Goal: Information Seeking & Learning: Learn about a topic

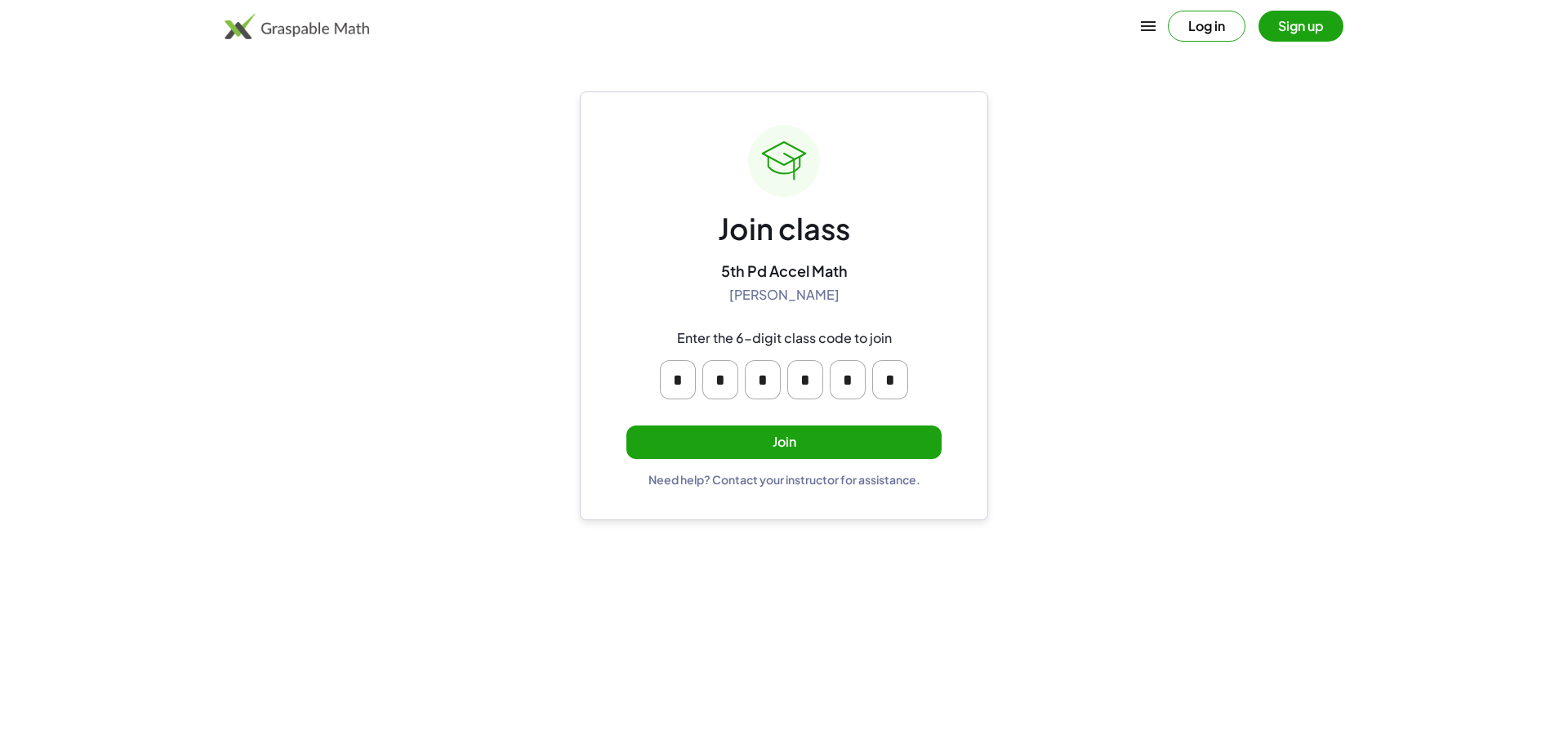
click at [769, 428] on button "Join" at bounding box center [784, 441] width 315 height 33
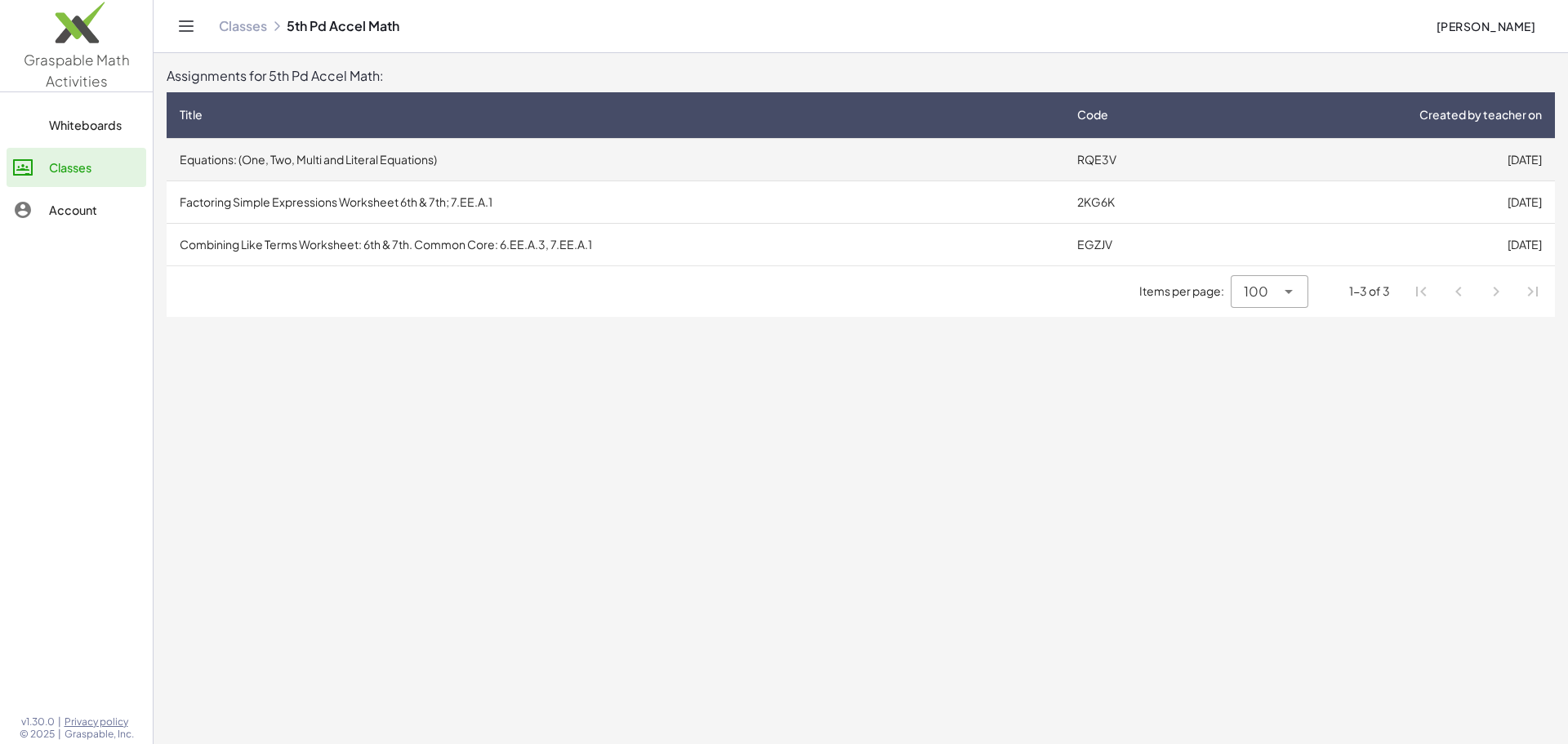
click at [344, 155] on td "Equations: (One, Two, Multi and Literal Equations)" at bounding box center [615, 159] width 897 height 43
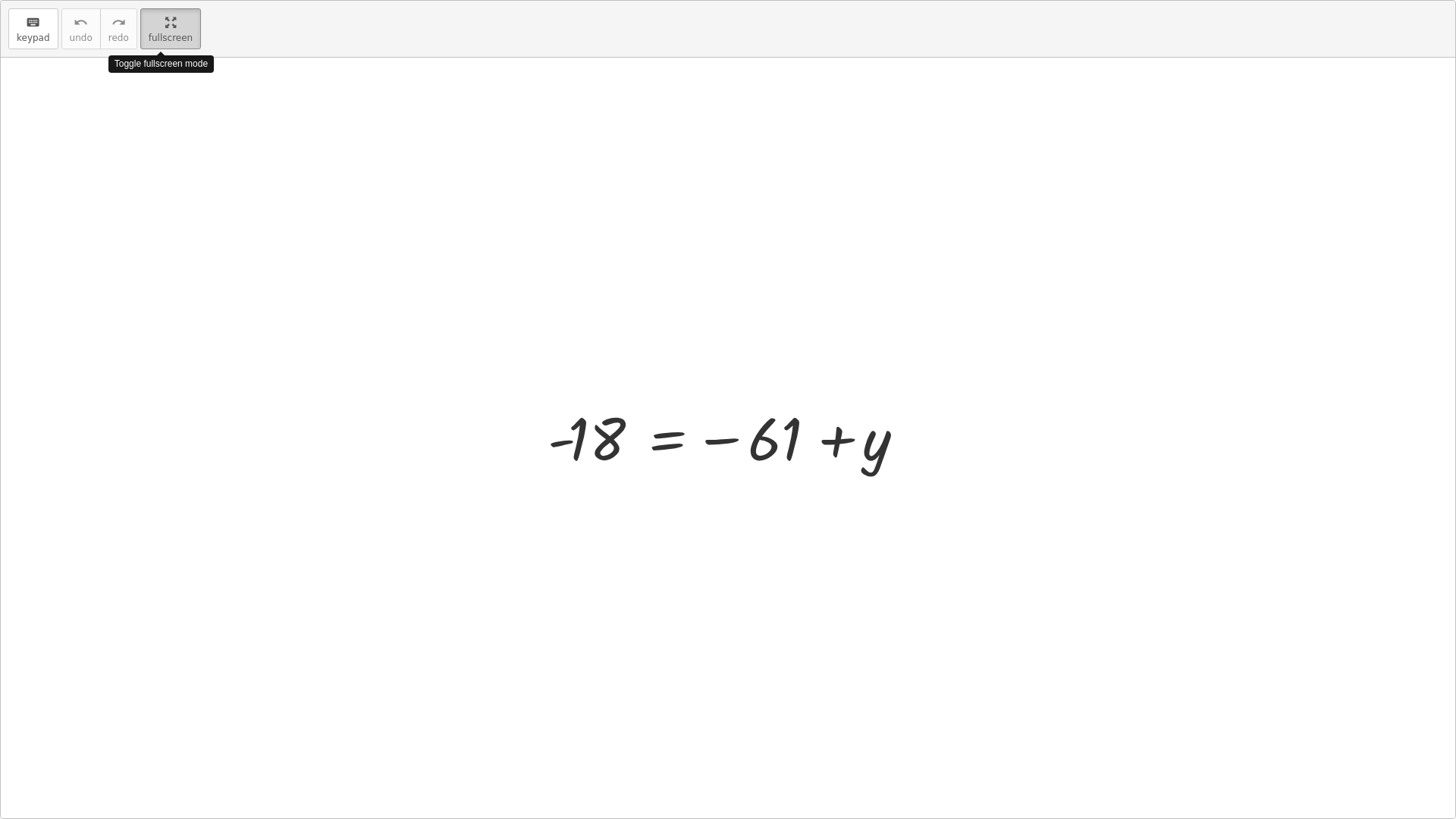
click at [546, 176] on div "keyboard keypad undo undo redo redo fullscreen Toggle fullscreen mode - 18 = − …" at bounding box center [728, 409] width 1454 height 817
drag, startPoint x: 567, startPoint y: 572, endPoint x: 716, endPoint y: 554, distance: 150.1
click at [716, 554] on div at bounding box center [728, 438] width 1454 height 760
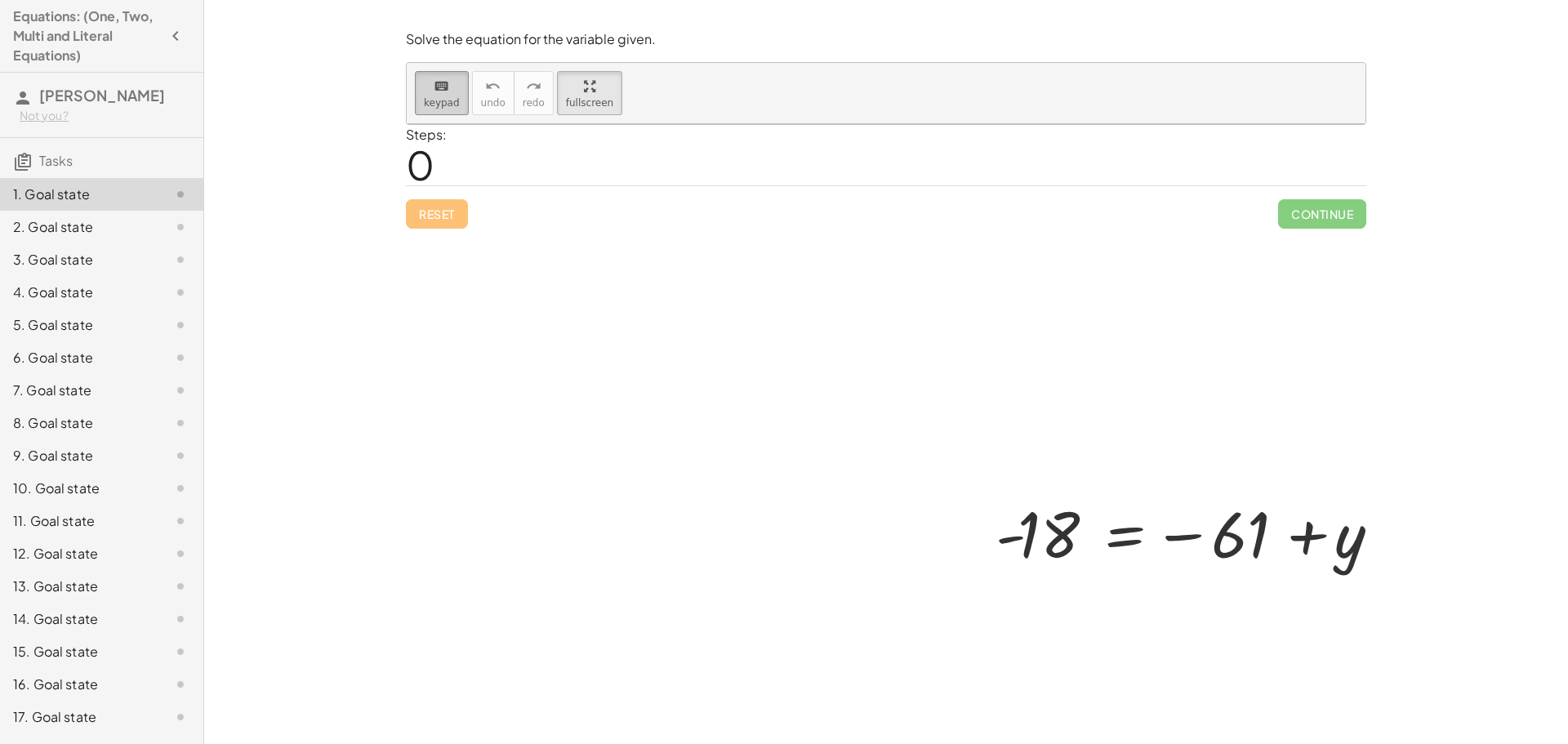
click at [442, 85] on icon "keyboard" at bounding box center [441, 86] width 15 height 20
drag, startPoint x: 939, startPoint y: 583, endPoint x: 1041, endPoint y: 599, distance: 103.2
click at [1041, 599] on div at bounding box center [907, 420] width 1002 height 593
click at [1126, 617] on div at bounding box center [907, 420] width 1002 height 593
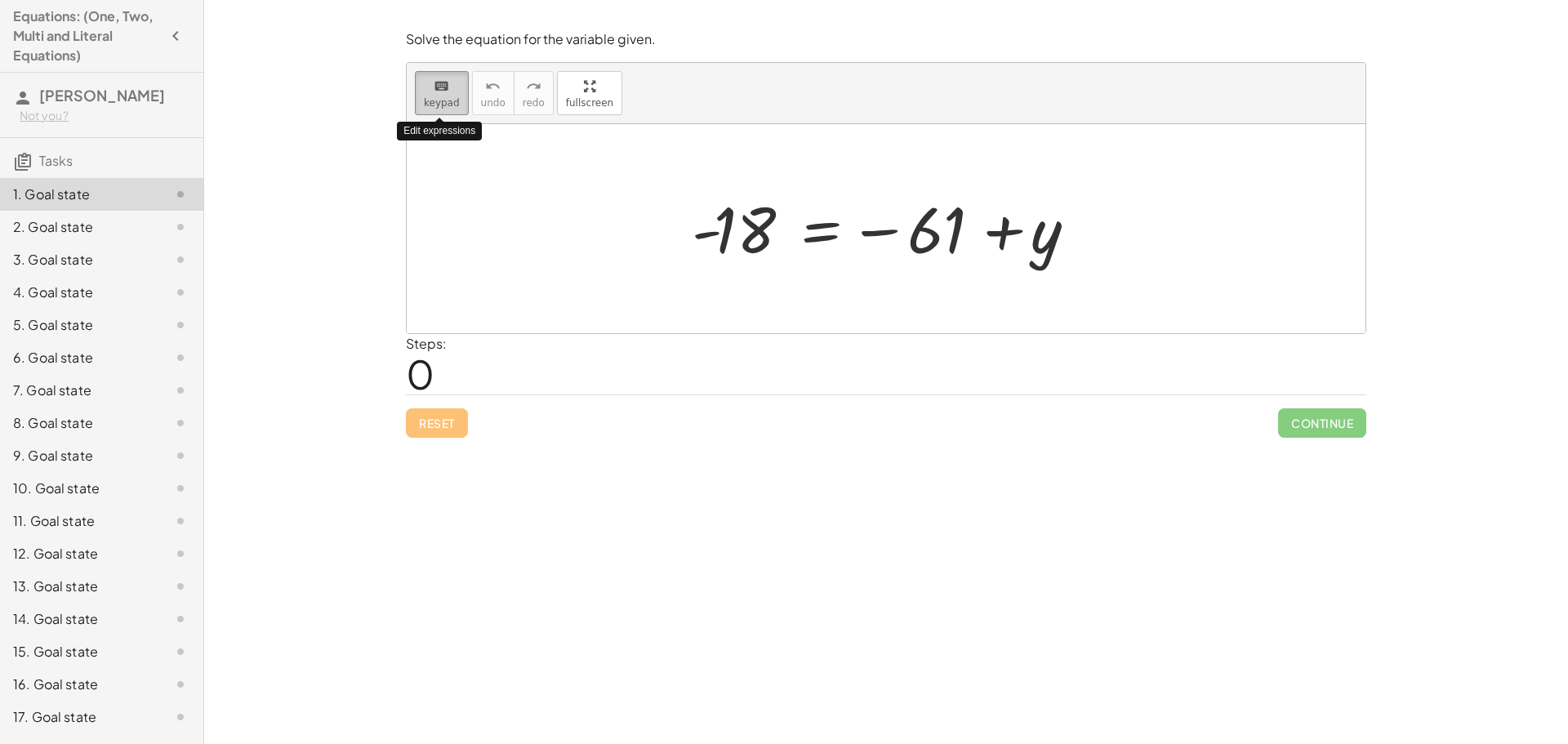
click at [451, 103] on span "keypad" at bounding box center [441, 103] width 36 height 11
drag, startPoint x: 910, startPoint y: 236, endPoint x: 769, endPoint y: 228, distance: 141.2
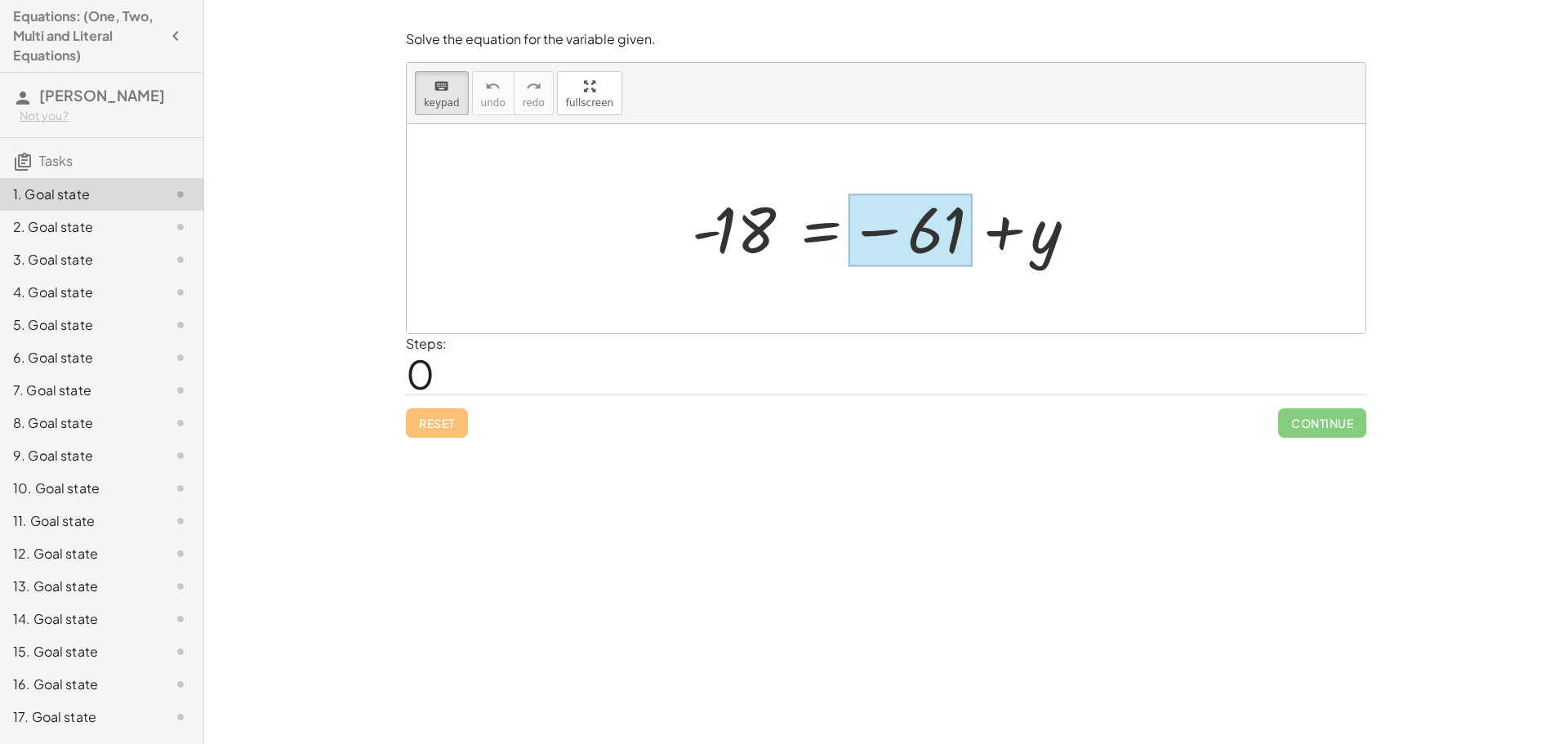
click at [928, 235] on div at bounding box center [910, 230] width 124 height 73
click at [871, 517] on div "Solve the equation for the variable given. keyboard keypad undo undo redo redo …" at bounding box center [886, 372] width 1364 height 744
click at [961, 240] on div at bounding box center [910, 230] width 124 height 73
click at [1293, 140] on div at bounding box center [885, 228] width 959 height 209
drag, startPoint x: 424, startPoint y: 370, endPoint x: 411, endPoint y: 375, distance: 13.9
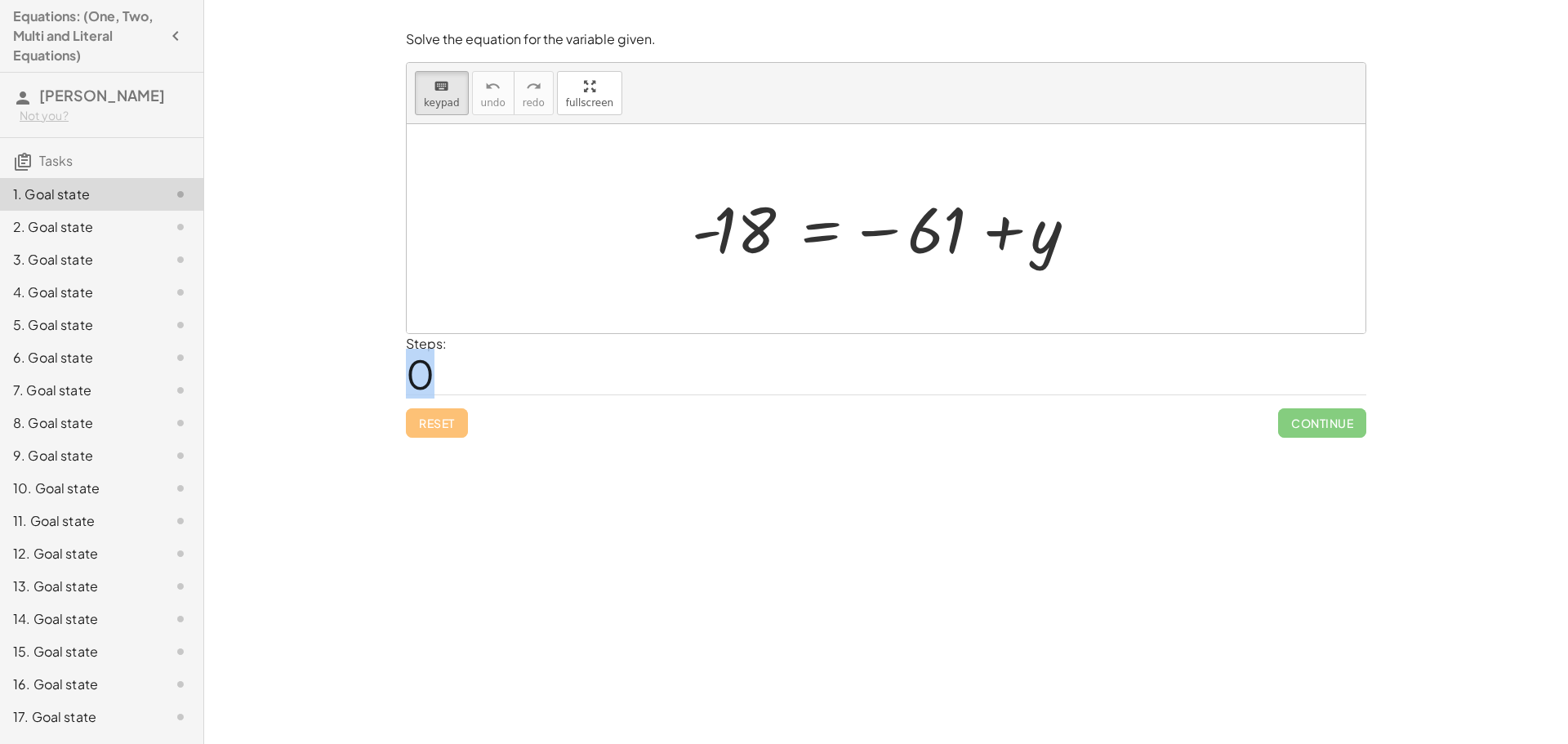
click at [411, 375] on span "0" at bounding box center [419, 374] width 28 height 50
click at [300, 382] on div "Solve the equation for the variable given. keyboard keypad undo undo redo redo …" at bounding box center [886, 372] width 1364 height 744
click at [740, 210] on div at bounding box center [735, 230] width 87 height 73
click at [1287, 210] on div at bounding box center [885, 228] width 959 height 209
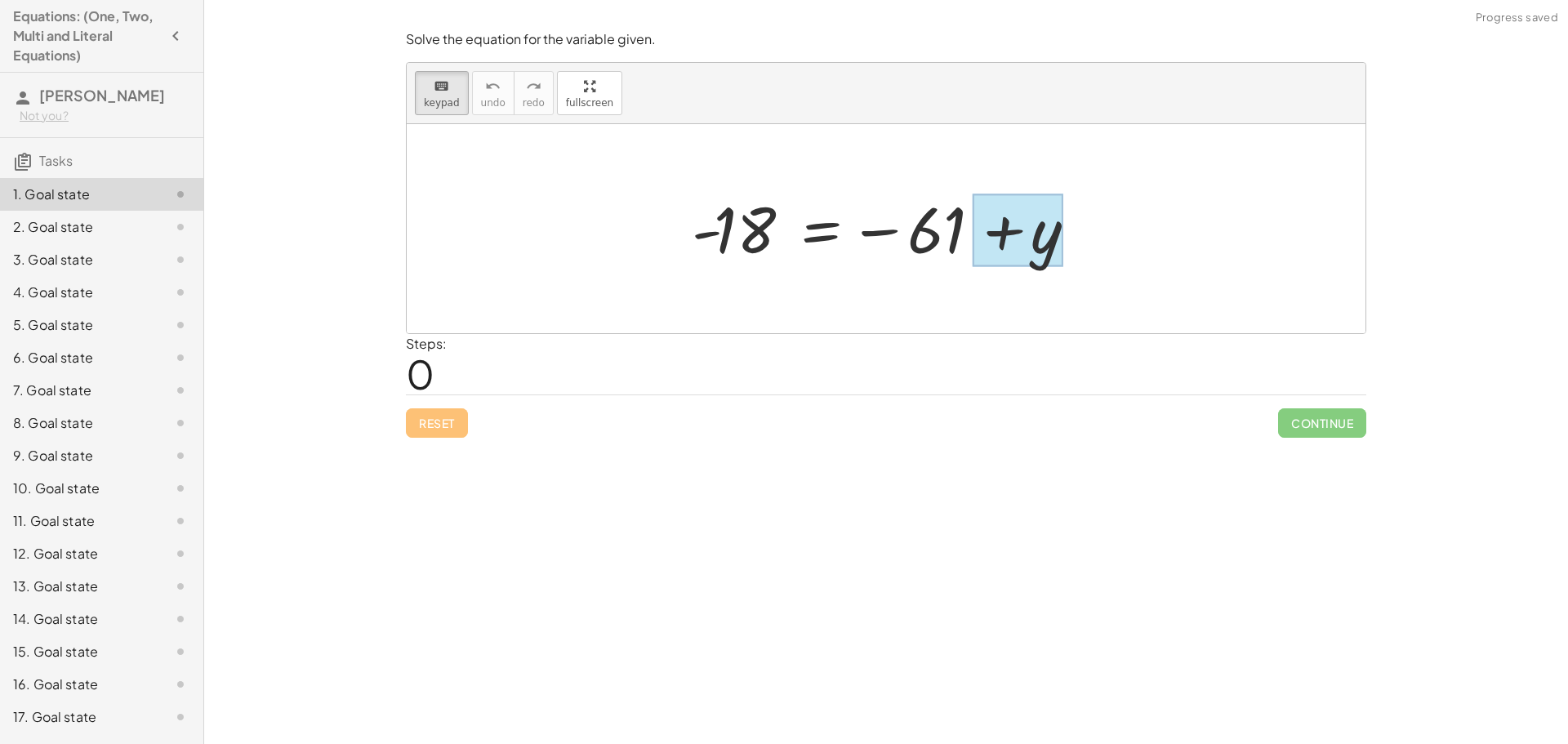
drag, startPoint x: 743, startPoint y: 246, endPoint x: 989, endPoint y: 254, distance: 246.1
click at [1013, 254] on div at bounding box center [1018, 230] width 92 height 73
click at [920, 249] on div at bounding box center [891, 228] width 417 height 80
click at [1280, 177] on div at bounding box center [885, 228] width 959 height 209
click at [434, 102] on span "keypad" at bounding box center [441, 103] width 36 height 11
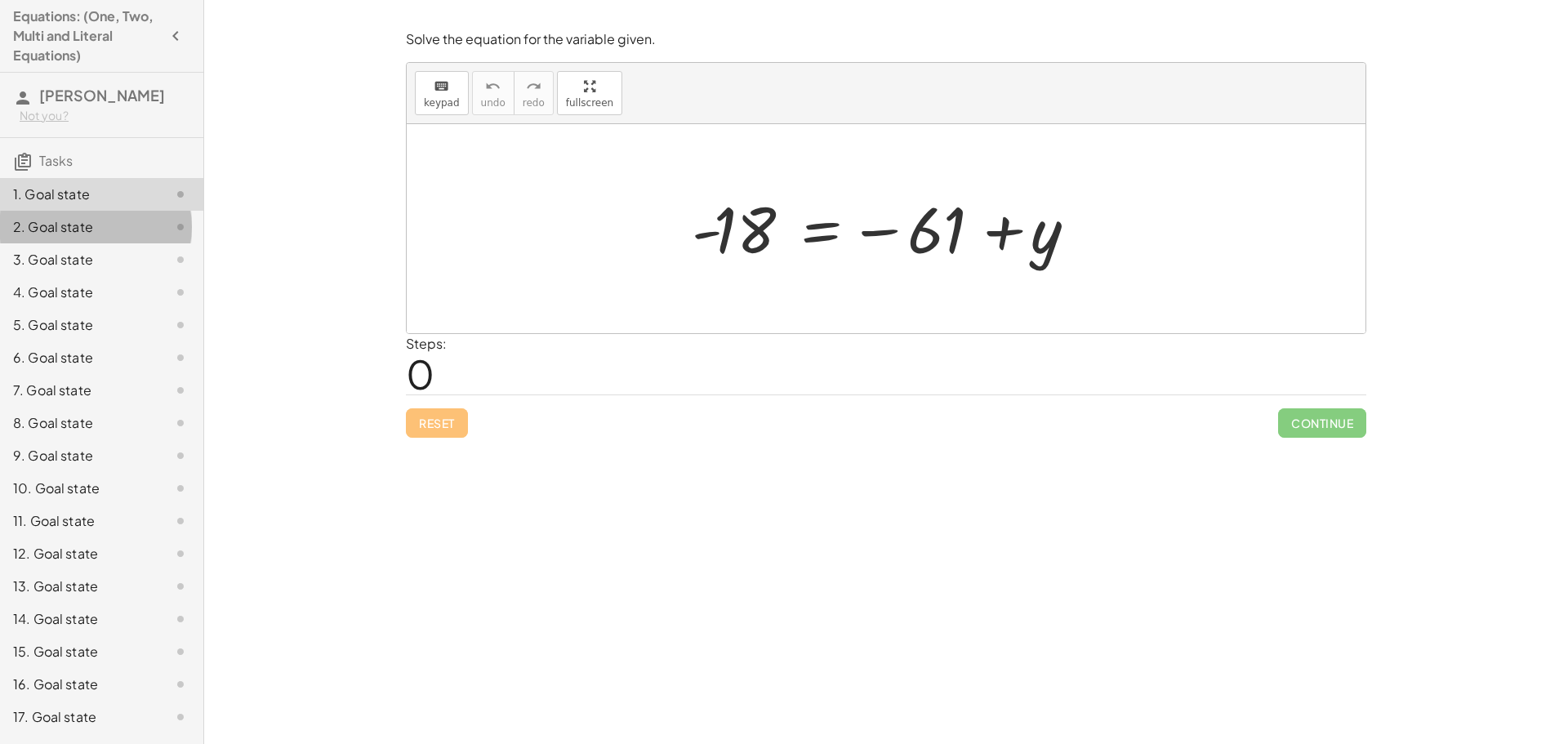
click at [68, 276] on div "2. Goal state" at bounding box center [102, 292] width 204 height 32
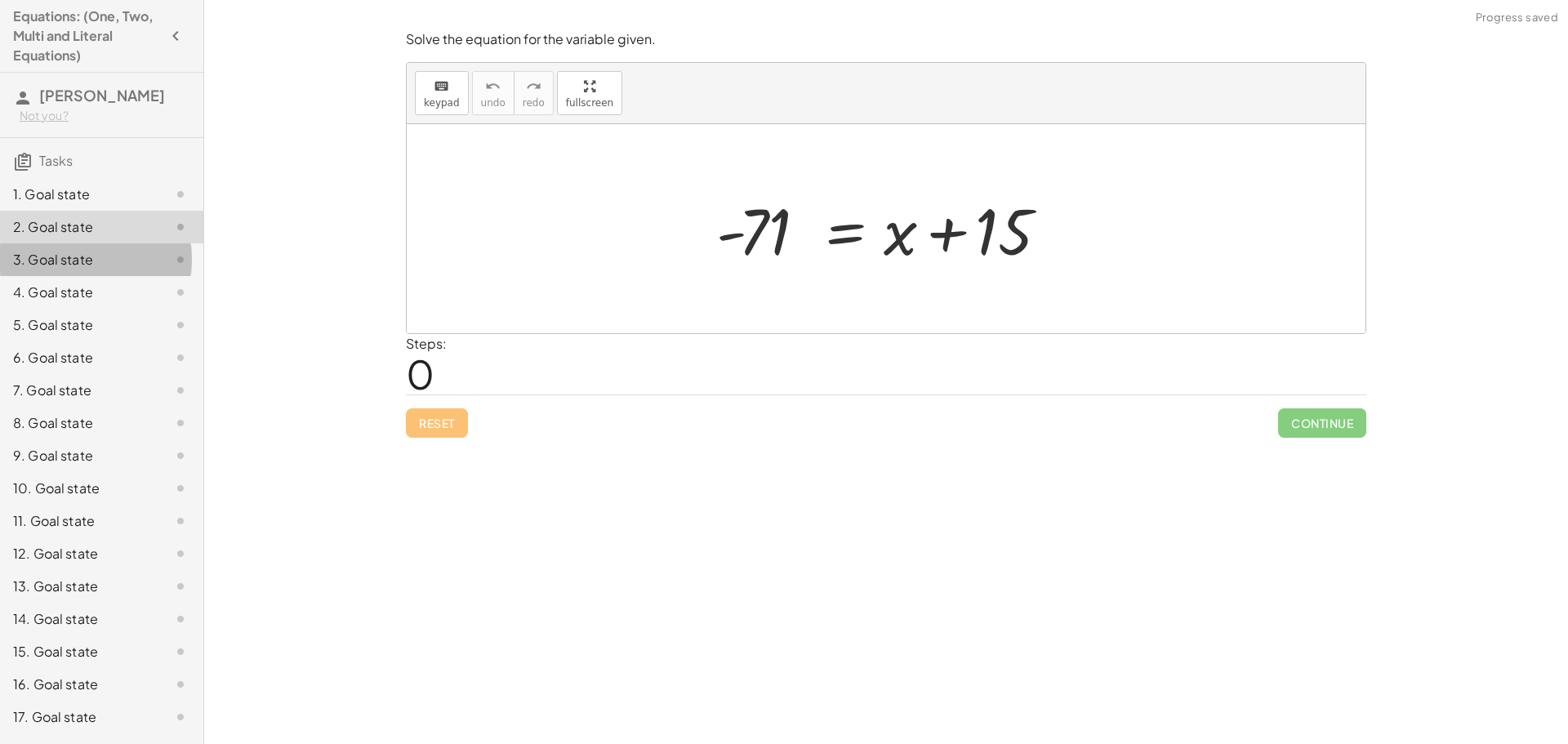
click at [78, 259] on div "3. Goal state" at bounding box center [79, 259] width 132 height 20
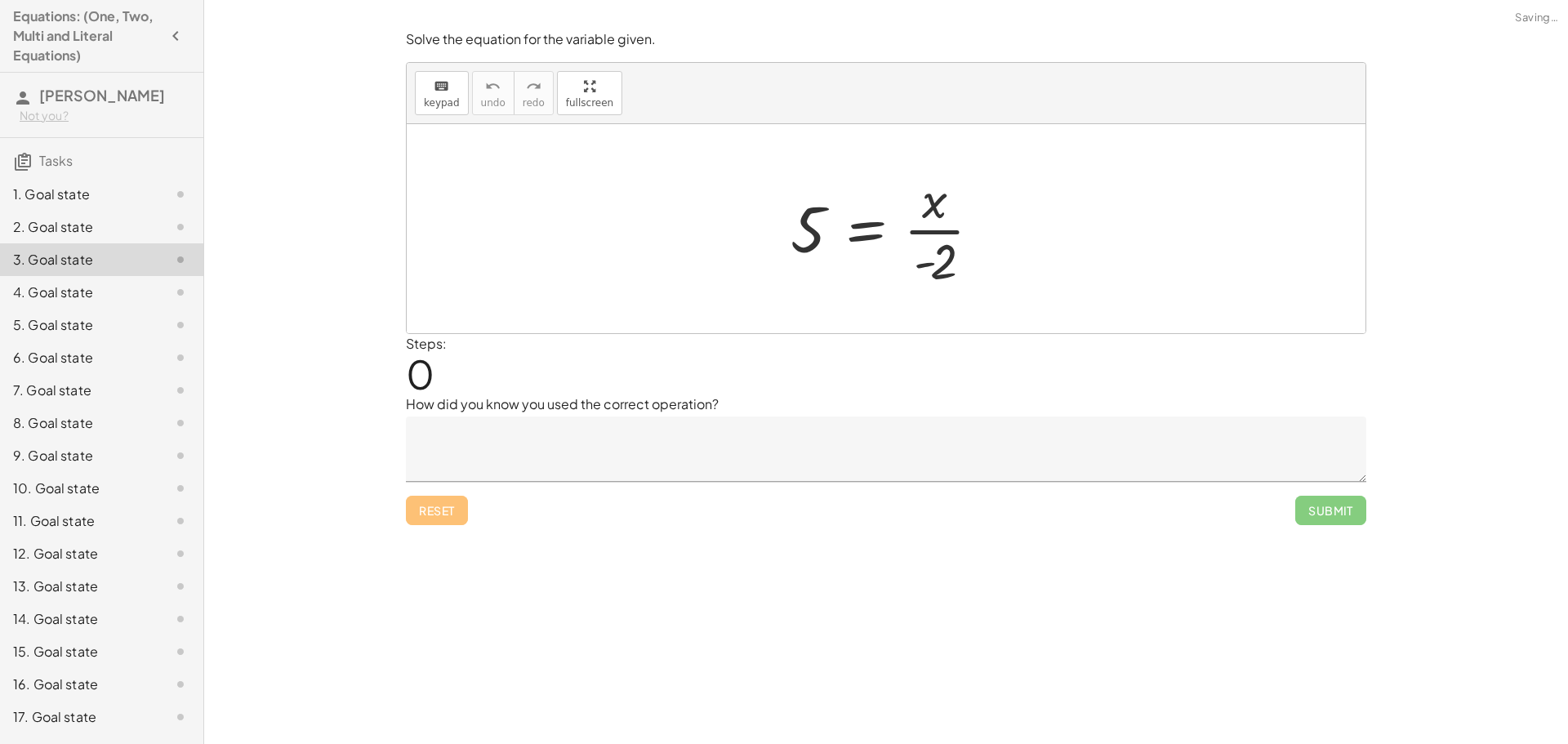
click at [60, 243] on div "1. Goal state" at bounding box center [102, 259] width 204 height 32
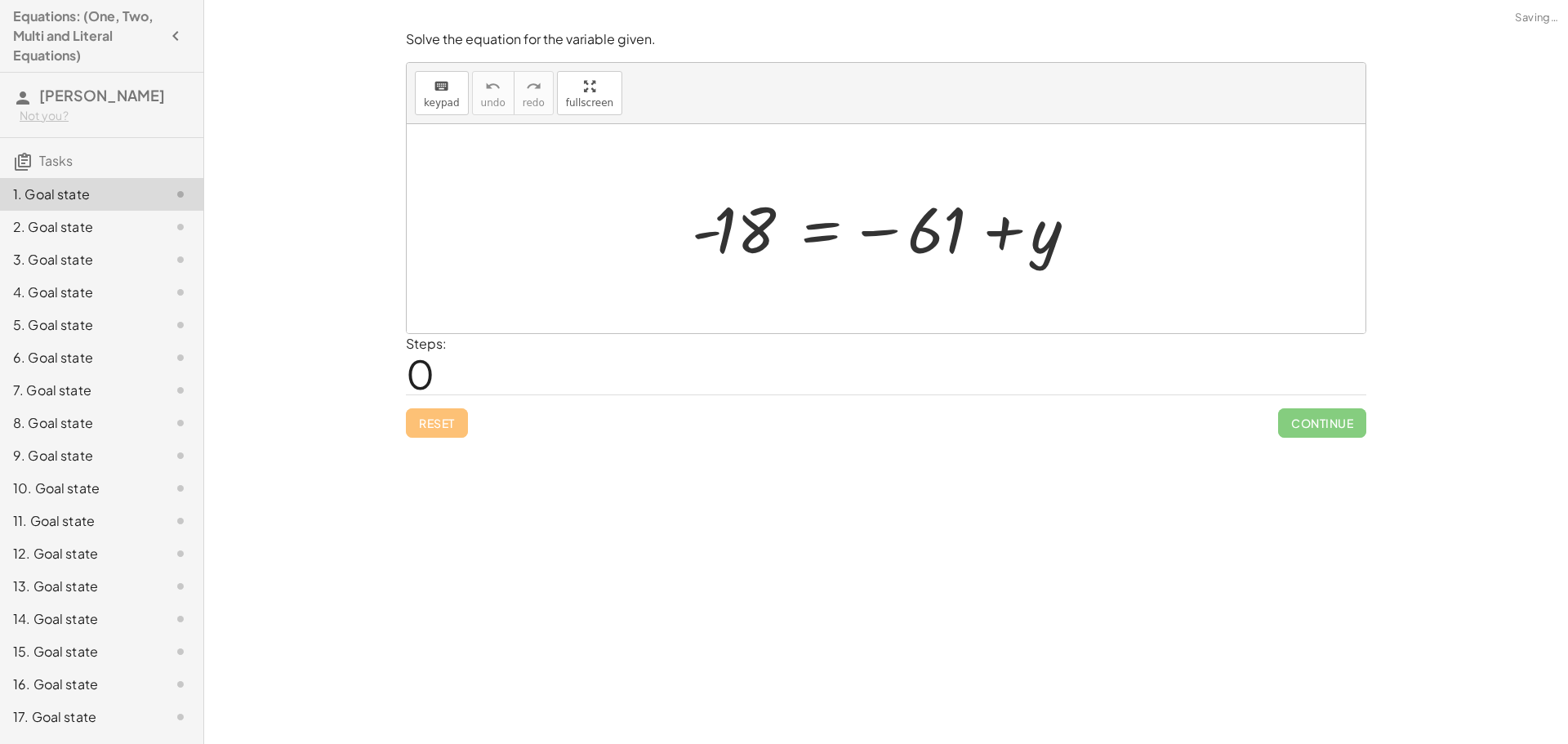
click at [446, 427] on div "Reset Continue" at bounding box center [885, 416] width 960 height 44
drag, startPoint x: 446, startPoint y: 426, endPoint x: 614, endPoint y: 305, distance: 207.0
click at [456, 415] on div "Reset Continue" at bounding box center [885, 416] width 960 height 44
click at [737, 239] on div at bounding box center [891, 228] width 417 height 80
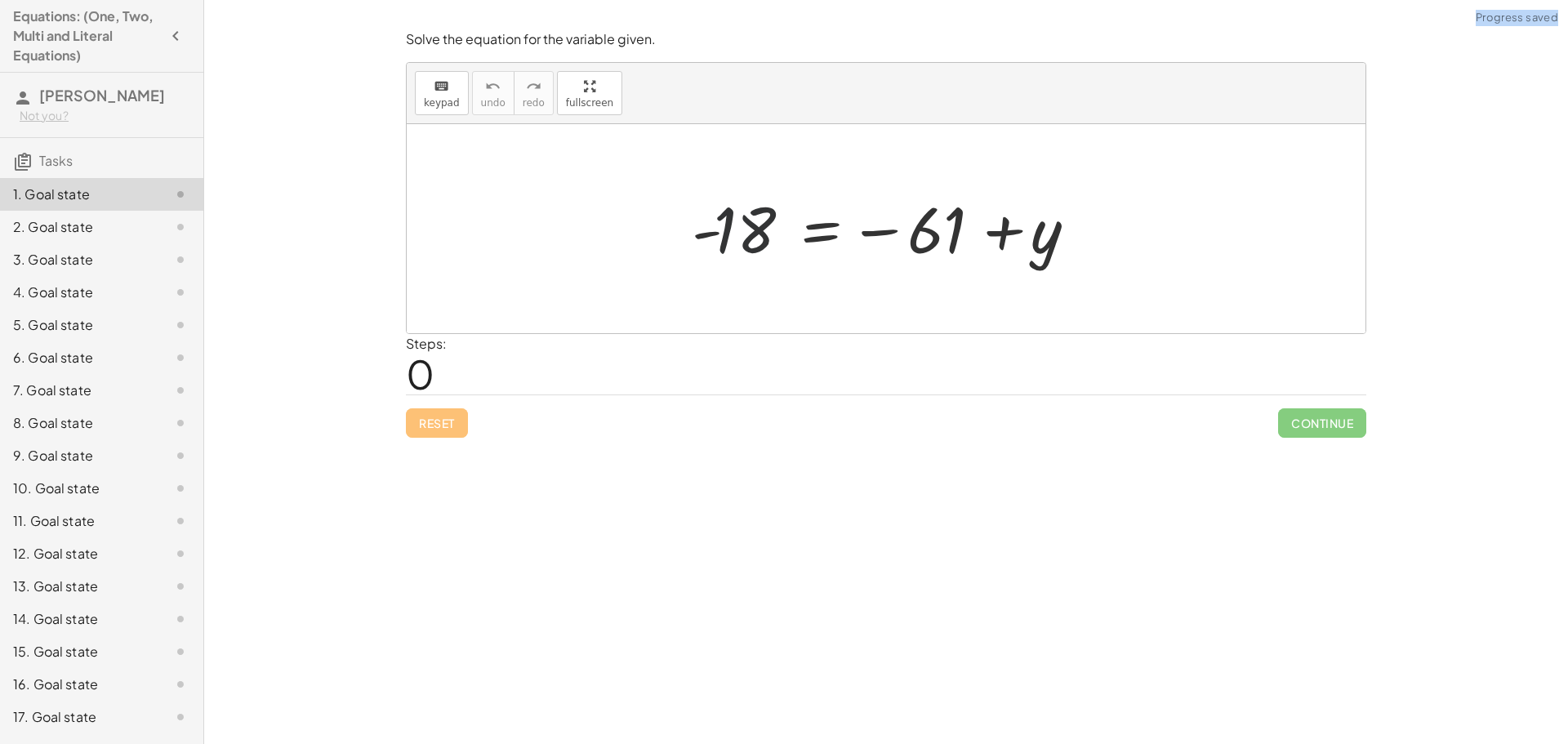
click at [737, 239] on div at bounding box center [891, 228] width 417 height 80
drag, startPoint x: 738, startPoint y: 219, endPoint x: 703, endPoint y: 202, distance: 38.9
click at [738, 219] on div at bounding box center [891, 228] width 417 height 80
click at [906, 232] on div at bounding box center [891, 228] width 417 height 80
click at [1068, 232] on div at bounding box center [891, 228] width 417 height 80
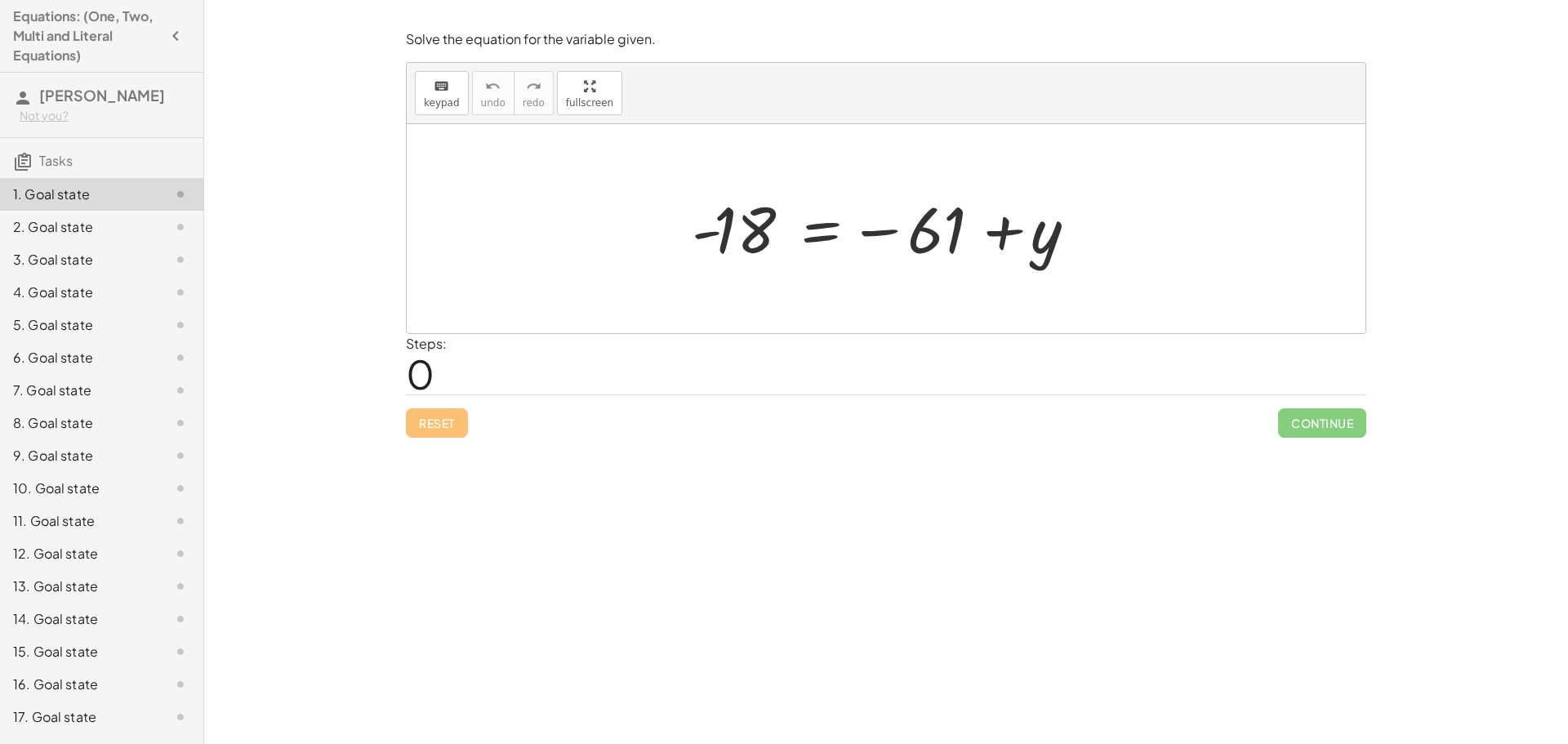
drag, startPoint x: 766, startPoint y: 222, endPoint x: 429, endPoint y: 239, distance: 337.4
click at [766, 222] on div at bounding box center [891, 228] width 417 height 80
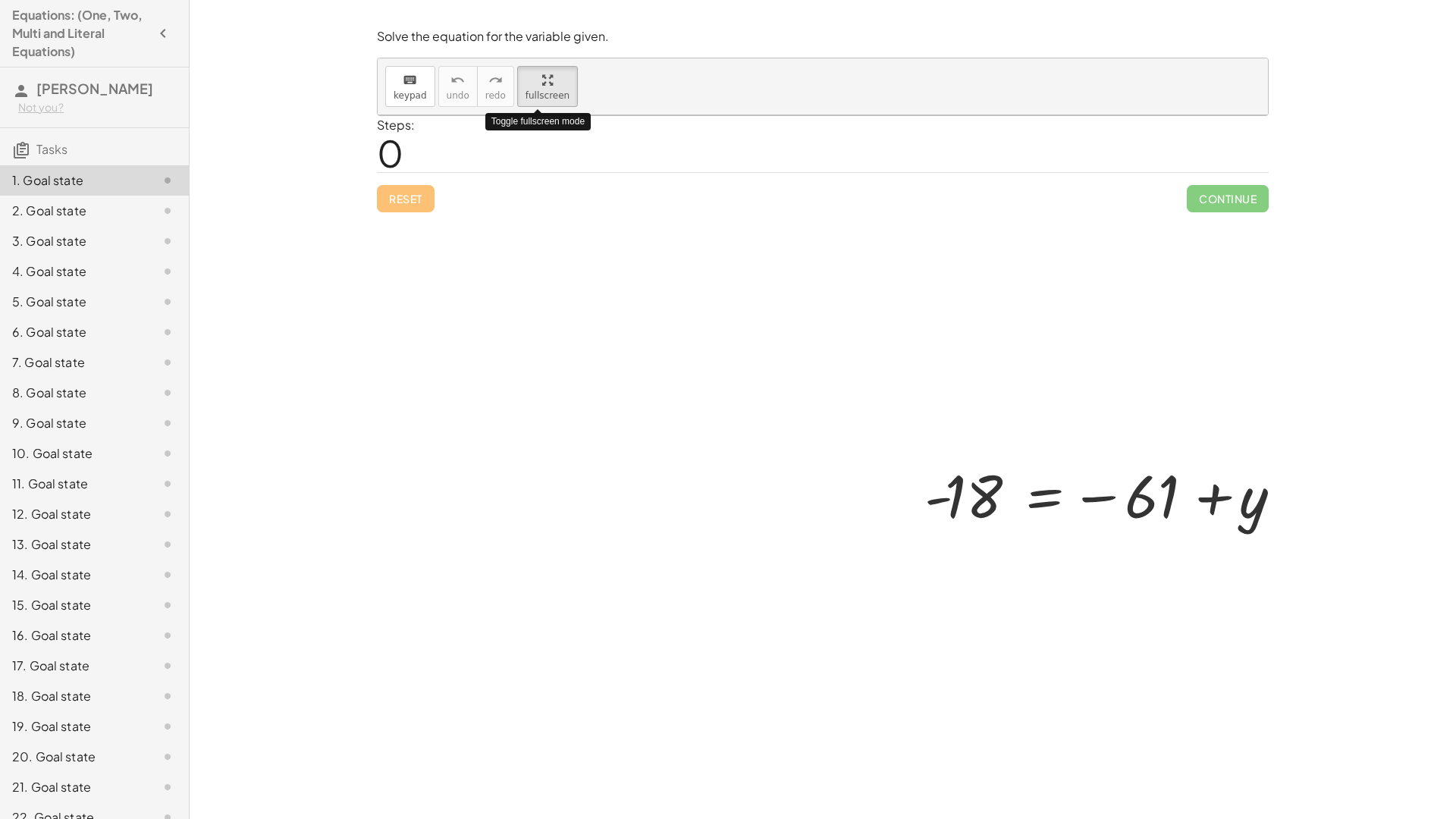
drag, startPoint x: 523, startPoint y: 93, endPoint x: 574, endPoint y: 191, distance: 110.5
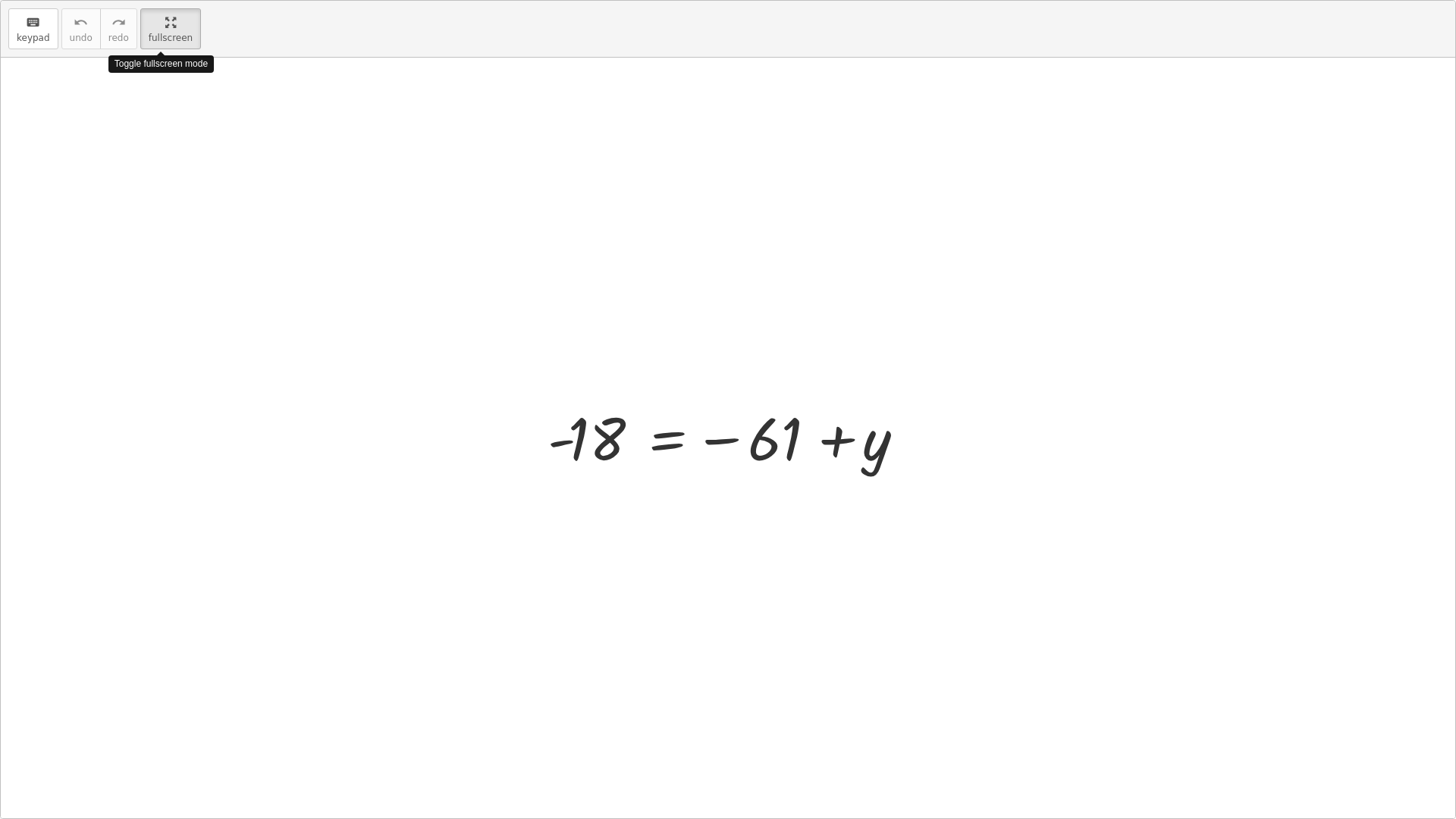
click at [523, 185] on div "keyboard keypad undo undo redo redo fullscreen Toggle fullscreen mode - 18 = − …" at bounding box center [728, 409] width 1454 height 817
click at [33, 29] on icon "keyboard" at bounding box center [33, 22] width 14 height 18
drag, startPoint x: 585, startPoint y: 302, endPoint x: 806, endPoint y: 501, distance: 297.4
click at [806, 501] on div at bounding box center [728, 438] width 1454 height 760
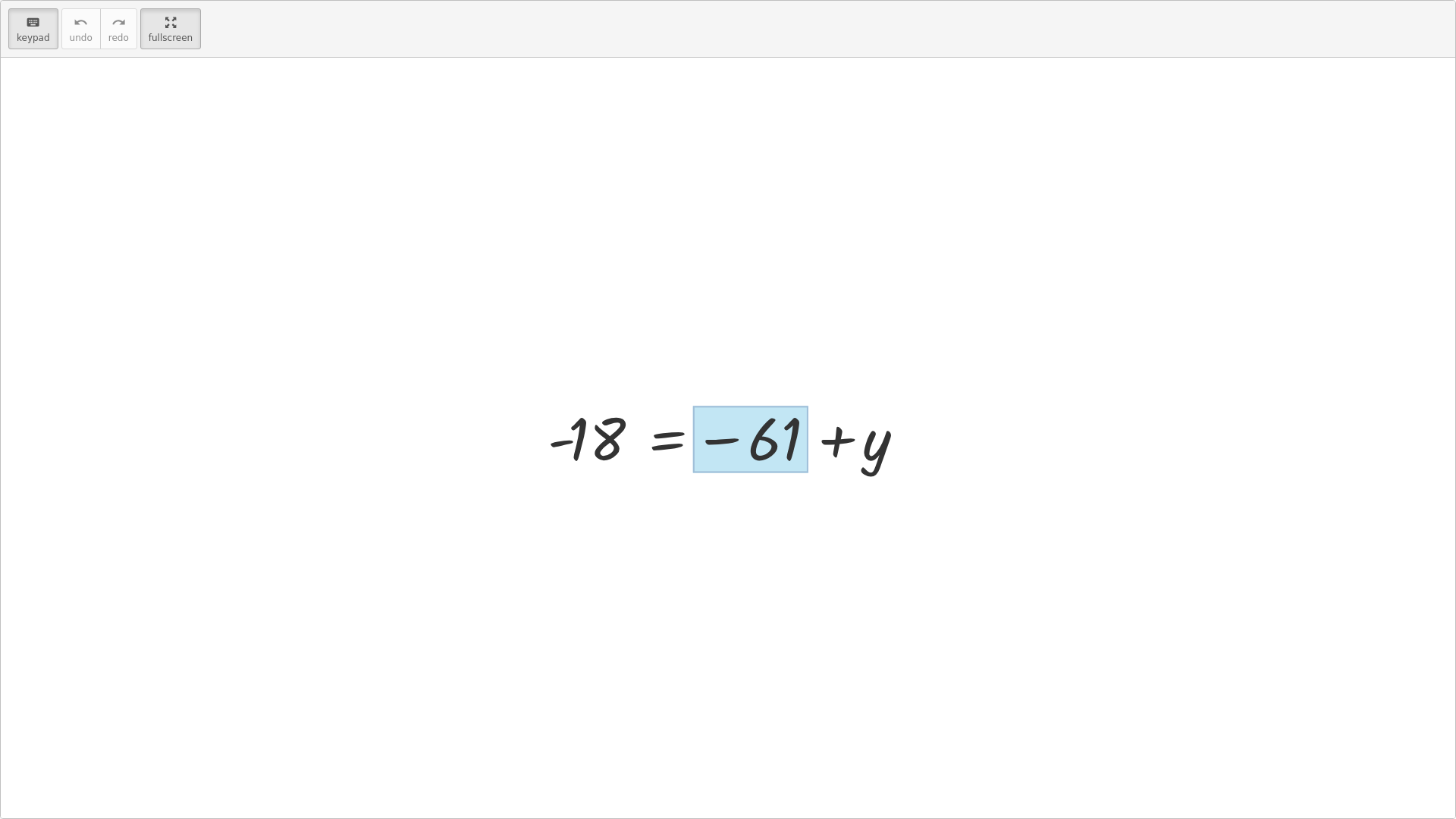
click at [777, 434] on div at bounding box center [750, 439] width 115 height 68
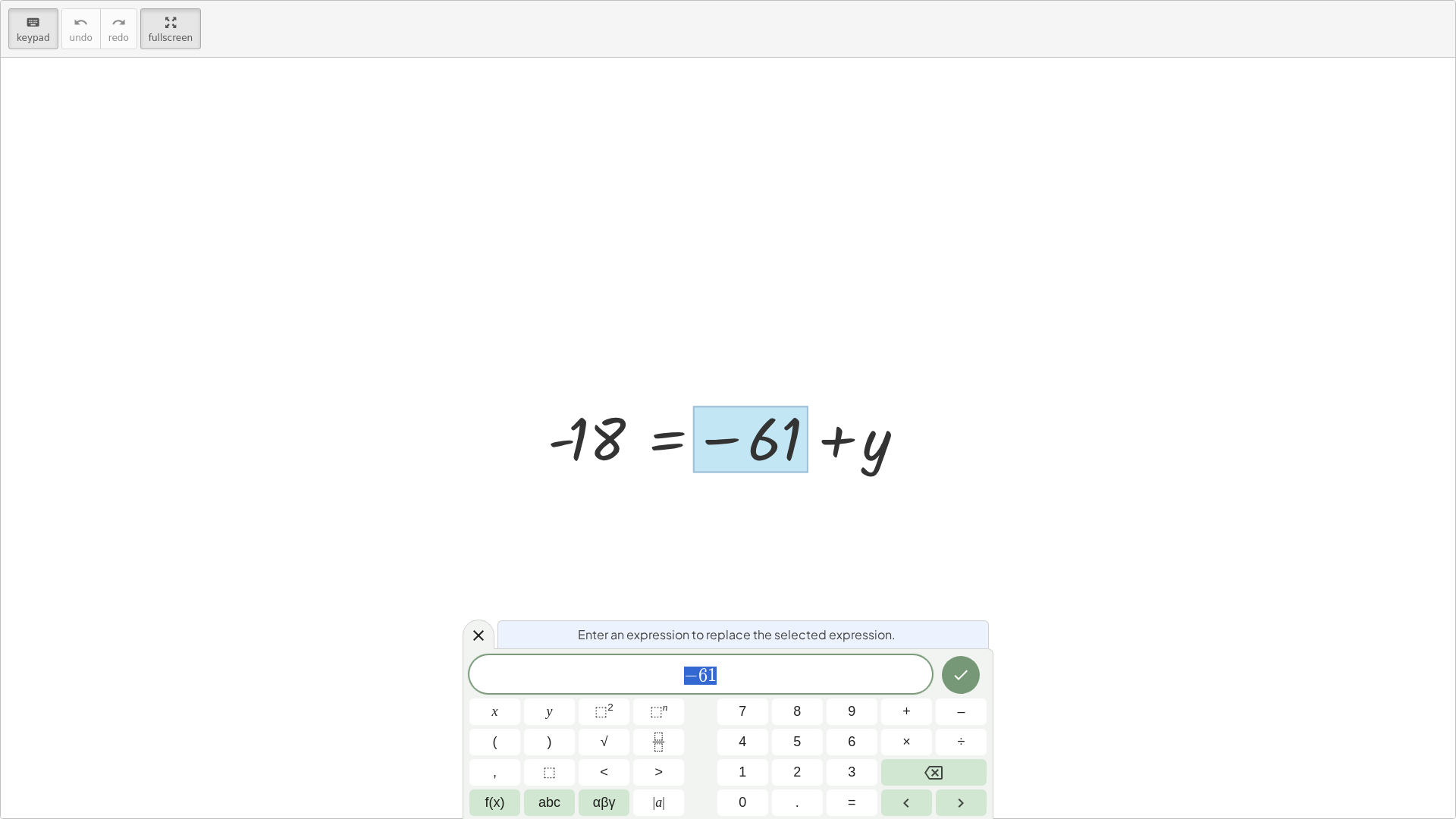
click at [1043, 504] on div at bounding box center [728, 438] width 1454 height 760
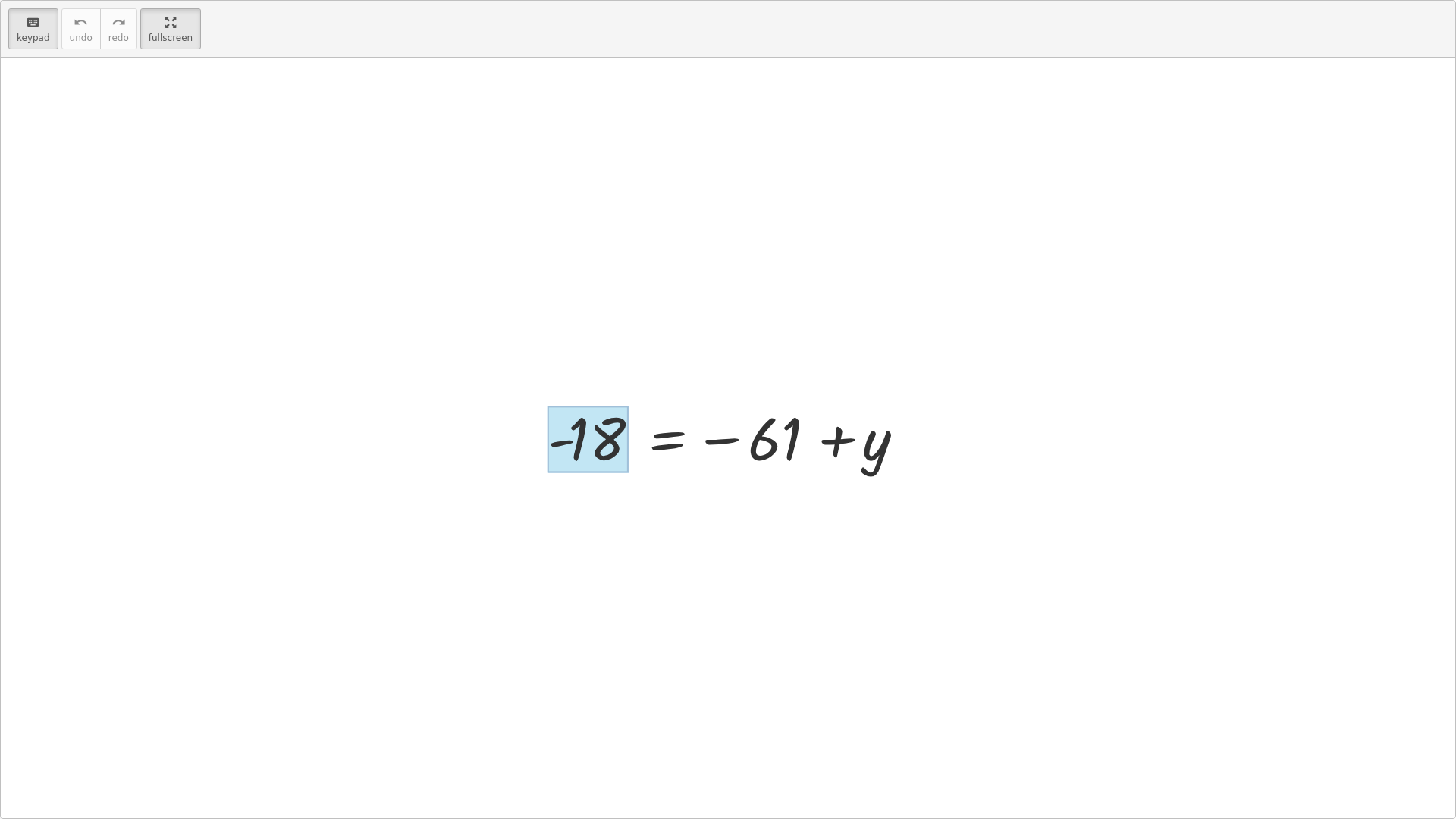
drag, startPoint x: 572, startPoint y: 438, endPoint x: 600, endPoint y: 431, distance: 28.9
click at [600, 431] on div at bounding box center [588, 439] width 81 height 68
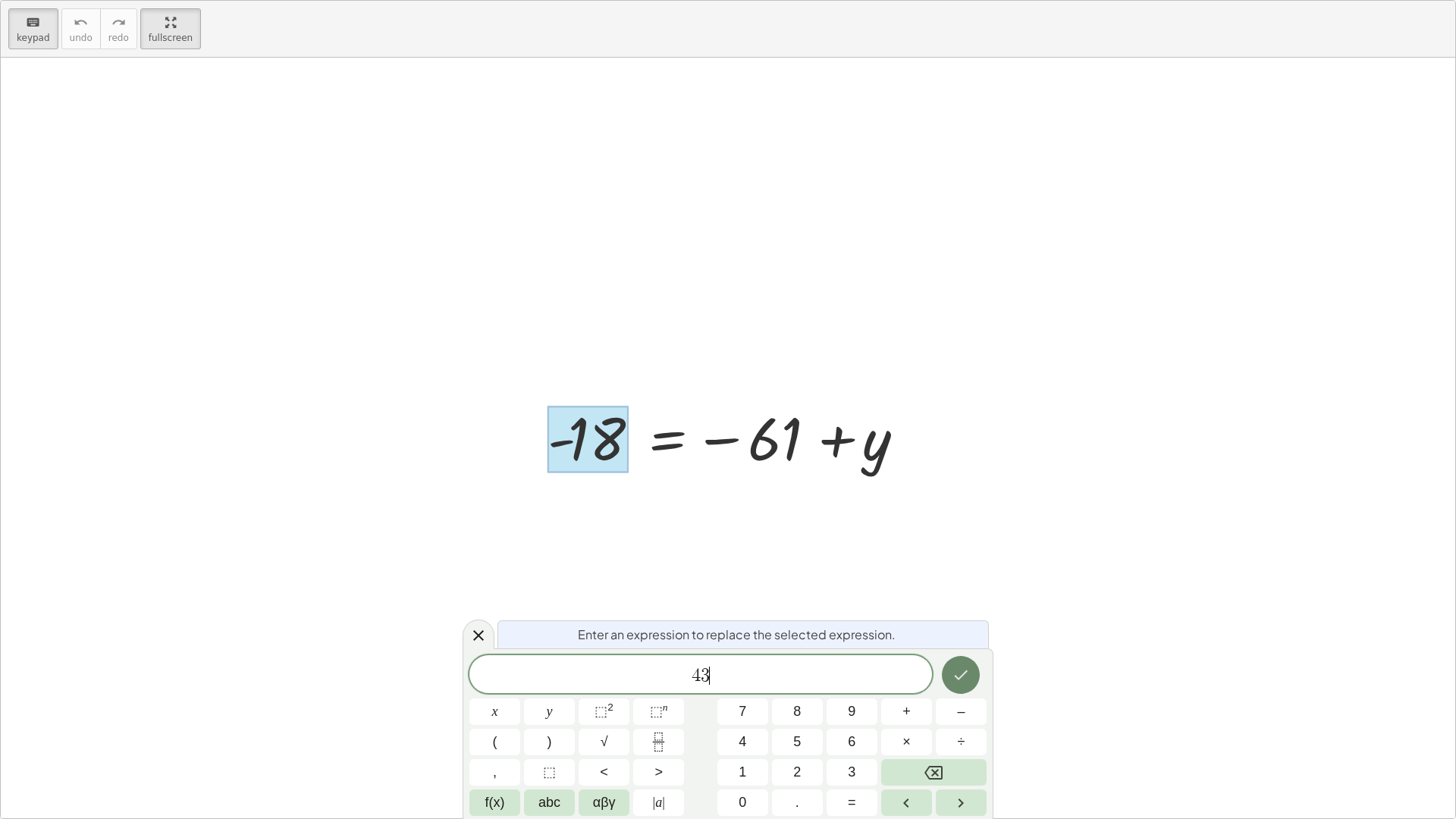
click at [958, 665] on button "Done" at bounding box center [960, 675] width 38 height 38
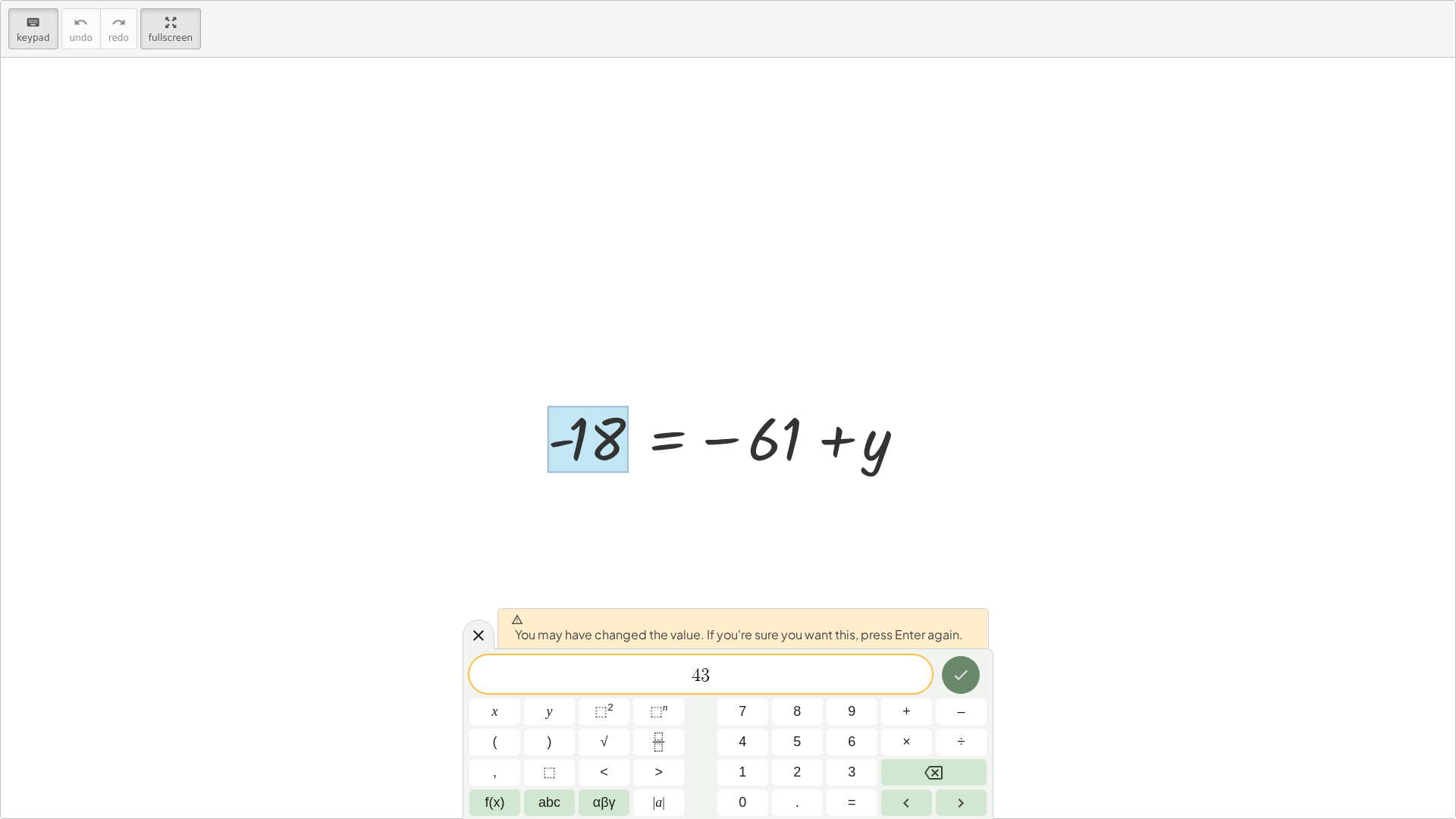
click at [959, 674] on icon "Done" at bounding box center [960, 674] width 18 height 18
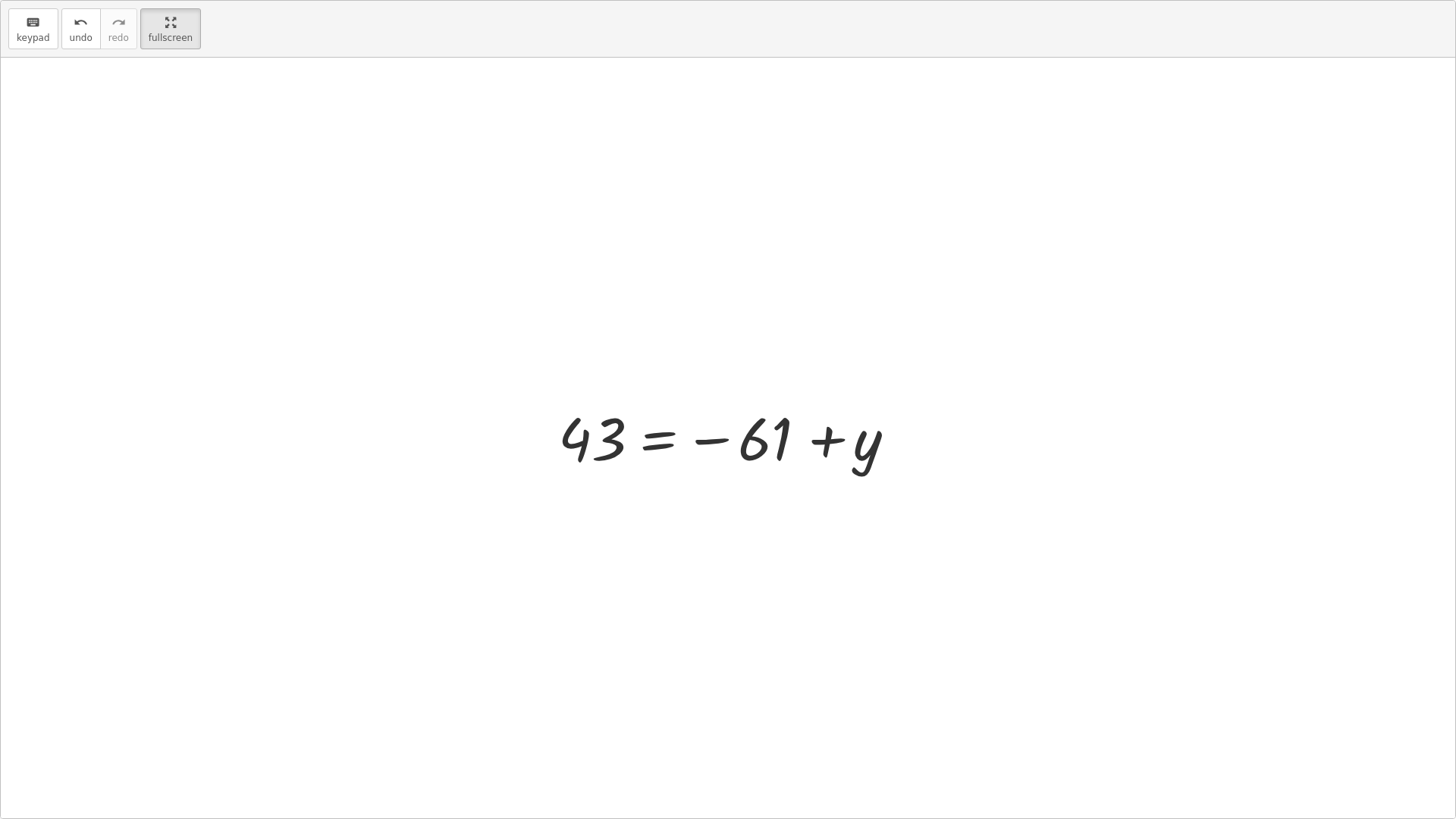
click at [763, 442] on div at bounding box center [734, 438] width 367 height 75
click at [25, 38] on span "keypad" at bounding box center [33, 37] width 33 height 10
click at [720, 436] on div at bounding box center [740, 439] width 115 height 68
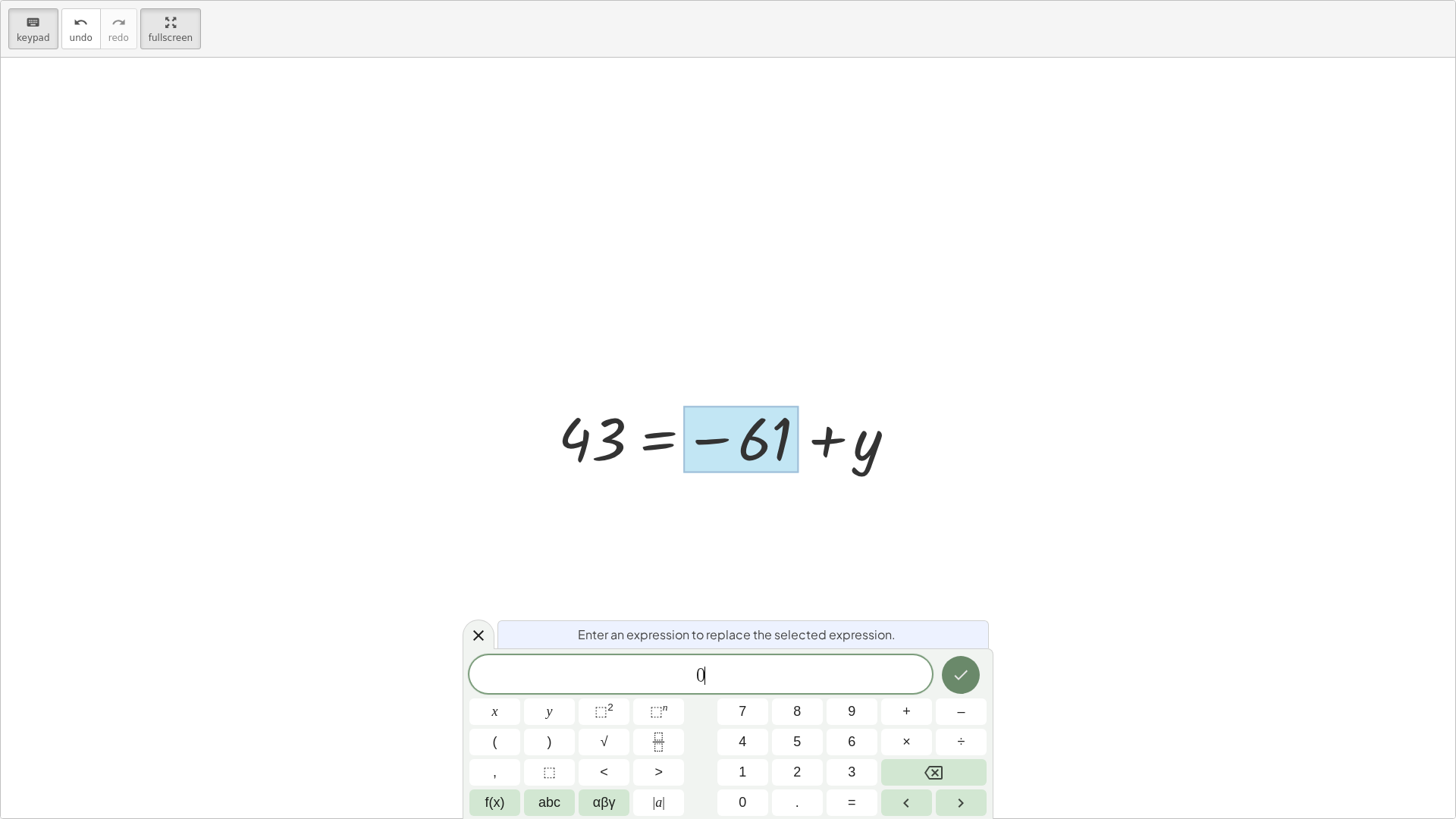
click at [960, 678] on icon "Done" at bounding box center [961, 675] width 14 height 10
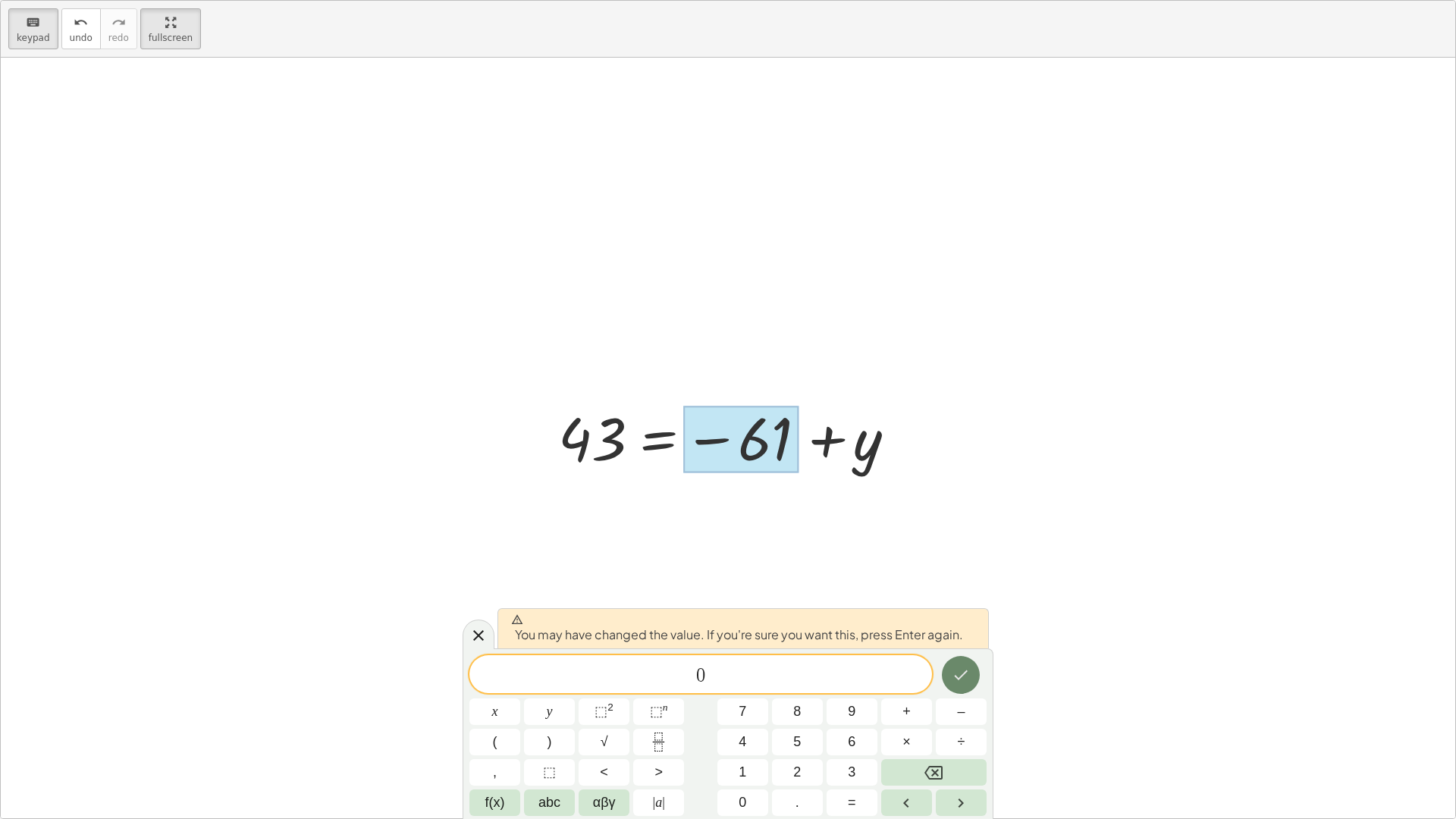
click at [960, 678] on icon "Done" at bounding box center [961, 675] width 14 height 10
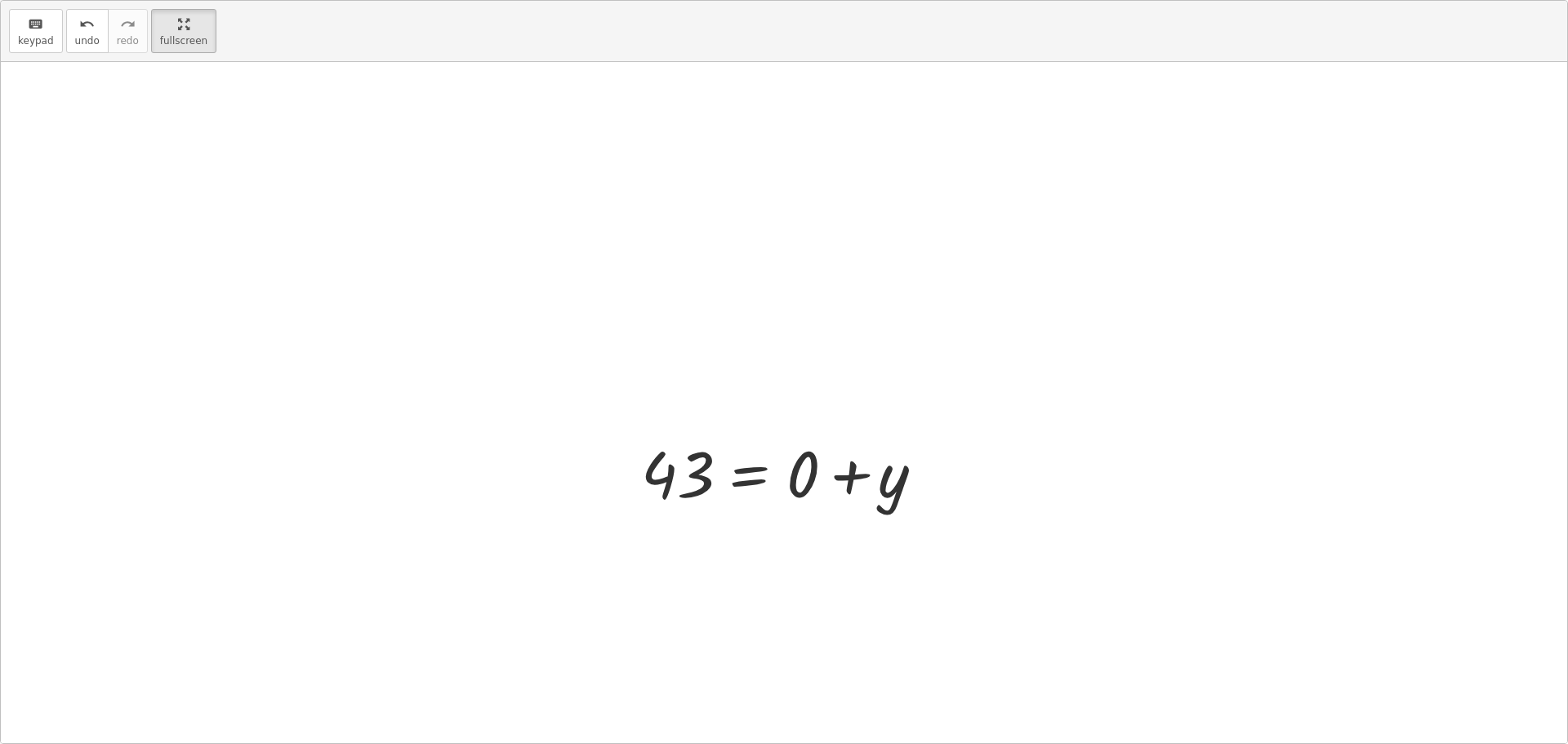
click at [1334, 216] on div at bounding box center [784, 403] width 1566 height 681
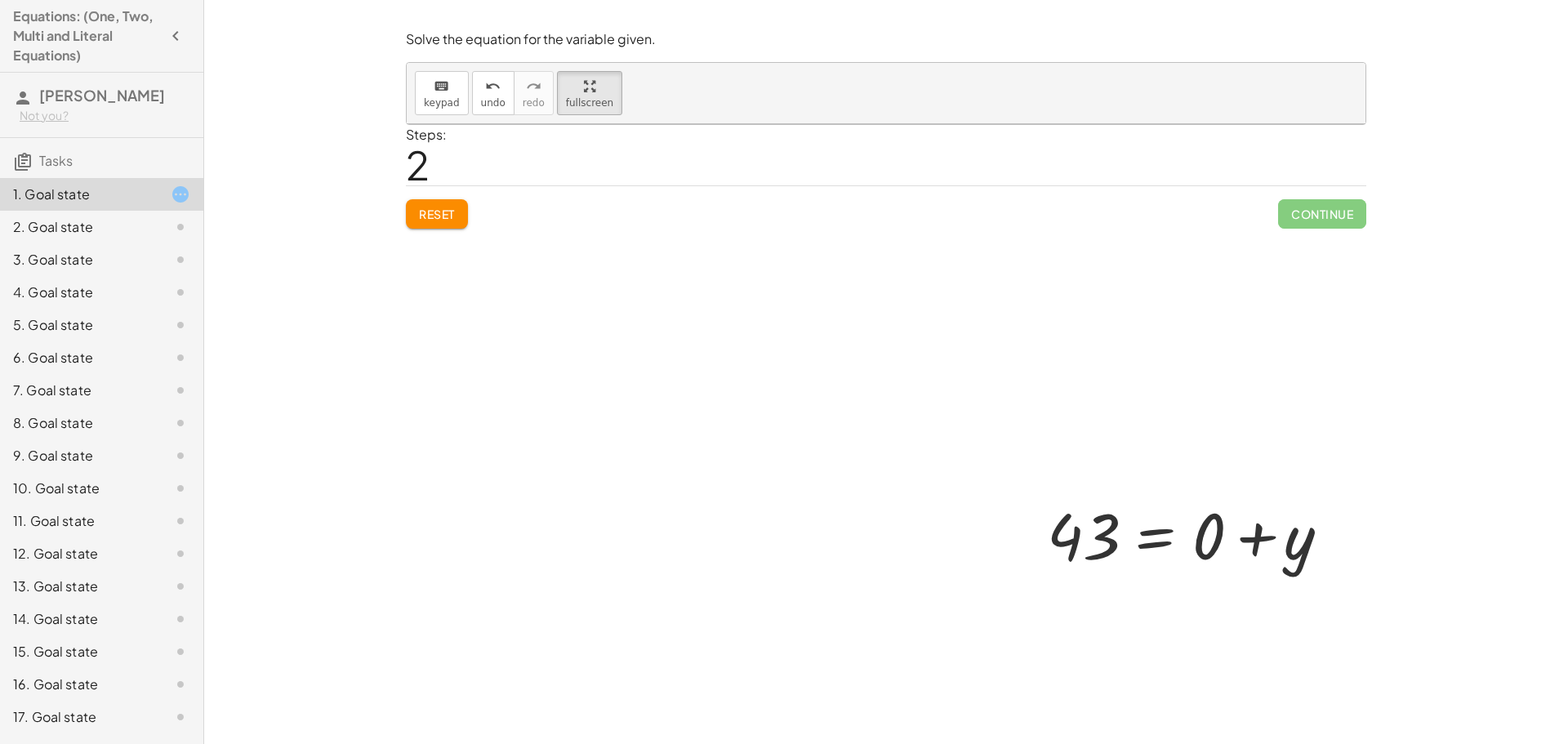
drag, startPoint x: 1060, startPoint y: 441, endPoint x: 866, endPoint y: 322, distance: 227.6
drag, startPoint x: 866, startPoint y: 322, endPoint x: 1260, endPoint y: 264, distance: 398.2
click at [1254, 266] on div at bounding box center [885, 421] width 959 height 594
click at [1324, 212] on div at bounding box center [885, 421] width 959 height 594
click at [482, 95] on button "undo undo" at bounding box center [494, 93] width 43 height 44
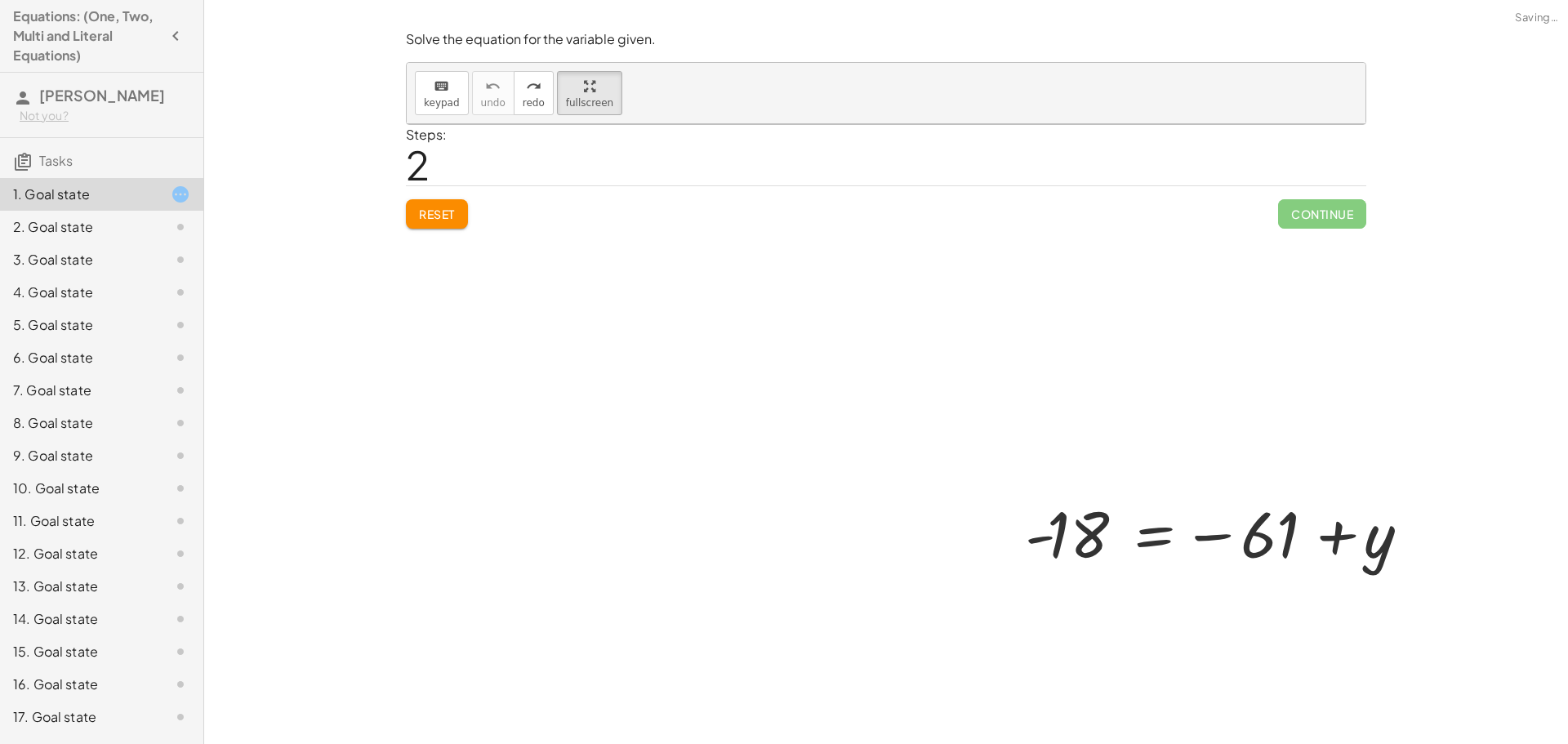
drag, startPoint x: 1239, startPoint y: 476, endPoint x: 956, endPoint y: 357, distance: 307.0
click at [956, 357] on div at bounding box center [885, 421] width 959 height 594
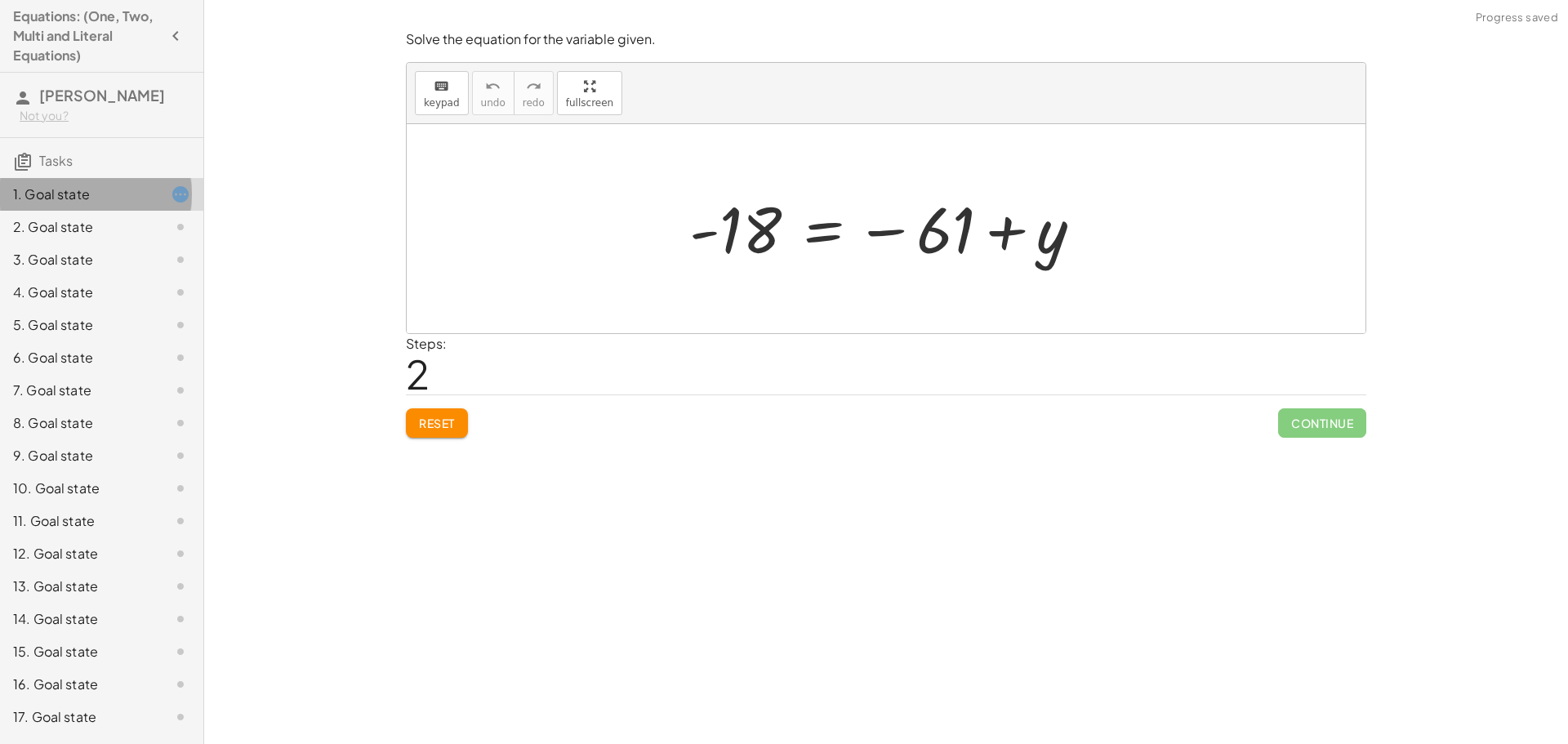
click at [171, 194] on icon at bounding box center [180, 194] width 20 height 20
click at [53, 164] on span "Tasks" at bounding box center [56, 161] width 33 height 17
click at [166, 34] on icon "button" at bounding box center [175, 36] width 20 height 20
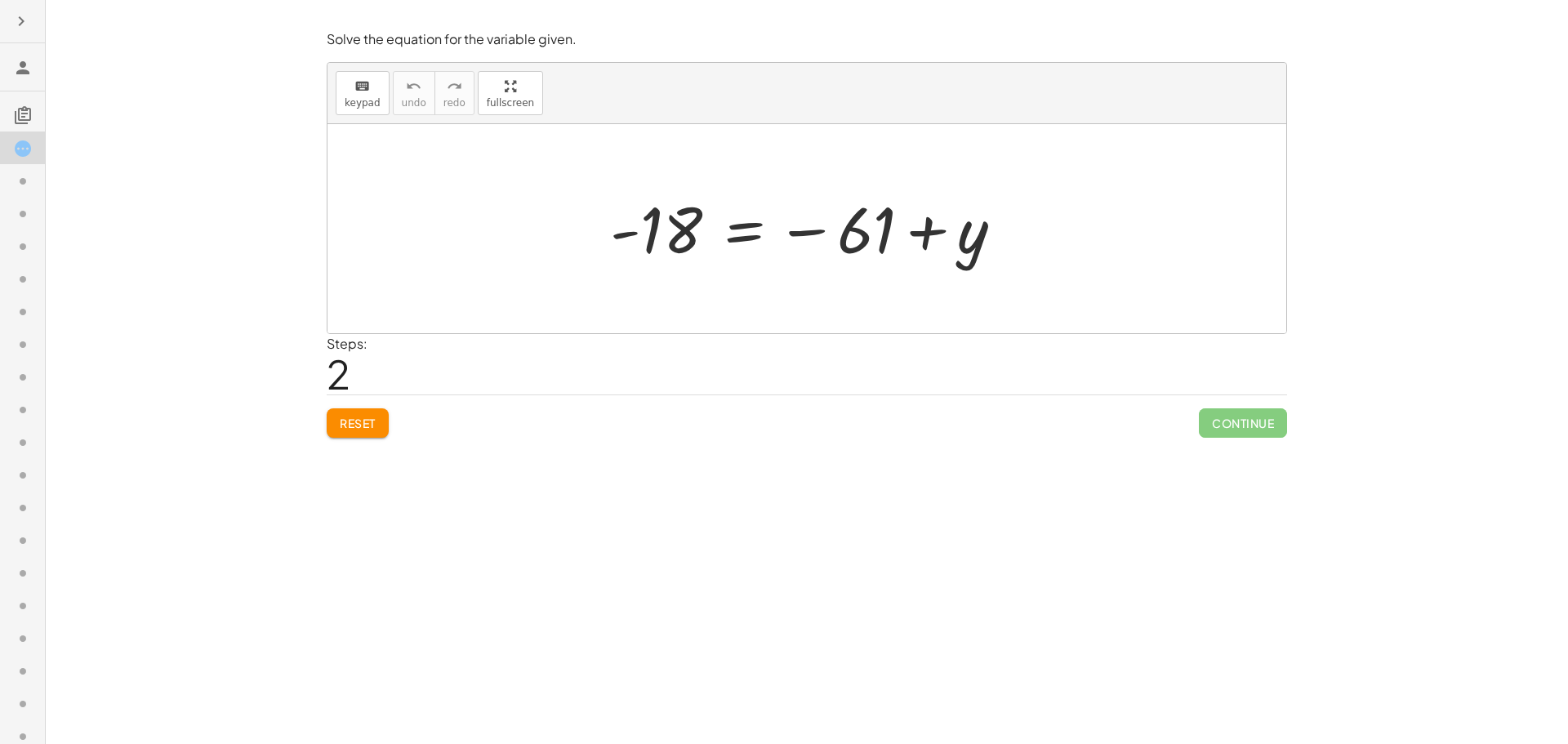
click at [23, 20] on icon "button" at bounding box center [21, 21] width 20 height 20
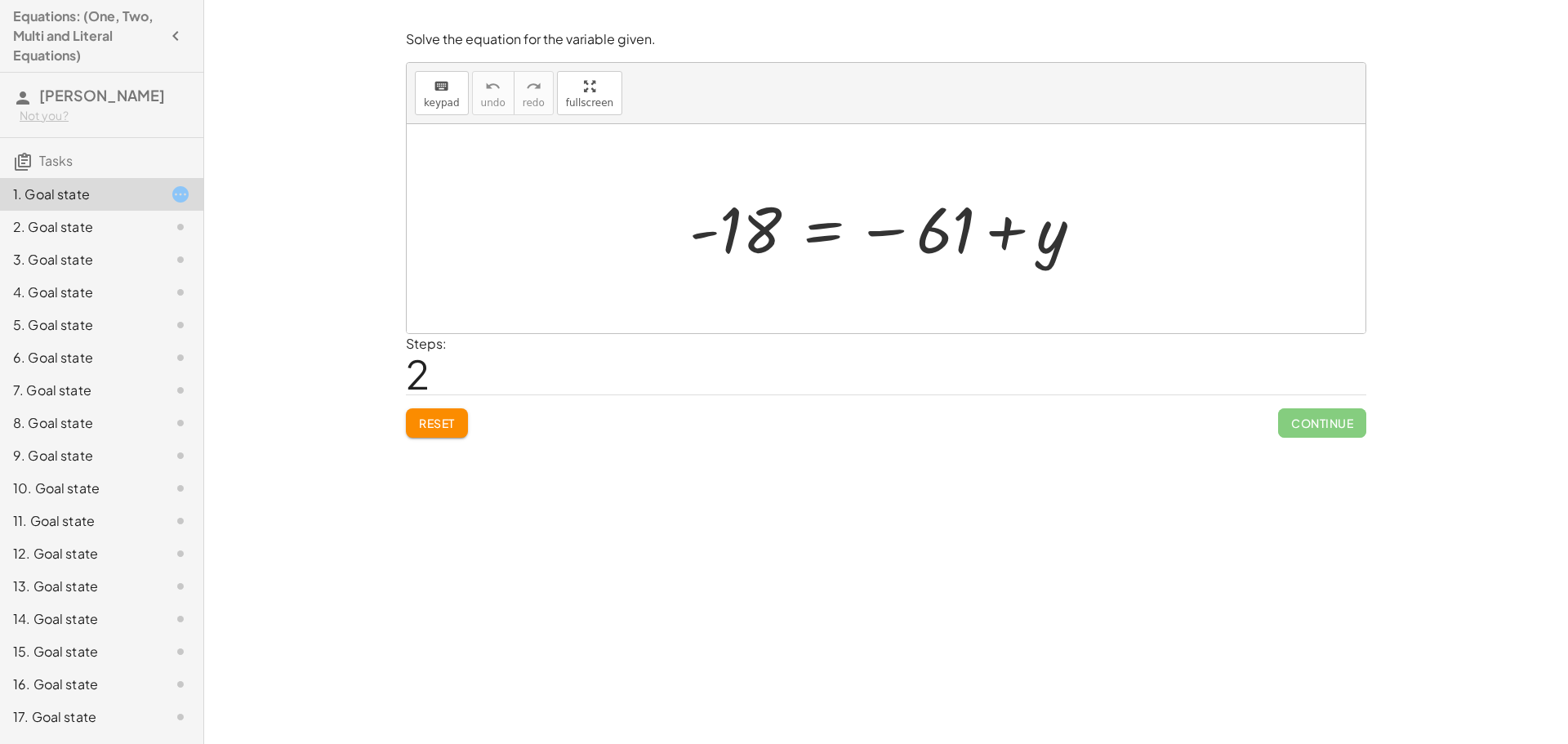
click at [453, 422] on span "Reset" at bounding box center [437, 422] width 36 height 15
click at [747, 227] on div at bounding box center [891, 228] width 422 height 80
drag, startPoint x: 949, startPoint y: 217, endPoint x: 744, endPoint y: 227, distance: 205.2
click at [744, 227] on div at bounding box center [891, 228] width 422 height 80
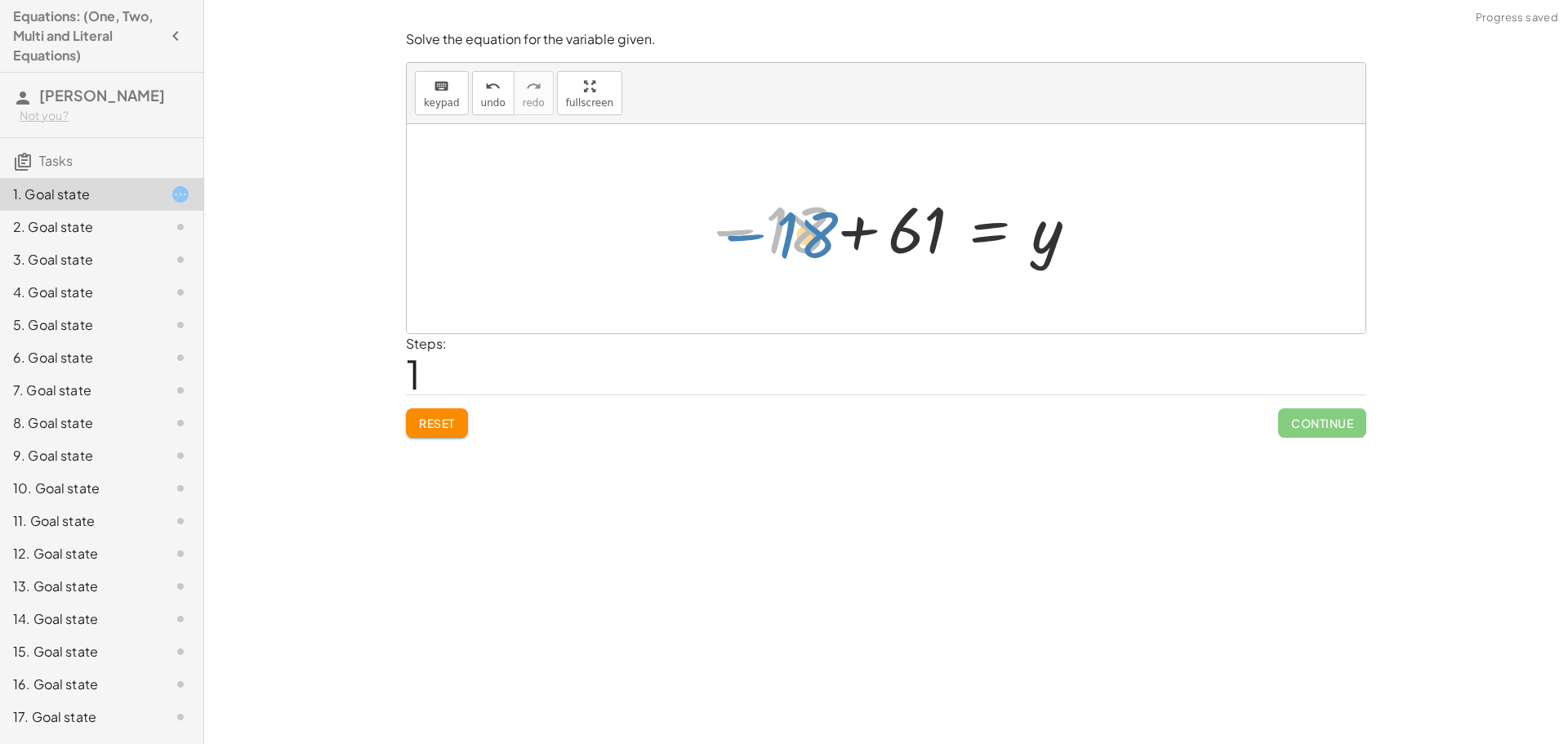
drag, startPoint x: 788, startPoint y: 233, endPoint x: 798, endPoint y: 238, distance: 11.2
click at [798, 238] on div at bounding box center [891, 228] width 392 height 80
drag, startPoint x: 814, startPoint y: 222, endPoint x: 914, endPoint y: 232, distance: 100.5
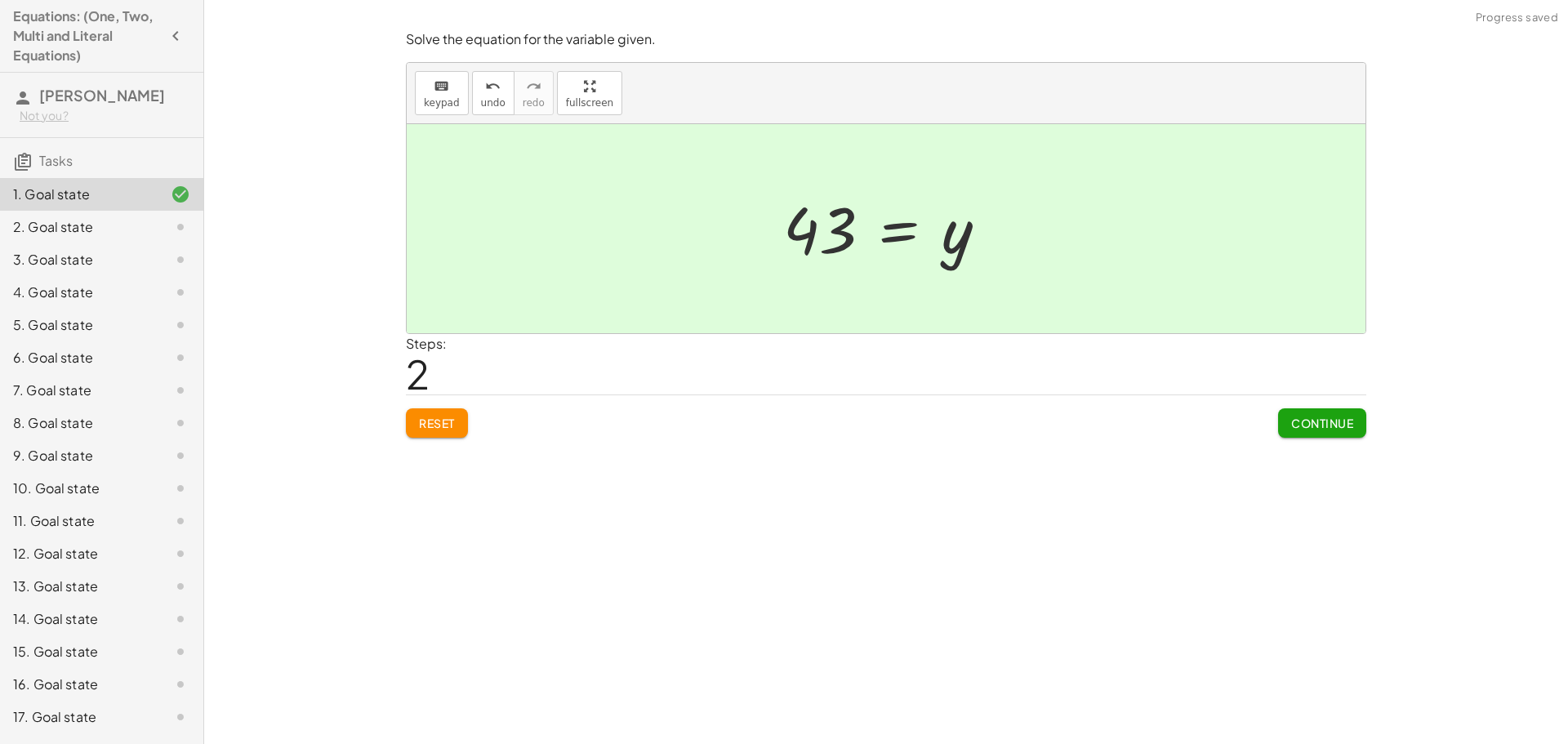
click at [1334, 419] on span "Continue" at bounding box center [1322, 422] width 62 height 15
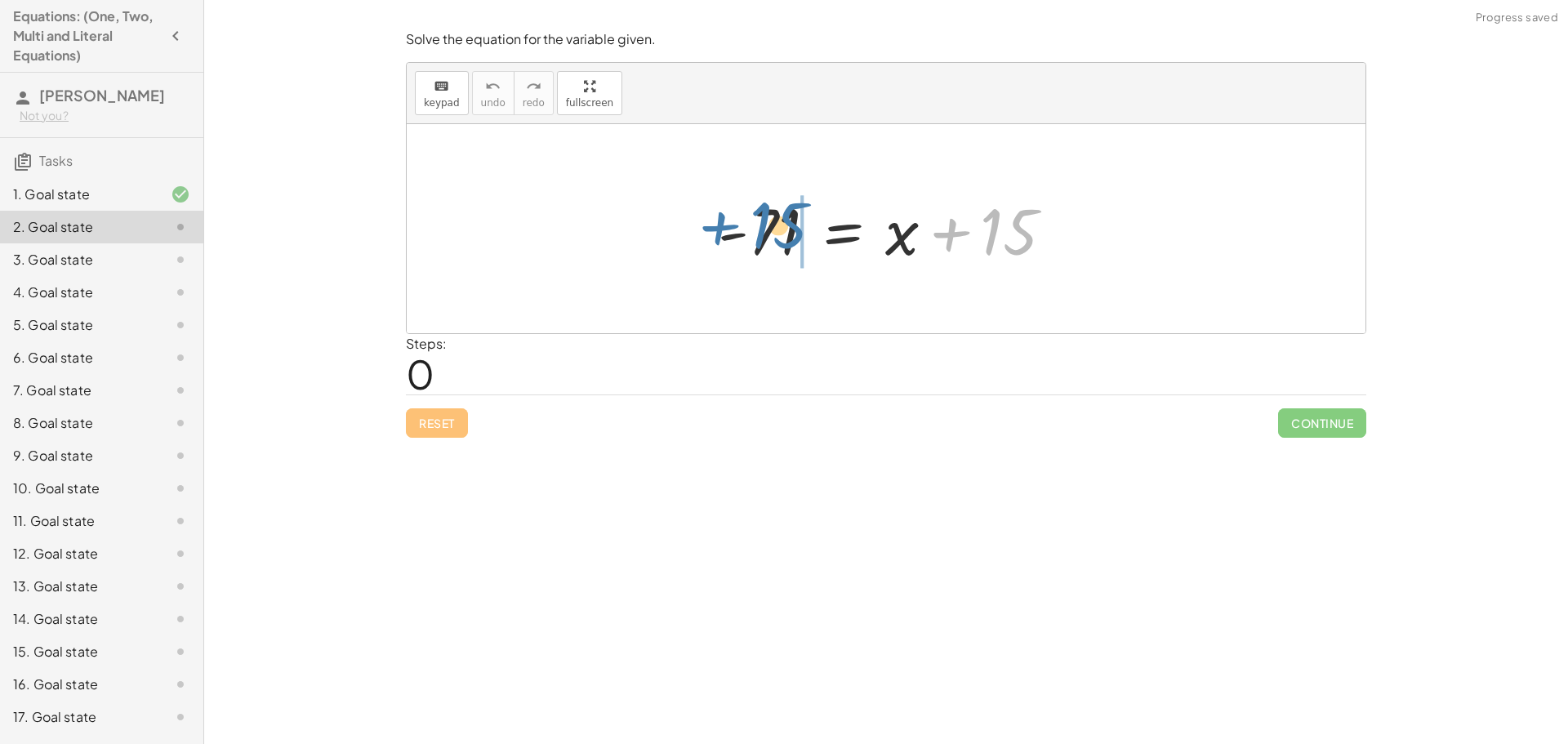
drag, startPoint x: 991, startPoint y: 224, endPoint x: 760, endPoint y: 217, distance: 231.1
click at [760, 217] on div at bounding box center [891, 229] width 365 height 84
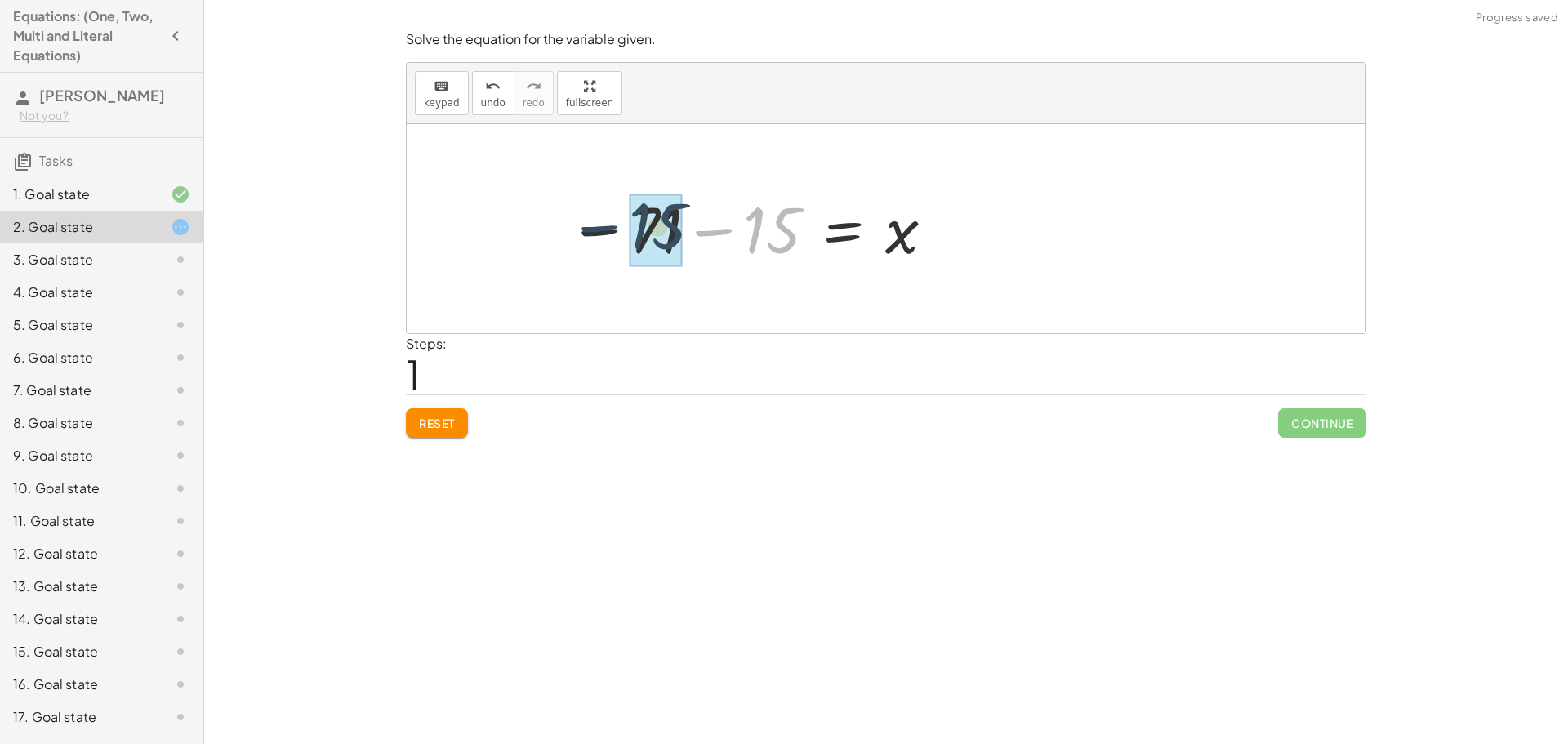
drag, startPoint x: 772, startPoint y: 226, endPoint x: 686, endPoint y: 222, distance: 86.1
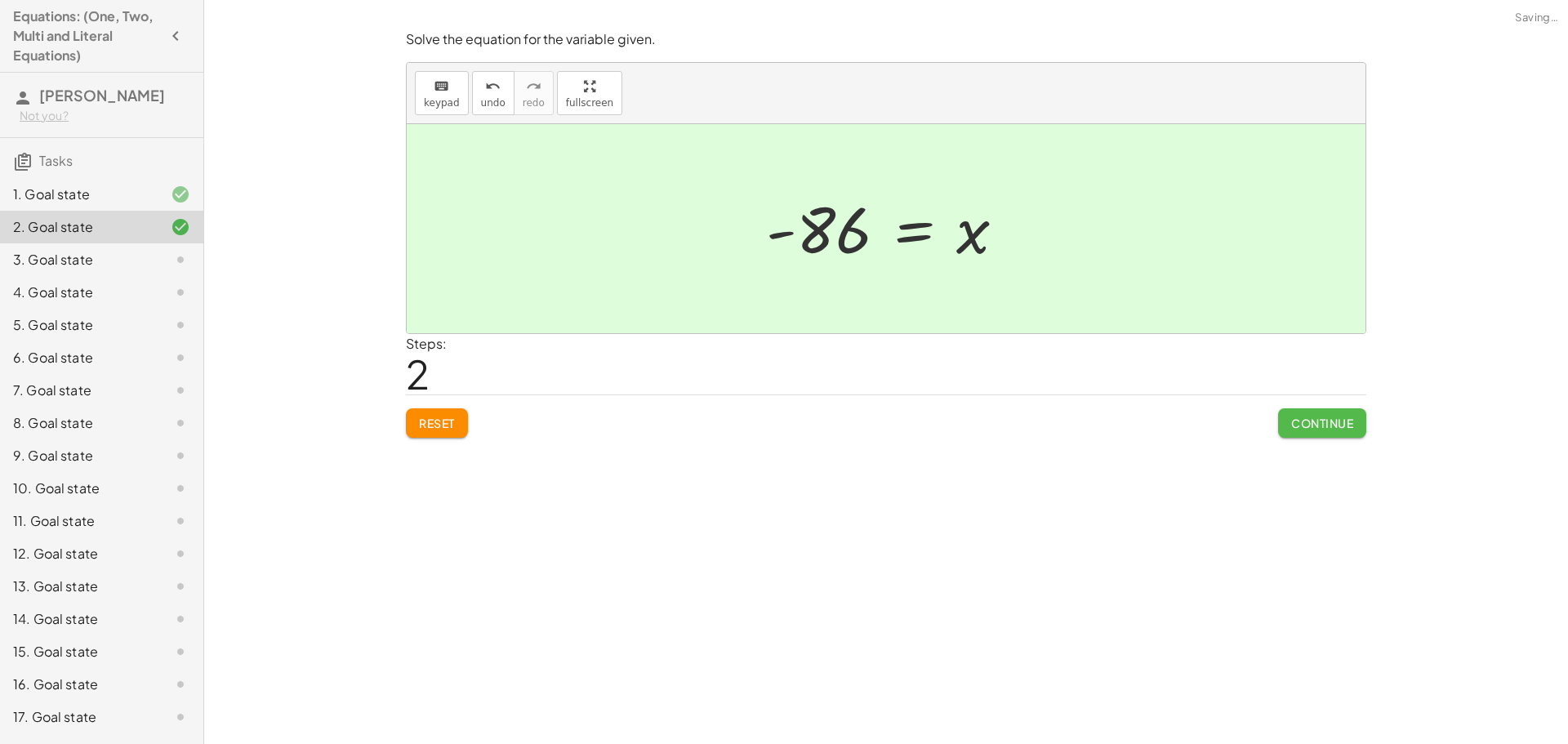
click at [1311, 416] on span "Continue" at bounding box center [1322, 422] width 62 height 15
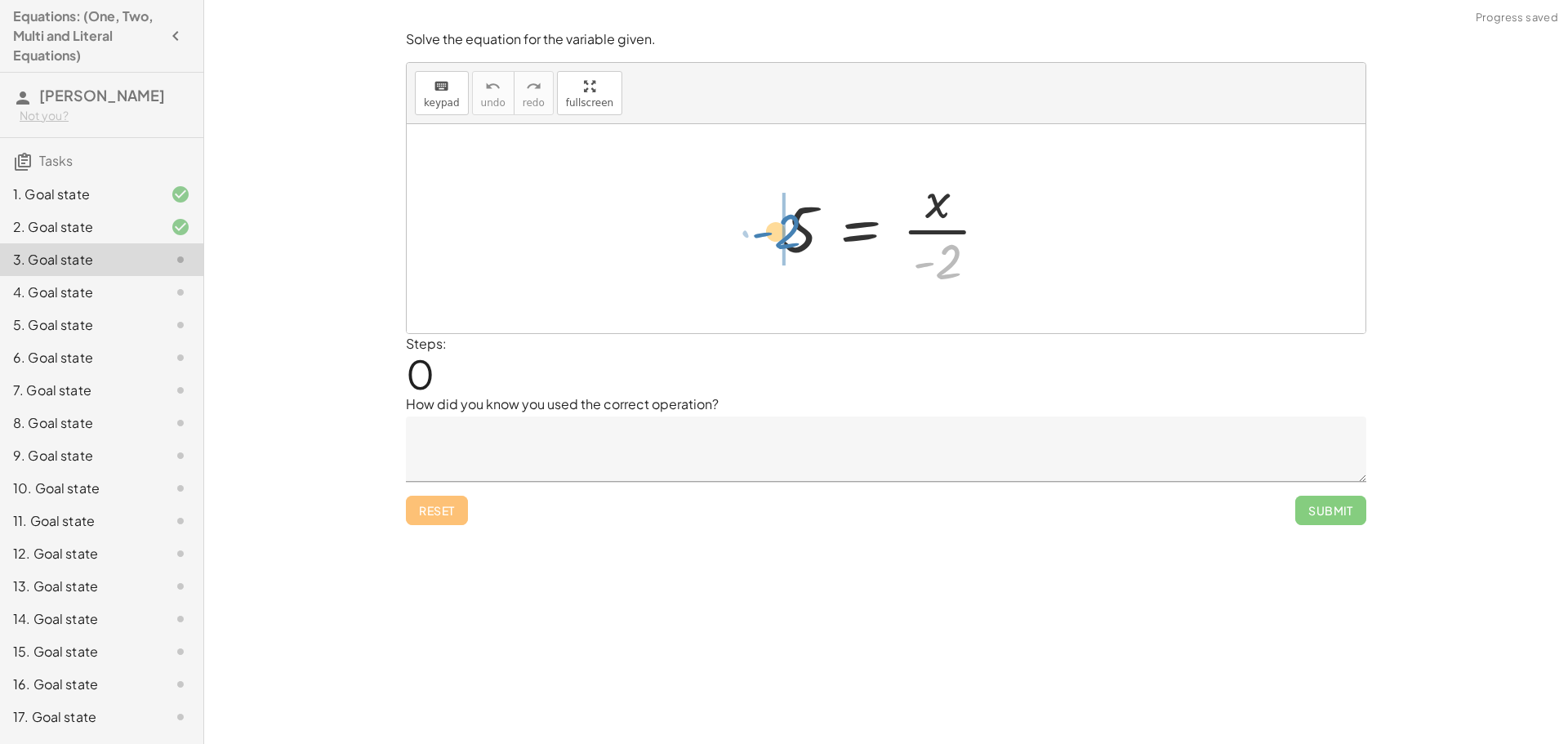
drag, startPoint x: 936, startPoint y: 251, endPoint x: 775, endPoint y: 221, distance: 163.8
click at [775, 221] on div at bounding box center [891, 228] width 235 height 126
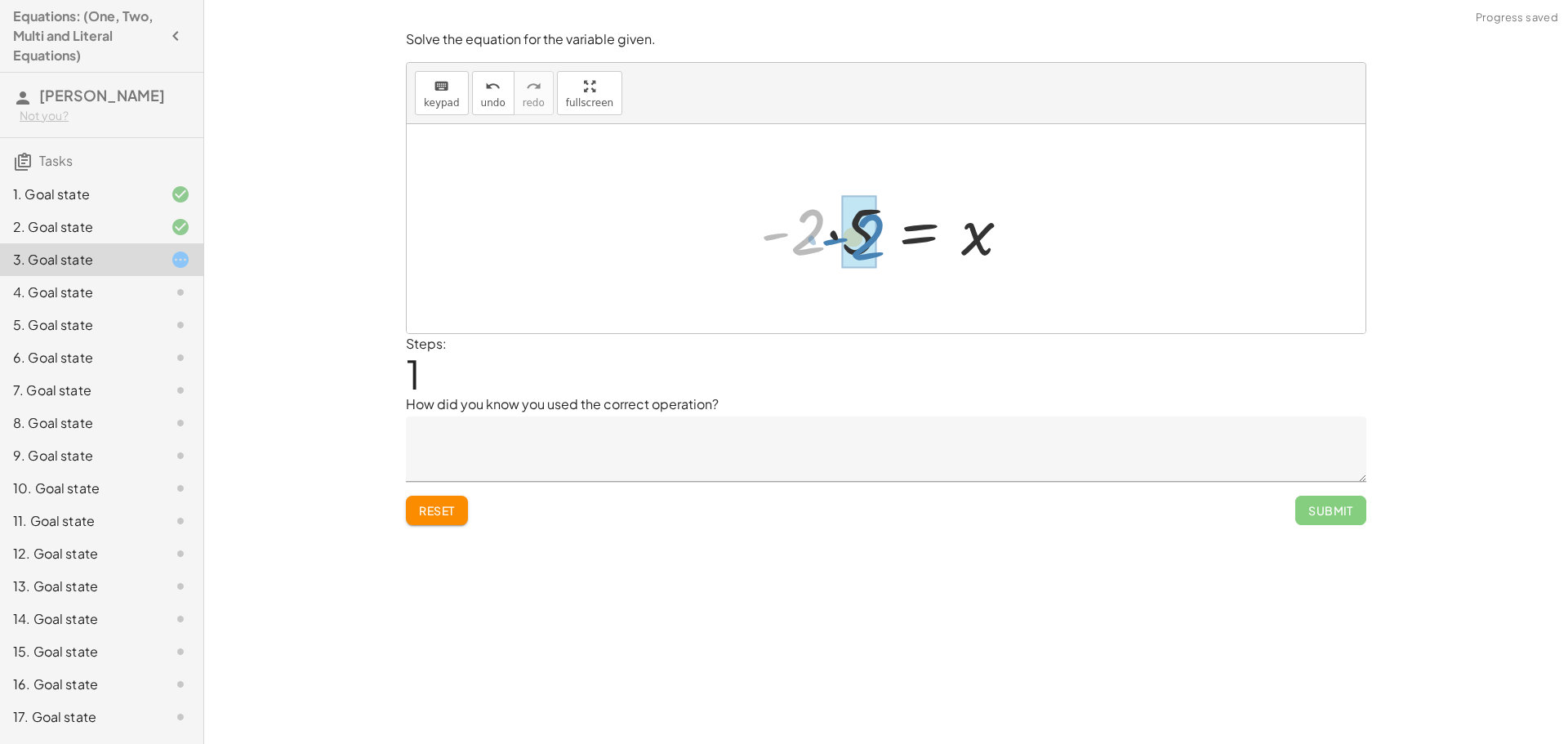
drag, startPoint x: 824, startPoint y: 240, endPoint x: 885, endPoint y: 245, distance: 61.2
click at [885, 245] on div at bounding box center [891, 229] width 280 height 84
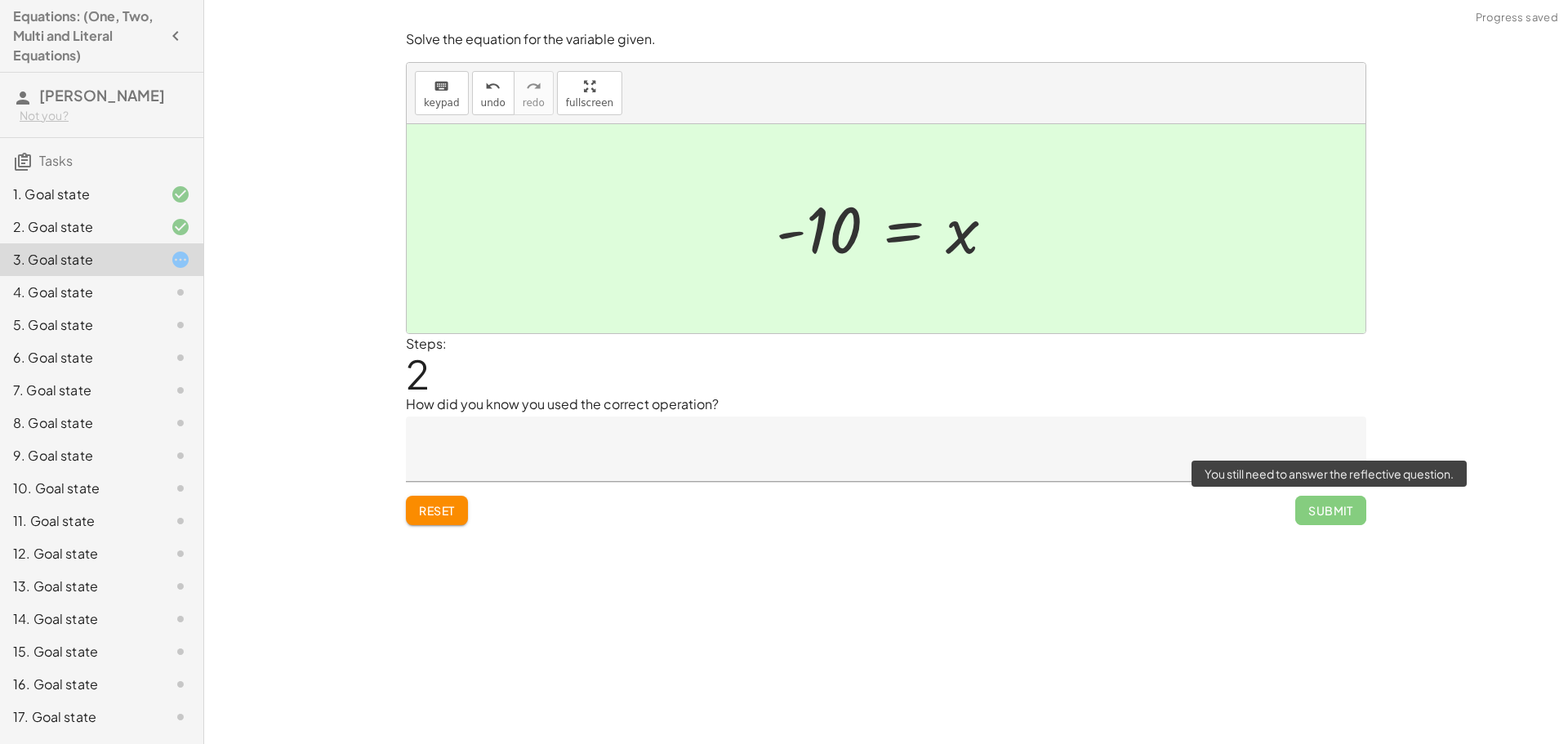
click at [1311, 516] on span "Submit" at bounding box center [1330, 510] width 71 height 29
click at [820, 458] on textarea at bounding box center [885, 449] width 960 height 65
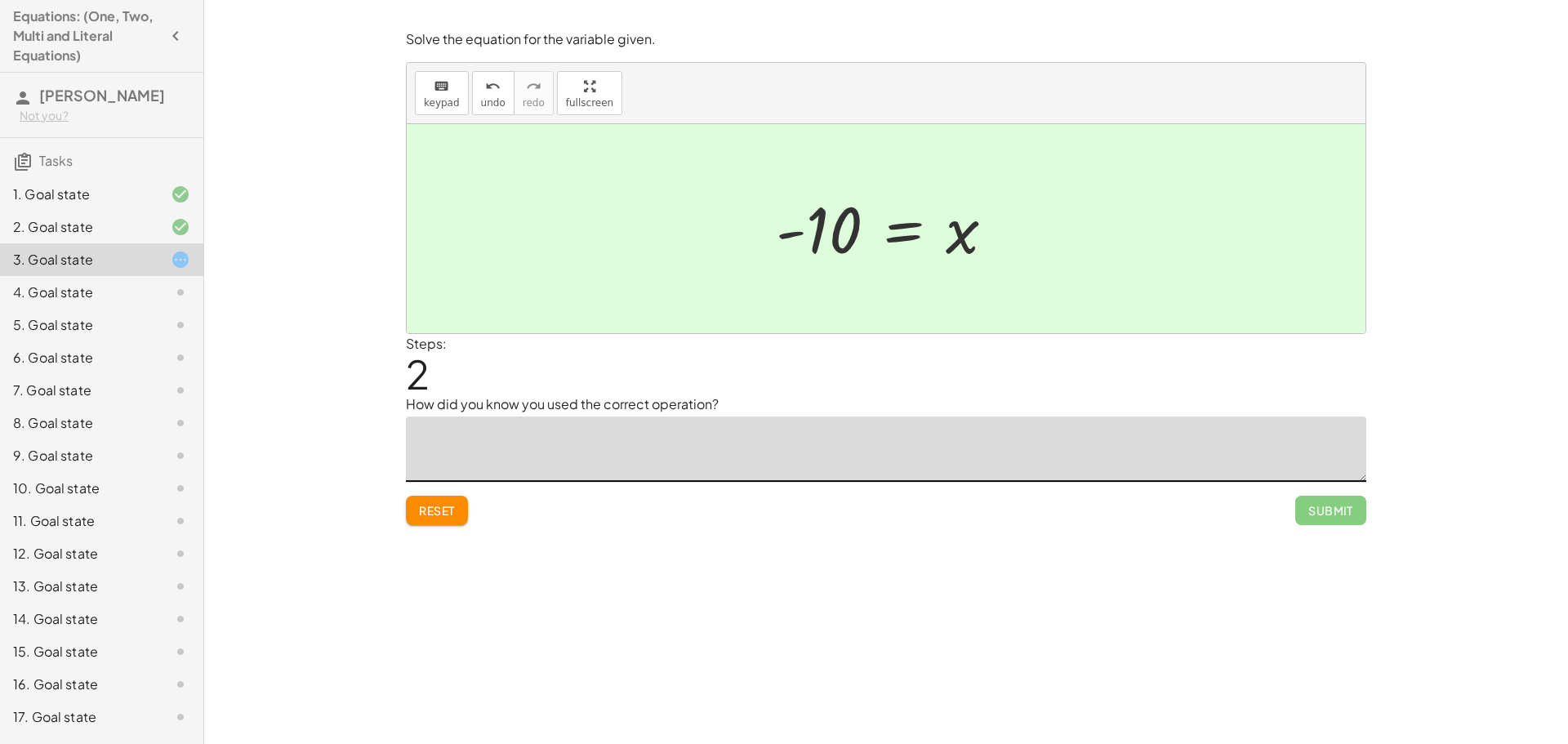
type textarea "*"
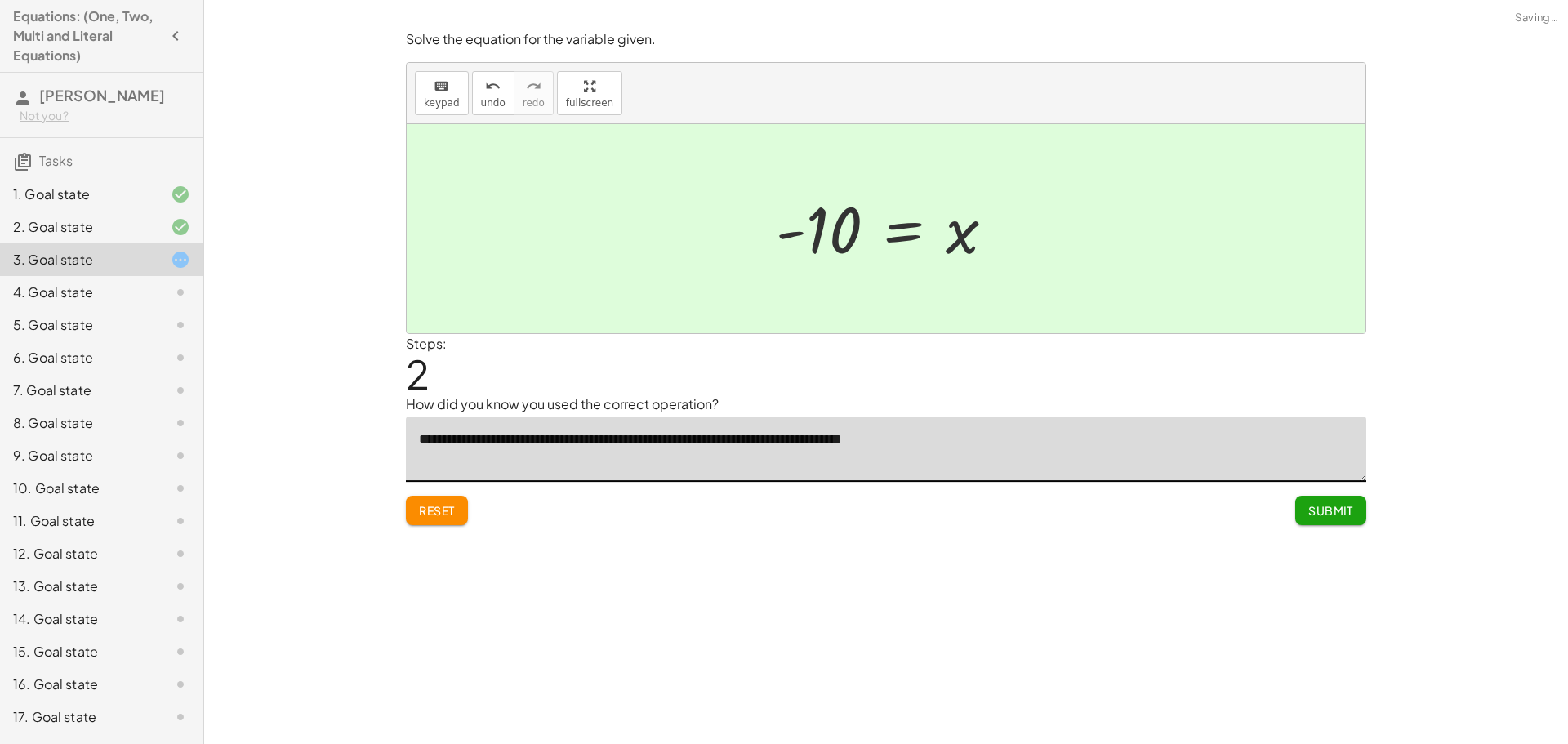
click at [1026, 438] on textarea "**********" at bounding box center [885, 449] width 960 height 65
type textarea "**********"
click at [1317, 502] on button "Submit" at bounding box center [1330, 510] width 71 height 29
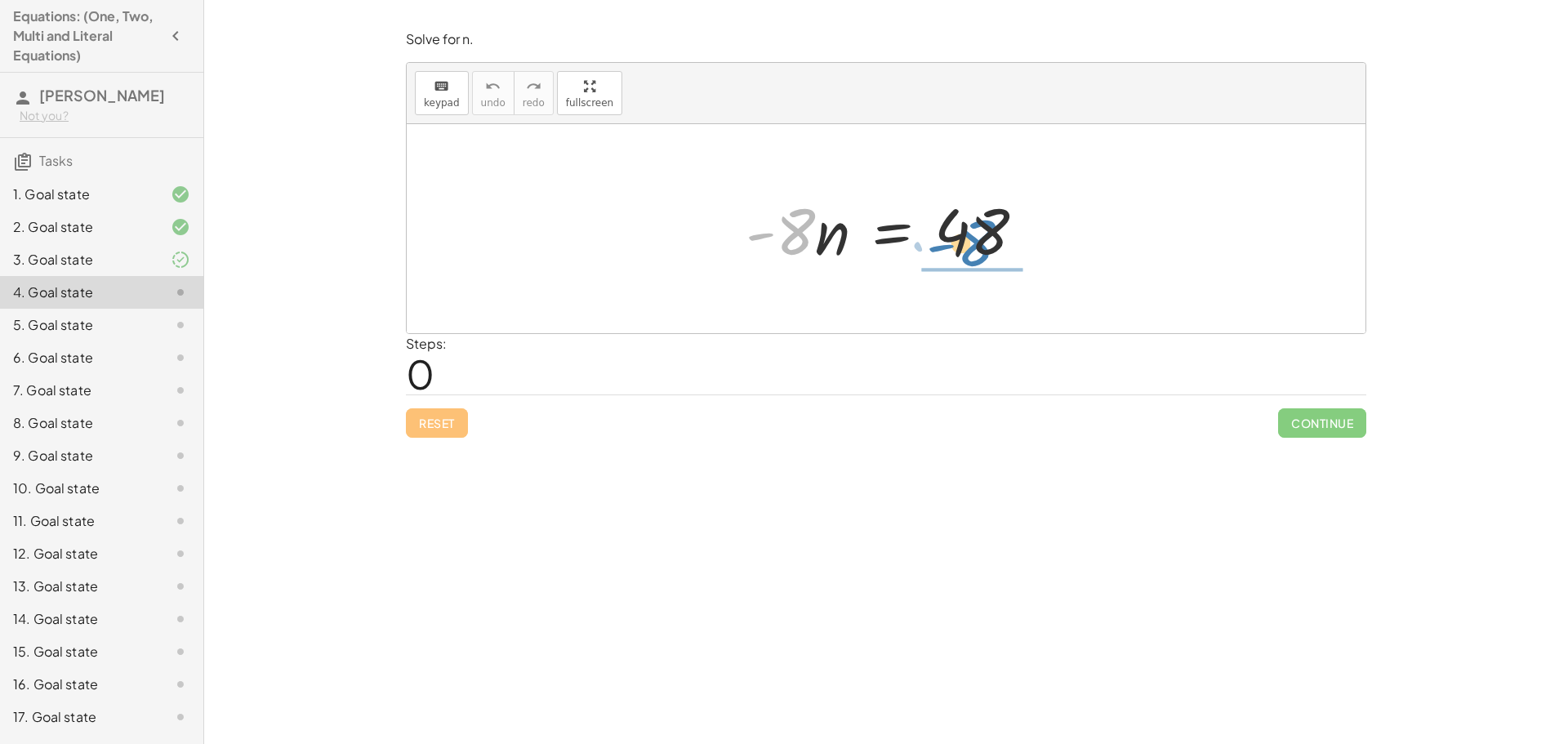
drag, startPoint x: 790, startPoint y: 232, endPoint x: 972, endPoint y: 241, distance: 182.2
click at [972, 241] on div at bounding box center [892, 229] width 310 height 84
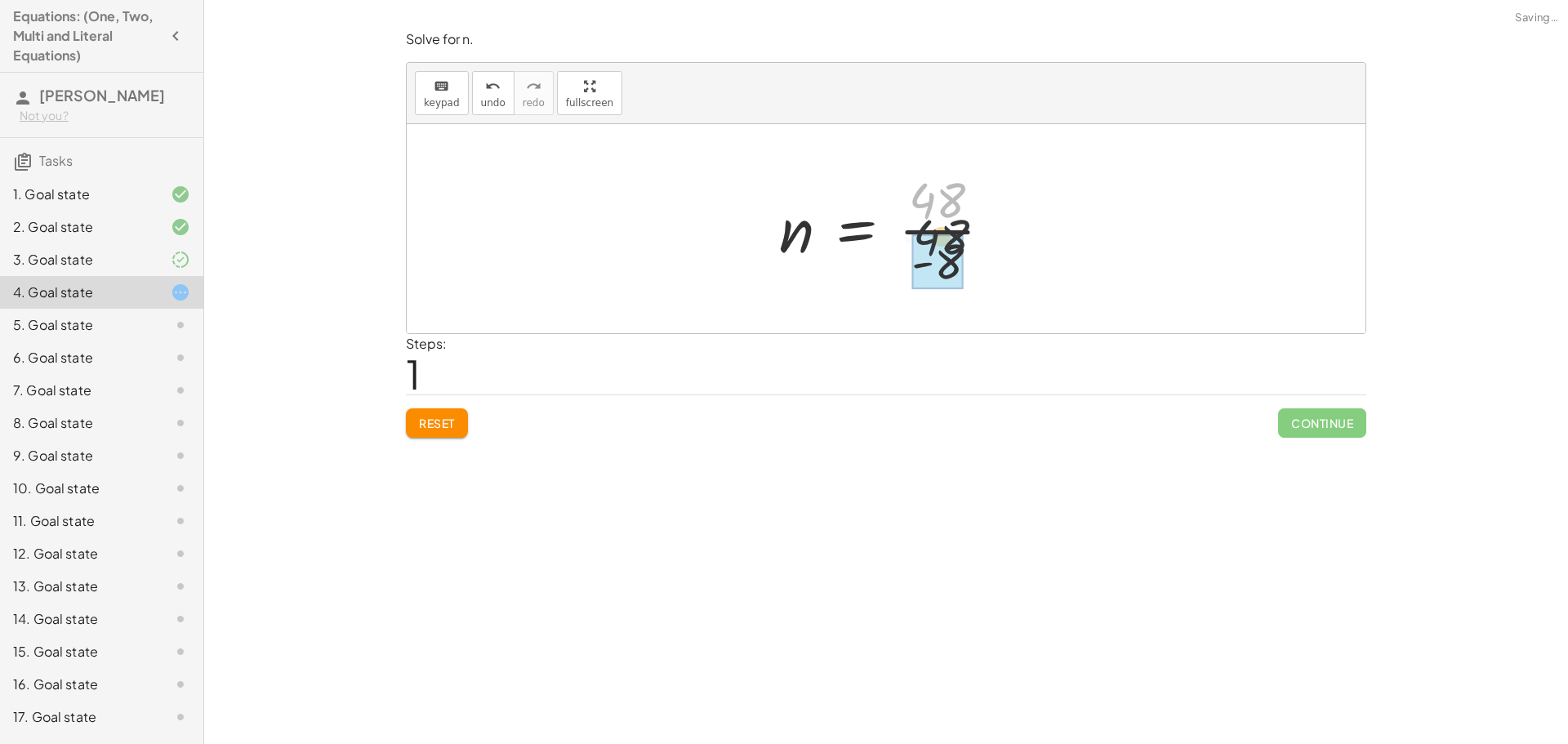
drag, startPoint x: 920, startPoint y: 202, endPoint x: 924, endPoint y: 242, distance: 40.2
drag, startPoint x: 938, startPoint y: 191, endPoint x: 938, endPoint y: 271, distance: 80.0
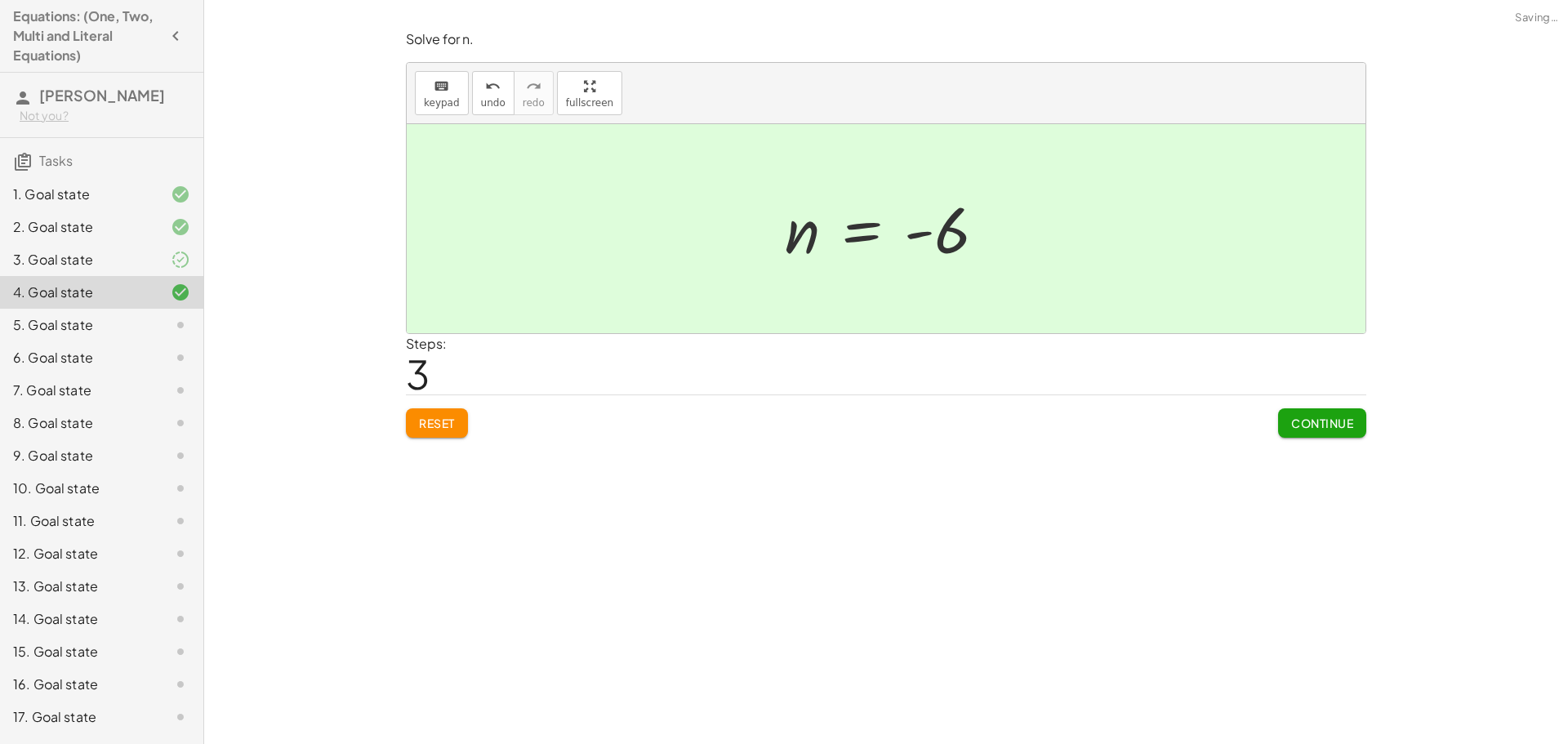
click at [1321, 422] on span "Continue" at bounding box center [1322, 422] width 62 height 15
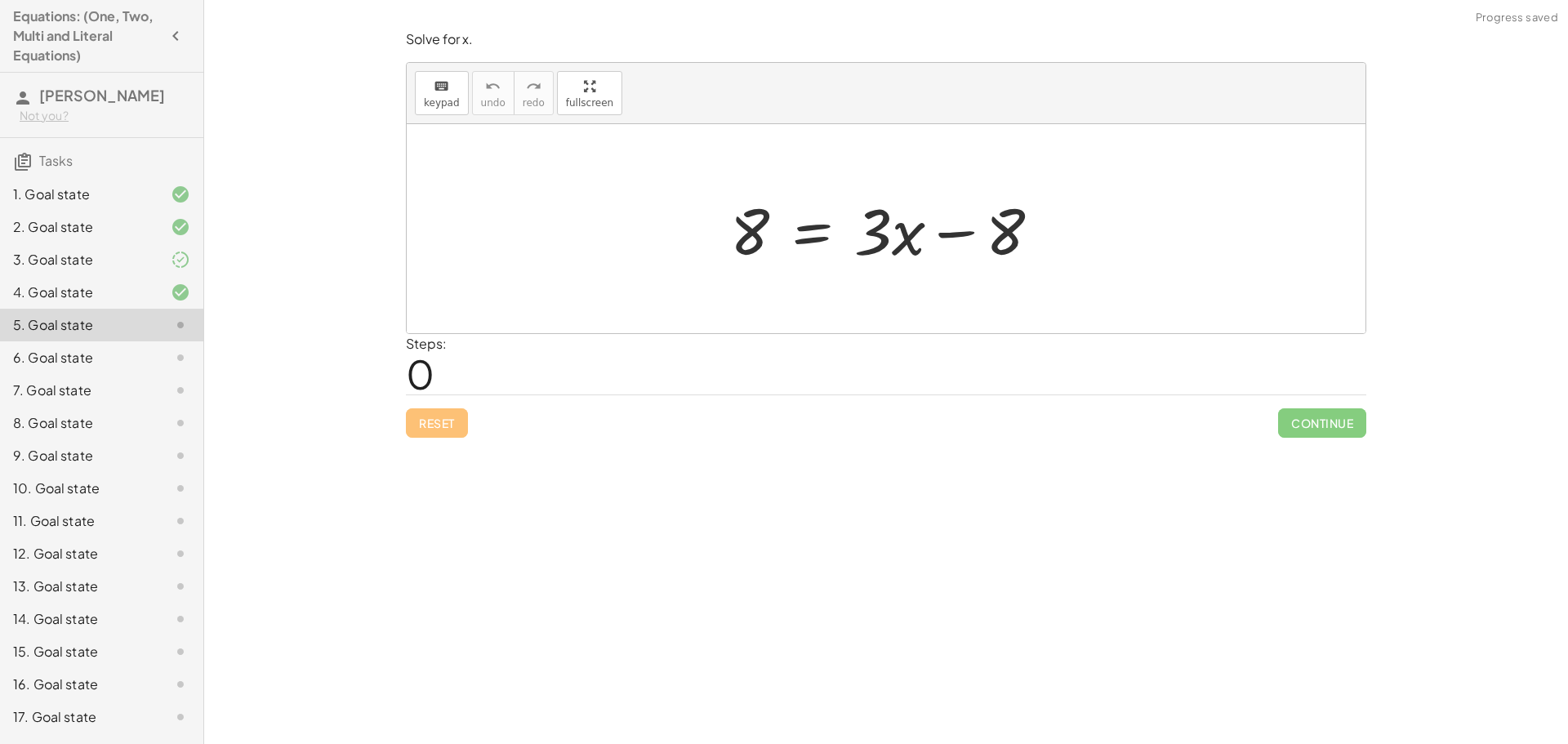
click at [123, 251] on div "3. Goal state" at bounding box center [79, 259] width 132 height 20
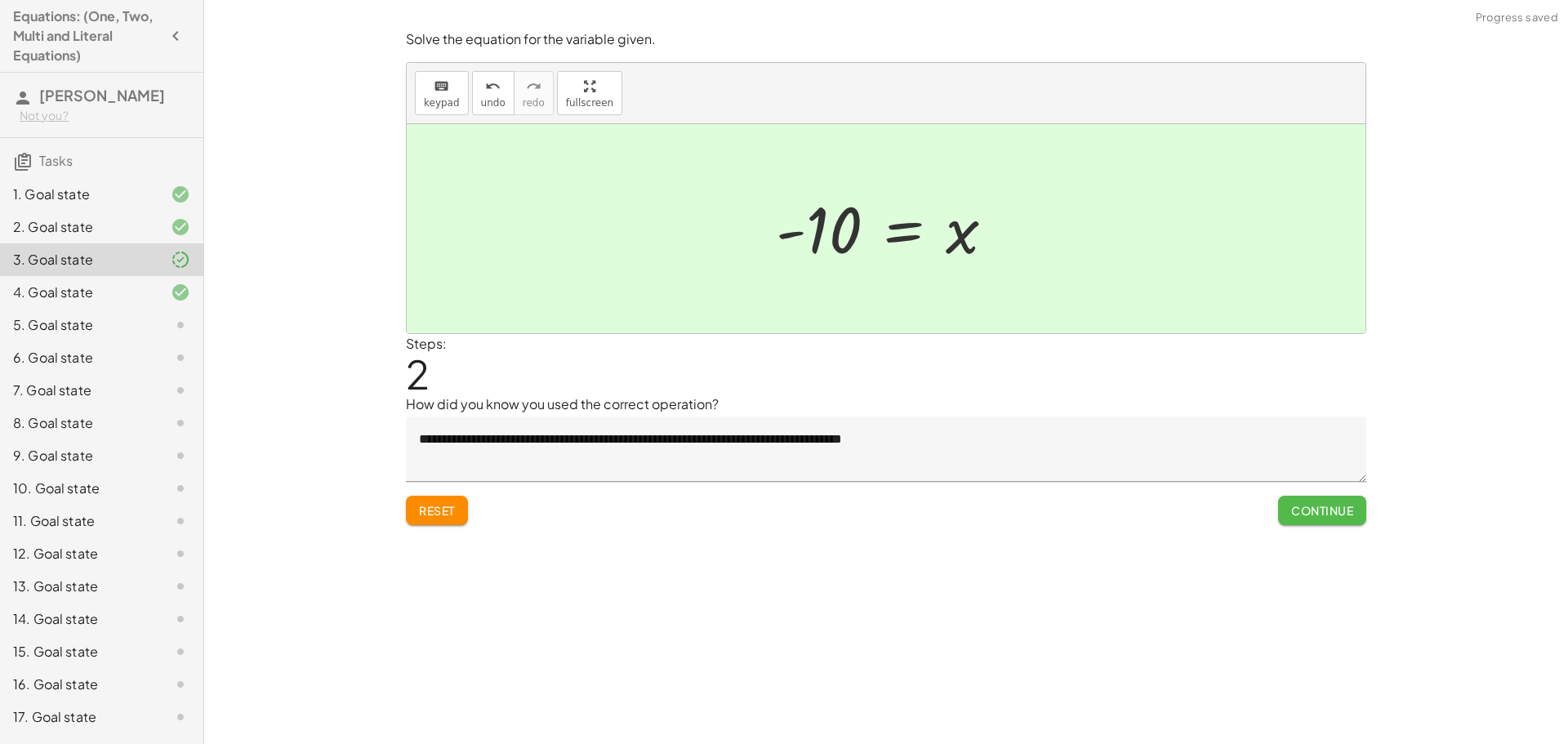
click at [1333, 518] on button "Continue" at bounding box center [1322, 510] width 88 height 29
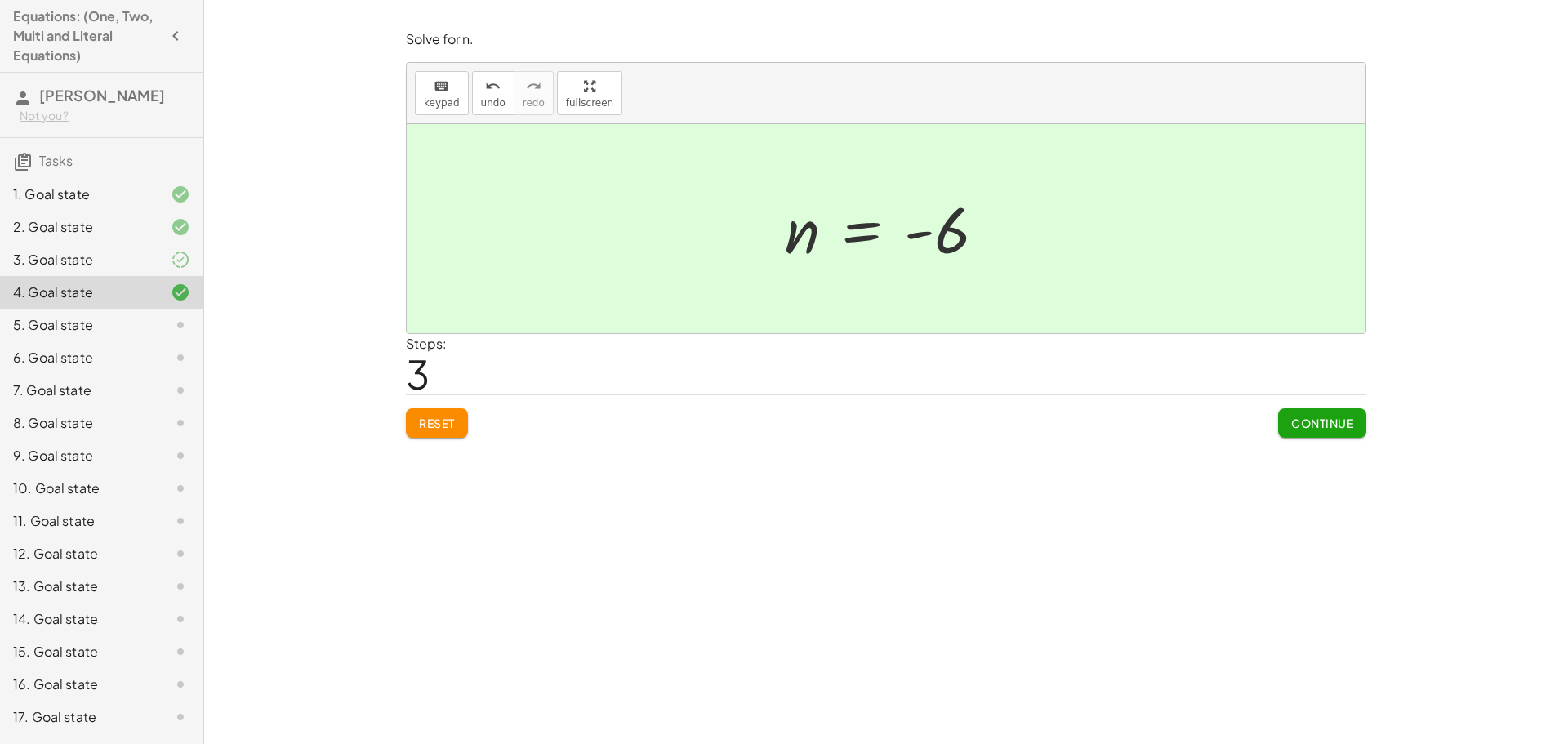
click at [1318, 428] on span "Continue" at bounding box center [1322, 422] width 62 height 15
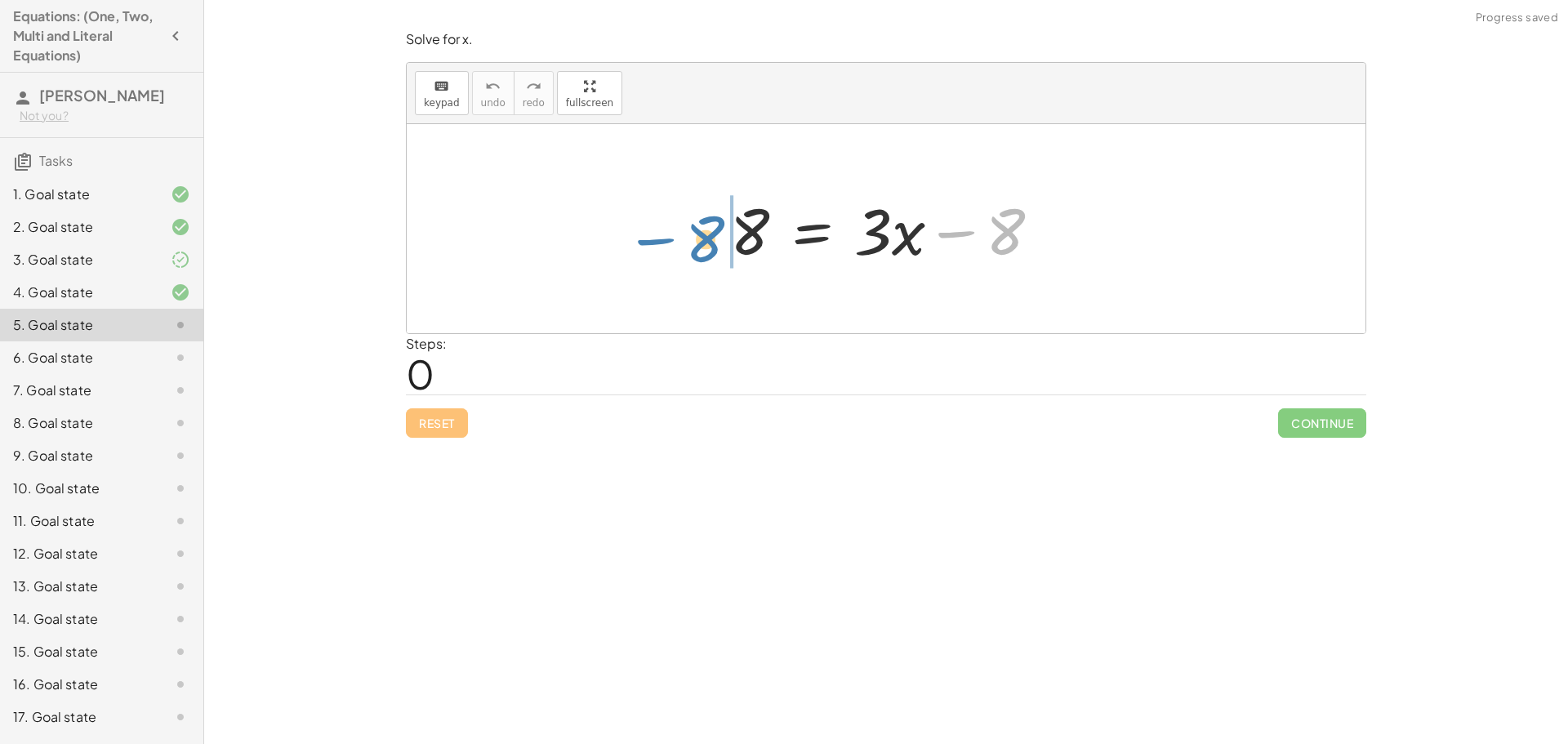
drag, startPoint x: 985, startPoint y: 230, endPoint x: 754, endPoint y: 231, distance: 231.0
click at [707, 227] on div "− 8 8 = + · 3 · x − 8" at bounding box center [886, 229] width 361 height 92
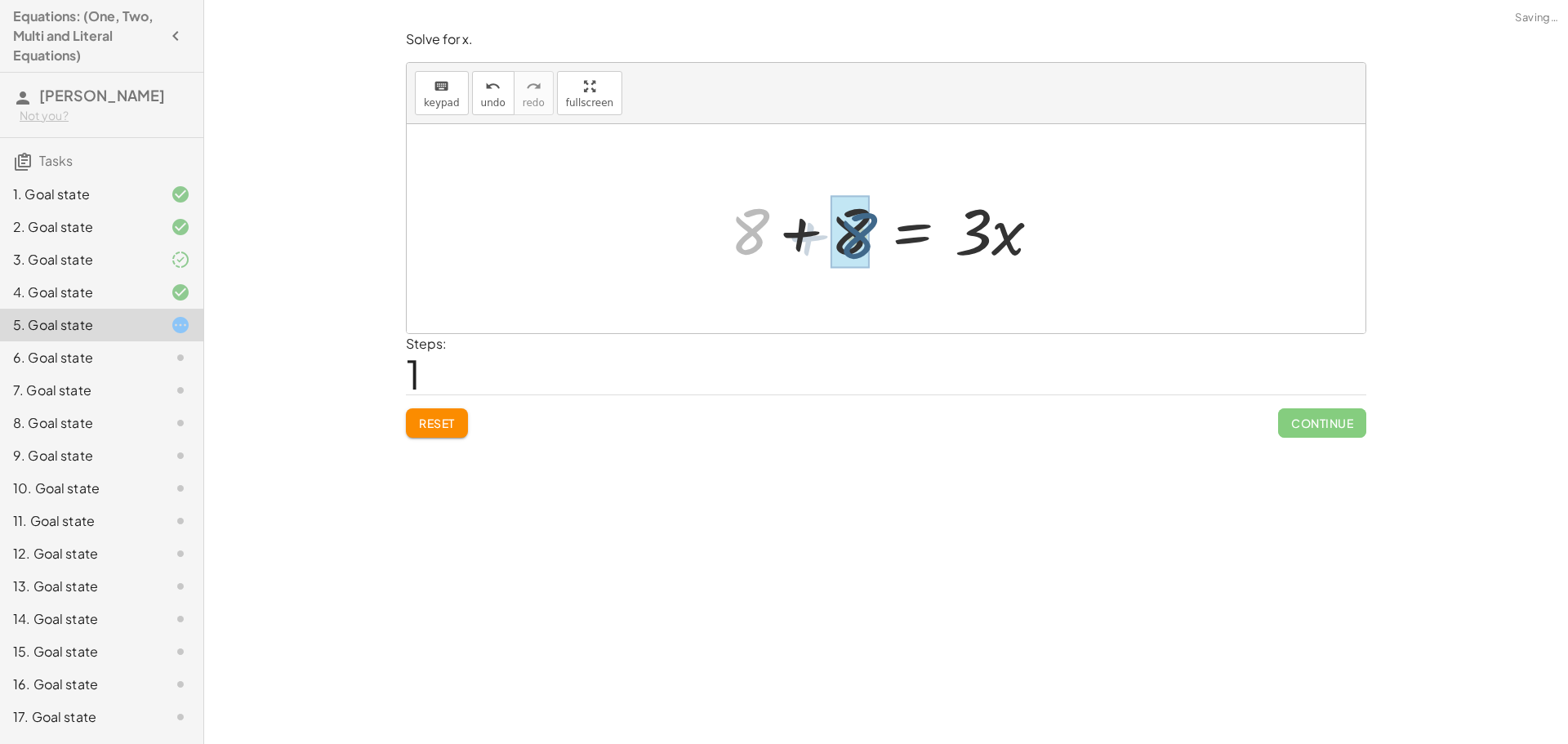
drag, startPoint x: 751, startPoint y: 228, endPoint x: 829, endPoint y: 233, distance: 78.2
drag, startPoint x: 968, startPoint y: 232, endPoint x: 802, endPoint y: 258, distance: 168.0
click at [802, 258] on div at bounding box center [932, 229] width 260 height 84
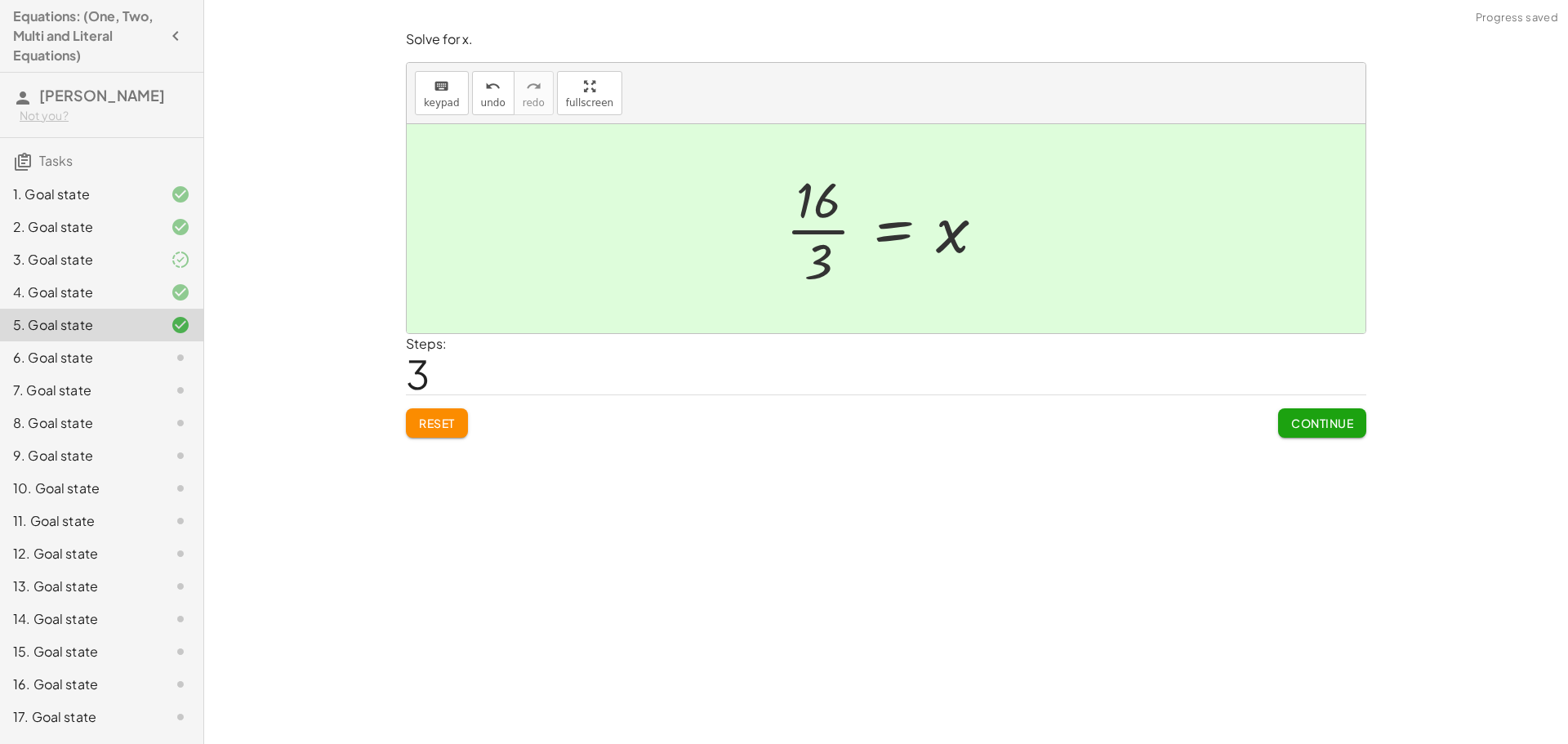
click at [1330, 409] on button "Continue" at bounding box center [1322, 422] width 88 height 29
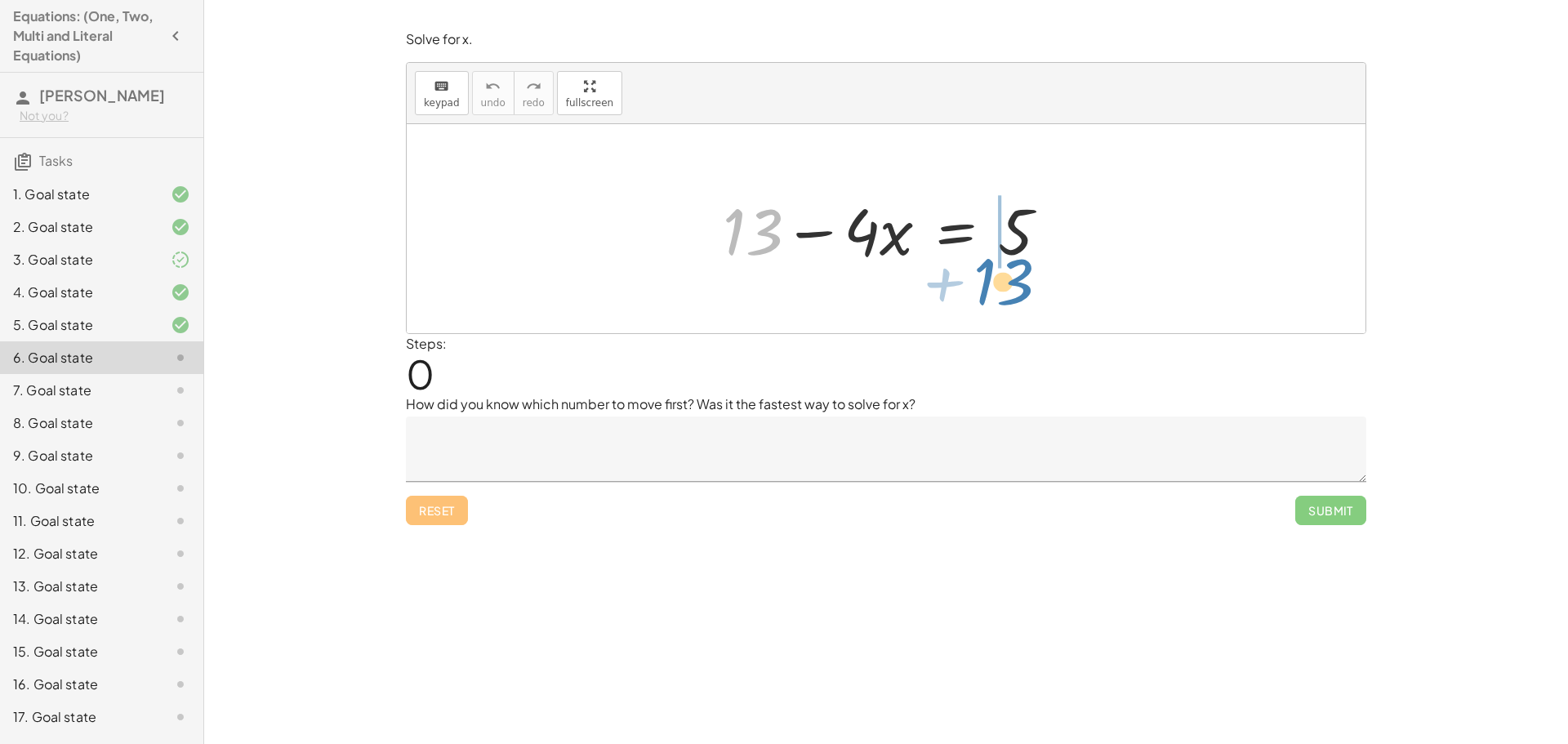
drag, startPoint x: 737, startPoint y: 216, endPoint x: 989, endPoint y: 263, distance: 256.3
click at [989, 263] on div at bounding box center [891, 229] width 355 height 84
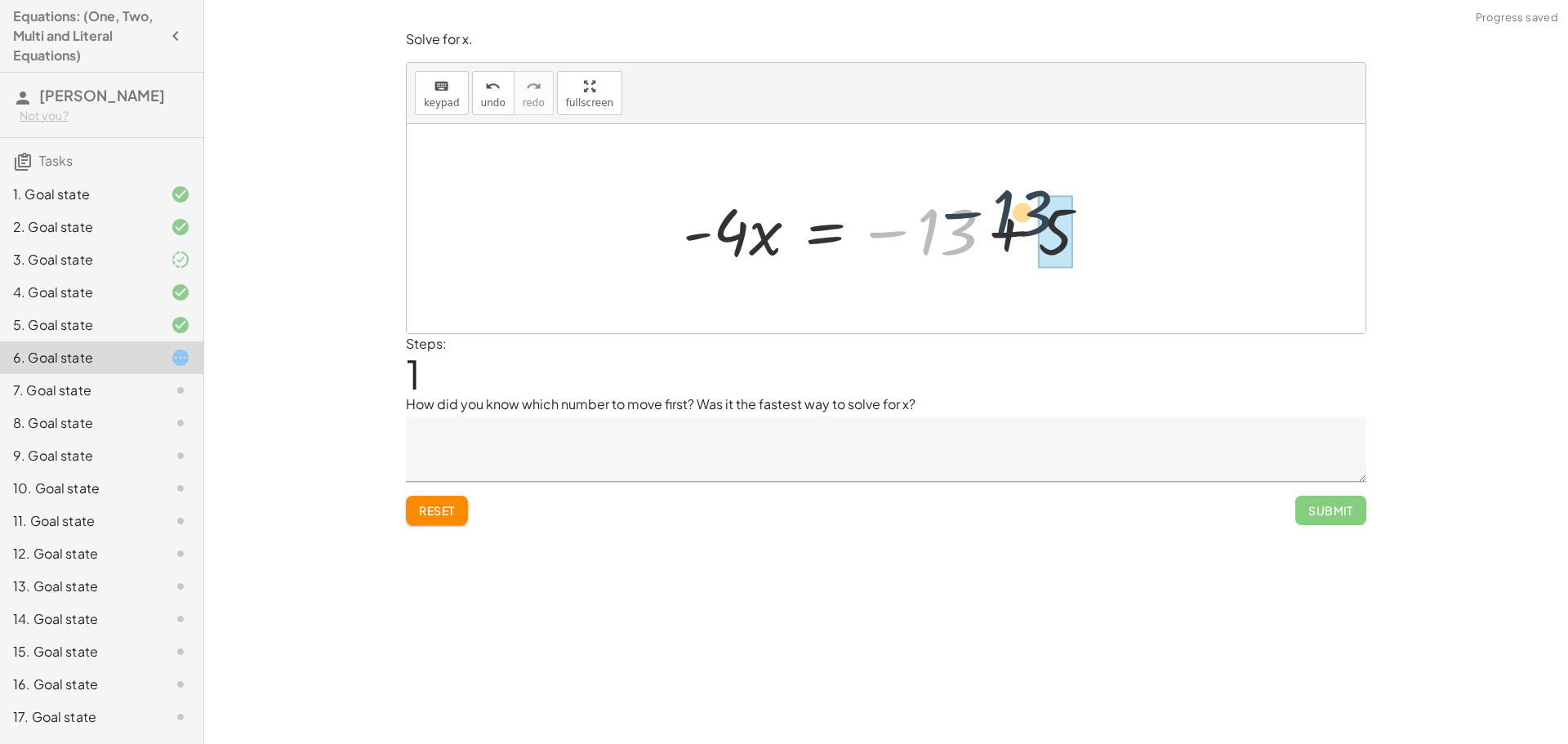
drag, startPoint x: 954, startPoint y: 249, endPoint x: 1050, endPoint y: 227, distance: 98.5
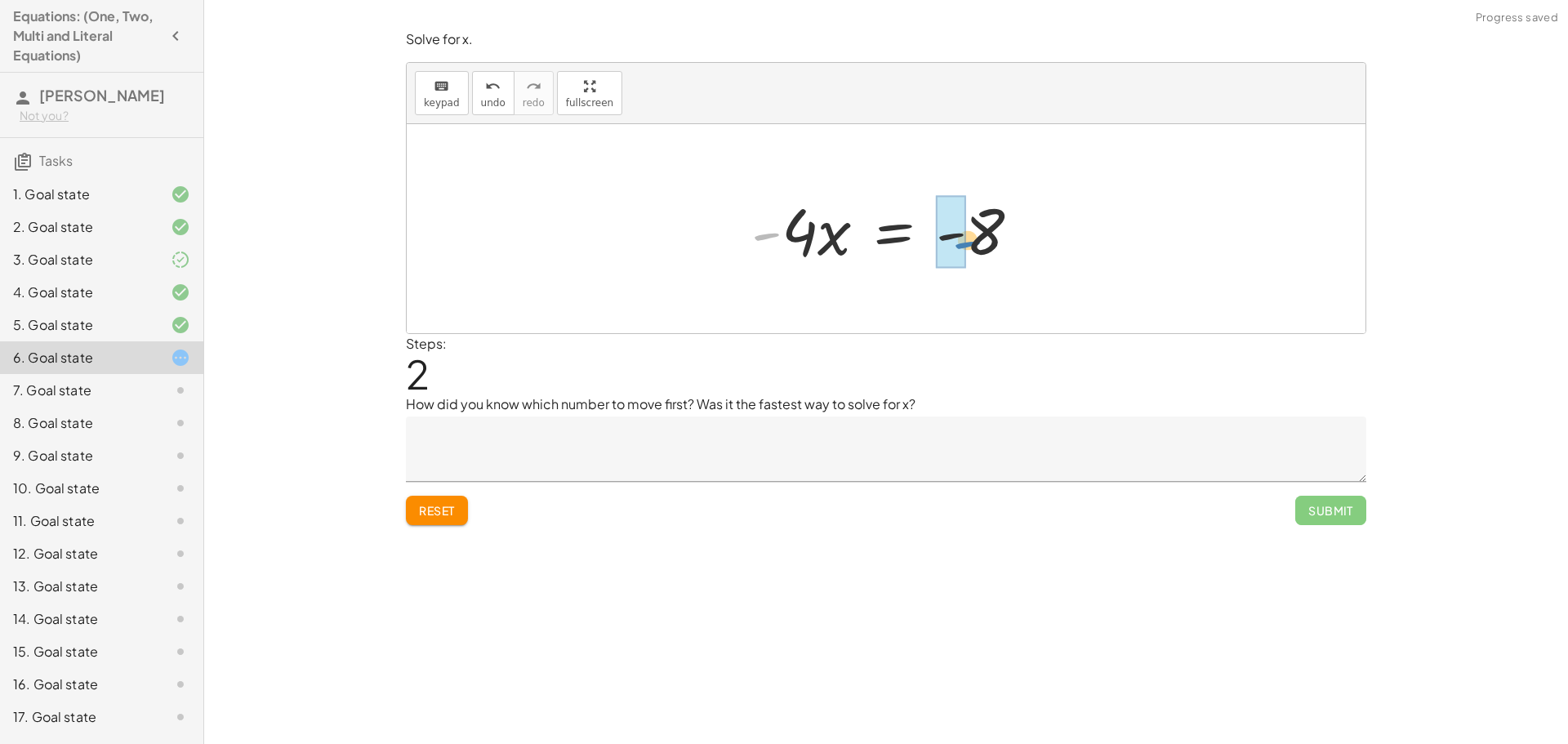
drag, startPoint x: 768, startPoint y: 235, endPoint x: 970, endPoint y: 243, distance: 202.2
click at [970, 243] on div at bounding box center [892, 229] width 299 height 84
drag, startPoint x: 801, startPoint y: 231, endPoint x: 969, endPoint y: 246, distance: 168.7
click at [969, 246] on div at bounding box center [891, 229] width 239 height 84
drag, startPoint x: 952, startPoint y: 208, endPoint x: 948, endPoint y: 254, distance: 46.2
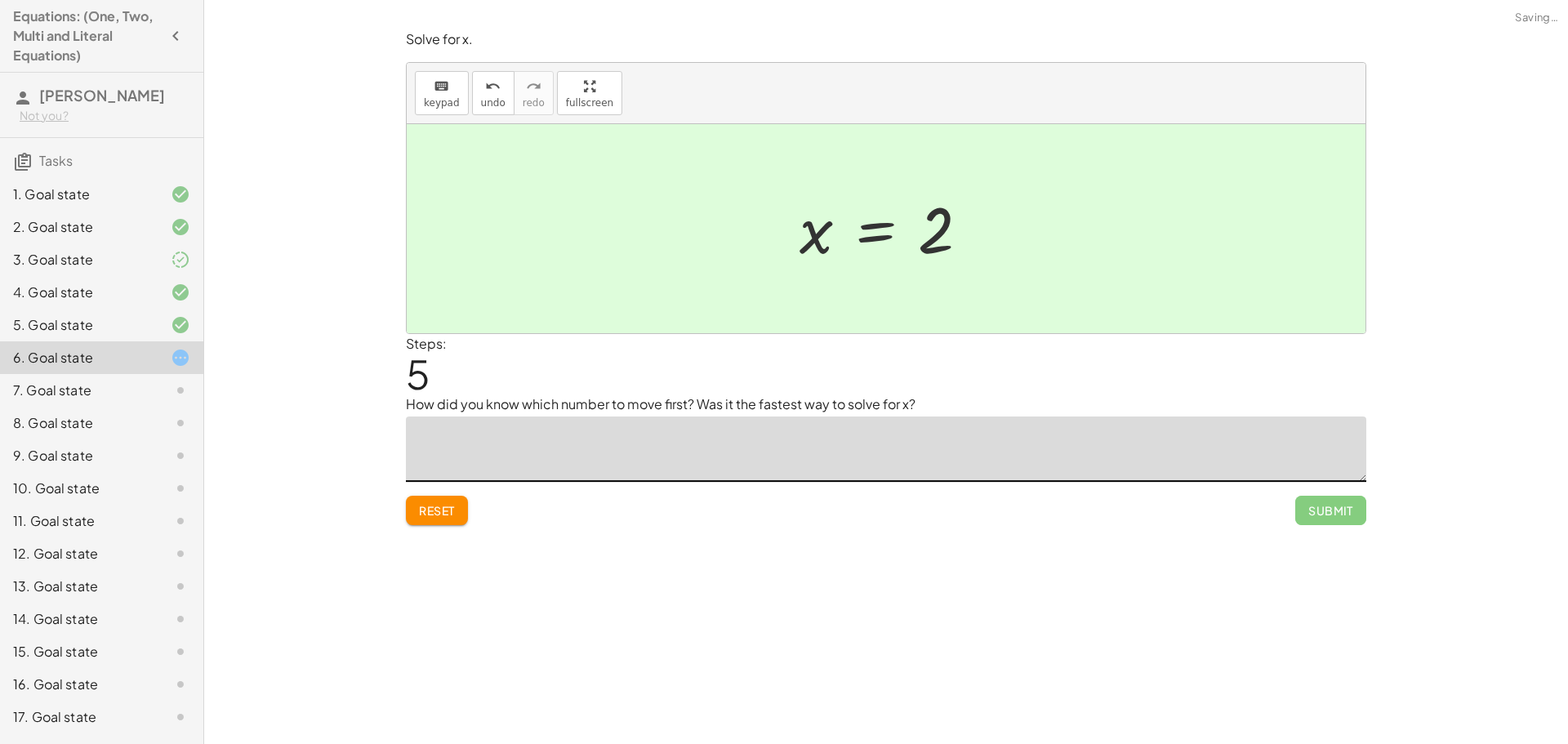
click at [858, 440] on textarea at bounding box center [885, 449] width 960 height 65
click at [648, 435] on textarea "**********" at bounding box center [885, 449] width 960 height 65
click at [634, 443] on textarea "**********" at bounding box center [885, 449] width 960 height 65
type textarea "**********"
drag, startPoint x: 991, startPoint y: 443, endPoint x: 393, endPoint y: 480, distance: 599.1
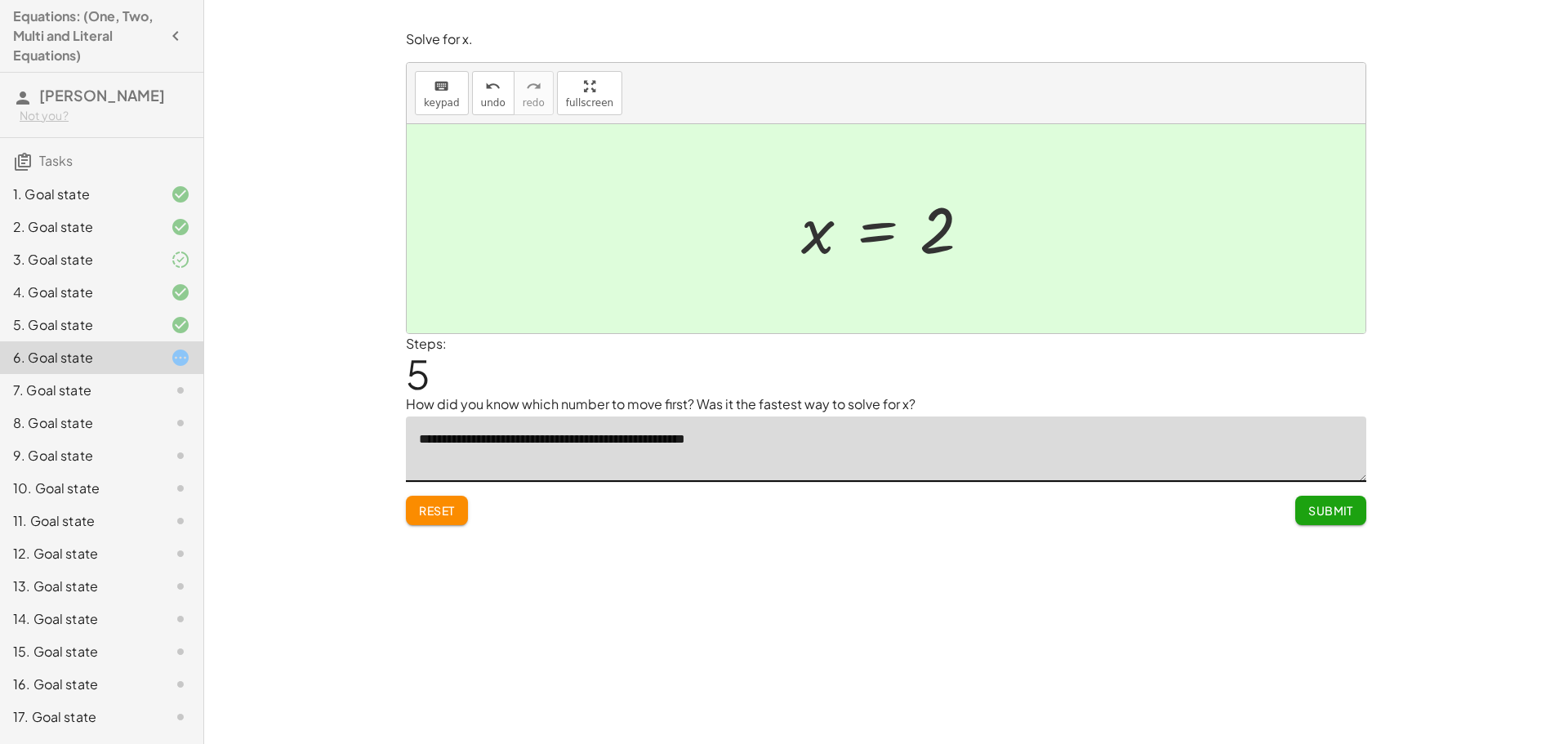
click at [393, 480] on div "**********" at bounding box center [886, 372] width 1364 height 744
type textarea "**********"
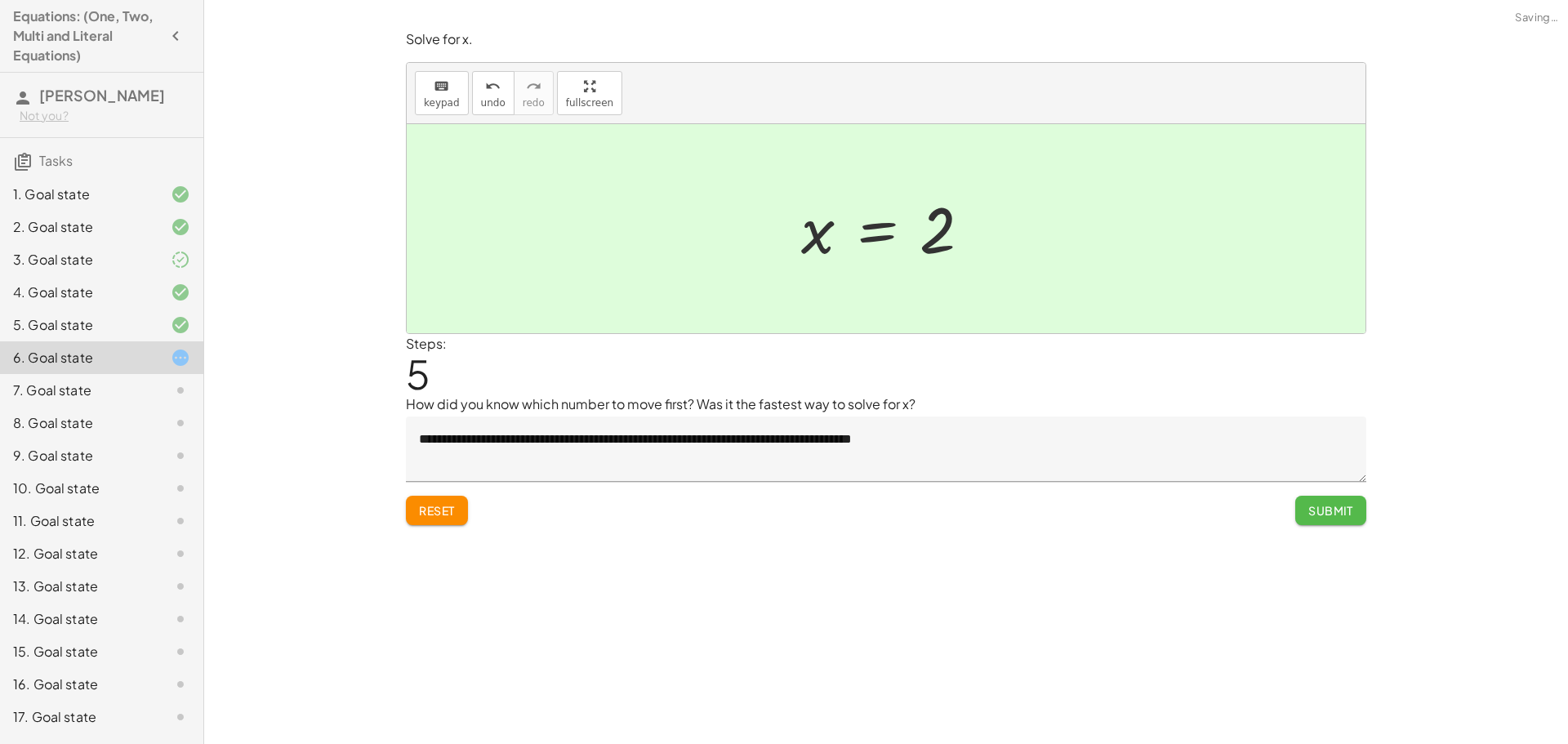
click at [1309, 509] on span "Submit" at bounding box center [1330, 510] width 44 height 15
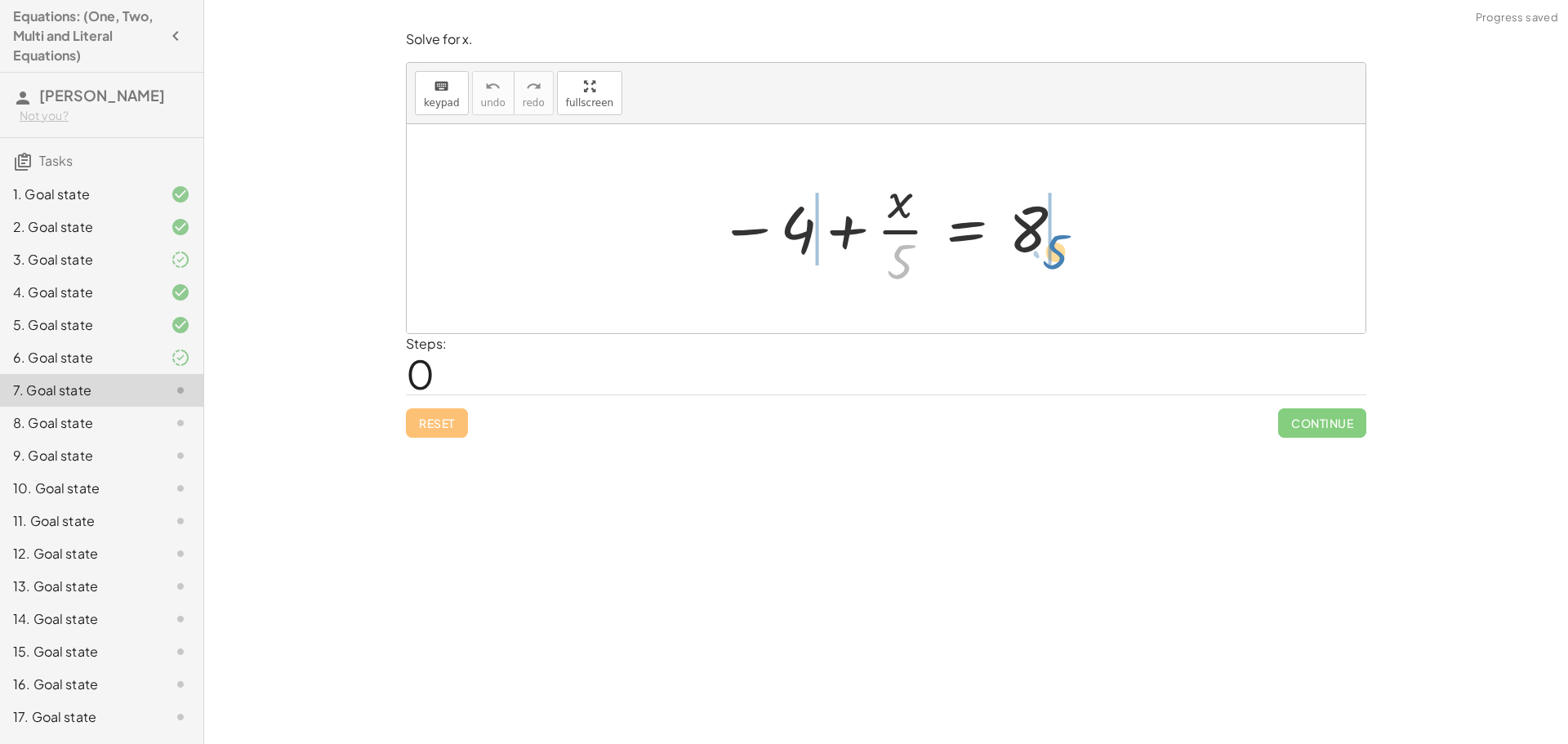
drag, startPoint x: 894, startPoint y: 259, endPoint x: 1050, endPoint y: 249, distance: 156.3
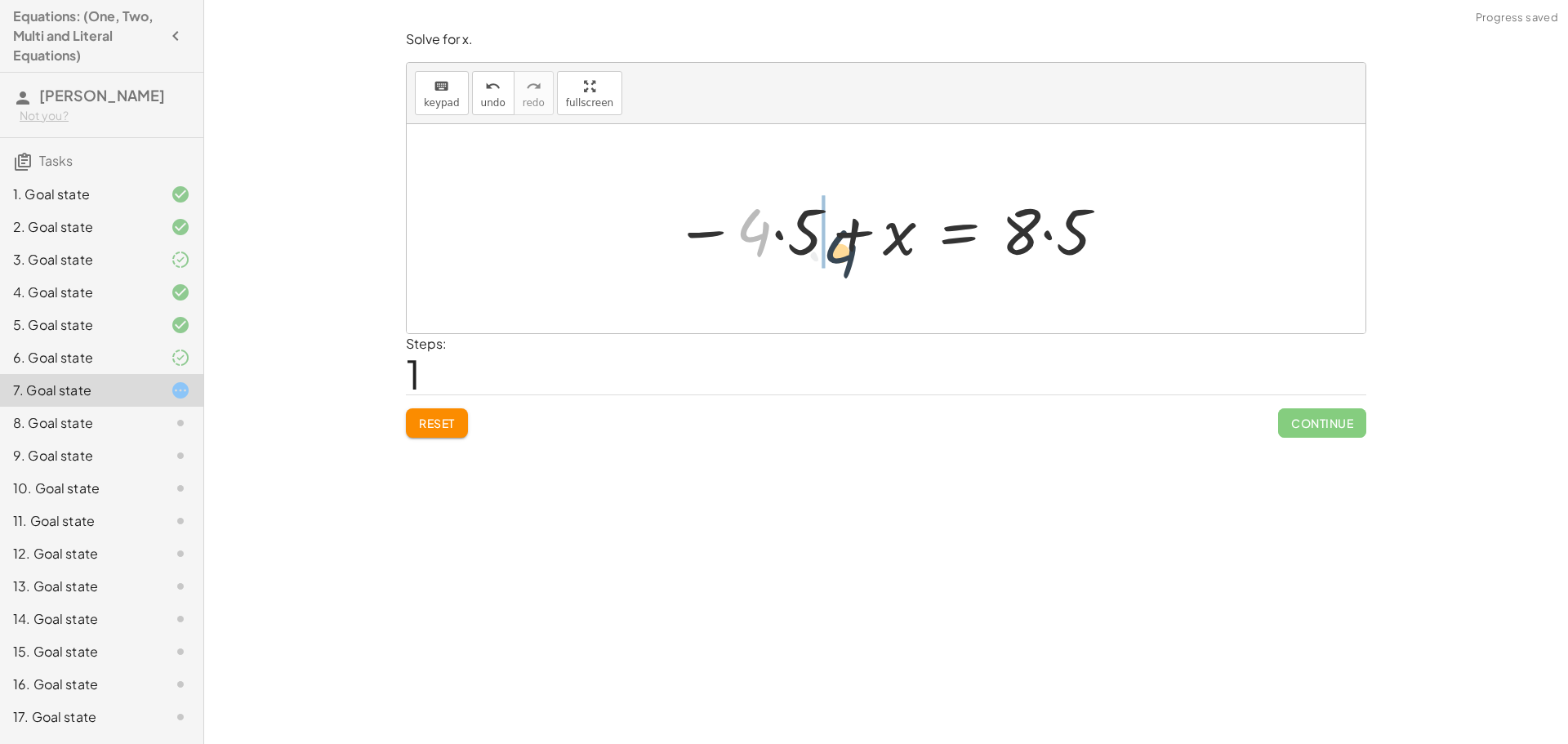
drag, startPoint x: 754, startPoint y: 226, endPoint x: 844, endPoint y: 248, distance: 92.6
click at [844, 248] on div at bounding box center [891, 229] width 451 height 84
drag, startPoint x: 790, startPoint y: 225, endPoint x: 738, endPoint y: 231, distance: 52.3
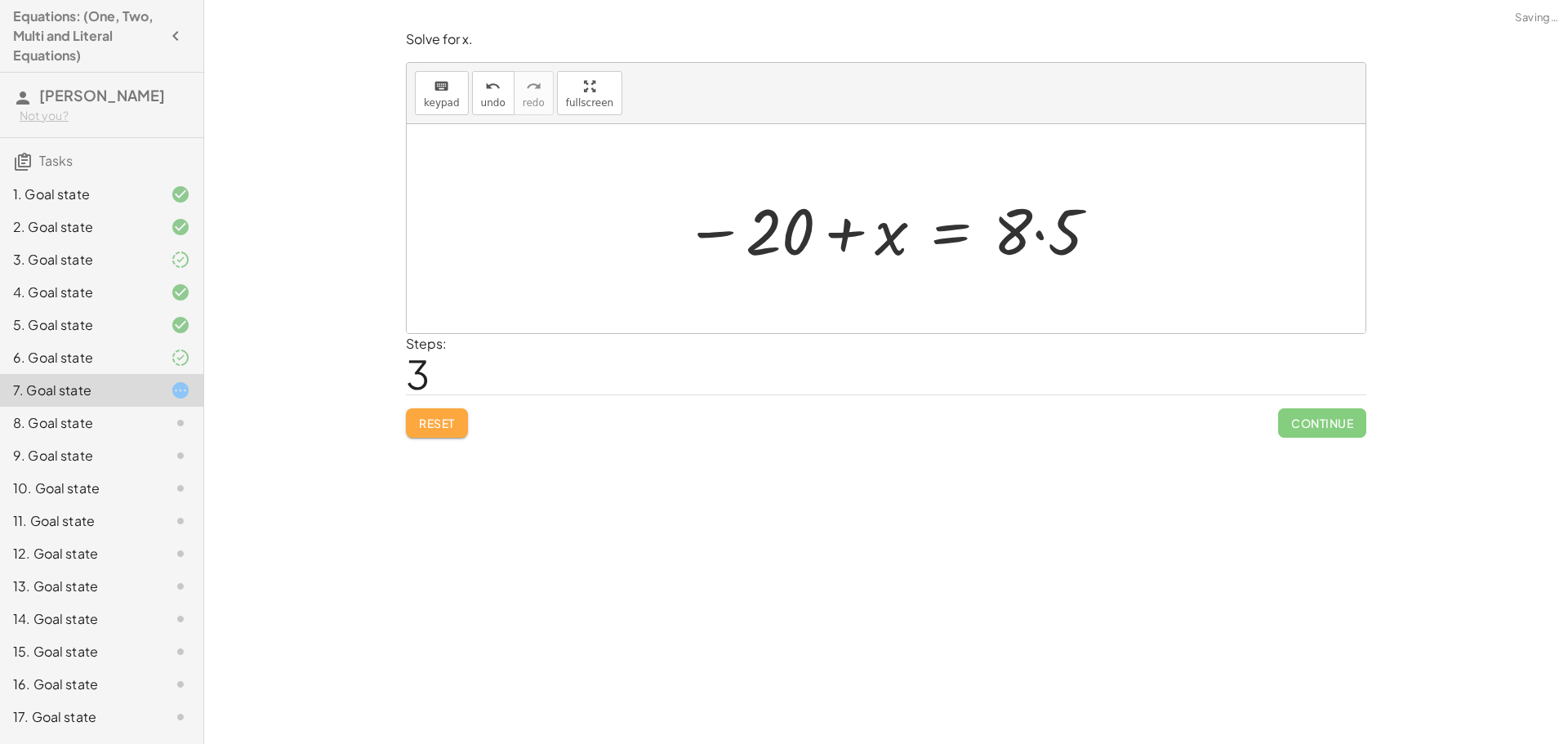
click at [436, 430] on span "Reset" at bounding box center [437, 422] width 36 height 15
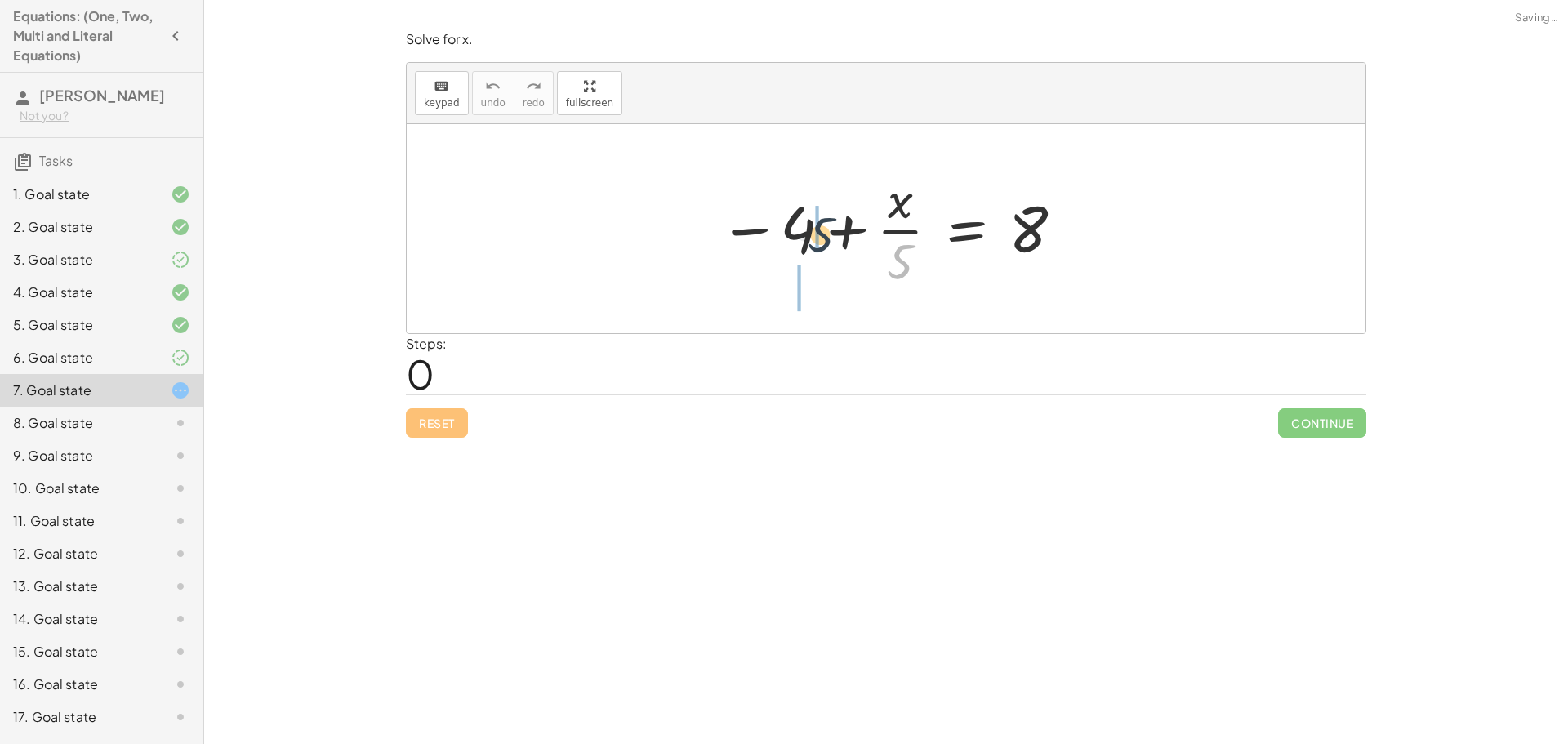
drag, startPoint x: 895, startPoint y: 251, endPoint x: 814, endPoint y: 224, distance: 85.4
click at [814, 224] on div at bounding box center [891, 228] width 364 height 126
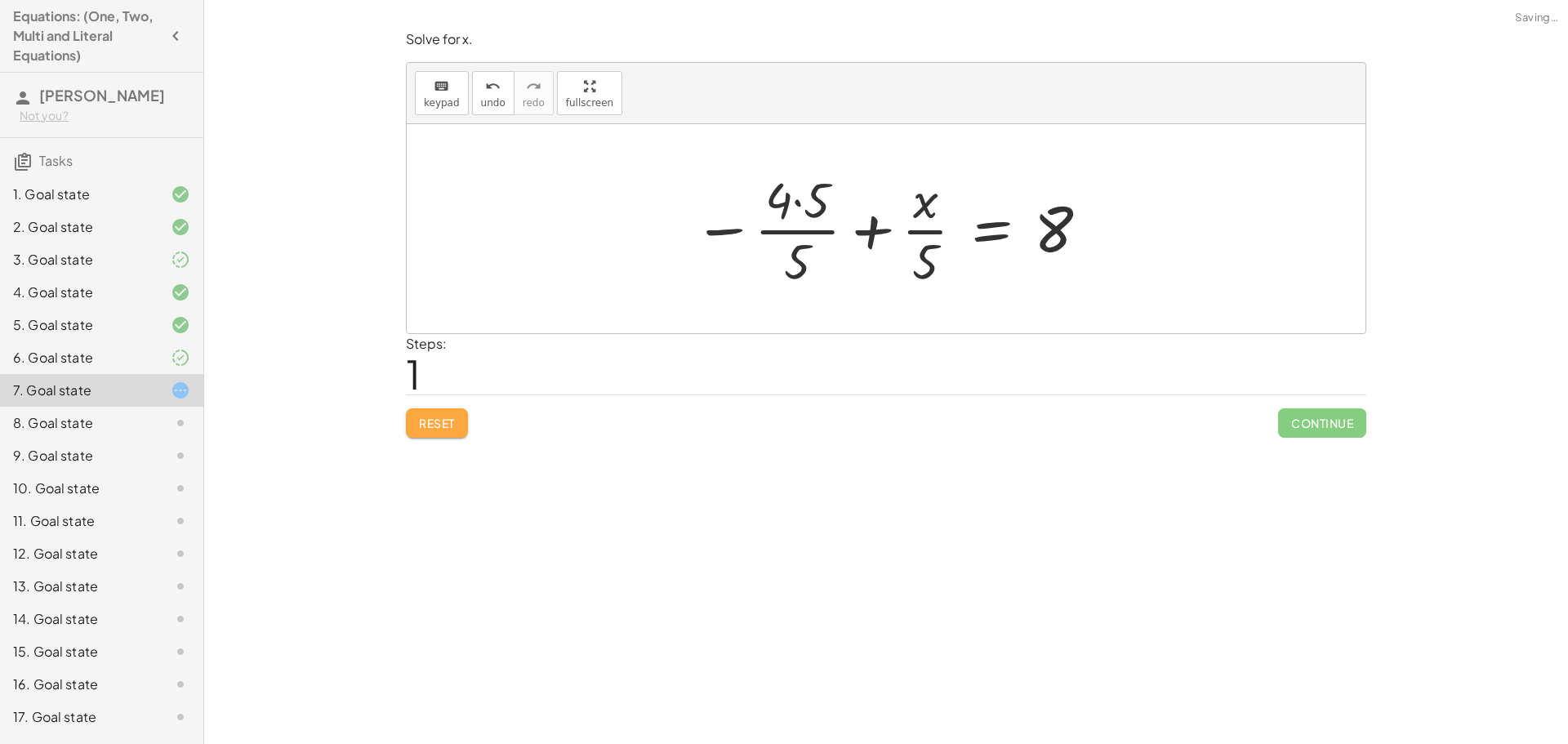
click at [447, 421] on span "Reset" at bounding box center [437, 422] width 36 height 15
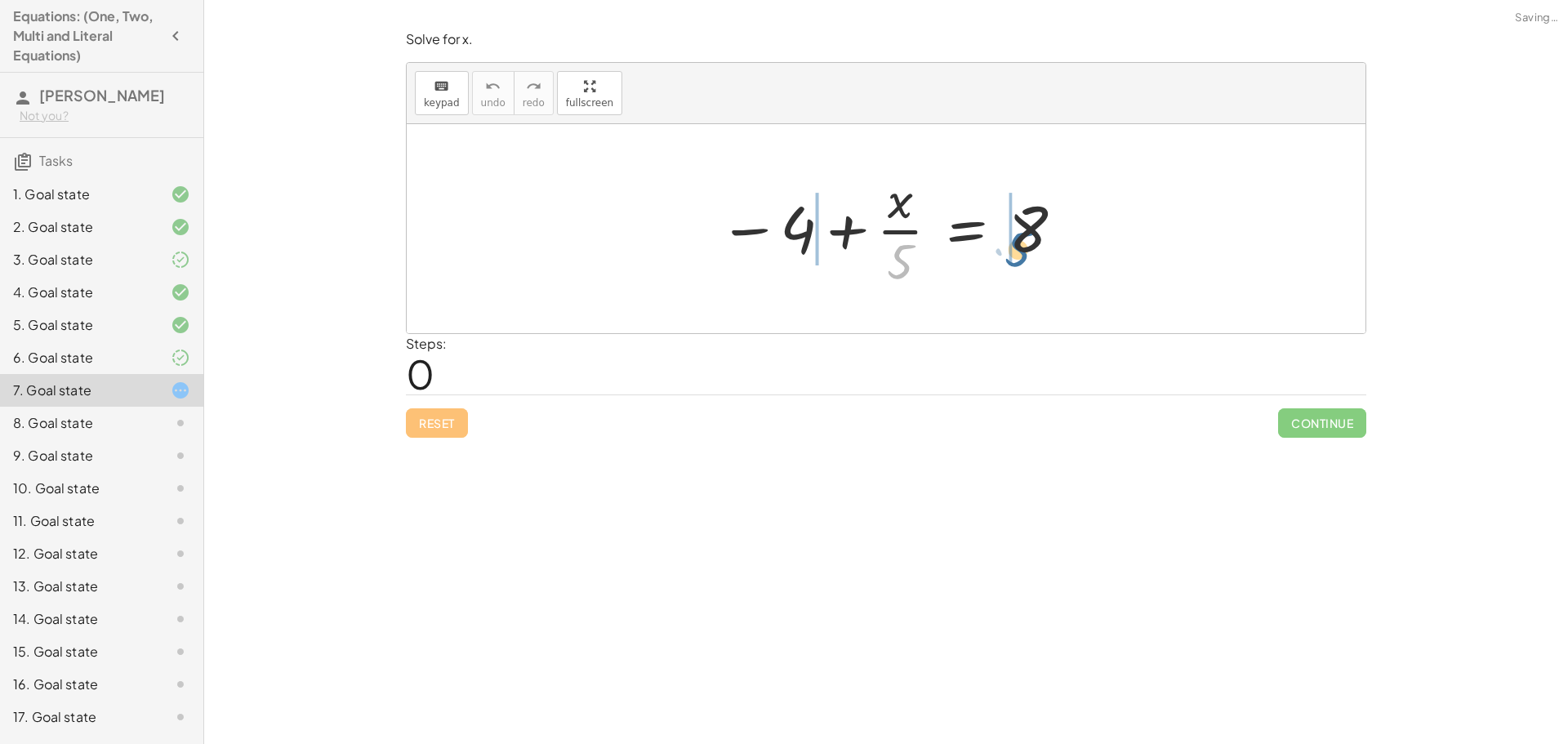
drag, startPoint x: 895, startPoint y: 267, endPoint x: 1023, endPoint y: 254, distance: 128.7
click at [1023, 254] on div at bounding box center [891, 228] width 364 height 126
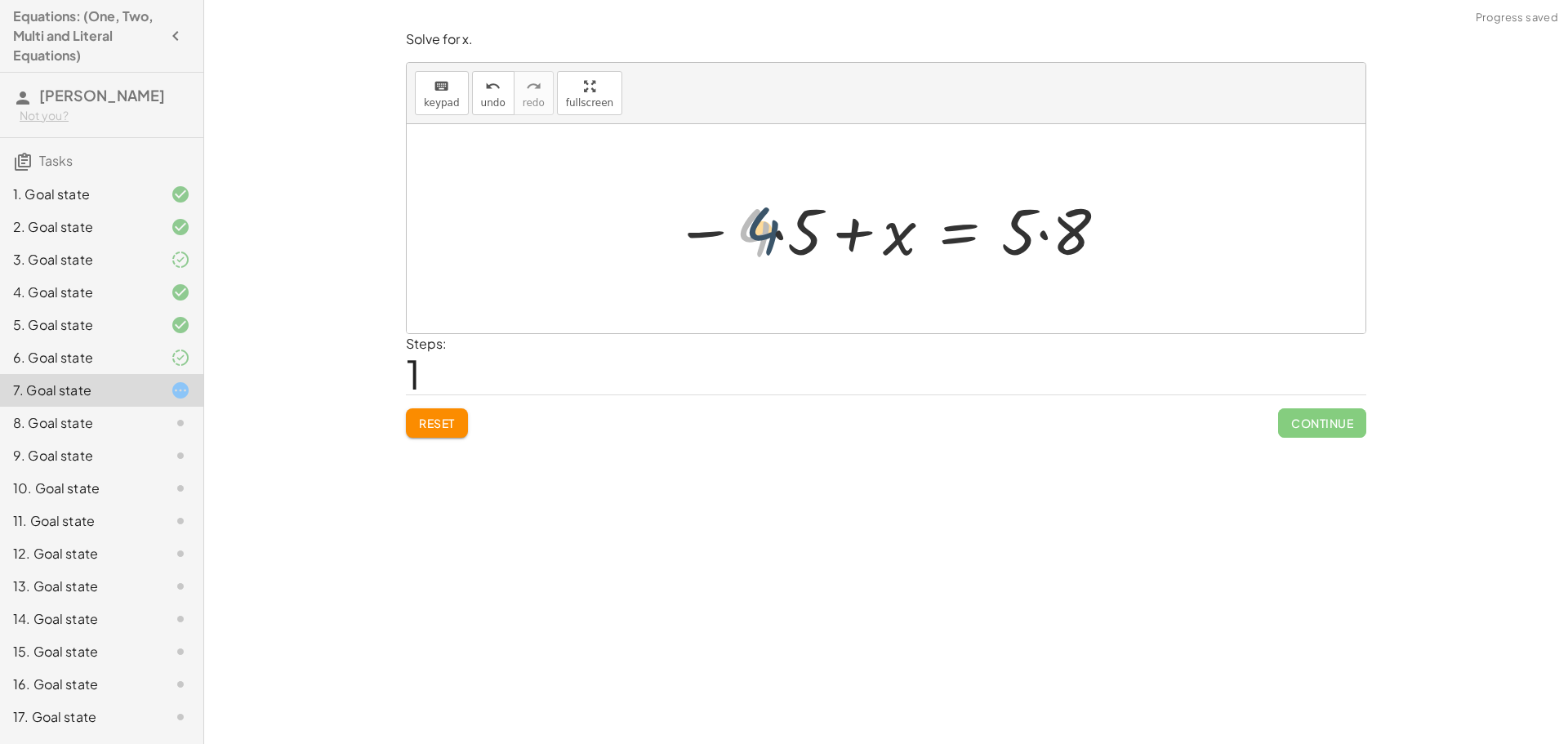
drag, startPoint x: 759, startPoint y: 247, endPoint x: 775, endPoint y: 245, distance: 16.1
click at [775, 245] on div at bounding box center [891, 229] width 451 height 84
drag, startPoint x: 763, startPoint y: 239, endPoint x: 804, endPoint y: 243, distance: 41.2
drag, startPoint x: 1006, startPoint y: 227, endPoint x: 1059, endPoint y: 227, distance: 53.0
drag, startPoint x: 783, startPoint y: 233, endPoint x: 1044, endPoint y: 251, distance: 261.6
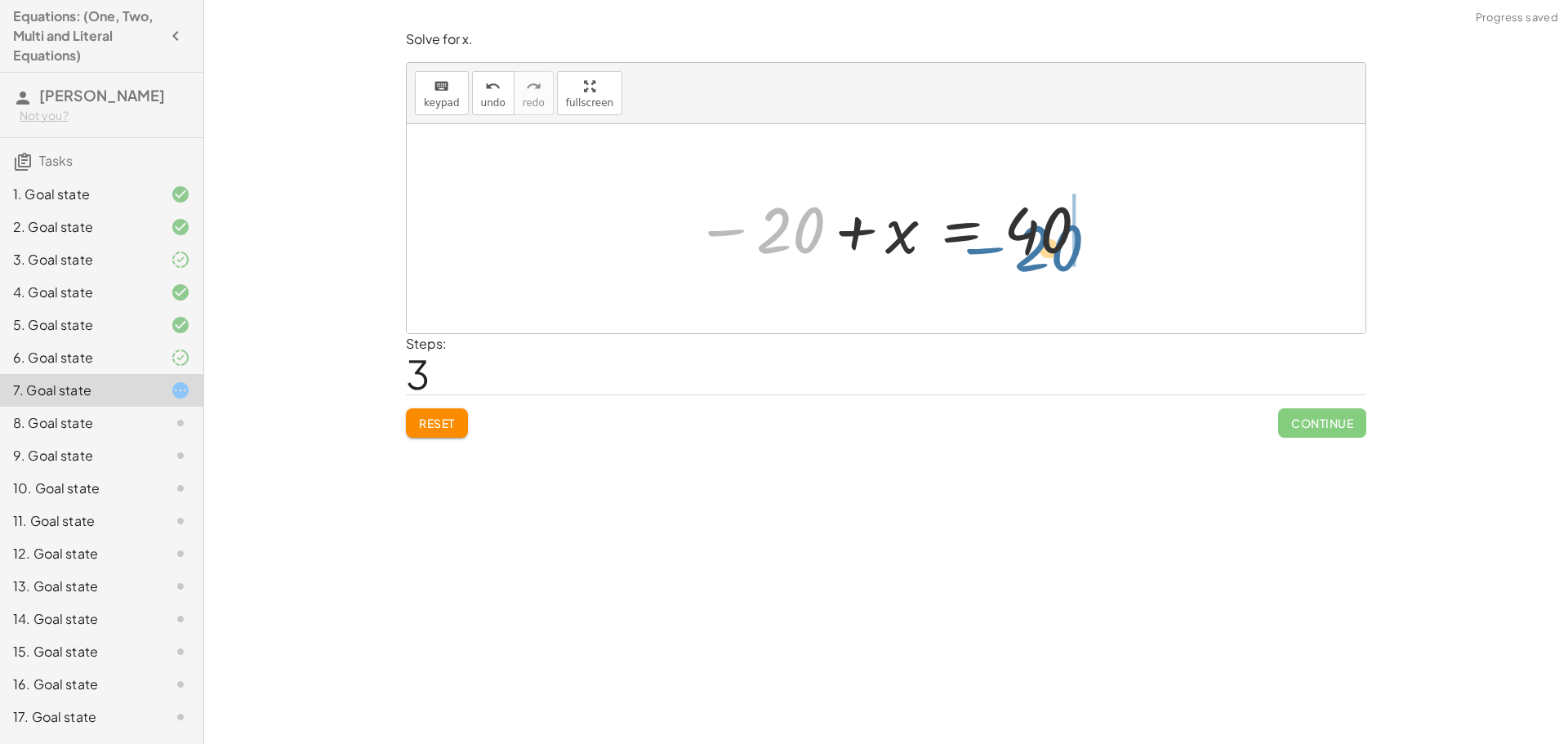
click at [1044, 251] on div at bounding box center [892, 228] width 411 height 80
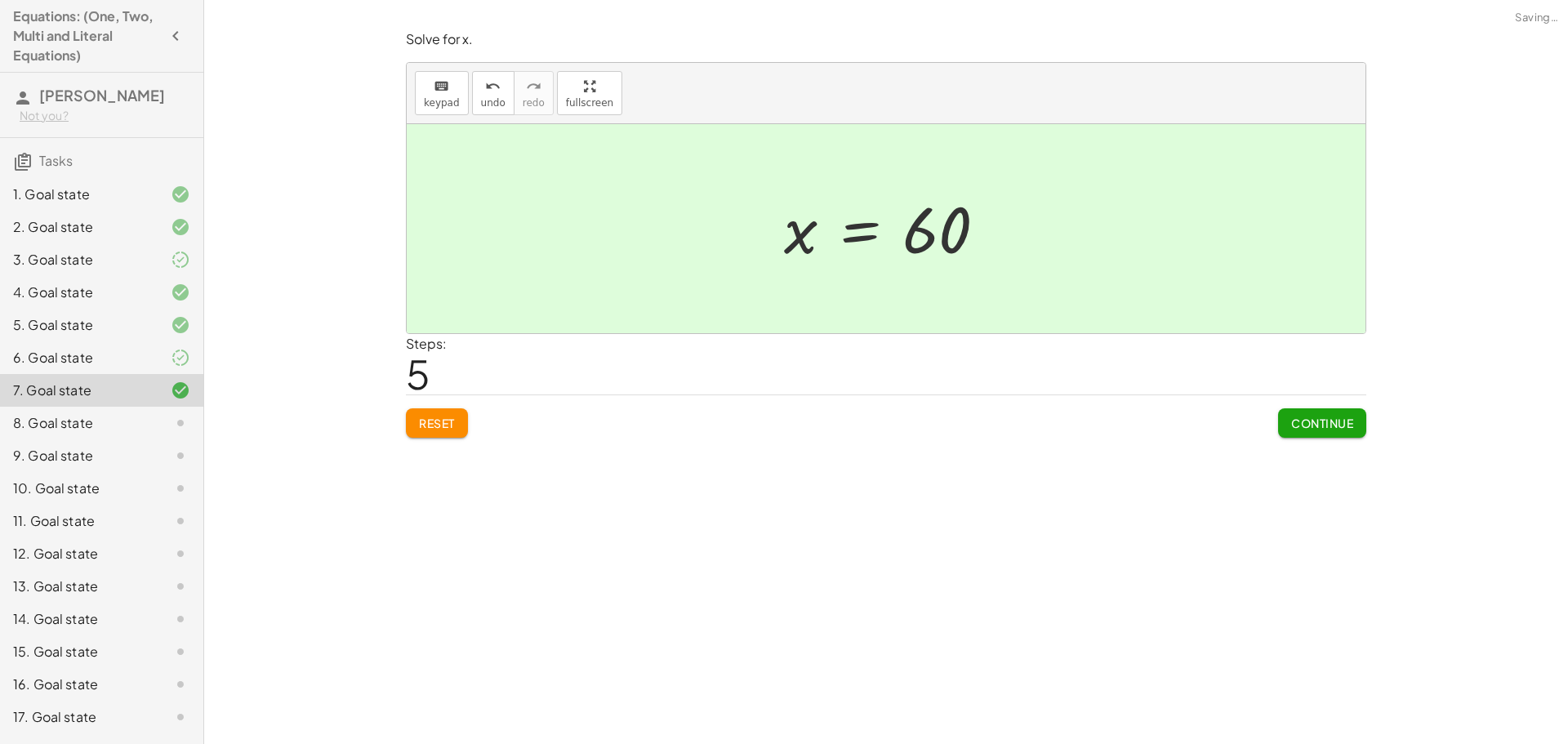
click at [1303, 411] on button "Continue" at bounding box center [1322, 422] width 88 height 29
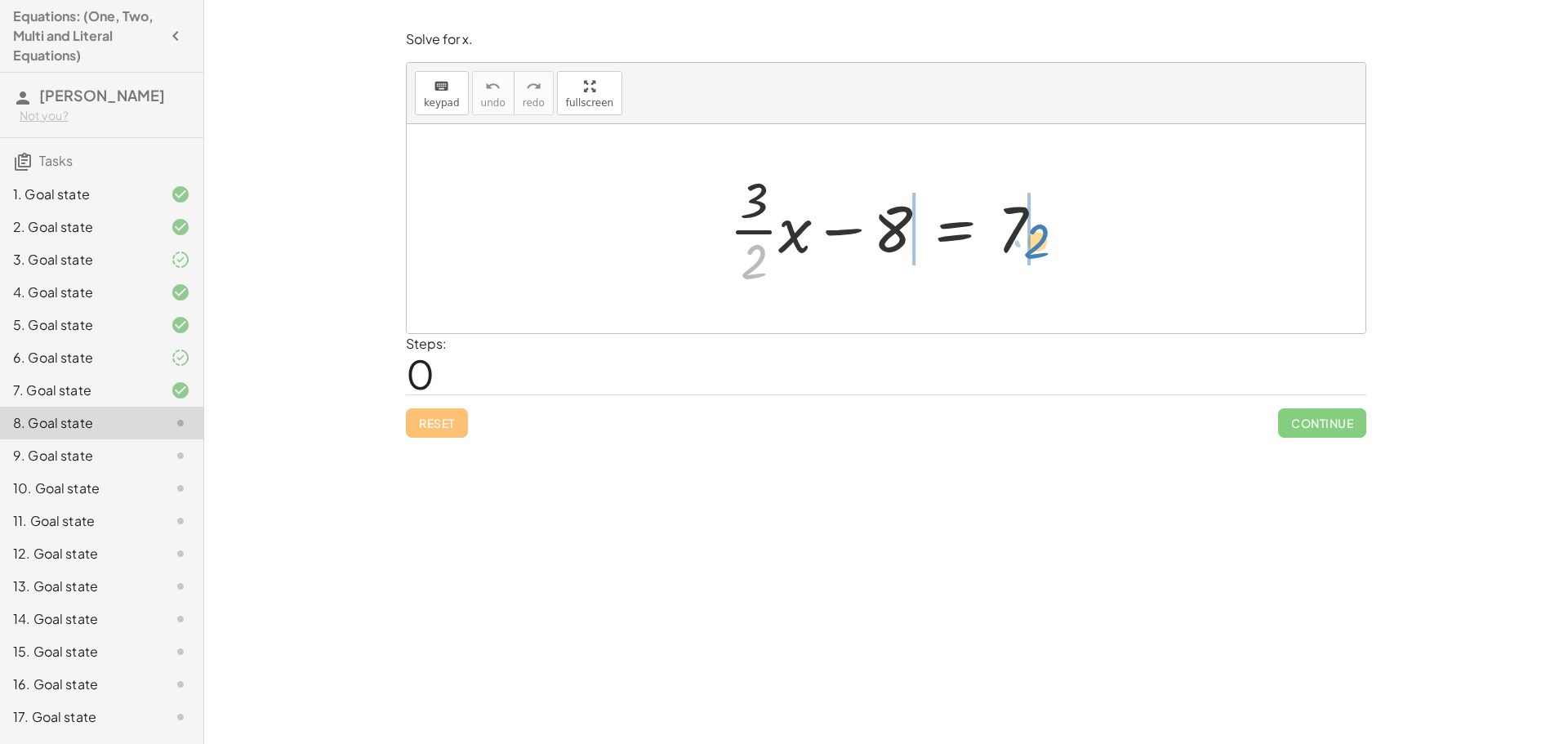
drag, startPoint x: 760, startPoint y: 268, endPoint x: 1040, endPoint y: 247, distance: 280.8
click at [1040, 247] on div at bounding box center [892, 228] width 343 height 126
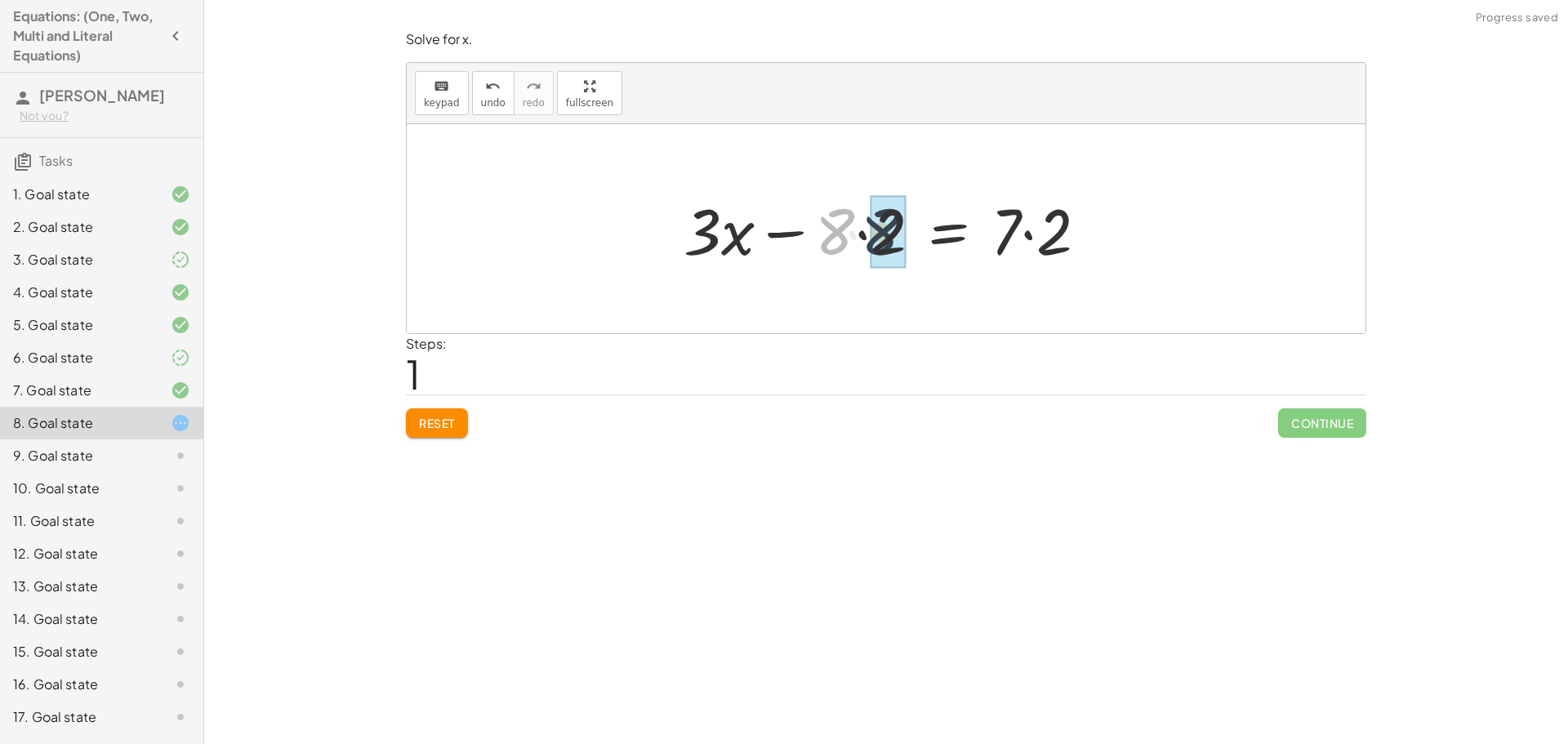
drag, startPoint x: 841, startPoint y: 233, endPoint x: 870, endPoint y: 233, distance: 29.0
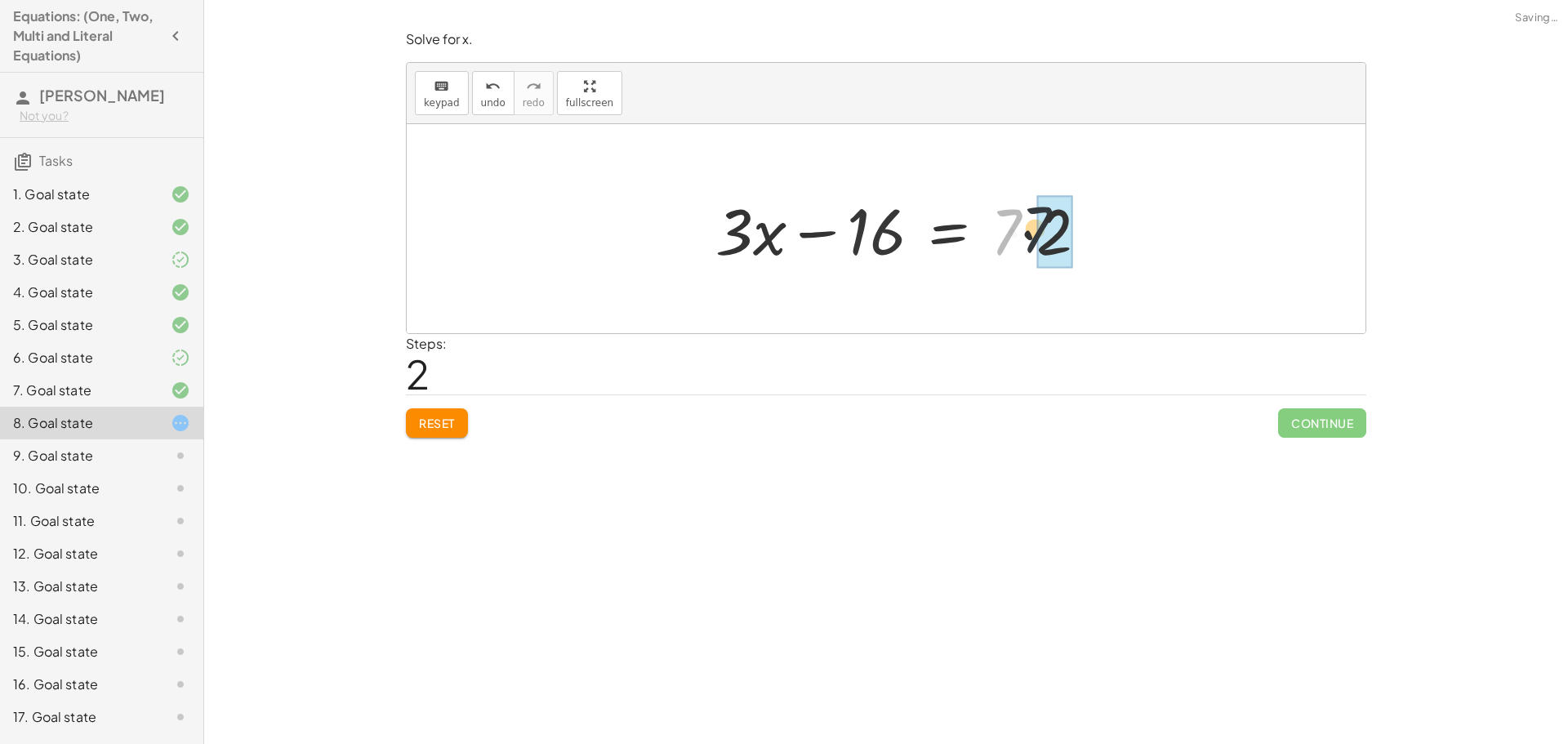
drag, startPoint x: 1010, startPoint y: 236, endPoint x: 1040, endPoint y: 233, distance: 30.1
click at [764, 231] on div at bounding box center [891, 229] width 379 height 84
drag, startPoint x: 882, startPoint y: 229, endPoint x: 1017, endPoint y: 248, distance: 136.3
click at [1017, 248] on div at bounding box center [891, 229] width 379 height 84
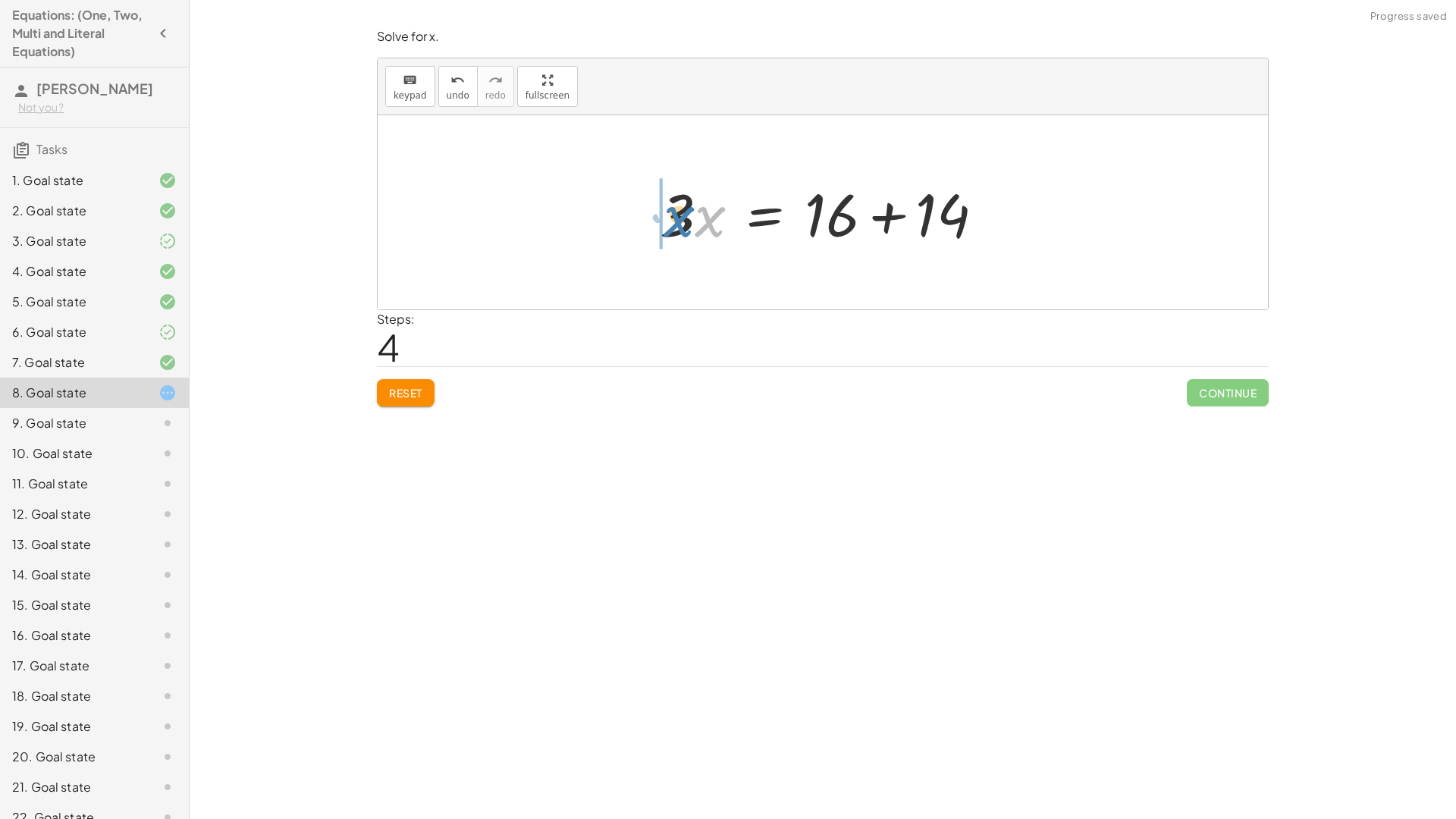
drag, startPoint x: 696, startPoint y: 211, endPoint x: 656, endPoint y: 208, distance: 40.1
click at [656, 208] on div at bounding box center [828, 213] width 352 height 78
drag, startPoint x: 811, startPoint y: 203, endPoint x: 832, endPoint y: 193, distance: 23.3
click at [832, 193] on div at bounding box center [828, 213] width 352 height 78
click at [400, 383] on button "Reset" at bounding box center [405, 392] width 58 height 27
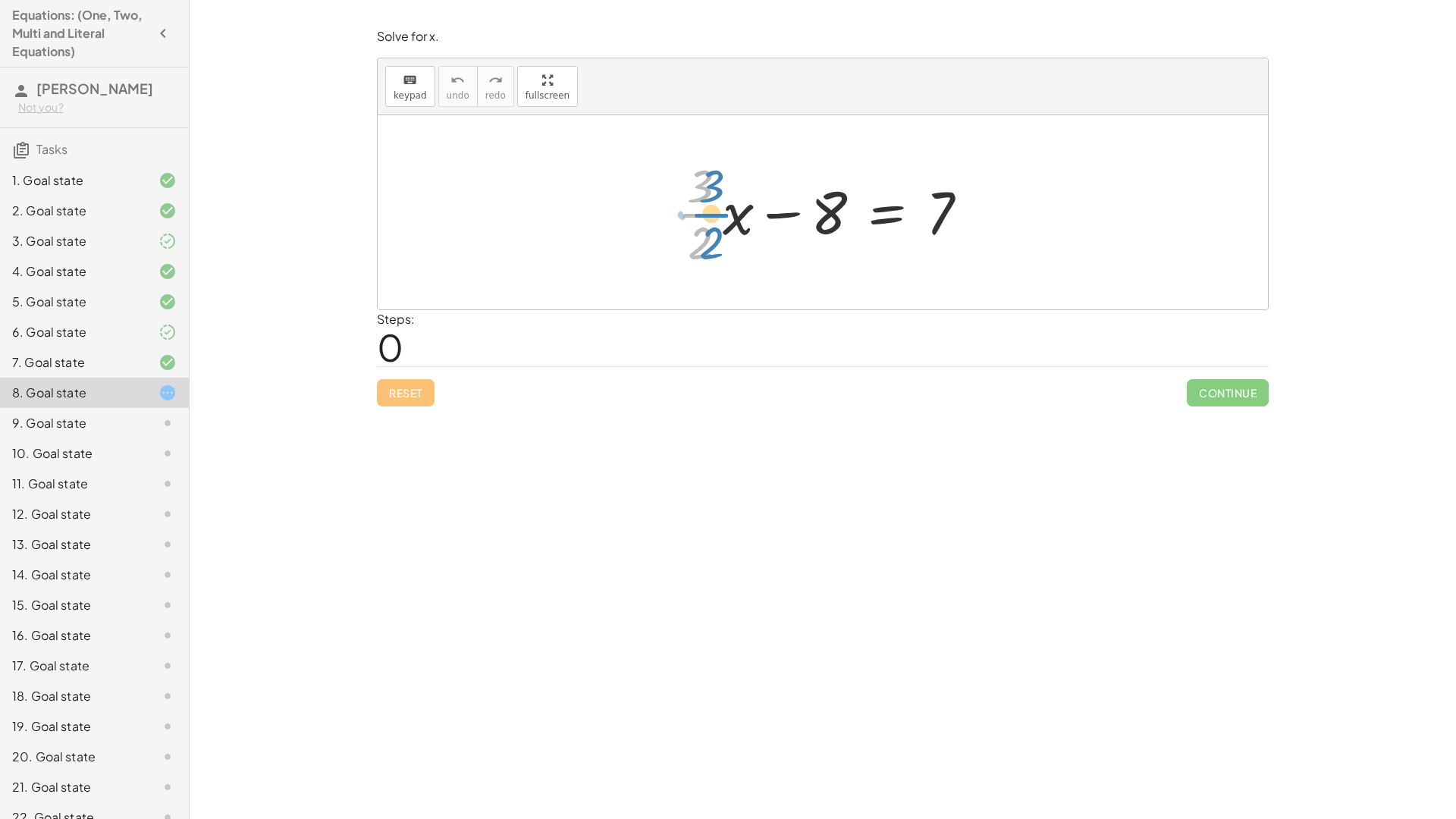
drag, startPoint x: 697, startPoint y: 217, endPoint x: 709, endPoint y: 217, distance: 12.0
click at [709, 217] on div at bounding box center [828, 212] width 319 height 117
drag, startPoint x: 697, startPoint y: 241, endPoint x: 920, endPoint y: 227, distance: 223.4
click at [920, 227] on div at bounding box center [828, 212] width 319 height 117
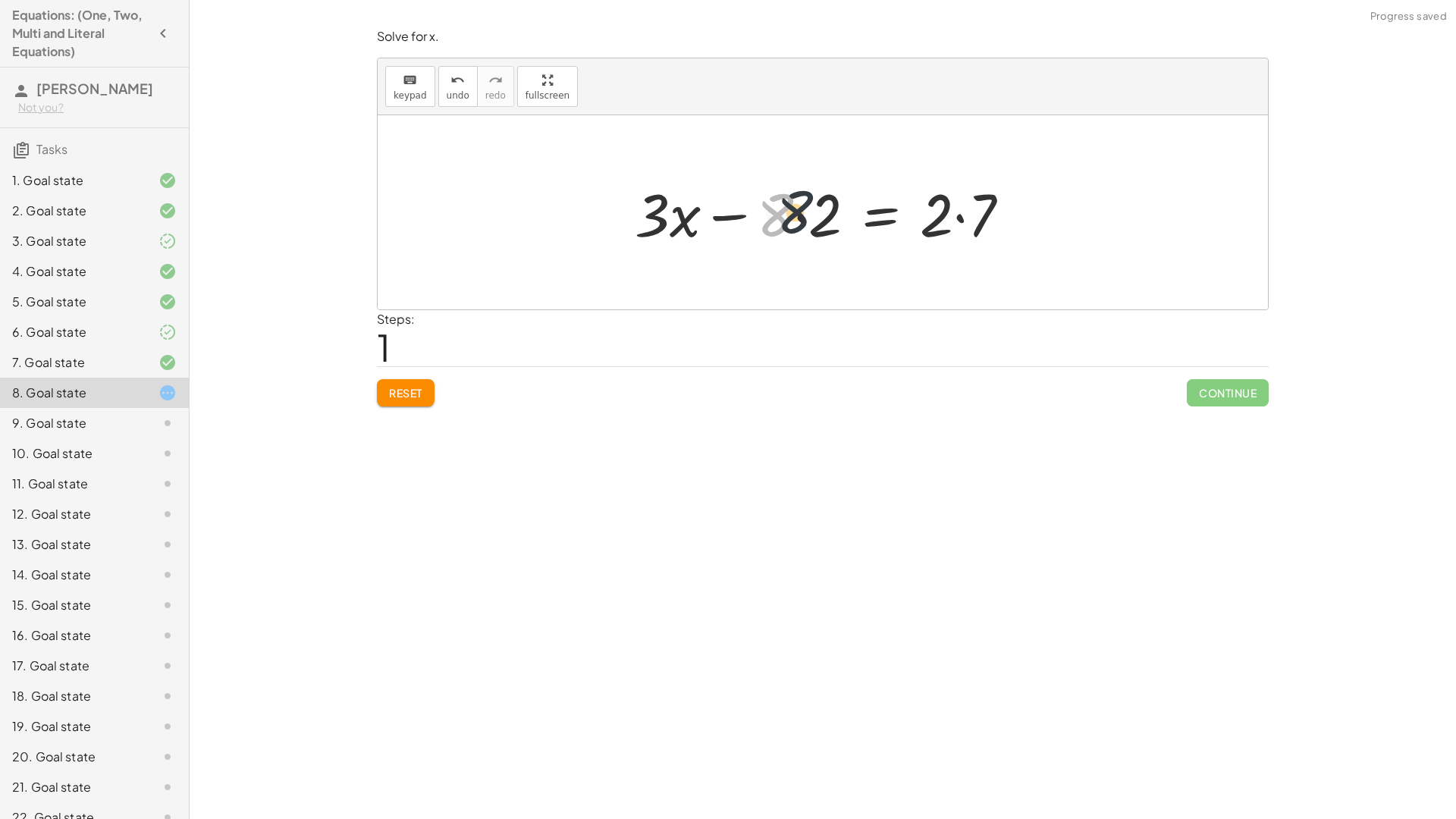
drag, startPoint x: 783, startPoint y: 218, endPoint x: 807, endPoint y: 214, distance: 24.3
click at [807, 214] on div at bounding box center [828, 213] width 403 height 78
click at [802, 215] on div at bounding box center [844, 213] width 373 height 78
drag, startPoint x: 912, startPoint y: 220, endPoint x: 952, endPoint y: 220, distance: 40.0
drag, startPoint x: 814, startPoint y: 210, endPoint x: 920, endPoint y: 225, distance: 107.1
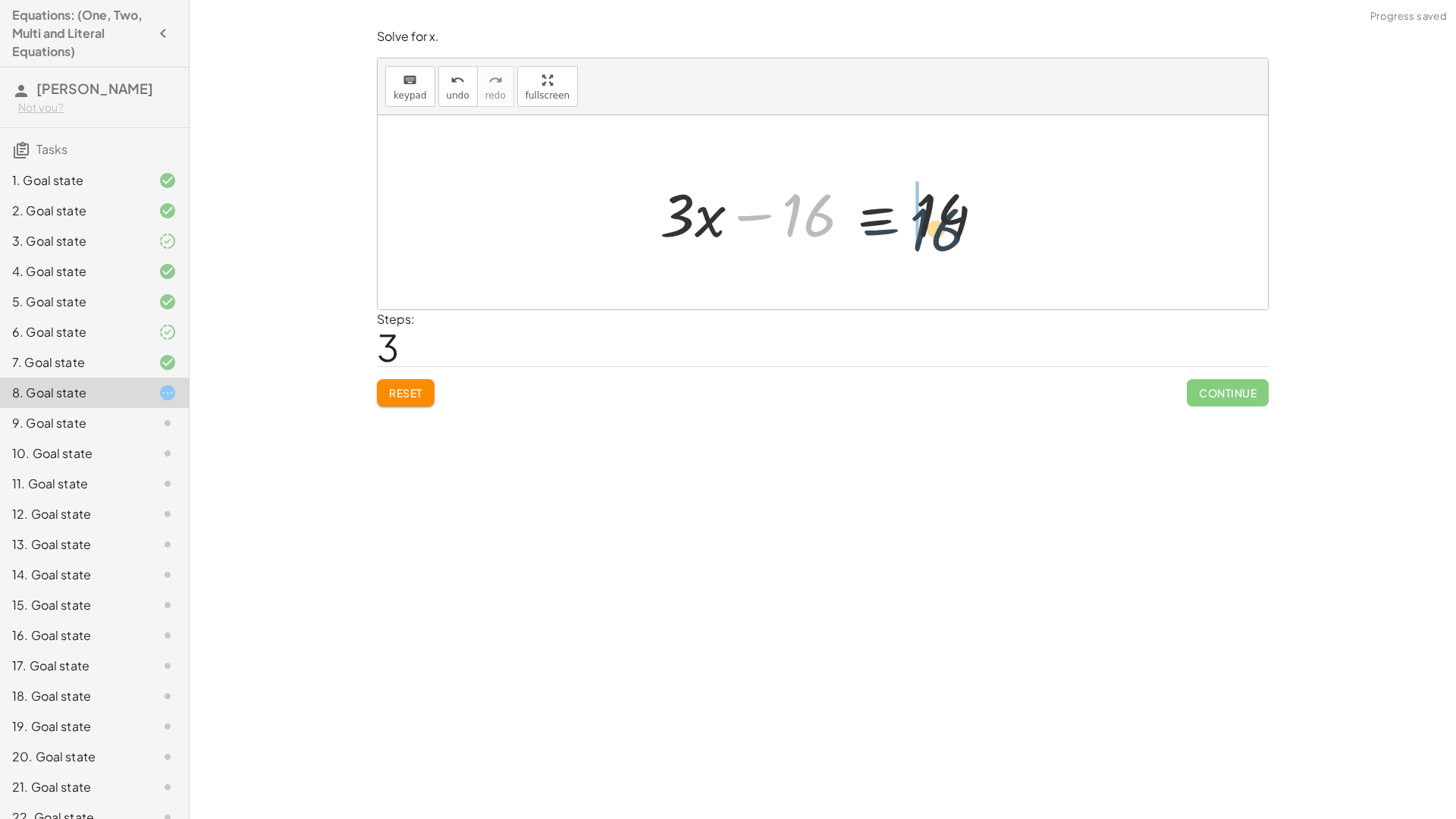
click at [945, 222] on div at bounding box center [828, 213] width 352 height 78
drag, startPoint x: 825, startPoint y: 226, endPoint x: 930, endPoint y: 220, distance: 105.2
drag, startPoint x: 689, startPoint y: 211, endPoint x: 899, endPoint y: 218, distance: 210.1
click at [899, 218] on div at bounding box center [828, 213] width 251 height 78
drag, startPoint x: 879, startPoint y: 177, endPoint x: 878, endPoint y: 218, distance: 41.0
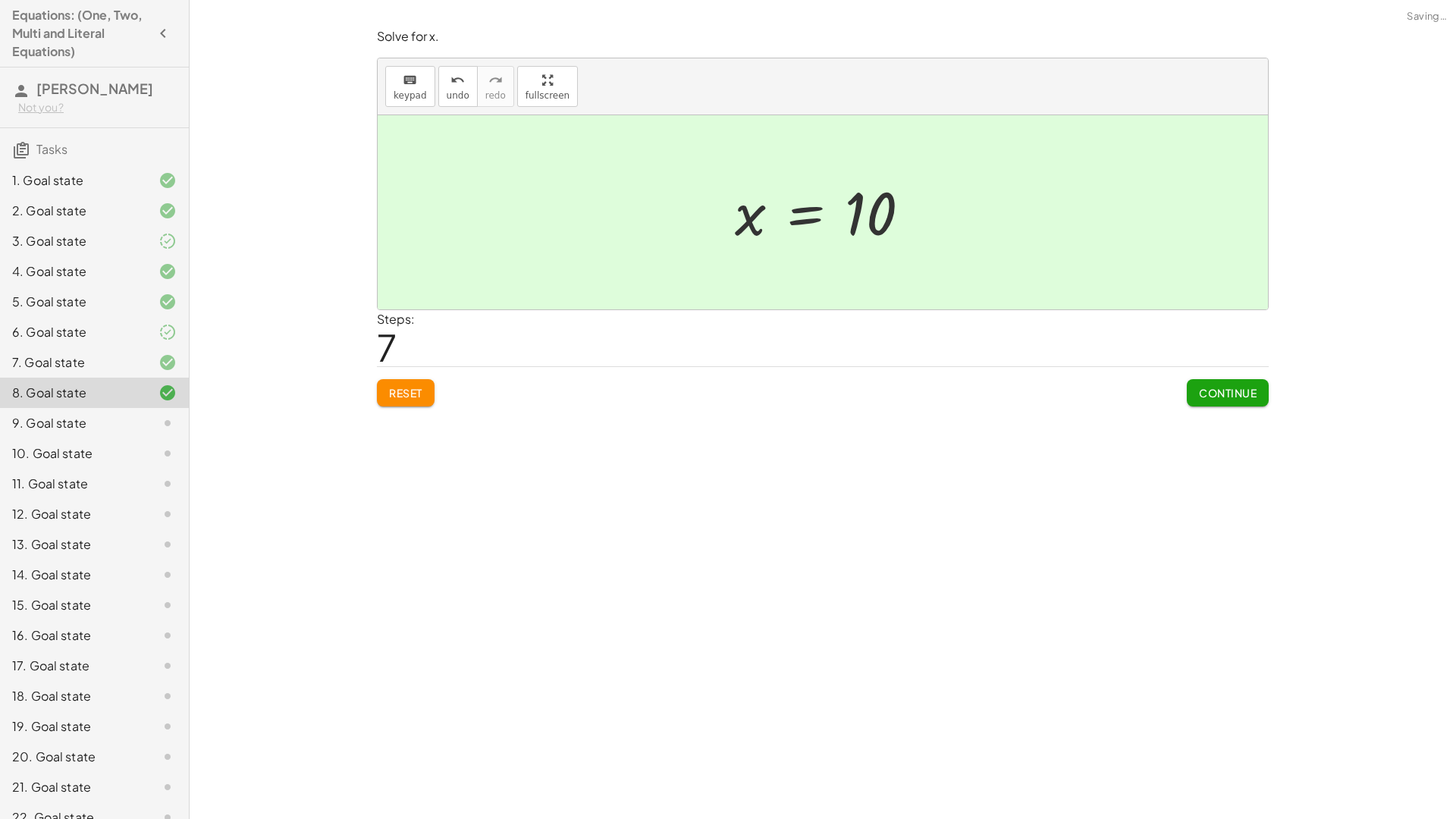
click at [1235, 381] on button "Continue" at bounding box center [1227, 392] width 82 height 27
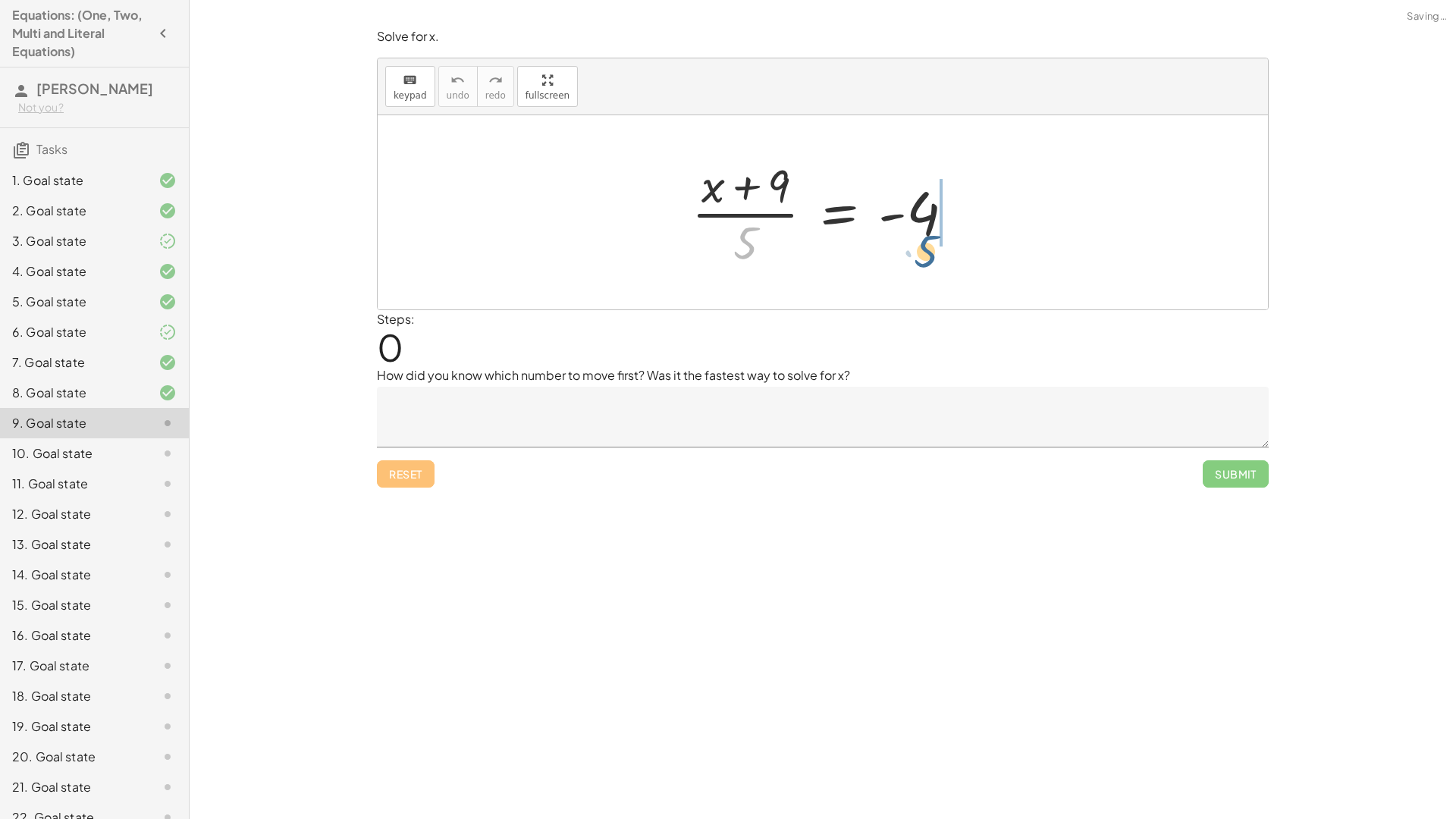
drag, startPoint x: 753, startPoint y: 232, endPoint x: 936, endPoint y: 228, distance: 183.0
click at [936, 228] on div at bounding box center [828, 212] width 290 height 117
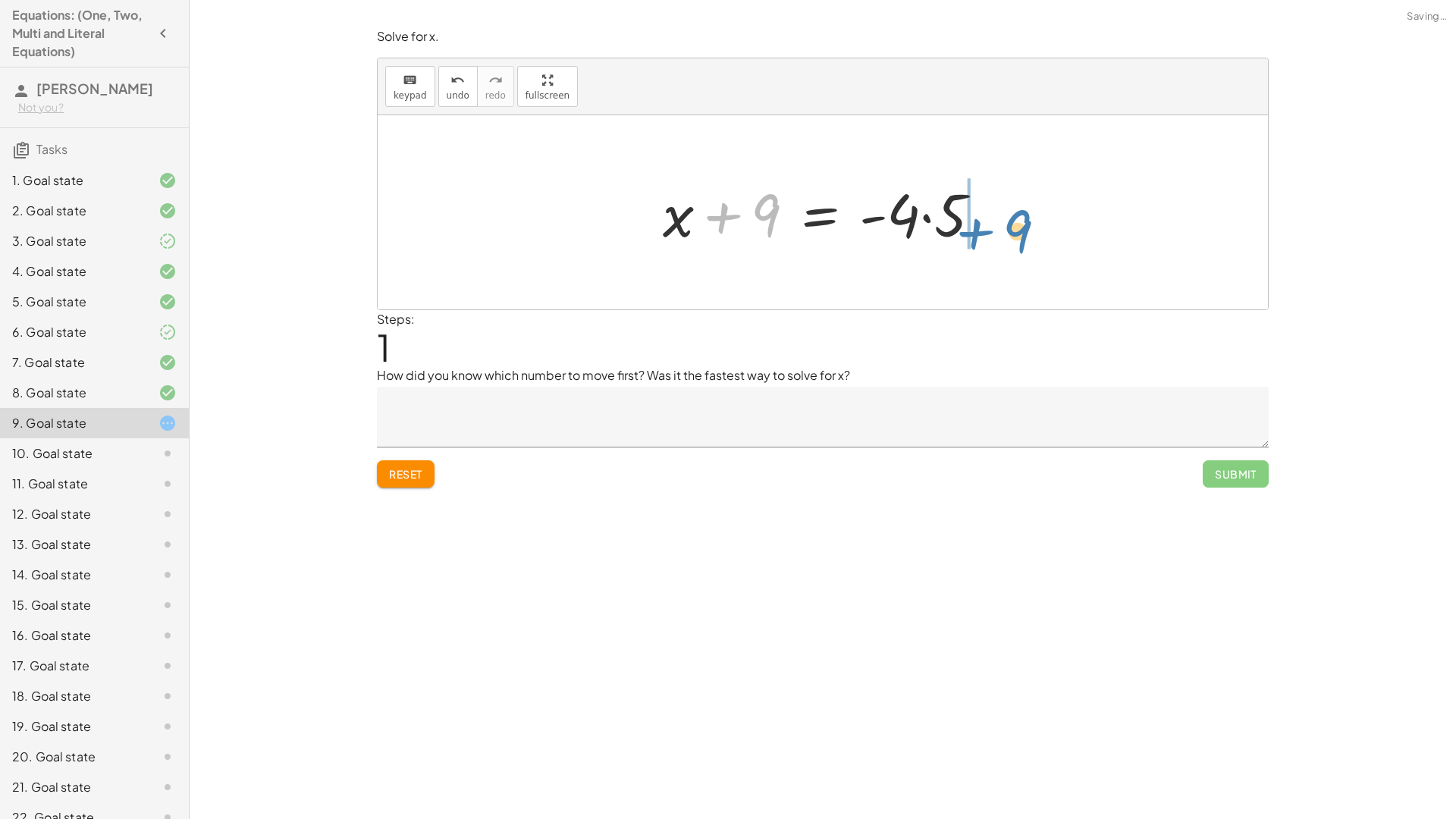
drag, startPoint x: 774, startPoint y: 216, endPoint x: 1029, endPoint y: 231, distance: 255.4
click at [1029, 231] on div "· ( + x + 9 ) · 5 = - 4 + 9 + x + 9 · 5 = - 4 ·" at bounding box center [822, 212] width 890 height 194
drag, startPoint x: 830, startPoint y: 215, endPoint x: 877, endPoint y: 222, distance: 47.5
drag, startPoint x: 847, startPoint y: 214, endPoint x: 960, endPoint y: 214, distance: 113.0
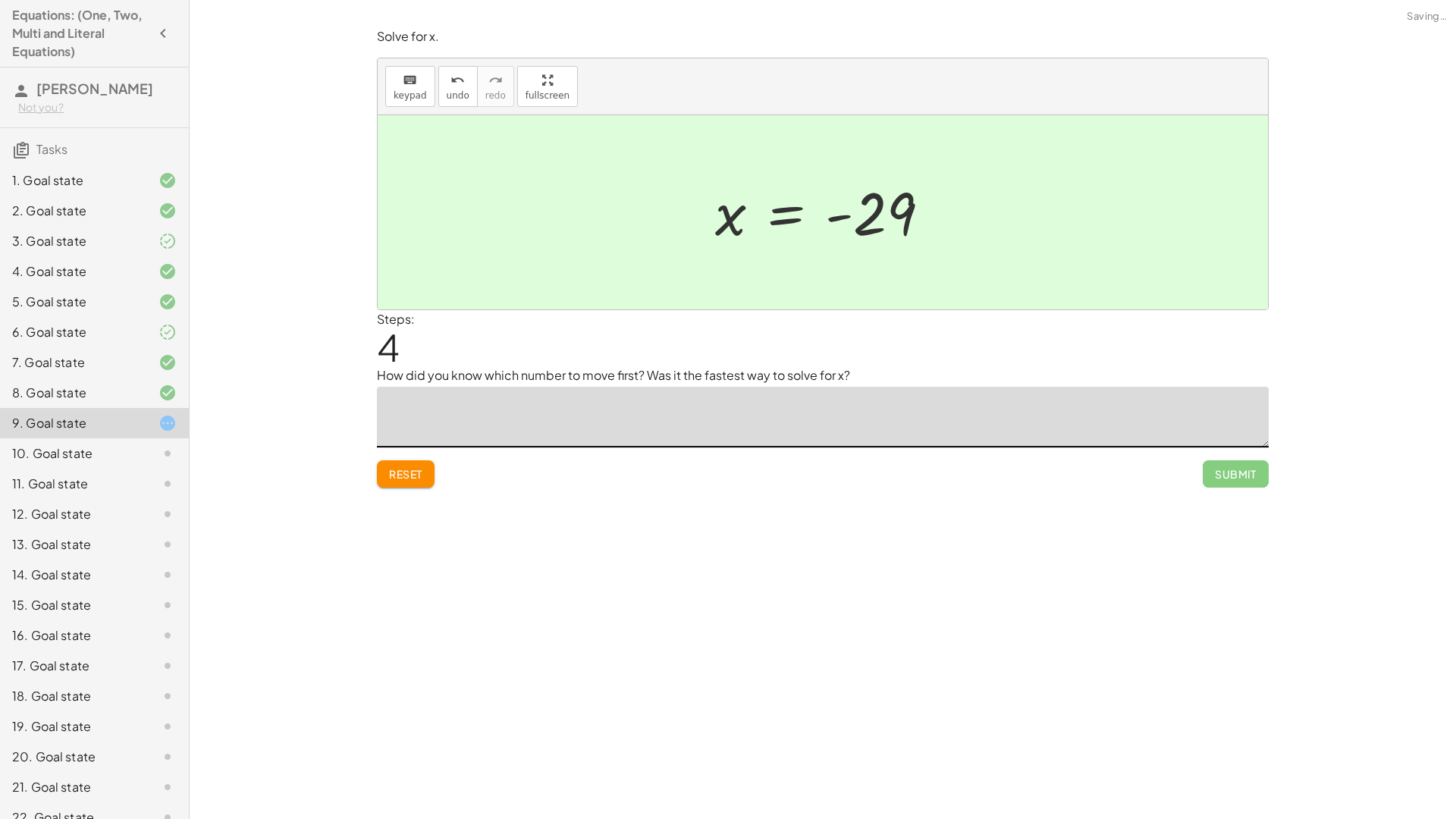
click at [773, 428] on textarea at bounding box center [822, 417] width 891 height 60
type textarea "**********"
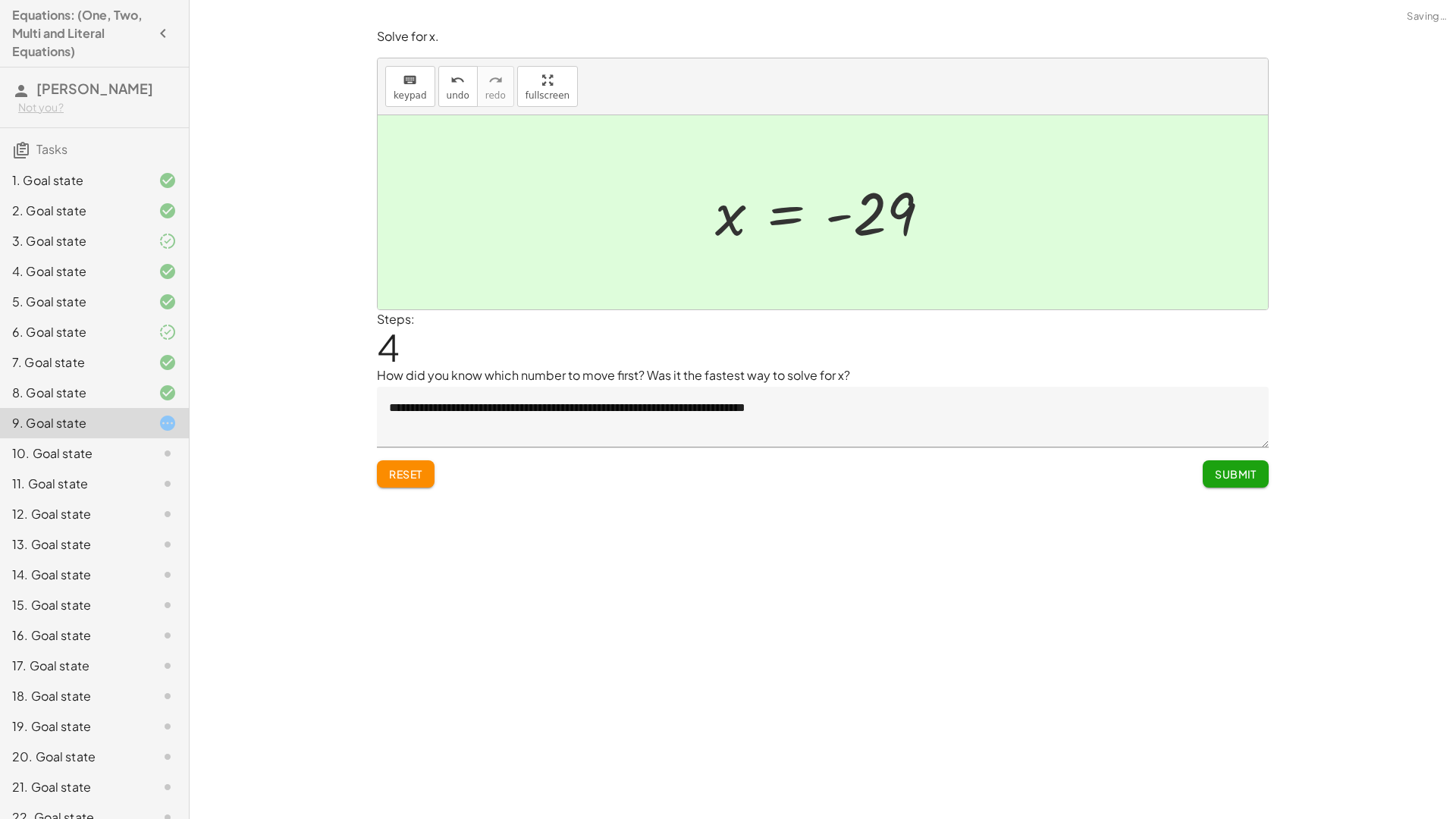
drag, startPoint x: 880, startPoint y: 220, endPoint x: 362, endPoint y: 818, distance: 791.2
drag, startPoint x: 302, startPoint y: 818, endPoint x: 1228, endPoint y: 470, distance: 989.2
click at [1228, 470] on span "Submit" at bounding box center [1235, 473] width 41 height 14
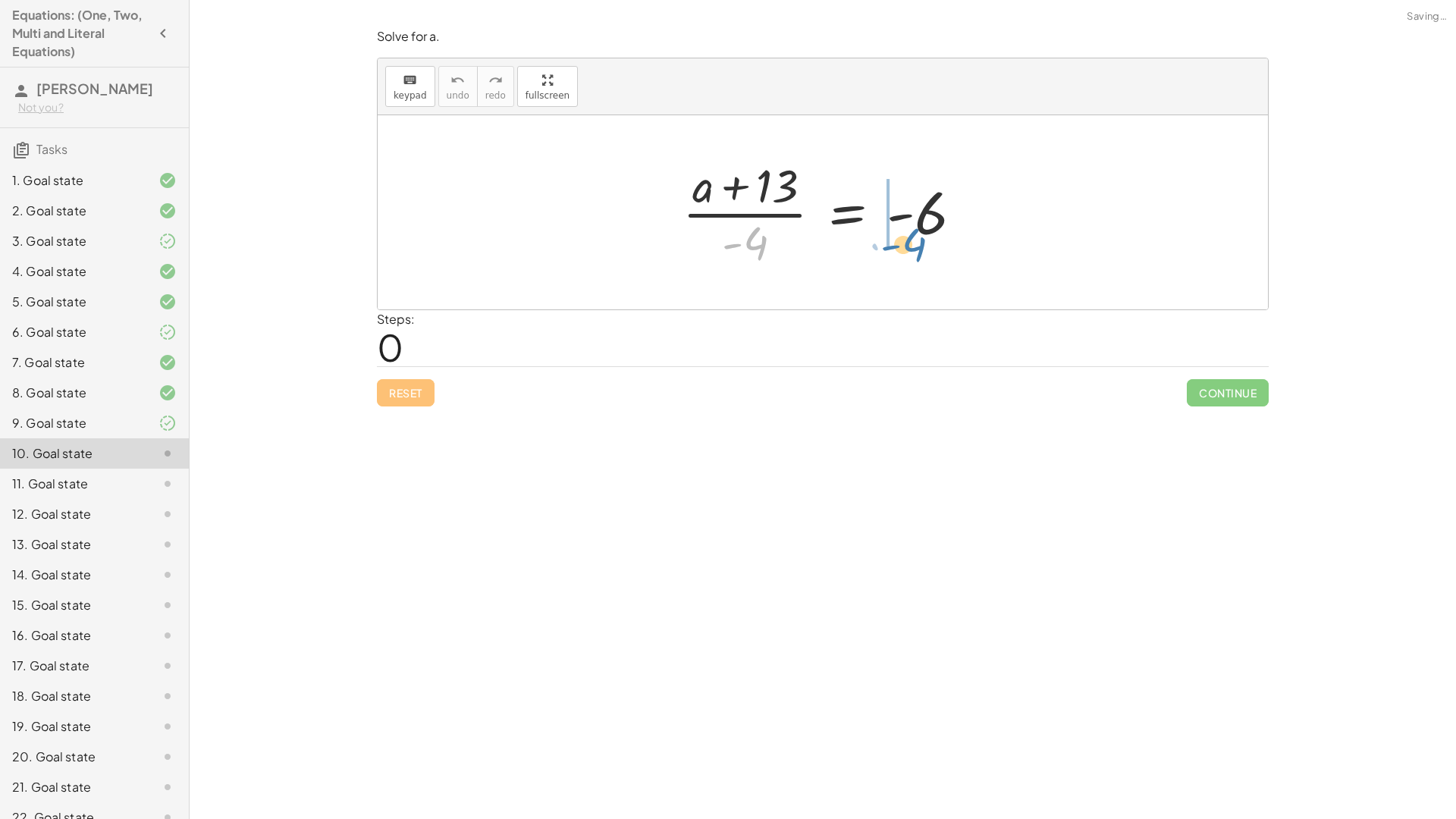
drag, startPoint x: 745, startPoint y: 234, endPoint x: 882, endPoint y: 222, distance: 137.5
click at [907, 235] on div at bounding box center [828, 212] width 307 height 117
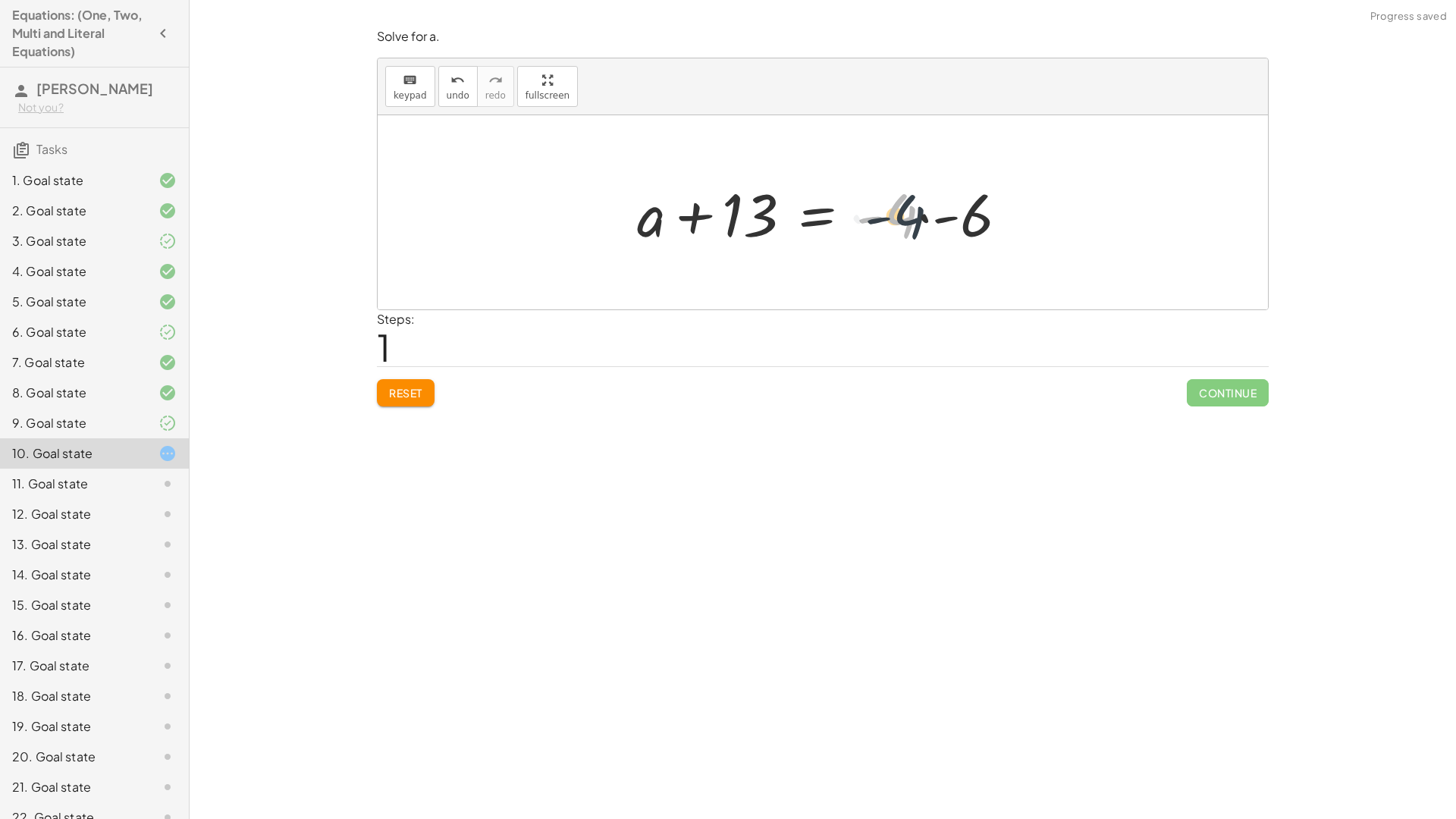
drag, startPoint x: 900, startPoint y: 223, endPoint x: 891, endPoint y: 223, distance: 9.0
click at [900, 223] on div at bounding box center [828, 213] width 398 height 78
drag, startPoint x: 769, startPoint y: 222, endPoint x: 1114, endPoint y: 217, distance: 345.0
click at [1114, 217] on div "· ( + a + 13 ) · - 4 = - 6 + 13 + a + 13 · - 4 = - 6 ·" at bounding box center [822, 212] width 890 height 194
drag, startPoint x: 944, startPoint y: 222, endPoint x: 841, endPoint y: 215, distance: 103.2
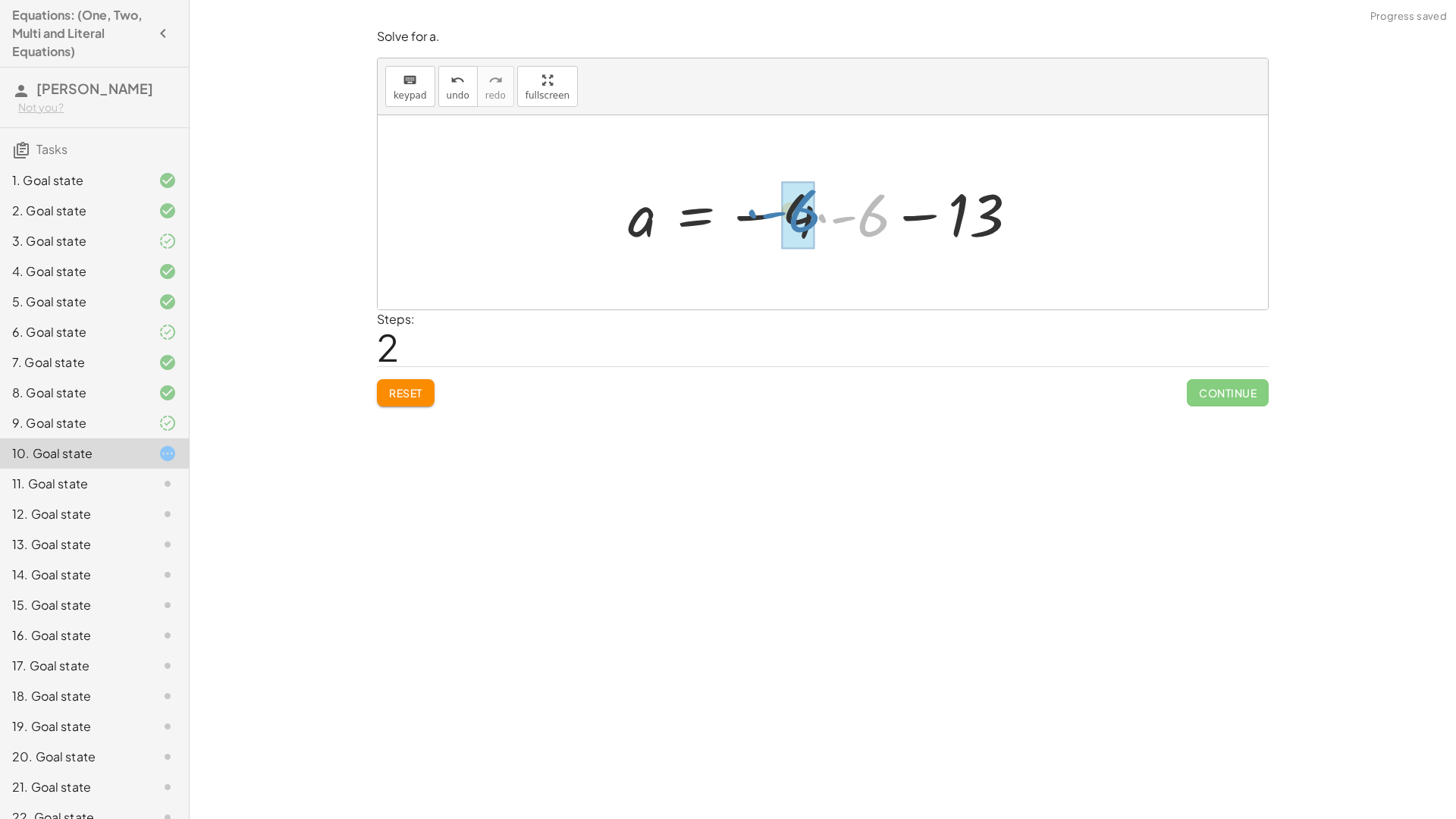
click at [841, 215] on div at bounding box center [828, 213] width 417 height 78
drag, startPoint x: 829, startPoint y: 213, endPoint x: 823, endPoint y: 207, distance: 8.5
click at [823, 207] on div at bounding box center [821, 212] width 402 height 75
drag, startPoint x: 768, startPoint y: 210, endPoint x: 897, endPoint y: 207, distance: 129.0
click at [897, 207] on div at bounding box center [828, 212] width 402 height 75
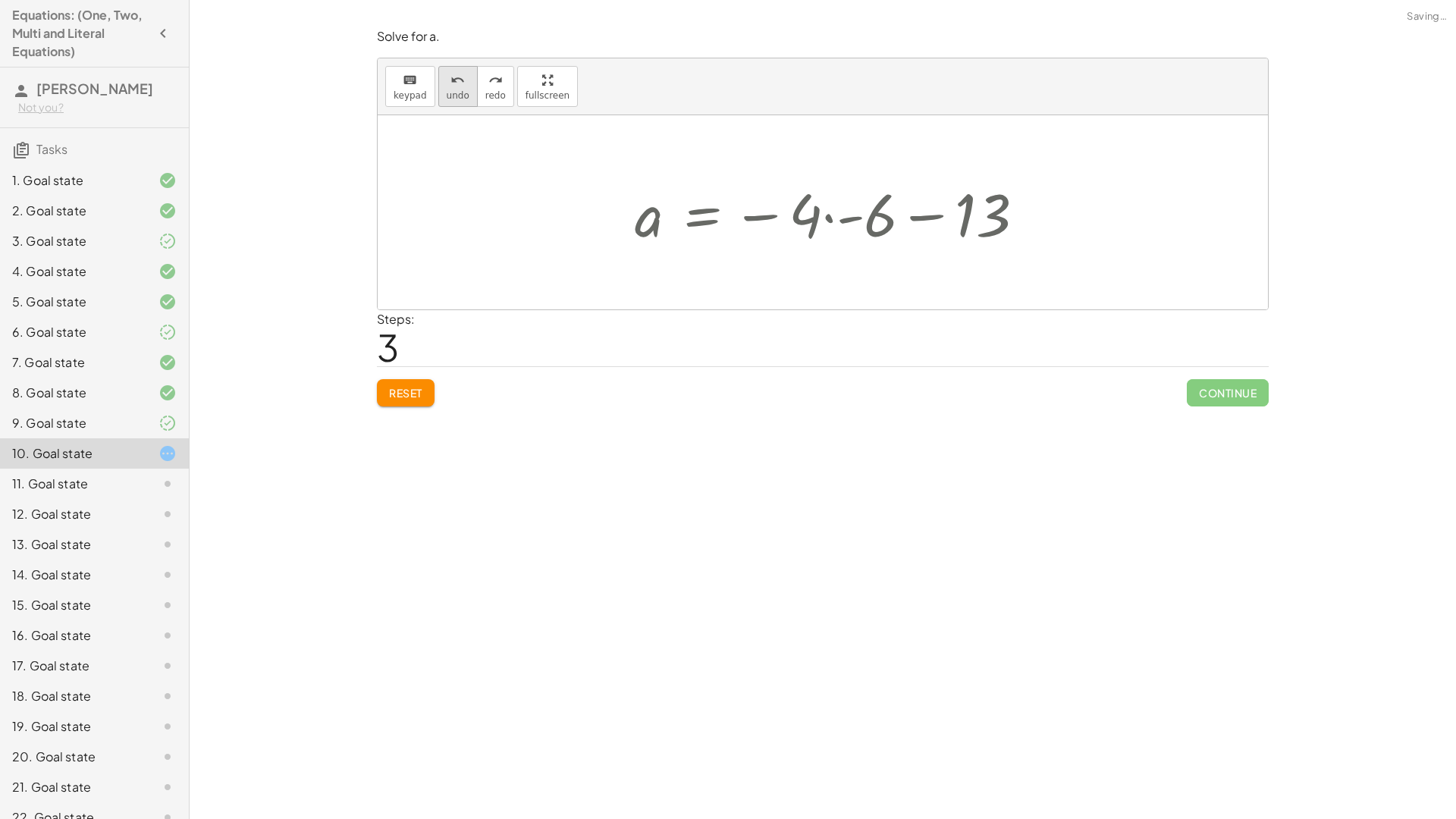
click at [456, 95] on span "undo" at bounding box center [458, 95] width 23 height 10
drag, startPoint x: 794, startPoint y: 214, endPoint x: 875, endPoint y: 219, distance: 81.2
click at [840, 209] on div at bounding box center [828, 212] width 402 height 75
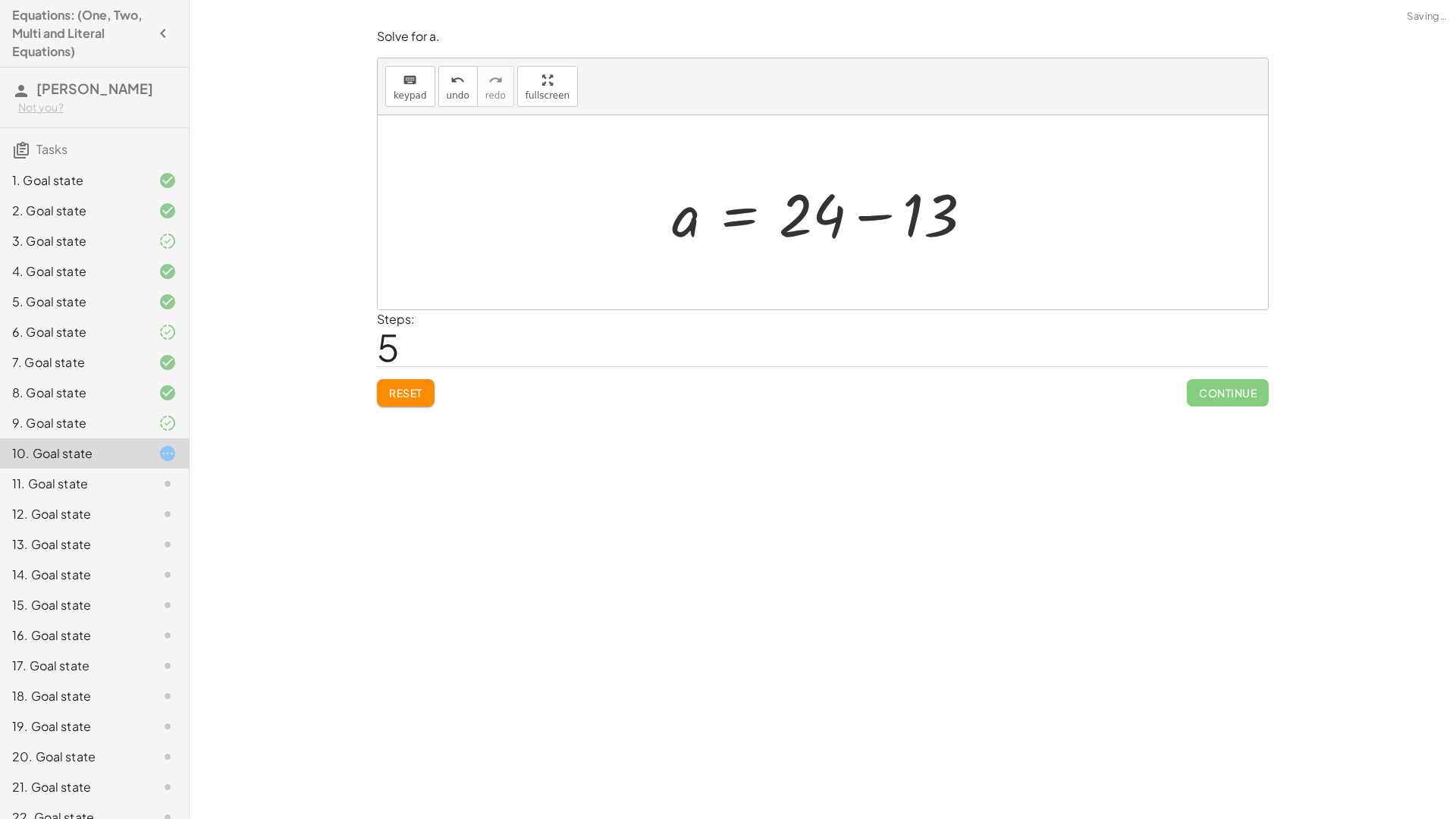
click at [916, 210] on div at bounding box center [828, 213] width 327 height 78
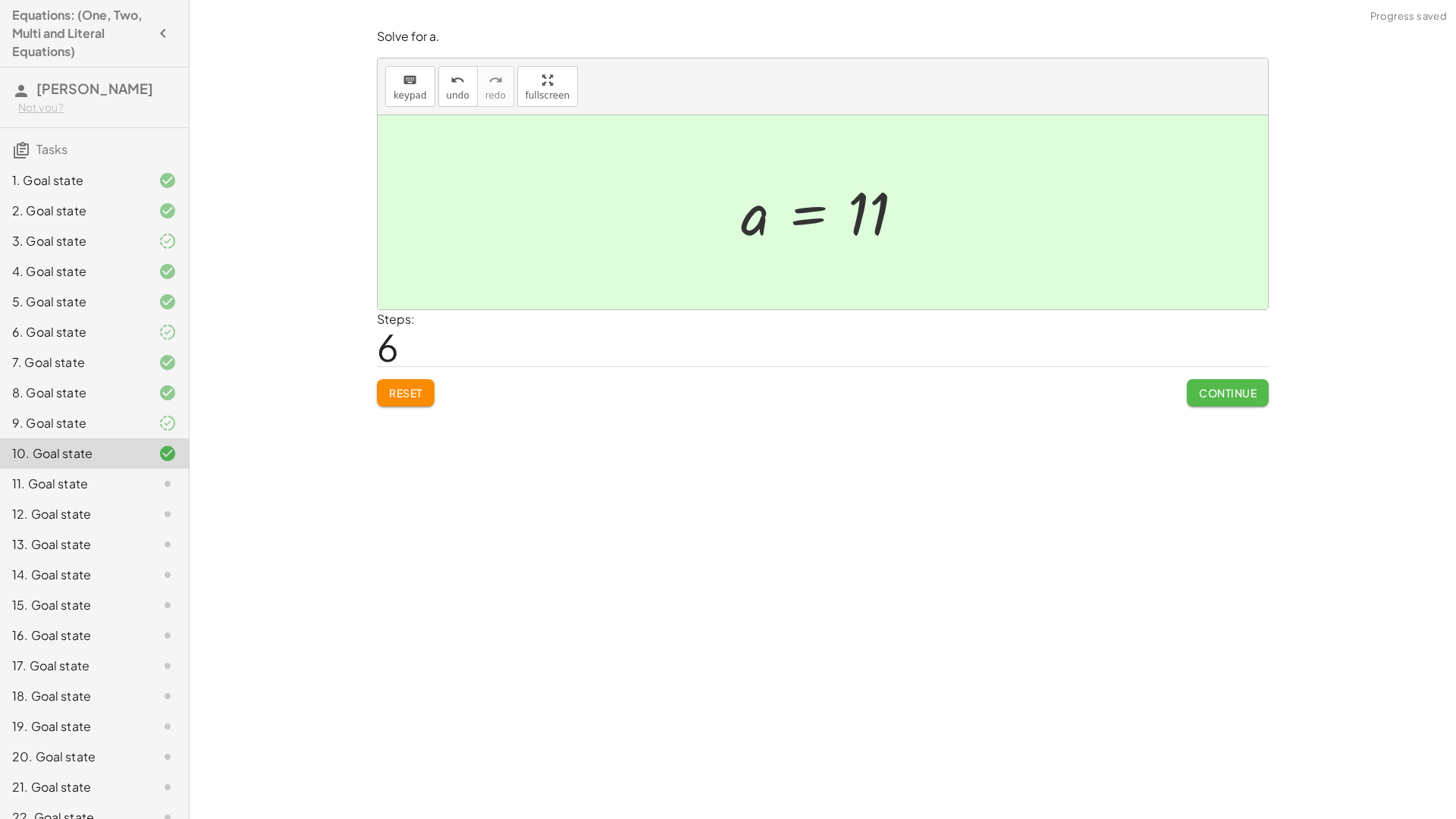
click at [1238, 379] on button "Continue" at bounding box center [1227, 392] width 82 height 27
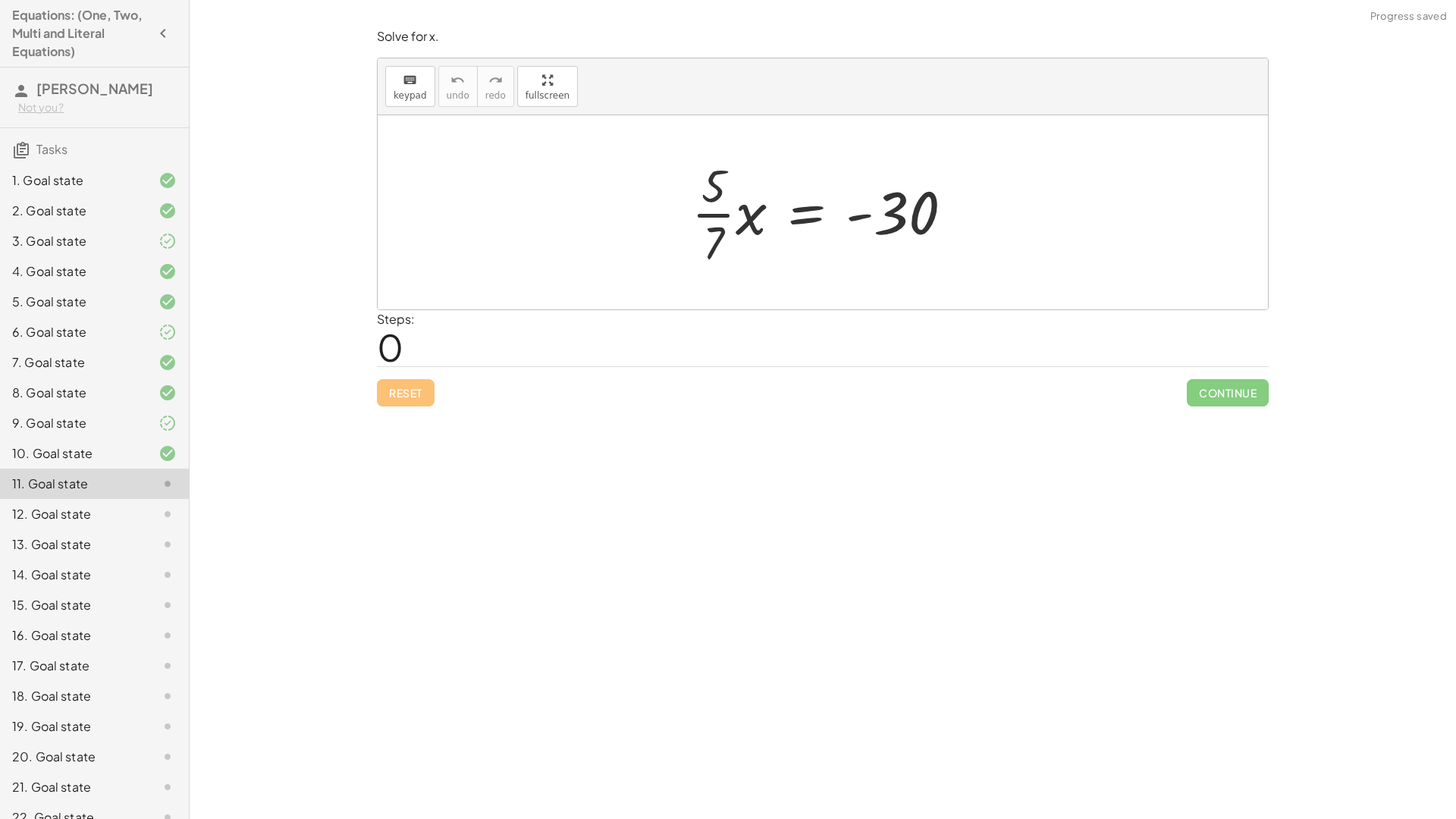
click at [705, 236] on div at bounding box center [828, 212] width 289 height 117
click at [722, 237] on div at bounding box center [828, 212] width 289 height 117
drag, startPoint x: 721, startPoint y: 238, endPoint x: 910, endPoint y: 234, distance: 189.0
click at [910, 234] on div at bounding box center [828, 212] width 289 height 117
click at [913, 224] on div at bounding box center [854, 213] width 319 height 78
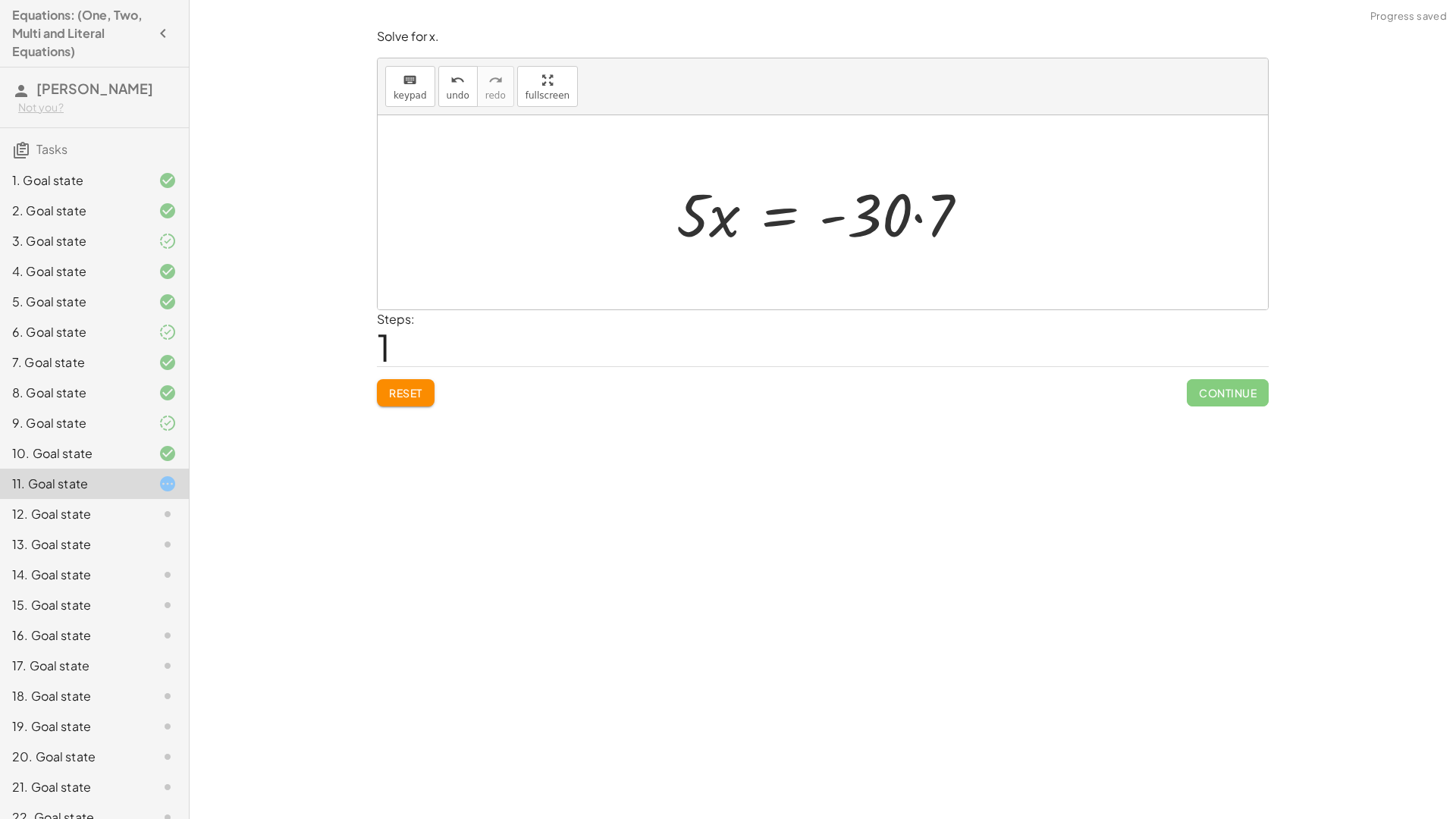
click at [907, 224] on div at bounding box center [828, 213] width 319 height 78
click at [858, 220] on div at bounding box center [828, 213] width 319 height 78
click at [908, 207] on div at bounding box center [828, 213] width 319 height 78
drag, startPoint x: 945, startPoint y: 207, endPoint x: 924, endPoint y: 212, distance: 21.6
click at [940, 209] on div at bounding box center [828, 213] width 319 height 78
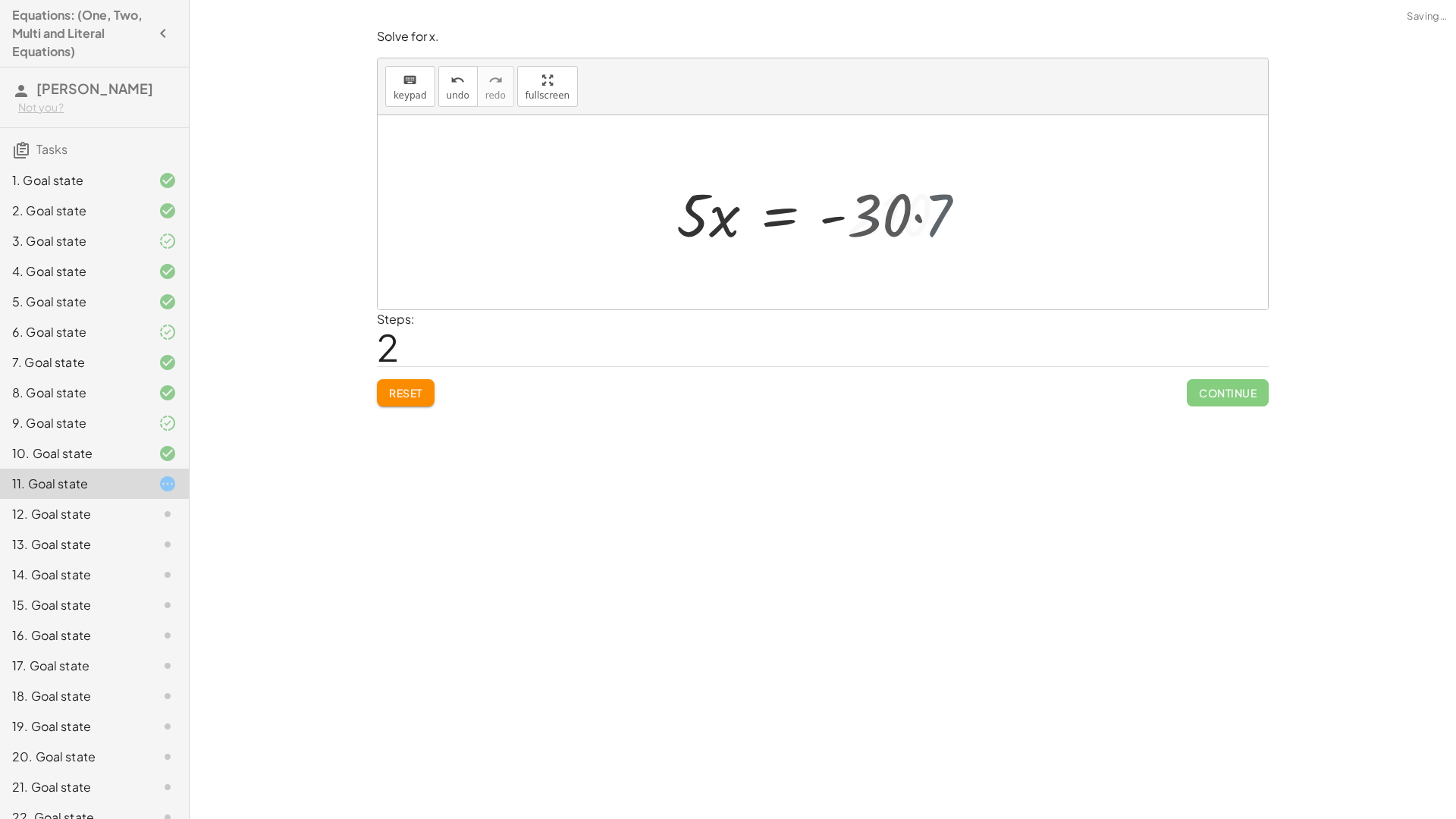
drag, startPoint x: 921, startPoint y: 214, endPoint x: 913, endPoint y: 217, distance: 8.5
click at [919, 215] on div at bounding box center [817, 213] width 296 height 78
click at [716, 214] on div at bounding box center [828, 213] width 296 height 78
drag, startPoint x: 699, startPoint y: 215, endPoint x: 857, endPoint y: 252, distance: 162.3
click at [880, 214] on div at bounding box center [828, 212] width 262 height 117
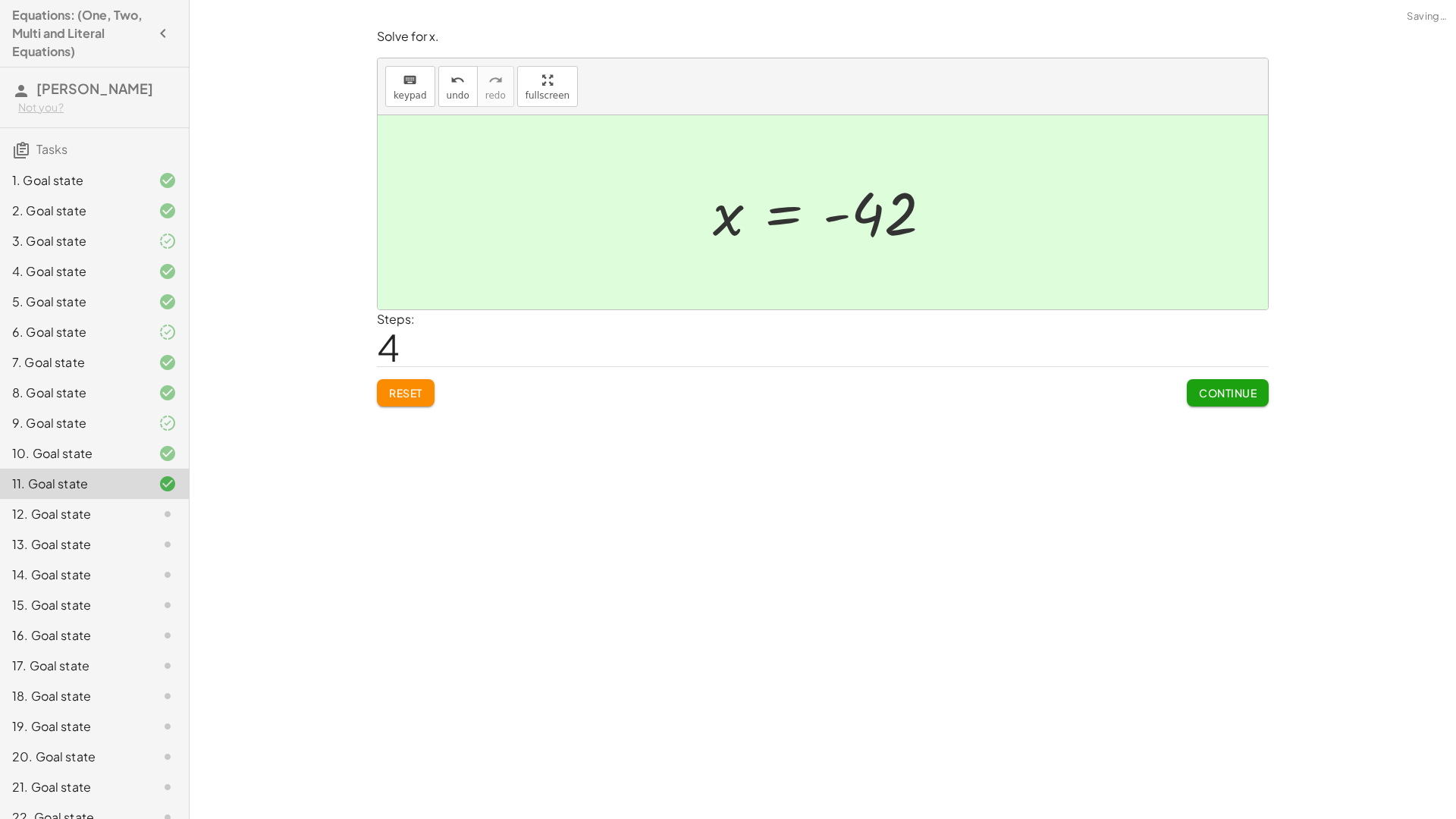
click at [1221, 389] on span "Continue" at bounding box center [1227, 392] width 58 height 14
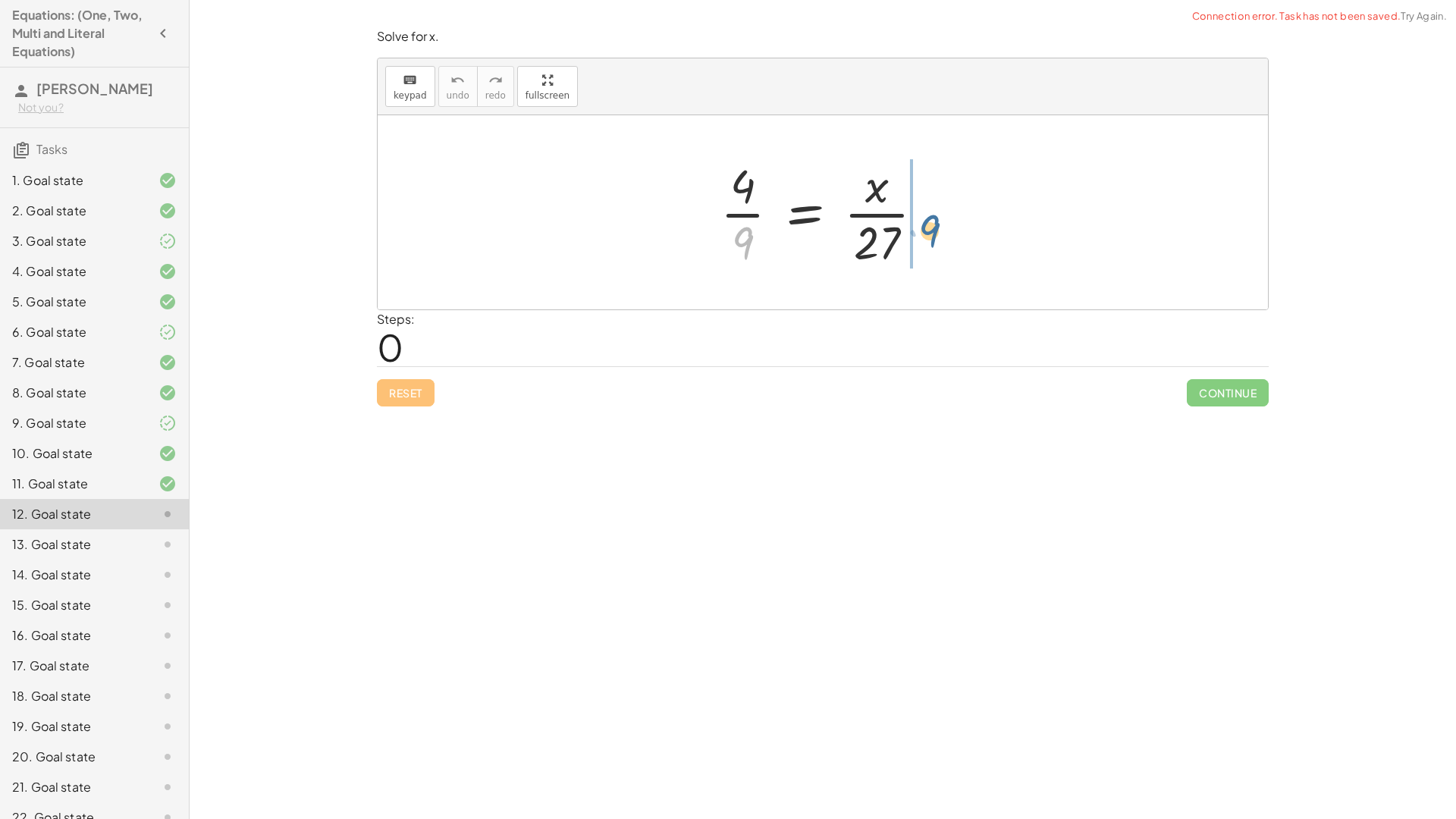
drag, startPoint x: 747, startPoint y: 245, endPoint x: 906, endPoint y: 238, distance: 159.2
click at [906, 238] on div at bounding box center [828, 212] width 230 height 117
click at [409, 379] on button "Reset" at bounding box center [405, 392] width 58 height 27
drag, startPoint x: 885, startPoint y: 243, endPoint x: 754, endPoint y: 241, distance: 131.0
click at [754, 241] on div at bounding box center [828, 212] width 230 height 117
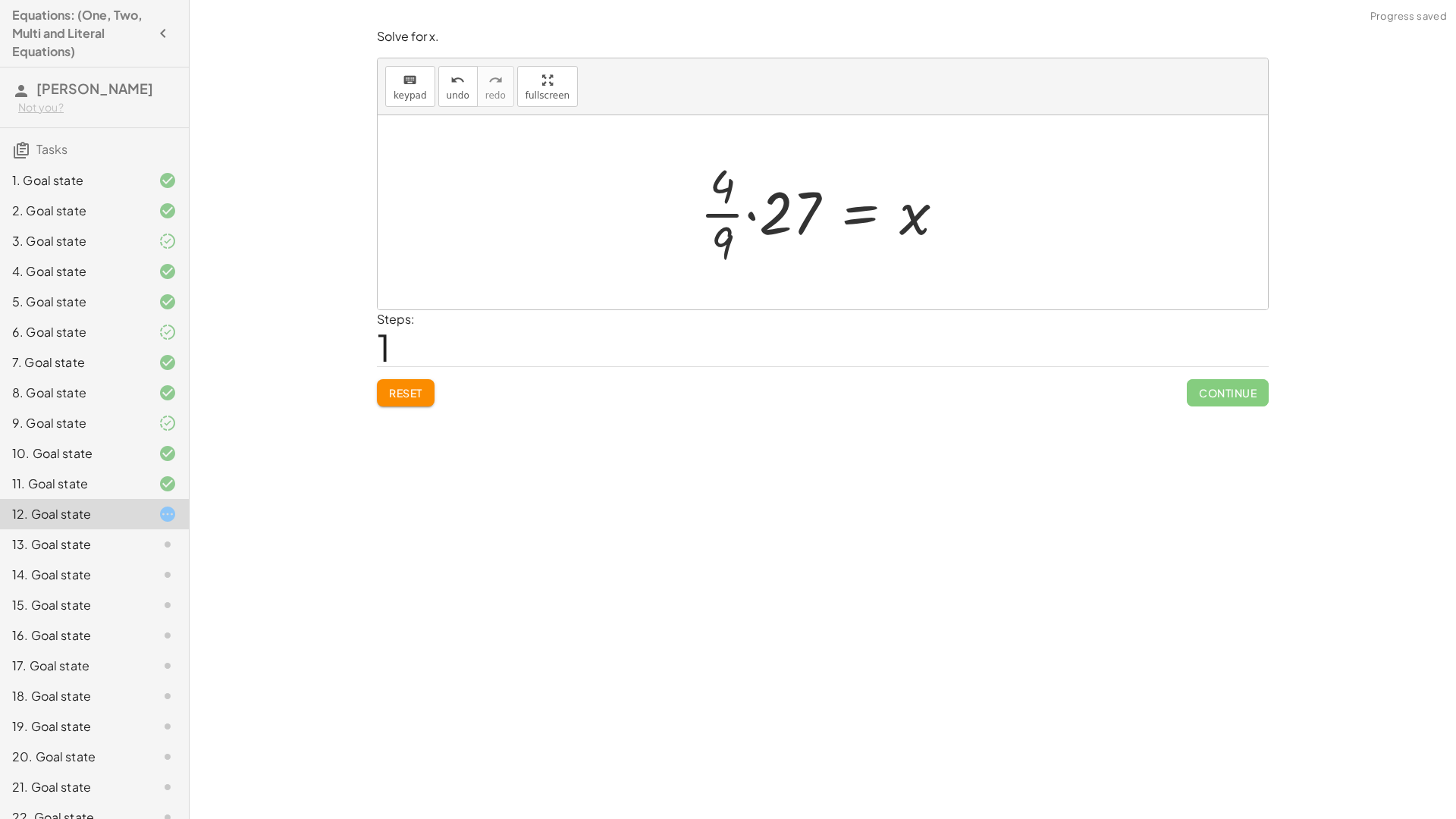
click at [752, 226] on div at bounding box center [828, 212] width 272 height 117
click at [770, 213] on div at bounding box center [828, 212] width 253 height 117
drag, startPoint x: 734, startPoint y: 179, endPoint x: 768, endPoint y: 189, distance: 35.4
click at [773, 193] on div at bounding box center [836, 212] width 238 height 117
click at [762, 211] on div at bounding box center [828, 212] width 238 height 117
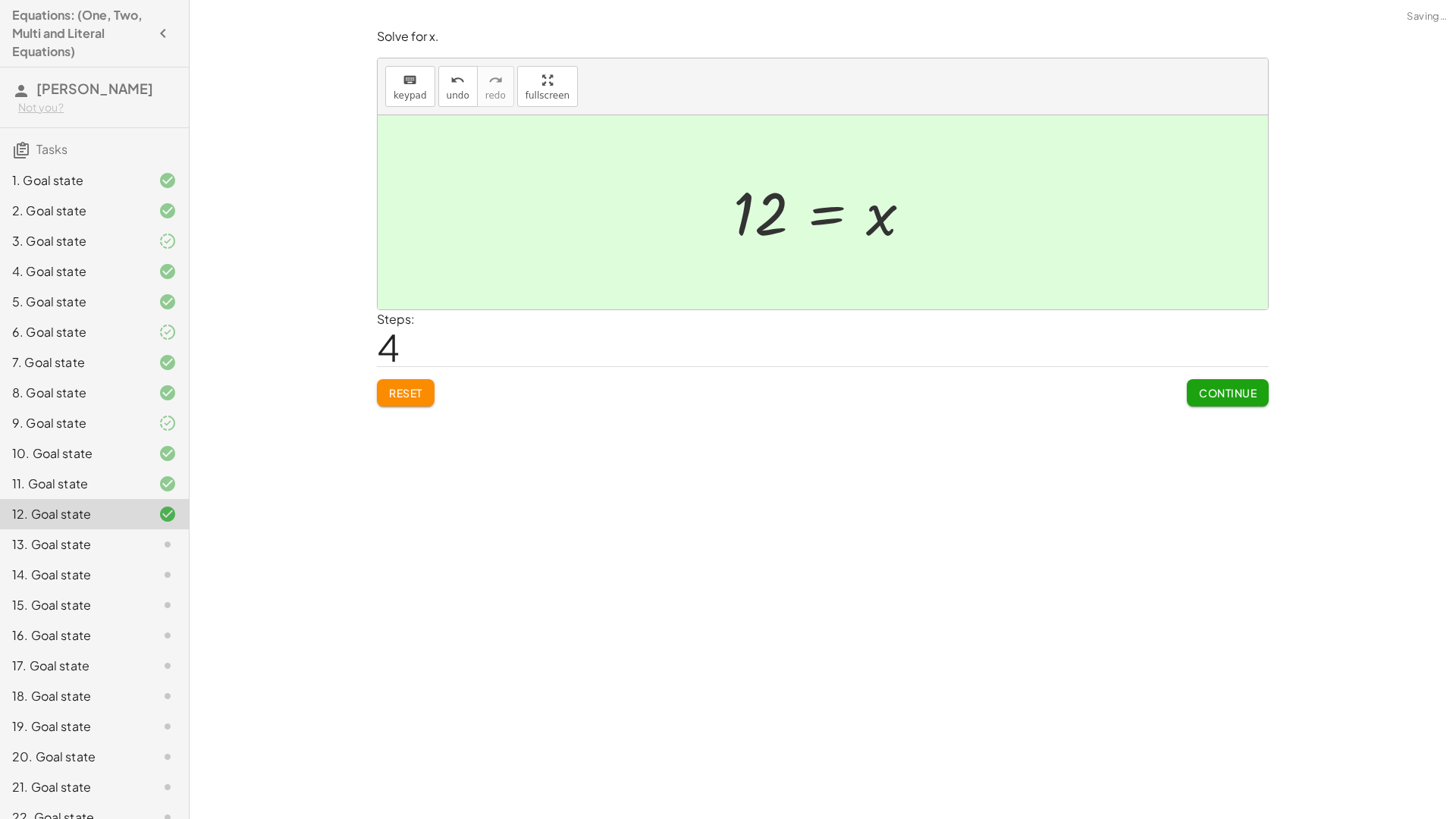
click at [1242, 396] on span "Continue" at bounding box center [1227, 392] width 58 height 14
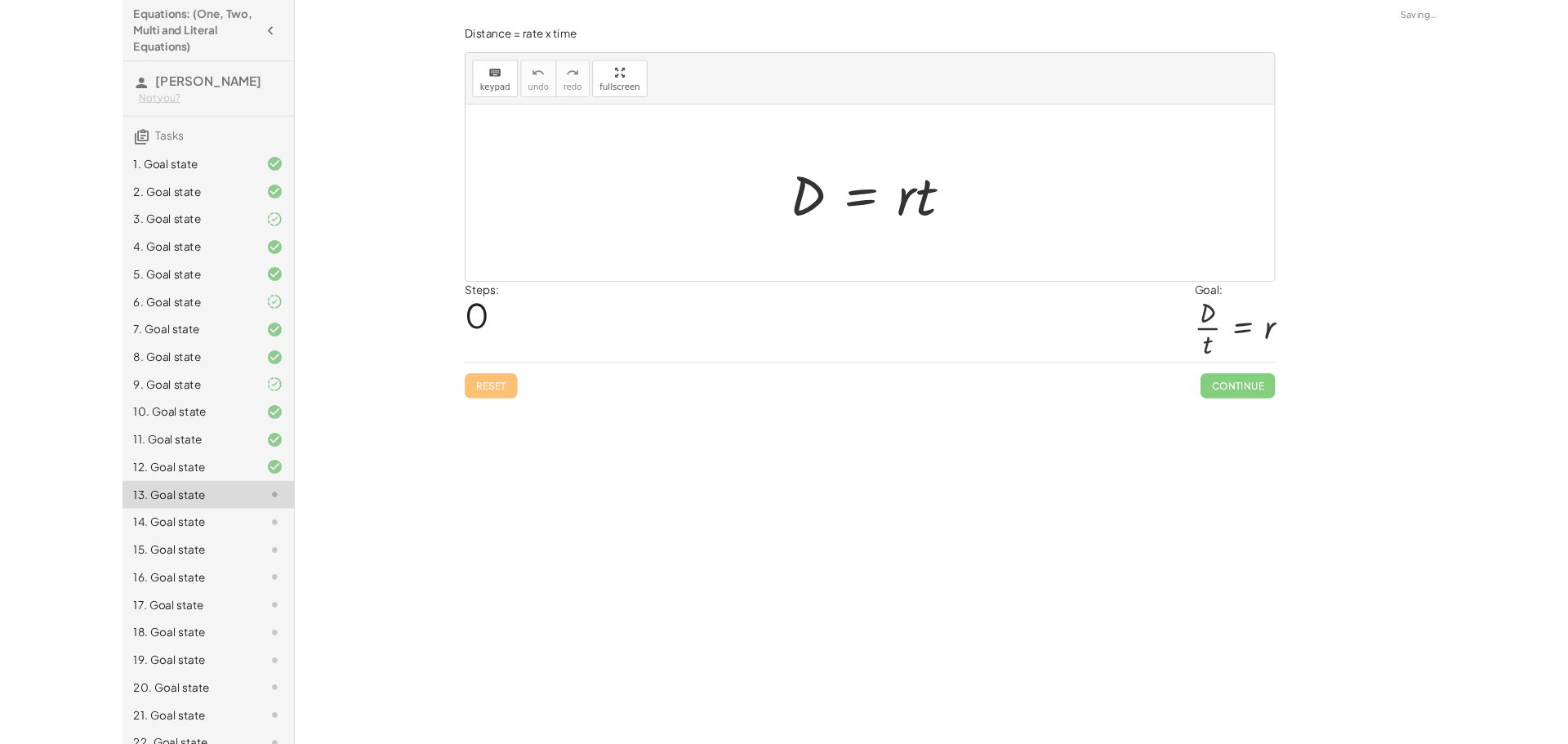
scroll to position [152, 0]
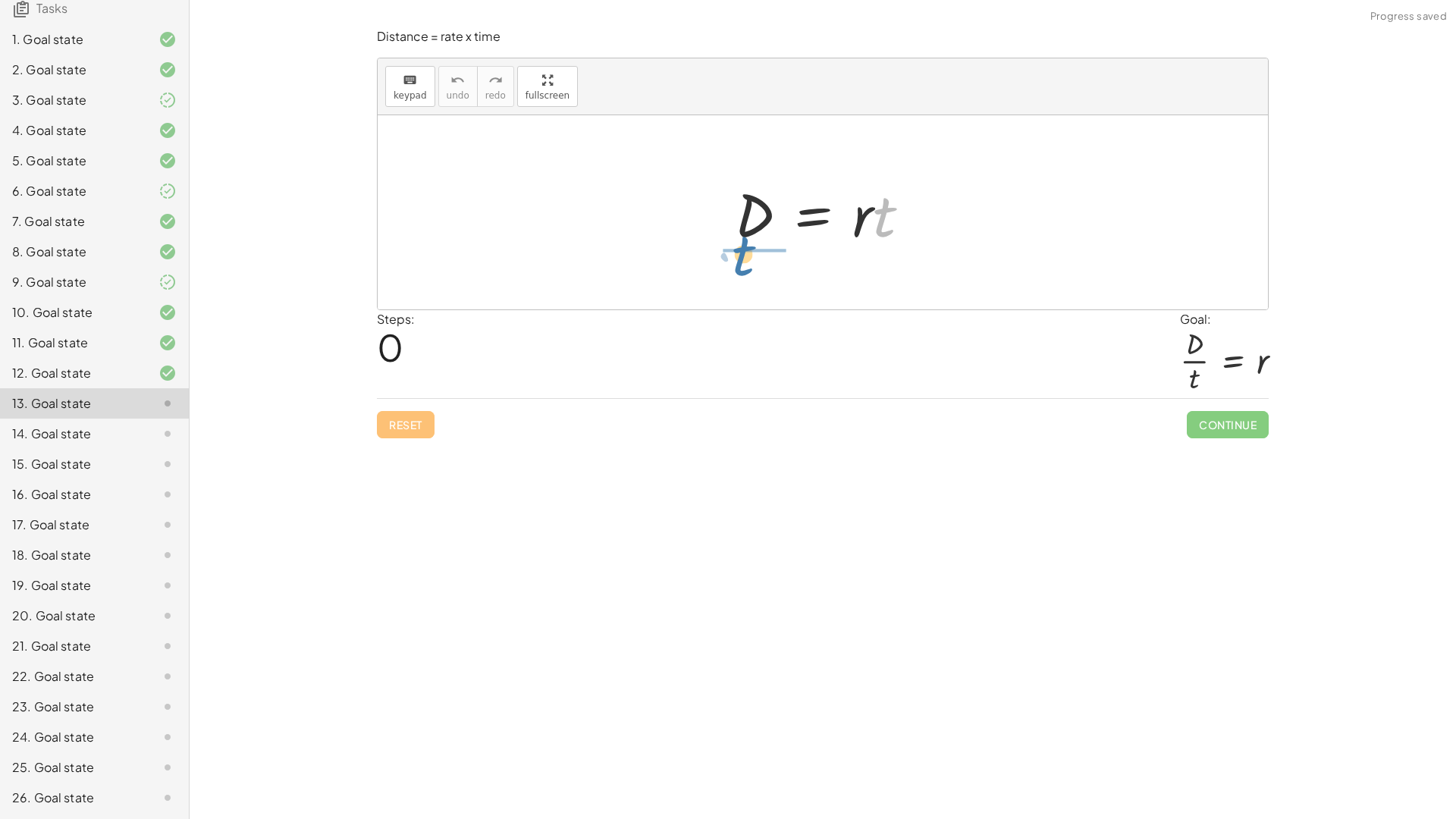
drag, startPoint x: 882, startPoint y: 217, endPoint x: 738, endPoint y: 257, distance: 149.5
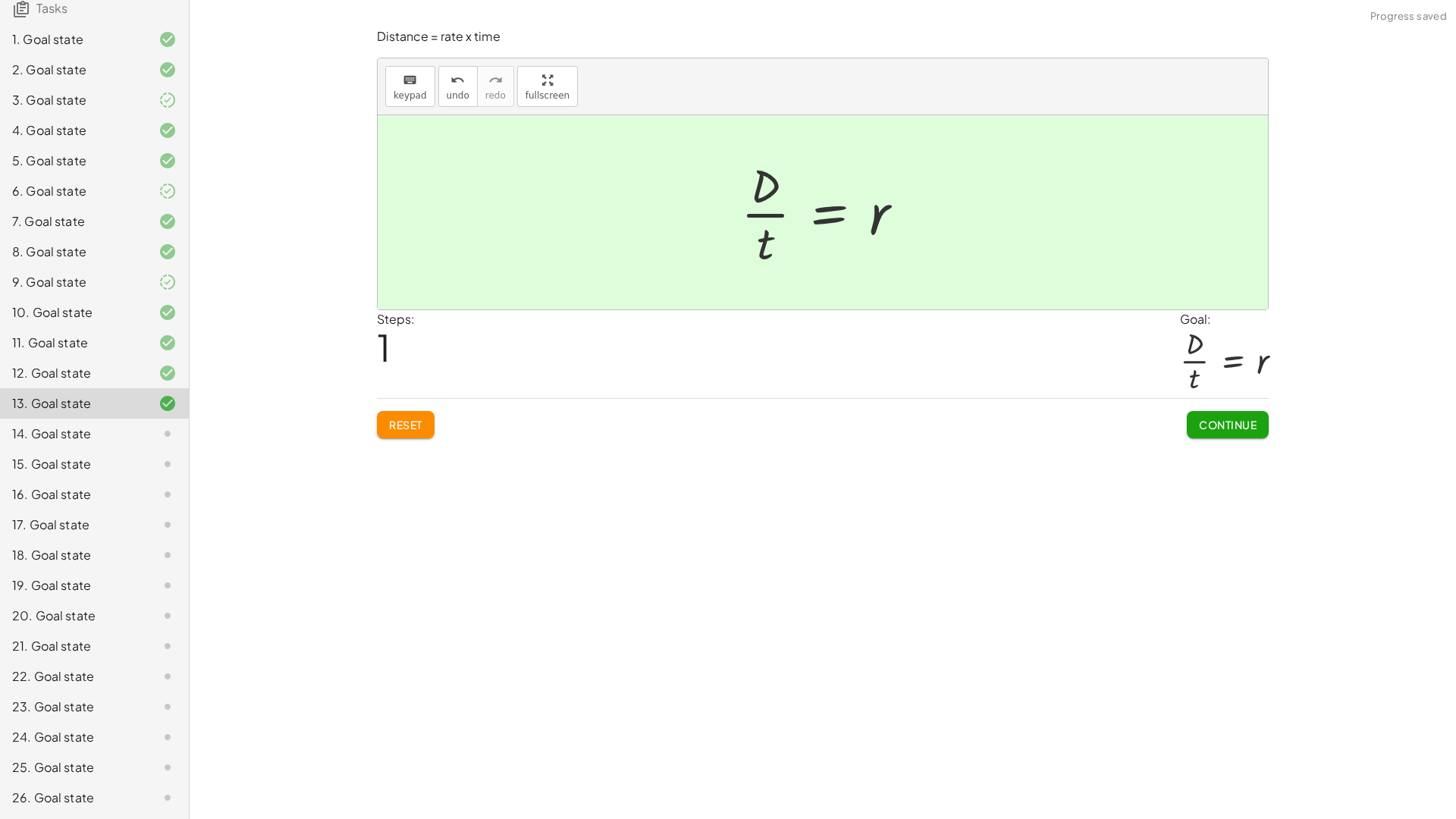
click at [1203, 422] on span "Continue" at bounding box center [1227, 424] width 58 height 14
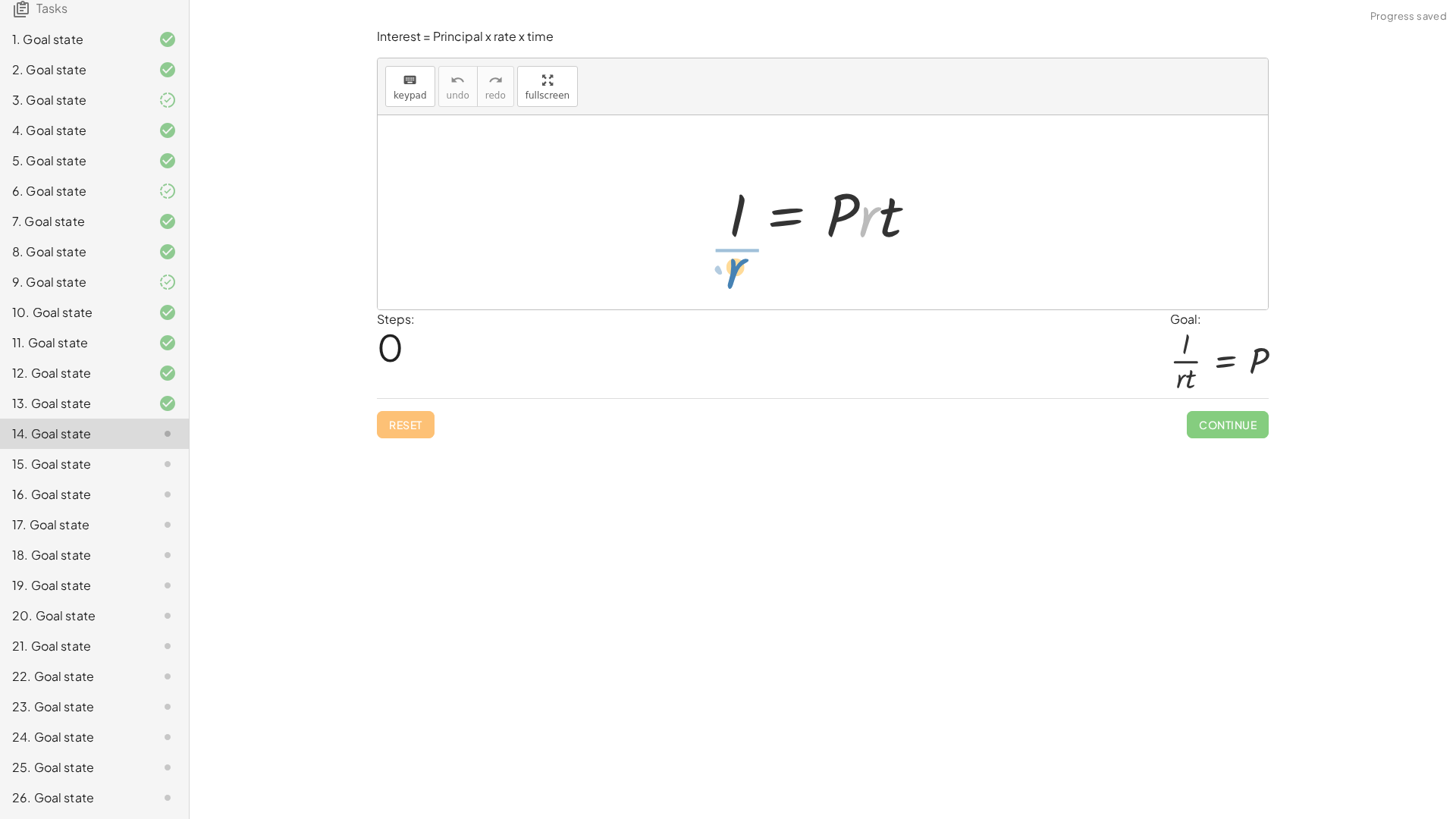
drag, startPoint x: 878, startPoint y: 224, endPoint x: 744, endPoint y: 273, distance: 142.7
click at [744, 273] on div "· r I = · P · r · t" at bounding box center [822, 212] width 890 height 194
drag, startPoint x: 886, startPoint y: 222, endPoint x: 792, endPoint y: 254, distance: 99.3
click at [759, 267] on div at bounding box center [828, 212] width 211 height 117
click at [750, 209] on div at bounding box center [828, 212] width 240 height 117
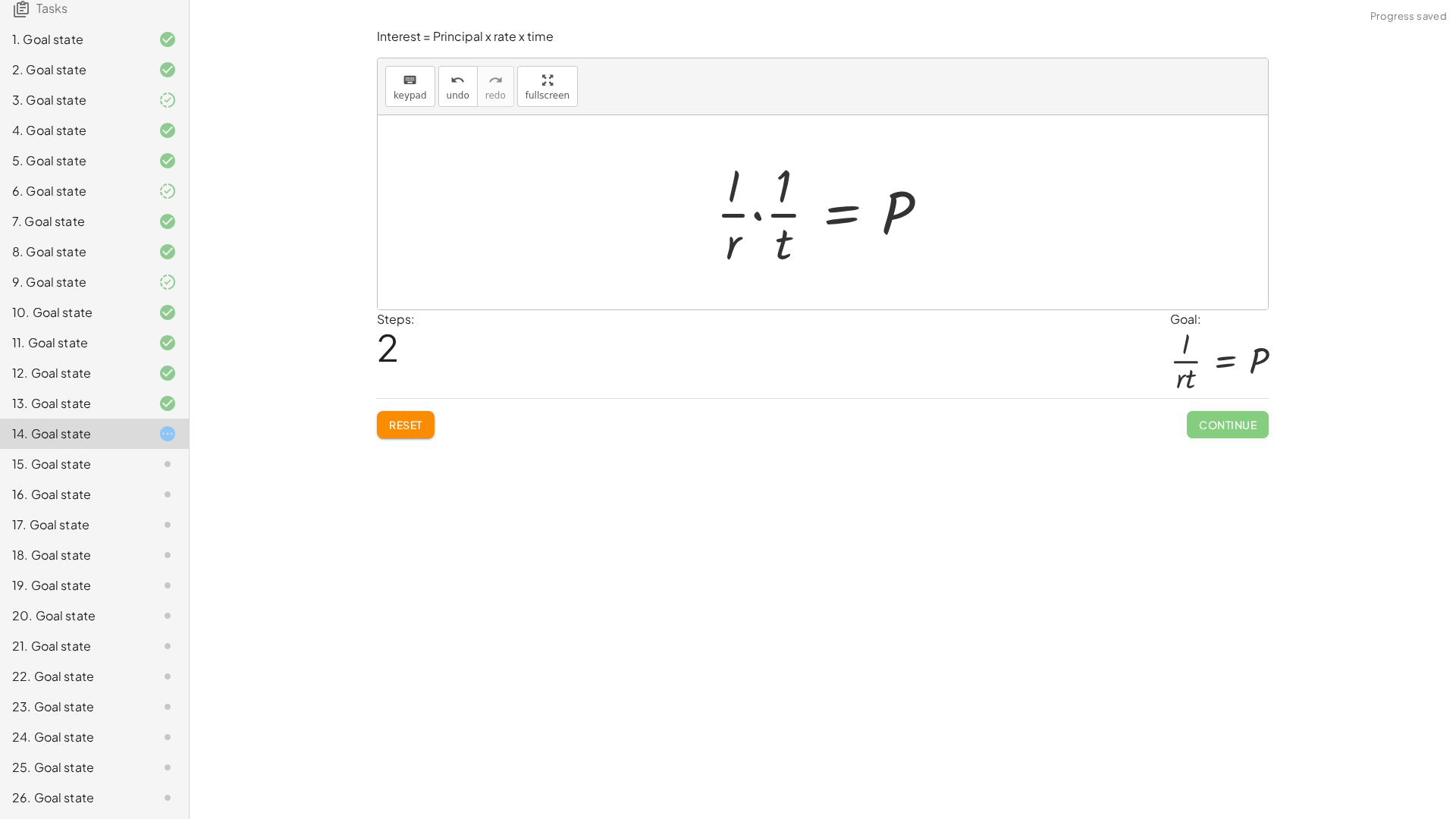
click at [767, 219] on div at bounding box center [828, 212] width 240 height 117
click at [731, 179] on div at bounding box center [828, 212] width 240 height 117
drag, startPoint x: 738, startPoint y: 208, endPoint x: 741, endPoint y: 222, distance: 14.3
click at [744, 222] on div at bounding box center [828, 212] width 240 height 117
click at [404, 424] on span "Reset" at bounding box center [406, 424] width 33 height 14
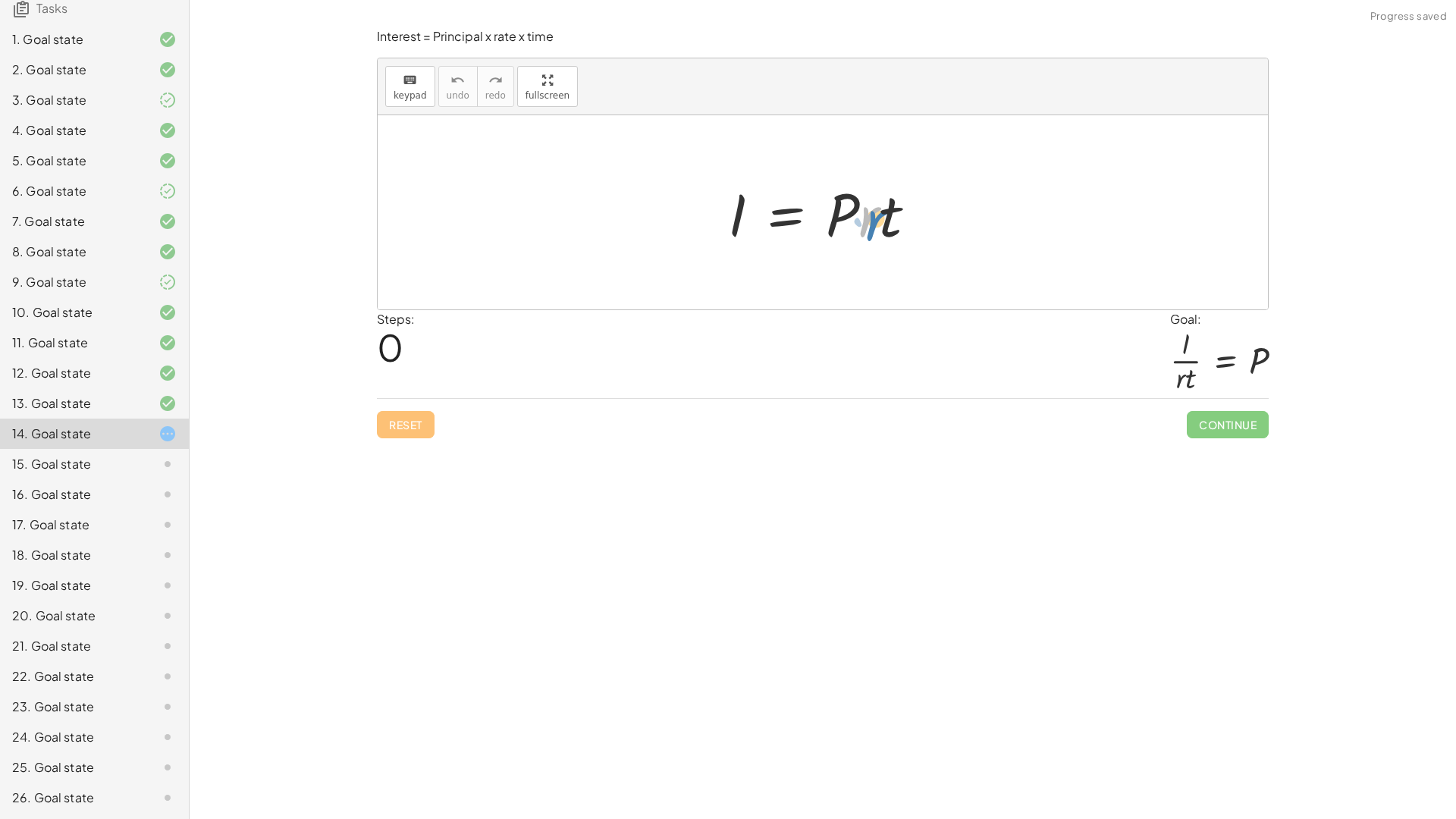
click at [873, 214] on div at bounding box center [828, 213] width 216 height 78
click at [863, 212] on div at bounding box center [828, 213] width 216 height 78
click at [890, 209] on div at bounding box center [828, 213] width 216 height 78
click at [863, 200] on div at bounding box center [828, 213] width 216 height 78
drag, startPoint x: 867, startPoint y: 156, endPoint x: 898, endPoint y: 249, distance: 98.0
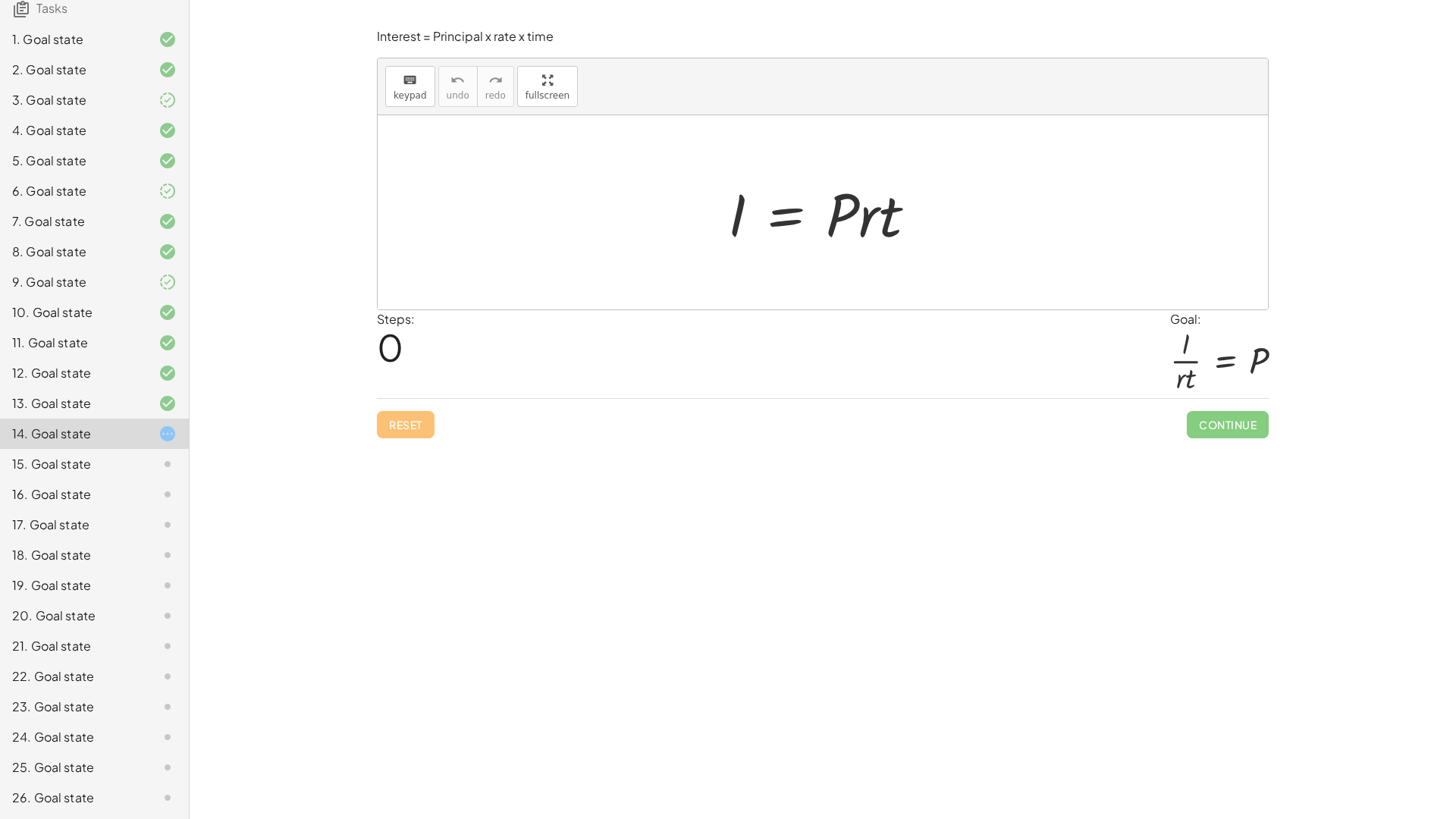
click at [904, 253] on div "I = · P · r · t" at bounding box center [822, 212] width 890 height 194
drag, startPoint x: 860, startPoint y: 217, endPoint x: 716, endPoint y: 280, distance: 157.2
drag, startPoint x: 888, startPoint y: 214, endPoint x: 750, endPoint y: 246, distance: 141.7
click at [750, 246] on div at bounding box center [828, 212] width 211 height 117
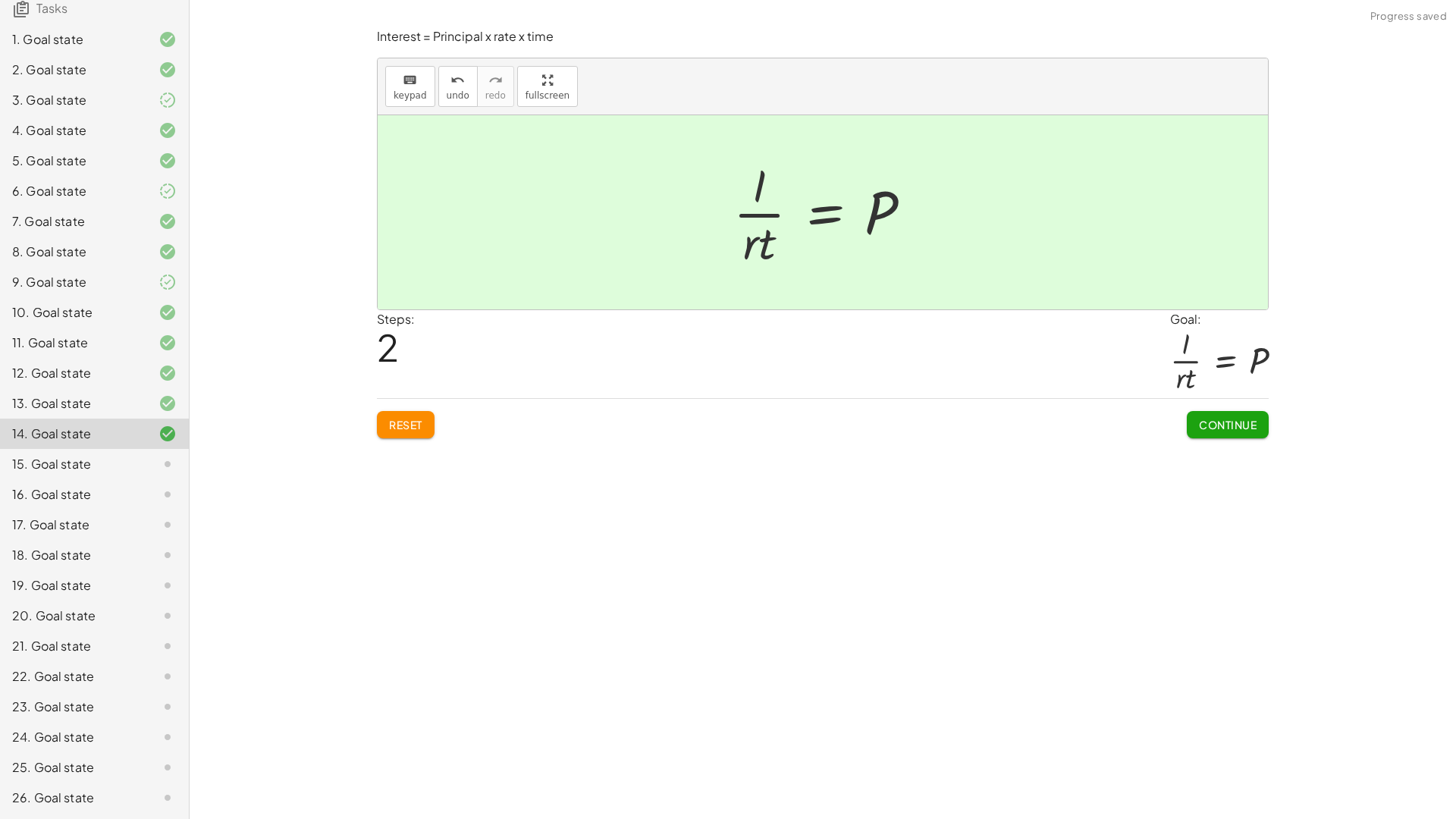
click at [1244, 423] on span "Continue" at bounding box center [1227, 424] width 58 height 14
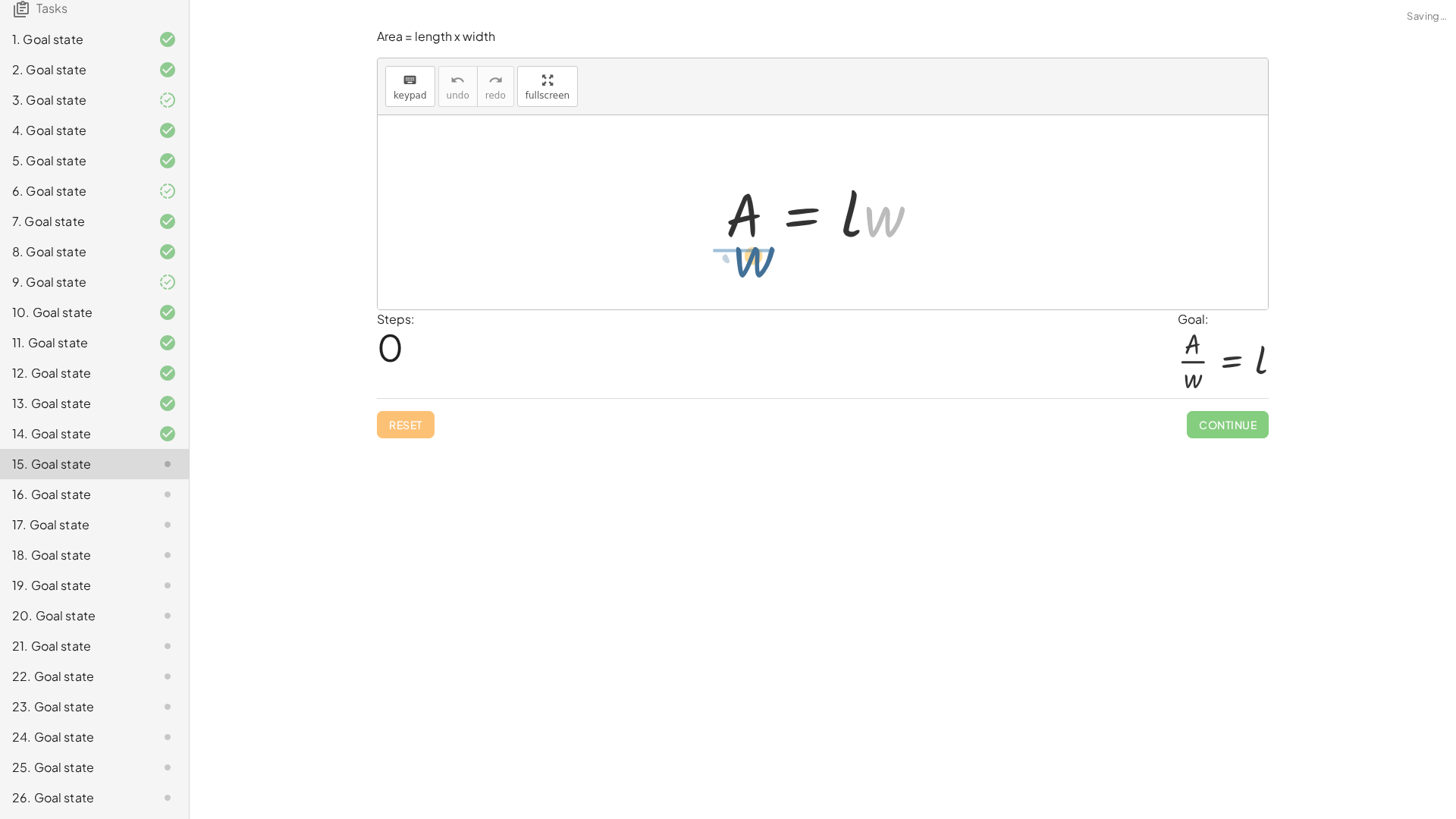
drag, startPoint x: 875, startPoint y: 216, endPoint x: 741, endPoint y: 256, distance: 139.8
click at [741, 256] on div "· w A = · l · w" at bounding box center [822, 212] width 890 height 194
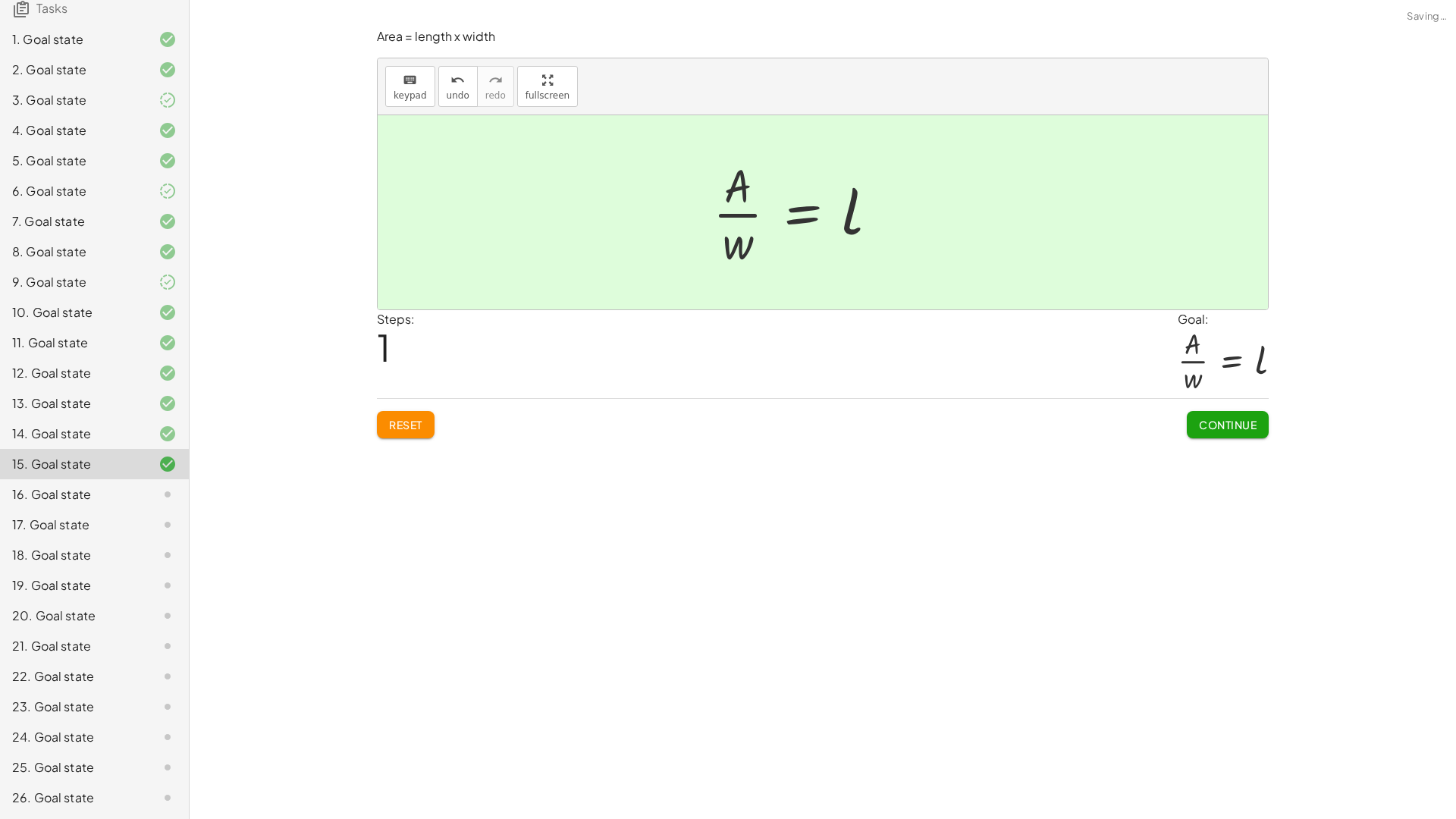
click at [1218, 435] on button "Continue" at bounding box center [1227, 424] width 82 height 27
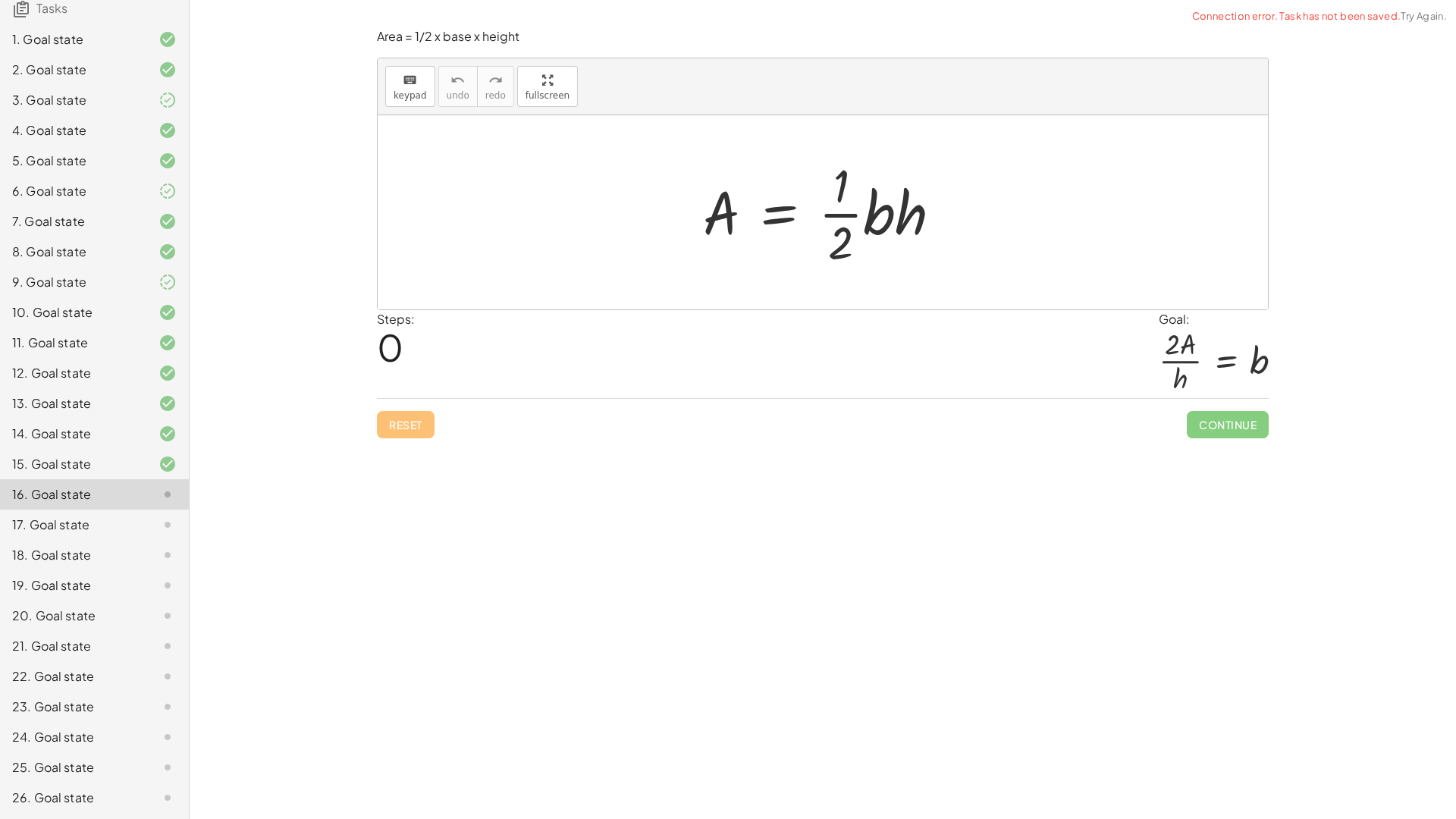
click at [1095, 293] on div at bounding box center [822, 212] width 890 height 194
drag, startPoint x: 843, startPoint y: 244, endPoint x: 698, endPoint y: 226, distance: 146.1
click at [698, 226] on div at bounding box center [828, 212] width 266 height 117
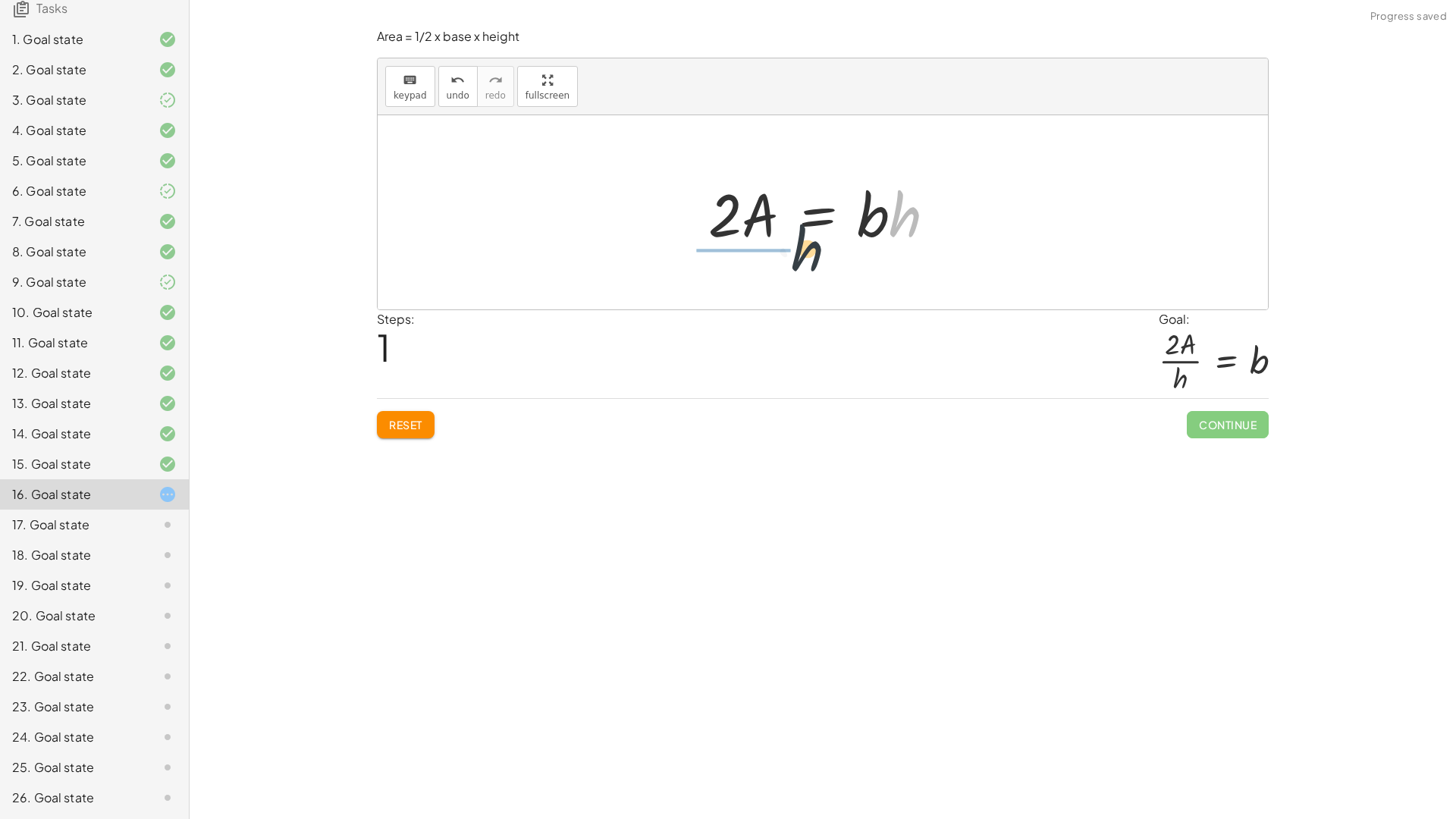
drag, startPoint x: 895, startPoint y: 222, endPoint x: 716, endPoint y: 252, distance: 181.5
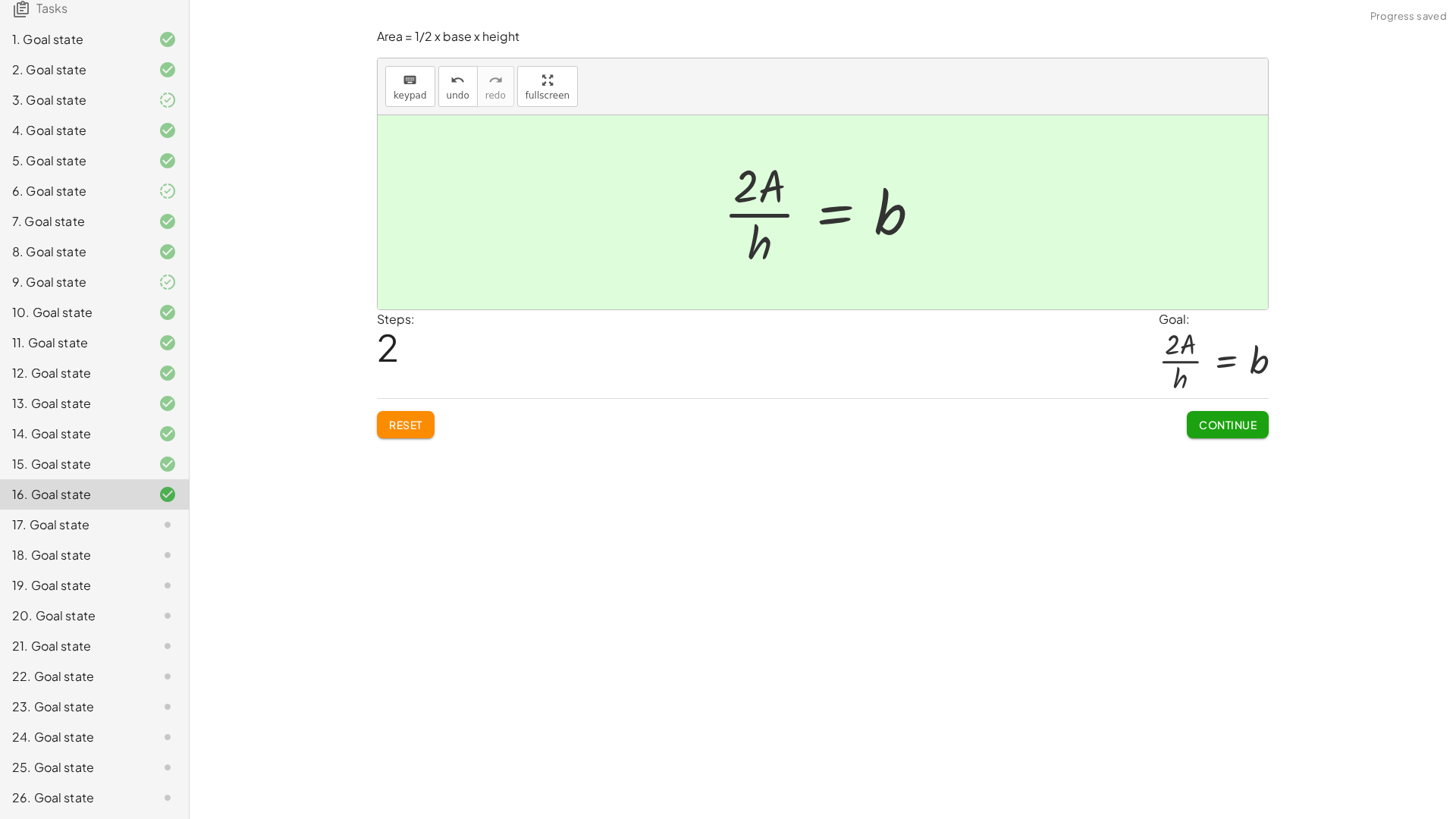
click at [1214, 419] on span "Continue" at bounding box center [1227, 424] width 58 height 14
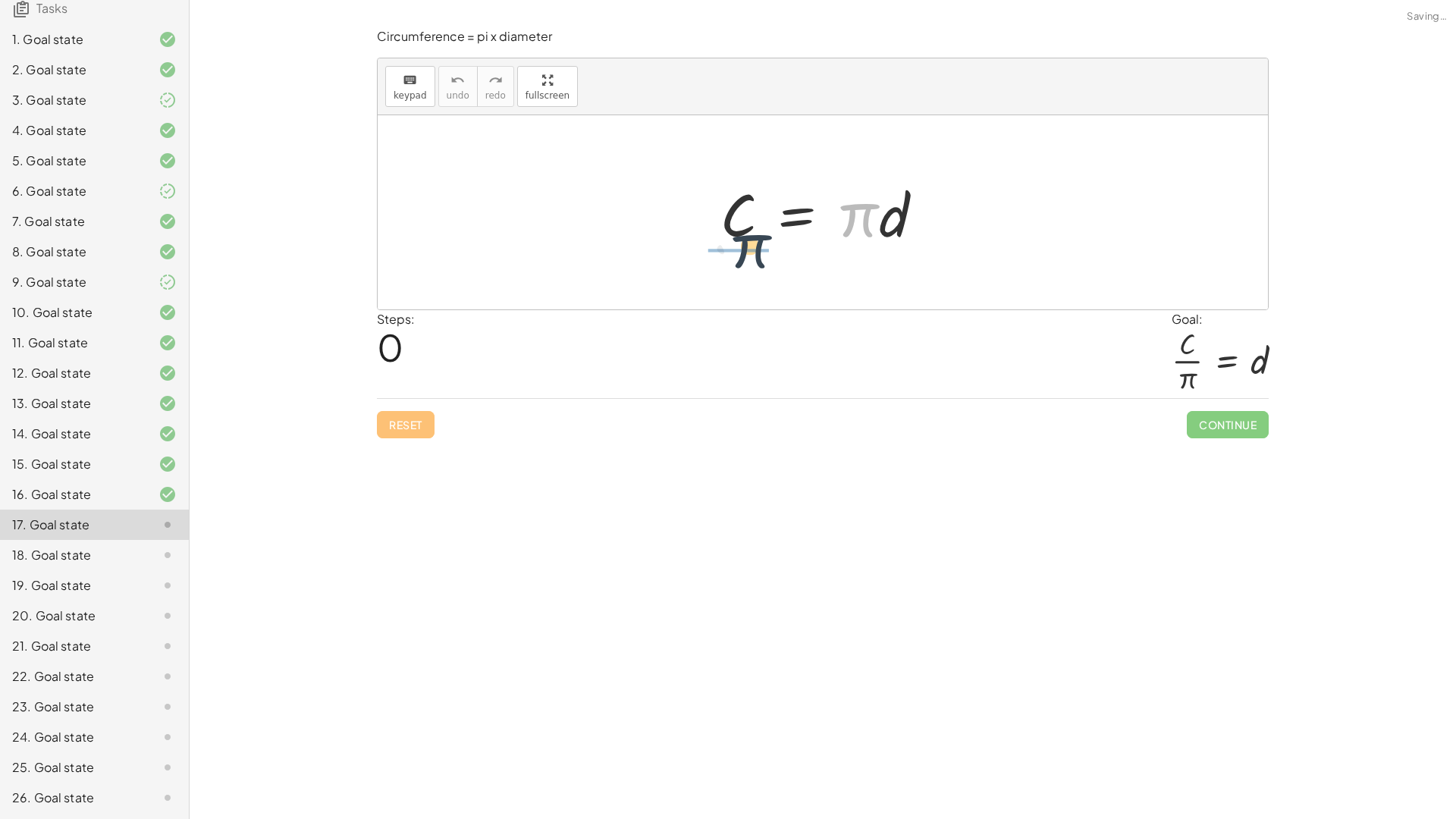
drag, startPoint x: 844, startPoint y: 226, endPoint x: 704, endPoint y: 261, distance: 144.3
click at [704, 261] on div "· π C = · π · d" at bounding box center [822, 212] width 890 height 194
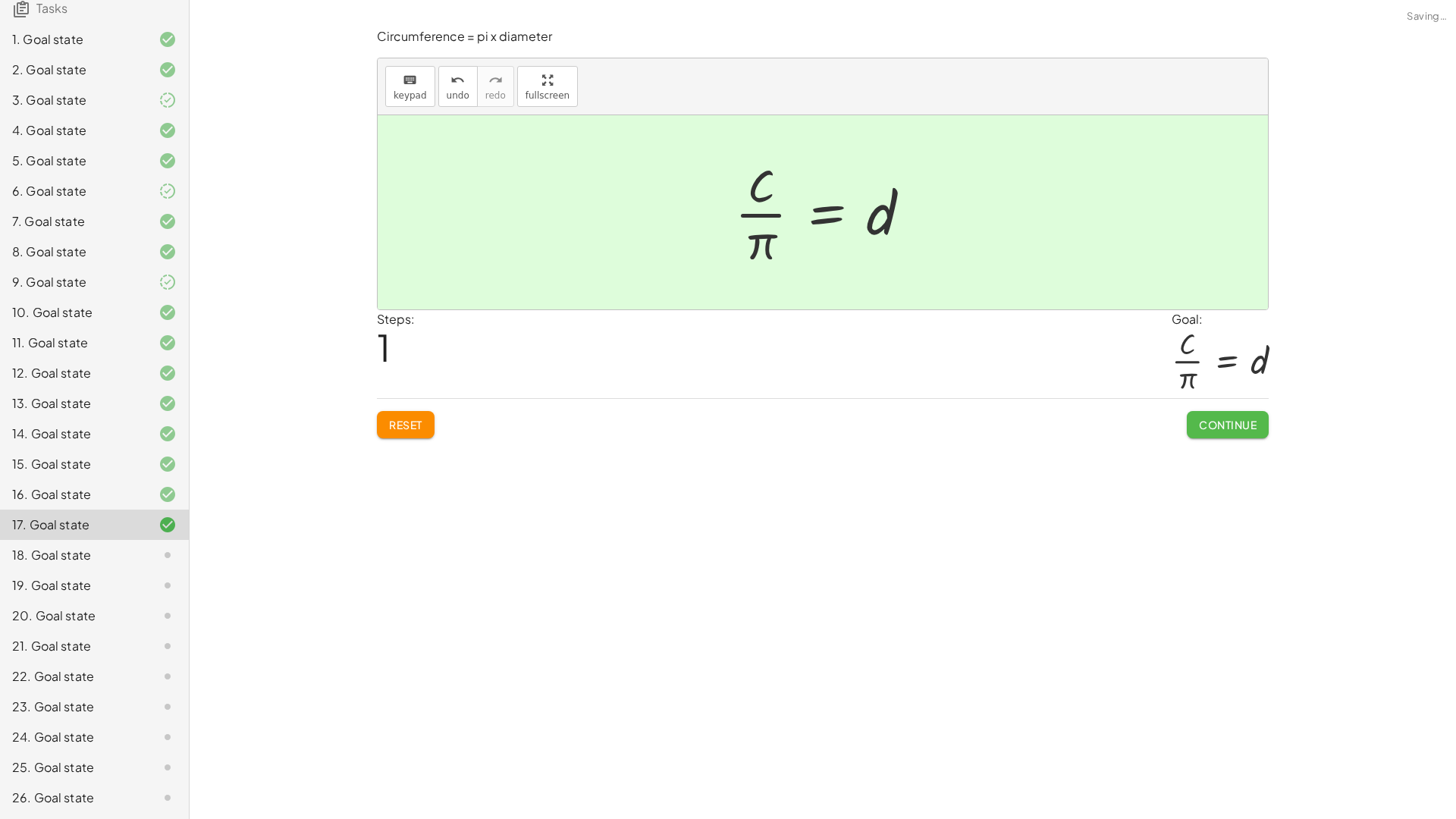
click at [1233, 433] on button "Continue" at bounding box center [1227, 424] width 82 height 27
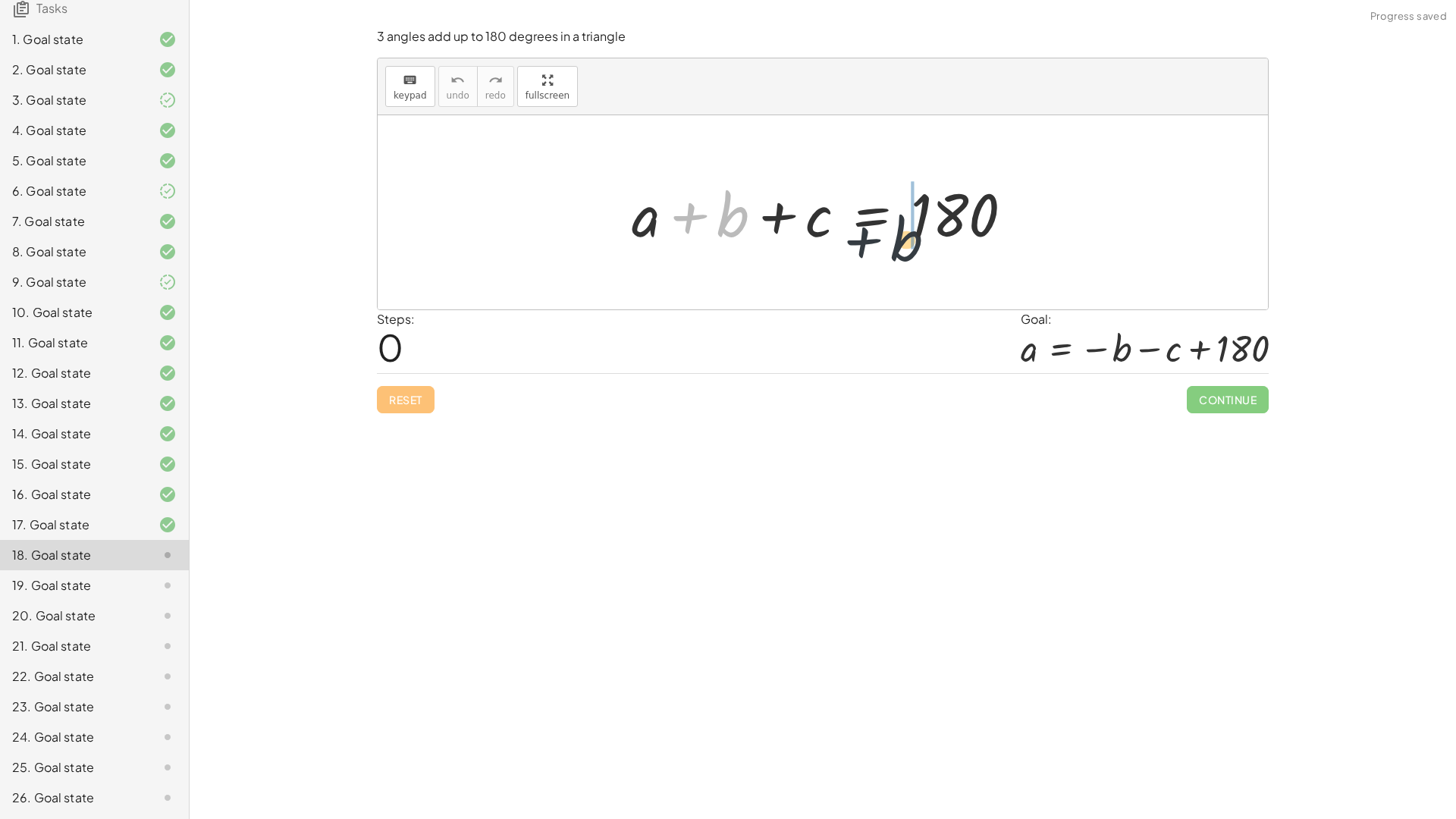
drag, startPoint x: 741, startPoint y: 225, endPoint x: 924, endPoint y: 238, distance: 183.5
click at [925, 238] on div at bounding box center [828, 213] width 408 height 78
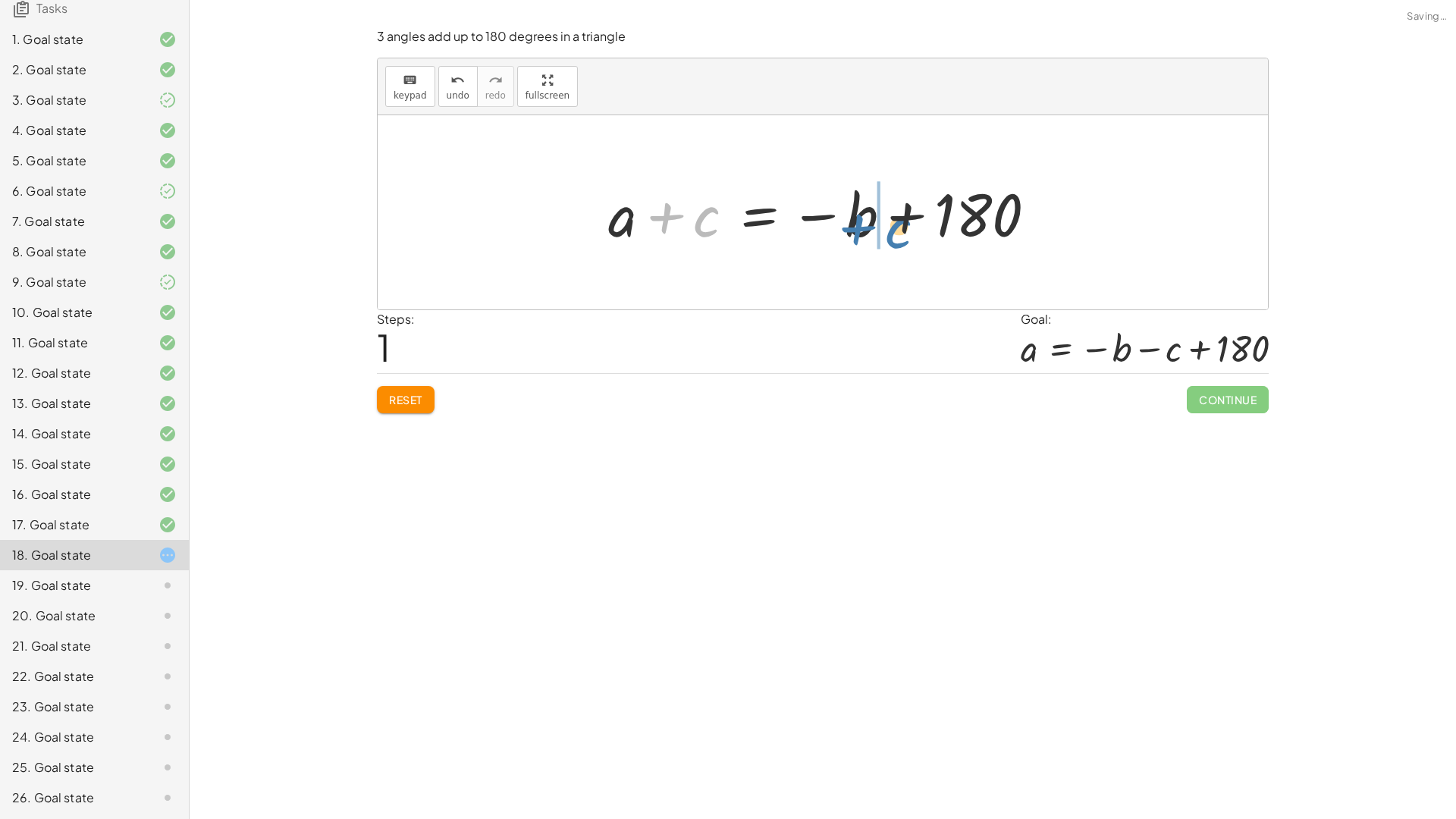
drag, startPoint x: 832, startPoint y: 236, endPoint x: 891, endPoint y: 225, distance: 60.0
click at [891, 225] on div at bounding box center [828, 213] width 455 height 78
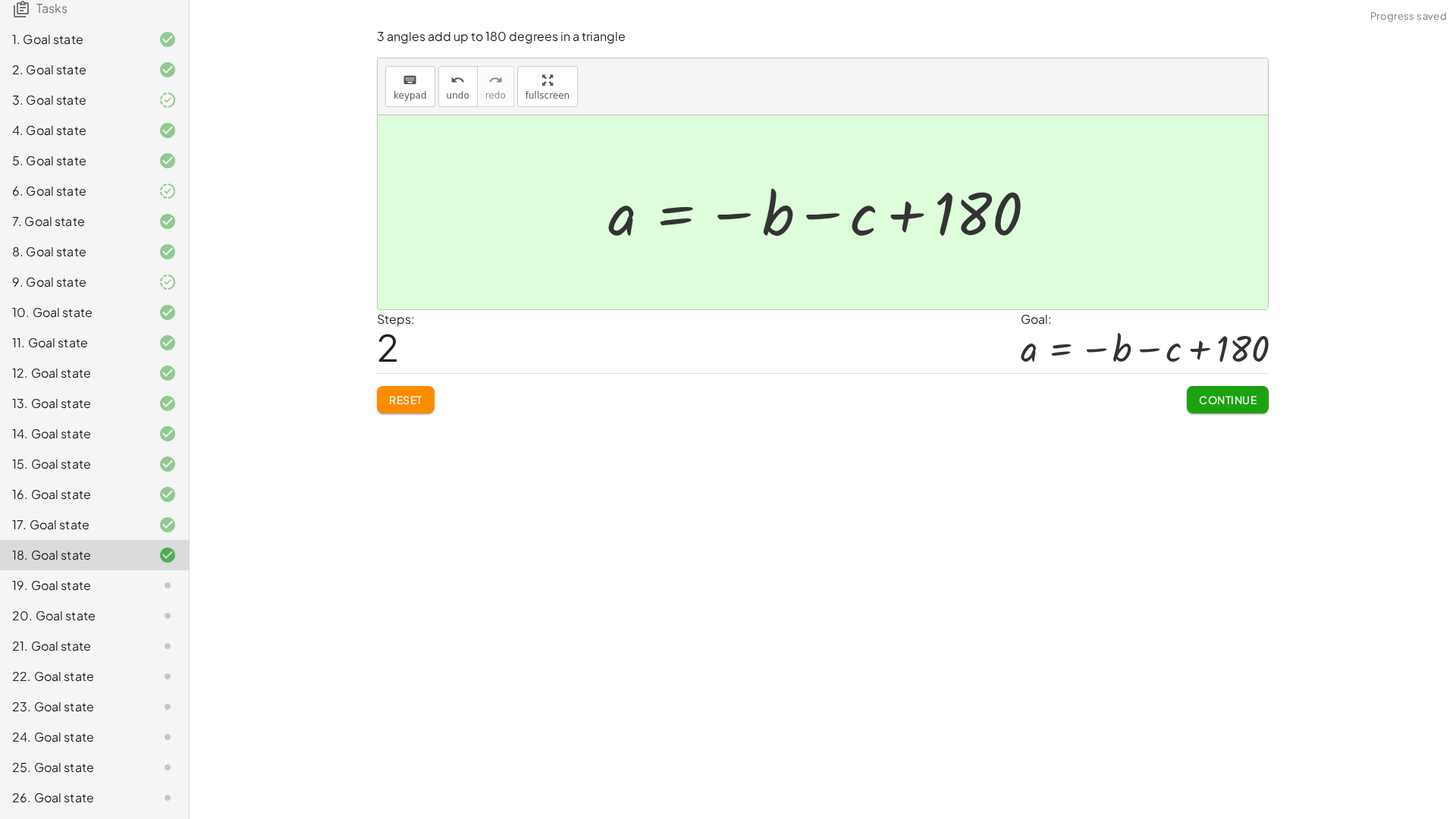
click at [1221, 386] on div "Continue" at bounding box center [1227, 394] width 82 height 40
click at [1218, 392] on button "Continue" at bounding box center [1227, 400] width 82 height 27
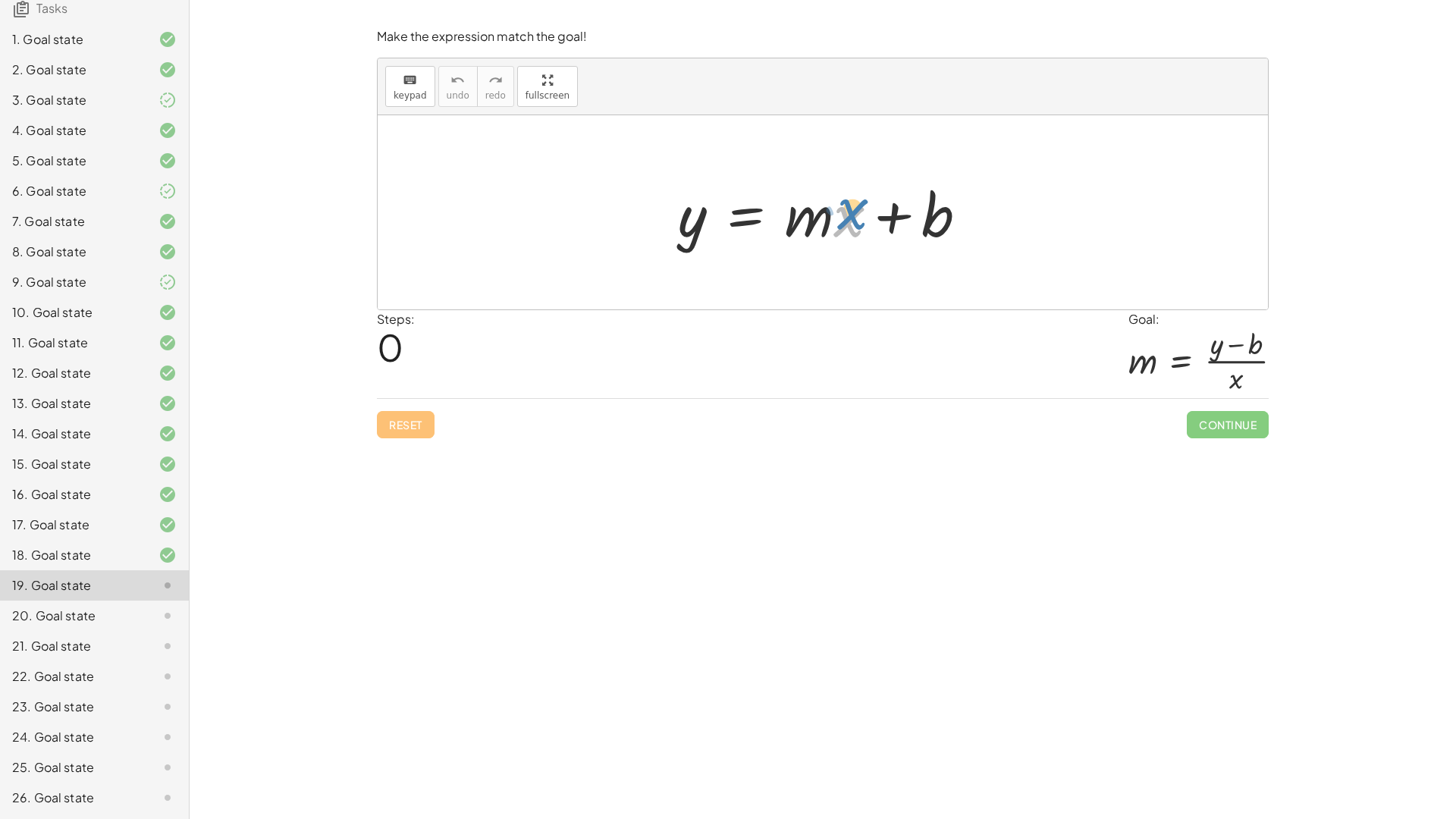
drag, startPoint x: 844, startPoint y: 211, endPoint x: 833, endPoint y: 208, distance: 11.4
click at [833, 208] on div at bounding box center [828, 213] width 317 height 78
drag, startPoint x: 819, startPoint y: 207, endPoint x: 655, endPoint y: 215, distance: 164.2
click at [649, 222] on div "· m y = + · m · x + b" at bounding box center [822, 212] width 890 height 194
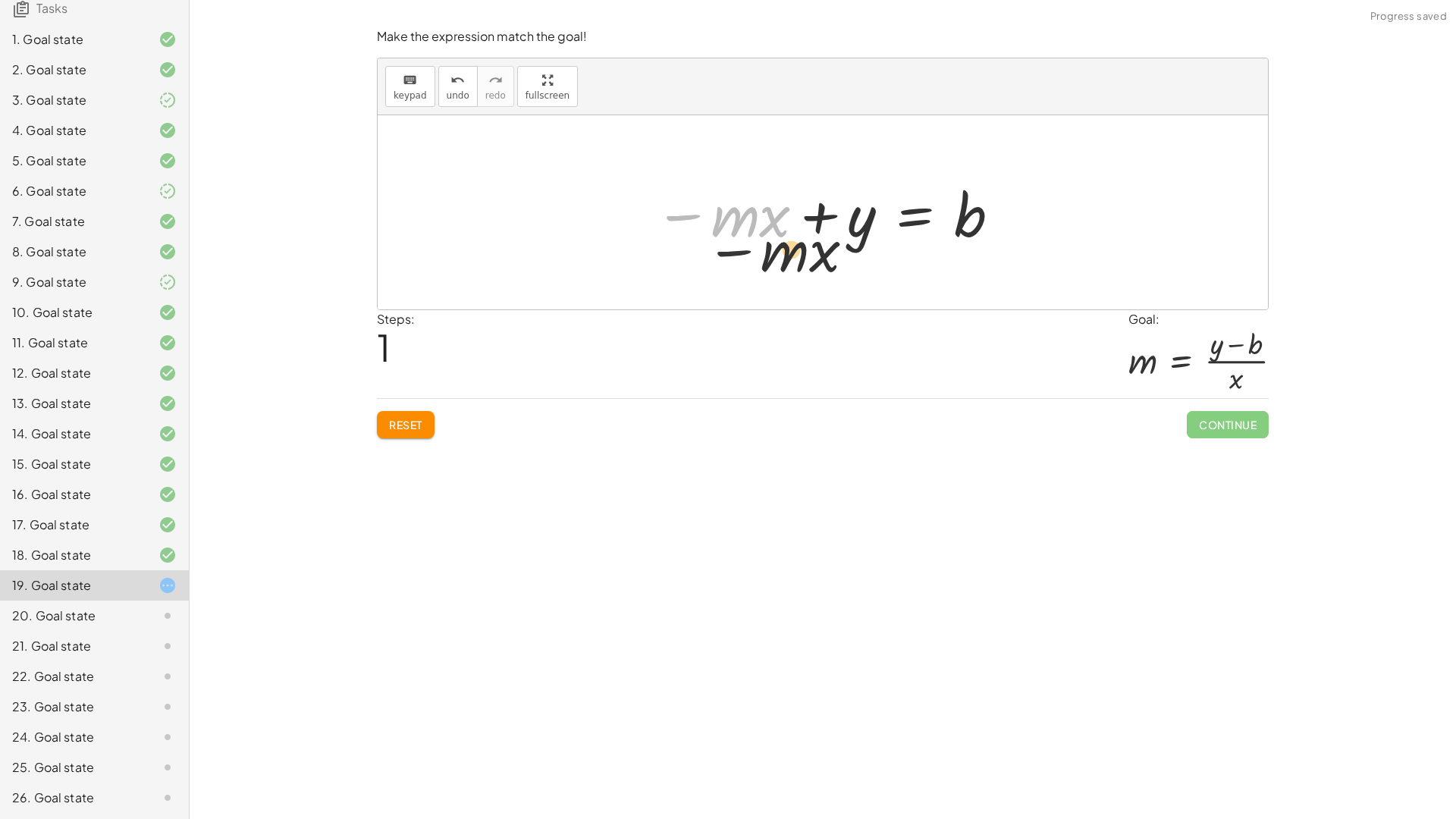
drag, startPoint x: 686, startPoint y: 211, endPoint x: 761, endPoint y: 256, distance: 87.5
click at [761, 256] on div "y = + · m · x + b − · m · x y = · m · x b − +" at bounding box center [822, 212] width 890 height 194
click at [407, 411] on button "Reset" at bounding box center [405, 424] width 58 height 27
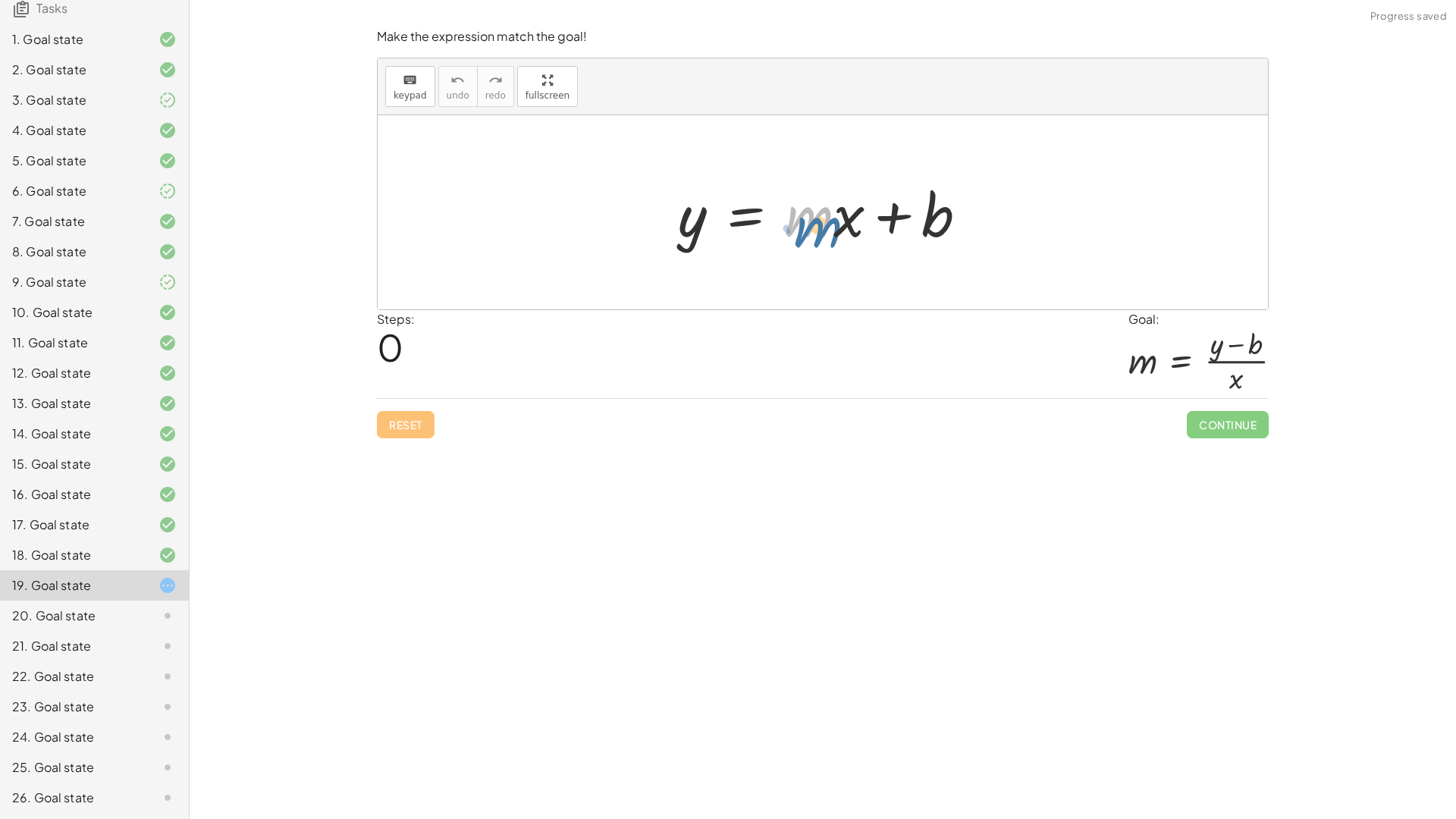
drag, startPoint x: 804, startPoint y: 224, endPoint x: 812, endPoint y: 226, distance: 8.2
click at [812, 226] on div at bounding box center [828, 213] width 317 height 78
drag, startPoint x: 848, startPoint y: 214, endPoint x: 632, endPoint y: 230, distance: 216.6
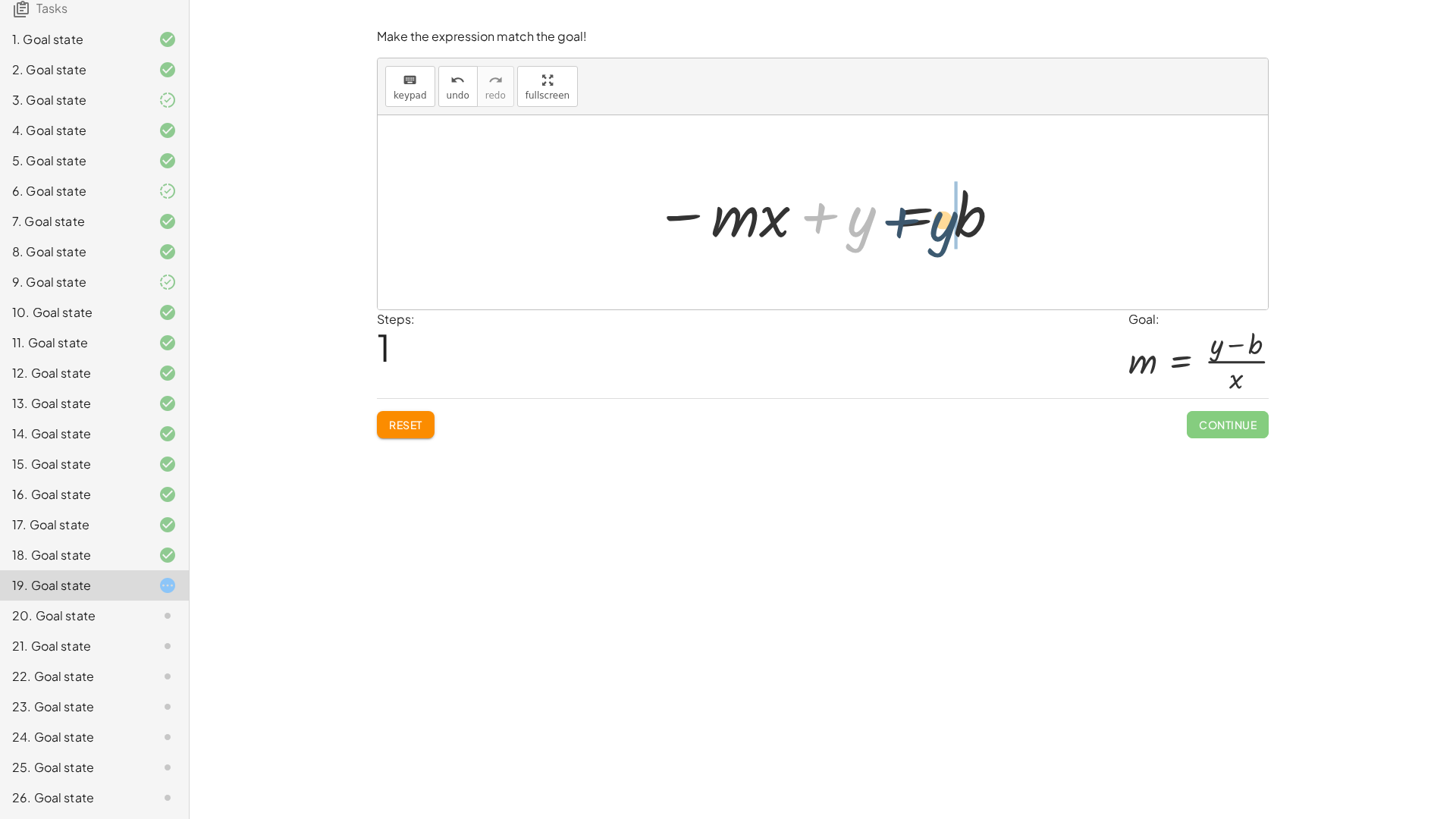
drag, startPoint x: 856, startPoint y: 236, endPoint x: 940, endPoint y: 234, distance: 84.0
click at [936, 236] on div at bounding box center [828, 213] width 363 height 78
click at [933, 220] on div at bounding box center [828, 213] width 392 height 78
drag, startPoint x: 855, startPoint y: 211, endPoint x: 937, endPoint y: 209, distance: 82.0
click at [937, 209] on div at bounding box center [828, 213] width 392 height 78
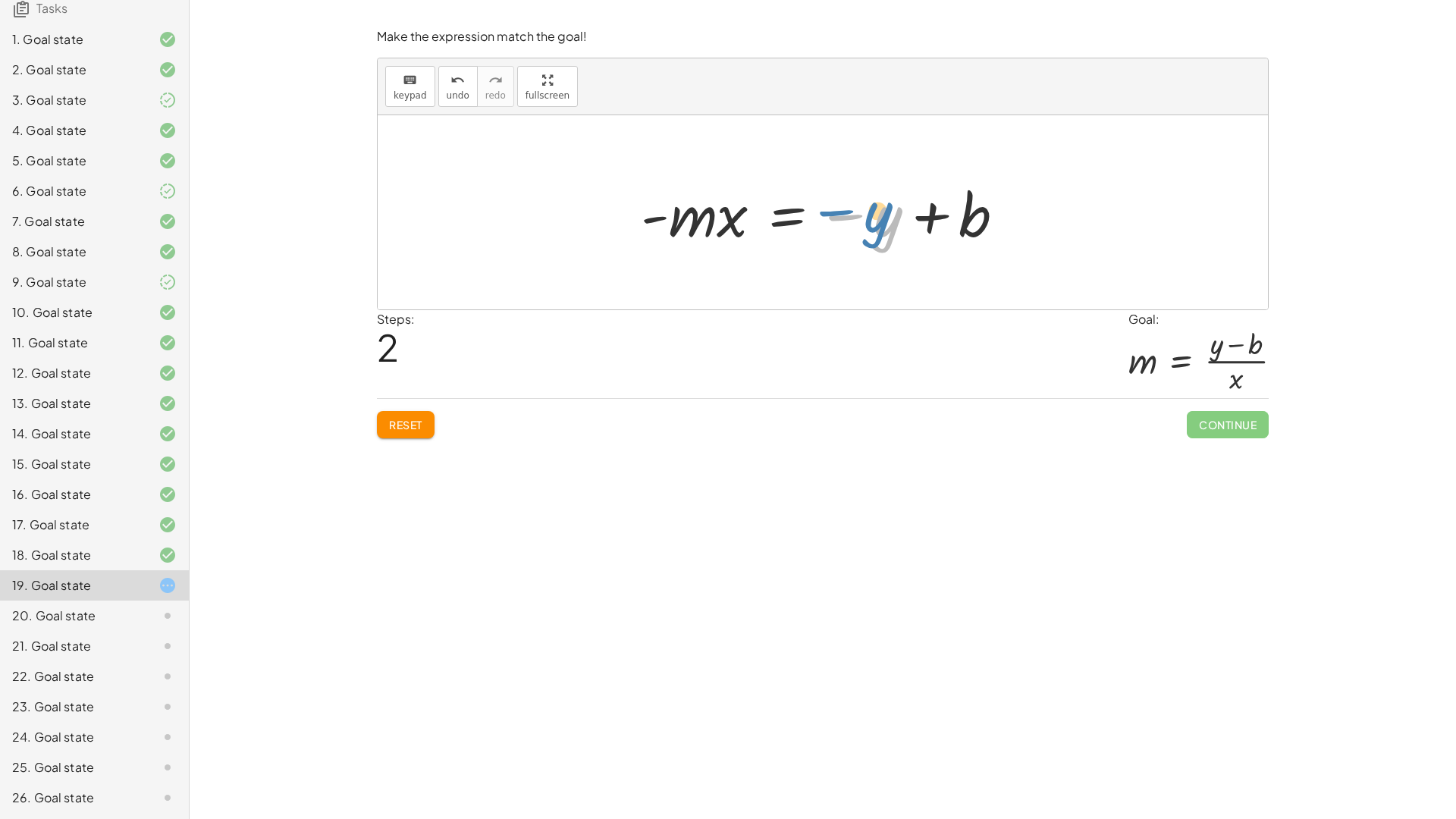
drag, startPoint x: 840, startPoint y: 214, endPoint x: 840, endPoint y: 196, distance: 18.0
click at [840, 196] on div at bounding box center [828, 213] width 392 height 78
click at [844, 212] on div at bounding box center [828, 213] width 392 height 78
click at [415, 414] on button "Reset" at bounding box center [405, 424] width 58 height 27
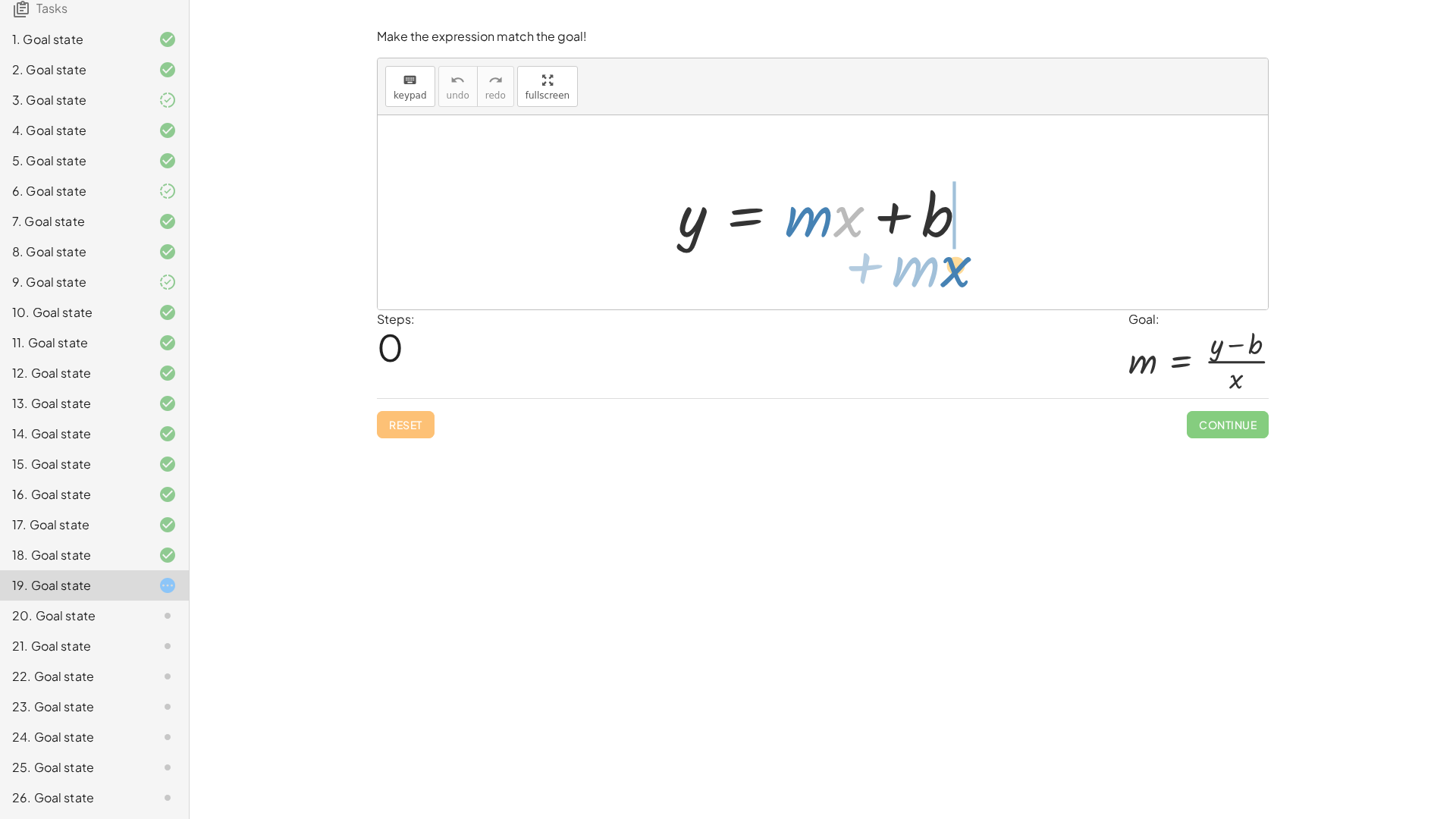
drag, startPoint x: 844, startPoint y: 221, endPoint x: 952, endPoint y: 271, distance: 119.0
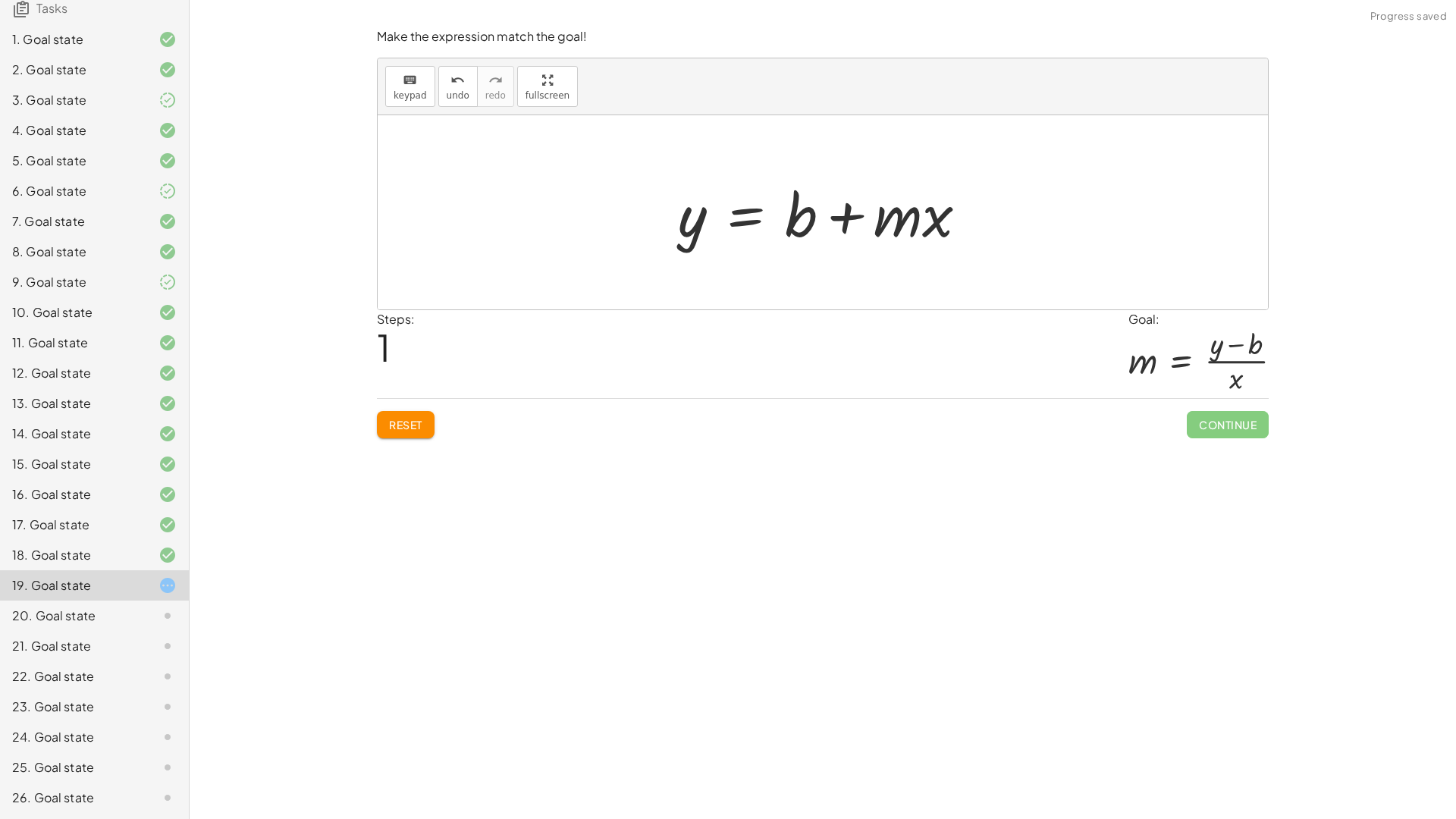
click at [425, 433] on button "Reset" at bounding box center [405, 424] width 58 height 27
drag, startPoint x: 697, startPoint y: 224, endPoint x: 884, endPoint y: 282, distance: 195.8
click at [891, 227] on div at bounding box center [828, 213] width 404 height 78
click at [425, 431] on button "Reset" at bounding box center [405, 424] width 58 height 27
drag, startPoint x: 931, startPoint y: 221, endPoint x: 725, endPoint y: 232, distance: 206.3
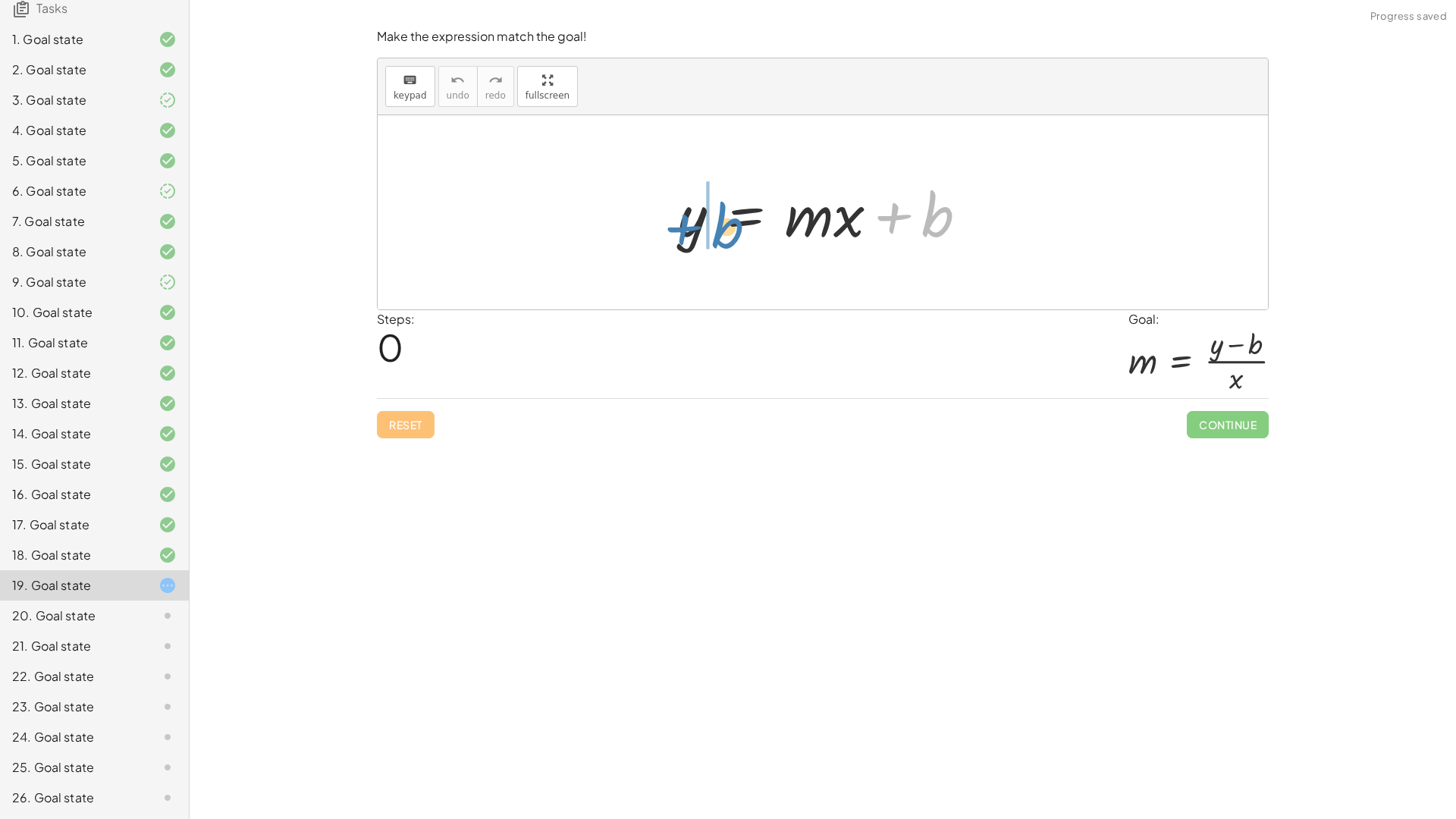
click at [725, 232] on div at bounding box center [828, 213] width 317 height 78
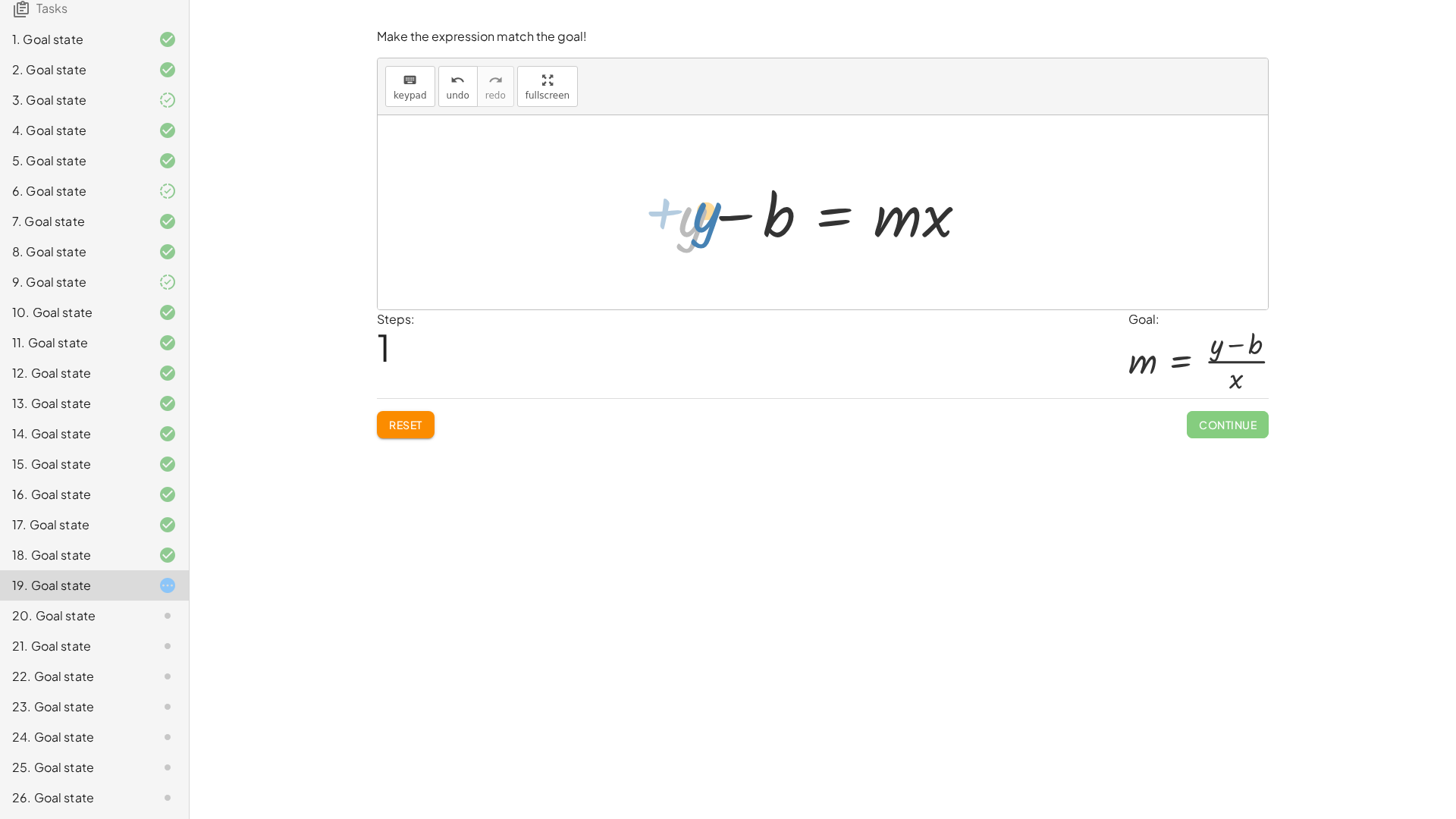
drag, startPoint x: 697, startPoint y: 222, endPoint x: 711, endPoint y: 217, distance: 14.9
click at [711, 217] on div at bounding box center [828, 213] width 317 height 78
drag, startPoint x: 935, startPoint y: 227, endPoint x: 721, endPoint y: 292, distance: 223.7
click at [721, 292] on div "y = + · m · x + b · x y = · m · x b + −" at bounding box center [822, 212] width 890 height 194
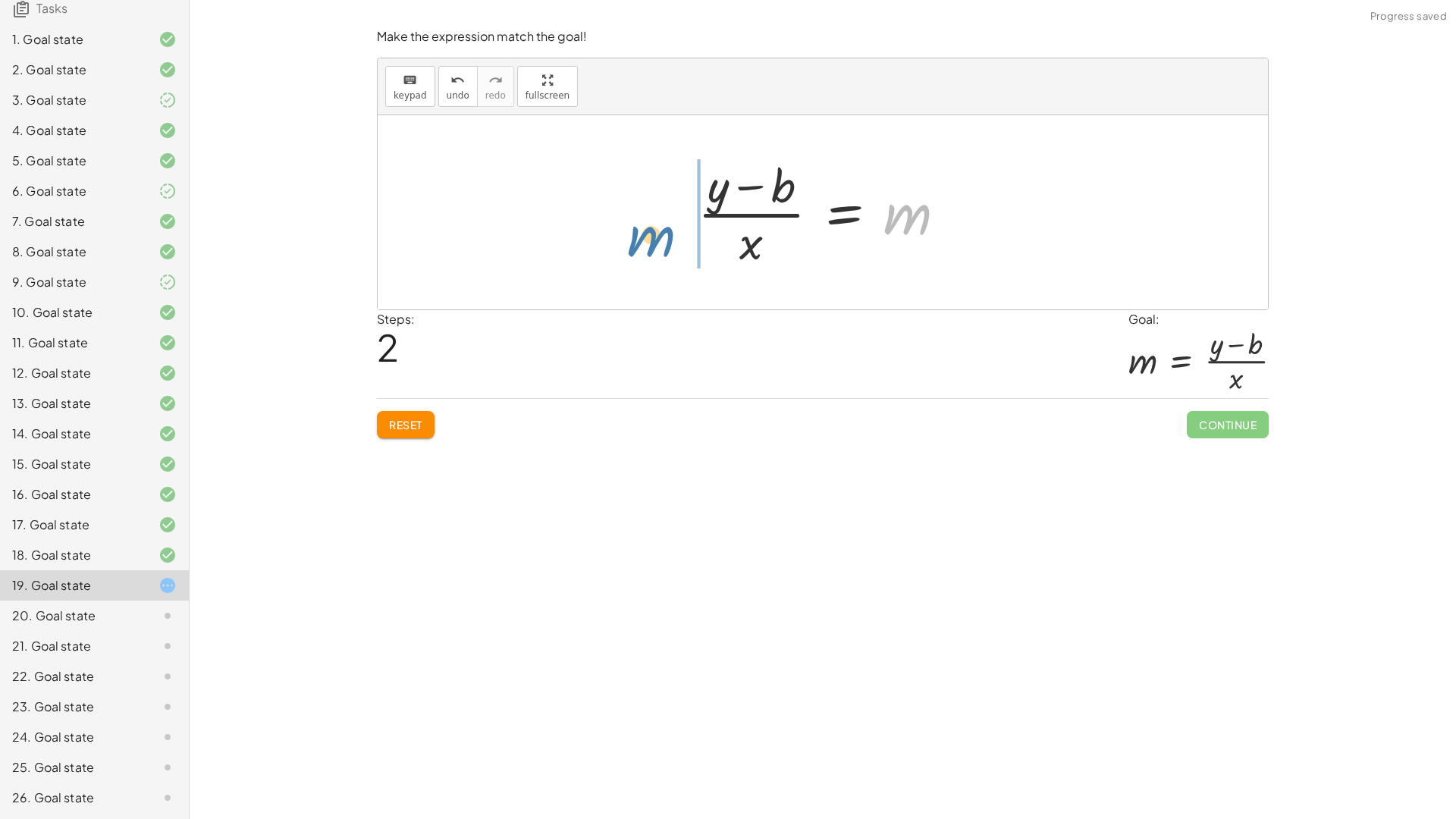
drag, startPoint x: 919, startPoint y: 217, endPoint x: 658, endPoint y: 236, distance: 261.7
click at [658, 236] on div "y = + · m · x + b + y − b = · m · x m y = m · x b + − · ( )" at bounding box center [822, 212] width 890 height 194
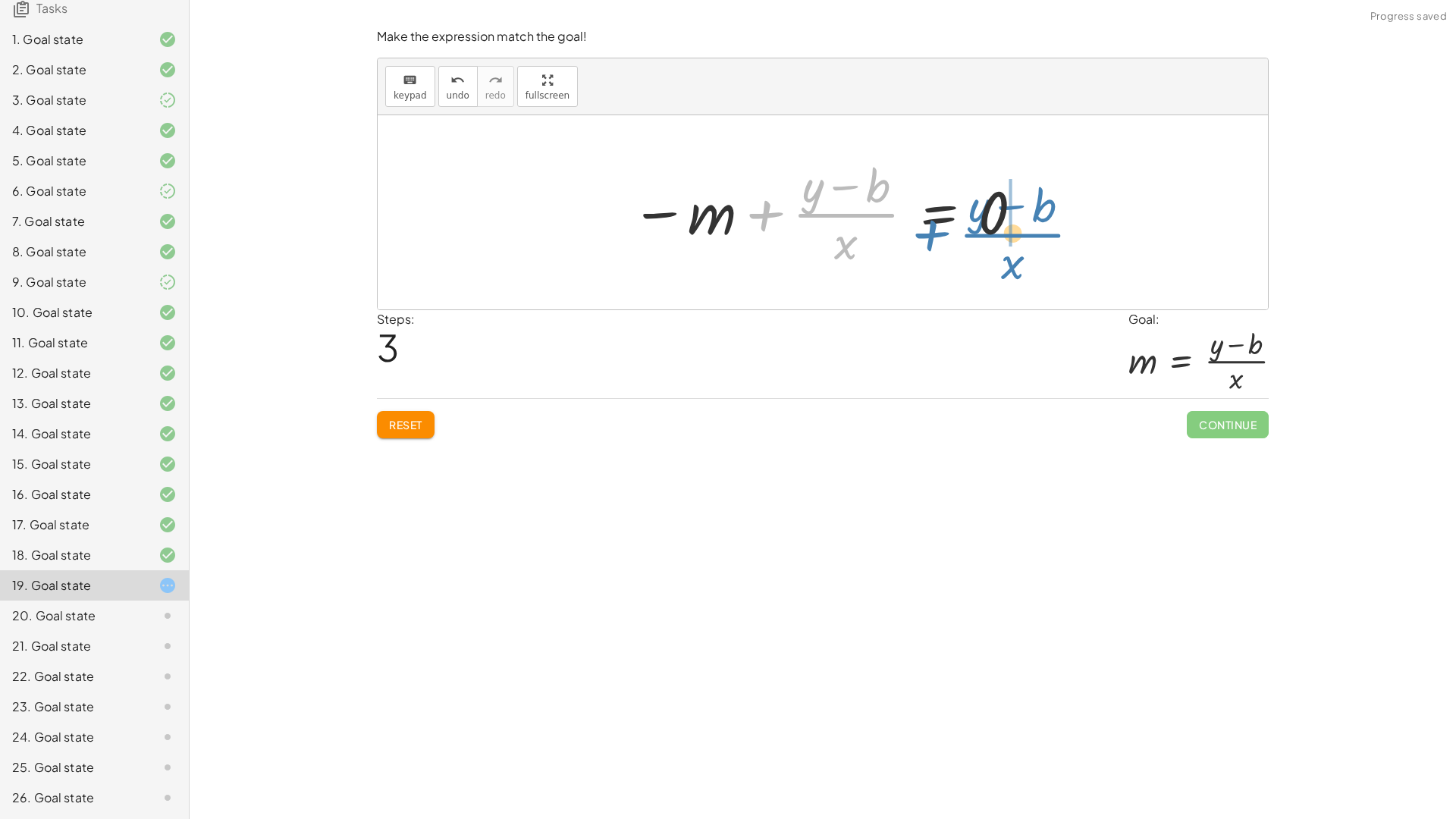
drag, startPoint x: 841, startPoint y: 211, endPoint x: 1016, endPoint y: 223, distance: 175.4
click at [1016, 223] on div at bounding box center [828, 212] width 409 height 117
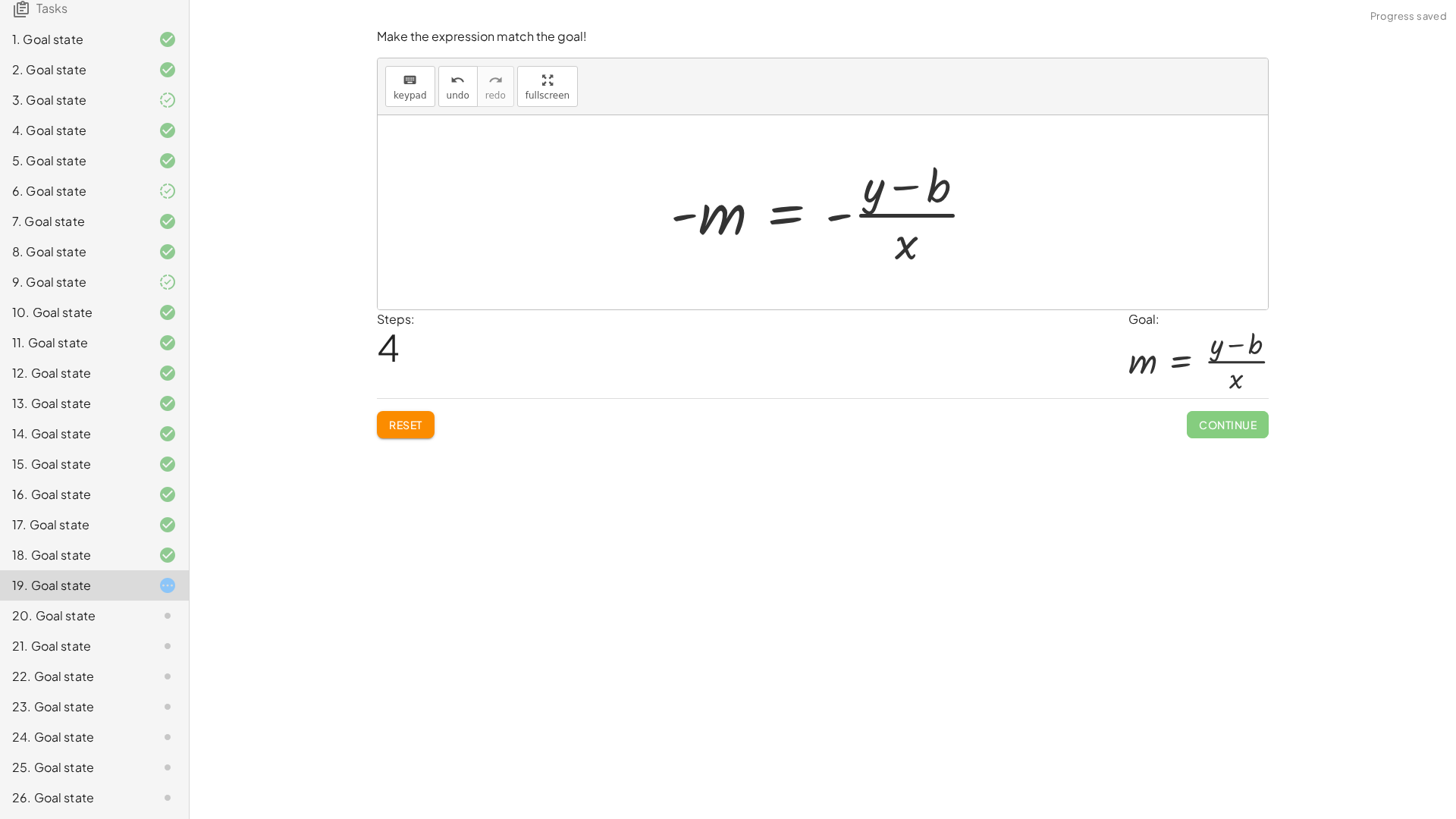
click at [747, 214] on div at bounding box center [828, 212] width 332 height 117
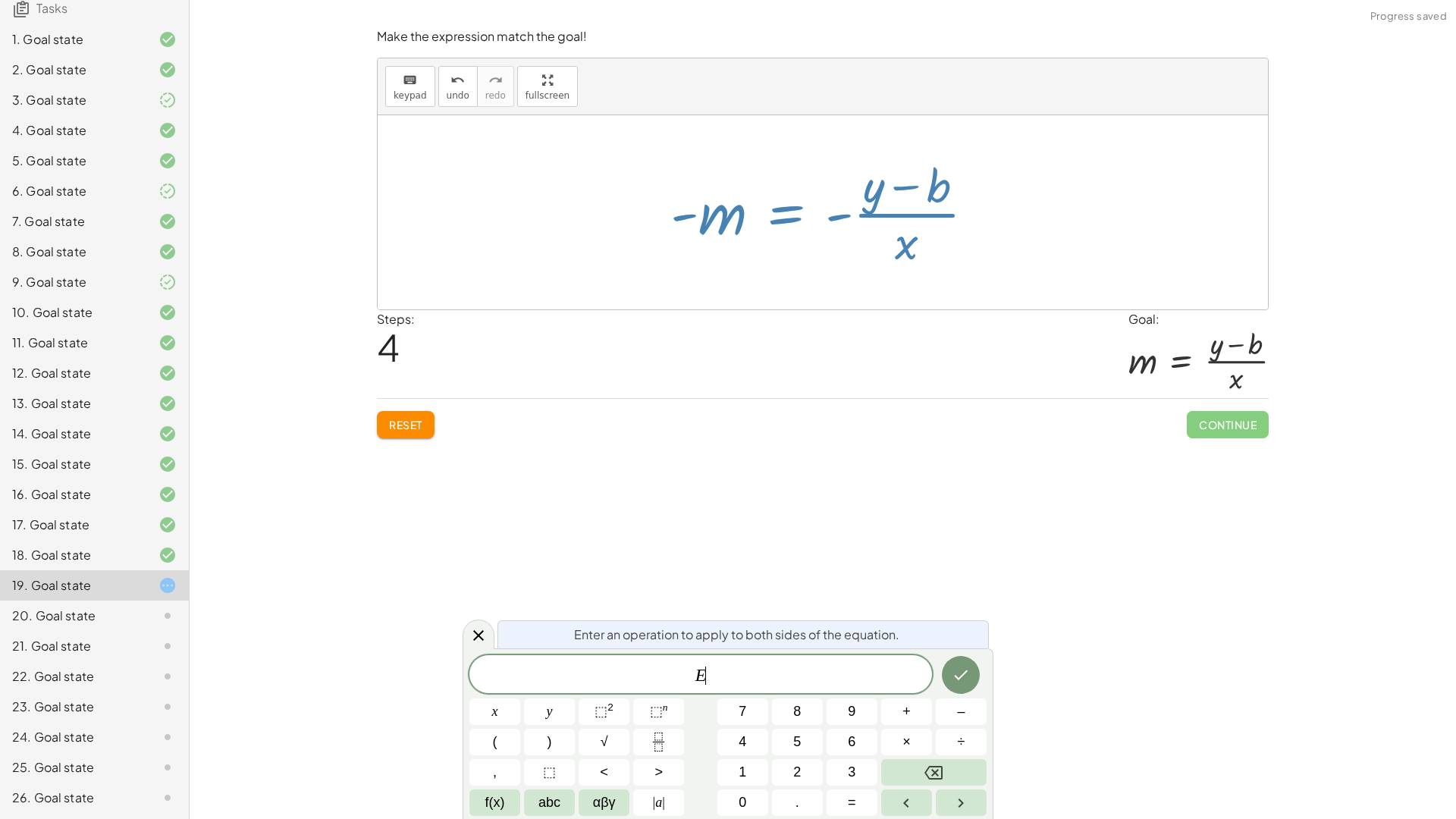
click at [791, 214] on div at bounding box center [828, 212] width 332 height 117
click at [827, 303] on div at bounding box center [822, 212] width 890 height 194
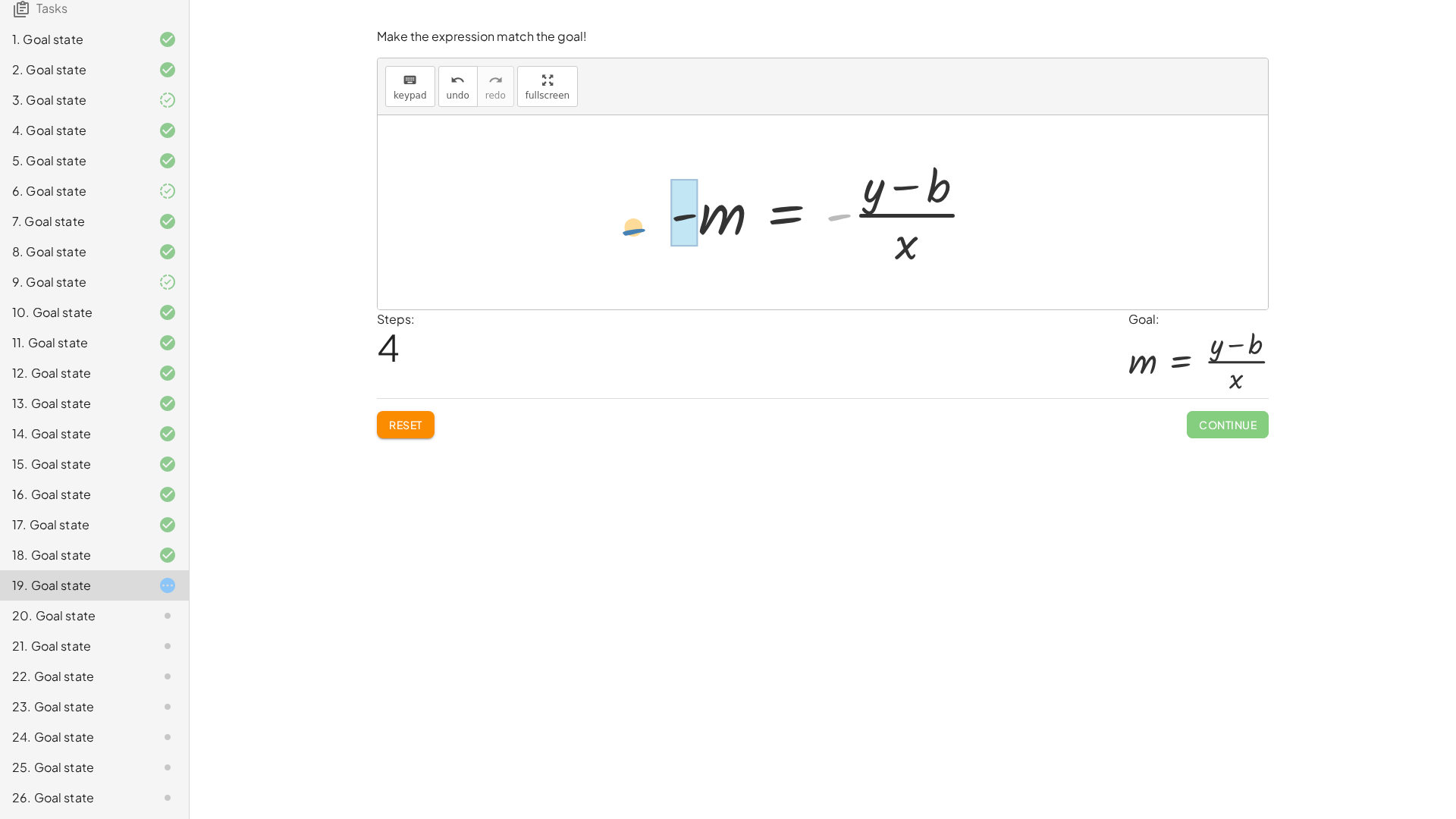
drag, startPoint x: 834, startPoint y: 214, endPoint x: 641, endPoint y: 229, distance: 193.6
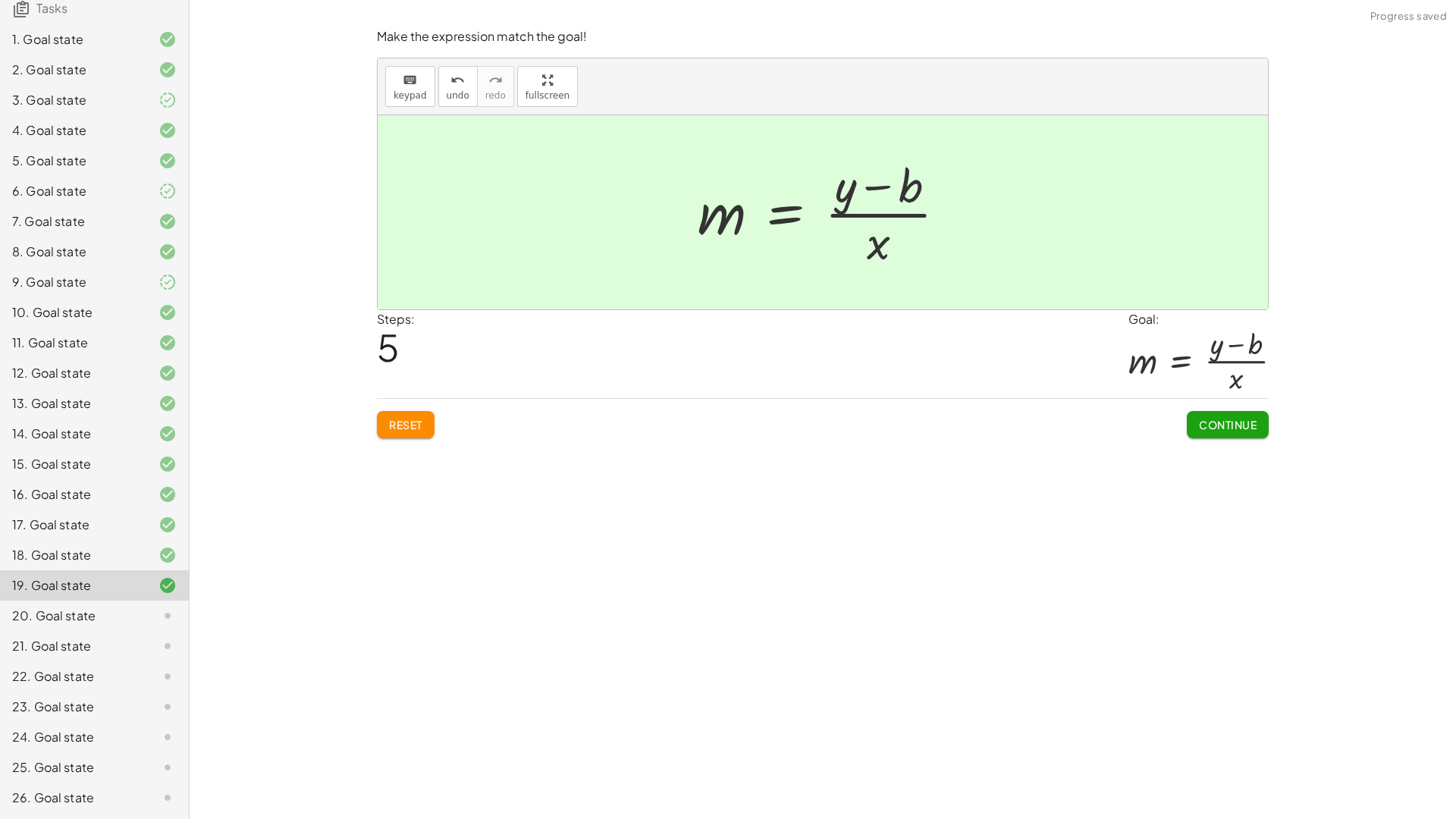
click at [1246, 419] on span "Continue" at bounding box center [1227, 424] width 58 height 14
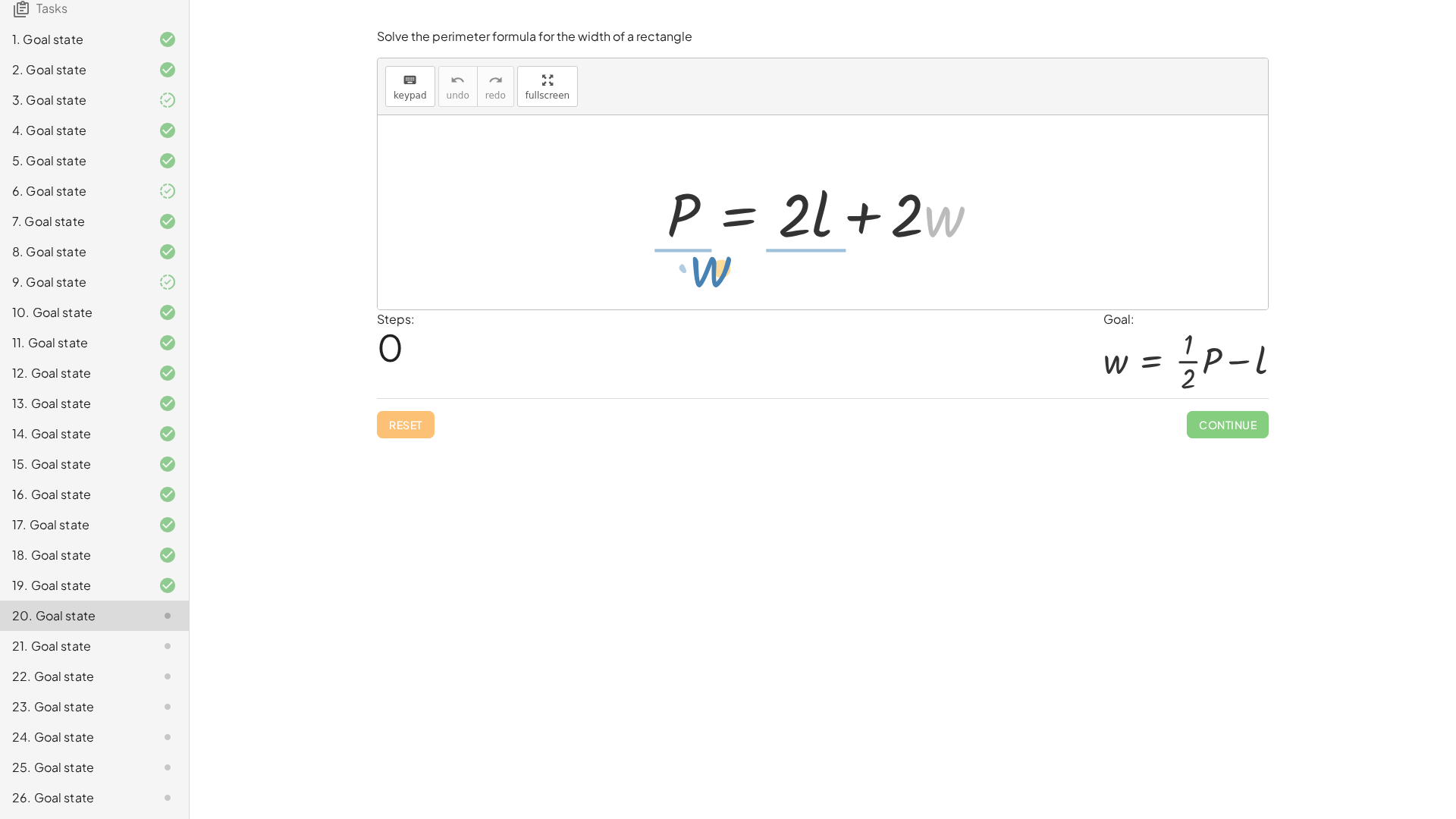
drag, startPoint x: 929, startPoint y: 284, endPoint x: 635, endPoint y: 202, distance: 305.2
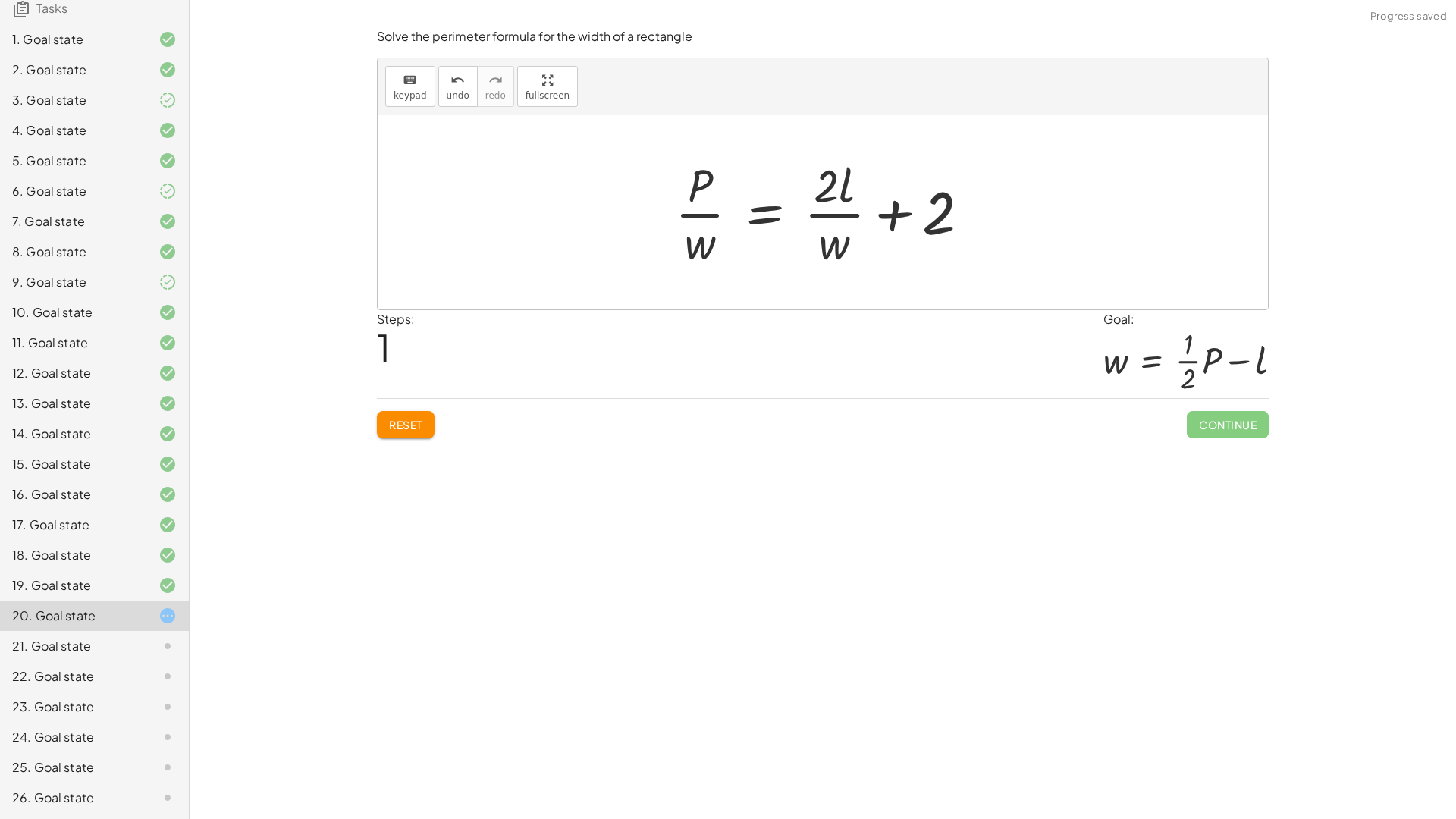
click at [421, 427] on span "Reset" at bounding box center [406, 424] width 33 height 14
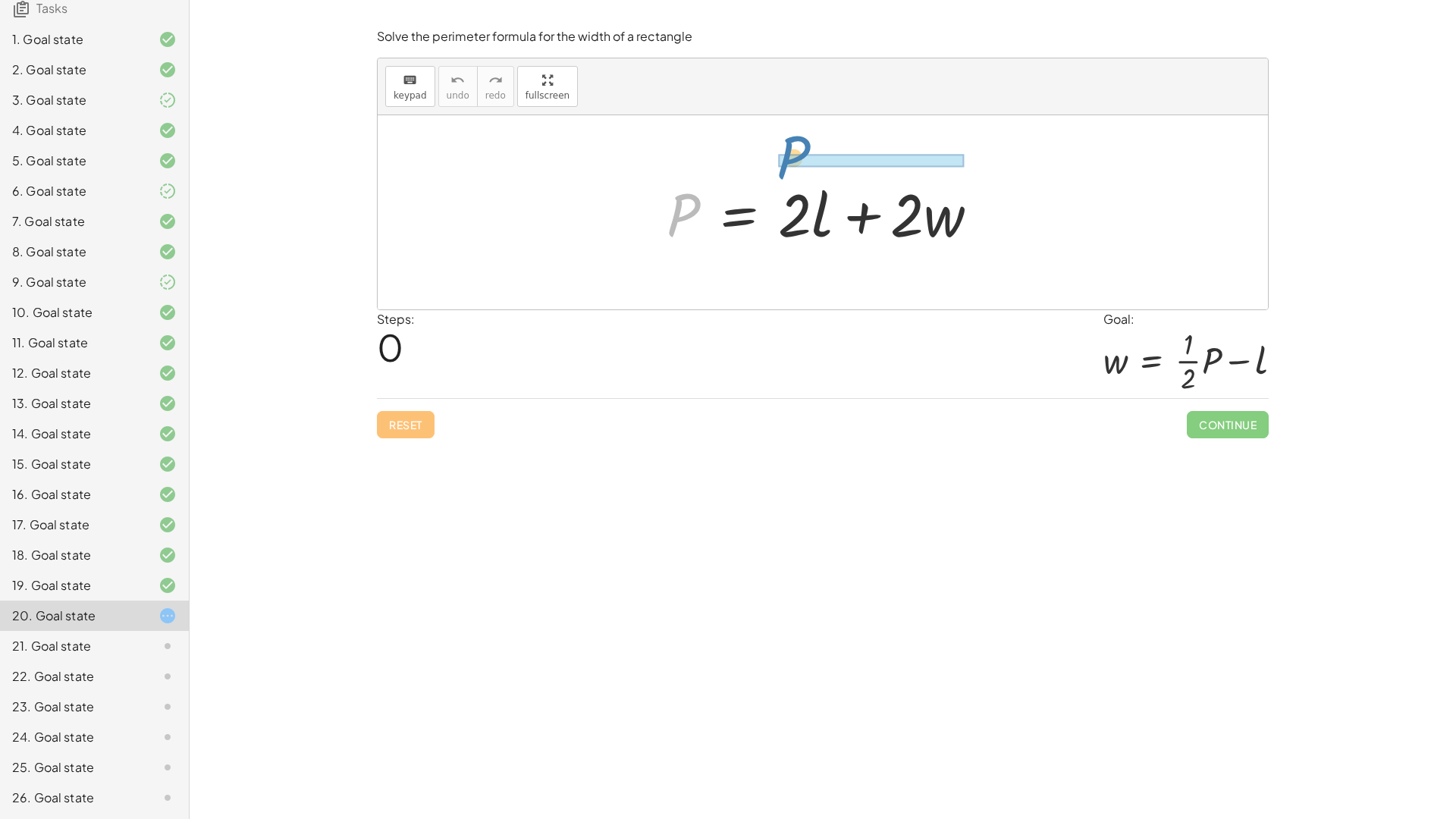
drag, startPoint x: 676, startPoint y: 202, endPoint x: 786, endPoint y: 147, distance: 123.0
click at [786, 147] on div "P P = + · 2 · l + · 2 · w" at bounding box center [822, 212] width 890 height 194
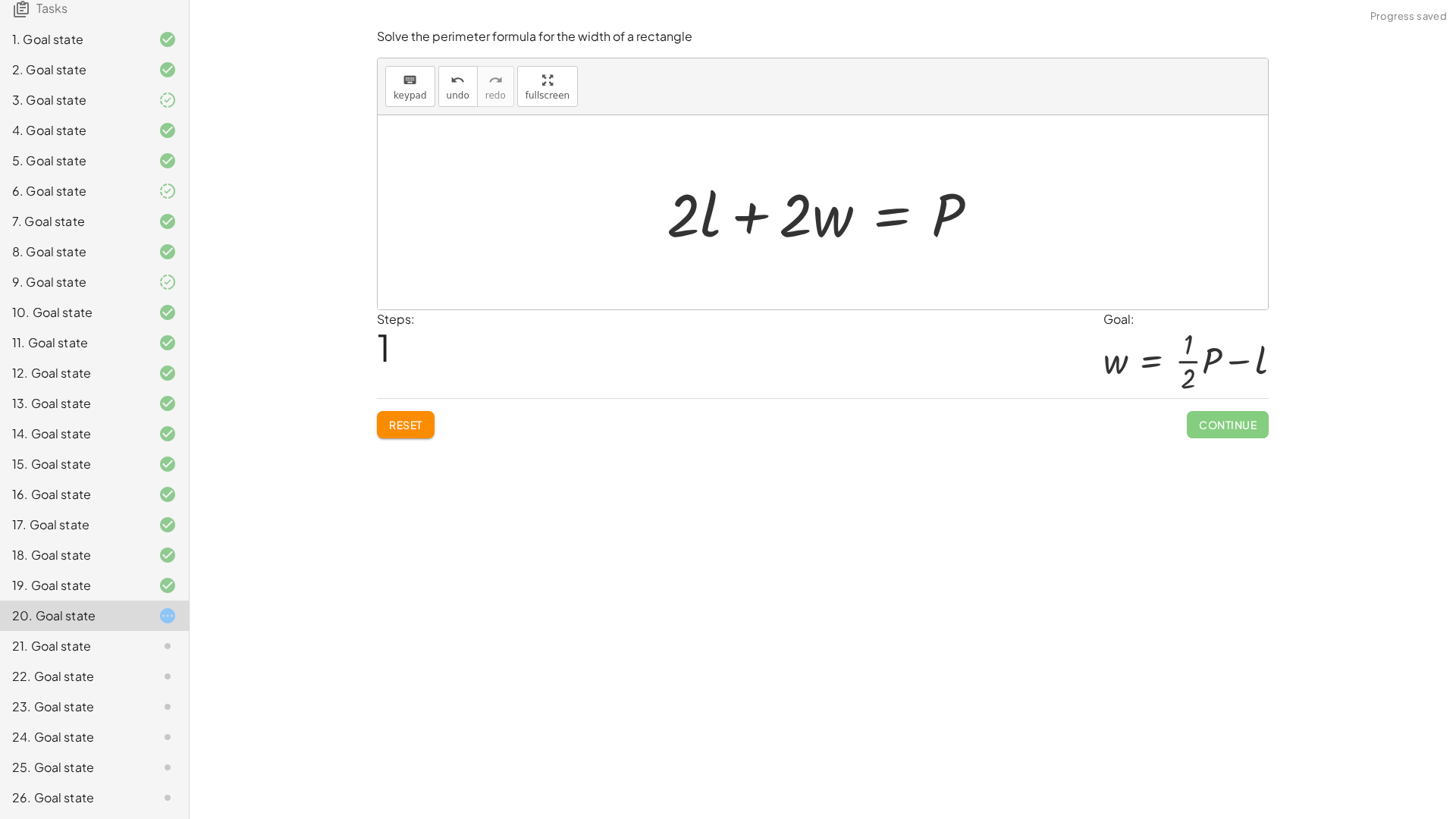
click at [413, 427] on span "Reset" at bounding box center [406, 424] width 33 height 14
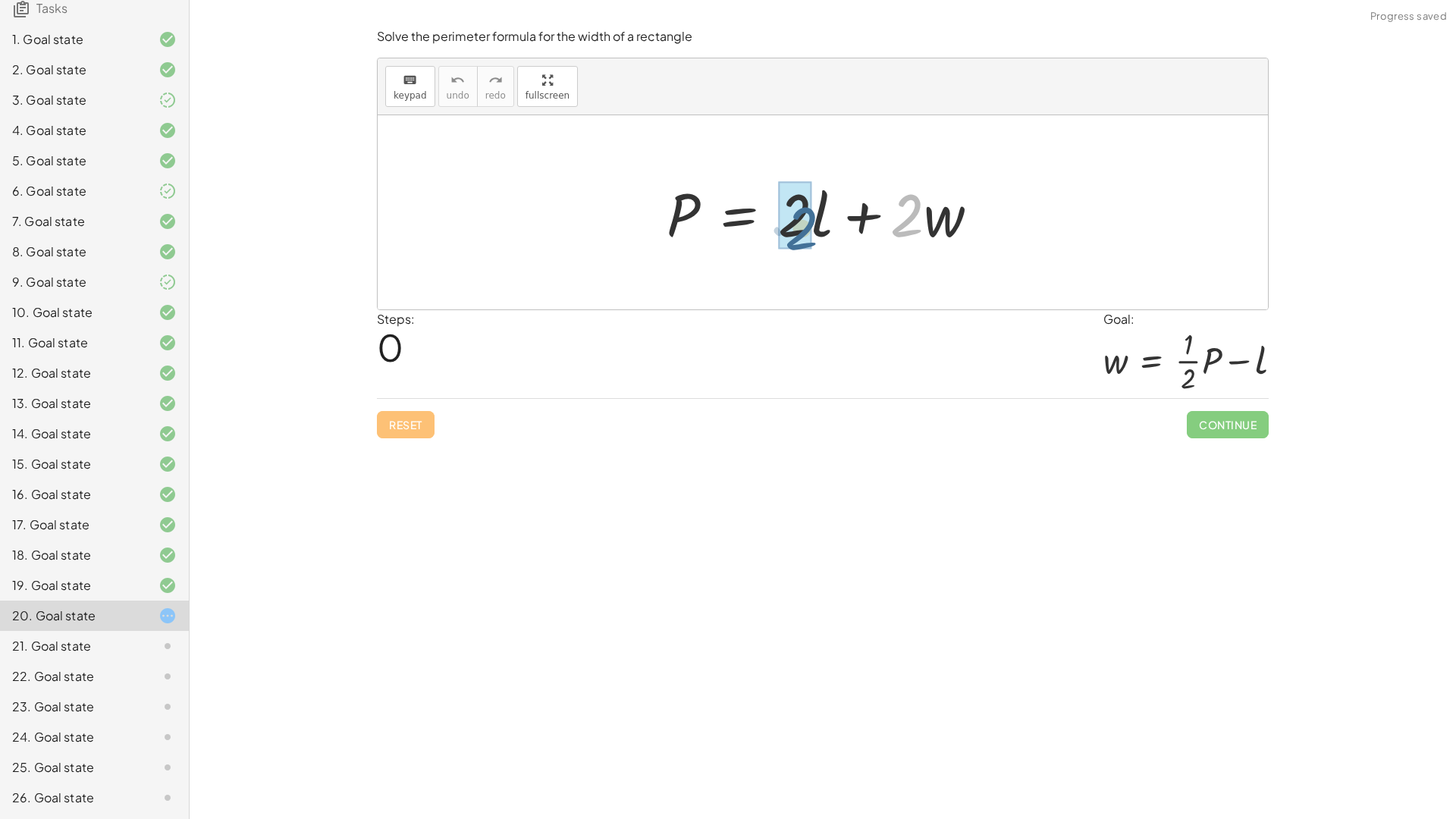
drag, startPoint x: 897, startPoint y: 223, endPoint x: 789, endPoint y: 227, distance: 108.1
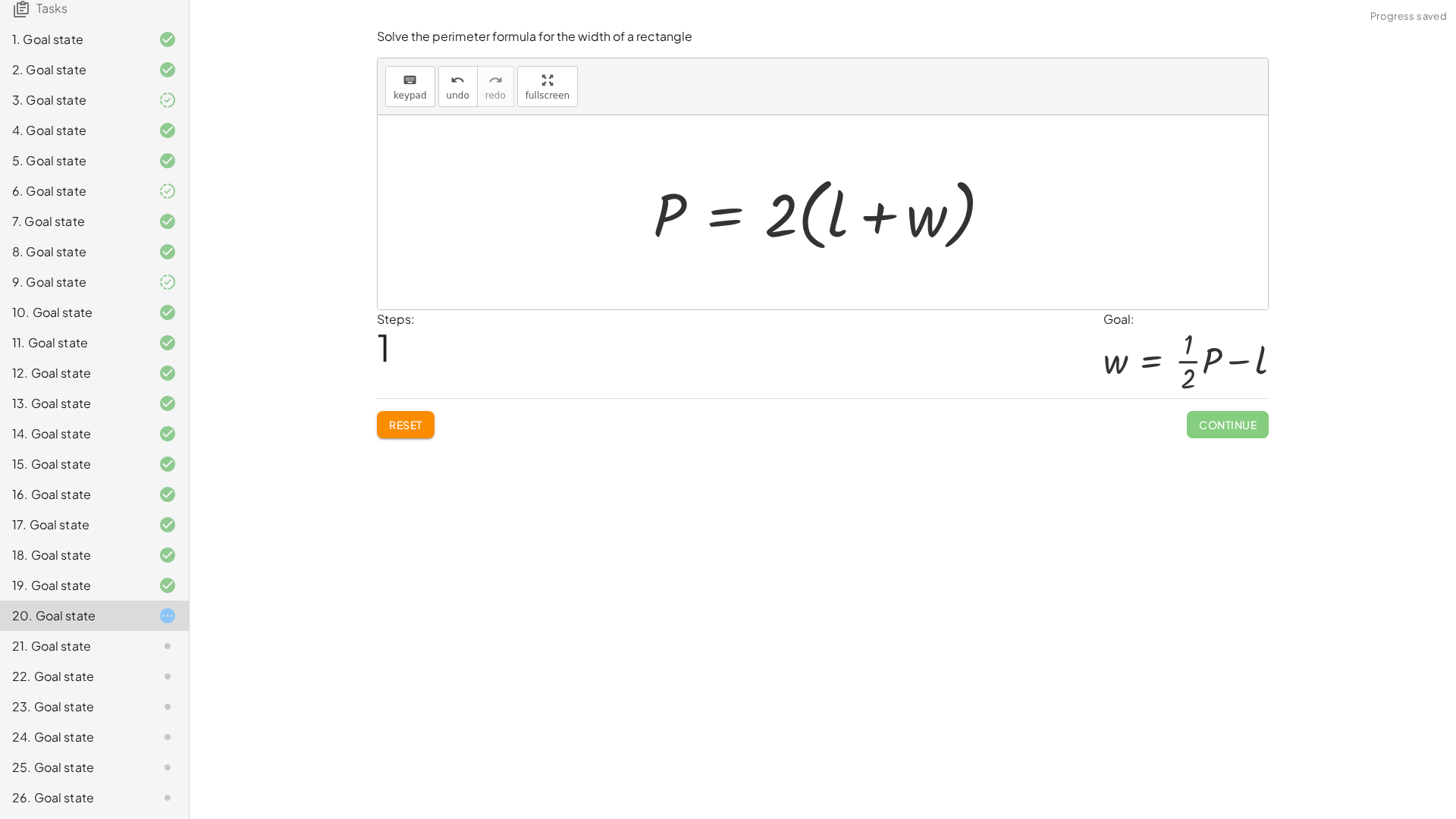
click at [826, 222] on div at bounding box center [828, 213] width 366 height 87
drag, startPoint x: 875, startPoint y: 231, endPoint x: 879, endPoint y: 225, distance: 7.2
click at [875, 228] on div at bounding box center [828, 213] width 366 height 87
drag, startPoint x: 774, startPoint y: 214, endPoint x: 834, endPoint y: 211, distance: 60.1
click at [834, 211] on div at bounding box center [828, 213] width 366 height 87
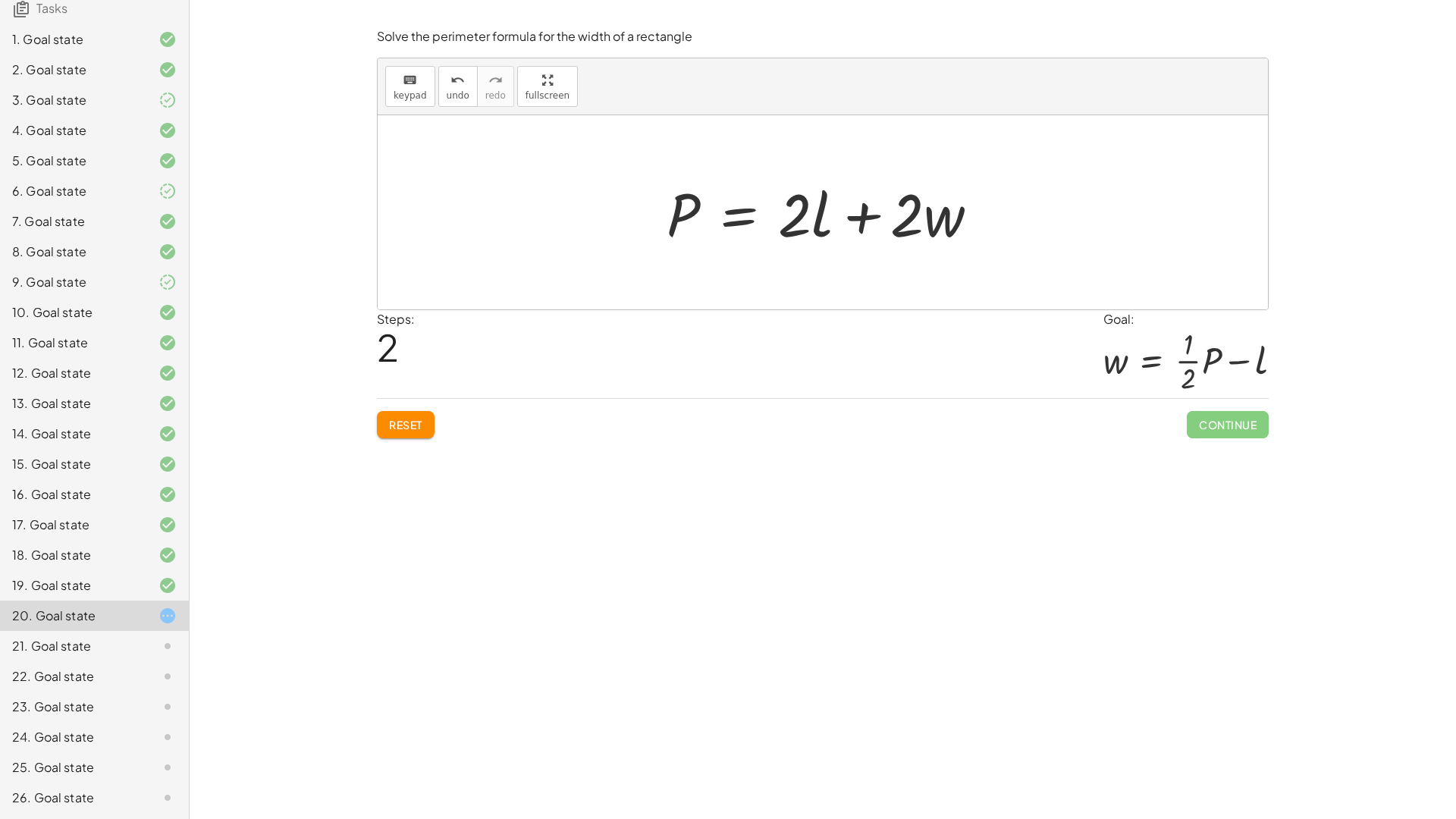
click at [400, 409] on div "Reset Continue" at bounding box center [822, 418] width 891 height 41
click at [400, 423] on span "Reset" at bounding box center [406, 424] width 33 height 14
click at [408, 426] on div "Reset Continue" at bounding box center [822, 418] width 891 height 41
drag, startPoint x: 408, startPoint y: 426, endPoint x: 413, endPoint y: 411, distance: 15.8
click at [407, 422] on div "Reset Continue" at bounding box center [822, 418] width 891 height 41
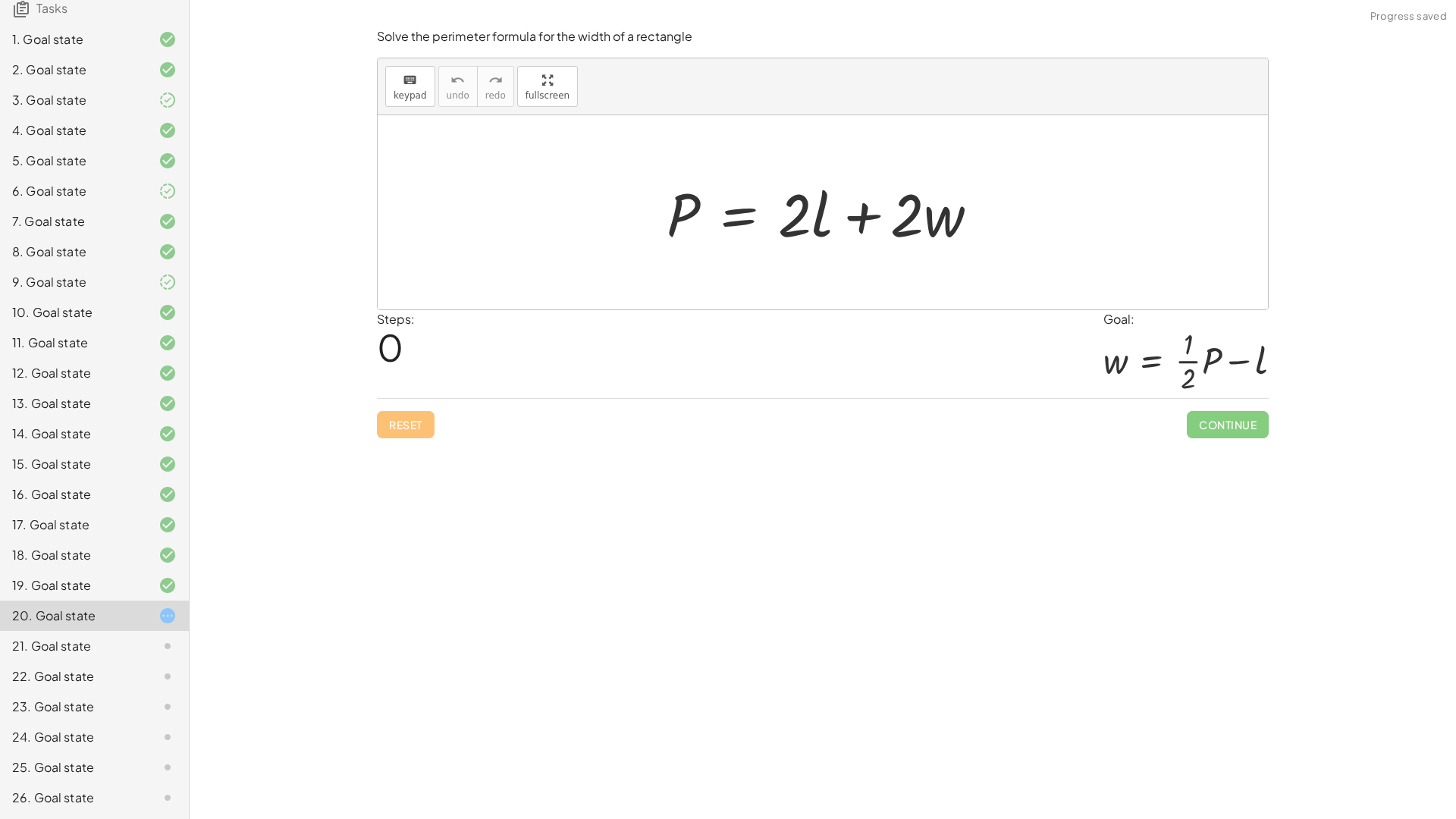
click at [413, 410] on div "Reset Continue" at bounding box center [822, 418] width 891 height 41
drag, startPoint x: 798, startPoint y: 228, endPoint x: 673, endPoint y: 293, distance: 140.9
click at [673, 293] on div "· 2 P = + · 2 · l + · 2 · w" at bounding box center [822, 212] width 890 height 194
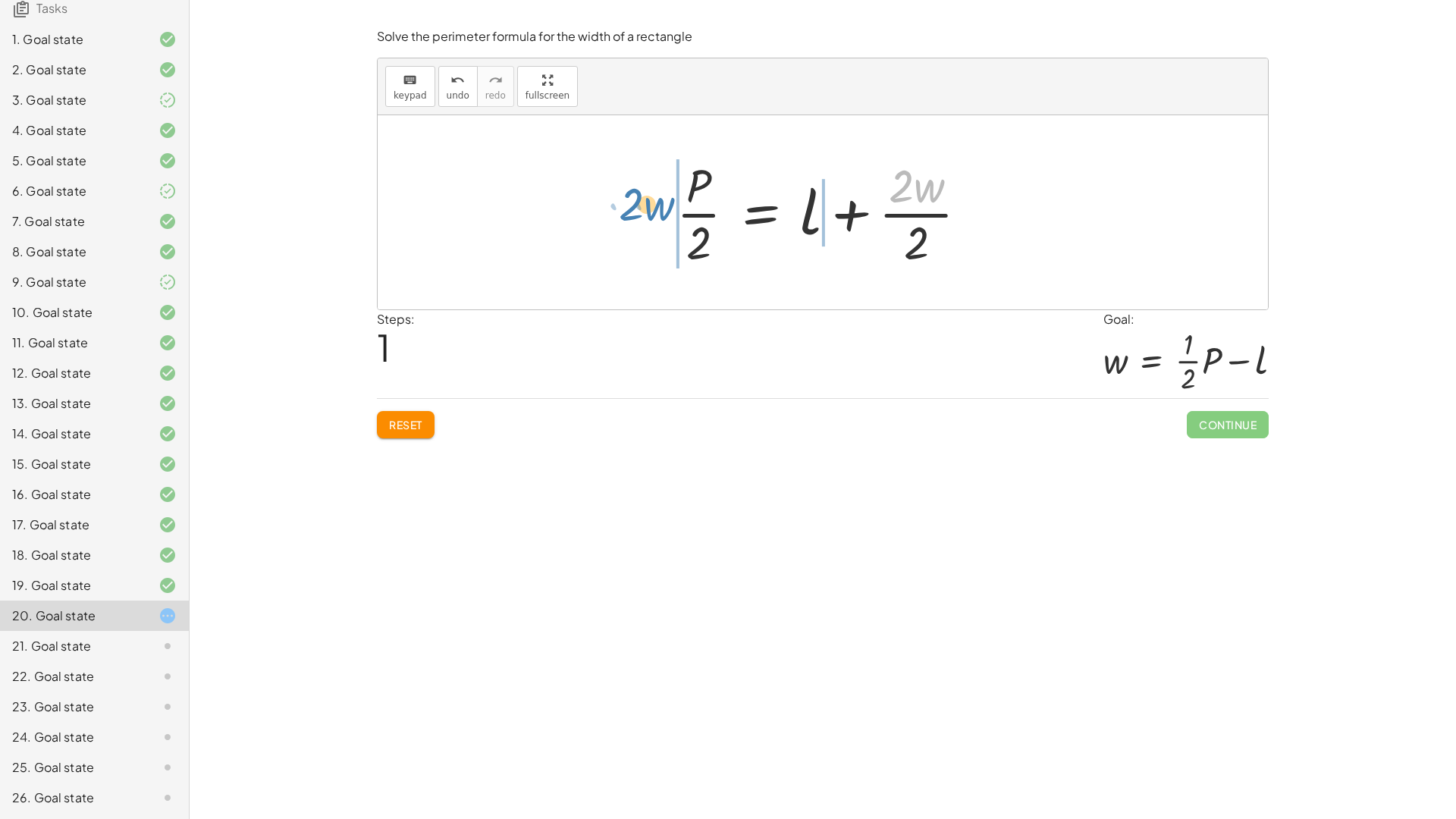
drag, startPoint x: 930, startPoint y: 191, endPoint x: 655, endPoint y: 208, distance: 275.5
drag, startPoint x: 812, startPoint y: 206, endPoint x: 523, endPoint y: 239, distance: 290.9
drag, startPoint x: 925, startPoint y: 193, endPoint x: 661, endPoint y: 229, distance: 266.4
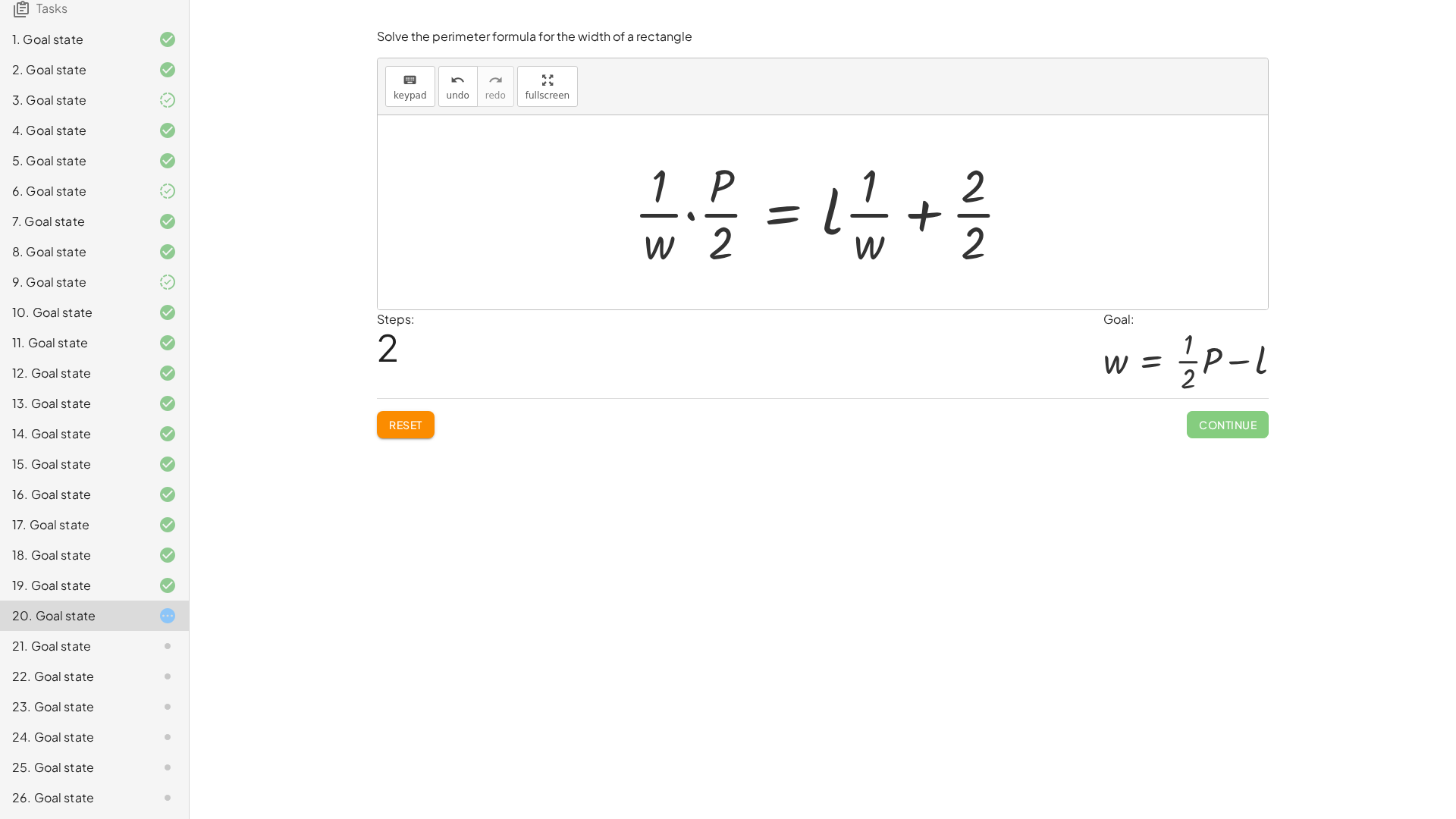
click at [419, 420] on span "Reset" at bounding box center [406, 424] width 33 height 14
click at [417, 420] on div "Reset Continue" at bounding box center [822, 418] width 891 height 41
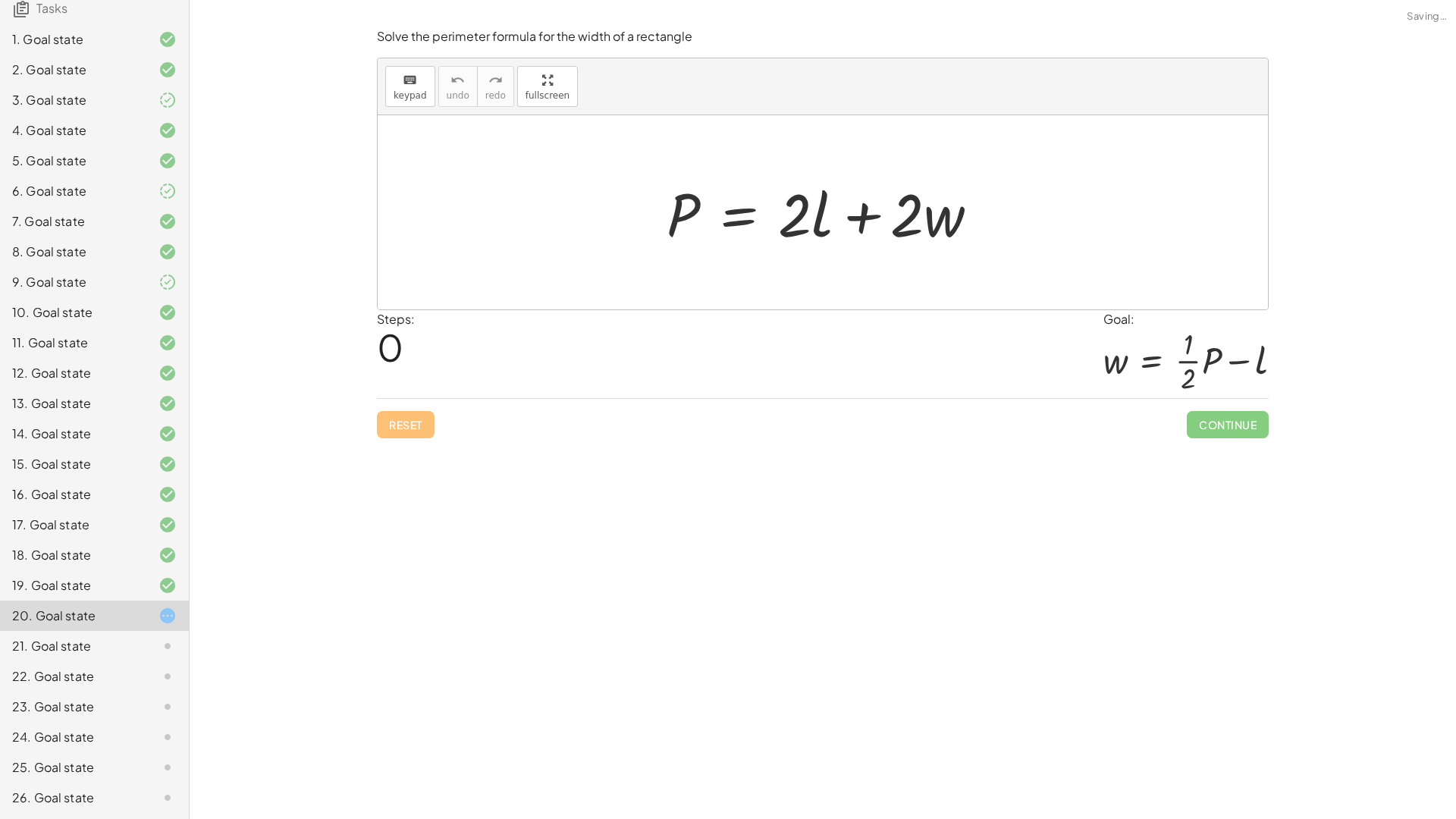
click at [408, 427] on div "Reset Continue" at bounding box center [822, 418] width 891 height 41
click at [412, 425] on div "Reset Continue" at bounding box center [822, 418] width 891 height 41
drag, startPoint x: 942, startPoint y: 205, endPoint x: 608, endPoint y: 200, distance: 334.0
click at [608, 200] on div "· w + · 2 P = + · 2 · l + · 2 · w" at bounding box center [822, 212] width 890 height 194
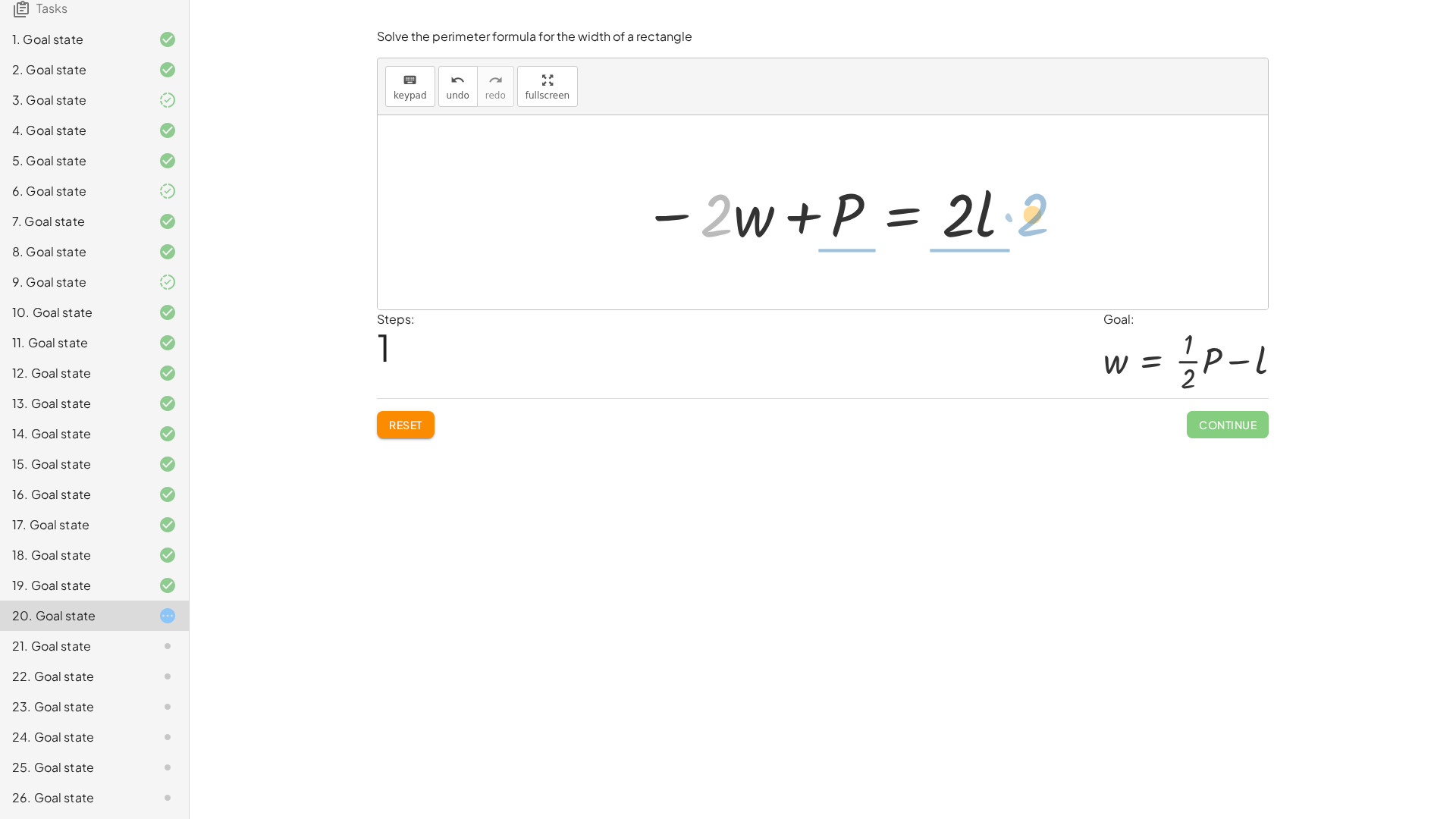
drag, startPoint x: 724, startPoint y: 218, endPoint x: 1041, endPoint y: 218, distance: 317.0
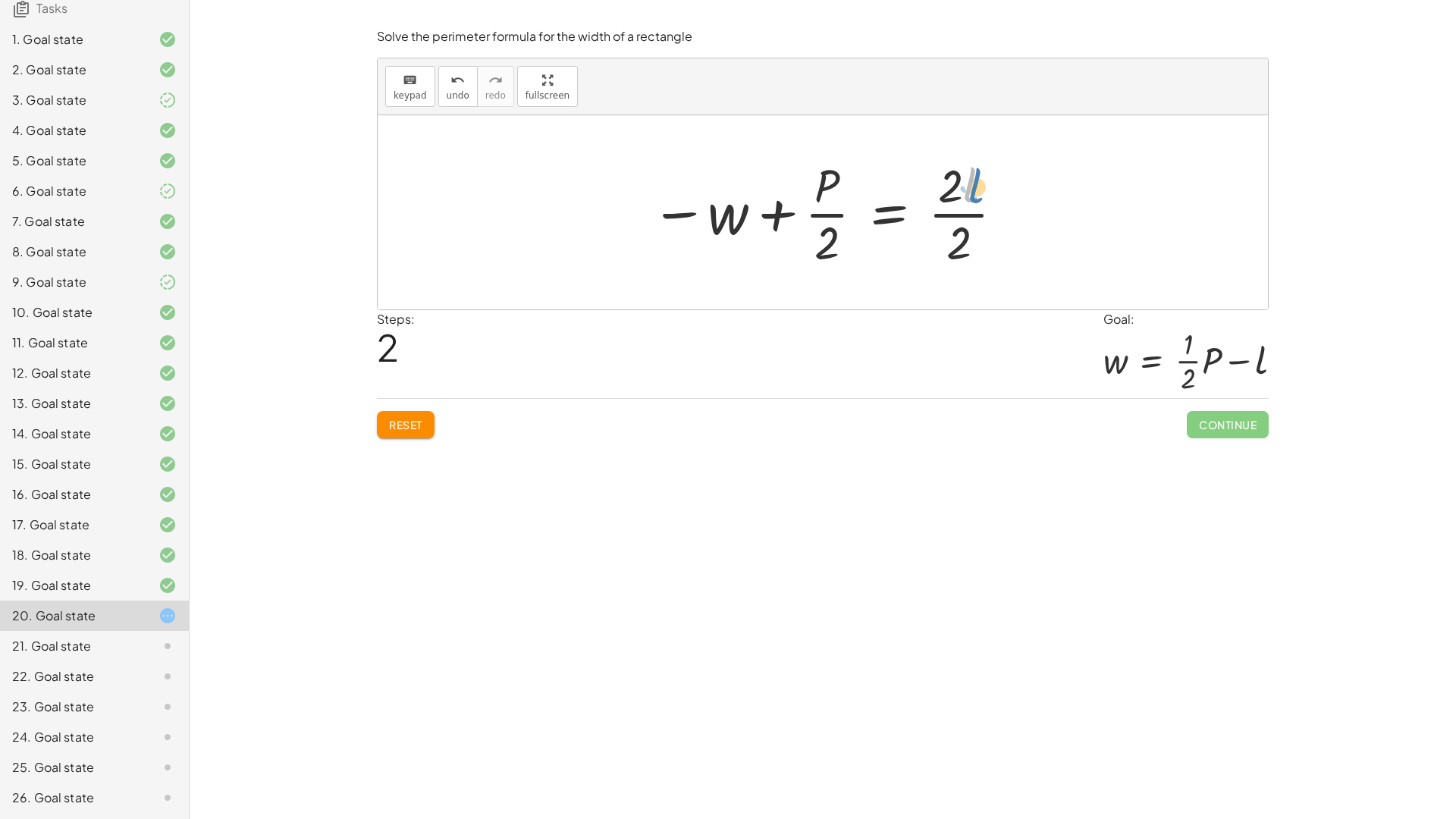
click at [969, 189] on div at bounding box center [828, 212] width 370 height 117
drag, startPoint x: 682, startPoint y: 210, endPoint x: 926, endPoint y: 214, distance: 244.0
click at [926, 214] on div at bounding box center [828, 212] width 370 height 117
drag, startPoint x: 937, startPoint y: 214, endPoint x: 937, endPoint y: 255, distance: 41.0
click at [937, 255] on div at bounding box center [828, 212] width 324 height 117
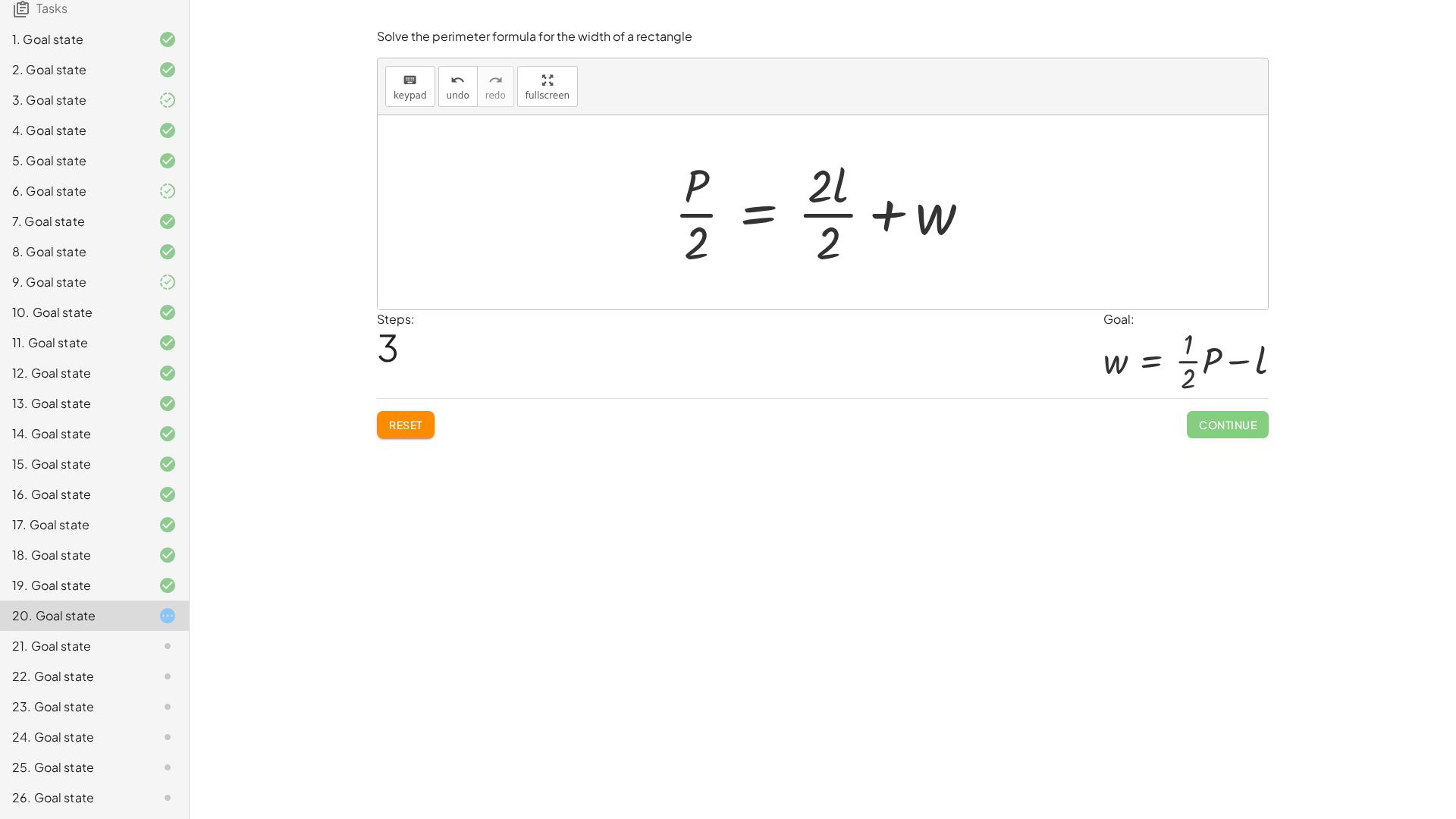
click at [415, 415] on button "Reset" at bounding box center [405, 424] width 58 height 27
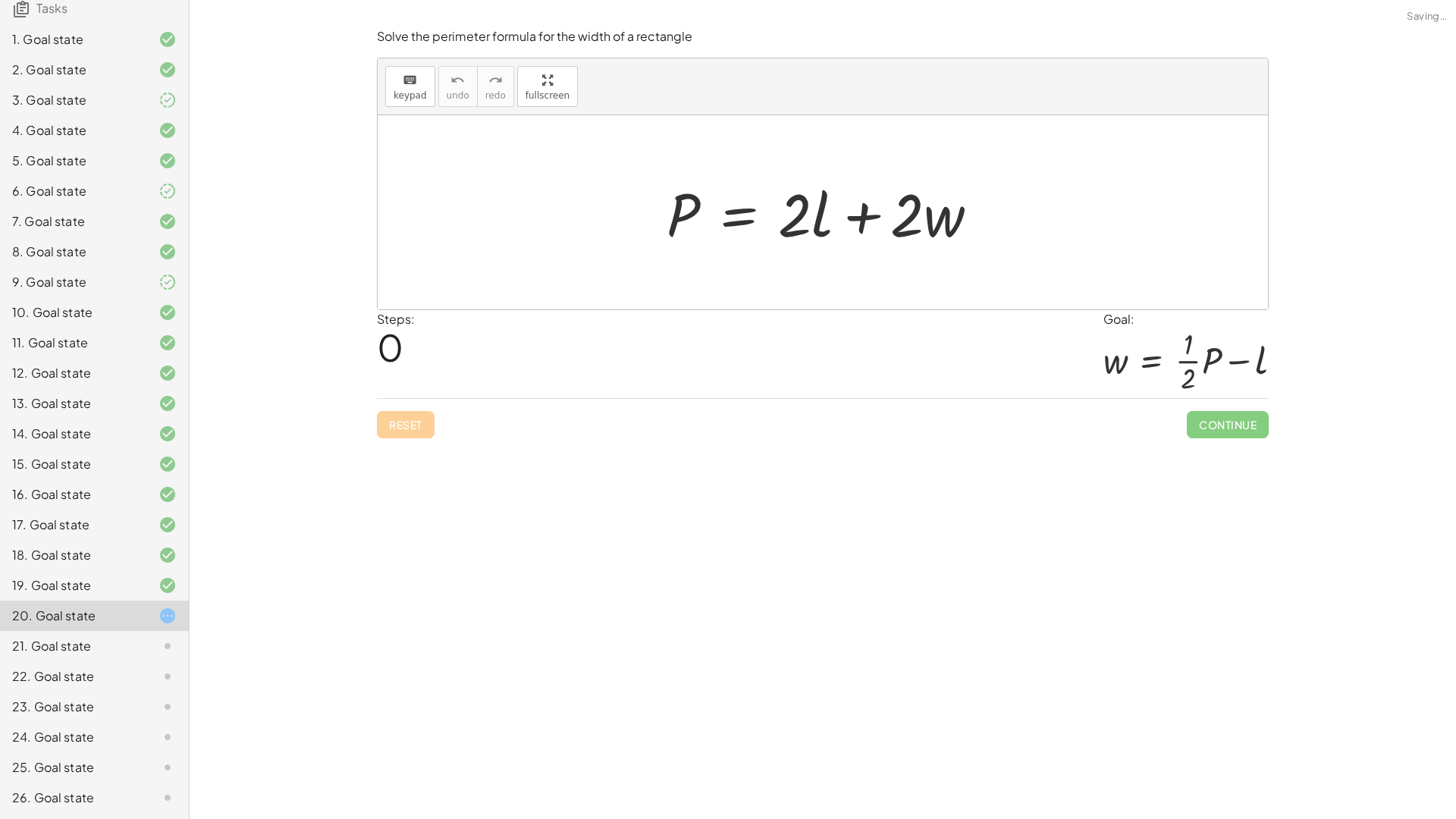
click at [414, 416] on div "Reset Continue" at bounding box center [822, 418] width 891 height 41
click at [158, 616] on icon at bounding box center [167, 616] width 18 height 18
drag, startPoint x: 786, startPoint y: 217, endPoint x: 646, endPoint y: 288, distance: 157.0
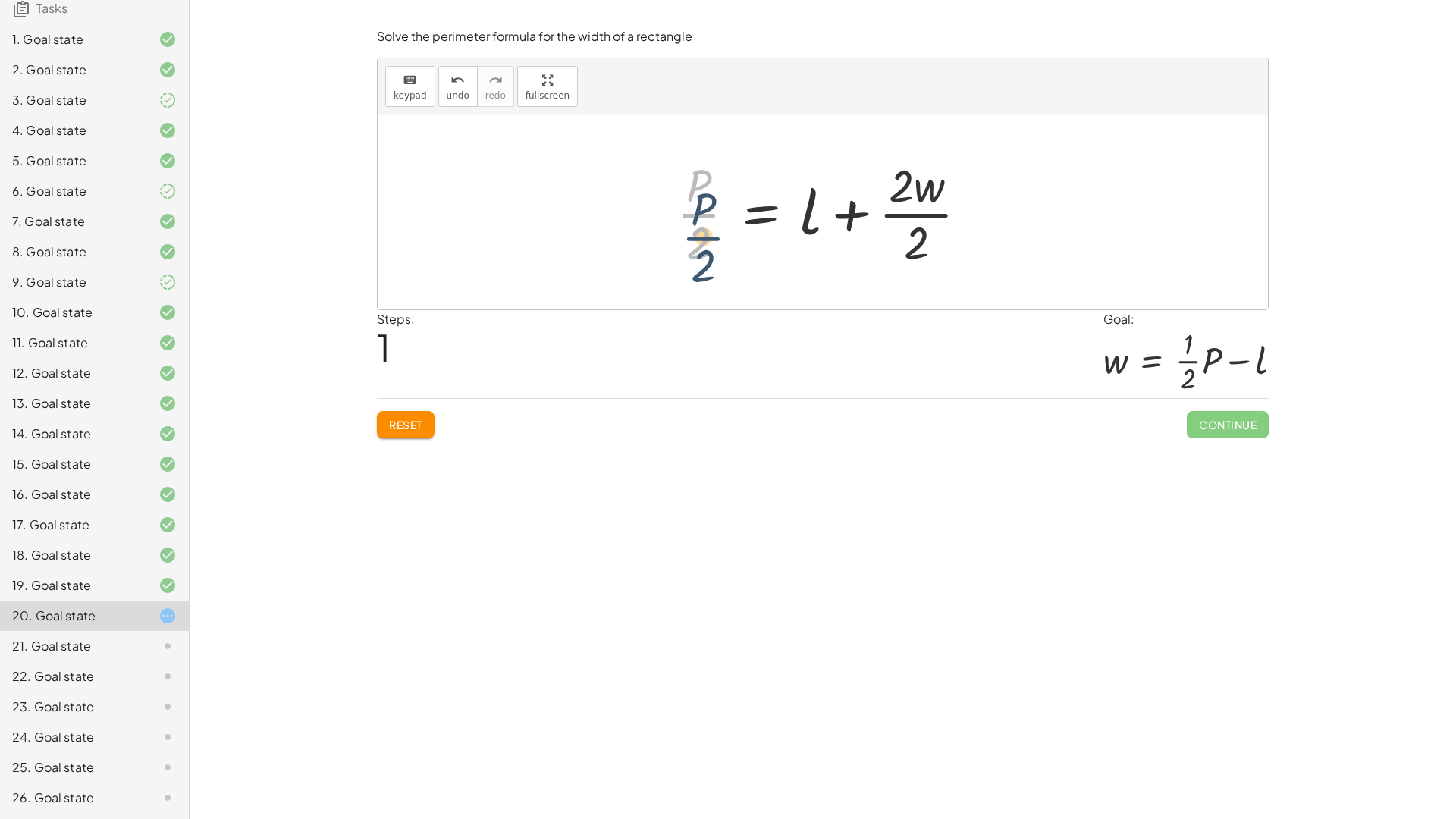
click at [707, 234] on div at bounding box center [828, 212] width 319 height 117
drag, startPoint x: 384, startPoint y: 423, endPoint x: 514, endPoint y: 376, distance: 138.2
click at [385, 424] on button "Reset" at bounding box center [405, 424] width 58 height 27
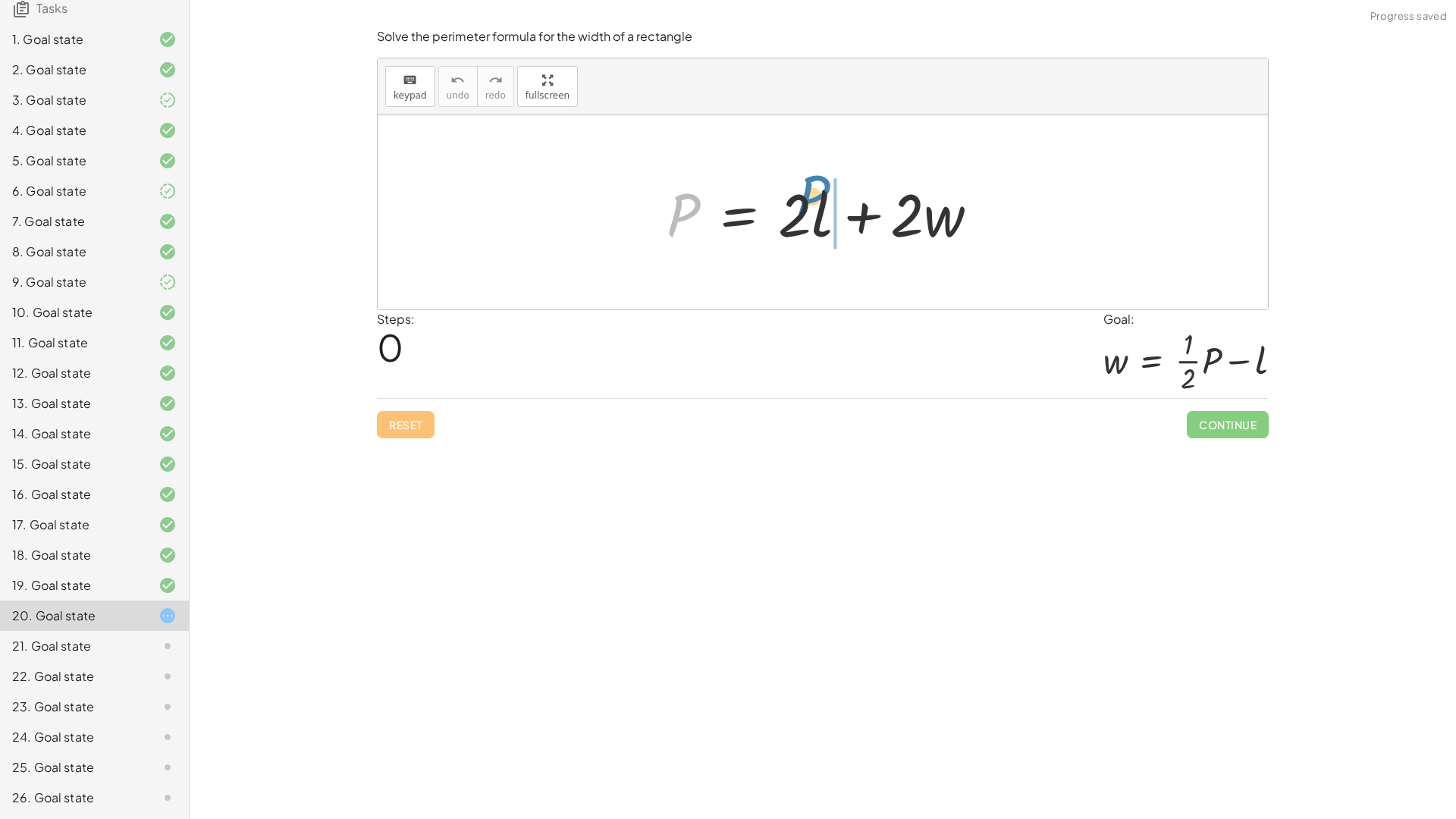
drag, startPoint x: 680, startPoint y: 217, endPoint x: 809, endPoint y: 199, distance: 130.2
click at [809, 199] on div at bounding box center [828, 213] width 340 height 78
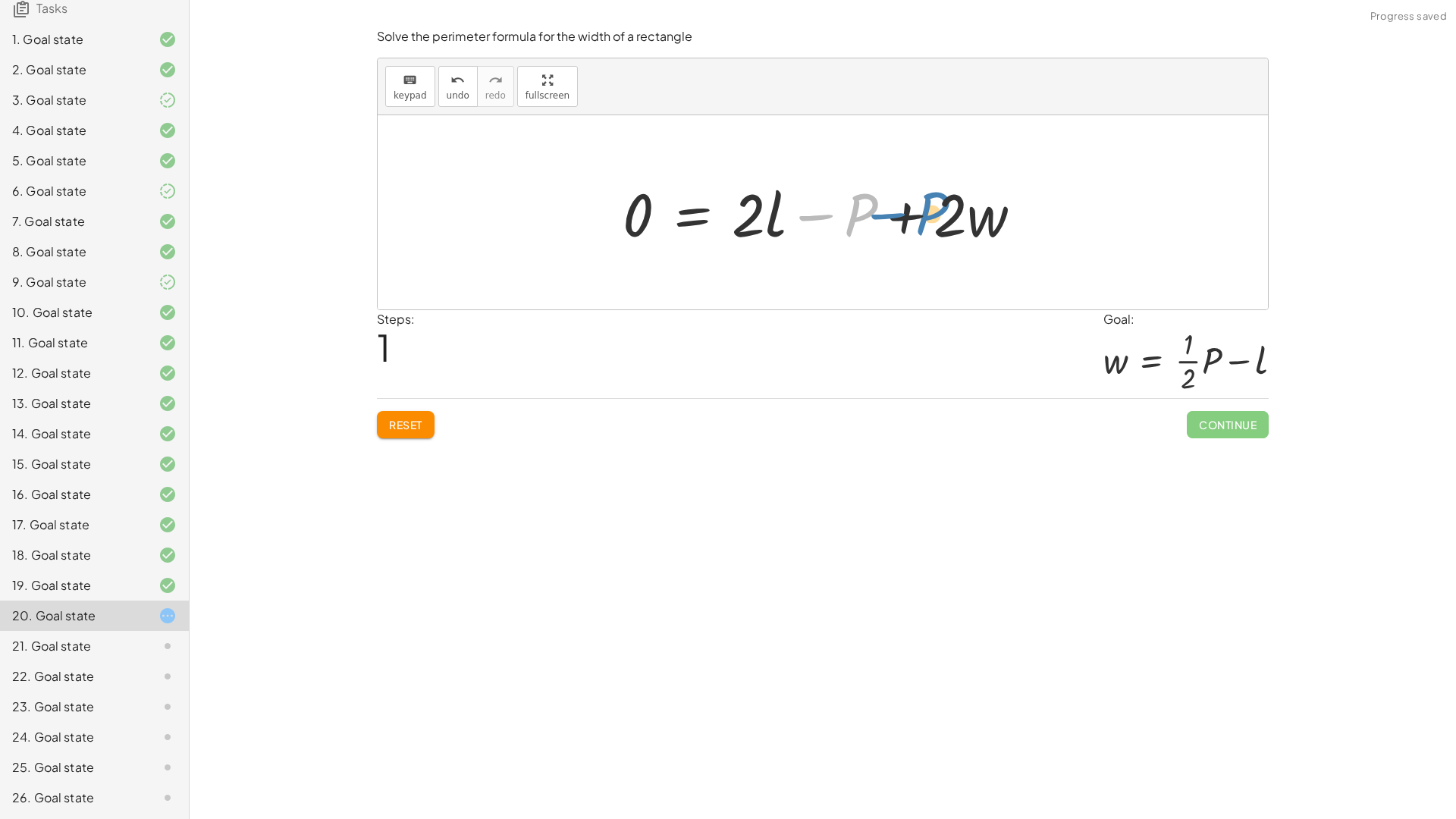
drag, startPoint x: 820, startPoint y: 211, endPoint x: 890, endPoint y: 205, distance: 70.3
click at [890, 205] on div at bounding box center [828, 213] width 426 height 78
click at [399, 421] on span "Reset" at bounding box center [406, 424] width 33 height 14
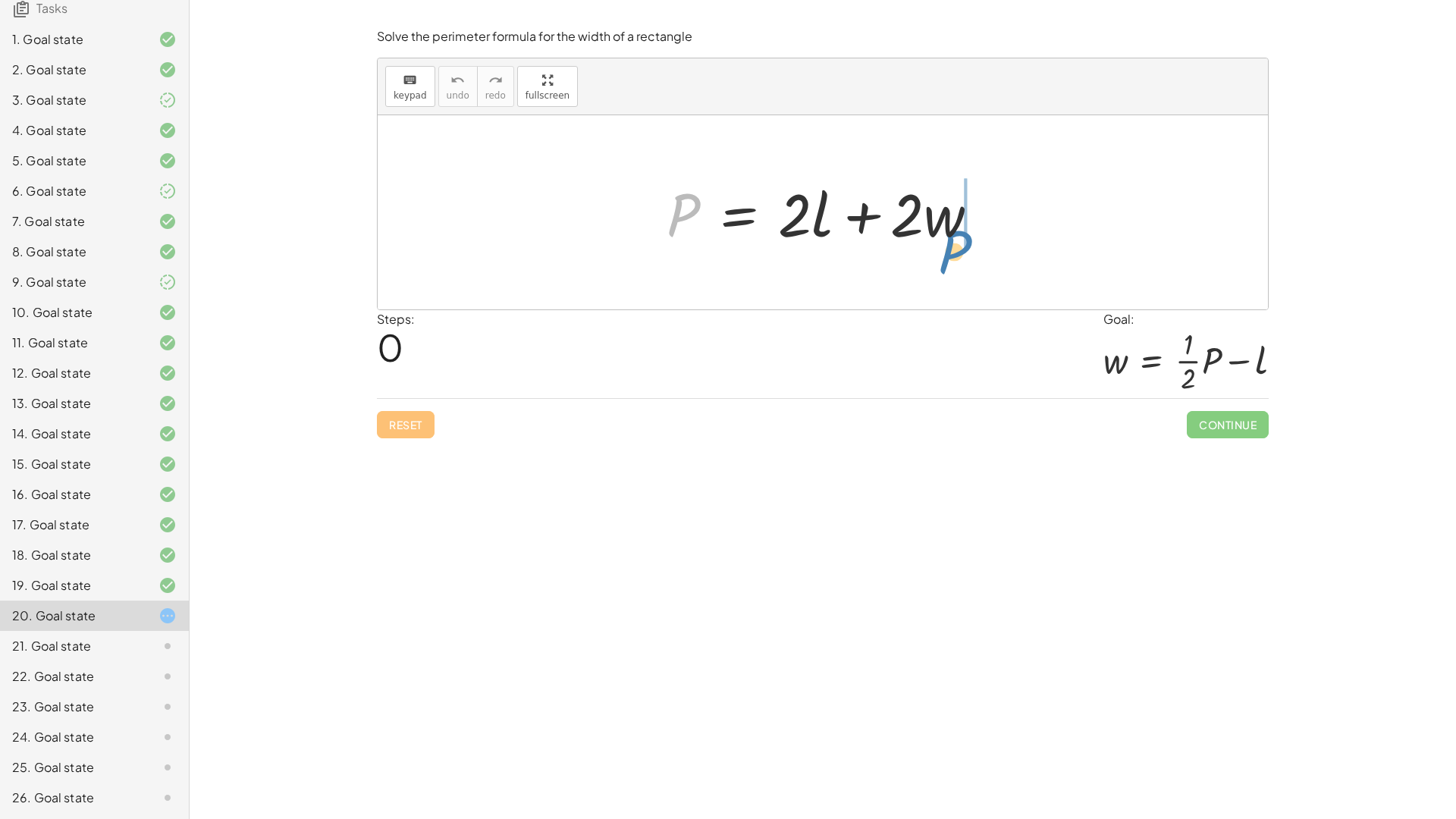
drag, startPoint x: 675, startPoint y: 213, endPoint x: 951, endPoint y: 249, distance: 278.3
click at [951, 249] on div at bounding box center [828, 213] width 340 height 78
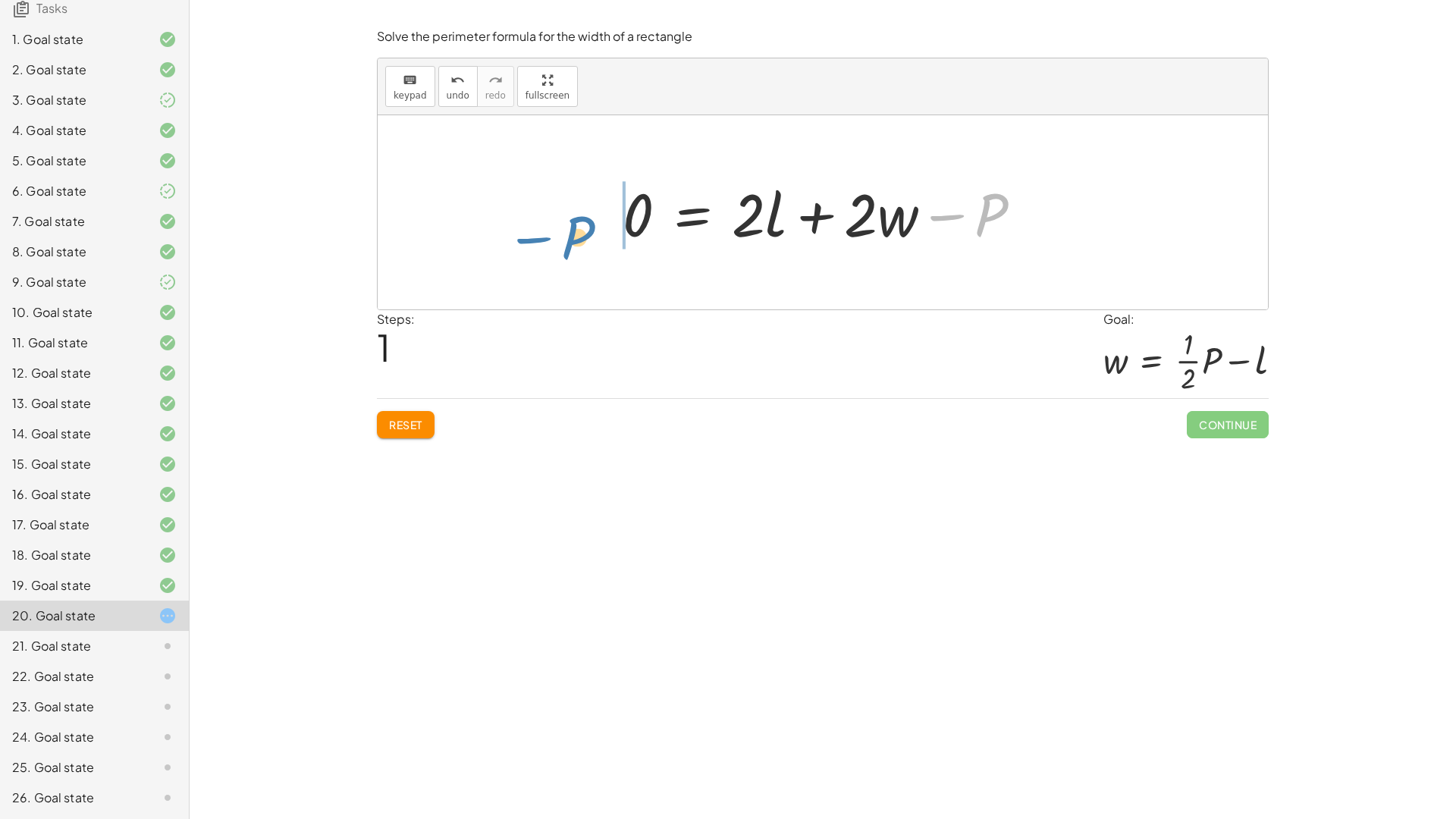
drag, startPoint x: 956, startPoint y: 209, endPoint x: 564, endPoint y: 234, distance: 392.8
click at [564, 234] on div "P = + · 2 · l + · 2 · w − P P = + · 2 · l + · 2 · w 0 −" at bounding box center [822, 212] width 890 height 194
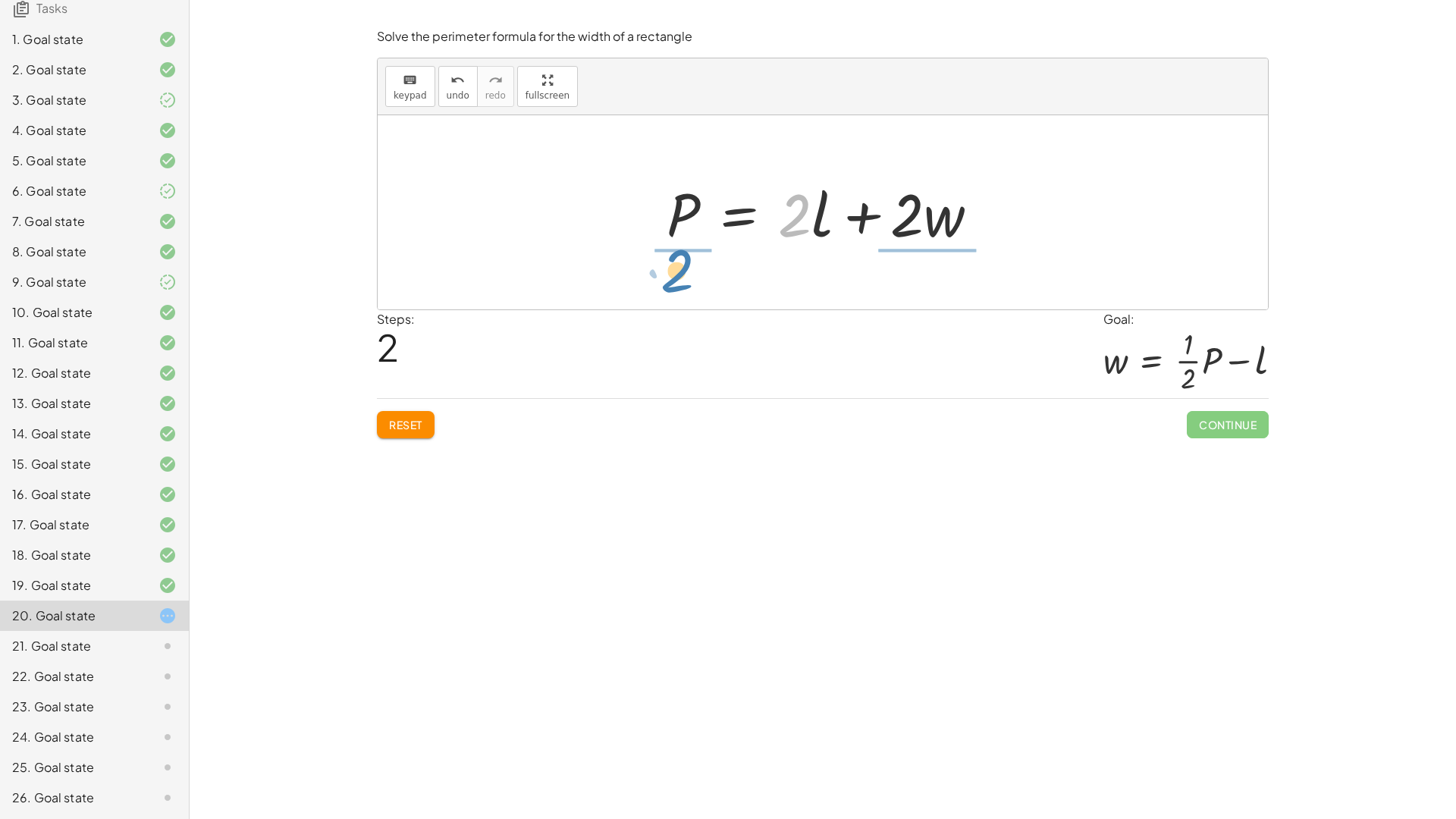
drag, startPoint x: 795, startPoint y: 222, endPoint x: 658, endPoint y: 276, distance: 147.3
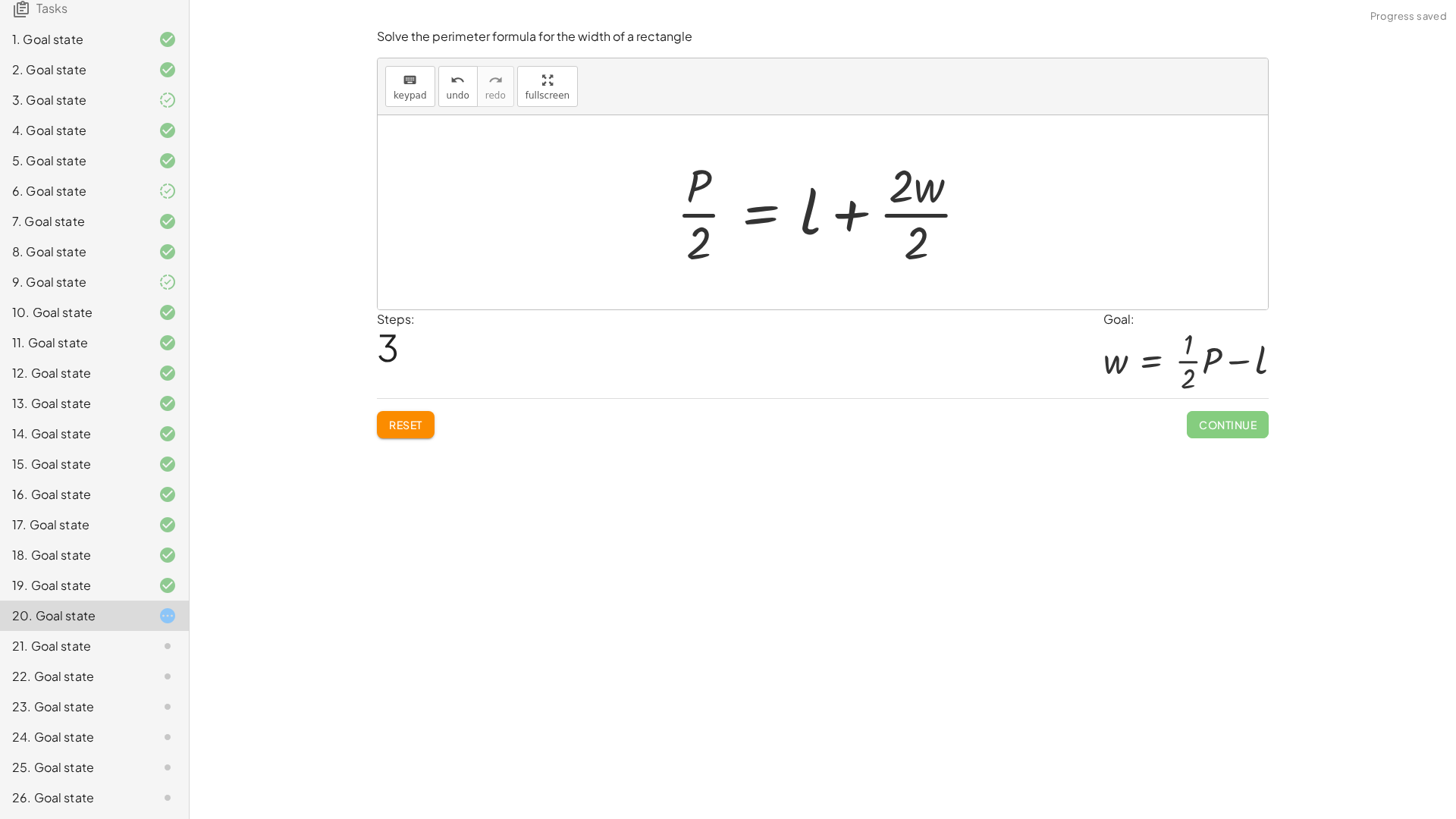
click at [898, 208] on div at bounding box center [828, 212] width 319 height 117
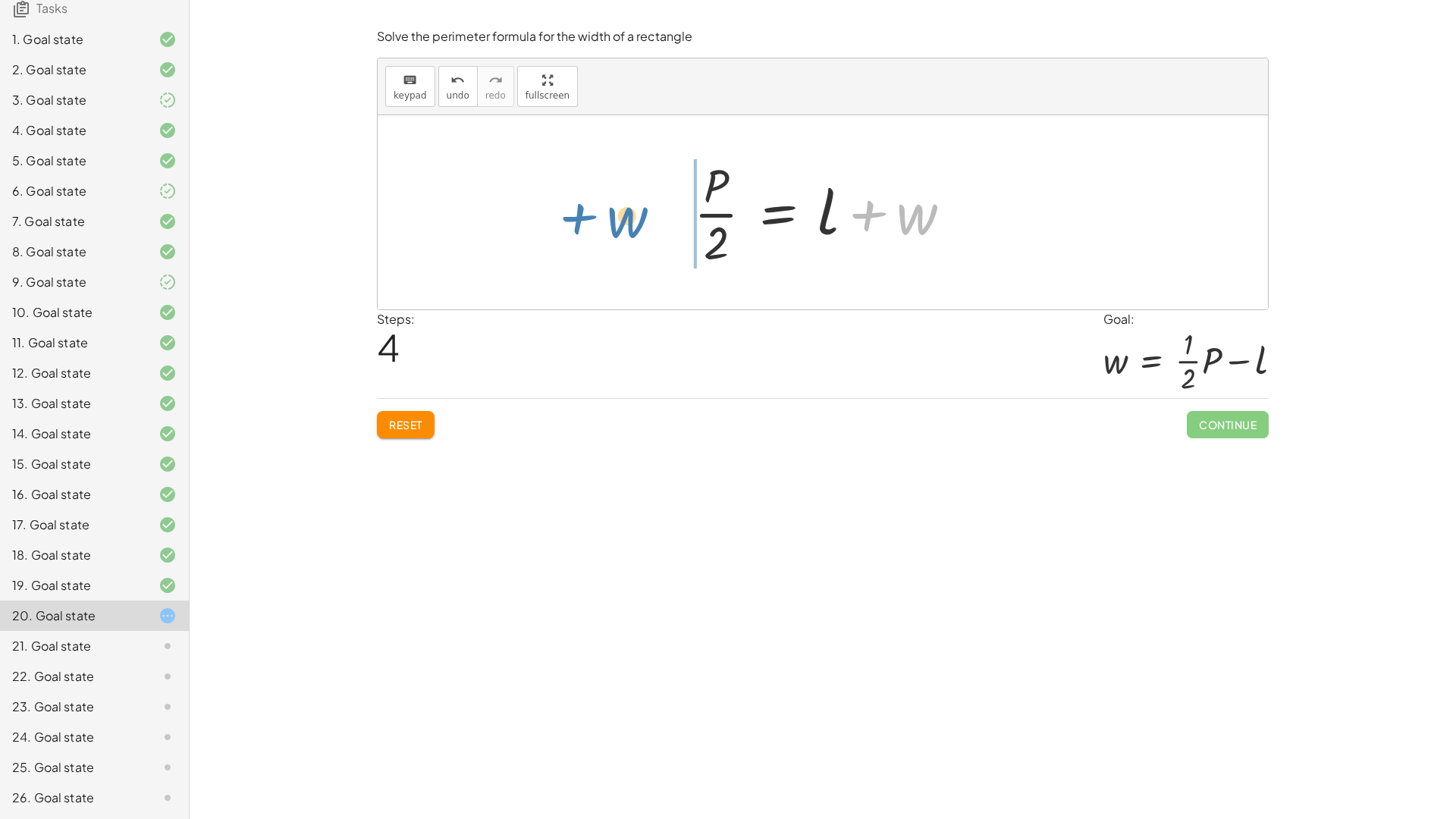
drag, startPoint x: 931, startPoint y: 240, endPoint x: 647, endPoint y: 226, distance: 284.3
click at [647, 226] on div "P = + · 2 · l + · 2 · w 0 = + · 2 · l + · 2 · w − P + P + 0 = + · 2 · l + · 2 ·…" at bounding box center [822, 212] width 890 height 194
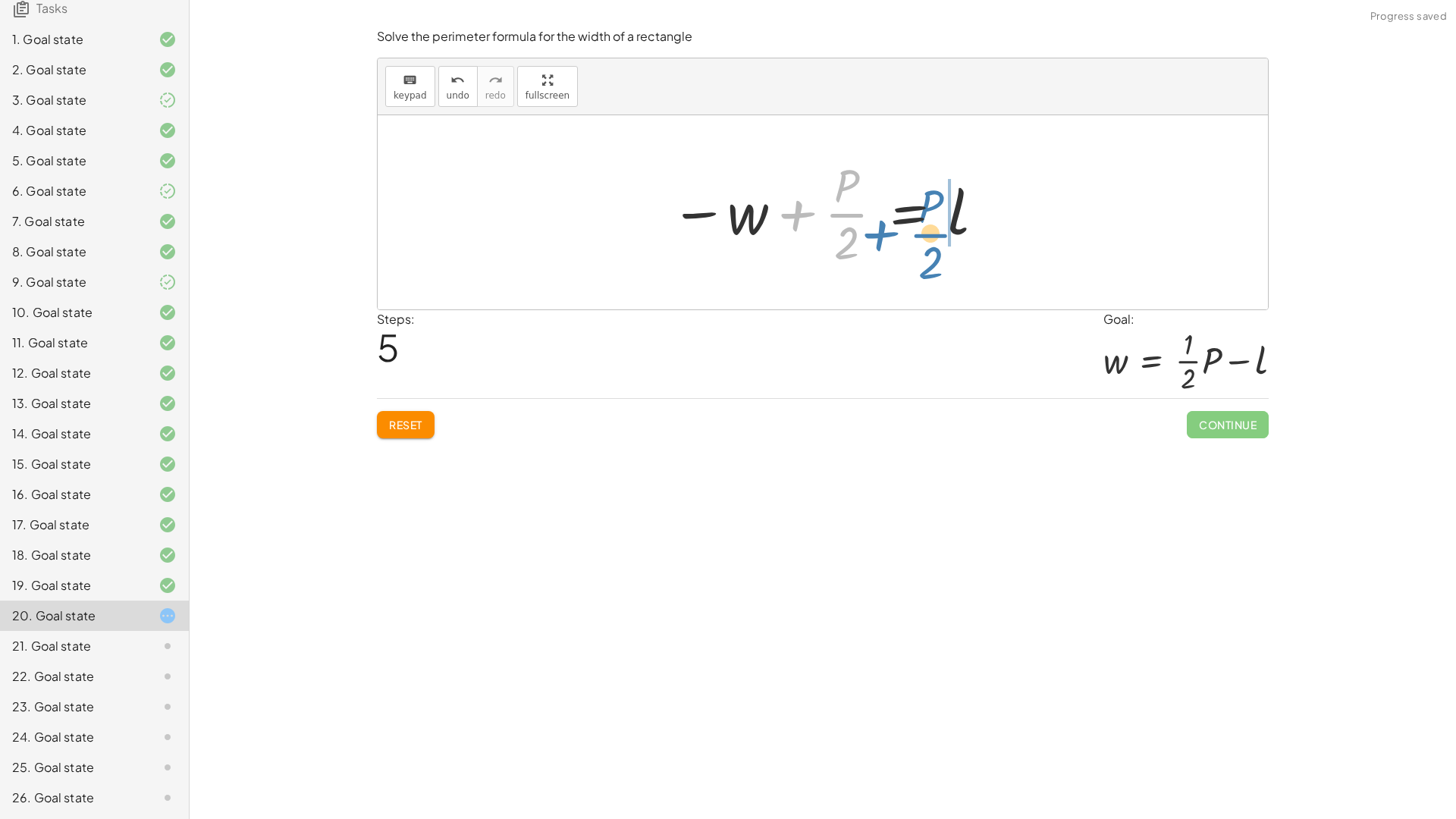
drag, startPoint x: 843, startPoint y: 222, endPoint x: 927, endPoint y: 241, distance: 86.1
click at [927, 241] on div at bounding box center [828, 212] width 331 height 117
drag, startPoint x: 829, startPoint y: 211, endPoint x: 841, endPoint y: 203, distance: 14.4
click at [841, 203] on div at bounding box center [828, 212] width 359 height 117
click at [837, 213] on div at bounding box center [828, 212] width 359 height 117
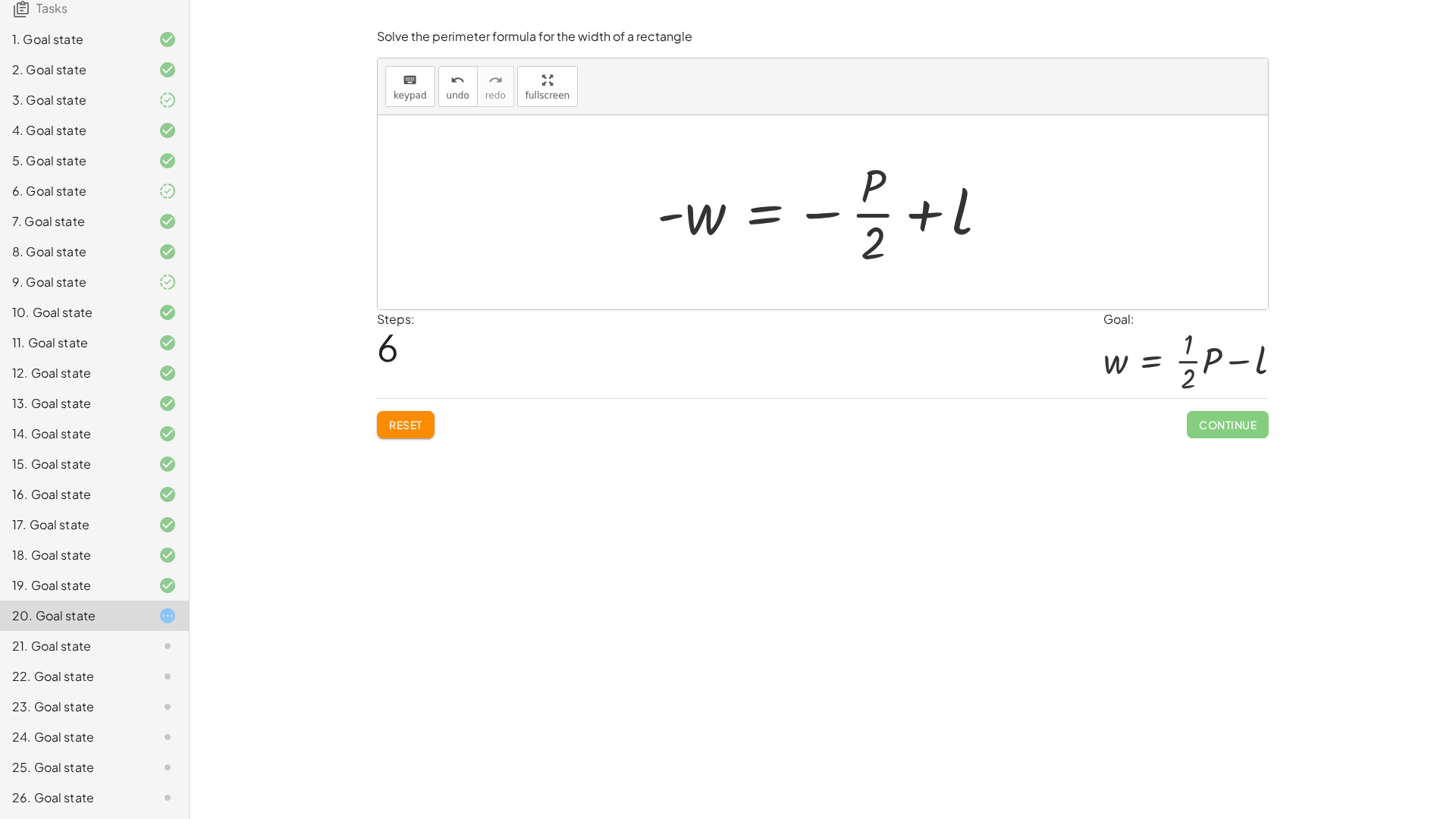
click at [821, 211] on div at bounding box center [828, 212] width 359 height 117
click at [817, 196] on div at bounding box center [828, 212] width 359 height 117
drag, startPoint x: 817, startPoint y: 196, endPoint x: 727, endPoint y: 218, distance: 92.6
click at [812, 198] on div at bounding box center [828, 212] width 359 height 117
drag, startPoint x: 719, startPoint y: 211, endPoint x: 844, endPoint y: 226, distance: 125.9
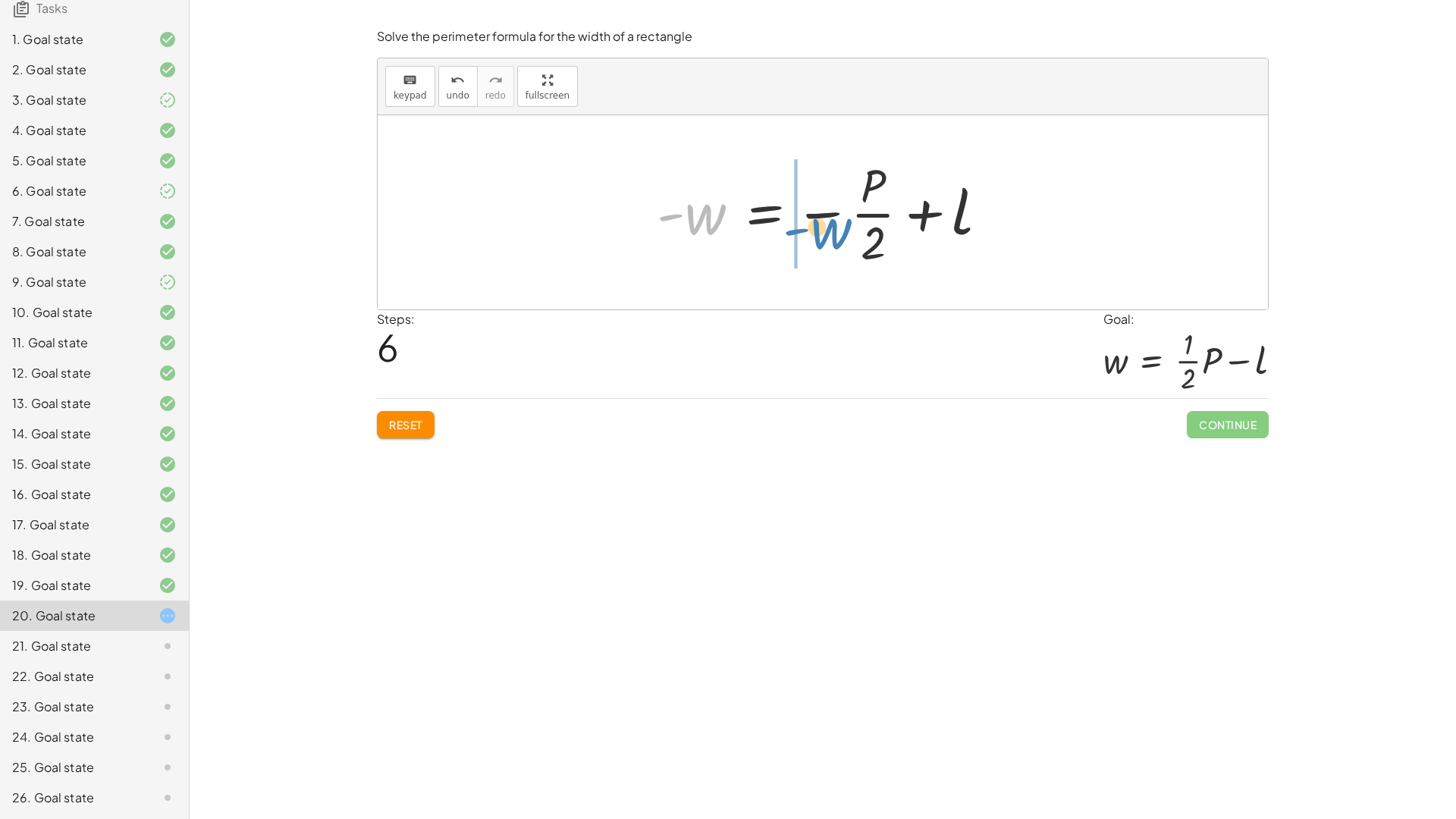
click at [844, 226] on div at bounding box center [828, 212] width 359 height 117
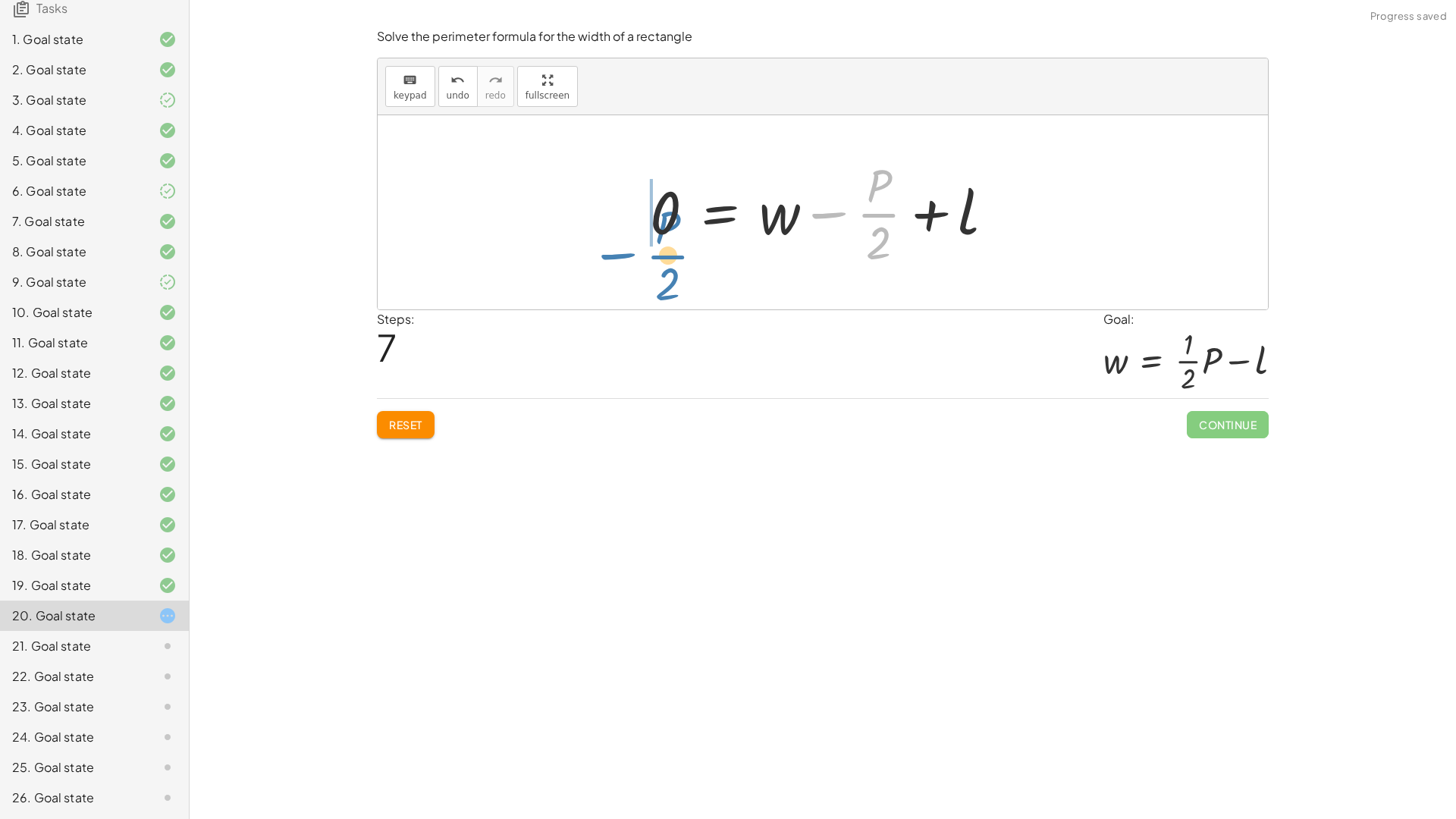
drag, startPoint x: 883, startPoint y: 209, endPoint x: 679, endPoint y: 225, distance: 204.6
click at [662, 241] on div at bounding box center [828, 212] width 372 height 117
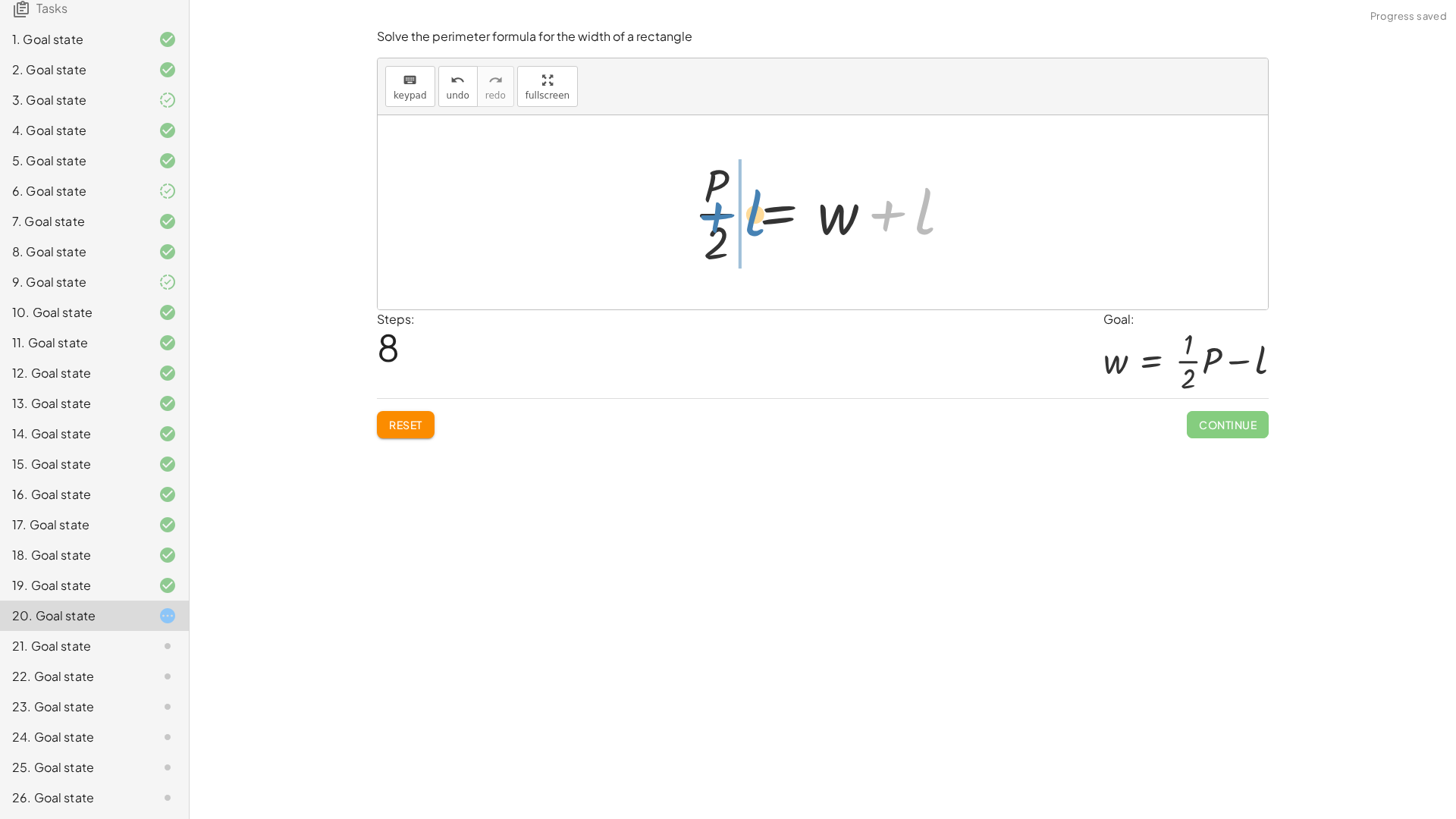
drag, startPoint x: 917, startPoint y: 211, endPoint x: 747, endPoint y: 213, distance: 170.0
click at [747, 213] on div at bounding box center [828, 212] width 284 height 117
drag, startPoint x: 718, startPoint y: 182, endPoint x: 733, endPoint y: 217, distance: 38.1
click at [733, 217] on div at bounding box center [828, 212] width 284 height 117
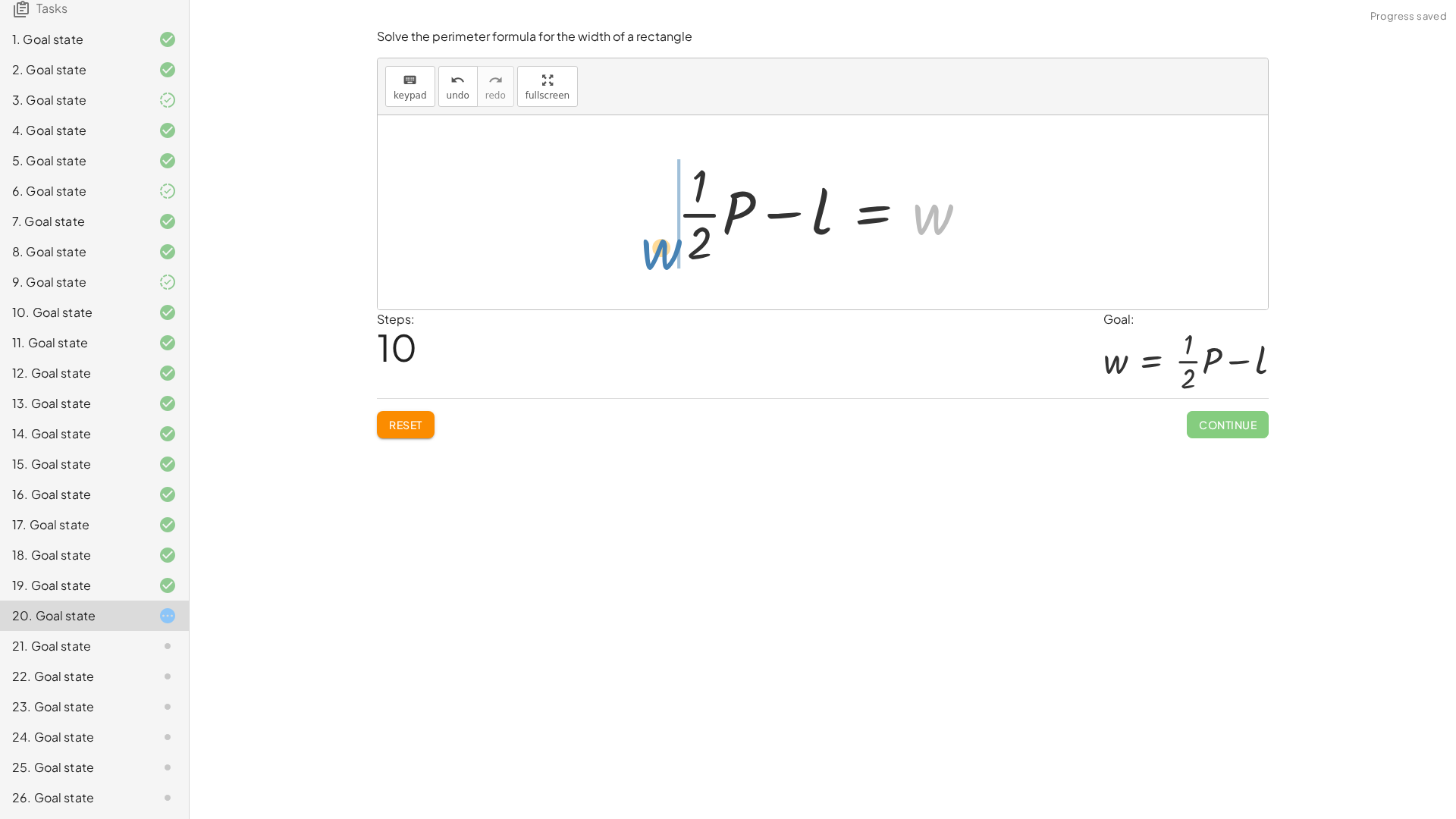
drag, startPoint x: 936, startPoint y: 189, endPoint x: 639, endPoint y: 220, distance: 298.6
click at [639, 220] on div "P = + · 2 · l + · 2 · w 0 = + · 2 · l + · 2 · w − P + P + 0 = + · 2 · l + · 2 ·…" at bounding box center [822, 212] width 890 height 194
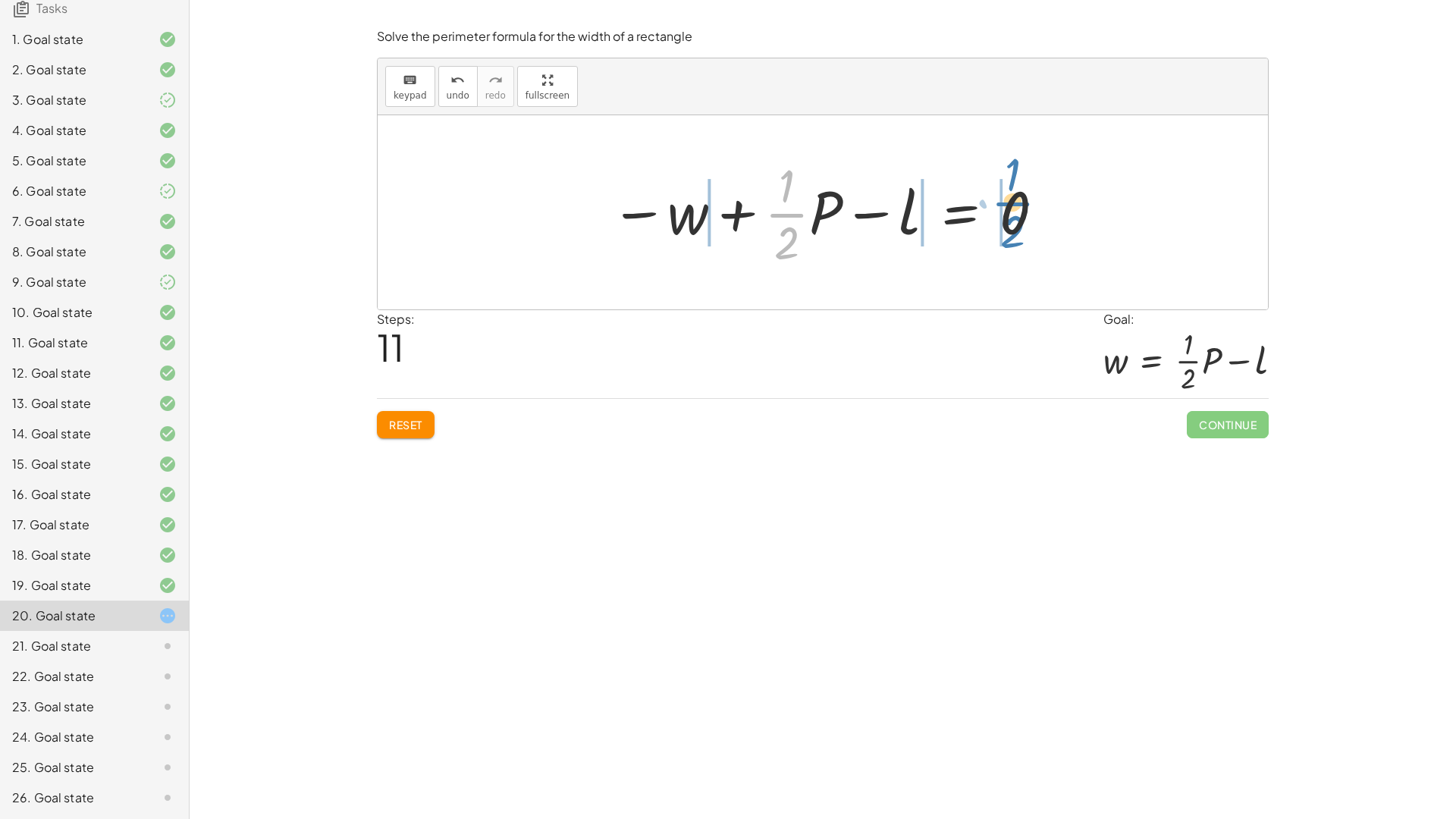
drag, startPoint x: 783, startPoint y: 215, endPoint x: 1009, endPoint y: 204, distance: 226.3
click at [1009, 204] on div at bounding box center [828, 212] width 451 height 117
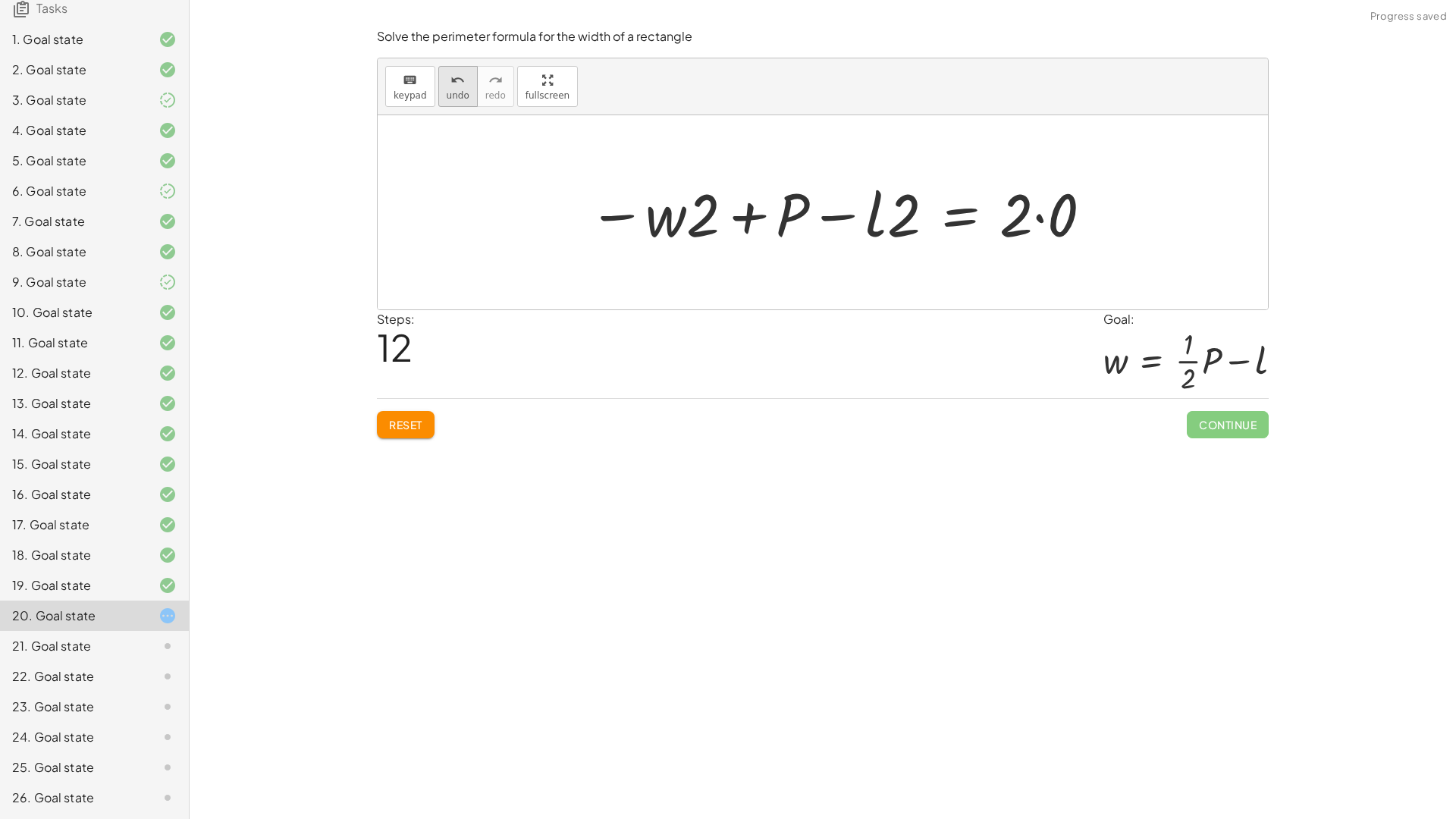
click at [465, 87] on button "undo undo" at bounding box center [458, 87] width 40 height 41
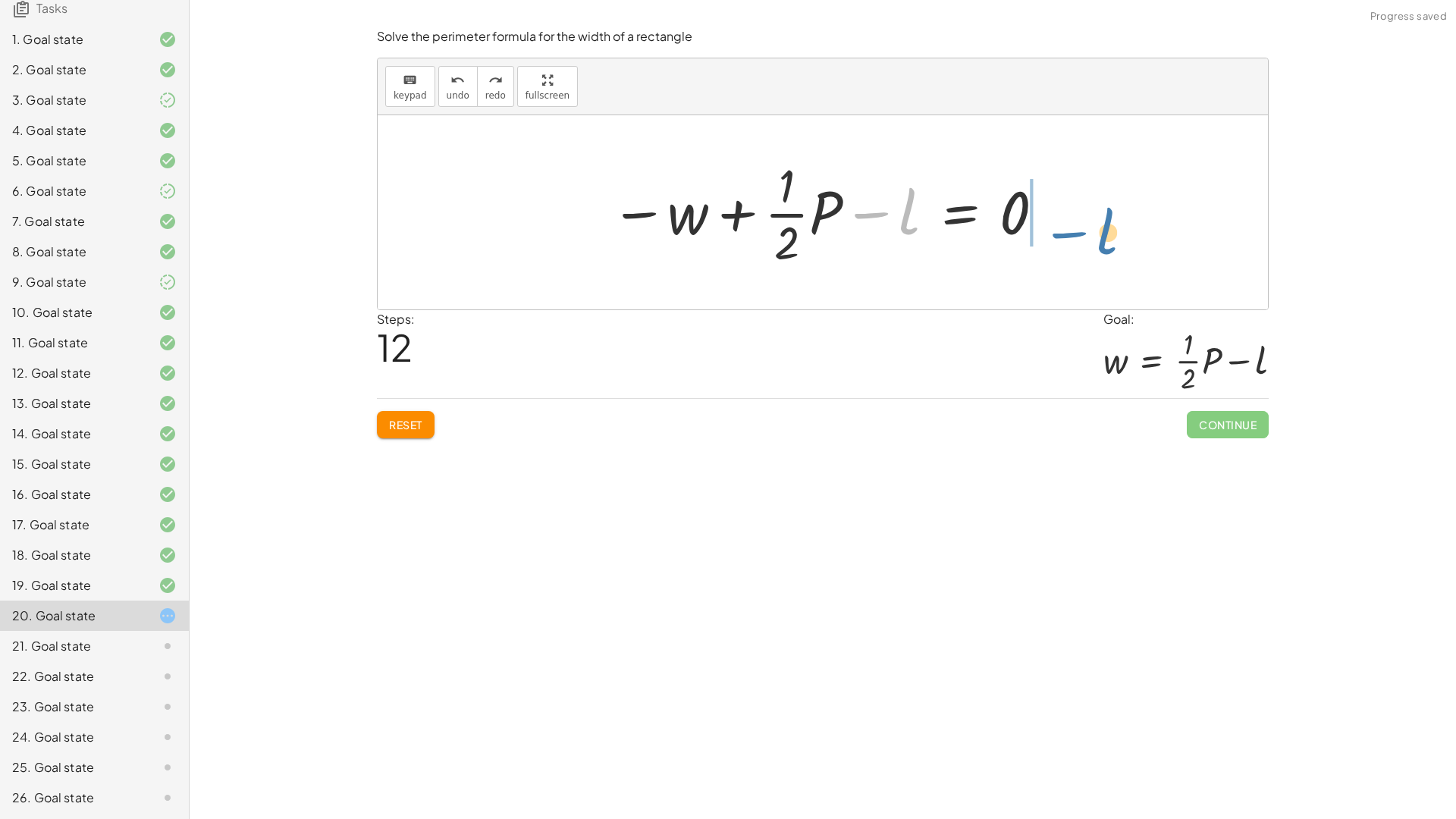
drag, startPoint x: 906, startPoint y: 216, endPoint x: 1132, endPoint y: 228, distance: 226.3
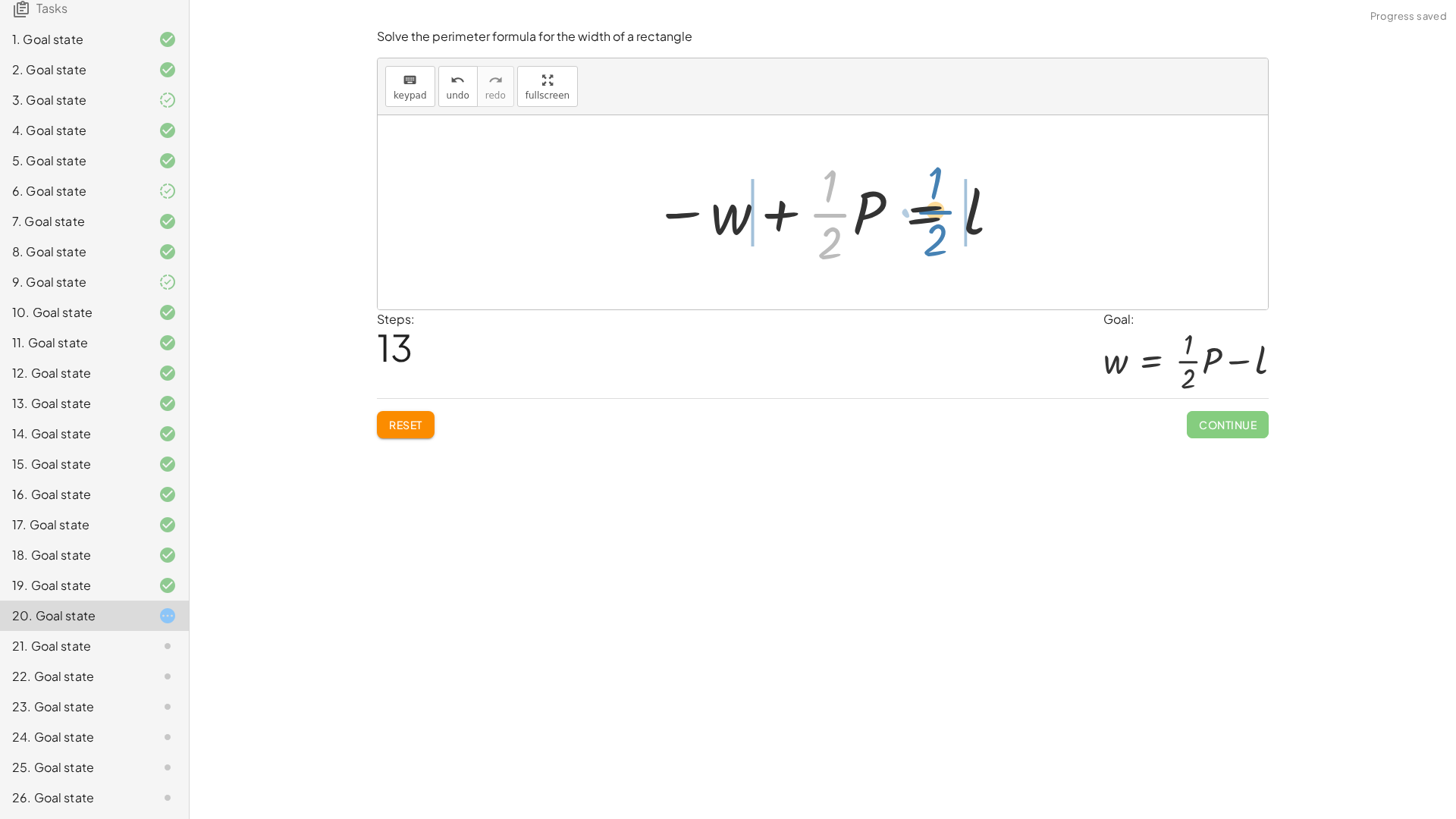
drag, startPoint x: 837, startPoint y: 209, endPoint x: 942, endPoint y: 207, distance: 105.0
click at [942, 207] on div at bounding box center [828, 212] width 364 height 117
drag, startPoint x: 852, startPoint y: 215, endPoint x: 843, endPoint y: 209, distance: 10.8
click at [843, 209] on div at bounding box center [828, 213] width 386 height 78
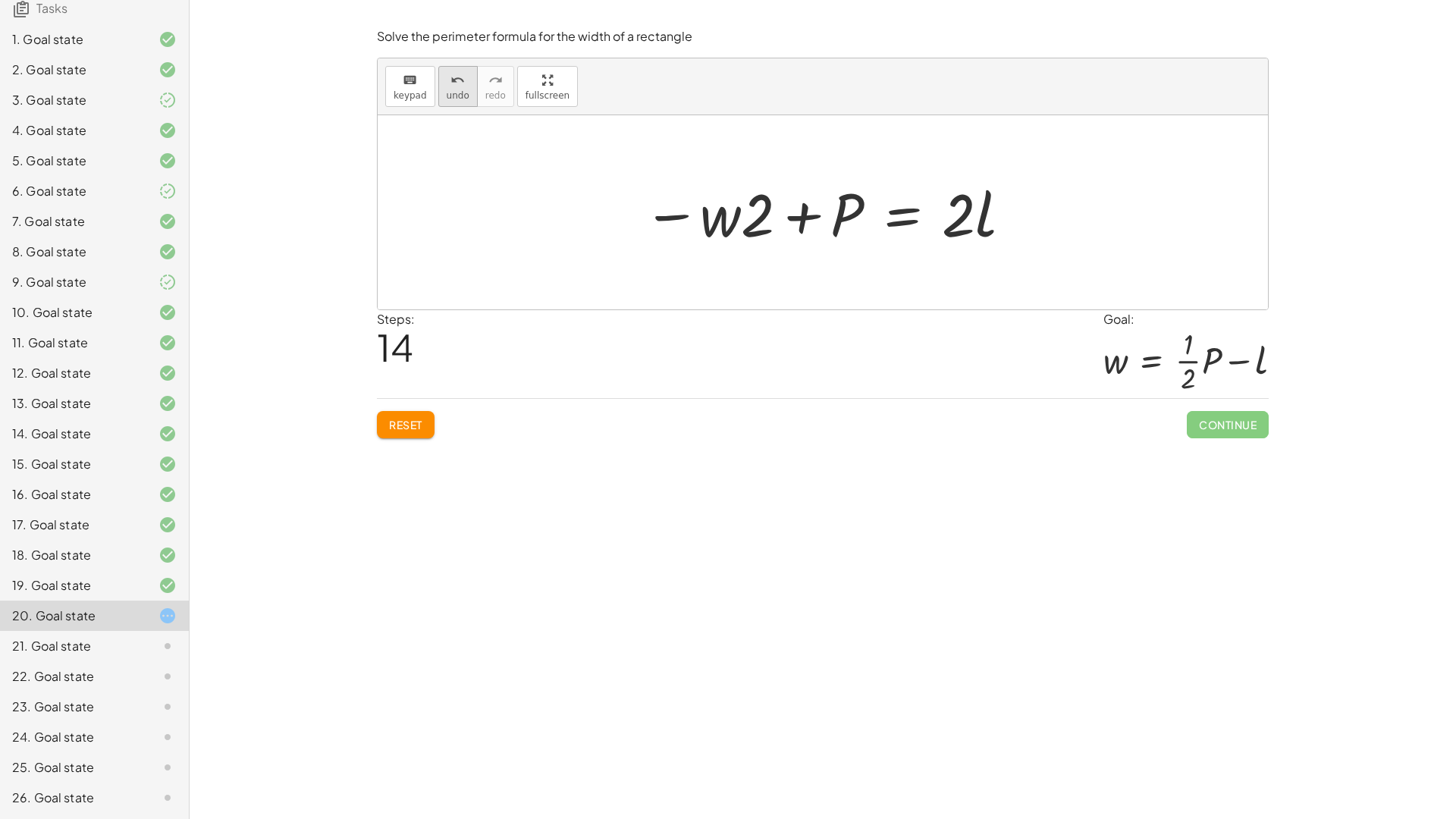
click at [465, 84] on button "undo undo" at bounding box center [458, 87] width 40 height 41
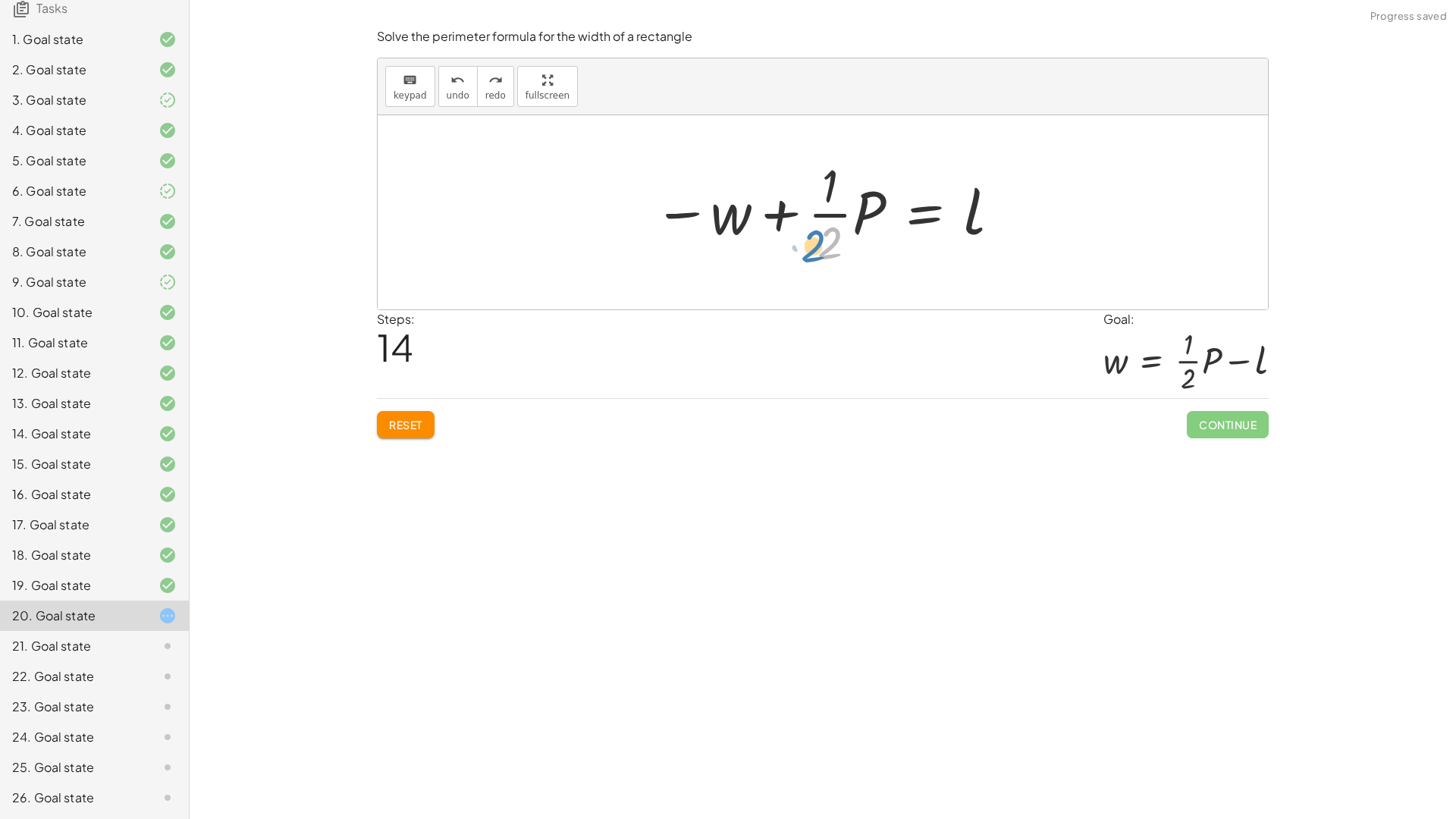
drag, startPoint x: 849, startPoint y: 258, endPoint x: 836, endPoint y: 238, distance: 23.9
click at [836, 238] on div at bounding box center [828, 212] width 364 height 117
drag, startPoint x: 871, startPoint y: 199, endPoint x: 956, endPoint y: 205, distance: 85.2
click at [956, 205] on div at bounding box center [828, 212] width 364 height 117
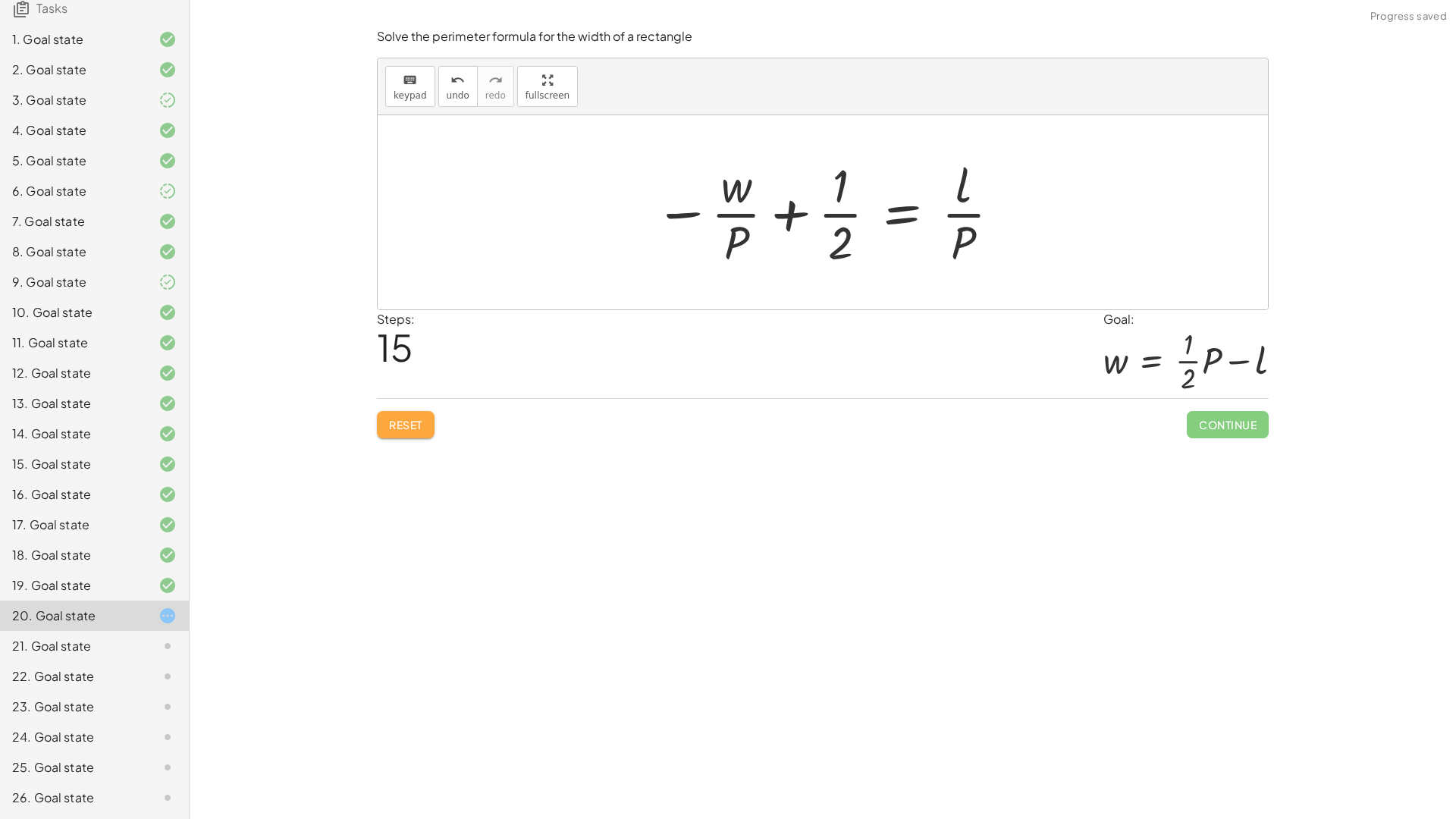
click at [408, 431] on span "Reset" at bounding box center [406, 424] width 33 height 14
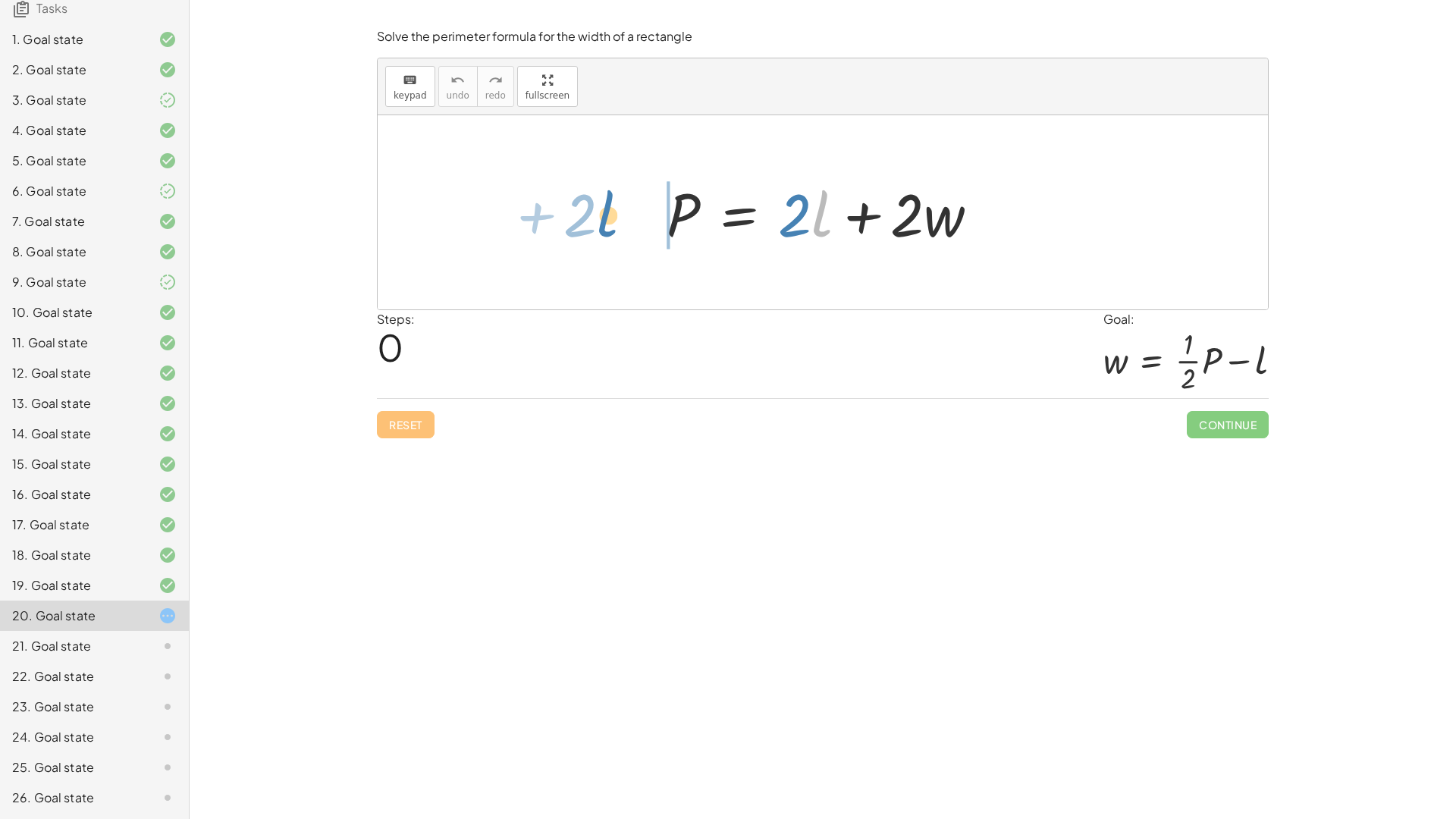
drag, startPoint x: 820, startPoint y: 212, endPoint x: 612, endPoint y: 205, distance: 208.1
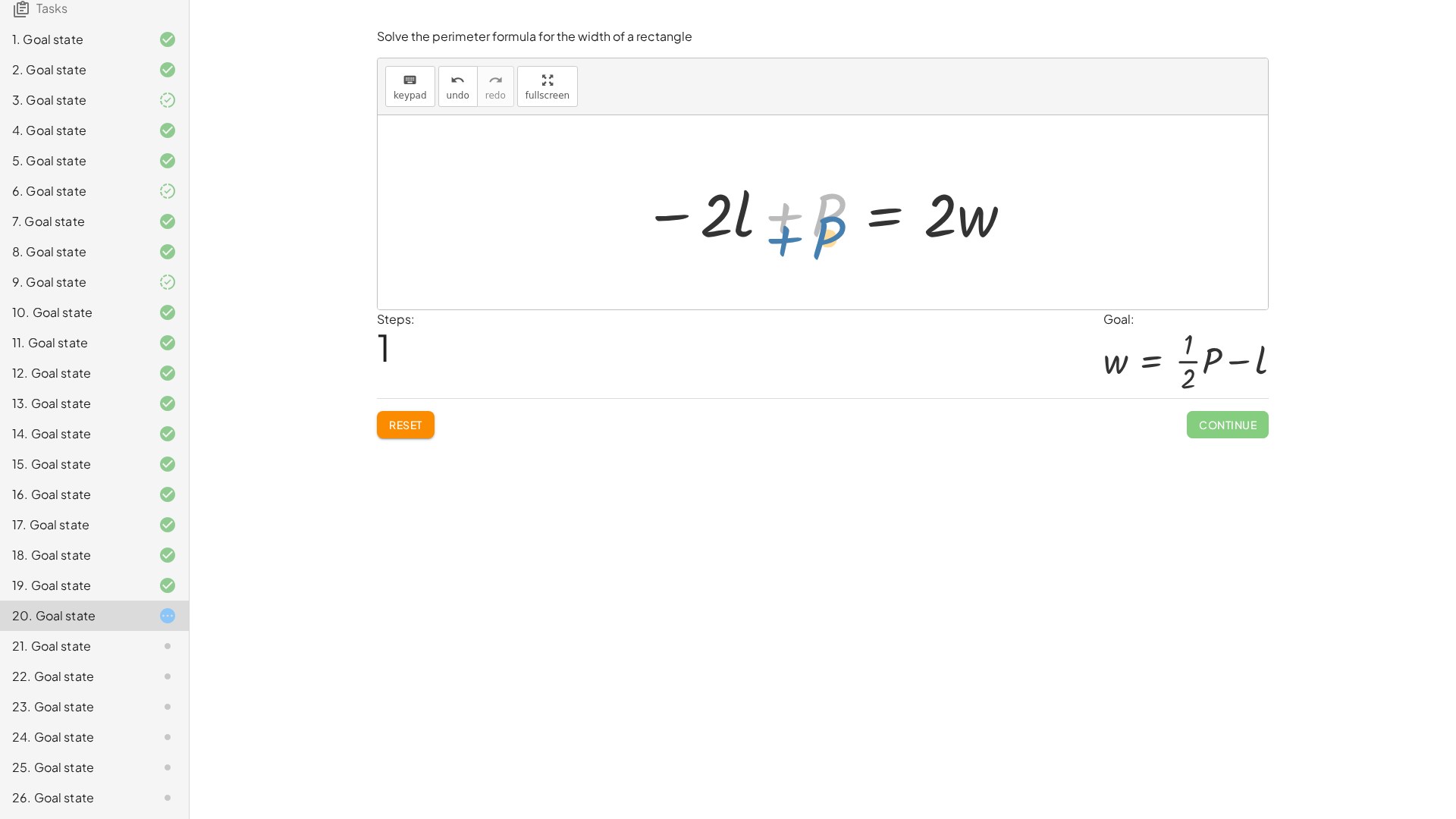
drag, startPoint x: 838, startPoint y: 214, endPoint x: 875, endPoint y: 218, distance: 37.2
click at [875, 218] on div at bounding box center [828, 213] width 386 height 78
drag, startPoint x: 719, startPoint y: 215, endPoint x: 938, endPoint y: 288, distance: 230.8
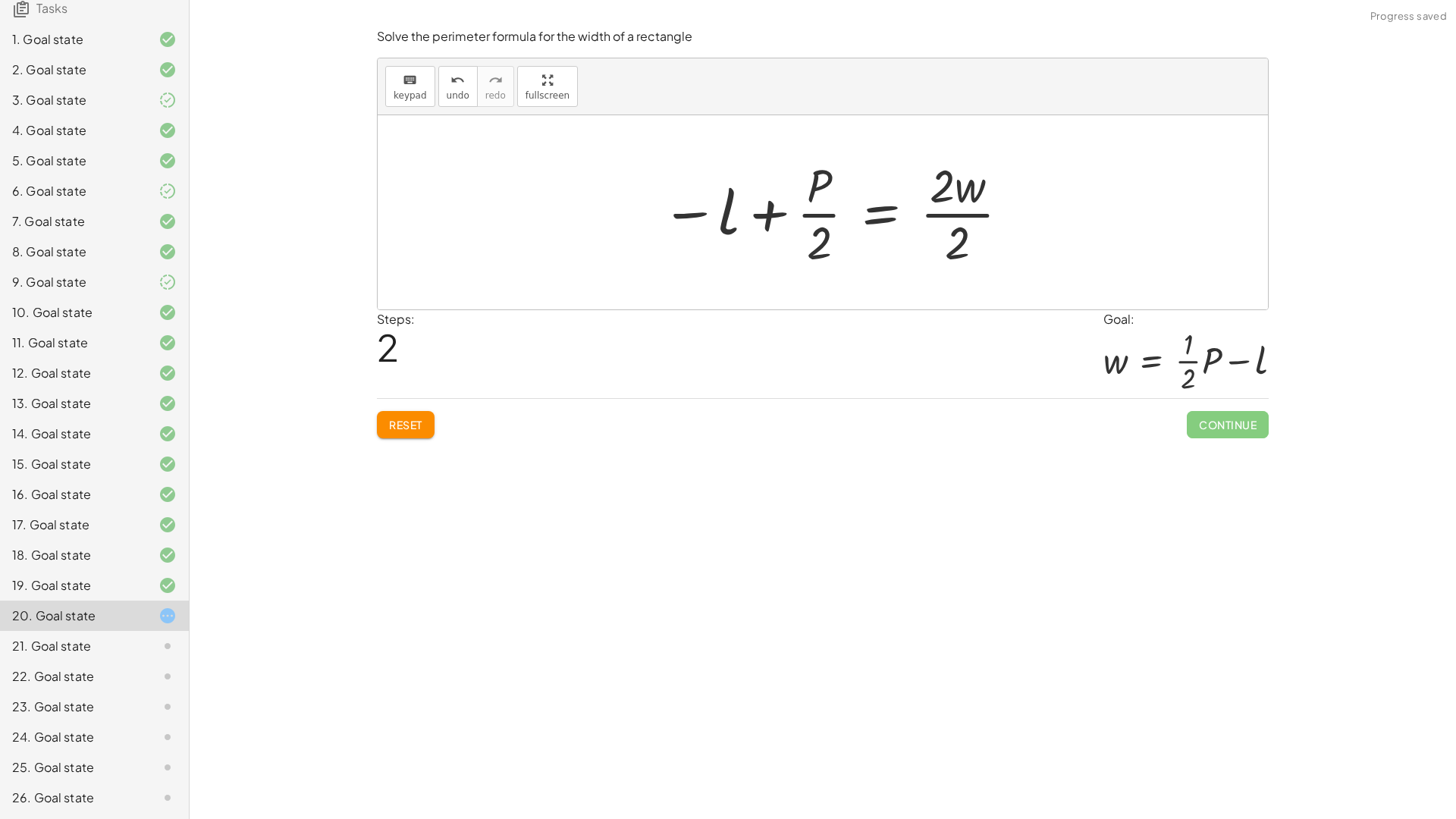
click at [947, 194] on div at bounding box center [836, 212] width 365 height 117
click at [947, 218] on div at bounding box center [828, 212] width 365 height 117
click at [945, 263] on div at bounding box center [810, 212] width 331 height 117
click at [828, 243] on div at bounding box center [828, 212] width 331 height 117
drag, startPoint x: 824, startPoint y: 177, endPoint x: 847, endPoint y: 226, distance: 54.1
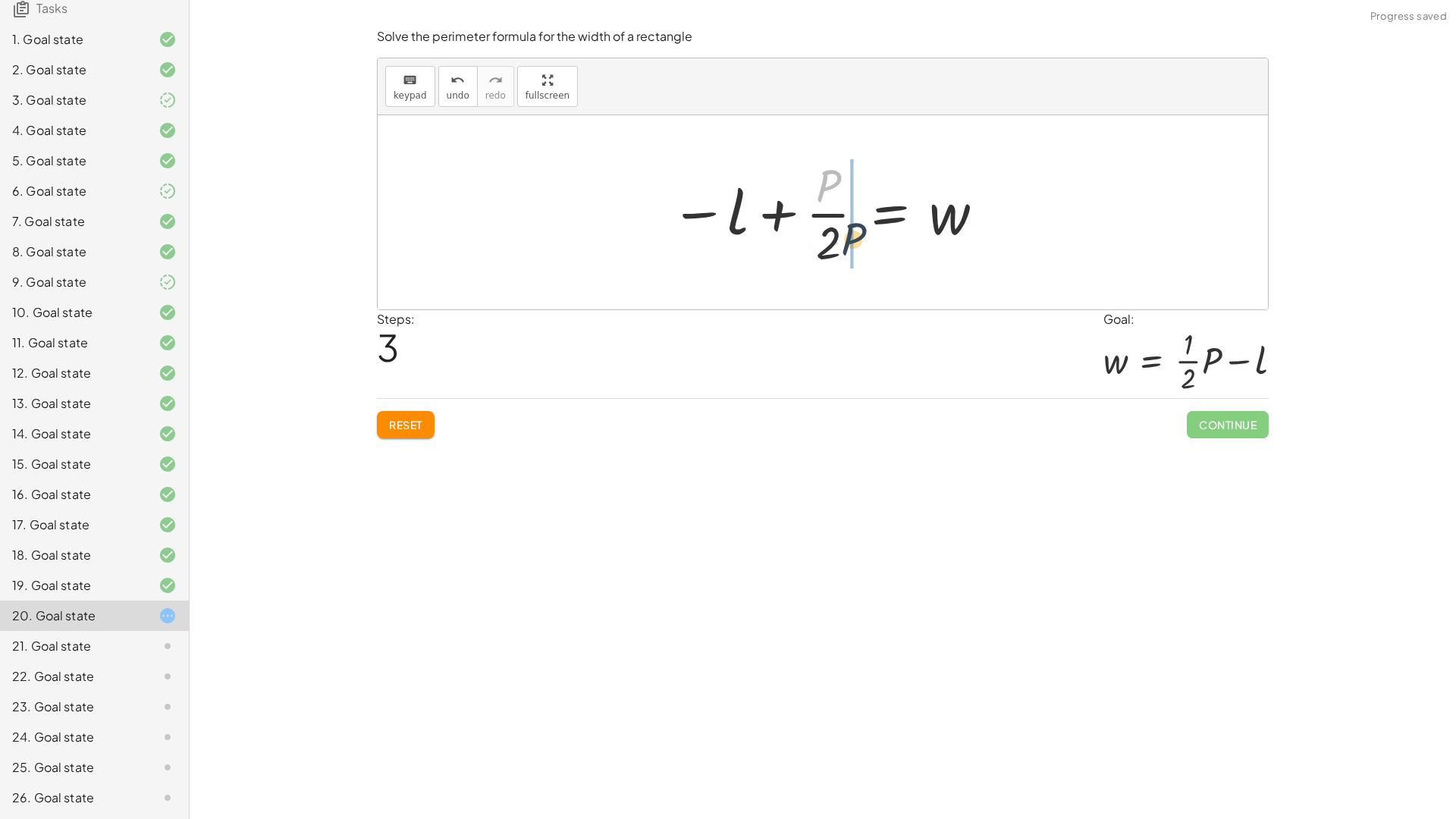
click at [847, 226] on div at bounding box center [828, 212] width 331 height 117
drag, startPoint x: 704, startPoint y: 210, endPoint x: 858, endPoint y: 222, distance: 154.5
click at [858, 222] on div at bounding box center [828, 212] width 364 height 117
click at [705, 215] on div at bounding box center [828, 212] width 318 height 117
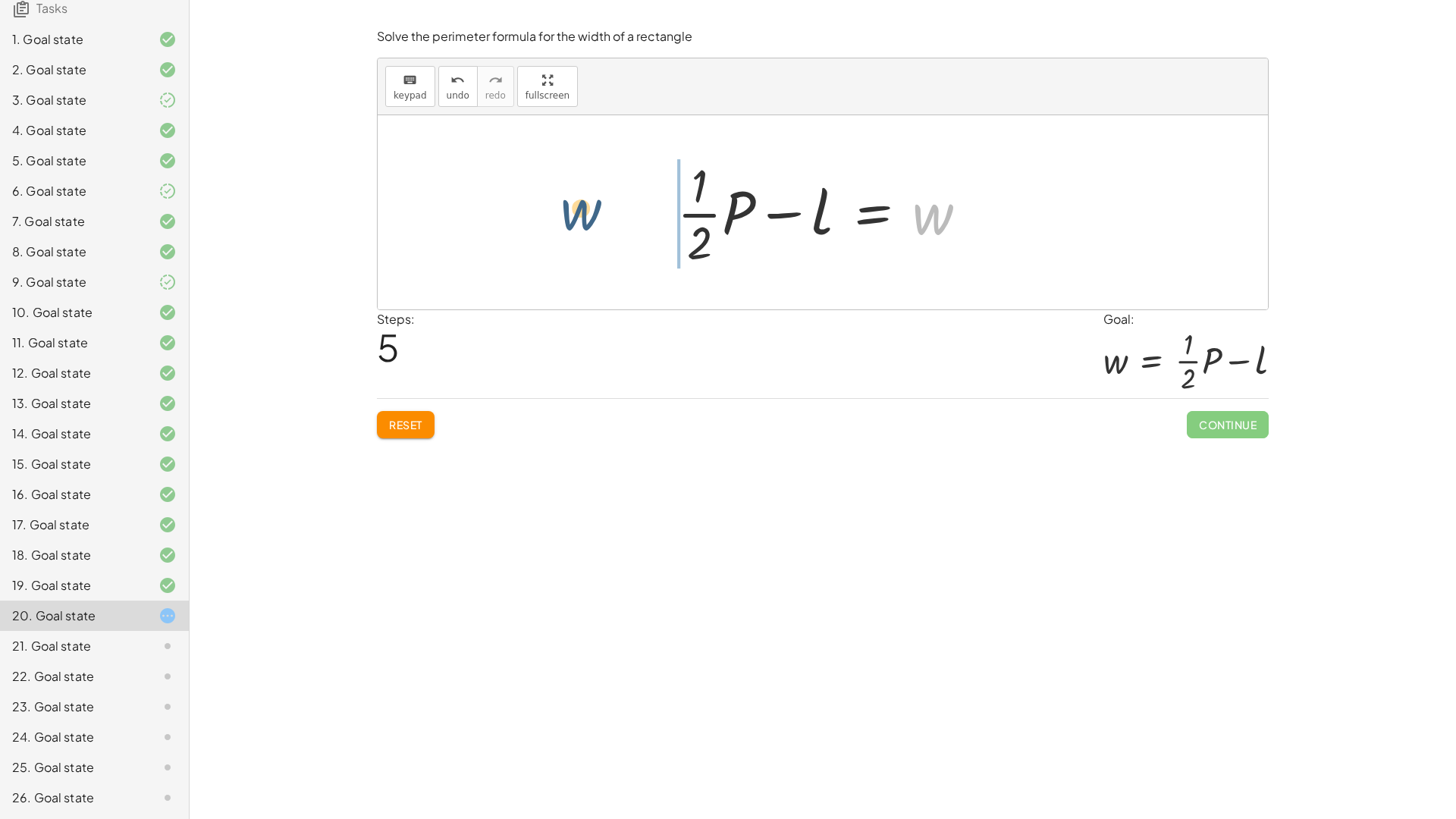
drag, startPoint x: 925, startPoint y: 212, endPoint x: 557, endPoint y: 203, distance: 368.1
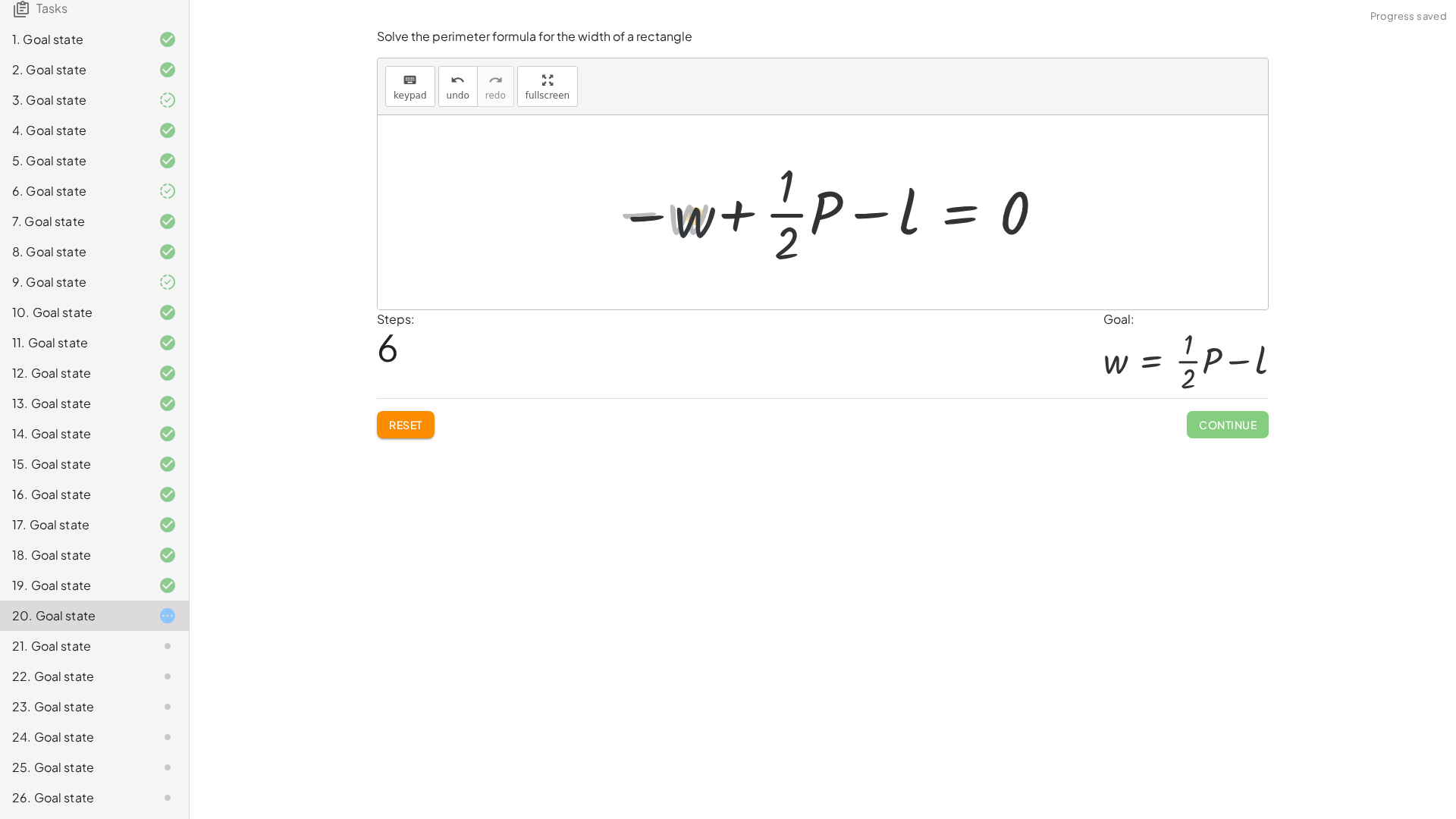
drag, startPoint x: 698, startPoint y: 214, endPoint x: 709, endPoint y: 218, distance: 11.7
click at [709, 218] on div at bounding box center [828, 212] width 451 height 117
drag, startPoint x: 774, startPoint y: 208, endPoint x: 913, endPoint y: 220, distance: 139.5
click at [915, 220] on div at bounding box center [828, 212] width 451 height 117
drag, startPoint x: 776, startPoint y: 240, endPoint x: 1002, endPoint y: 220, distance: 226.9
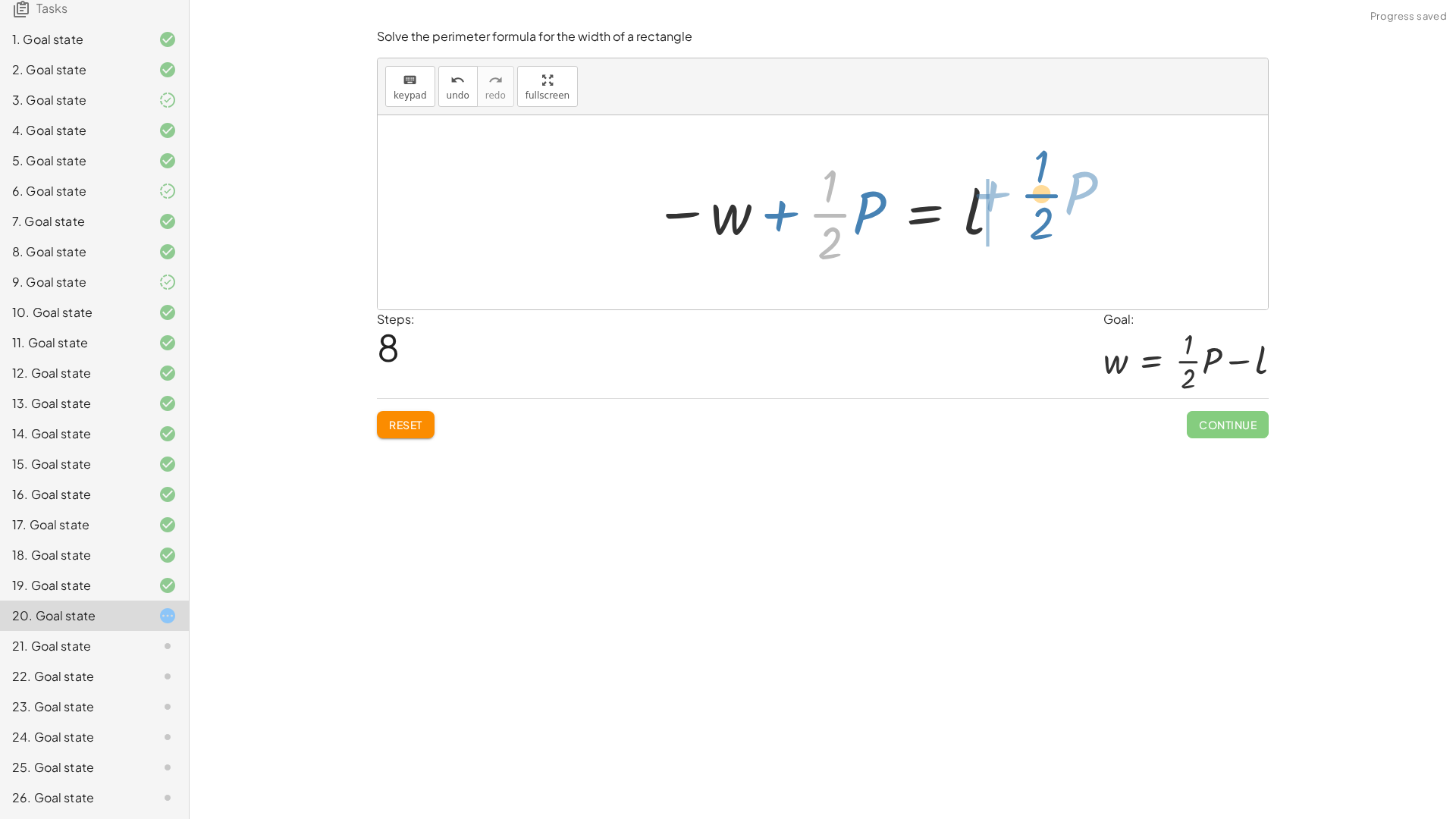
drag, startPoint x: 832, startPoint y: 208, endPoint x: 1043, endPoint y: 187, distance: 212.0
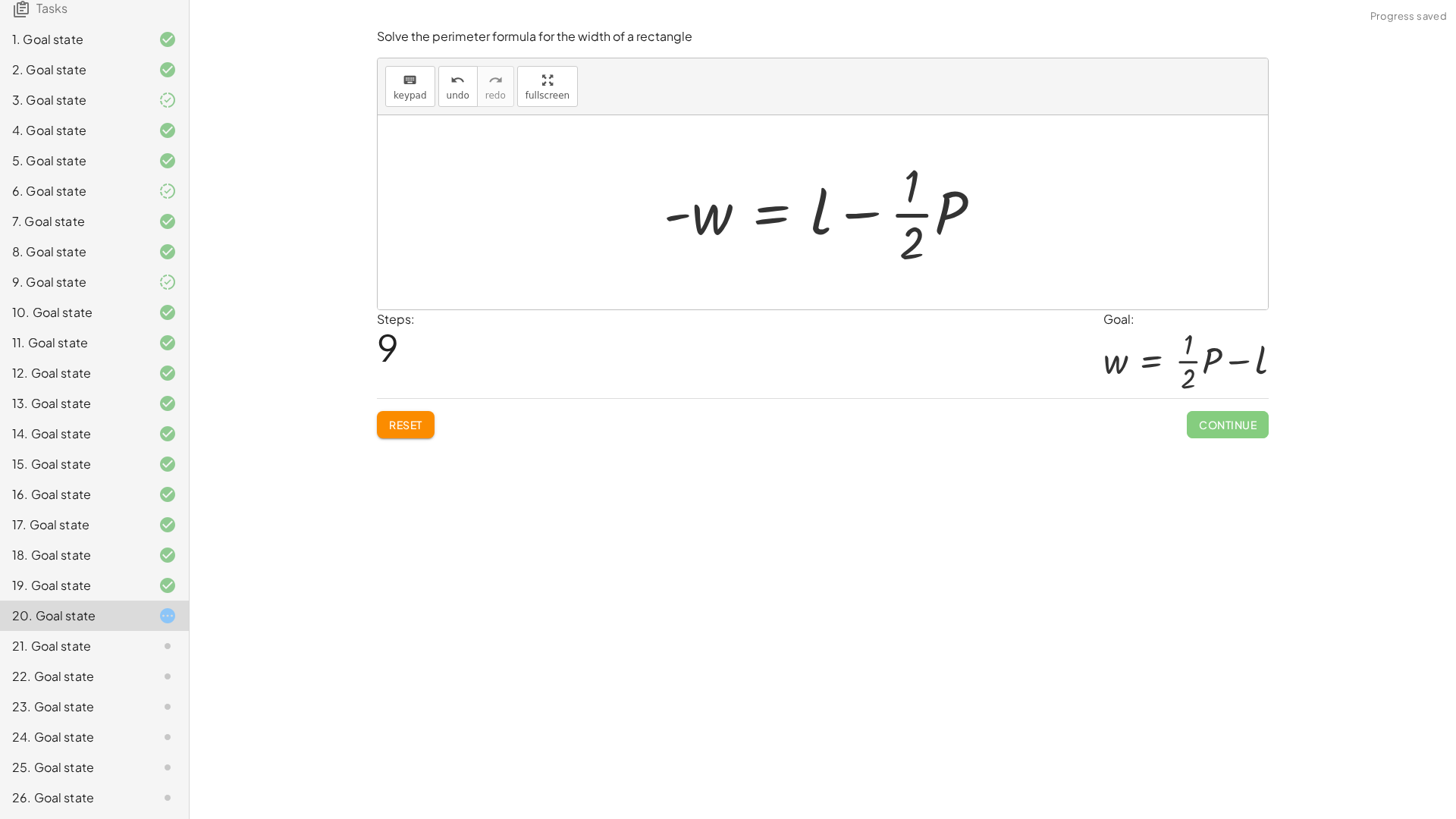
click at [862, 212] on div at bounding box center [828, 212] width 346 height 117
click at [858, 208] on div at bounding box center [828, 212] width 346 height 117
drag, startPoint x: 681, startPoint y: 215, endPoint x: 867, endPoint y: 213, distance: 186.0
click at [867, 213] on div at bounding box center [828, 212] width 346 height 117
click at [784, 213] on div at bounding box center [828, 212] width 364 height 117
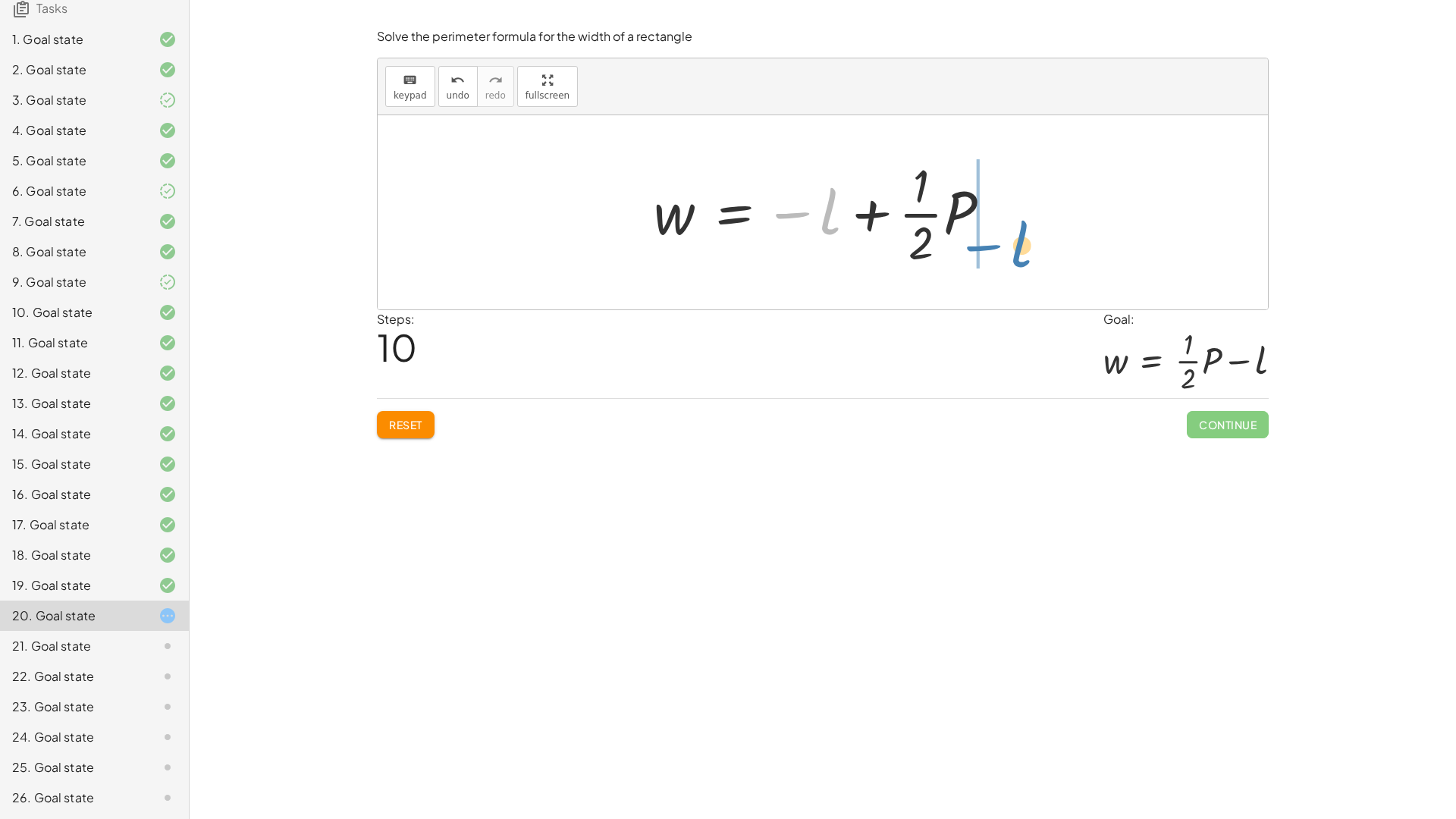
drag, startPoint x: 829, startPoint y: 215, endPoint x: 1022, endPoint y: 247, distance: 195.6
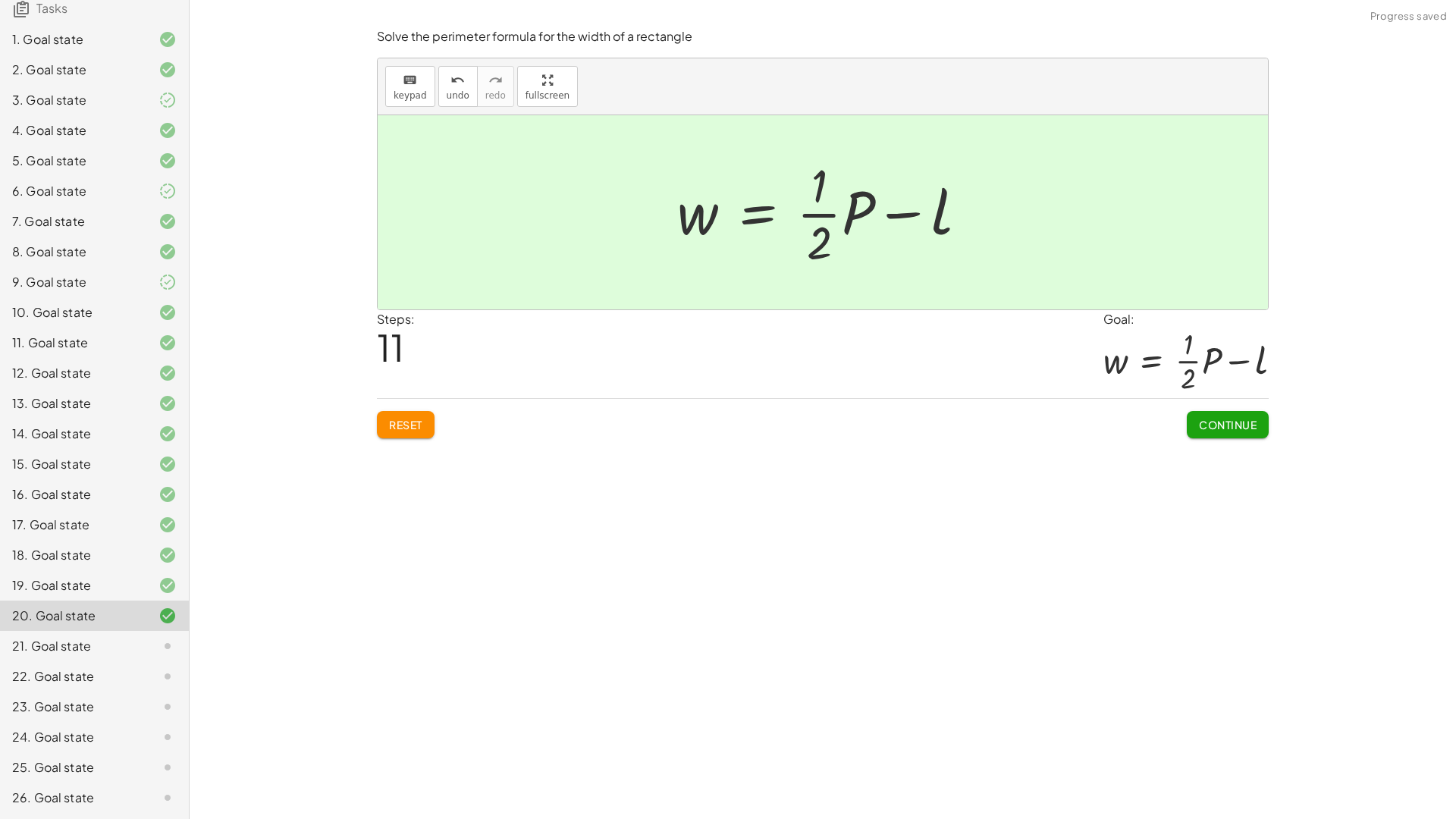
drag, startPoint x: 1213, startPoint y: 411, endPoint x: 1088, endPoint y: 407, distance: 125.1
click at [1211, 413] on button "Continue" at bounding box center [1227, 424] width 82 height 27
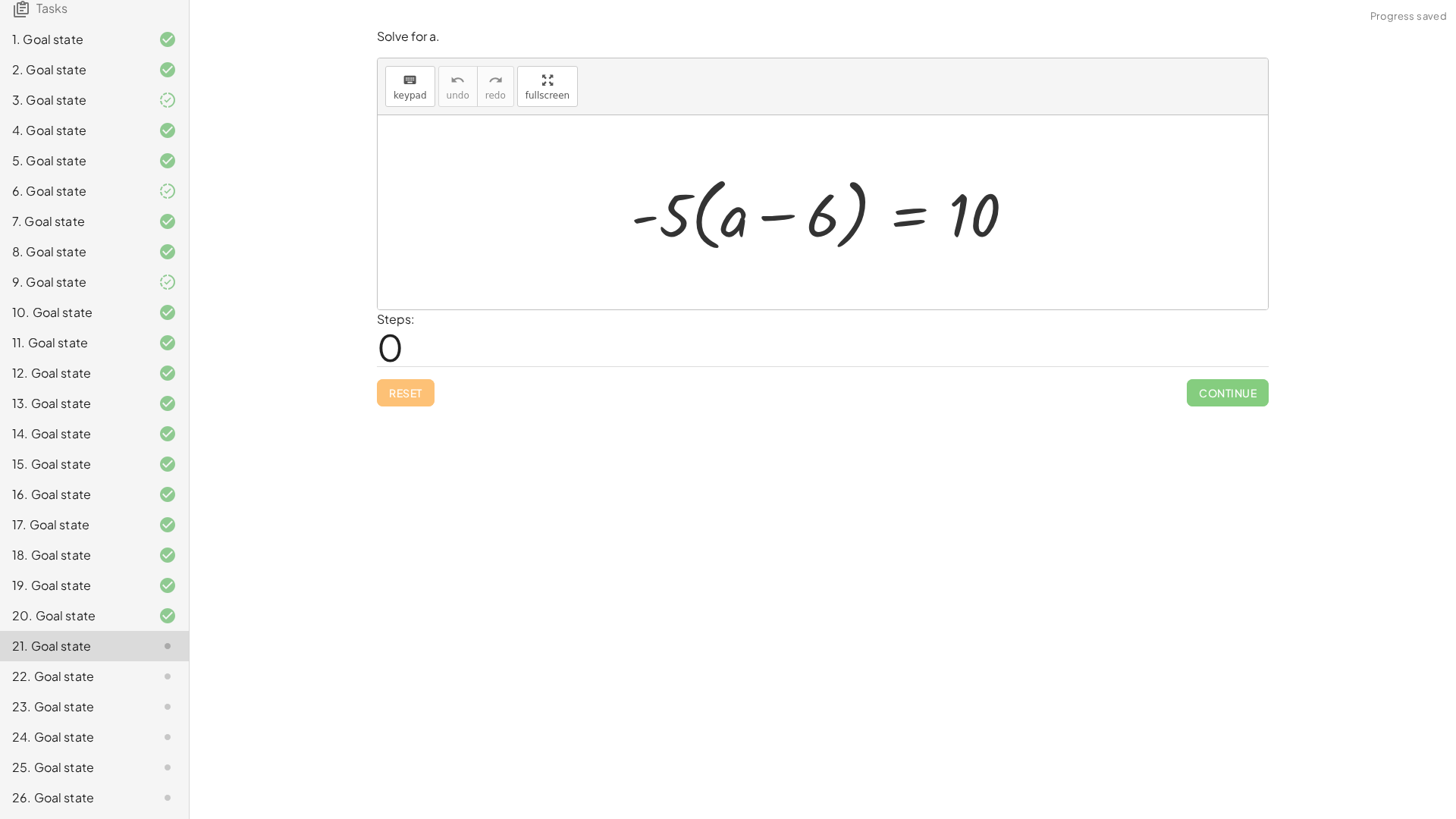
click at [716, 227] on div at bounding box center [828, 213] width 411 height 87
drag, startPoint x: 677, startPoint y: 212, endPoint x: 765, endPoint y: 226, distance: 89.1
click at [765, 226] on div at bounding box center [828, 213] width 411 height 87
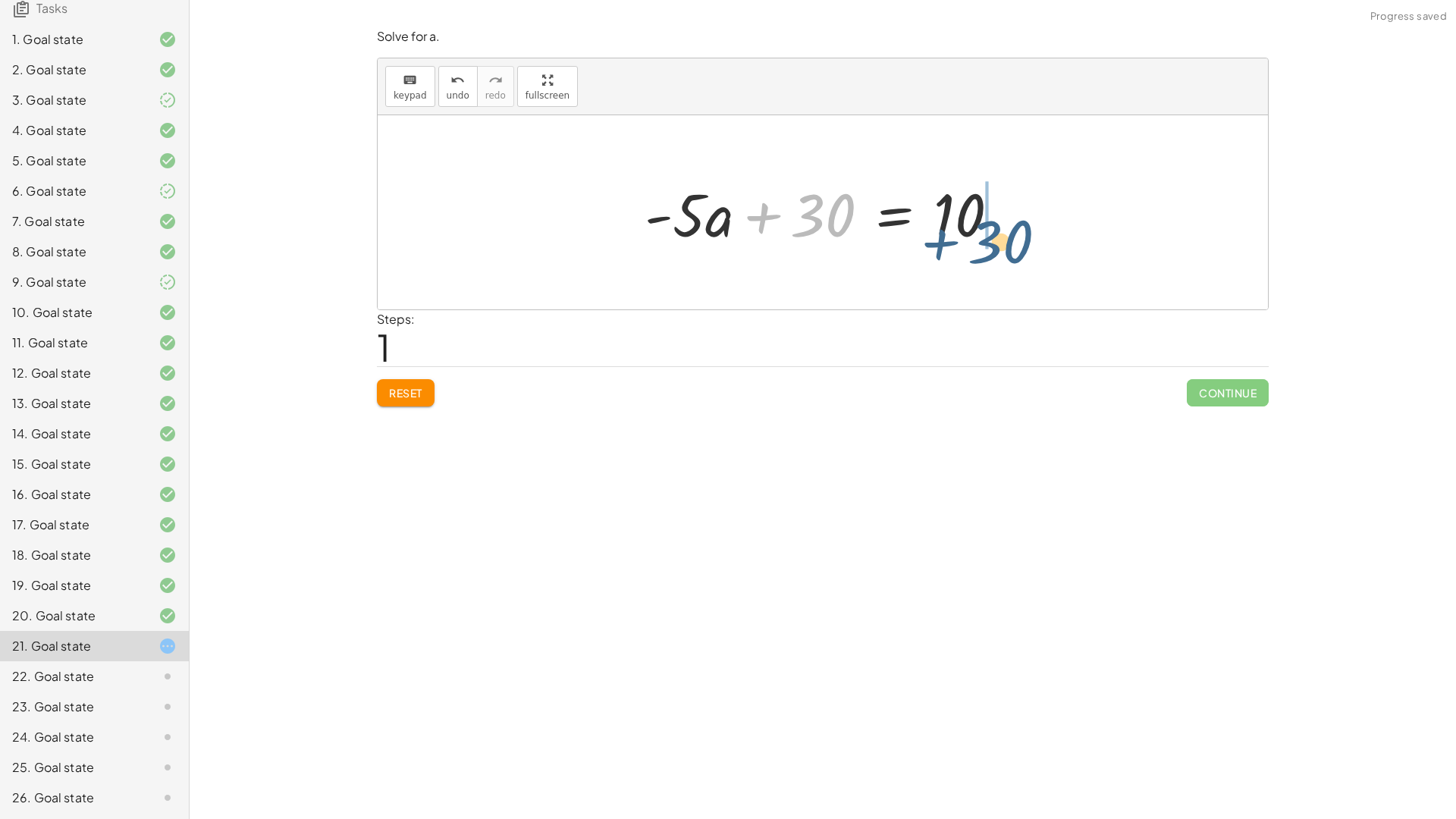
drag, startPoint x: 812, startPoint y: 207, endPoint x: 991, endPoint y: 234, distance: 181.0
click at [991, 234] on div at bounding box center [828, 213] width 382 height 78
click at [912, 212] on div at bounding box center [828, 213] width 382 height 78
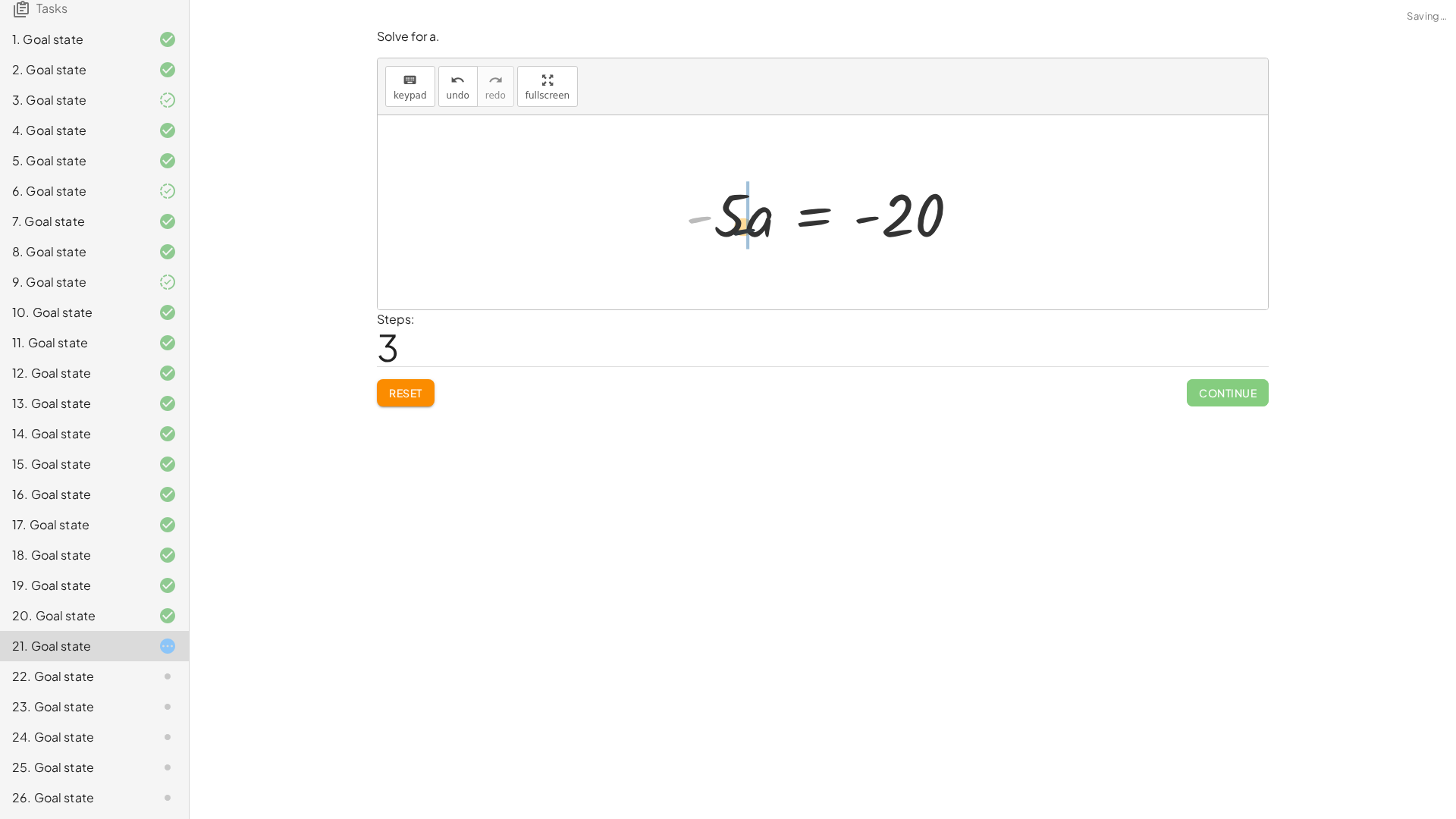
drag, startPoint x: 694, startPoint y: 225, endPoint x: 742, endPoint y: 237, distance: 49.5
click at [743, 238] on div at bounding box center [828, 213] width 301 height 78
click at [742, 237] on div at bounding box center [821, 213] width 315 height 78
drag, startPoint x: 733, startPoint y: 221, endPoint x: 918, endPoint y: 229, distance: 185.2
click at [918, 229] on div at bounding box center [828, 213] width 301 height 78
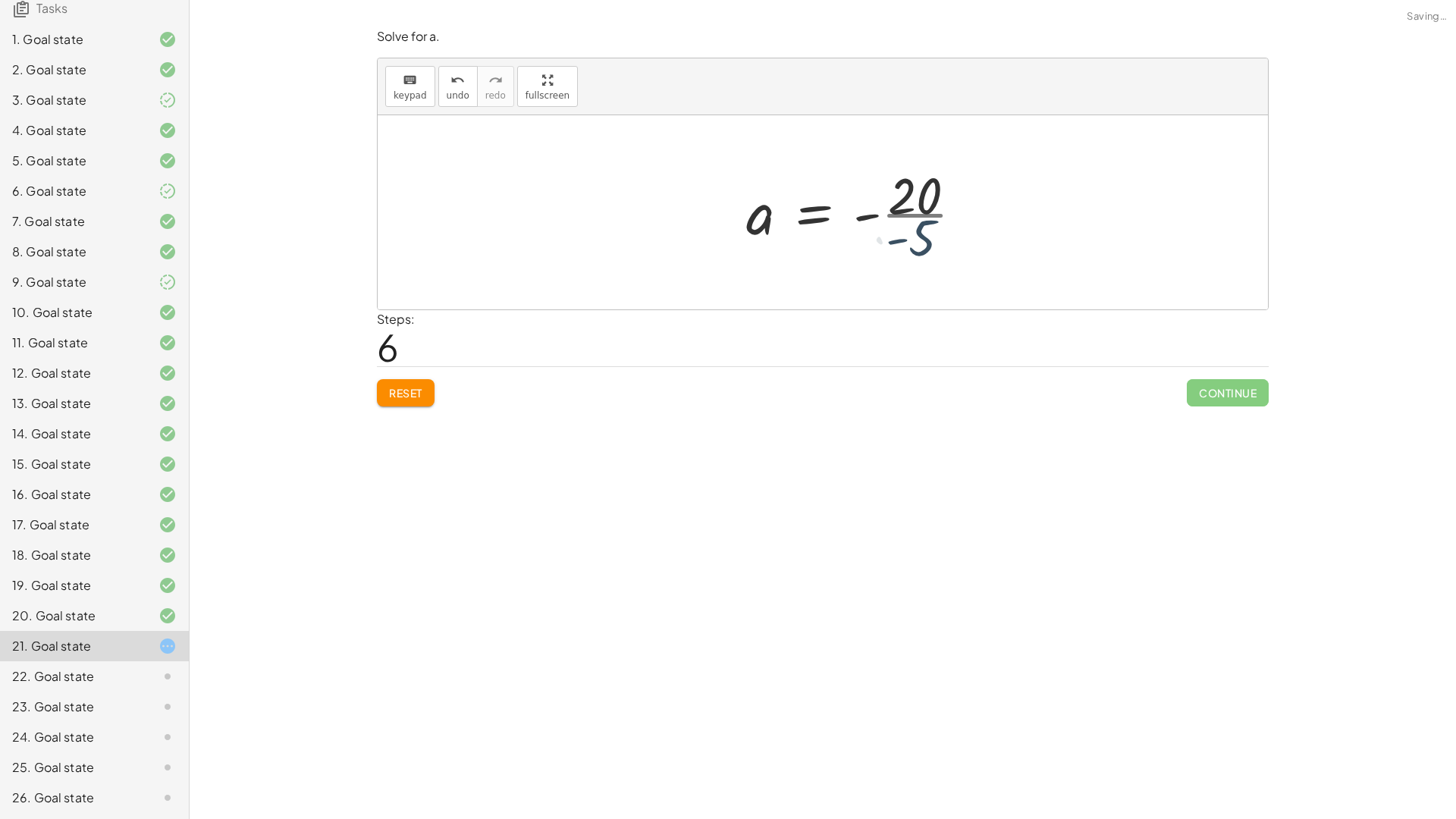
click at [908, 202] on div at bounding box center [860, 212] width 244 height 117
click at [859, 219] on div at bounding box center [828, 212] width 238 height 75
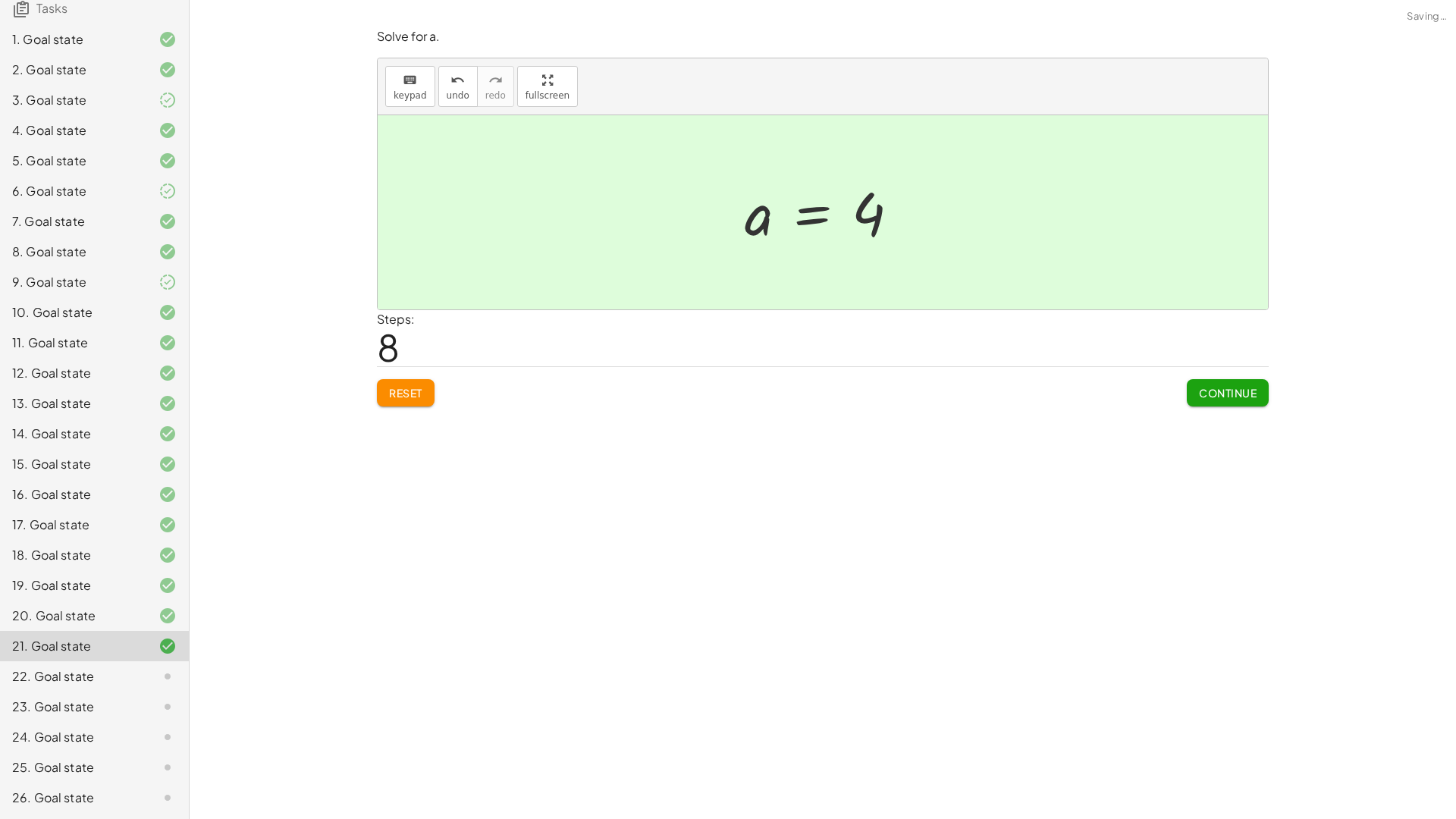
click at [1211, 375] on div "Continue" at bounding box center [1227, 387] width 82 height 40
click at [1222, 393] on span "Continue" at bounding box center [1227, 392] width 58 height 14
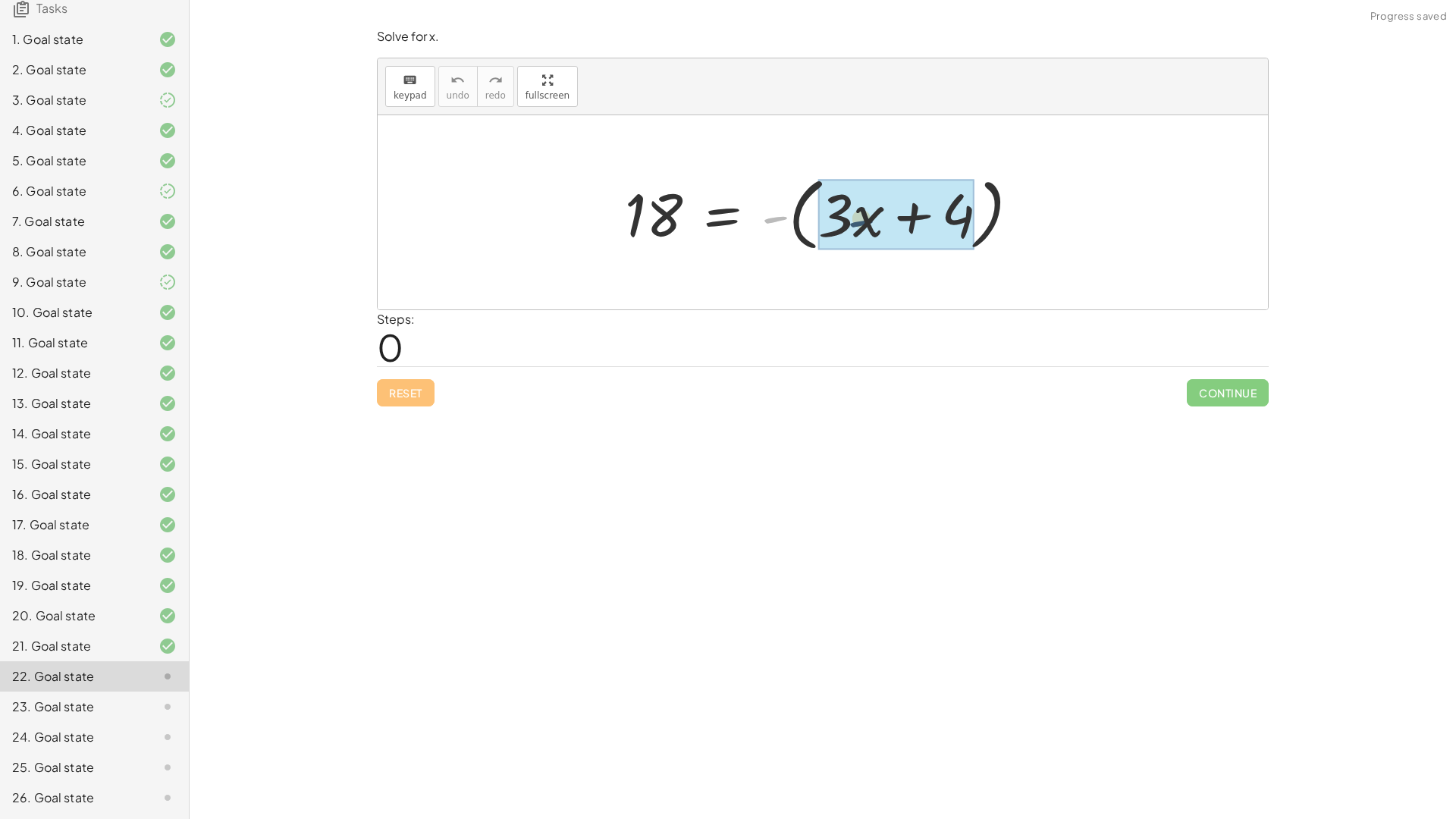
drag, startPoint x: 770, startPoint y: 224, endPoint x: 810, endPoint y: 208, distance: 43.1
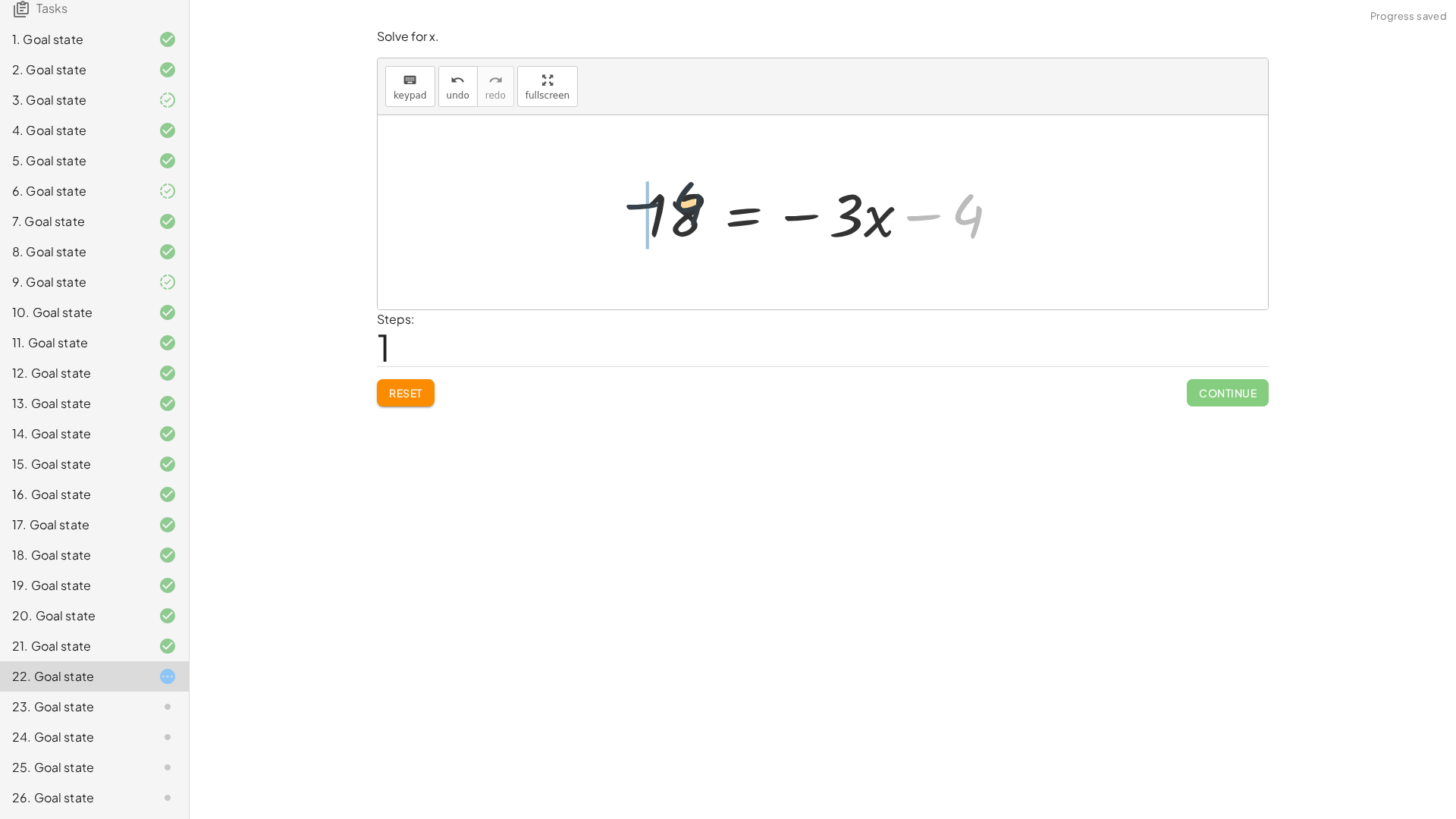
drag, startPoint x: 950, startPoint y: 200, endPoint x: 622, endPoint y: 168, distance: 329.6
click at [622, 168] on div "18 = - ( + · 3 · x + 4 ) − 4 18 = − · 3 · x 4 −" at bounding box center [822, 212] width 890 height 194
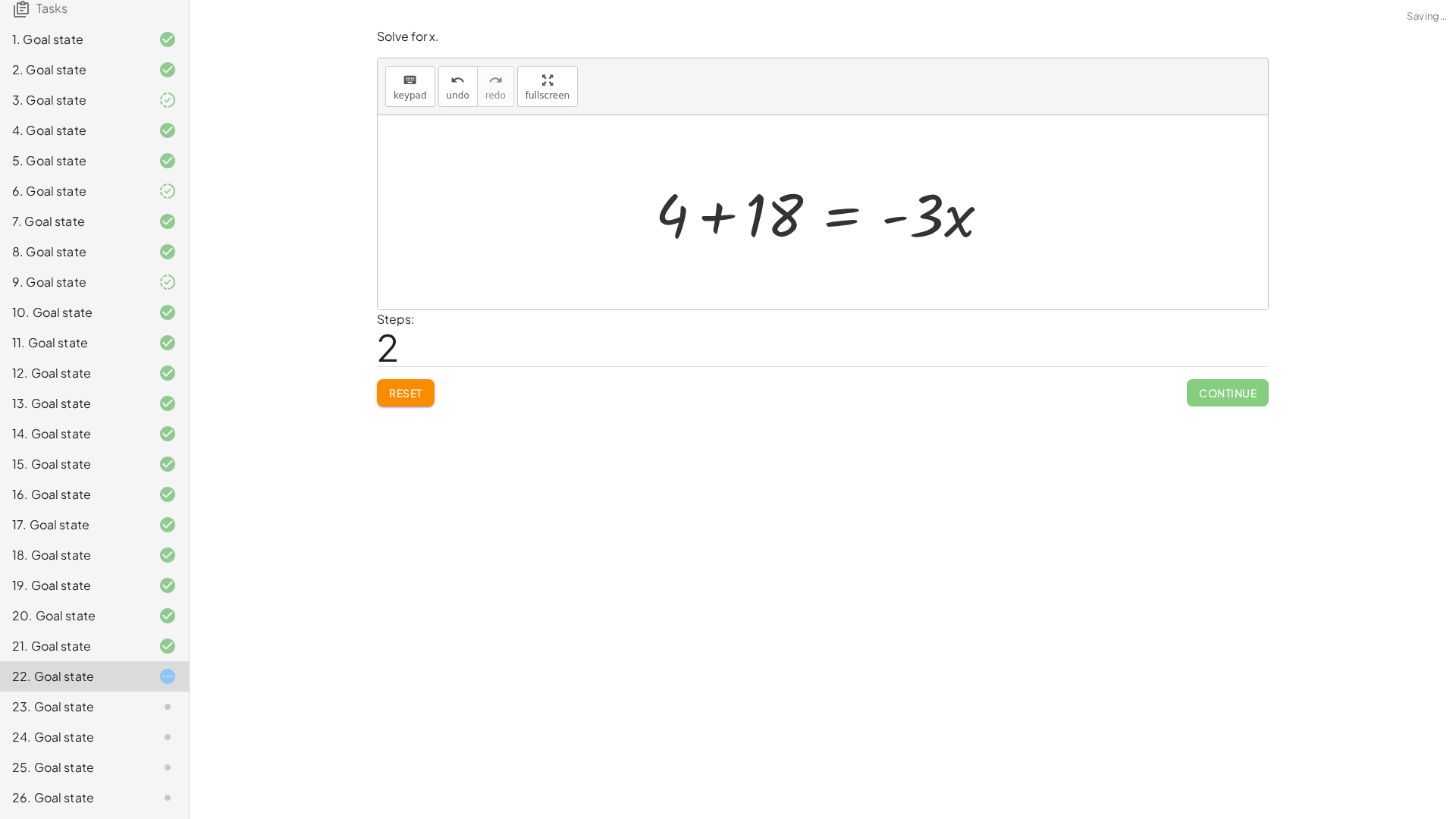
drag, startPoint x: 752, startPoint y: 274, endPoint x: 754, endPoint y: 211, distance: 63.0
click at [749, 259] on div at bounding box center [822, 212] width 890 height 194
click at [728, 188] on div at bounding box center [828, 213] width 361 height 78
click at [730, 206] on div at bounding box center [828, 213] width 361 height 78
click at [752, 212] on div at bounding box center [828, 213] width 361 height 78
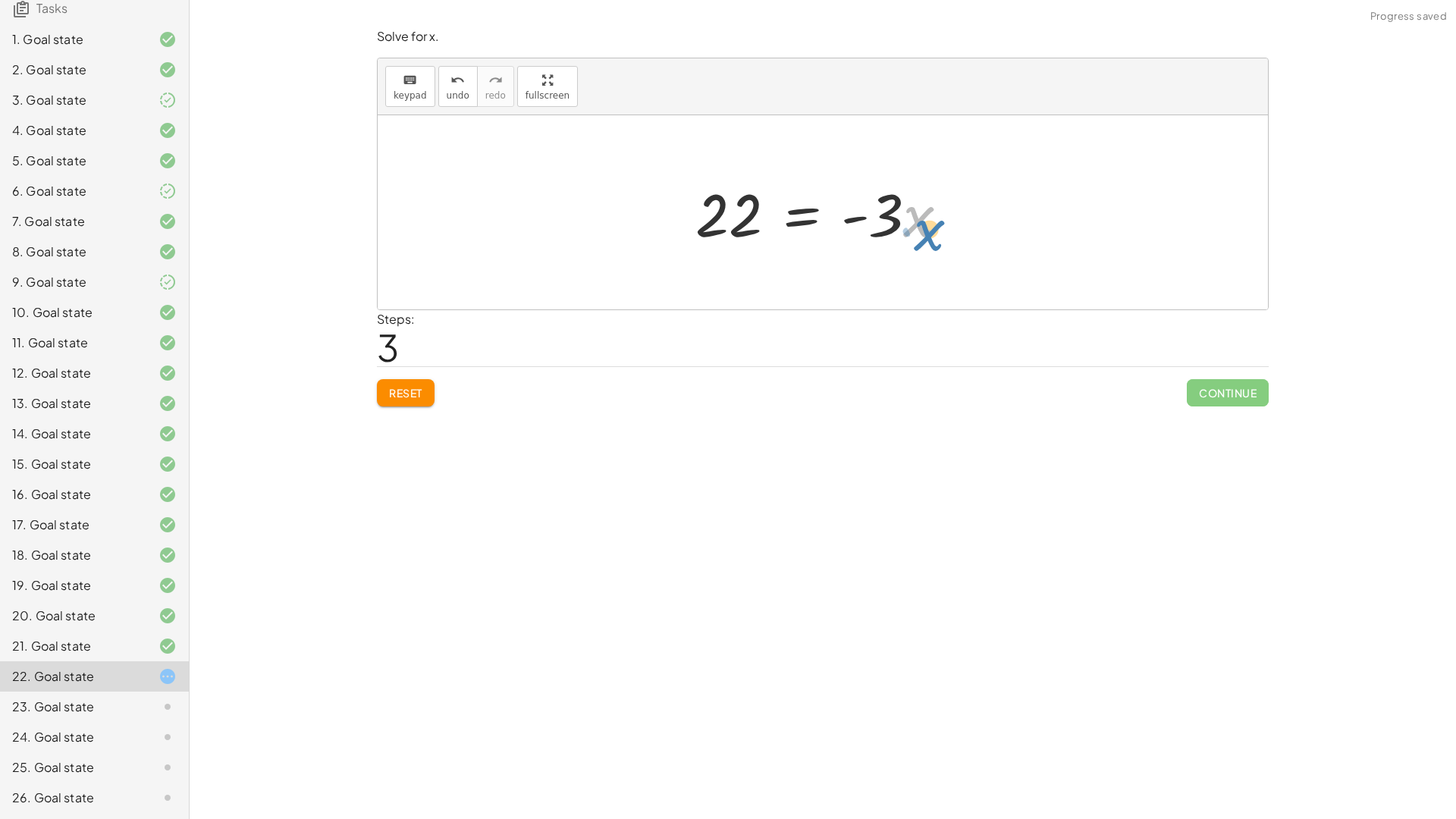
drag, startPoint x: 940, startPoint y: 217, endPoint x: 967, endPoint y: 227, distance: 28.8
click at [967, 227] on div at bounding box center [828, 213] width 280 height 78
drag, startPoint x: 890, startPoint y: 202, endPoint x: 701, endPoint y: 230, distance: 191.1
click at [701, 230] on div at bounding box center [828, 213] width 280 height 78
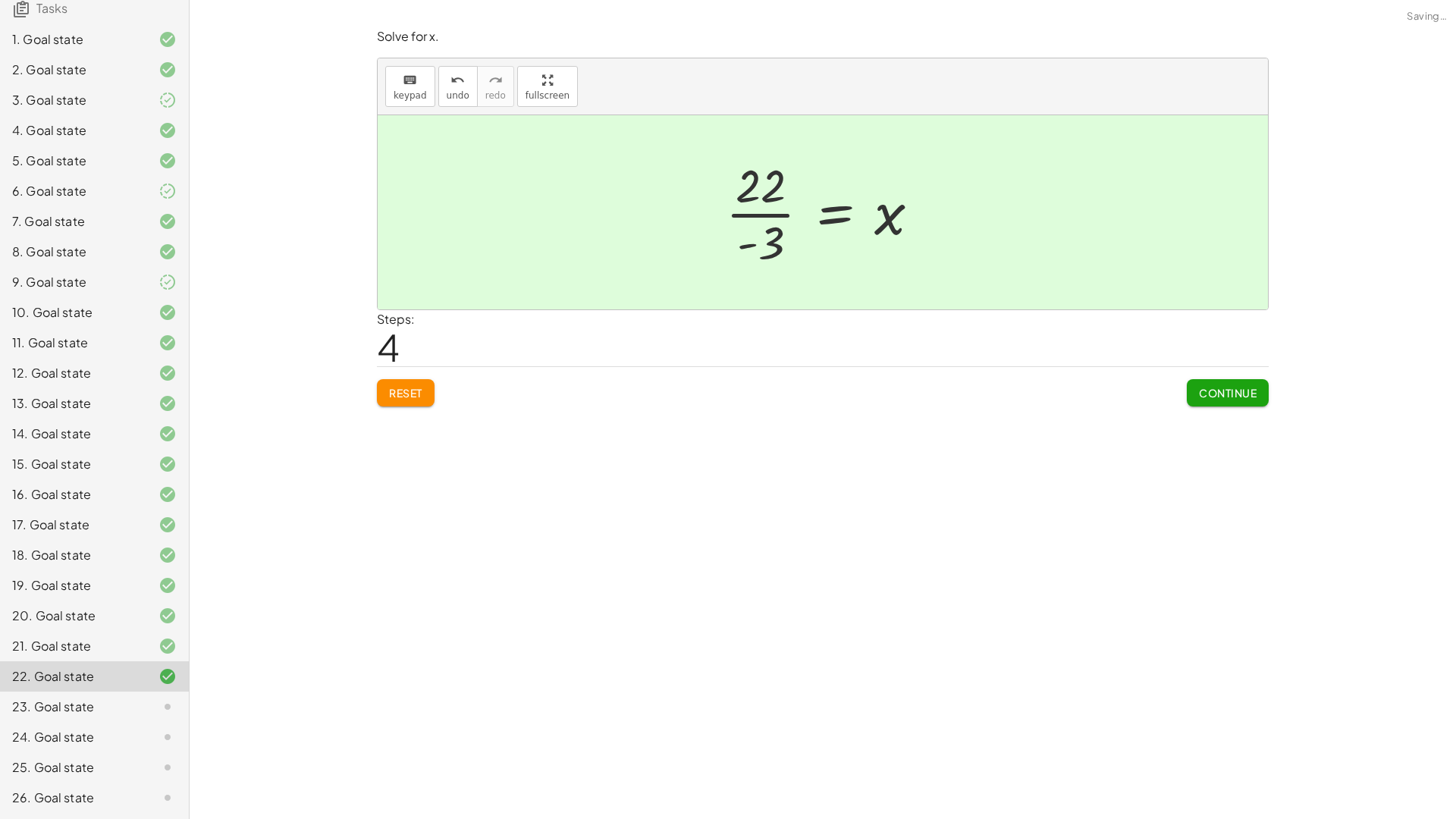
click at [1224, 383] on button "Continue" at bounding box center [1227, 392] width 82 height 27
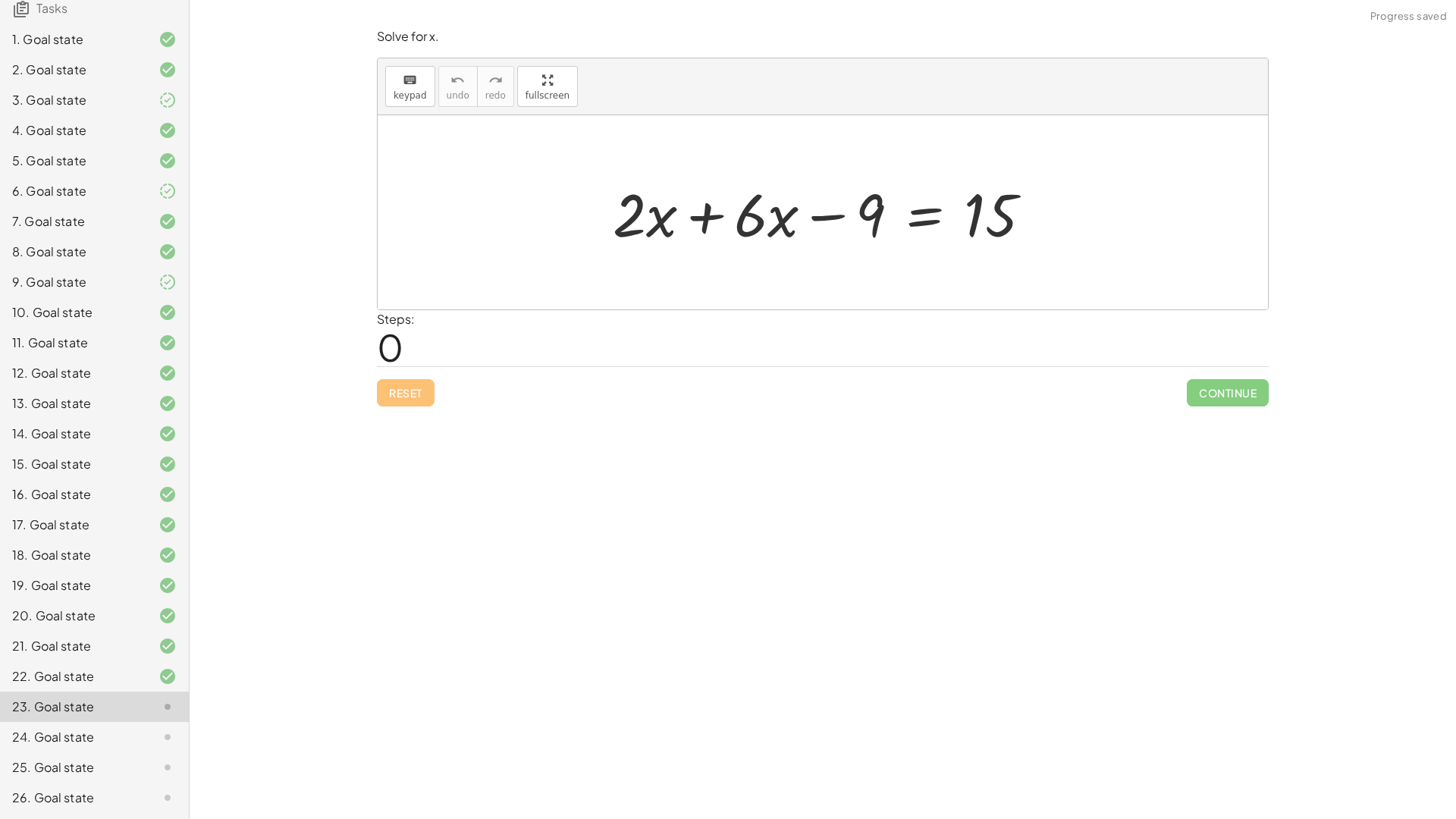
click at [699, 222] on div at bounding box center [828, 213] width 446 height 78
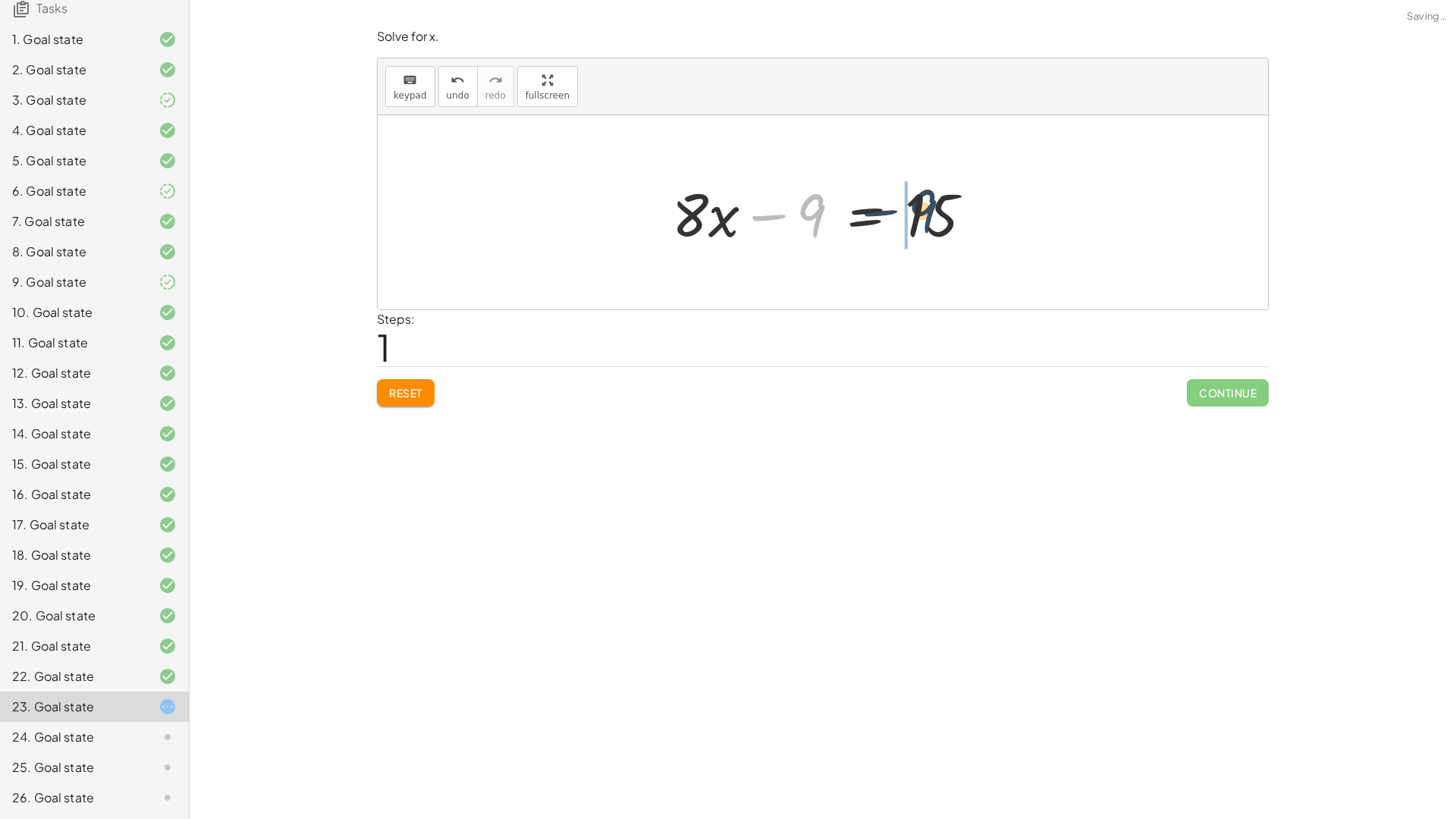
drag, startPoint x: 796, startPoint y: 221, endPoint x: 914, endPoint y: 211, distance: 118.4
click at [914, 211] on div at bounding box center [828, 213] width 327 height 78
click at [934, 223] on div at bounding box center [828, 213] width 327 height 78
click at [855, 237] on div at bounding box center [791, 213] width 255 height 78
click at [761, 216] on div at bounding box center [793, 213] width 255 height 78
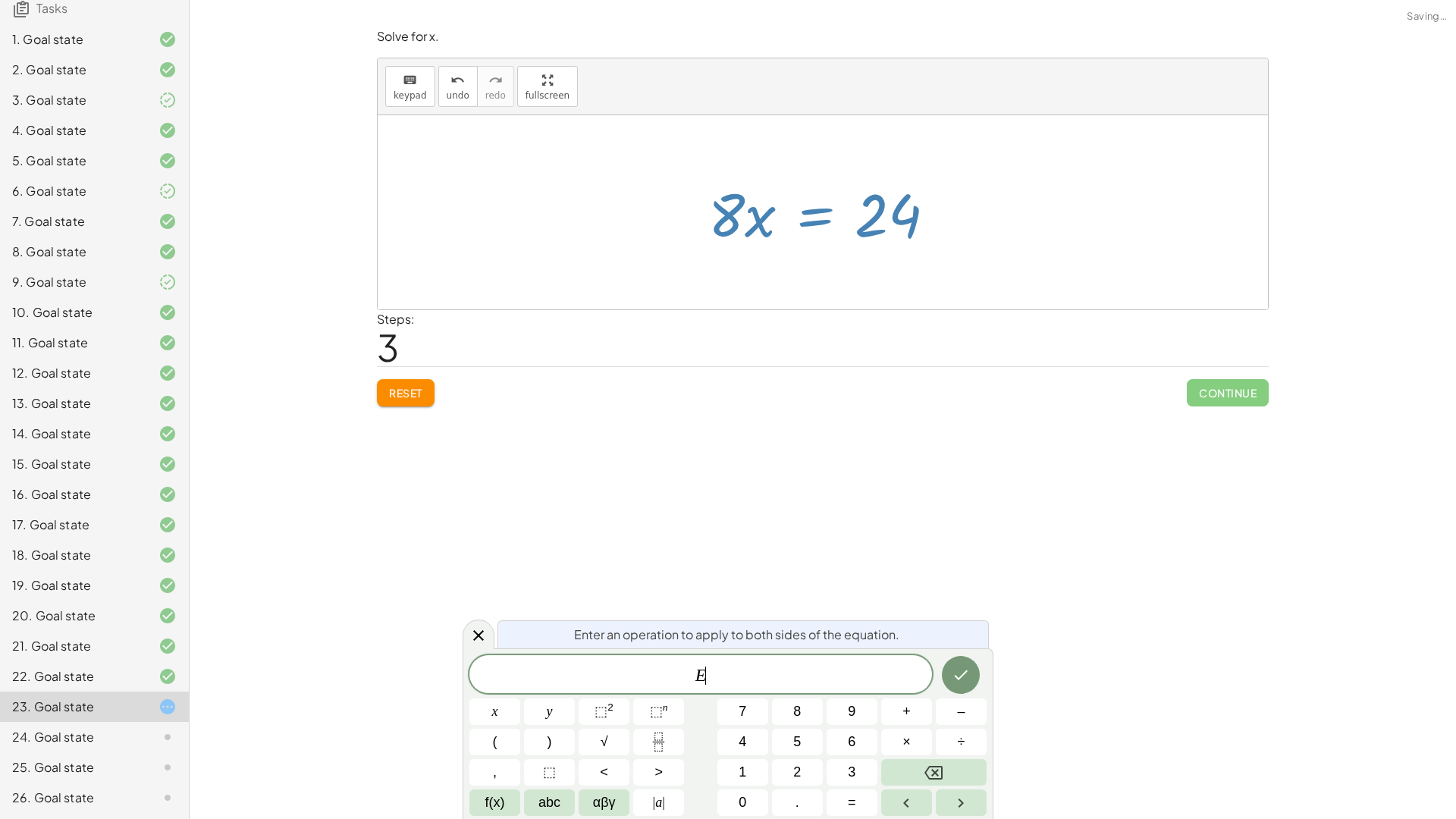
click at [747, 211] on div at bounding box center [828, 213] width 255 height 78
click at [703, 211] on div at bounding box center [828, 213] width 255 height 78
drag, startPoint x: 722, startPoint y: 207, endPoint x: 844, endPoint y: 257, distance: 131.8
click at [844, 257] on div "+ · 2 · x + · 6 · x − 9 = 15 + · 8 · x − 9 = 15 · 8 · x = + 9 + 15 · x = · 8 24" at bounding box center [822, 212] width 890 height 194
click at [948, 664] on button "Done" at bounding box center [960, 675] width 38 height 38
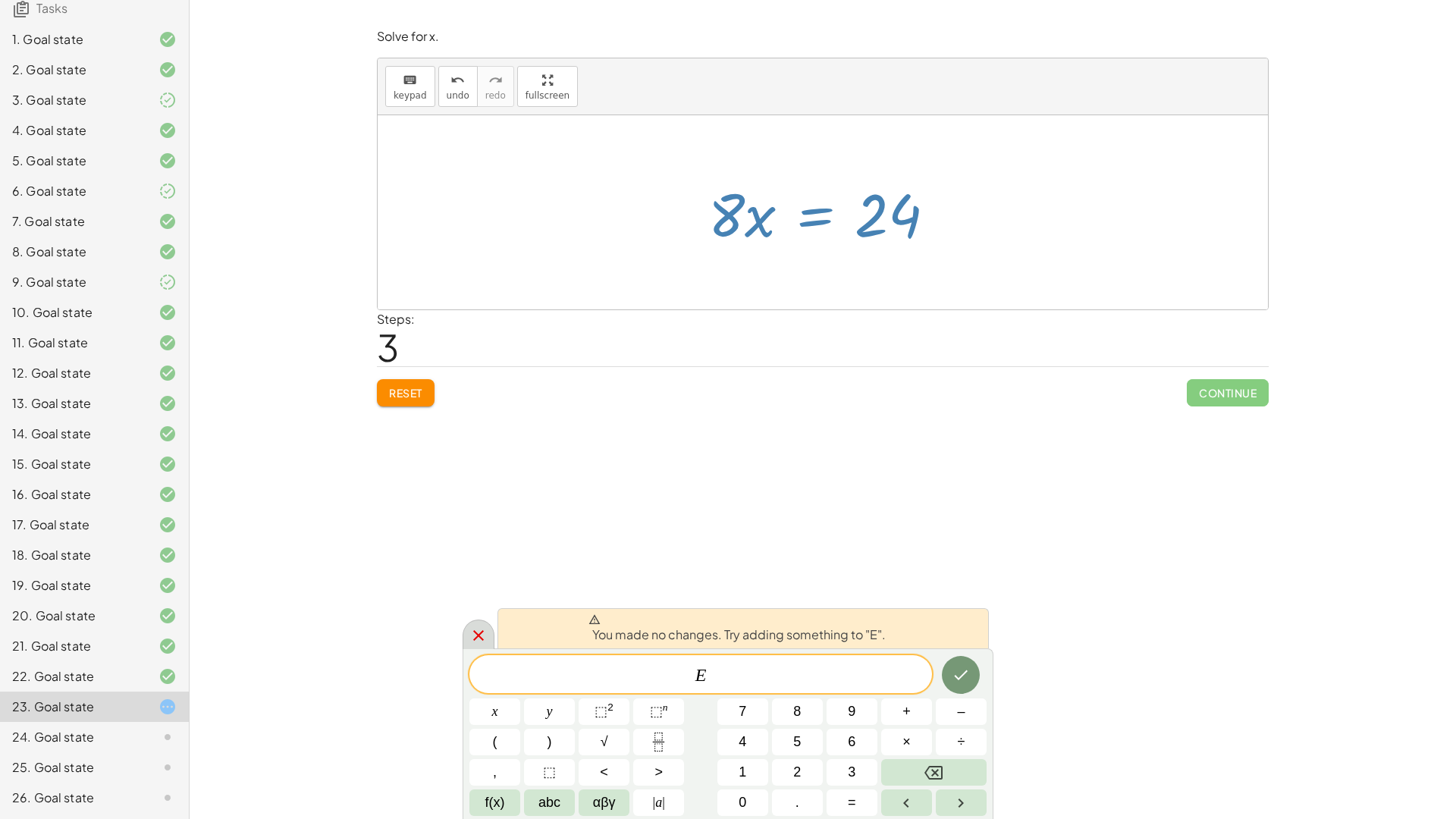
click at [485, 635] on icon at bounding box center [478, 635] width 18 height 18
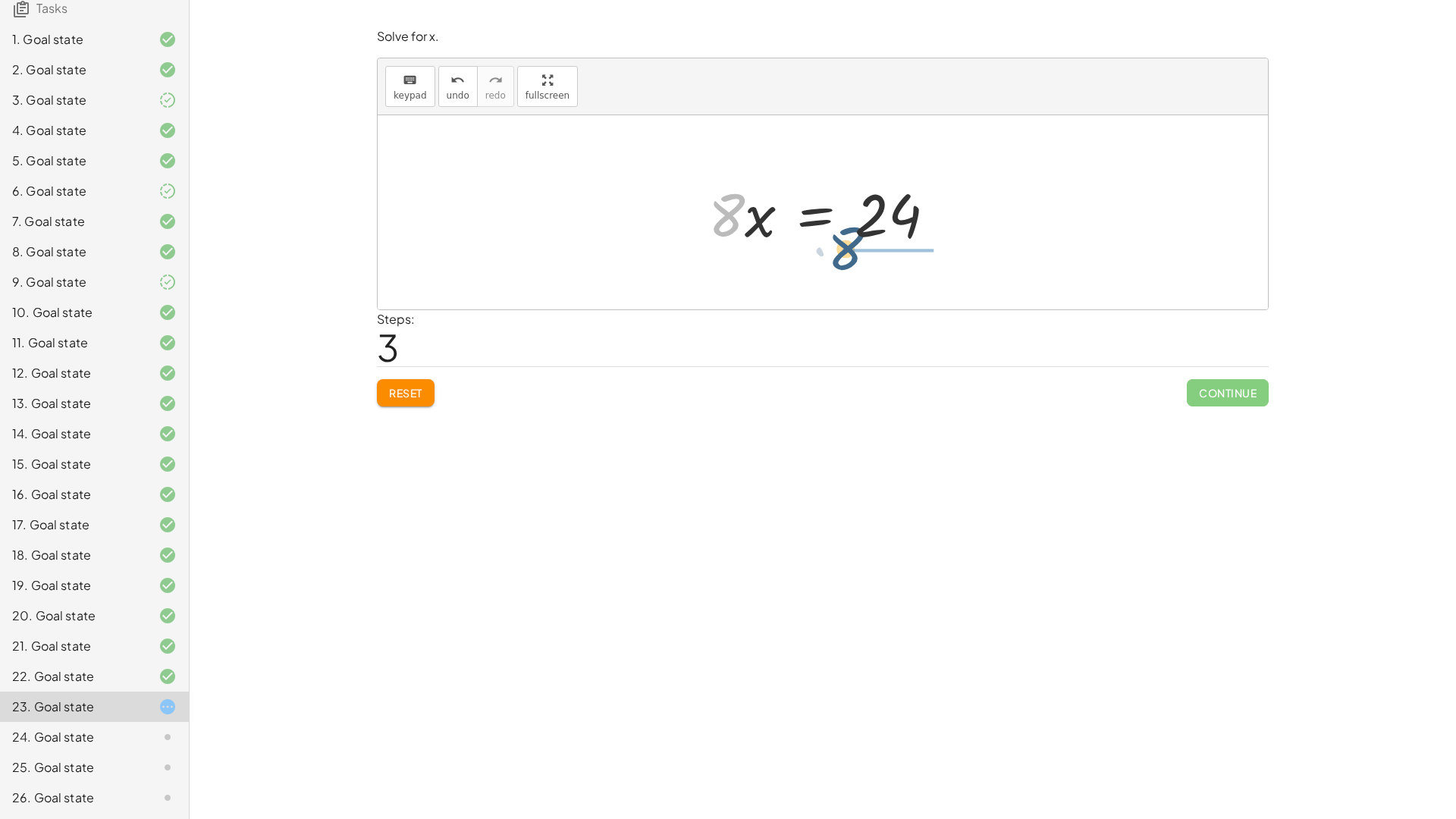
drag, startPoint x: 730, startPoint y: 228, endPoint x: 906, endPoint y: 250, distance: 177.4
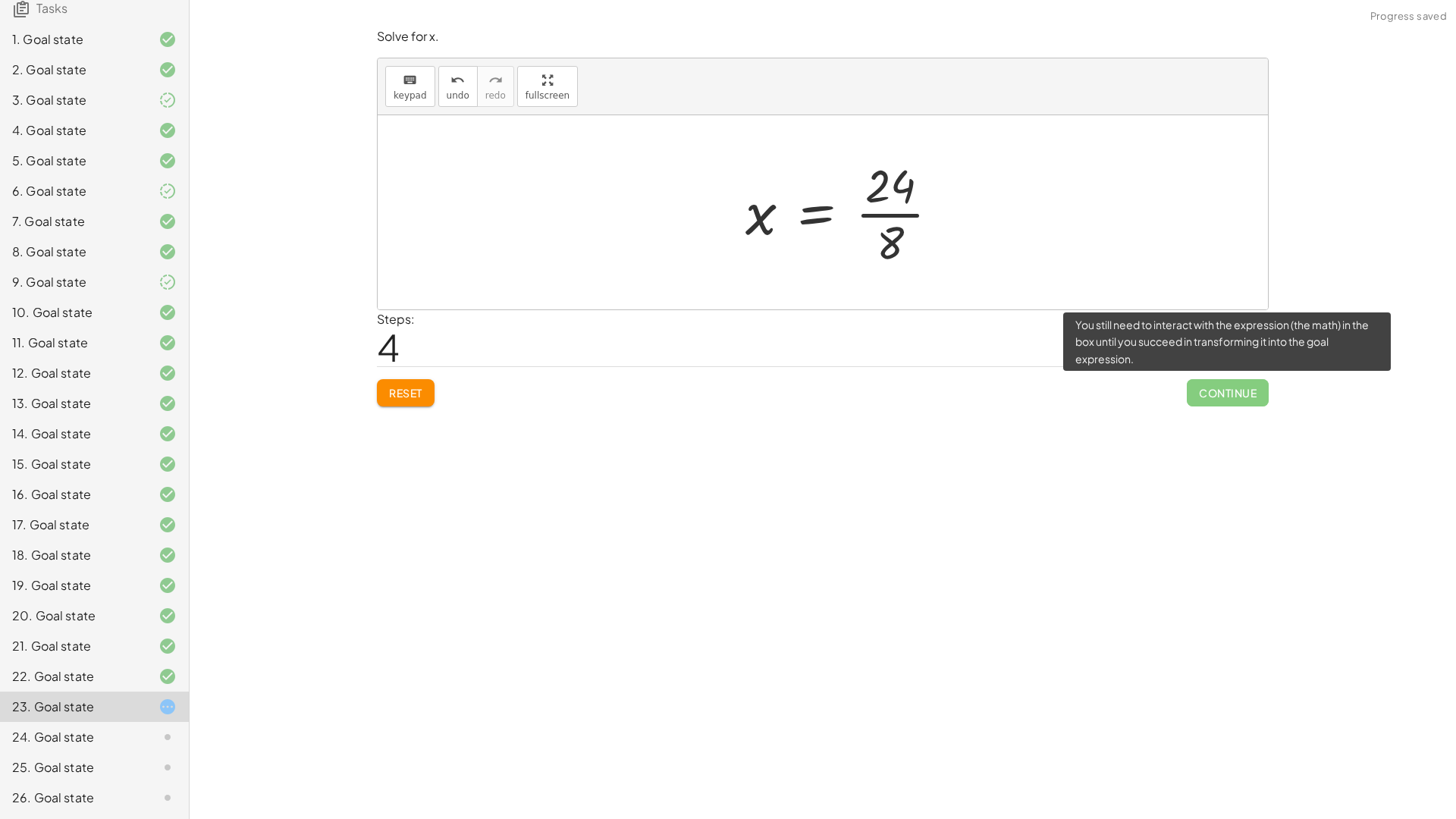
click at [1222, 392] on span "Continue" at bounding box center [1227, 392] width 82 height 27
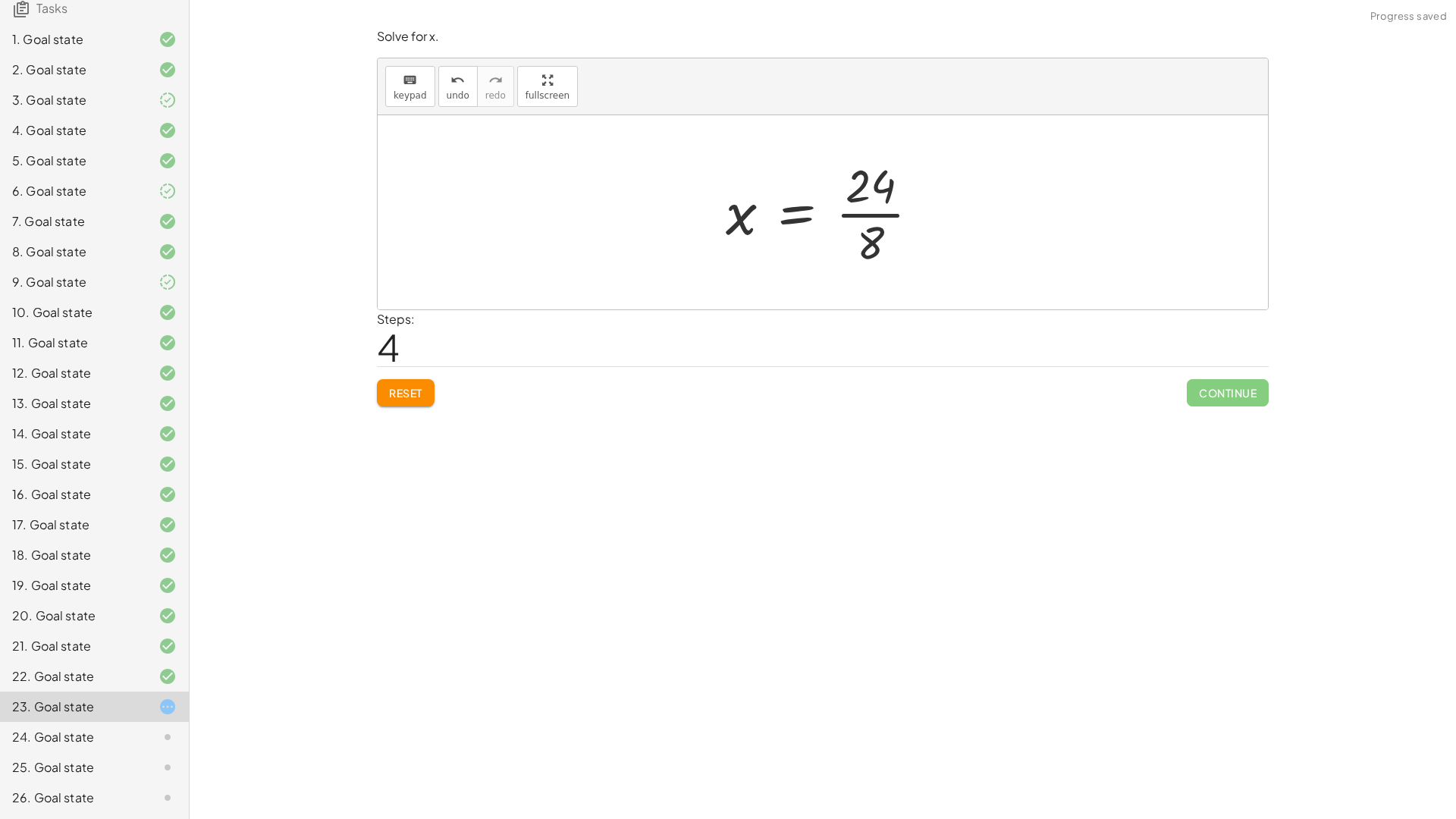
drag, startPoint x: 855, startPoint y: 238, endPoint x: 855, endPoint y: 258, distance: 20.0
click at [855, 250] on div at bounding box center [828, 212] width 222 height 117
click at [875, 202] on div at bounding box center [828, 212] width 222 height 117
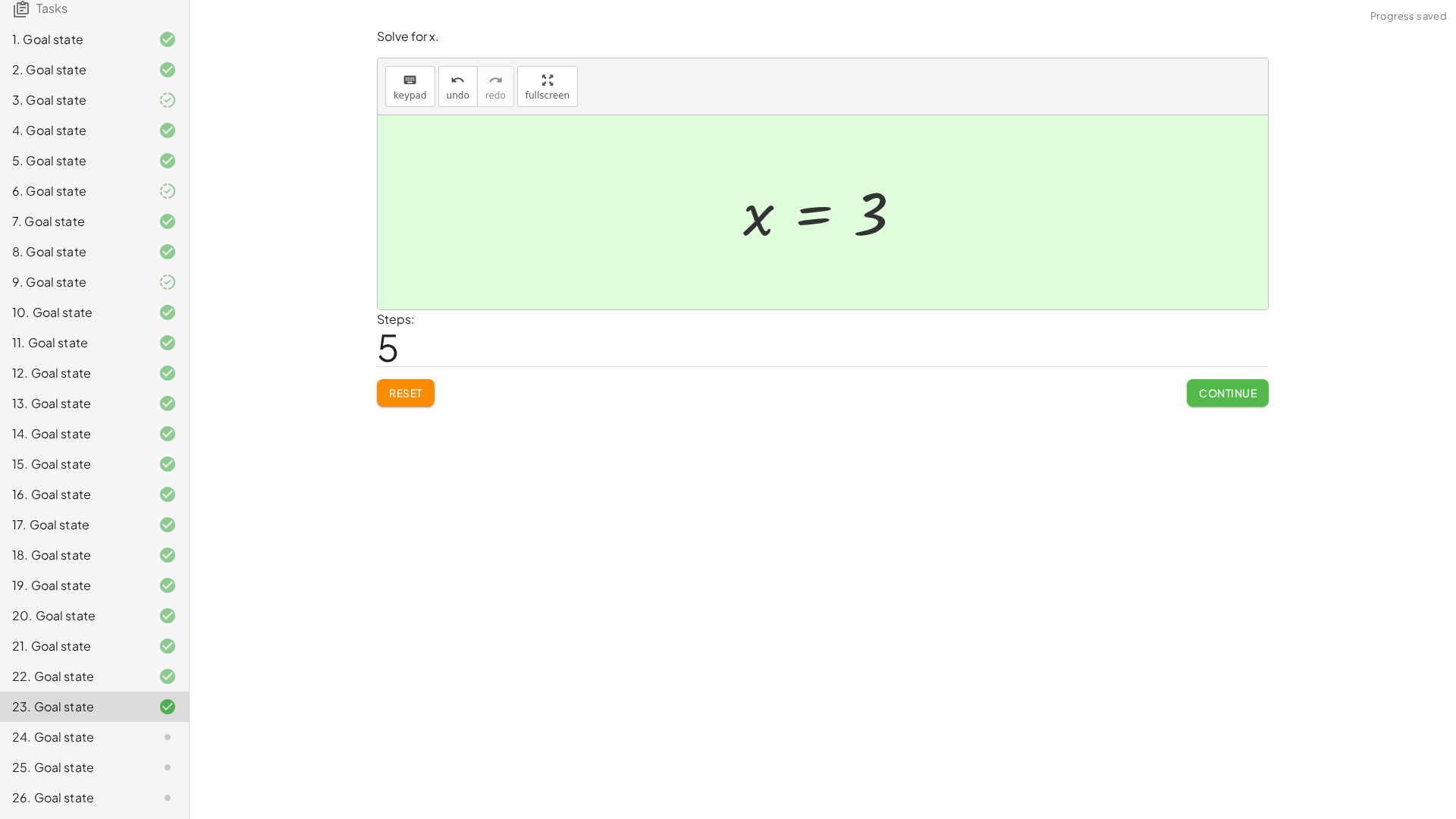
click at [1231, 396] on span "Continue" at bounding box center [1227, 392] width 58 height 14
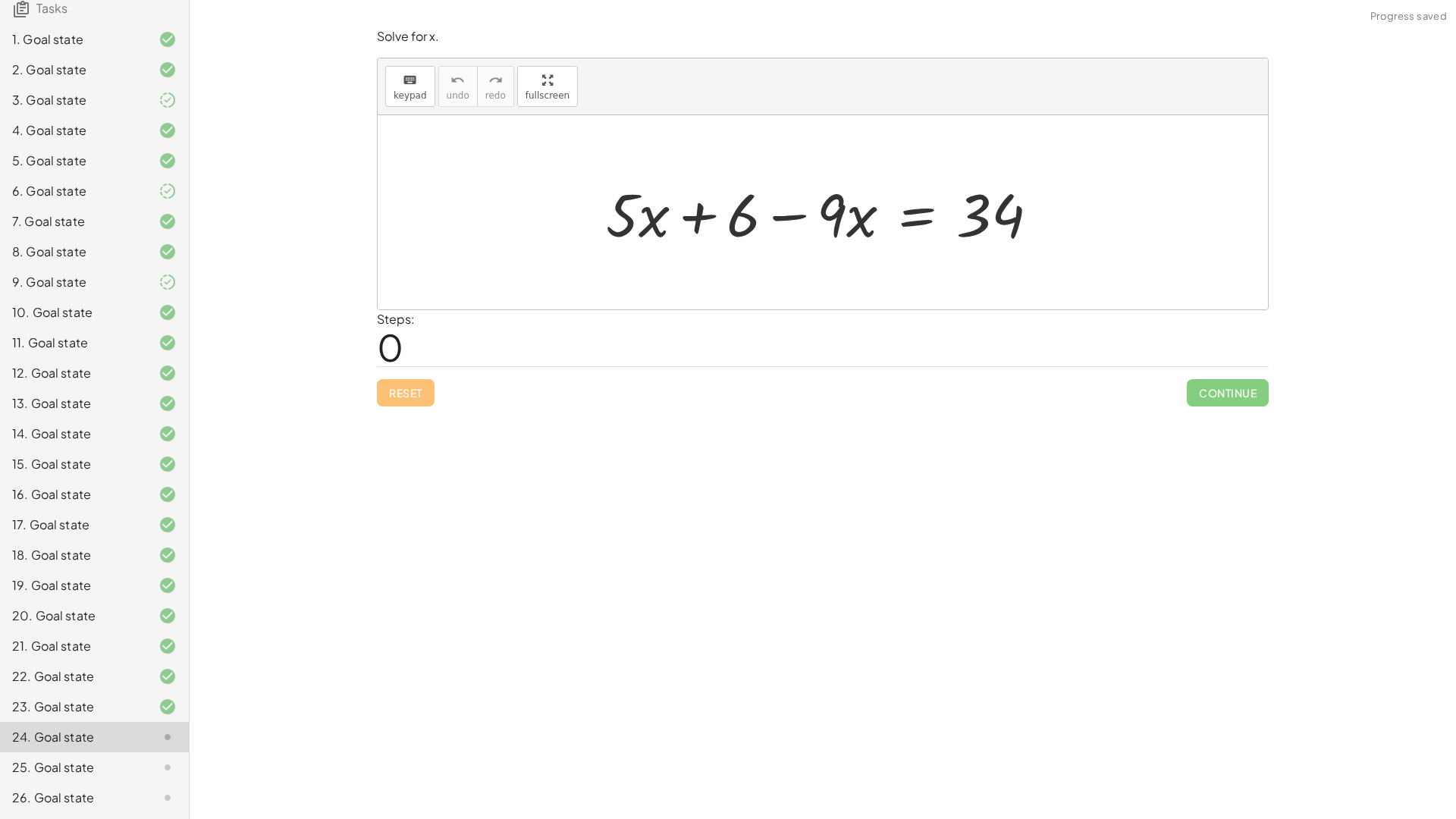
click at [838, 228] on div at bounding box center [828, 213] width 460 height 78
drag, startPoint x: 838, startPoint y: 228, endPoint x: 635, endPoint y: 229, distance: 203.0
click at [633, 225] on div at bounding box center [822, 212] width 890 height 194
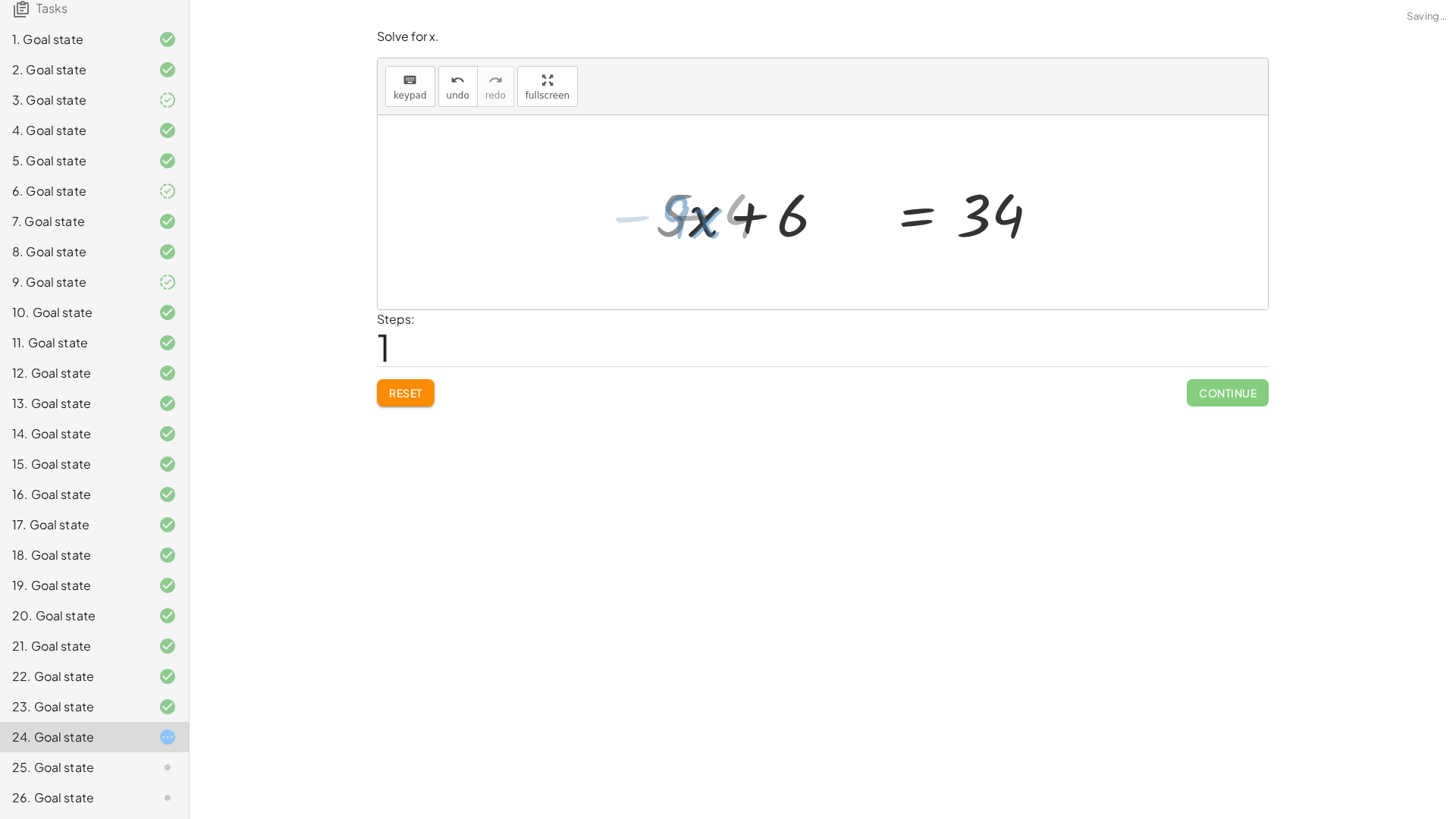
click at [643, 219] on div "· 9 − · x + · 5 · x + 6 − · 9 · x = 34 − · 4 + · 5 · x + 6 − · 9 · x = 34" at bounding box center [822, 212] width 890 height 194
drag, startPoint x: 708, startPoint y: 207, endPoint x: 720, endPoint y: 218, distance: 16.3
click at [708, 210] on div at bounding box center [852, 213] width 390 height 78
drag, startPoint x: 823, startPoint y: 221, endPoint x: 1001, endPoint y: 221, distance: 178.0
click at [1004, 221] on div at bounding box center [828, 213] width 390 height 78
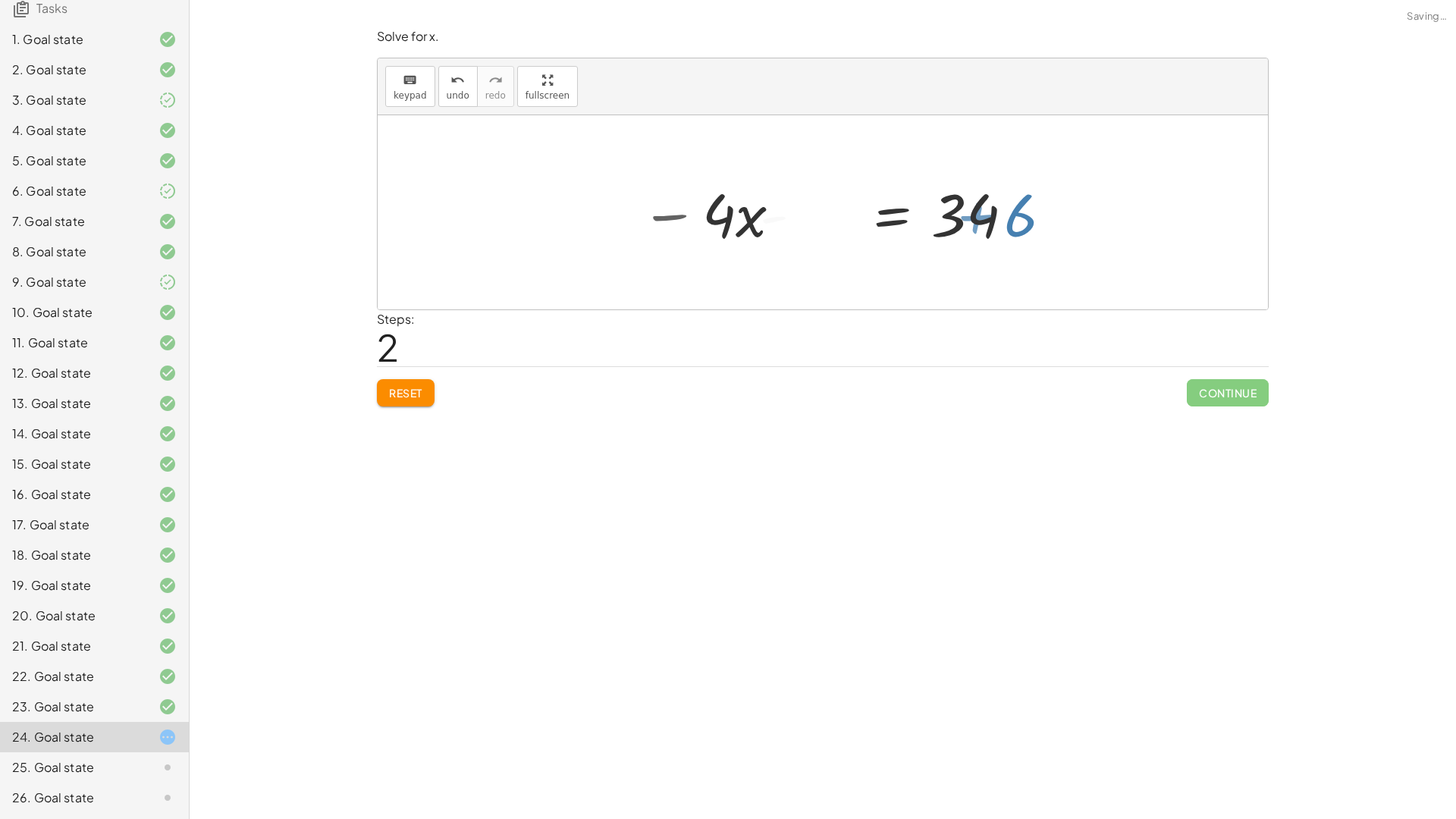
click at [1001, 221] on div at bounding box center [938, 213] width 372 height 78
click at [1001, 220] on div at bounding box center [894, 213] width 283 height 78
click at [758, 209] on div at bounding box center [828, 213] width 283 height 78
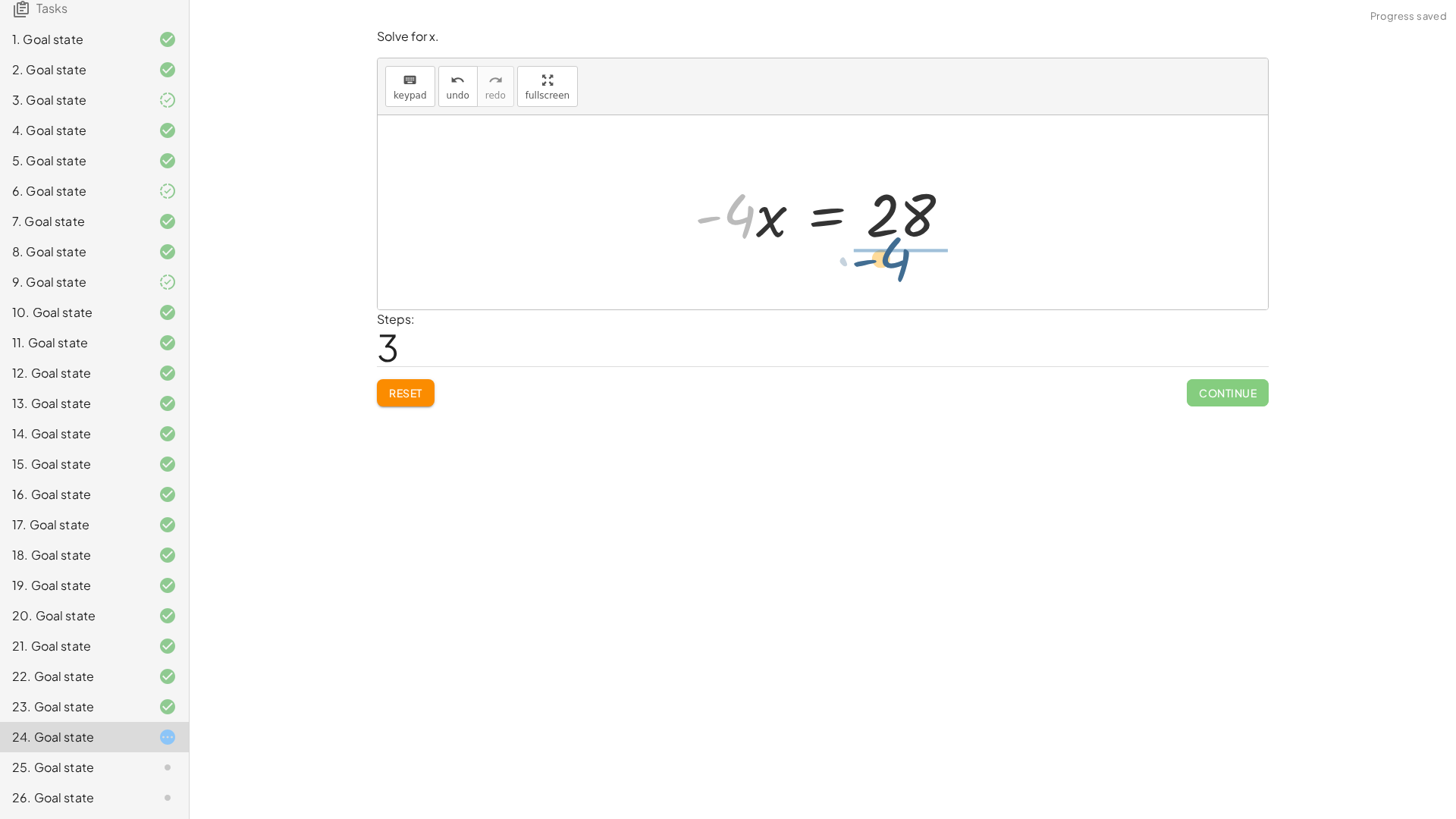
drag, startPoint x: 728, startPoint y: 211, endPoint x: 897, endPoint y: 241, distance: 171.6
click at [894, 245] on div at bounding box center [828, 213] width 283 height 78
click at [897, 241] on div at bounding box center [860, 212] width 224 height 117
click at [895, 239] on div at bounding box center [860, 212] width 224 height 117
click at [908, 225] on div at bounding box center [859, 212] width 224 height 117
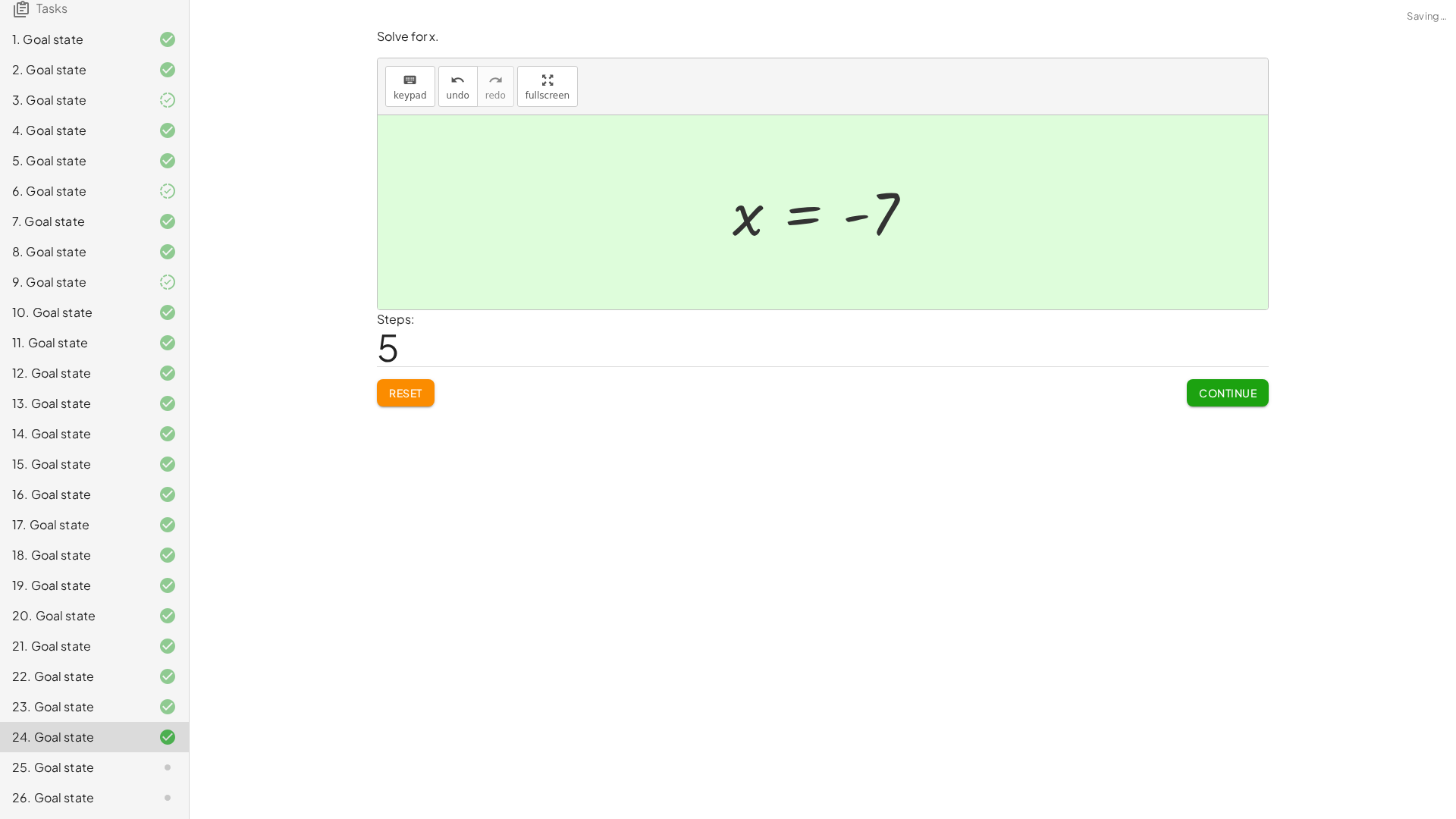
click at [1236, 397] on span "Continue" at bounding box center [1227, 392] width 58 height 14
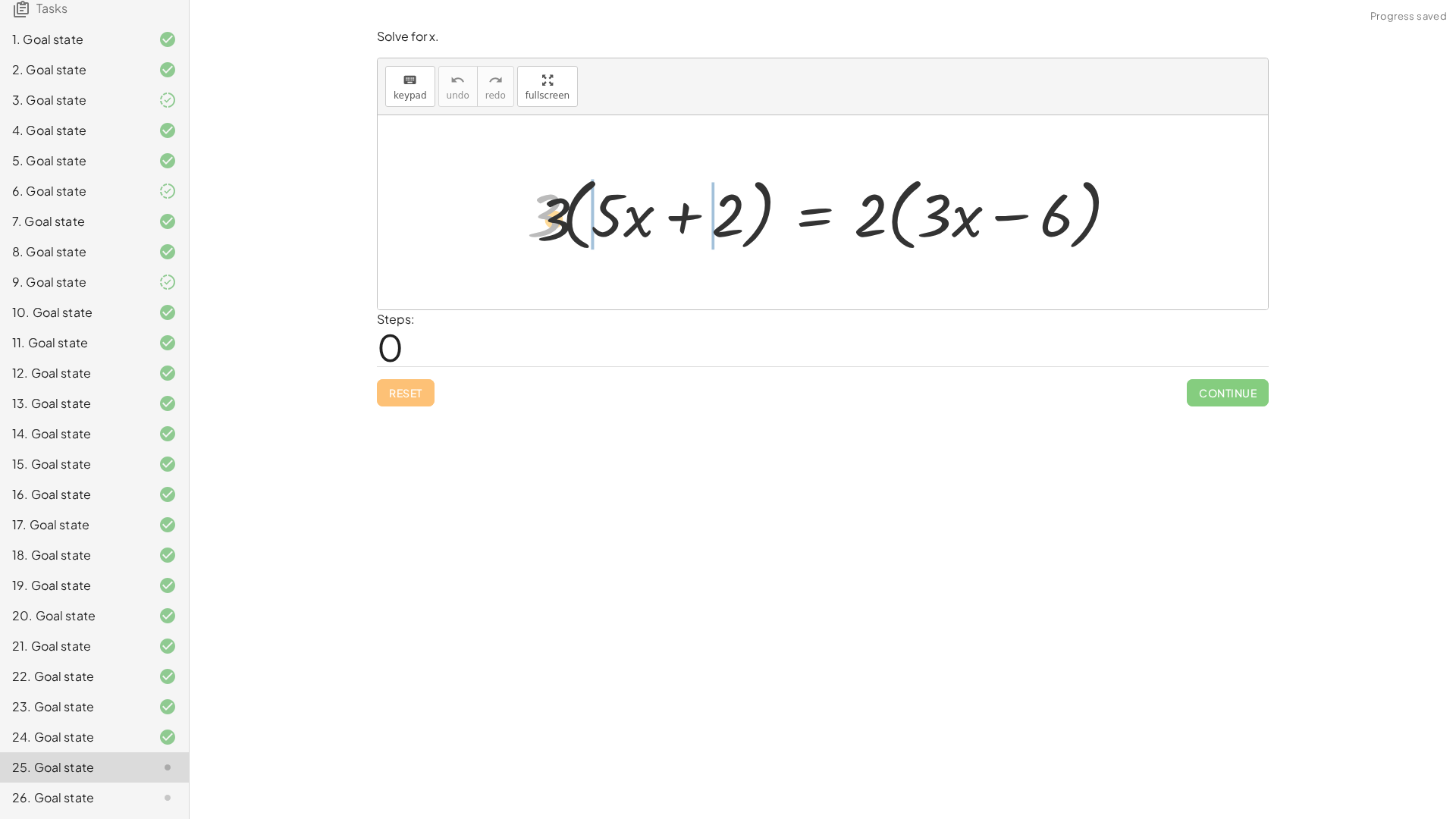
drag, startPoint x: 543, startPoint y: 217, endPoint x: 765, endPoint y: 235, distance: 222.7
click at [688, 226] on div at bounding box center [828, 213] width 618 height 87
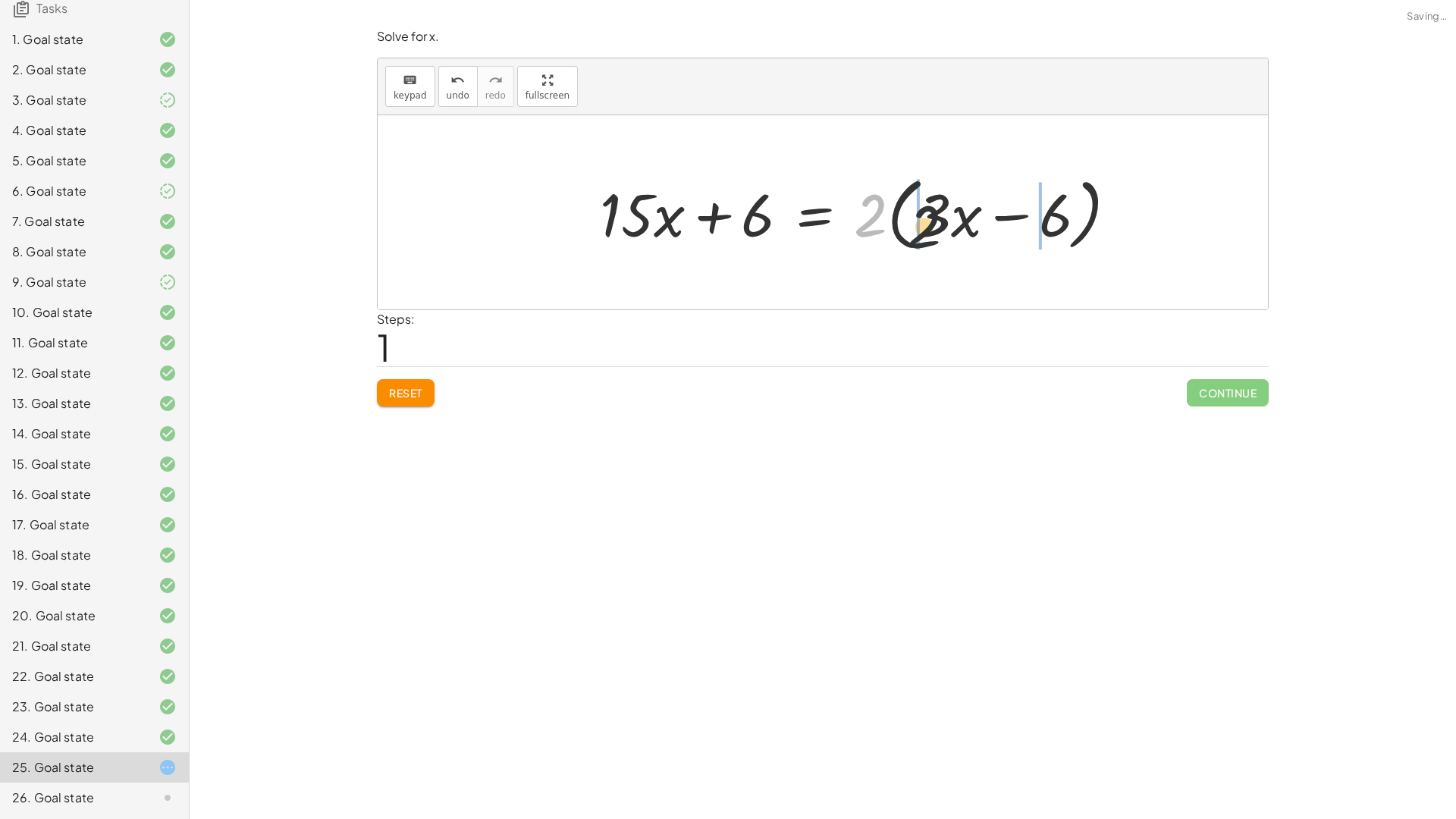
drag, startPoint x: 878, startPoint y: 215, endPoint x: 957, endPoint y: 220, distance: 79.2
click at [957, 220] on div at bounding box center [864, 213] width 545 height 87
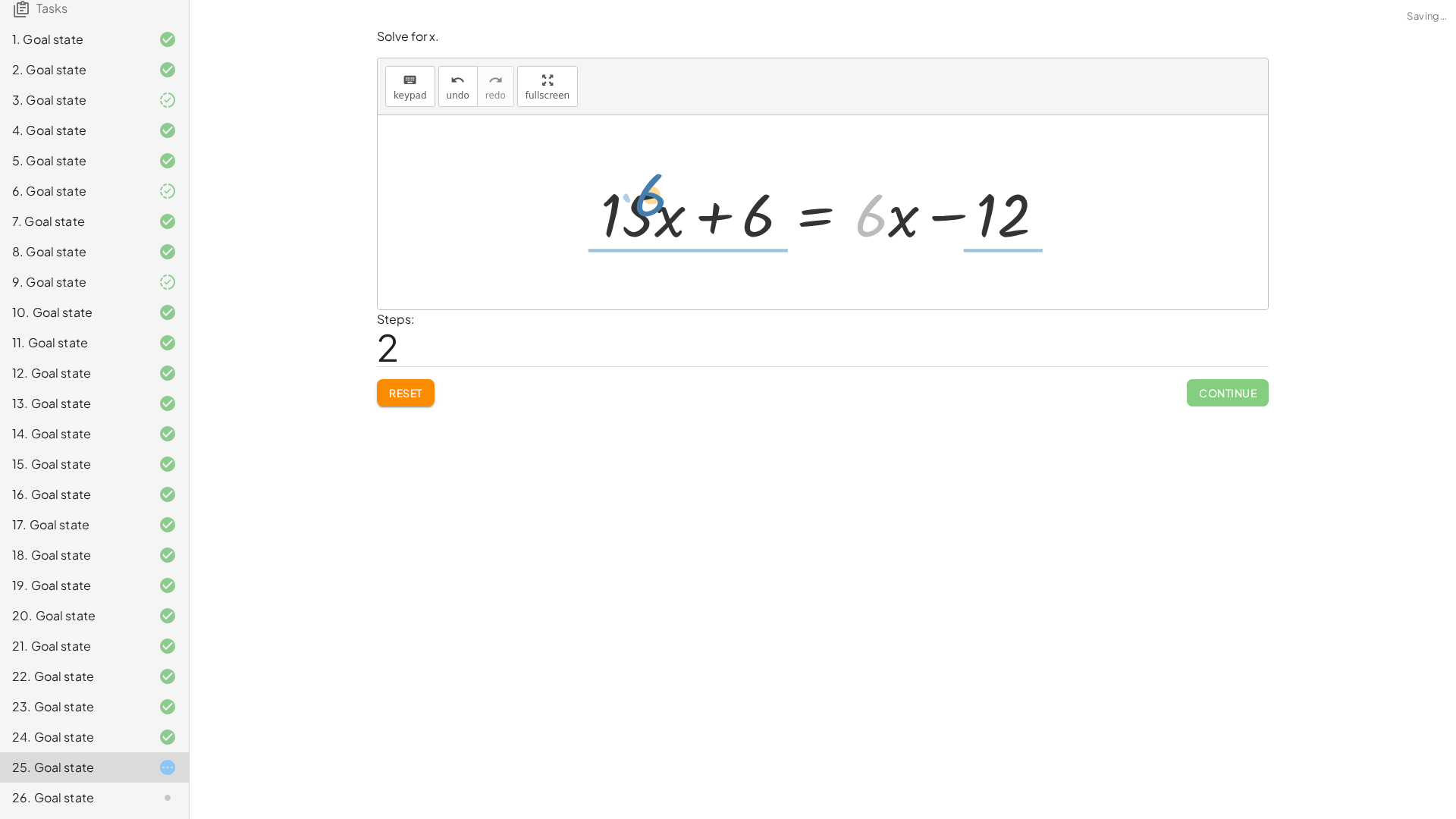
drag, startPoint x: 879, startPoint y: 222, endPoint x: 659, endPoint y: 199, distance: 221.2
click at [659, 199] on div at bounding box center [828, 213] width 472 height 78
click at [647, 203] on div at bounding box center [826, 212] width 420 height 117
click at [653, 203] on div at bounding box center [826, 212] width 420 height 117
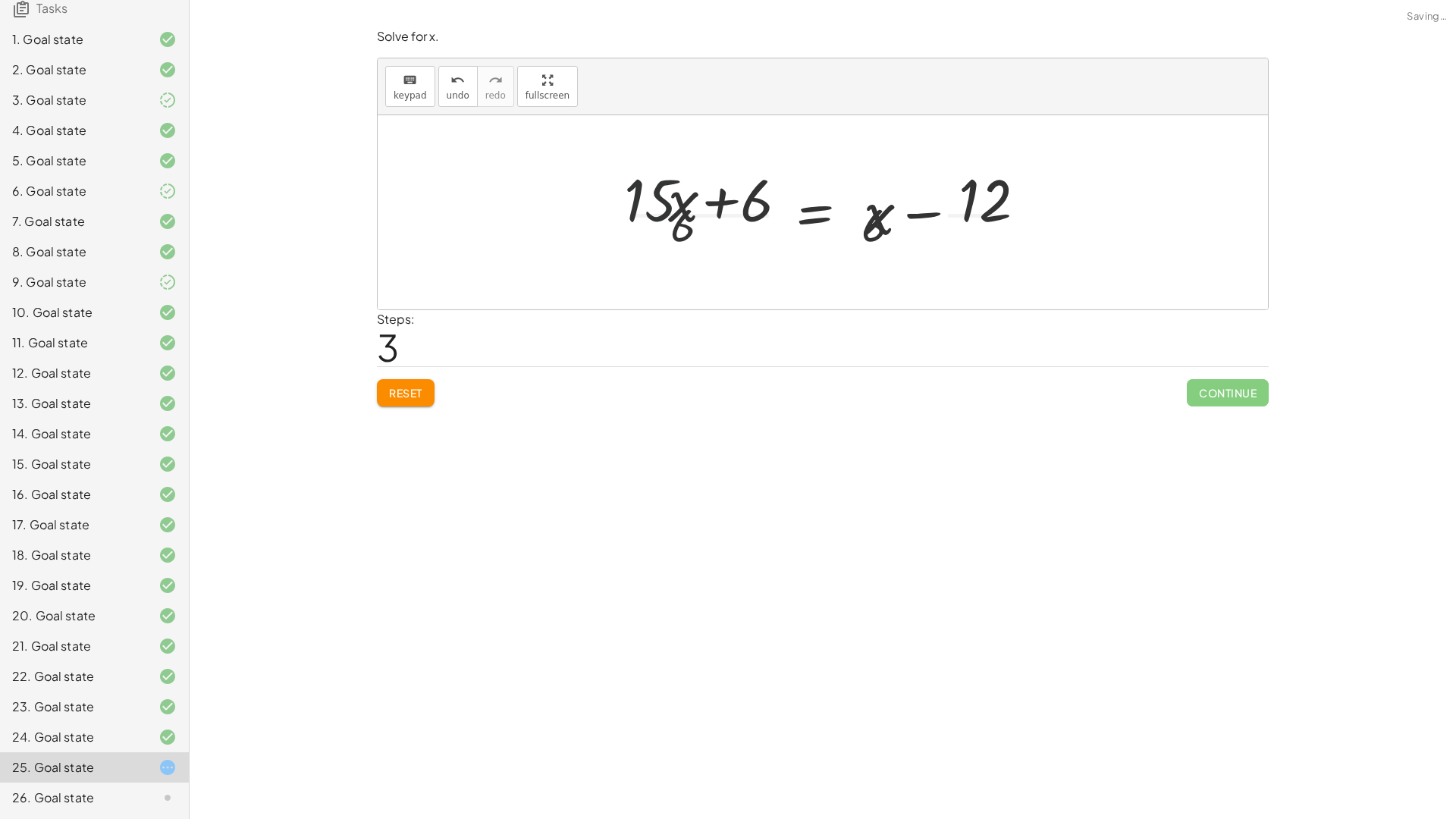
drag, startPoint x: 654, startPoint y: 203, endPoint x: 662, endPoint y: 203, distance: 8.0
click at [655, 203] on div at bounding box center [826, 212] width 420 height 117
click at [460, 91] on span "undo" at bounding box center [458, 95] width 23 height 10
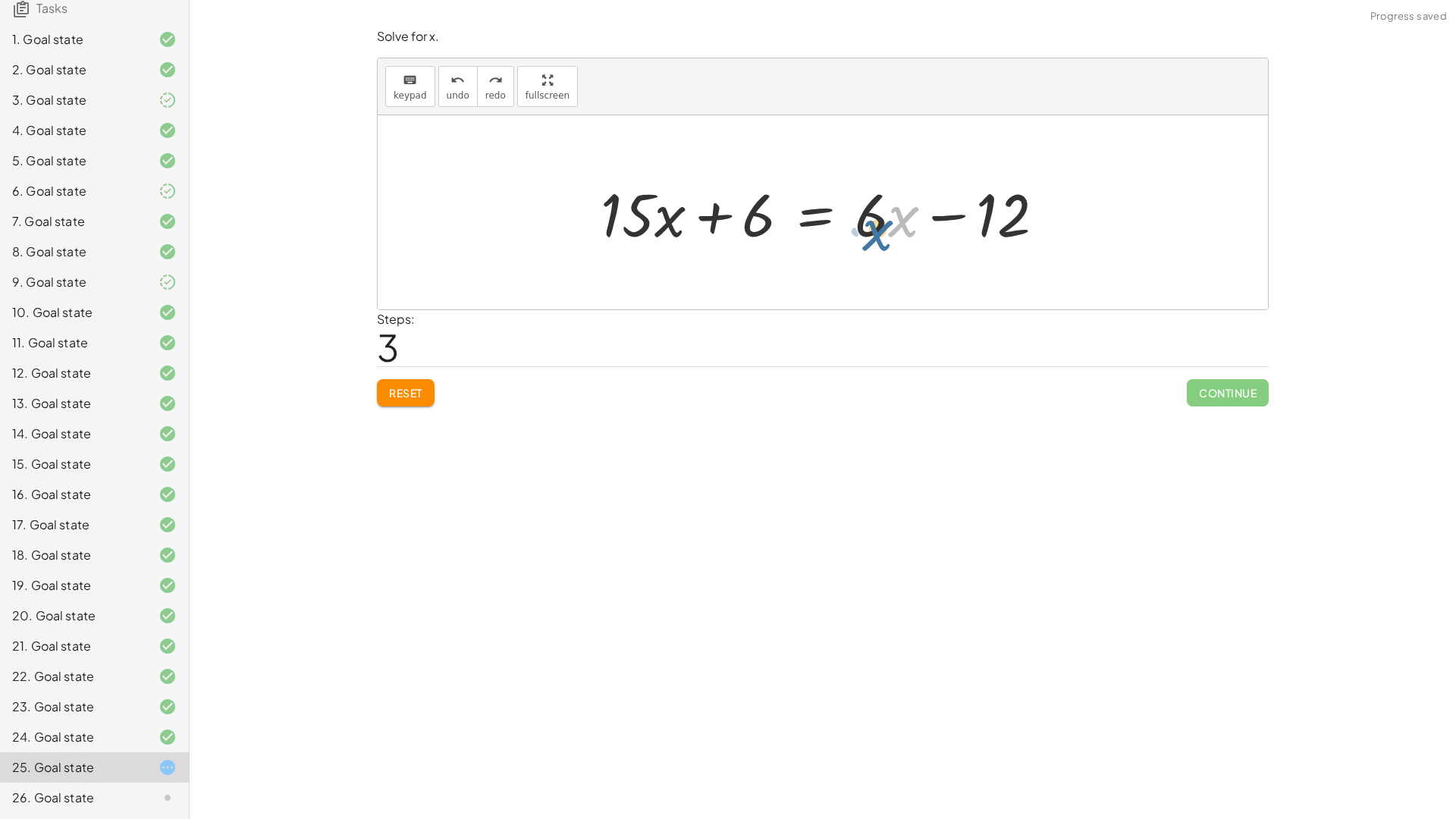
click at [891, 215] on div at bounding box center [828, 213] width 472 height 78
drag, startPoint x: 875, startPoint y: 212, endPoint x: 877, endPoint y: 197, distance: 15.1
click at [877, 197] on div at bounding box center [828, 213] width 472 height 78
drag, startPoint x: 887, startPoint y: 220, endPoint x: 872, endPoint y: 224, distance: 15.5
click at [872, 224] on div at bounding box center [828, 213] width 472 height 78
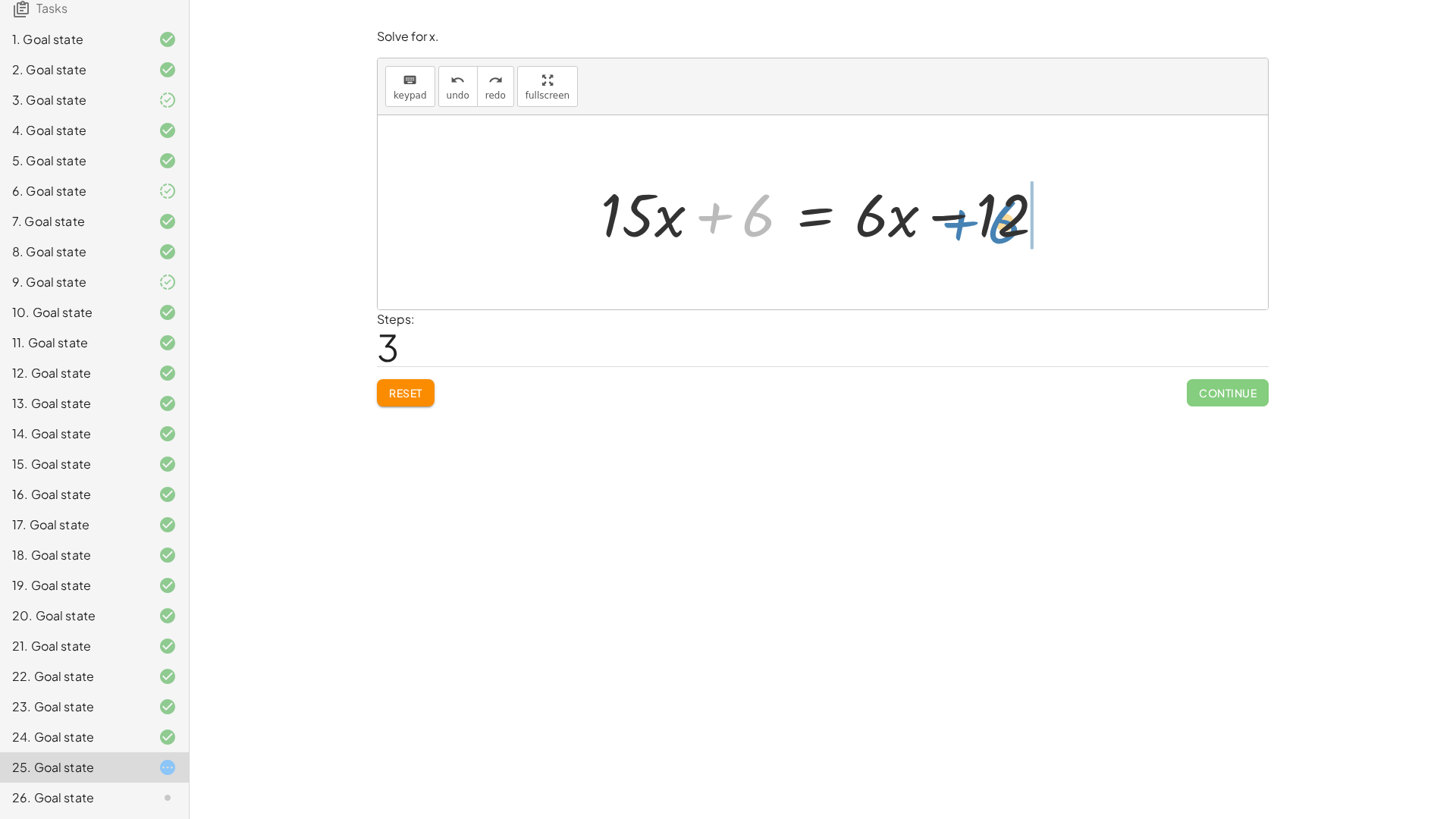
drag, startPoint x: 763, startPoint y: 220, endPoint x: 1010, endPoint y: 226, distance: 247.1
click at [1010, 226] on div at bounding box center [828, 213] width 472 height 78
click at [1015, 203] on div at bounding box center [828, 213] width 472 height 78
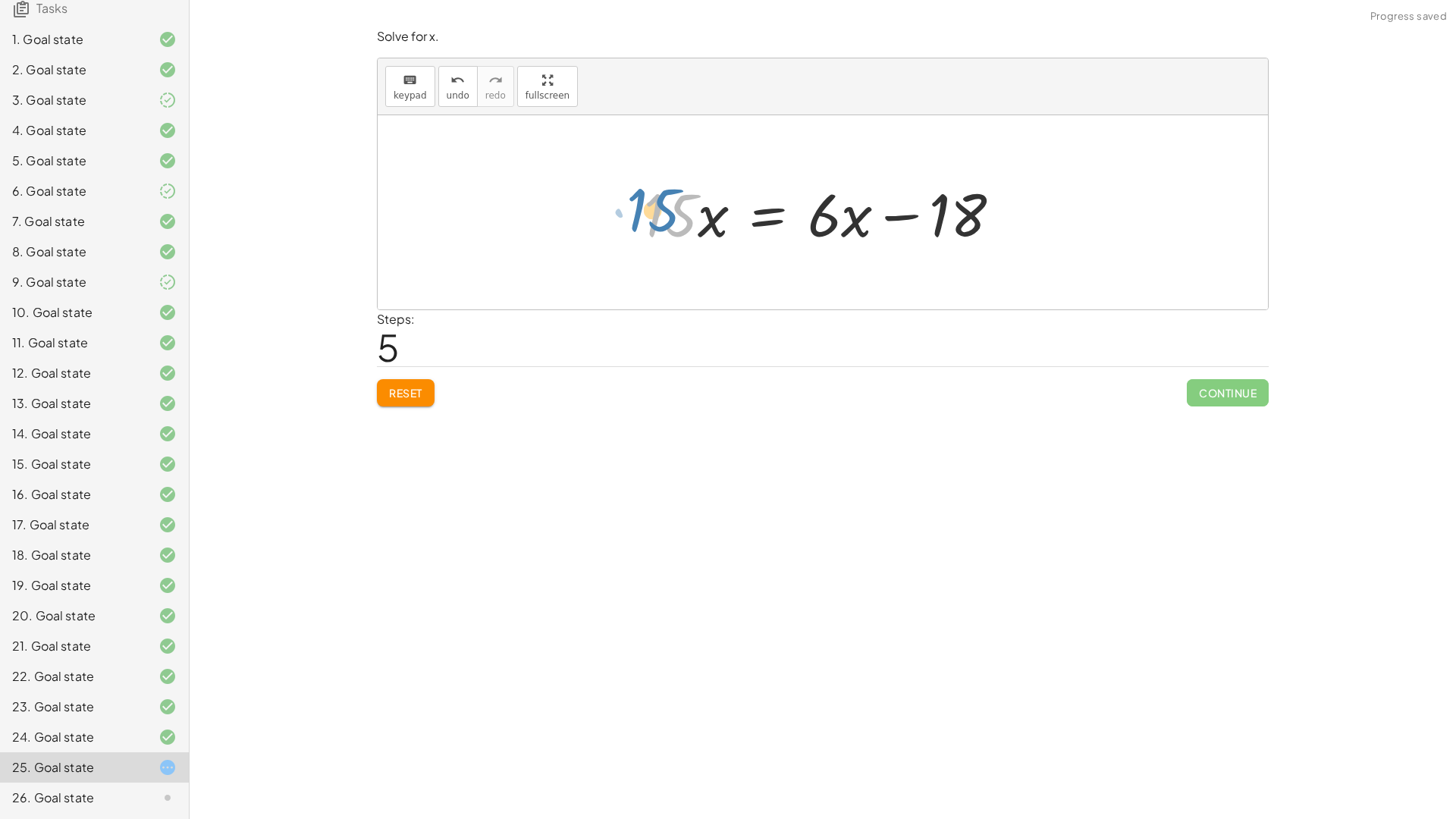
drag, startPoint x: 673, startPoint y: 215, endPoint x: 655, endPoint y: 210, distance: 18.7
click at [655, 210] on div at bounding box center [828, 213] width 384 height 78
drag, startPoint x: 830, startPoint y: 216, endPoint x: 858, endPoint y: 213, distance: 28.2
click at [858, 213] on div at bounding box center [828, 213] width 384 height 78
click at [837, 211] on div at bounding box center [828, 213] width 384 height 78
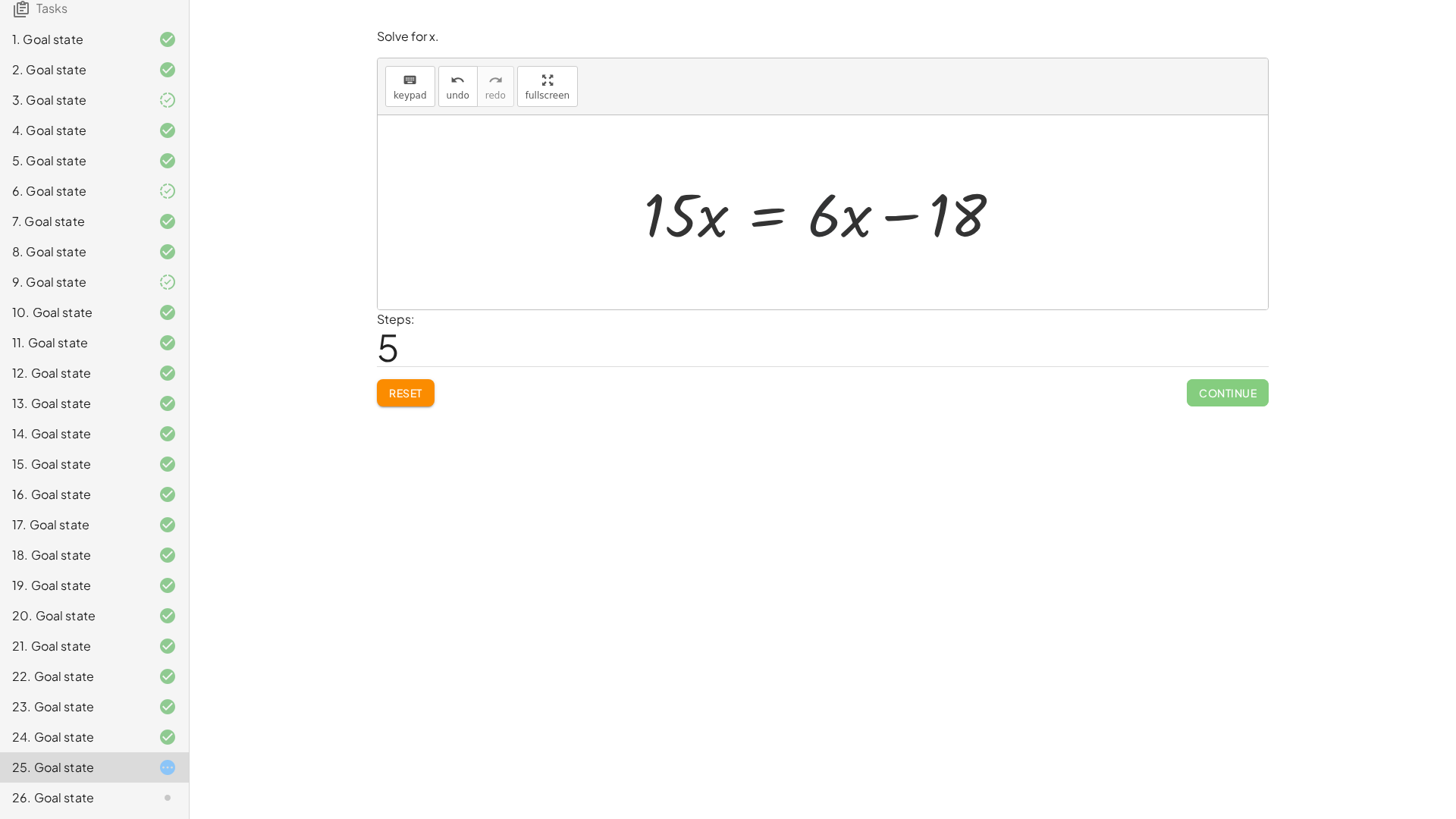
click at [855, 211] on div at bounding box center [828, 213] width 384 height 78
drag, startPoint x: 854, startPoint y: 212, endPoint x: 745, endPoint y: 202, distance: 109.5
click at [745, 202] on div at bounding box center [828, 213] width 384 height 78
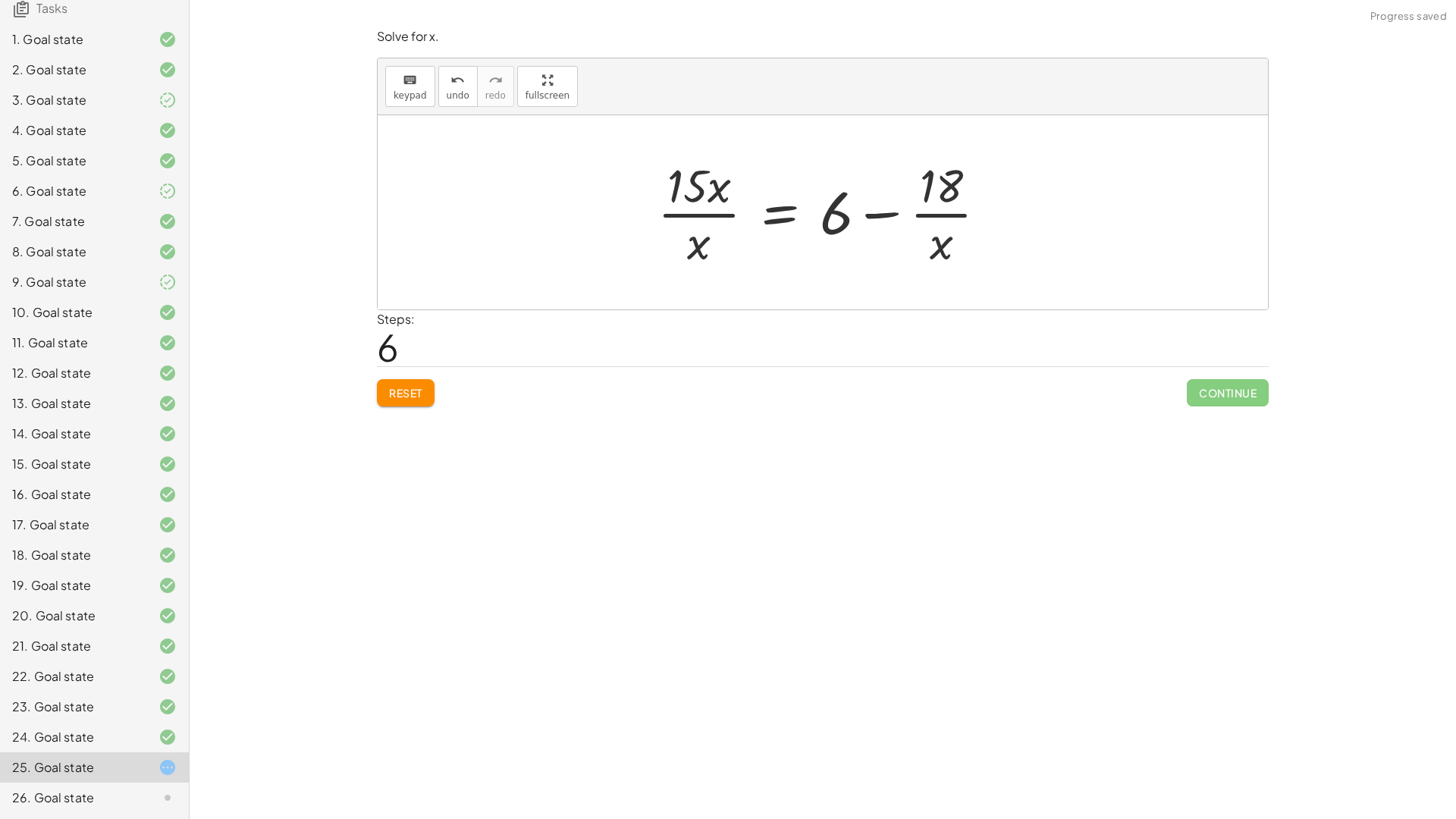
click at [697, 198] on div at bounding box center [828, 212] width 357 height 117
drag, startPoint x: 680, startPoint y: 199, endPoint x: 687, endPoint y: 215, distance: 17.5
click at [679, 207] on div at bounding box center [828, 212] width 357 height 117
click at [713, 219] on div at bounding box center [828, 212] width 357 height 117
click at [713, 213] on div at bounding box center [828, 212] width 357 height 117
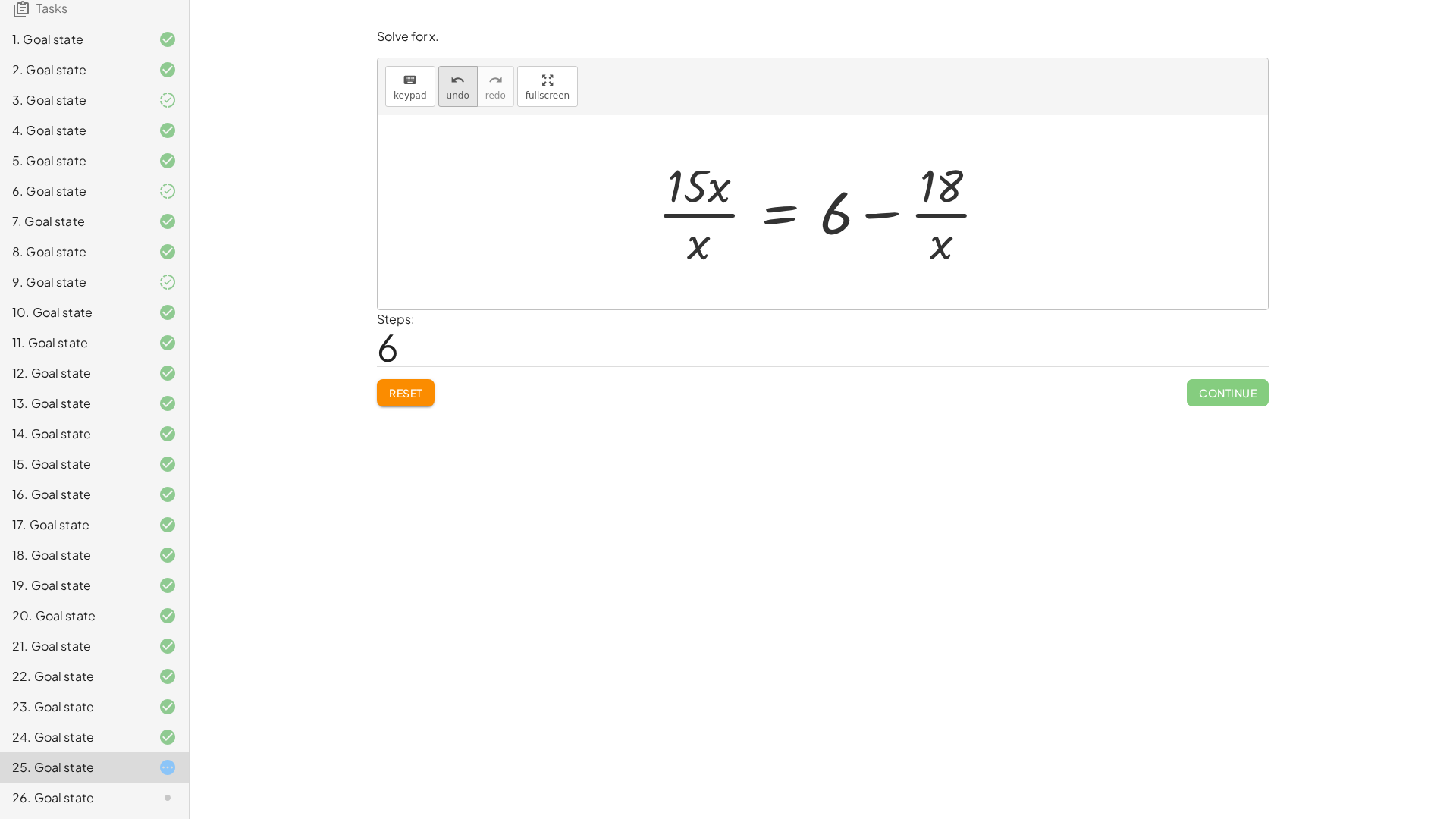
click at [463, 77] on button "undo undo" at bounding box center [458, 87] width 40 height 41
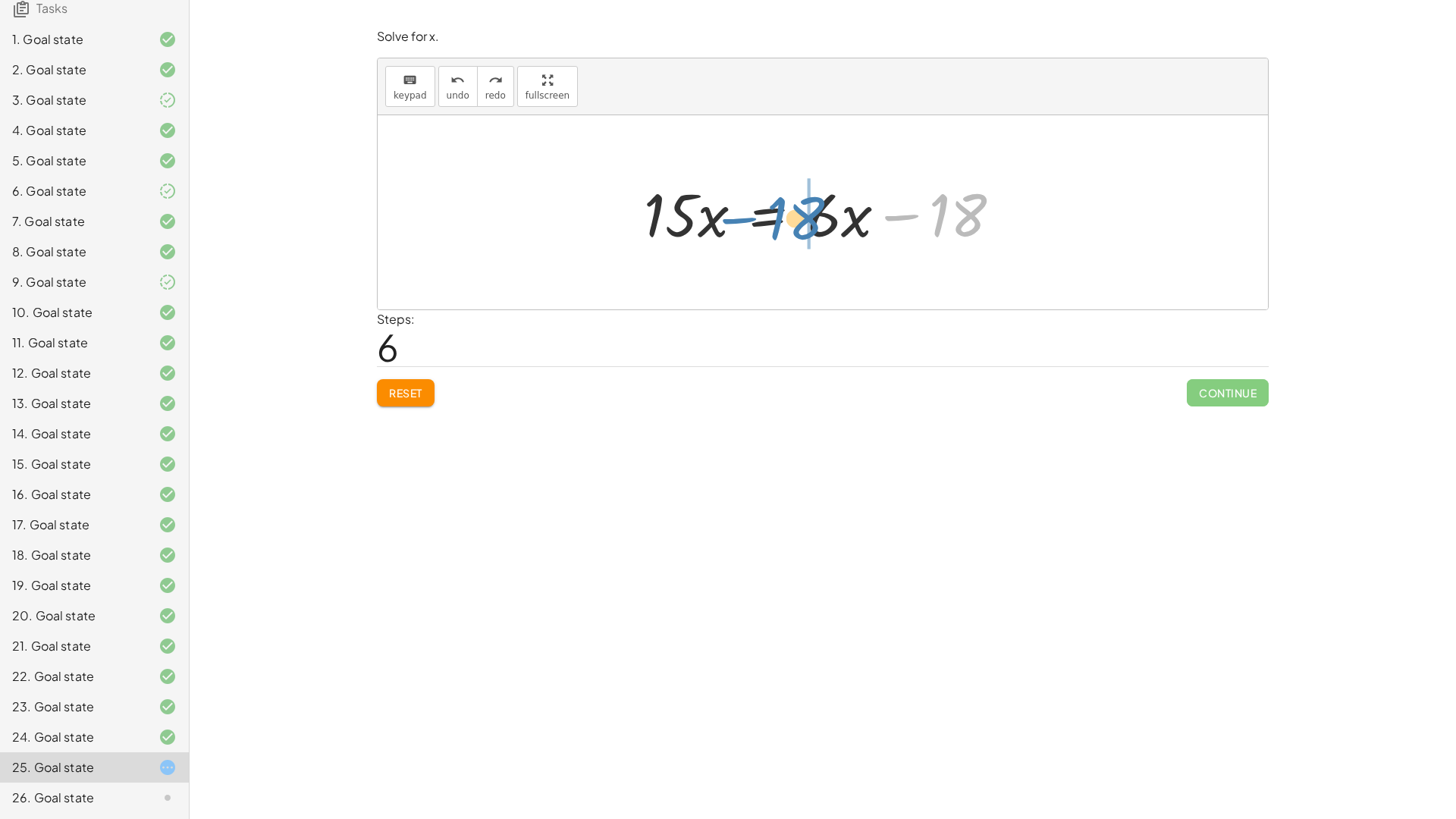
drag, startPoint x: 967, startPoint y: 221, endPoint x: 805, endPoint y: 224, distance: 162.0
click at [805, 224] on div at bounding box center [828, 213] width 384 height 78
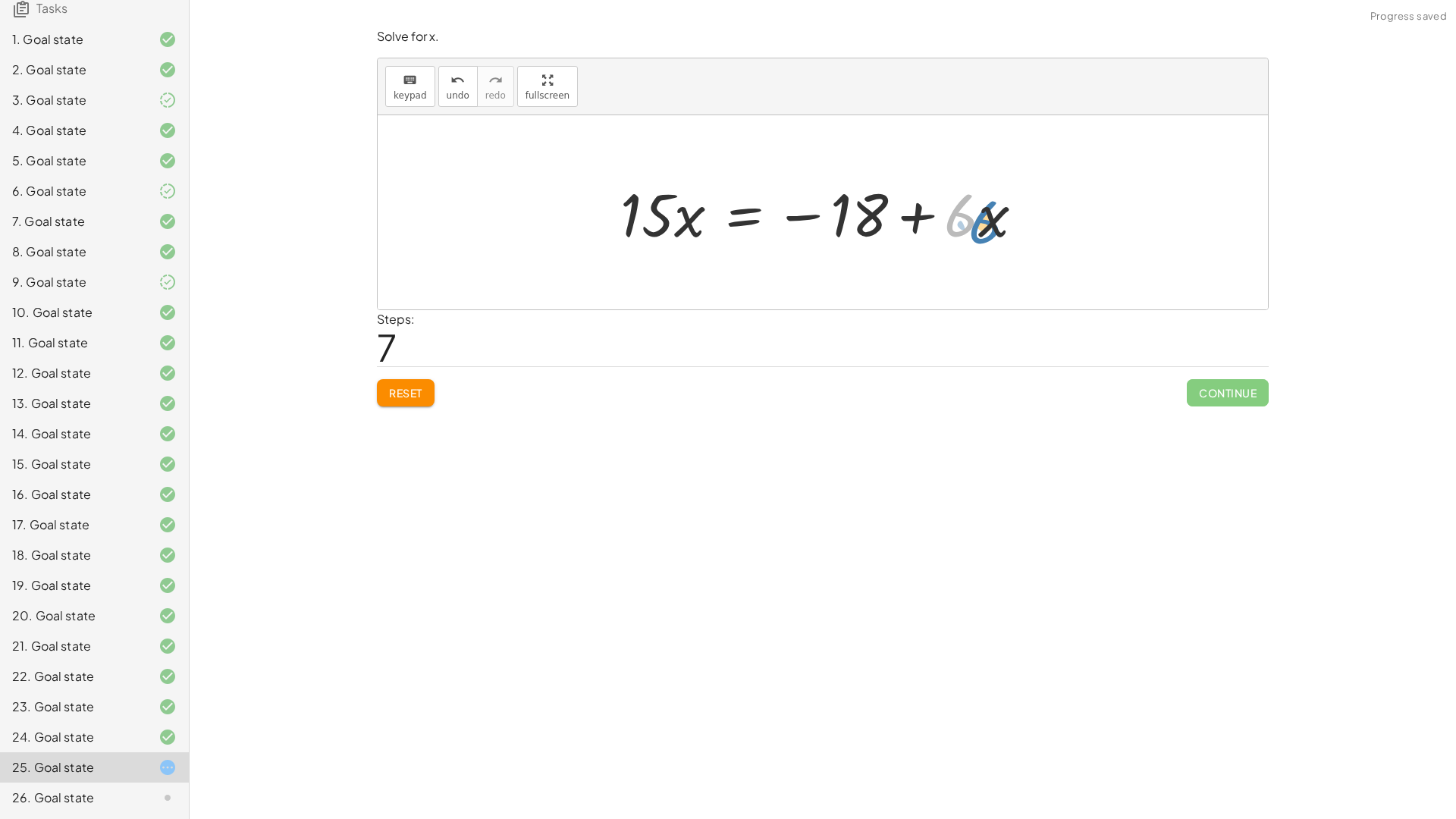
drag, startPoint x: 975, startPoint y: 218, endPoint x: 998, endPoint y: 224, distance: 23.8
click at [998, 224] on div at bounding box center [828, 213] width 431 height 78
click at [999, 224] on div at bounding box center [828, 213] width 431 height 78
drag, startPoint x: 999, startPoint y: 221, endPoint x: 941, endPoint y: 192, distance: 64.8
click at [964, 202] on div at bounding box center [828, 213] width 431 height 78
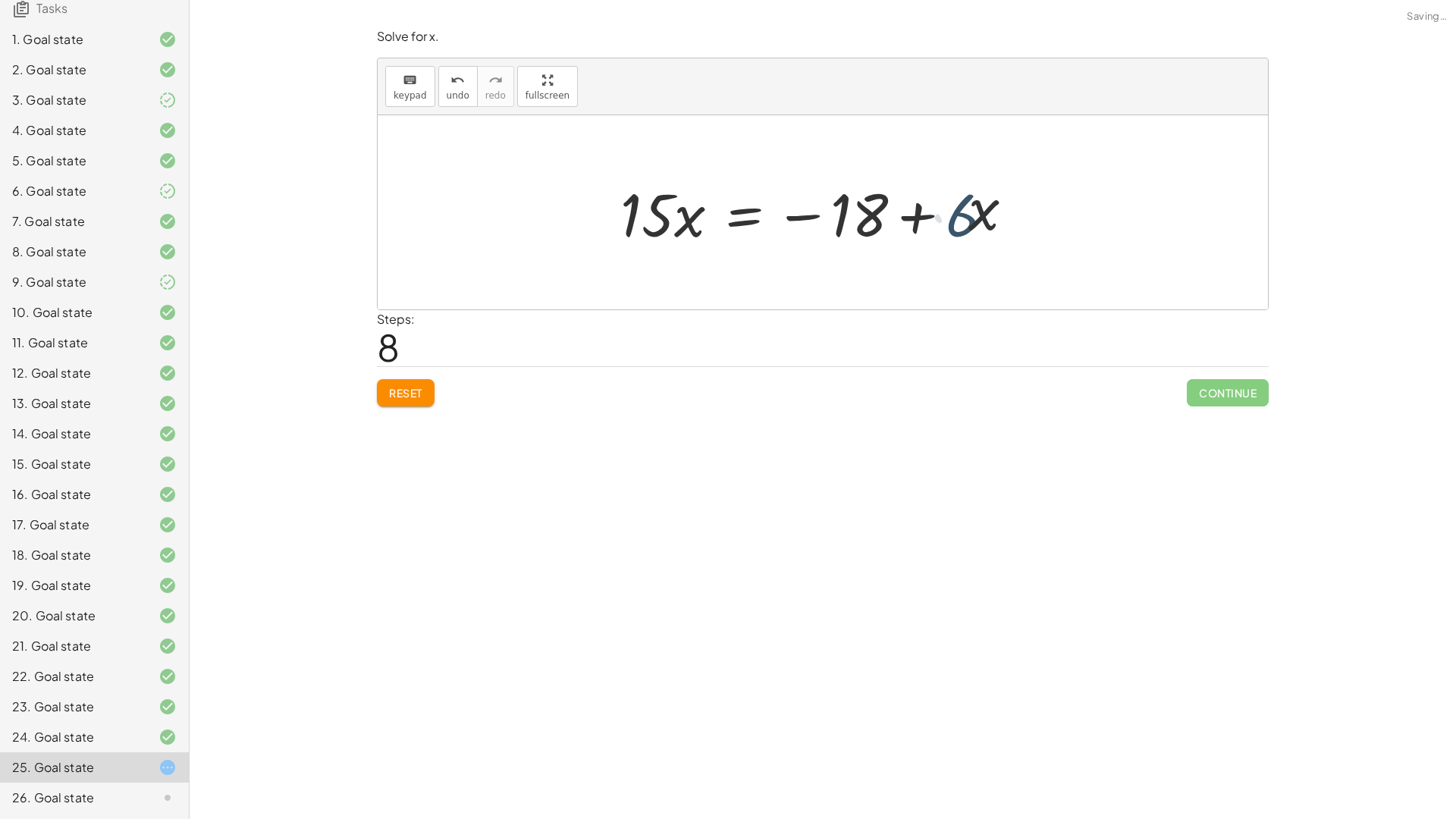
drag, startPoint x: 941, startPoint y: 192, endPoint x: 960, endPoint y: 204, distance: 22.5
click at [951, 203] on div at bounding box center [828, 213] width 431 height 78
drag, startPoint x: 987, startPoint y: 211, endPoint x: 961, endPoint y: 218, distance: 26.9
click at [961, 218] on div at bounding box center [828, 213] width 431 height 78
click at [446, 91] on span "undo" at bounding box center [458, 95] width 23 height 10
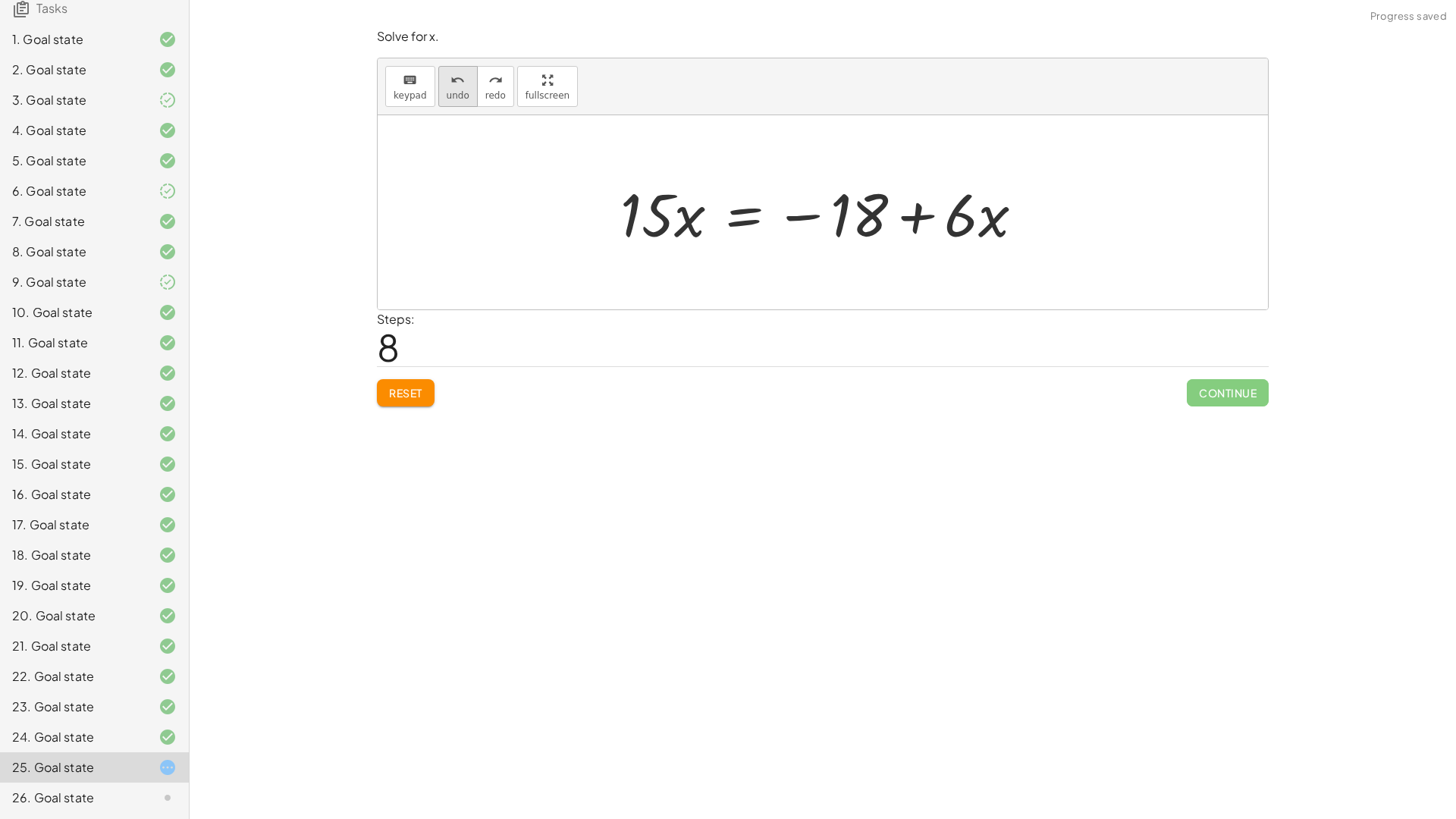
click at [462, 77] on div "undo" at bounding box center [458, 79] width 23 height 18
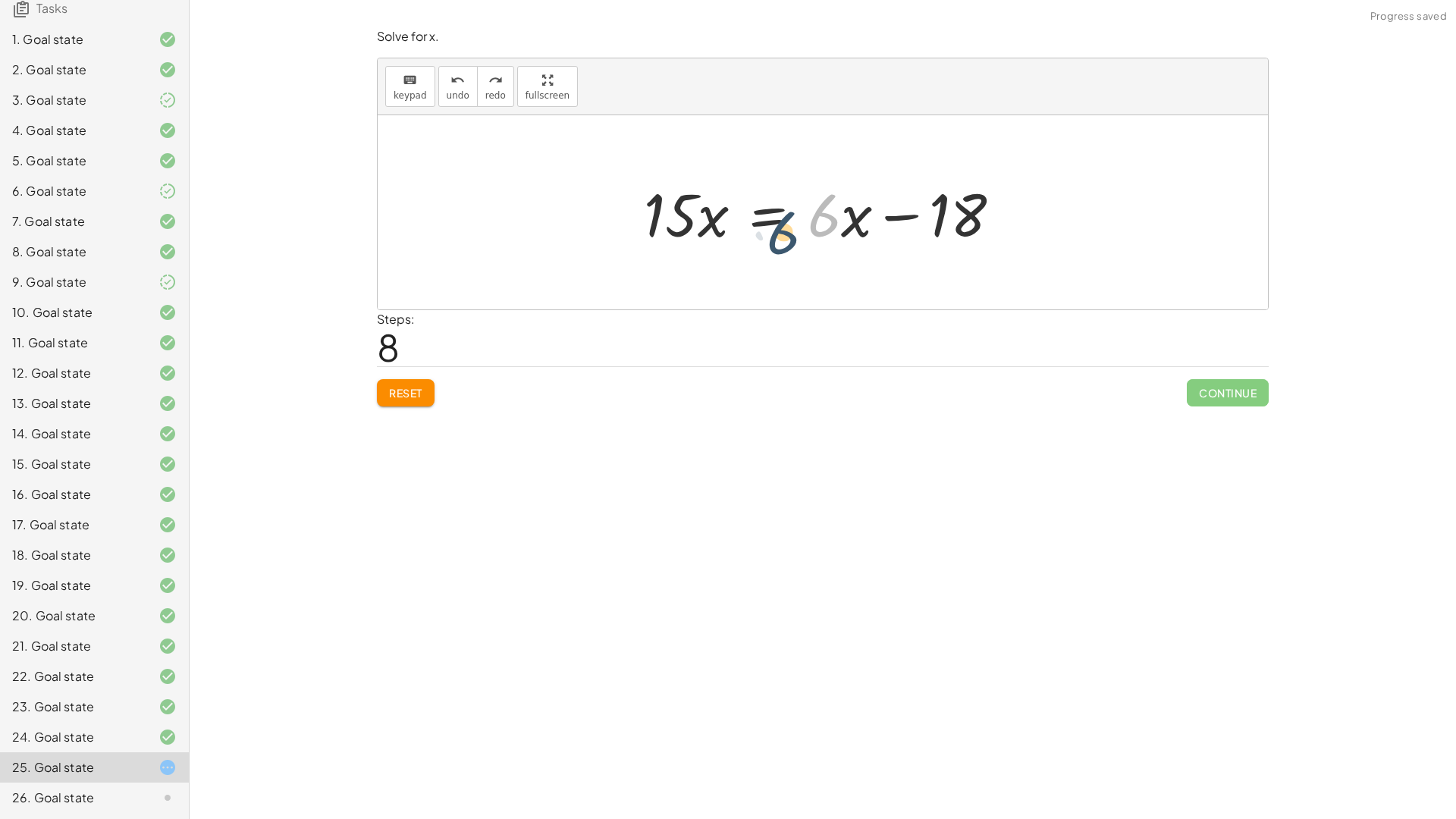
drag, startPoint x: 824, startPoint y: 222, endPoint x: 798, endPoint y: 236, distance: 29.5
click at [782, 240] on div at bounding box center [828, 213] width 384 height 78
click at [405, 386] on span "Reset" at bounding box center [406, 392] width 33 height 14
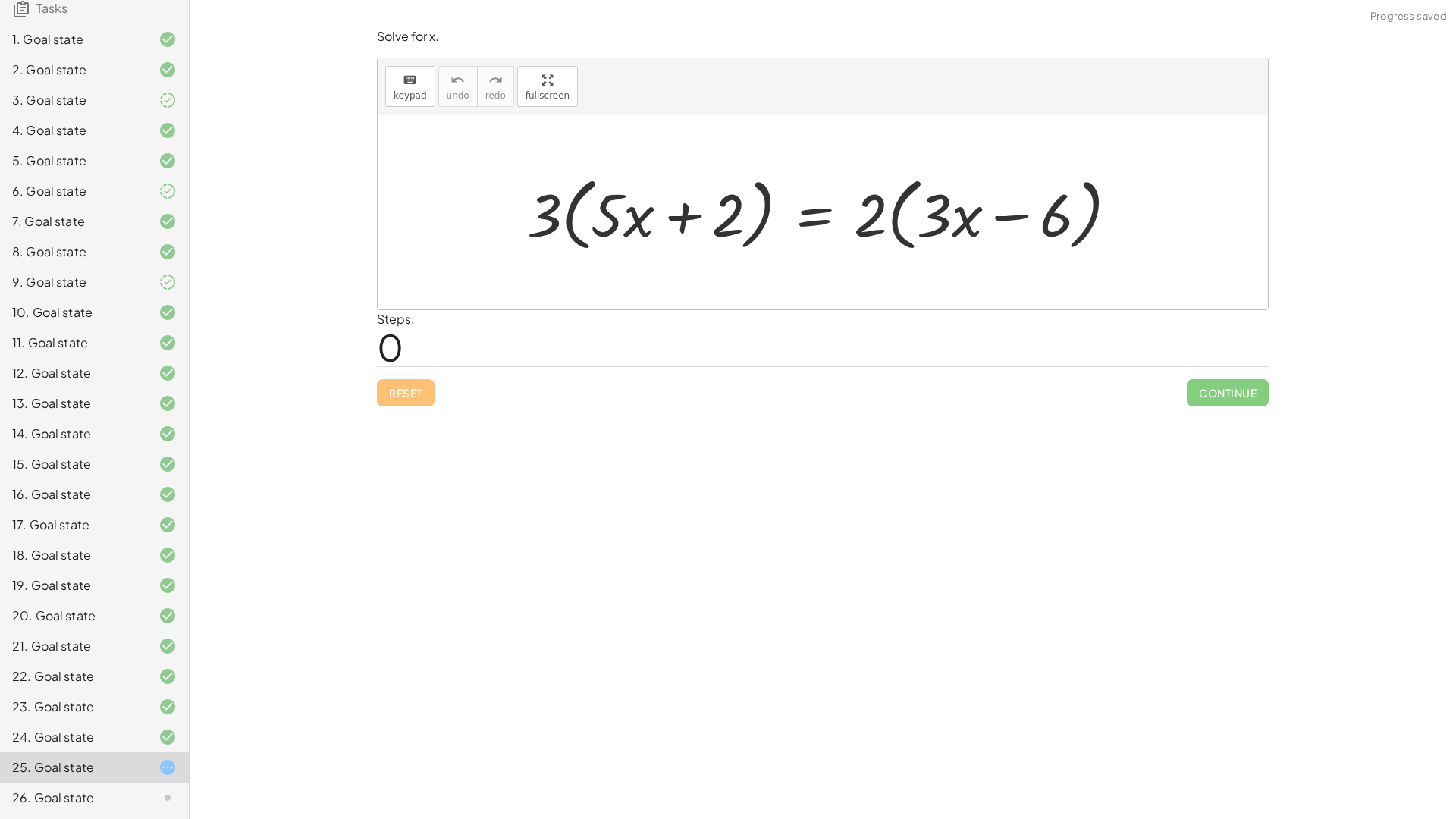
click at [671, 217] on div at bounding box center [828, 213] width 618 height 87
drag, startPoint x: 557, startPoint y: 202, endPoint x: 628, endPoint y: 218, distance: 72.8
click at [628, 218] on div at bounding box center [828, 213] width 618 height 87
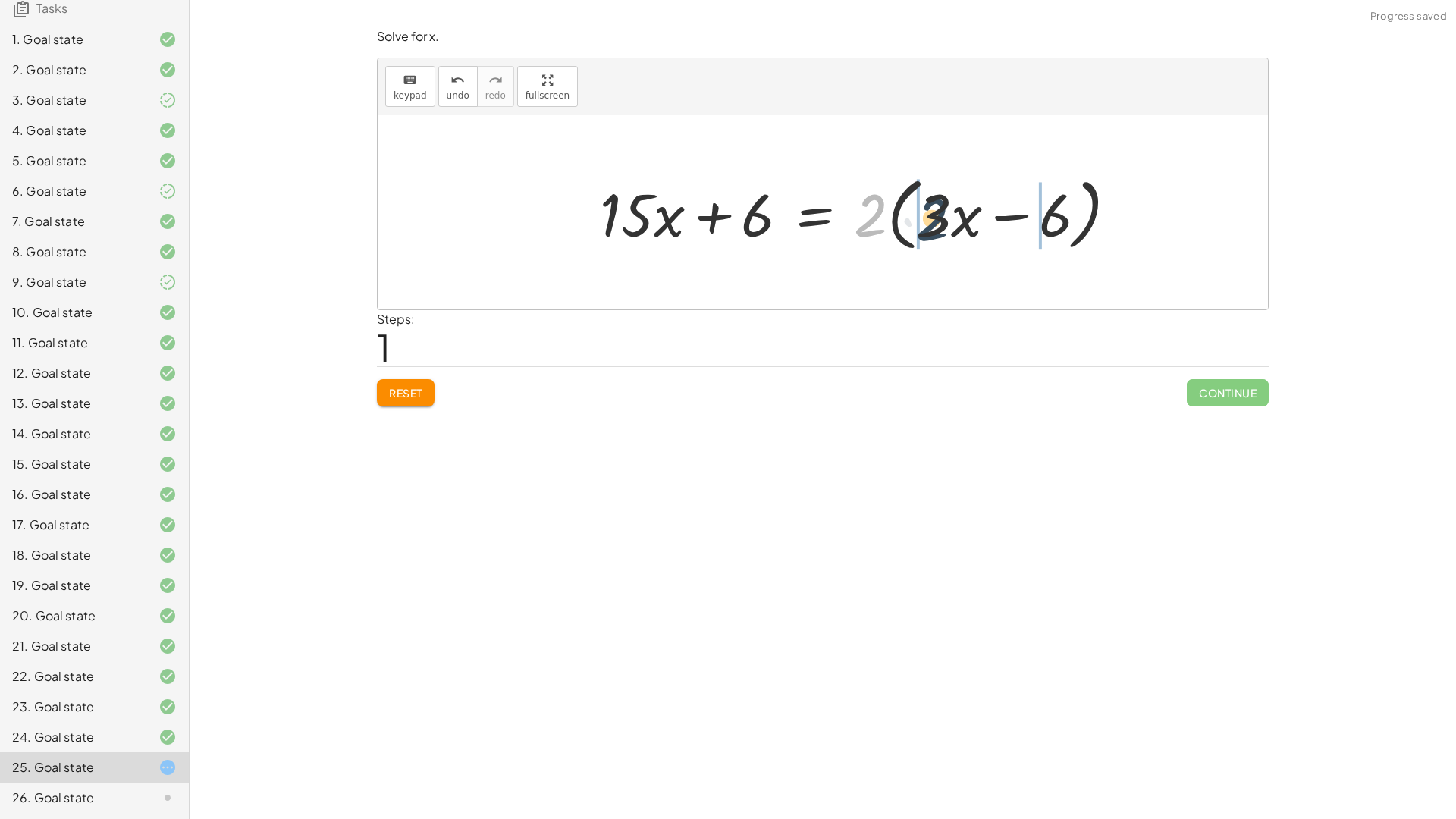
drag, startPoint x: 902, startPoint y: 239, endPoint x: 947, endPoint y: 230, distance: 45.9
click at [947, 230] on div at bounding box center [864, 213] width 545 height 87
drag, startPoint x: 892, startPoint y: 208, endPoint x: 886, endPoint y: 212, distance: 7.2
click at [886, 212] on div at bounding box center [828, 213] width 472 height 78
drag, startPoint x: 857, startPoint y: 165, endPoint x: 908, endPoint y: 231, distance: 83.4
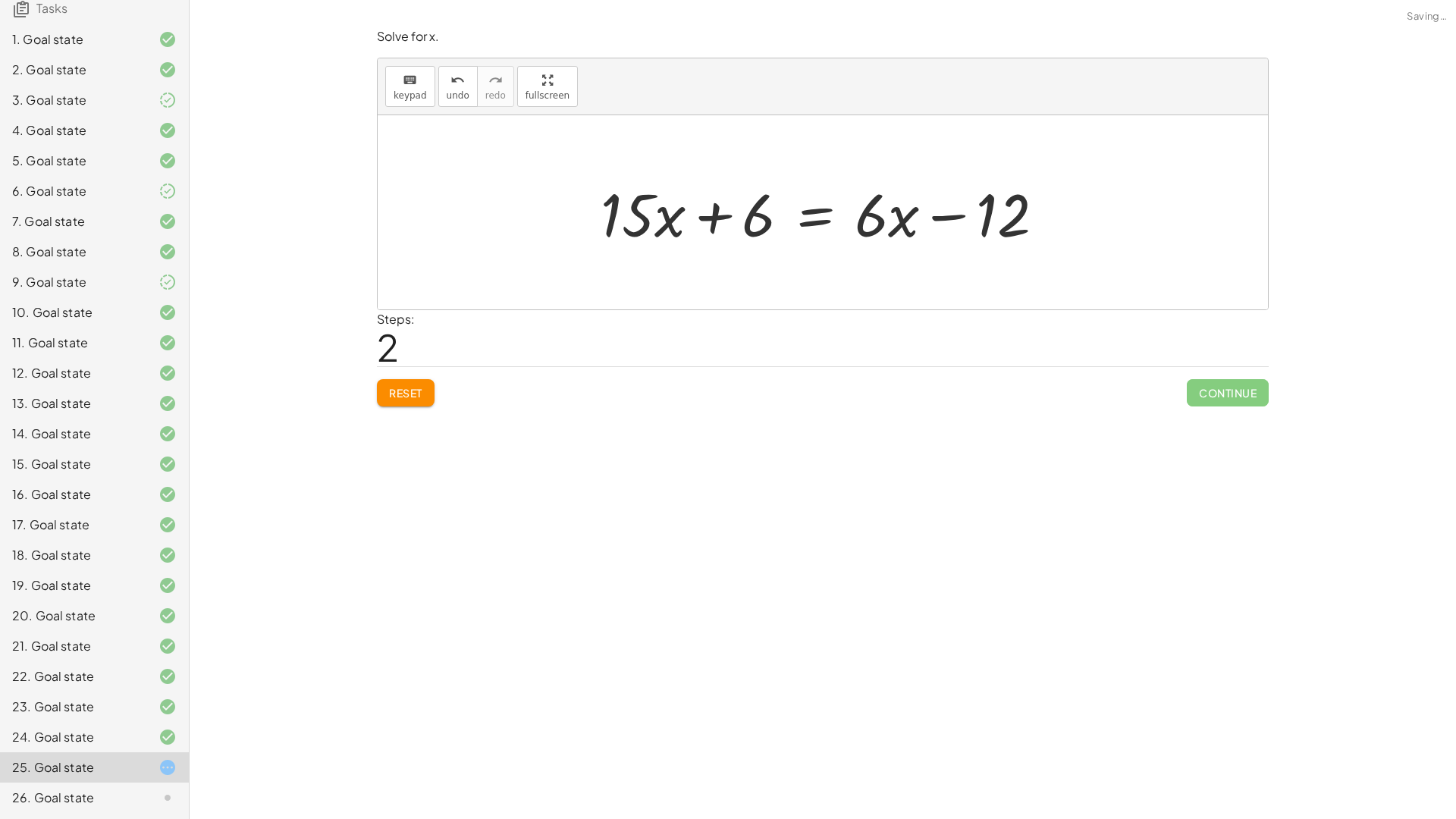
click at [906, 245] on div "· 3 · ( + · 5 · x + 2 ) = · 2 · ( + · 3 · x − 6 ) + · 3 · 5 · x + · 3 · 2 = · 2…" at bounding box center [822, 212] width 890 height 194
drag, startPoint x: 881, startPoint y: 311, endPoint x: 830, endPoint y: 207, distance: 115.8
click at [830, 207] on div "· 3 · ( + · 5 · x + 2 ) = · 2 · ( + · 3 · x − 6 ) + · 3 · 5 · x + · 3 · 2 = · 2…" at bounding box center [822, 212] width 890 height 194
click at [890, 234] on div at bounding box center [828, 213] width 472 height 78
drag, startPoint x: 890, startPoint y: 234, endPoint x: 879, endPoint y: 208, distance: 28.2
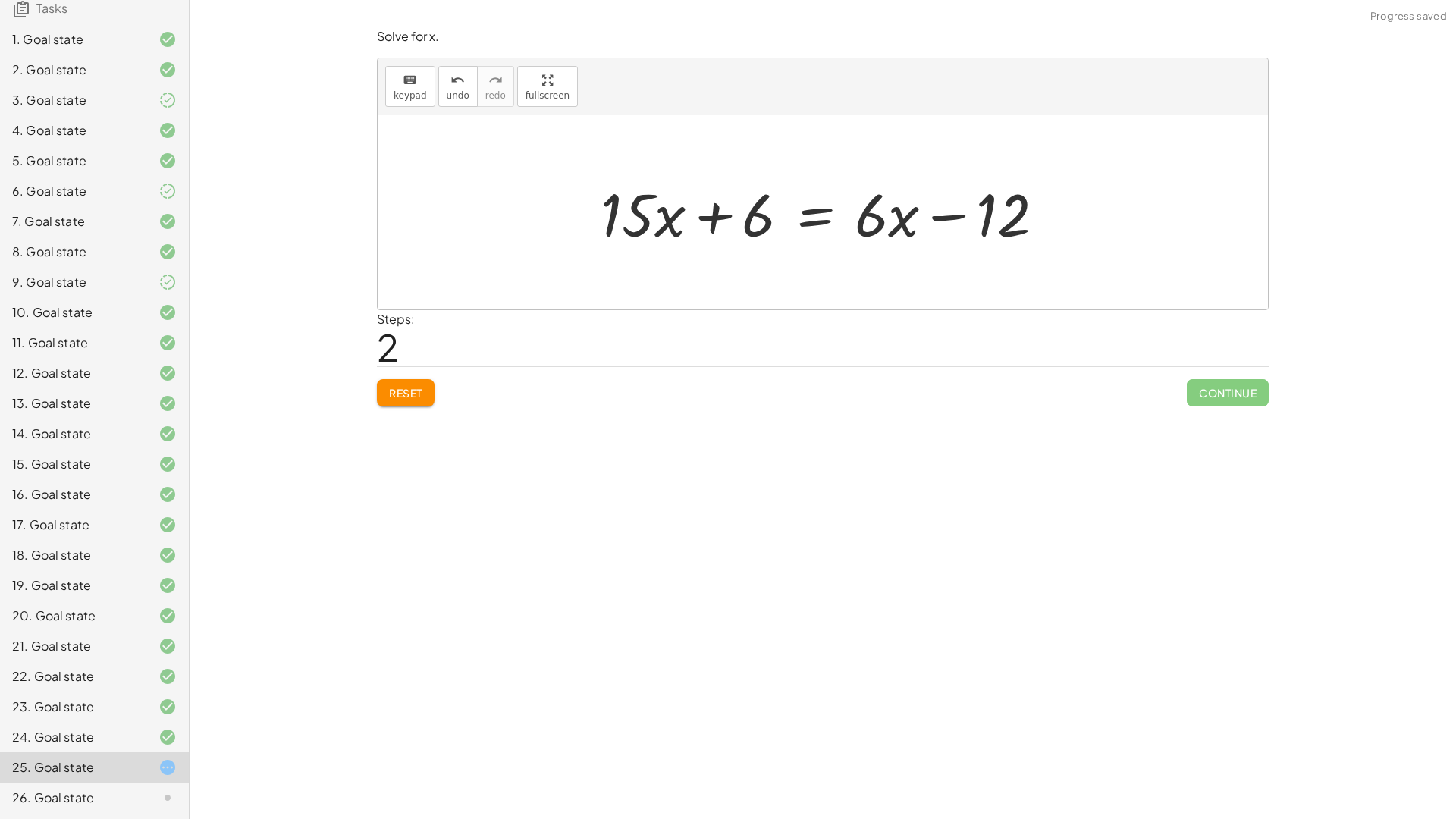
click at [889, 232] on div at bounding box center [828, 213] width 472 height 78
click at [867, 202] on div at bounding box center [828, 213] width 472 height 78
drag, startPoint x: 875, startPoint y: 198, endPoint x: 915, endPoint y: 234, distance: 53.8
click at [895, 228] on div at bounding box center [828, 213] width 472 height 78
click at [888, 220] on div at bounding box center [828, 213] width 472 height 78
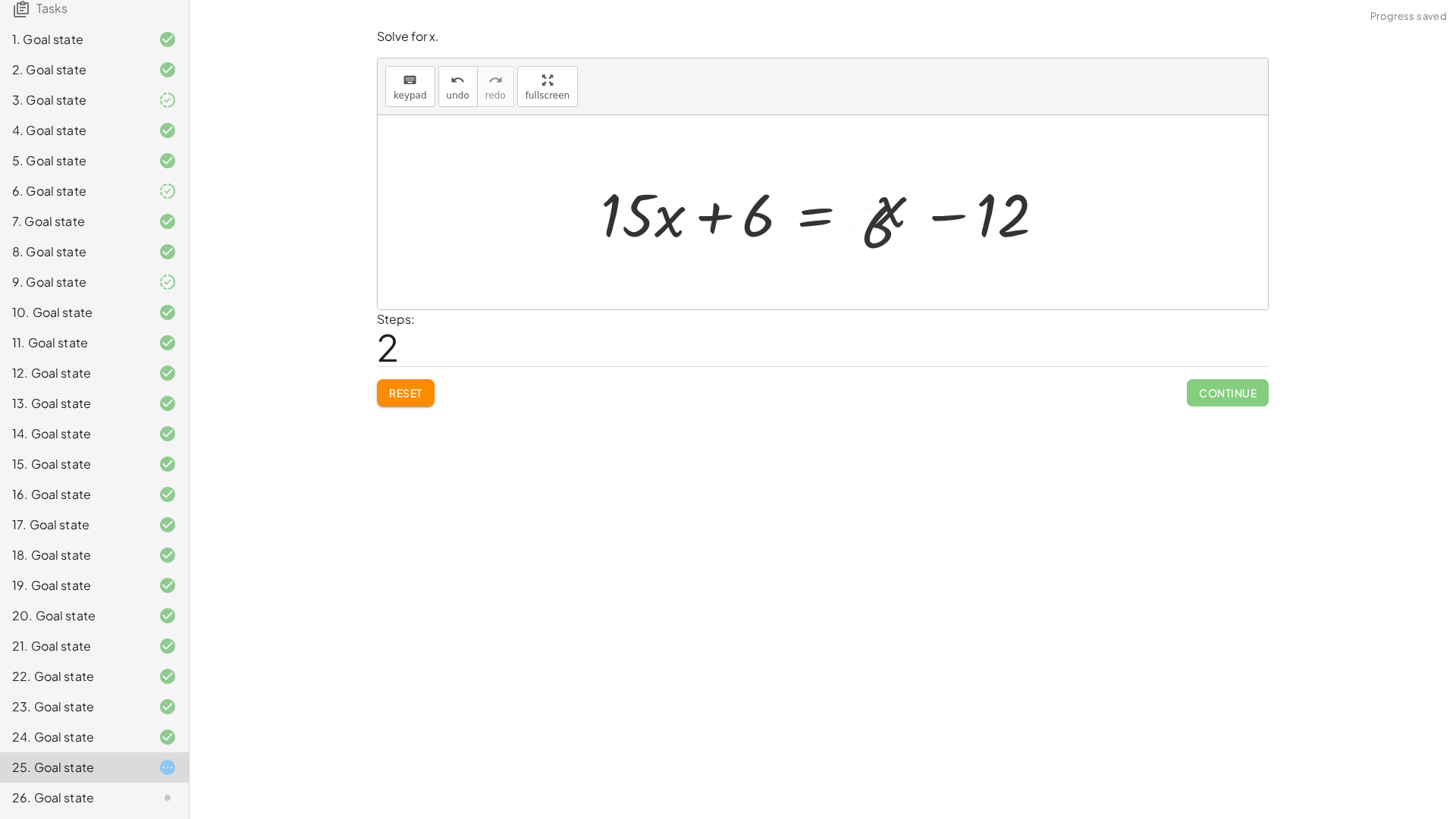
drag, startPoint x: 888, startPoint y: 217, endPoint x: 863, endPoint y: 221, distance: 25.3
click at [863, 221] on div at bounding box center [828, 213] width 472 height 78
drag, startPoint x: 871, startPoint y: 208, endPoint x: 905, endPoint y: 216, distance: 34.9
click at [903, 218] on div at bounding box center [828, 213] width 472 height 78
drag, startPoint x: 905, startPoint y: 216, endPoint x: 890, endPoint y: 208, distance: 17.0
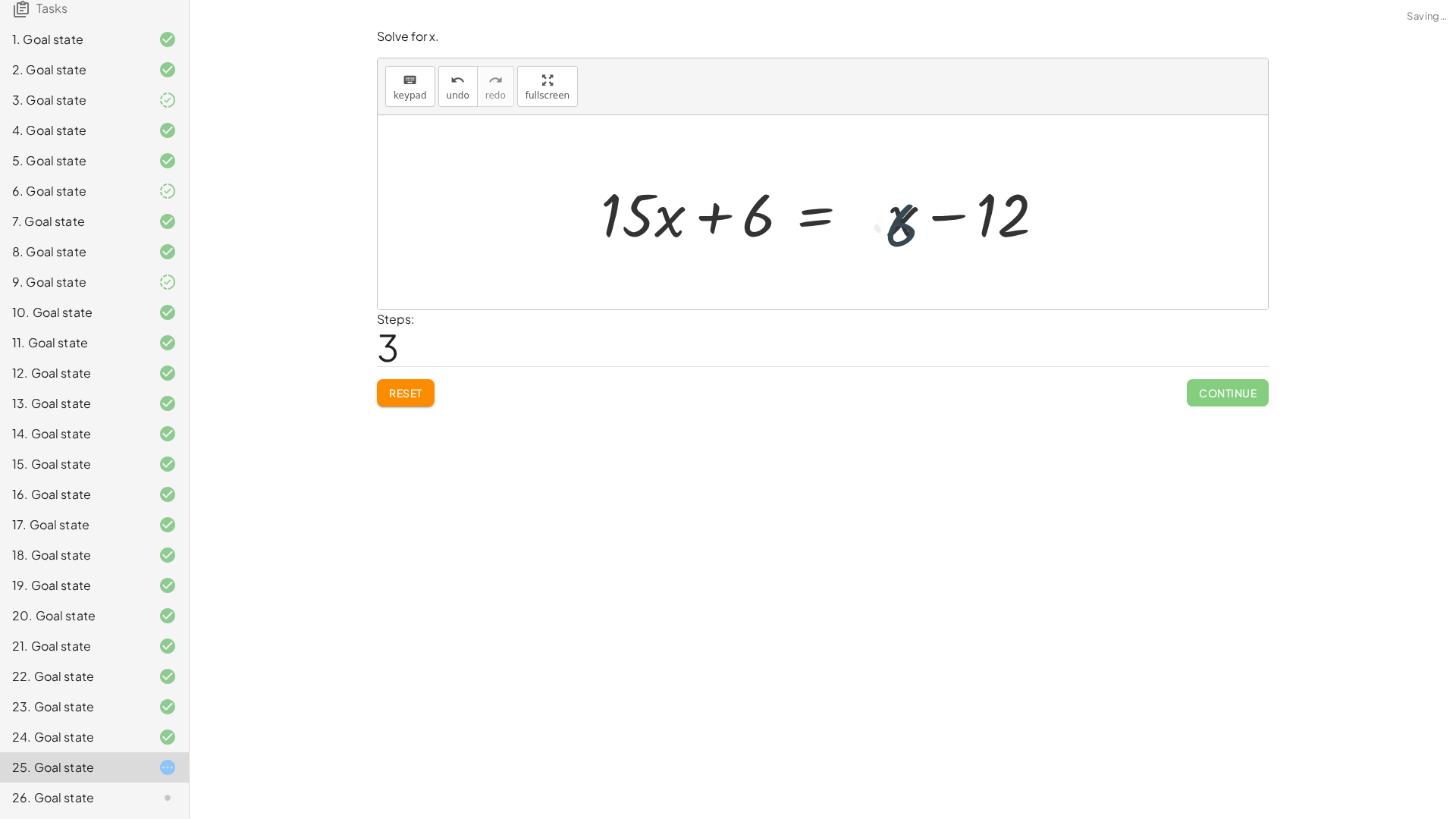
click at [891, 209] on div at bounding box center [828, 213] width 472 height 78
click at [890, 208] on div at bounding box center [828, 213] width 472 height 78
drag, startPoint x: 889, startPoint y: 208, endPoint x: 875, endPoint y: 215, distance: 15.7
click at [875, 215] on div at bounding box center [828, 213] width 472 height 78
drag, startPoint x: 878, startPoint y: 214, endPoint x: 840, endPoint y: 216, distance: 38.1
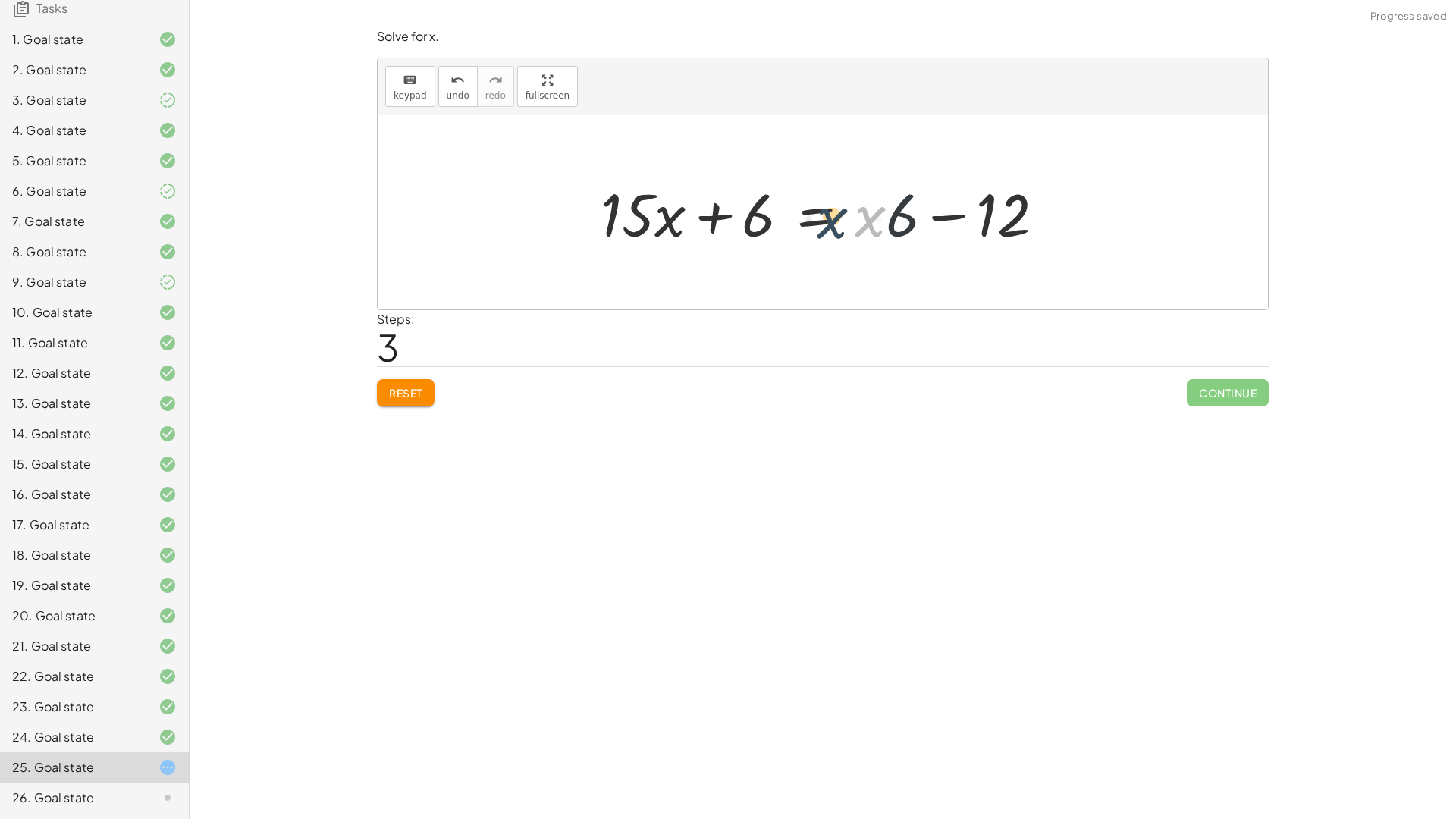
click at [840, 216] on div at bounding box center [828, 213] width 472 height 78
drag, startPoint x: 863, startPoint y: 214, endPoint x: 913, endPoint y: 210, distance: 50.2
click at [913, 210] on div at bounding box center [828, 213] width 472 height 78
drag, startPoint x: 755, startPoint y: 219, endPoint x: 764, endPoint y: 217, distance: 9.2
click at [764, 217] on div at bounding box center [828, 213] width 472 height 78
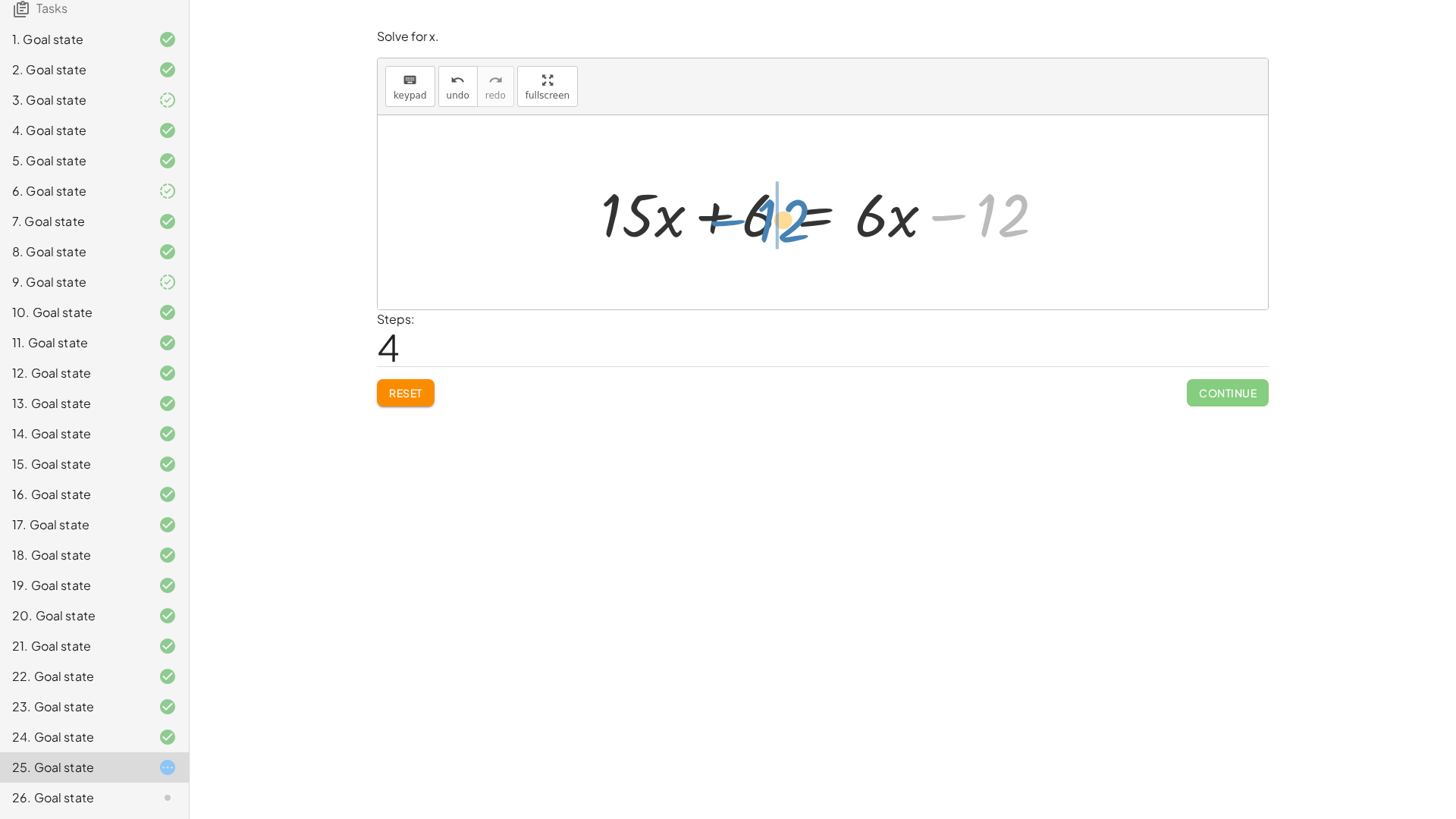
drag, startPoint x: 1006, startPoint y: 207, endPoint x: 787, endPoint y: 211, distance: 219.0
click at [787, 211] on div at bounding box center [828, 213] width 472 height 78
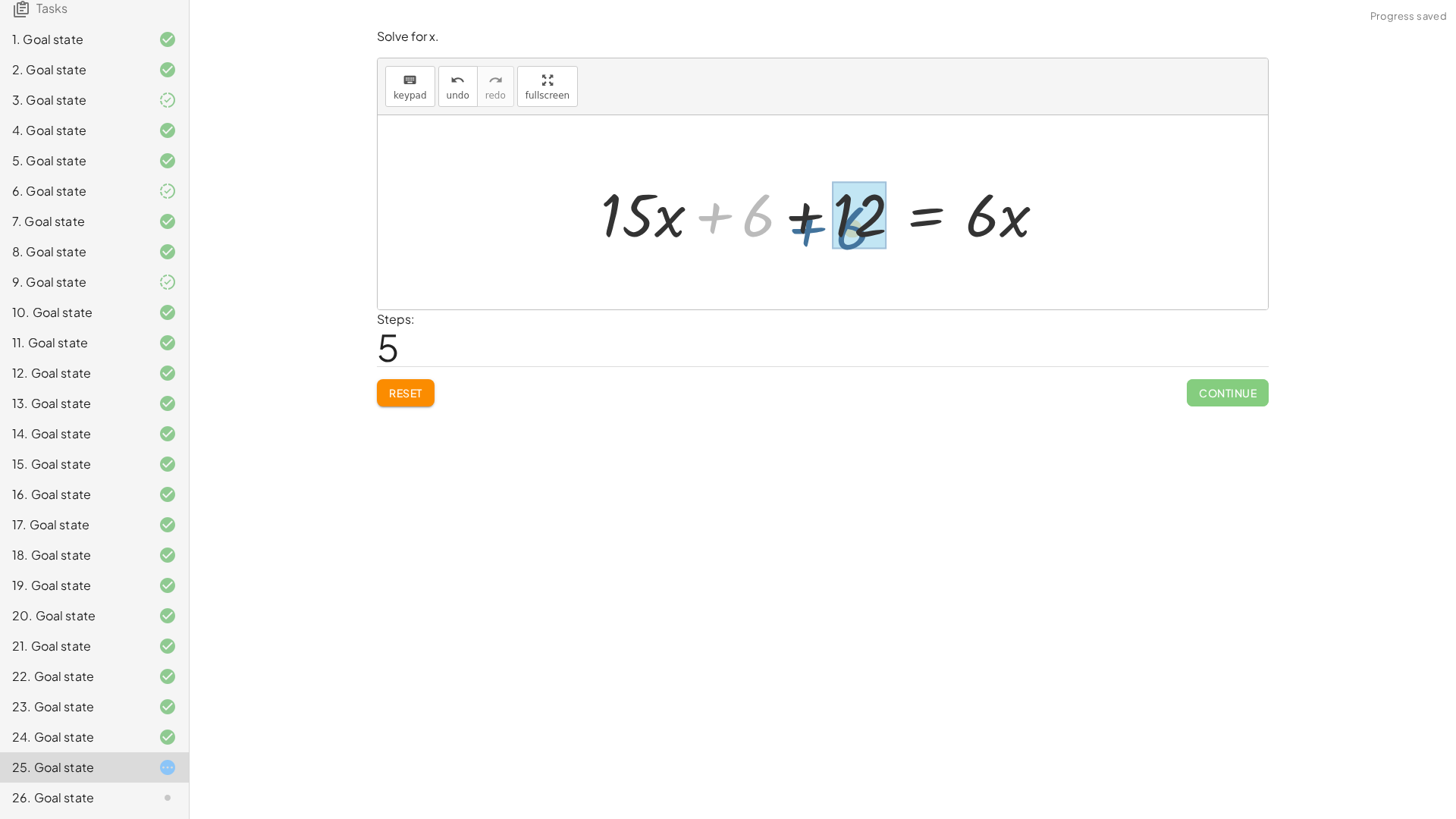
drag, startPoint x: 749, startPoint y: 225, endPoint x: 843, endPoint y: 238, distance: 94.9
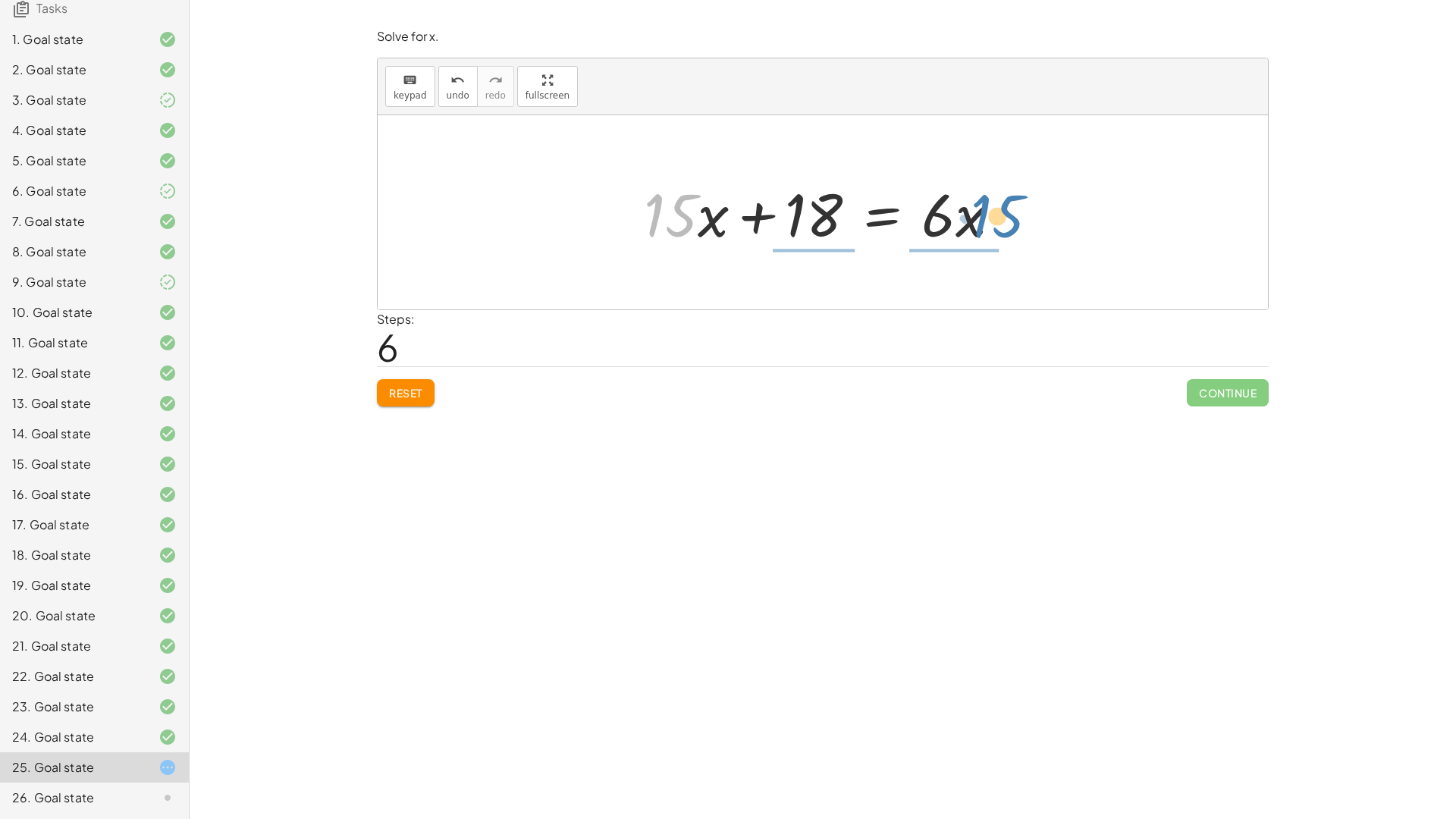
drag, startPoint x: 693, startPoint y: 252, endPoint x: 1014, endPoint y: 225, distance: 322.1
click at [1014, 225] on div at bounding box center [828, 213] width 384 height 78
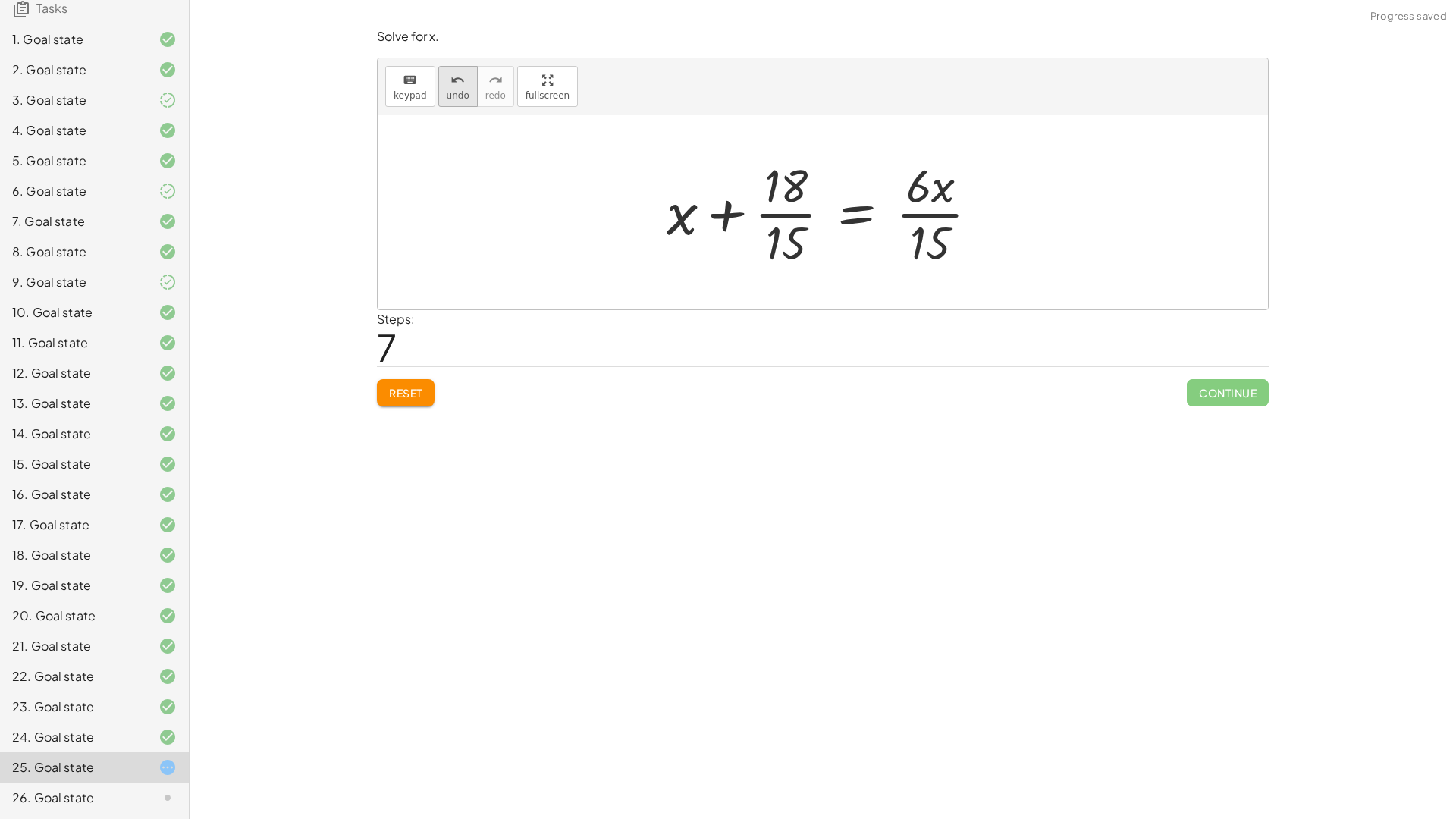
drag, startPoint x: 462, startPoint y: 80, endPoint x: 469, endPoint y: 95, distance: 16.6
click at [469, 95] on button "undo undo" at bounding box center [458, 87] width 40 height 41
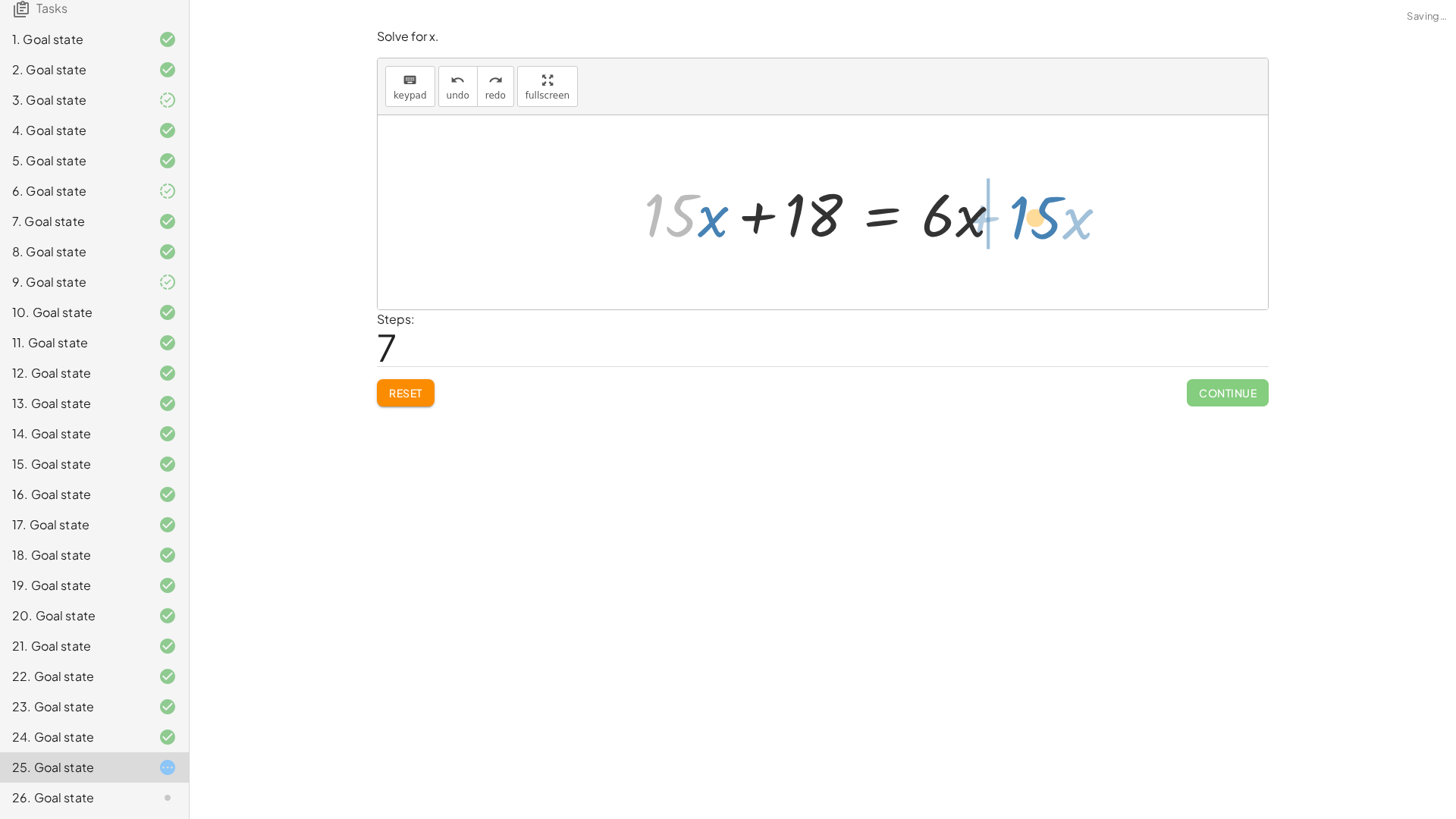
drag, startPoint x: 676, startPoint y: 211, endPoint x: 1045, endPoint y: 212, distance: 369.0
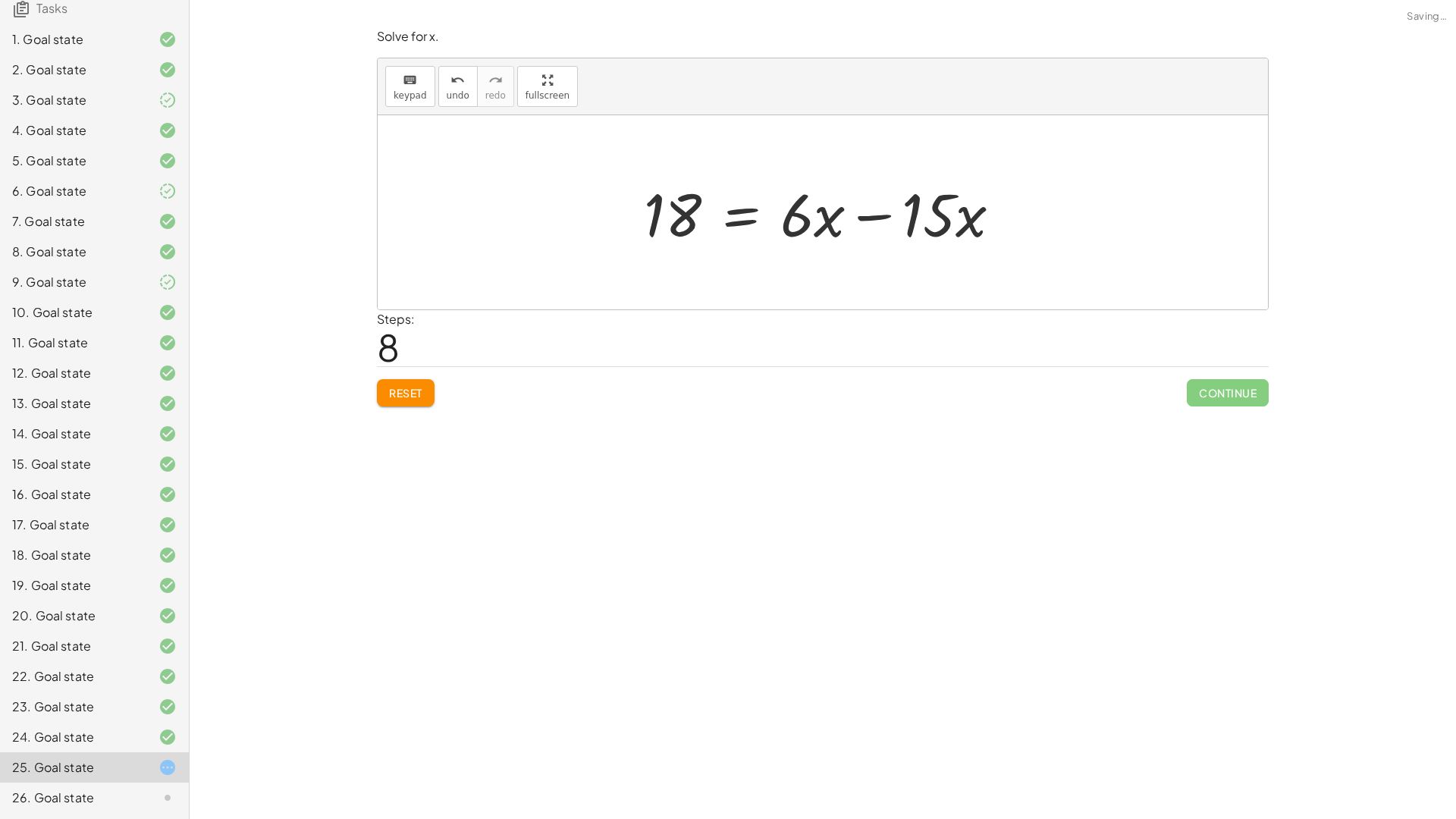
click at [867, 216] on div at bounding box center [828, 213] width 384 height 78
click at [743, 218] on div at bounding box center [828, 213] width 267 height 78
drag, startPoint x: 747, startPoint y: 216, endPoint x: 932, endPoint y: 241, distance: 186.7
click at [932, 241] on div at bounding box center [828, 213] width 267 height 78
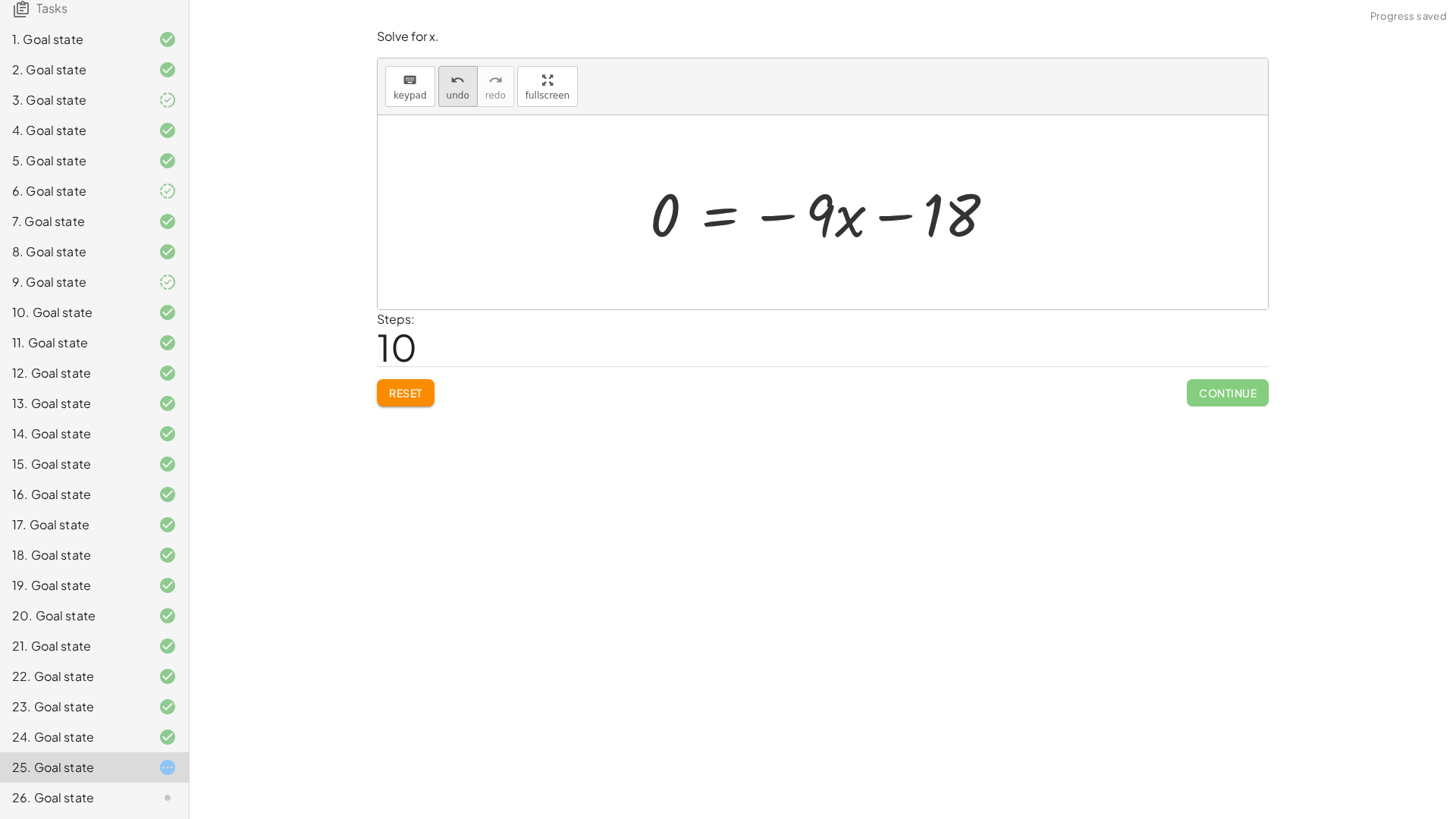
click at [455, 76] on icon "undo" at bounding box center [458, 80] width 14 height 18
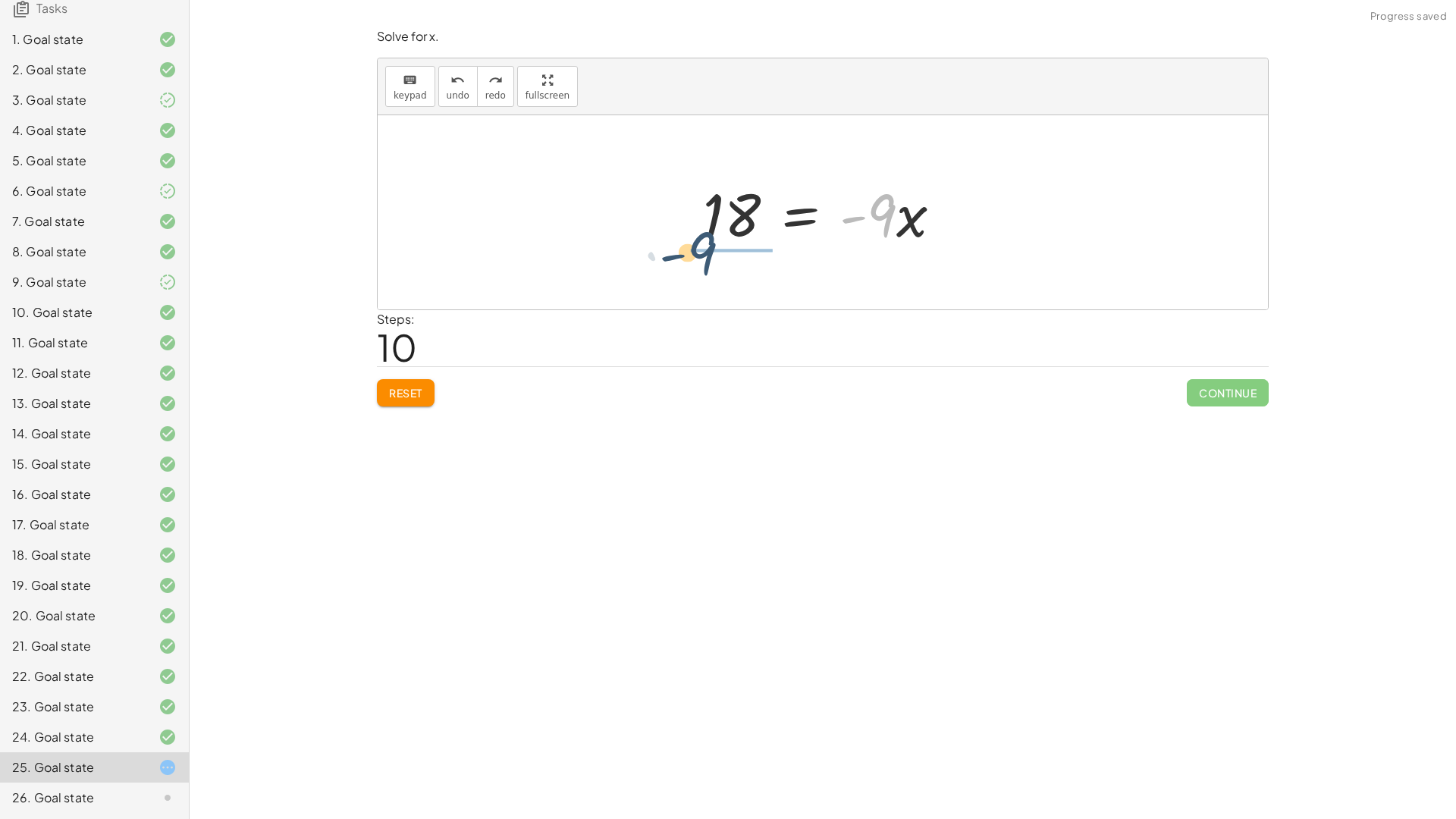
drag, startPoint x: 890, startPoint y: 208, endPoint x: 805, endPoint y: 261, distance: 100.2
click at [699, 247] on div at bounding box center [828, 213] width 267 height 78
click at [786, 208] on div at bounding box center [828, 212] width 214 height 117
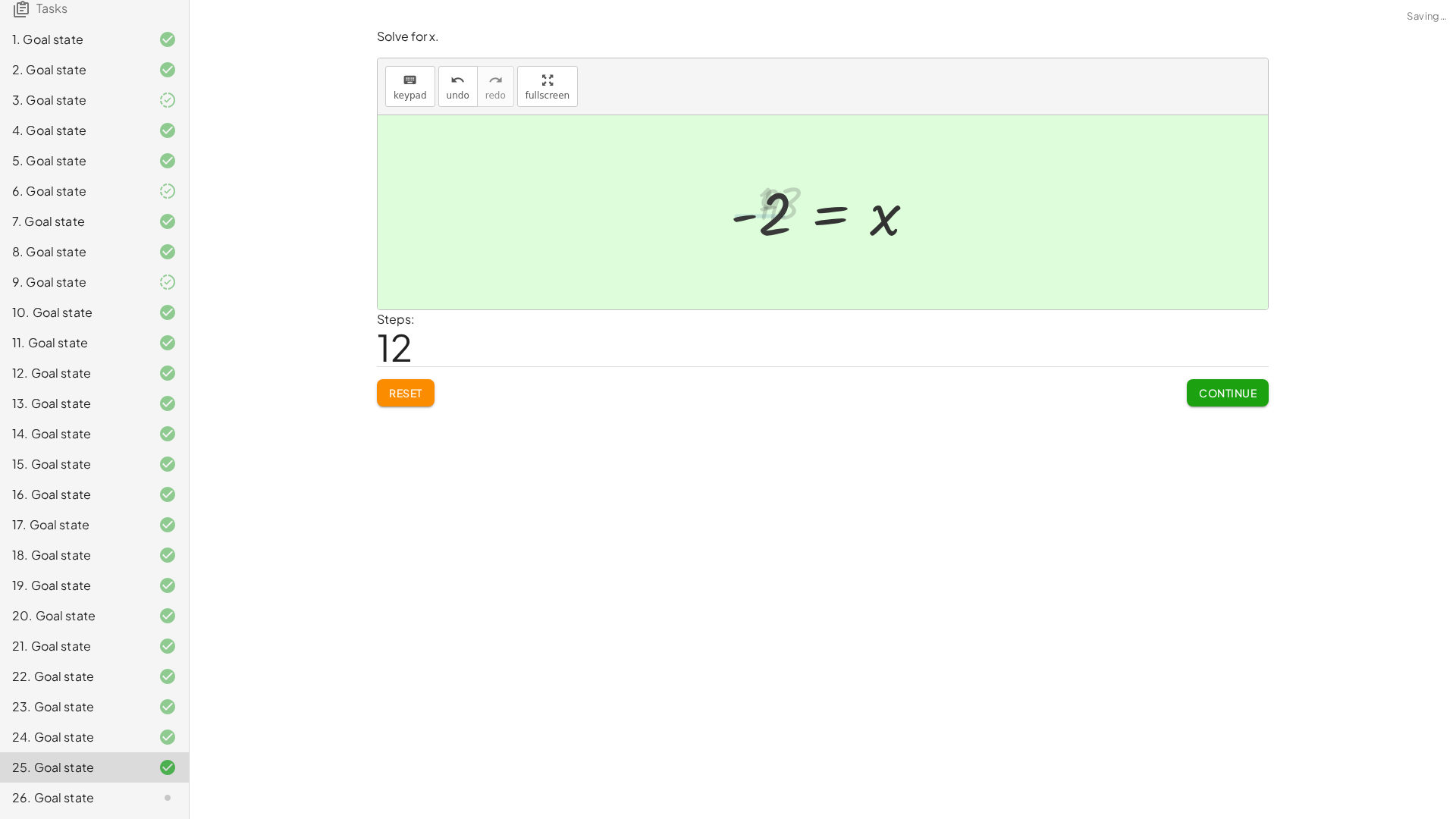
click at [1184, 351] on div "Steps: 12" at bounding box center [822, 338] width 891 height 56
click at [1212, 379] on button "Continue" at bounding box center [1227, 392] width 82 height 27
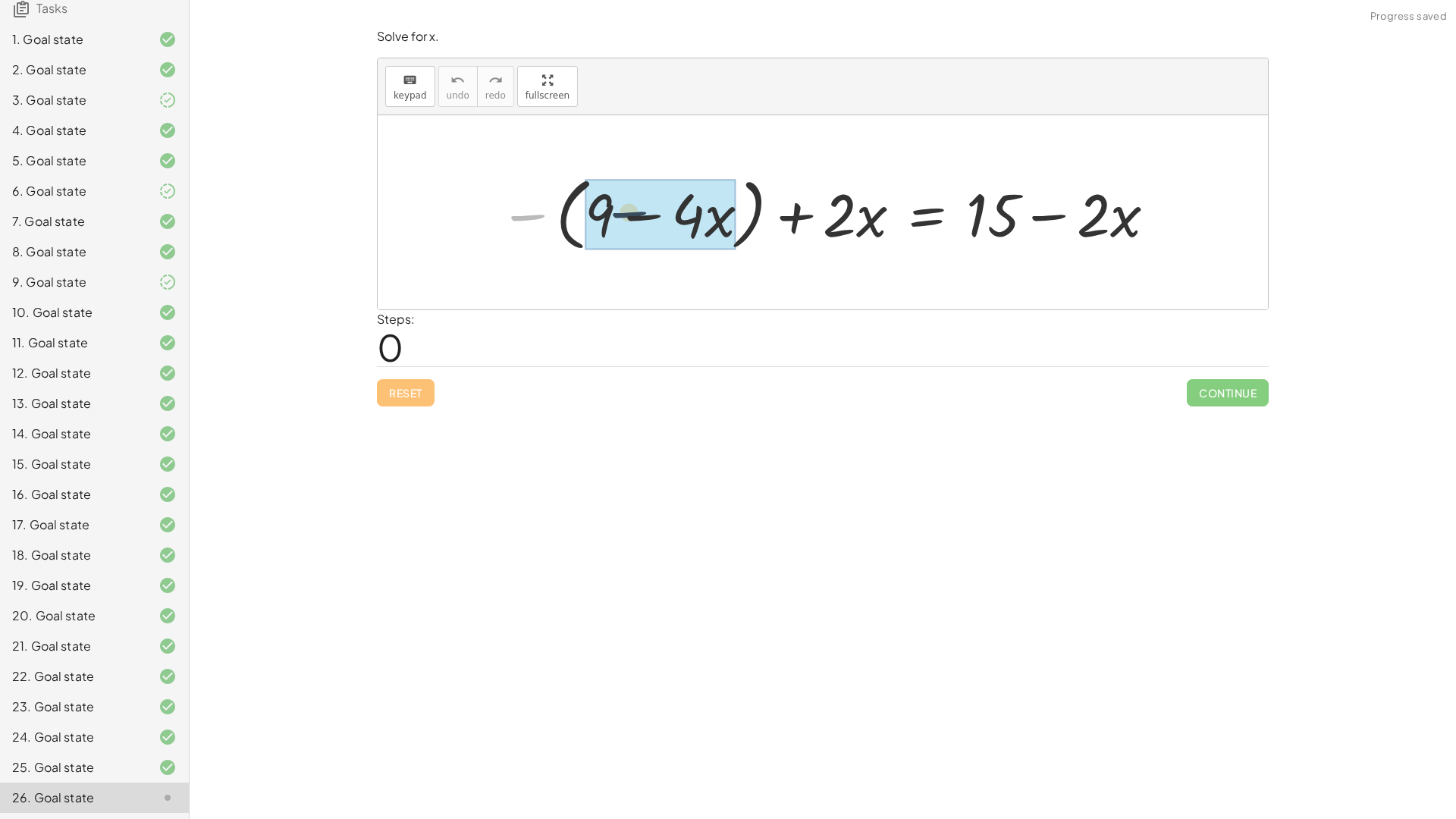
drag, startPoint x: 535, startPoint y: 217, endPoint x: 662, endPoint y: 218, distance: 127.0
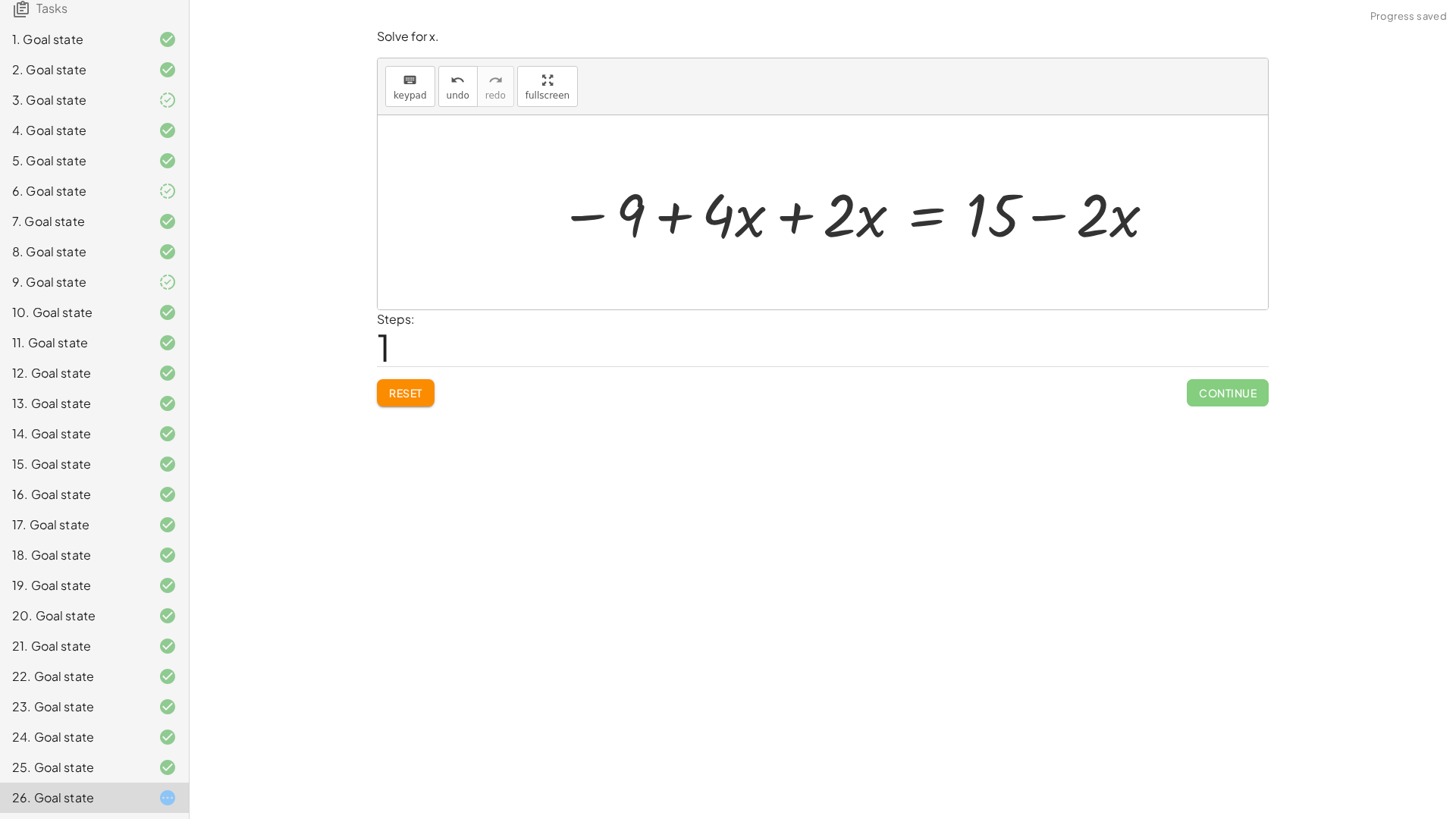
drag, startPoint x: 798, startPoint y: 201, endPoint x: 798, endPoint y: 211, distance: 10.0
click at [798, 211] on div at bounding box center [858, 213] width 613 height 78
click at [814, 219] on div at bounding box center [858, 213] width 613 height 78
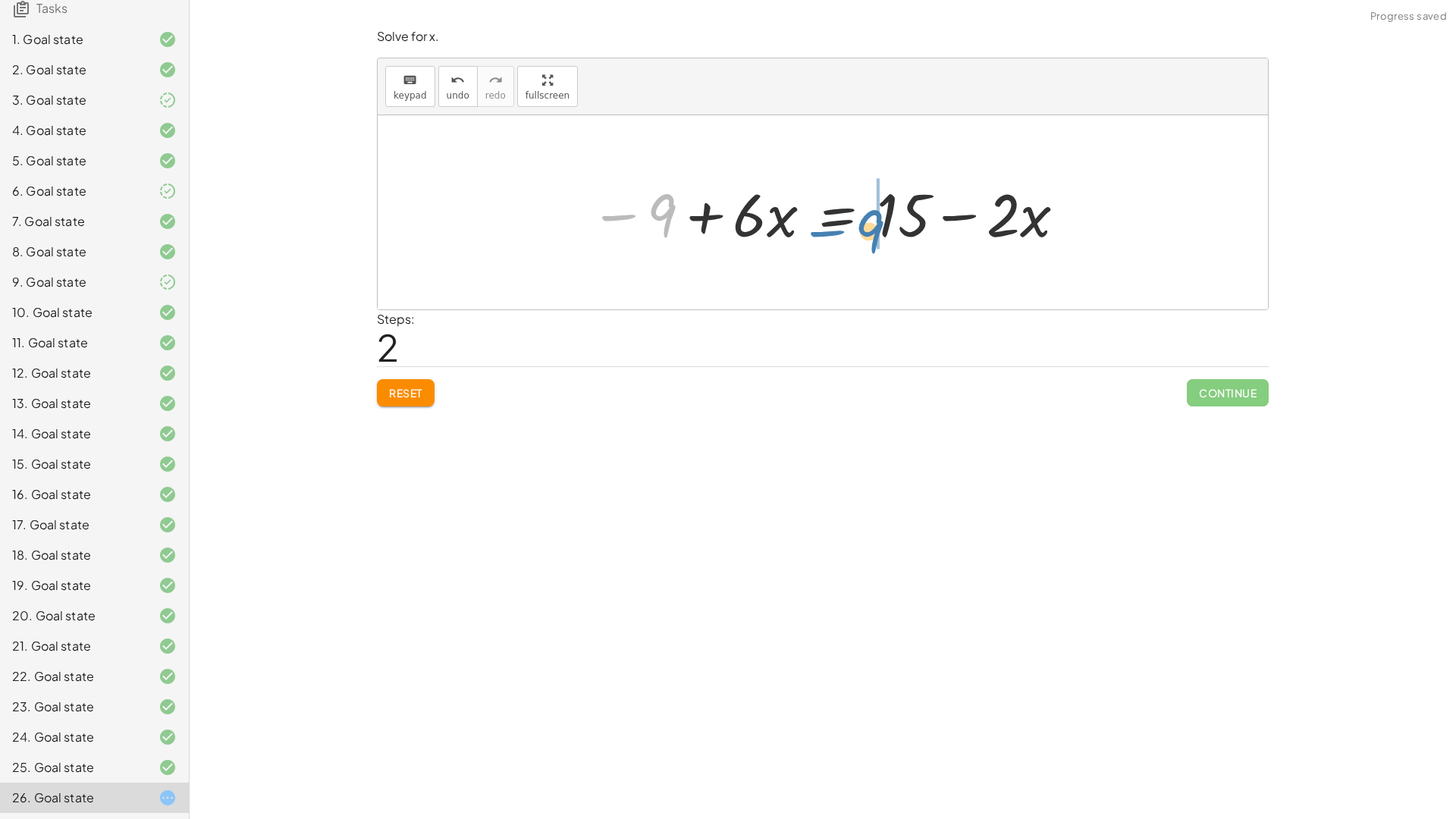
drag, startPoint x: 651, startPoint y: 212, endPoint x: 863, endPoint y: 226, distance: 212.5
click at [863, 226] on div at bounding box center [828, 213] width 492 height 78
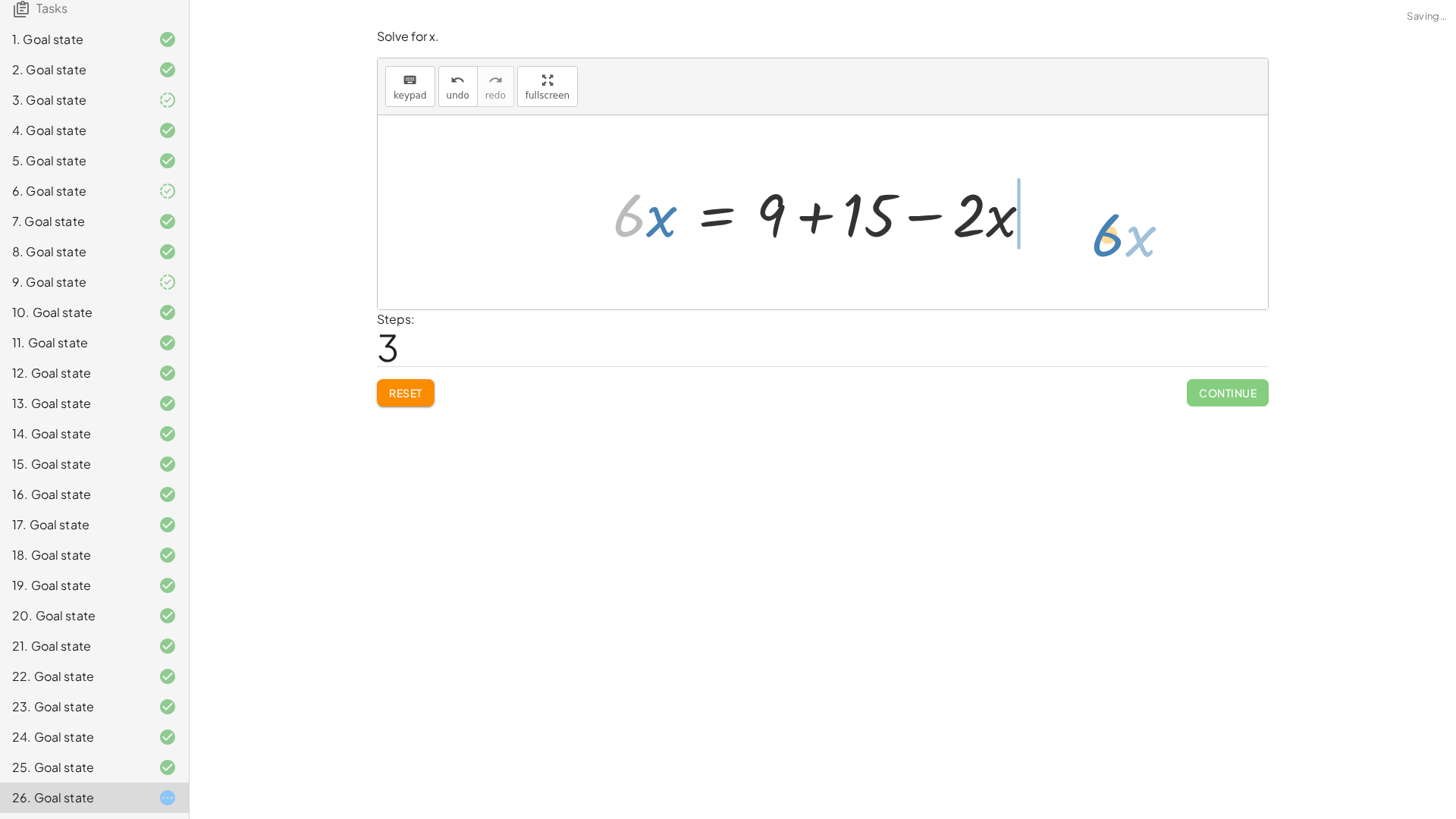
drag, startPoint x: 620, startPoint y: 208, endPoint x: 1094, endPoint y: 226, distance: 474.3
click at [1094, 226] on div "− ( + 9 − · 4 · x ) + · 2 · x = + 15 − · 2 · x − 9 + · 4 · x + · 2 · x = + 15 −…" at bounding box center [822, 212] width 890 height 194
click at [838, 202] on div at bounding box center [906, 213] width 533 height 78
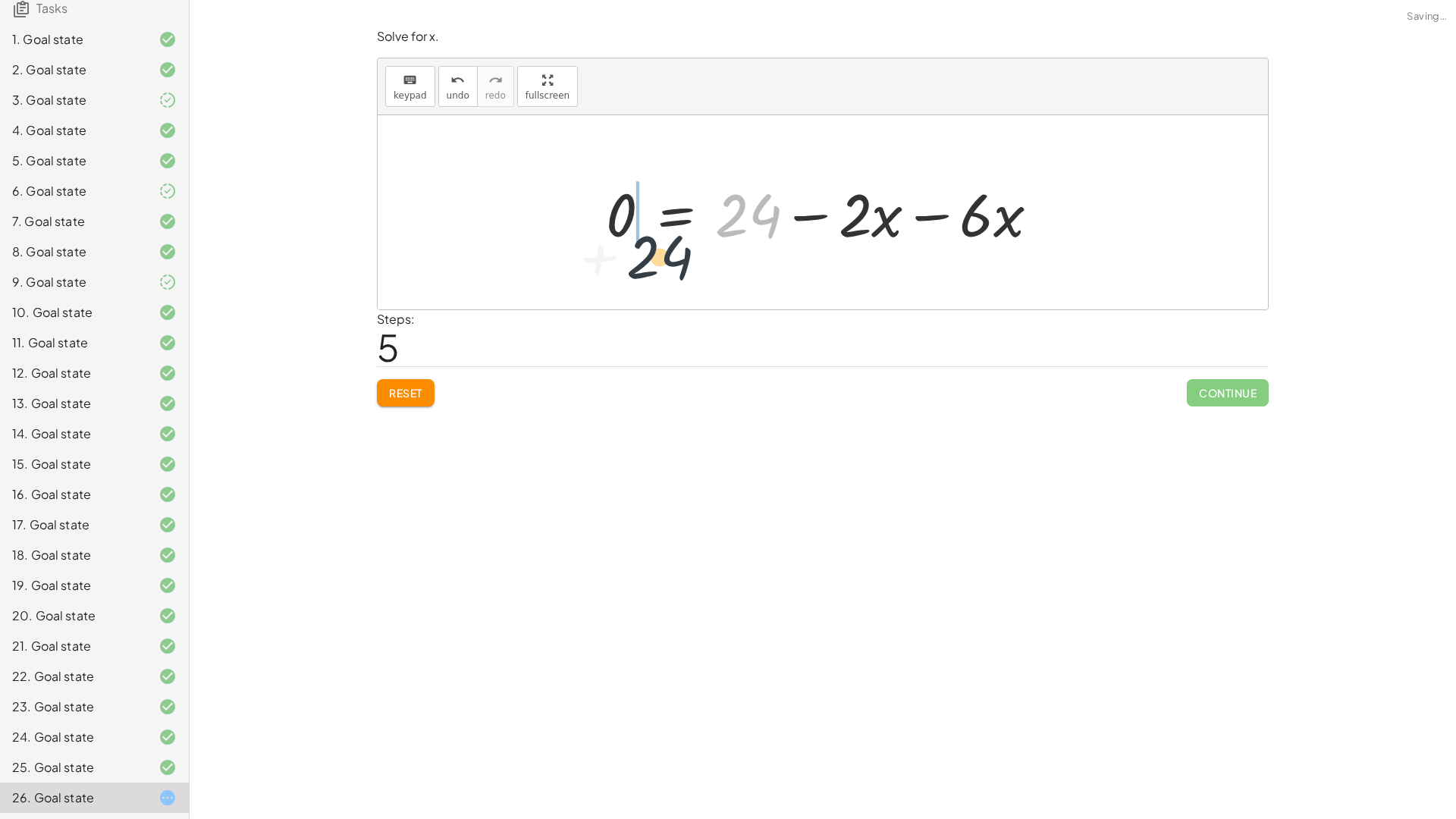
drag, startPoint x: 780, startPoint y: 211, endPoint x: 546, endPoint y: 211, distance: 234.0
click at [549, 218] on div "− ( + 9 − · 4 · x ) + · 2 · x = + 15 − · 2 · x − 9 + · 4 · x + · 2 · x = + 15 −…" at bounding box center [822, 212] width 890 height 194
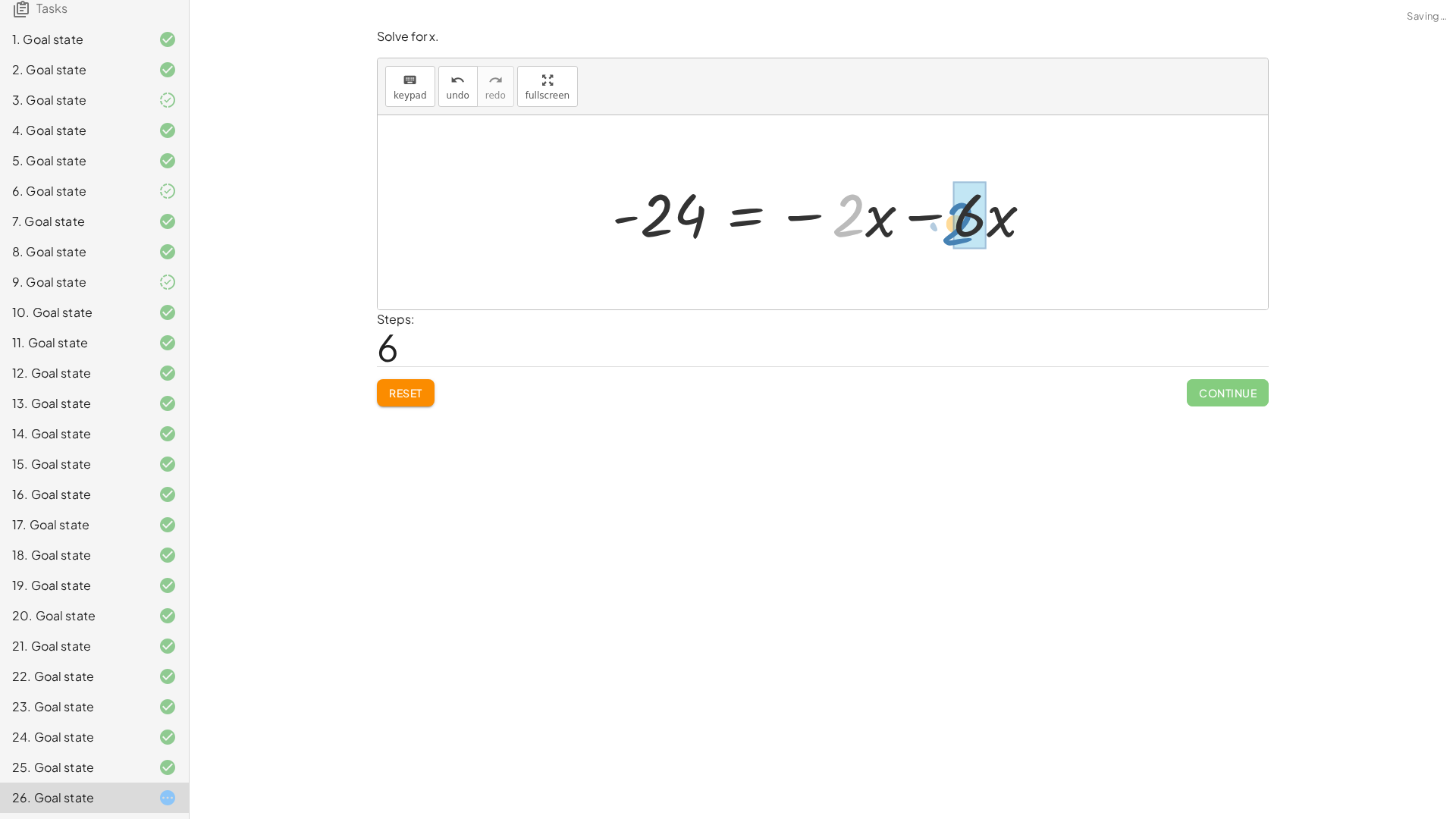
drag, startPoint x: 853, startPoint y: 226, endPoint x: 970, endPoint y: 232, distance: 117.2
click at [454, 102] on button "undo undo" at bounding box center [458, 87] width 40 height 41
click at [988, 245] on div at bounding box center [828, 213] width 447 height 78
click at [962, 226] on div at bounding box center [828, 213] width 447 height 78
click at [933, 215] on div at bounding box center [828, 213] width 447 height 78
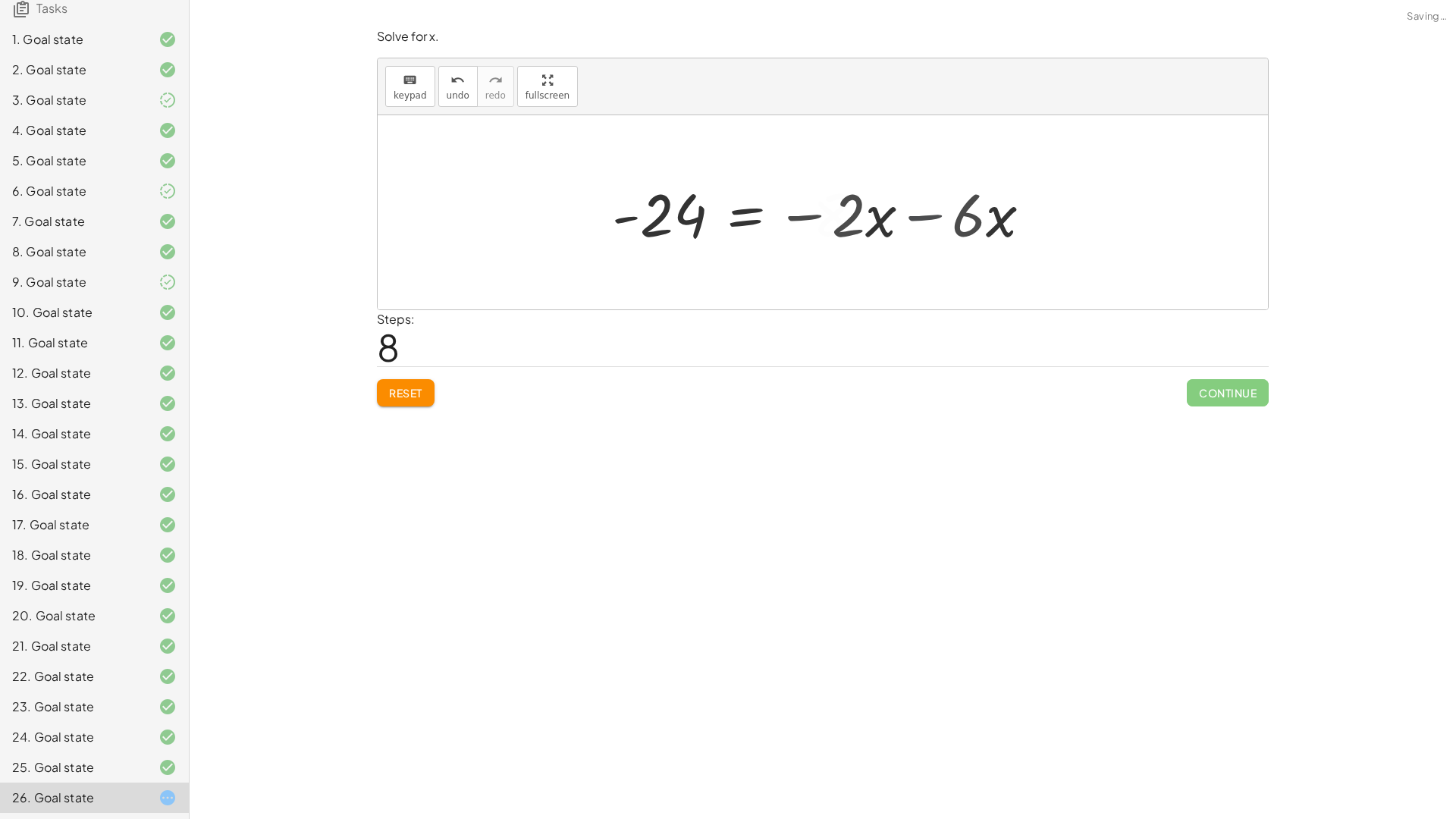
click at [925, 216] on div at bounding box center [822, 212] width 890 height 194
click at [840, 207] on div at bounding box center [825, 213] width 311 height 78
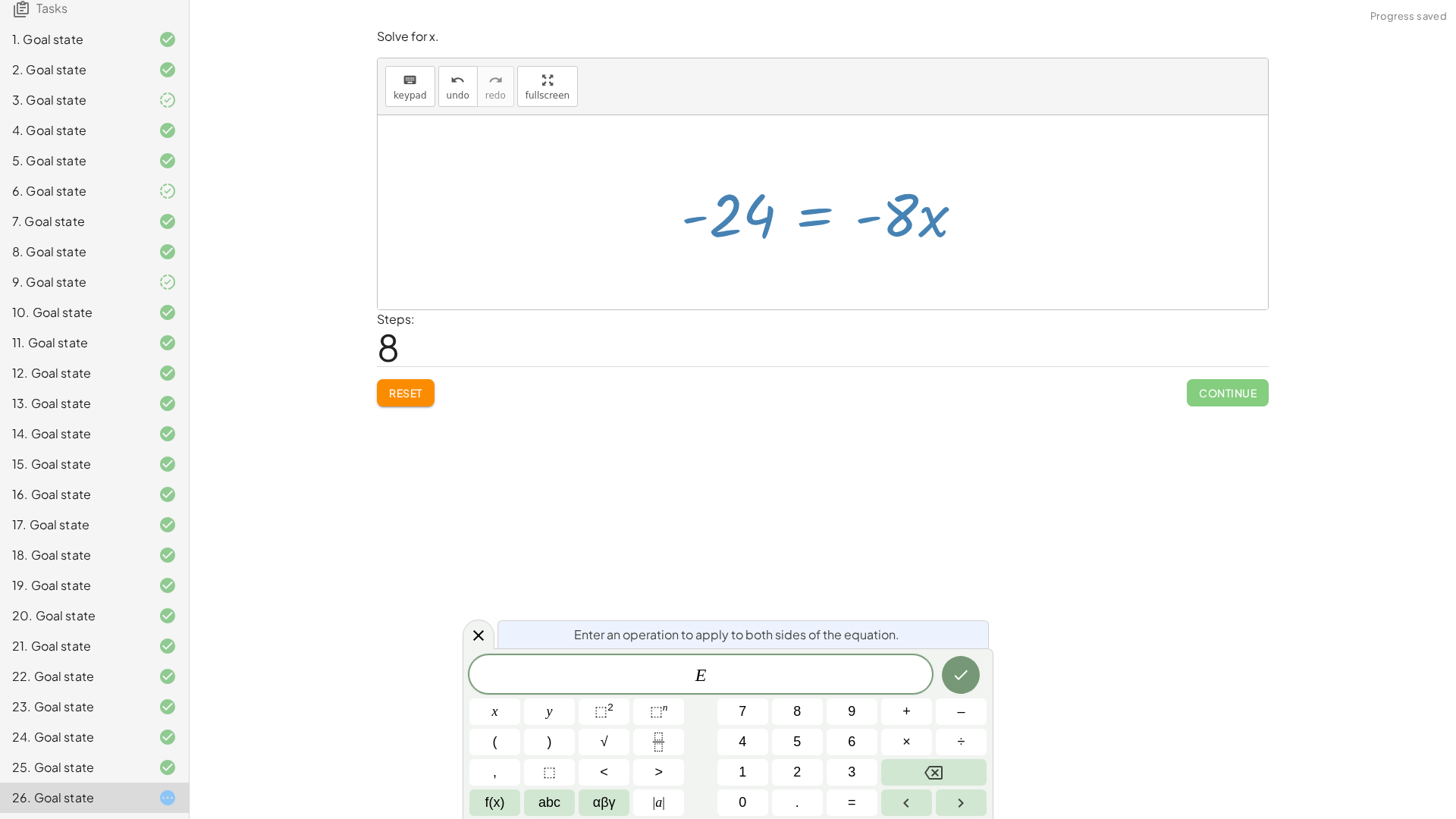
click at [896, 210] on div at bounding box center [828, 213] width 311 height 78
drag, startPoint x: 472, startPoint y: 629, endPoint x: 584, endPoint y: 489, distance: 179.3
click at [473, 628] on icon at bounding box center [478, 635] width 18 height 18
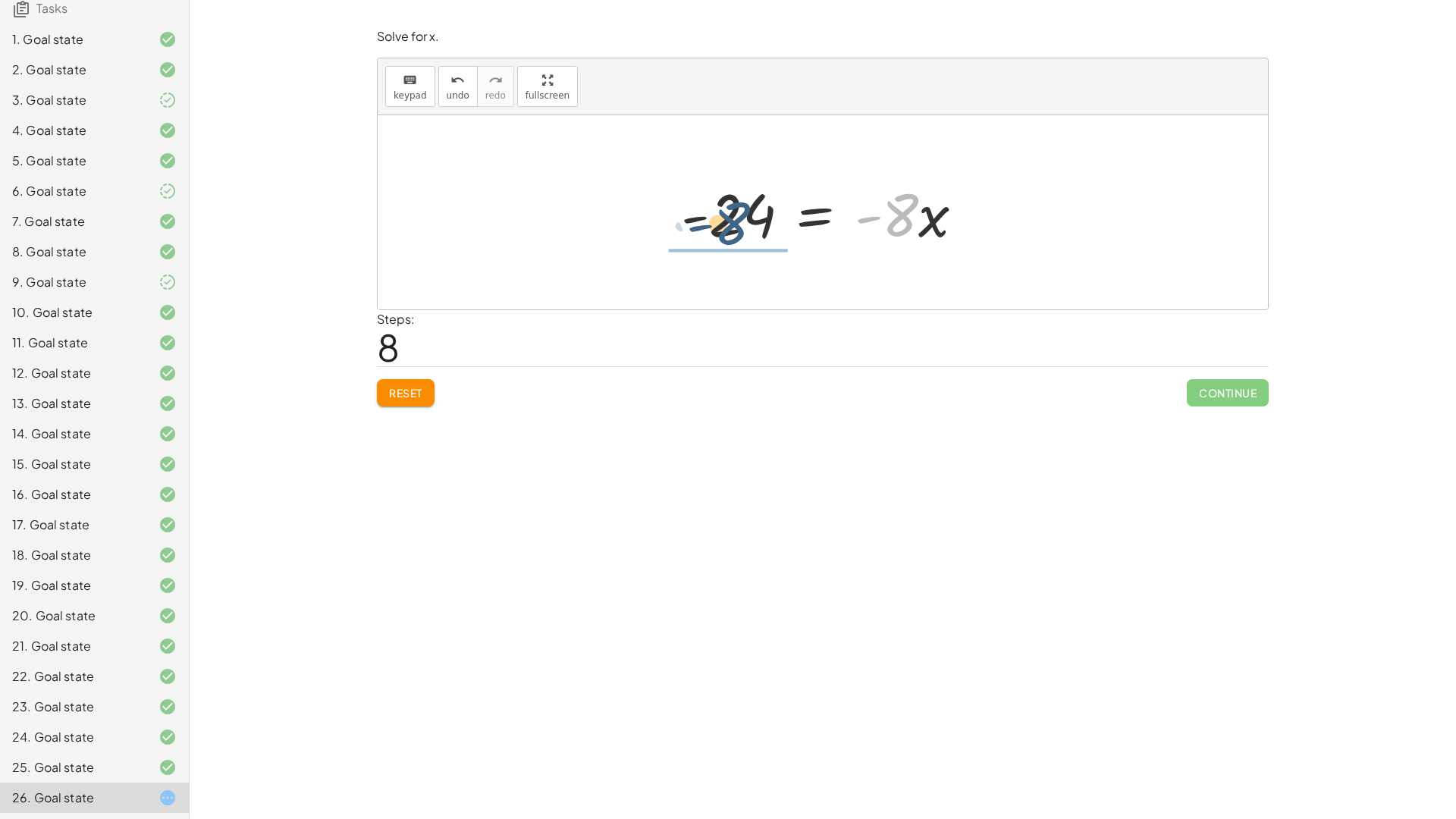
drag, startPoint x: 886, startPoint y: 225, endPoint x: 721, endPoint y: 226, distance: 165.0
click at [720, 228] on div at bounding box center [828, 213] width 311 height 78
click at [719, 205] on div at bounding box center [828, 212] width 249 height 117
click at [801, 212] on div at bounding box center [828, 212] width 249 height 117
click at [736, 211] on div at bounding box center [828, 212] width 241 height 75
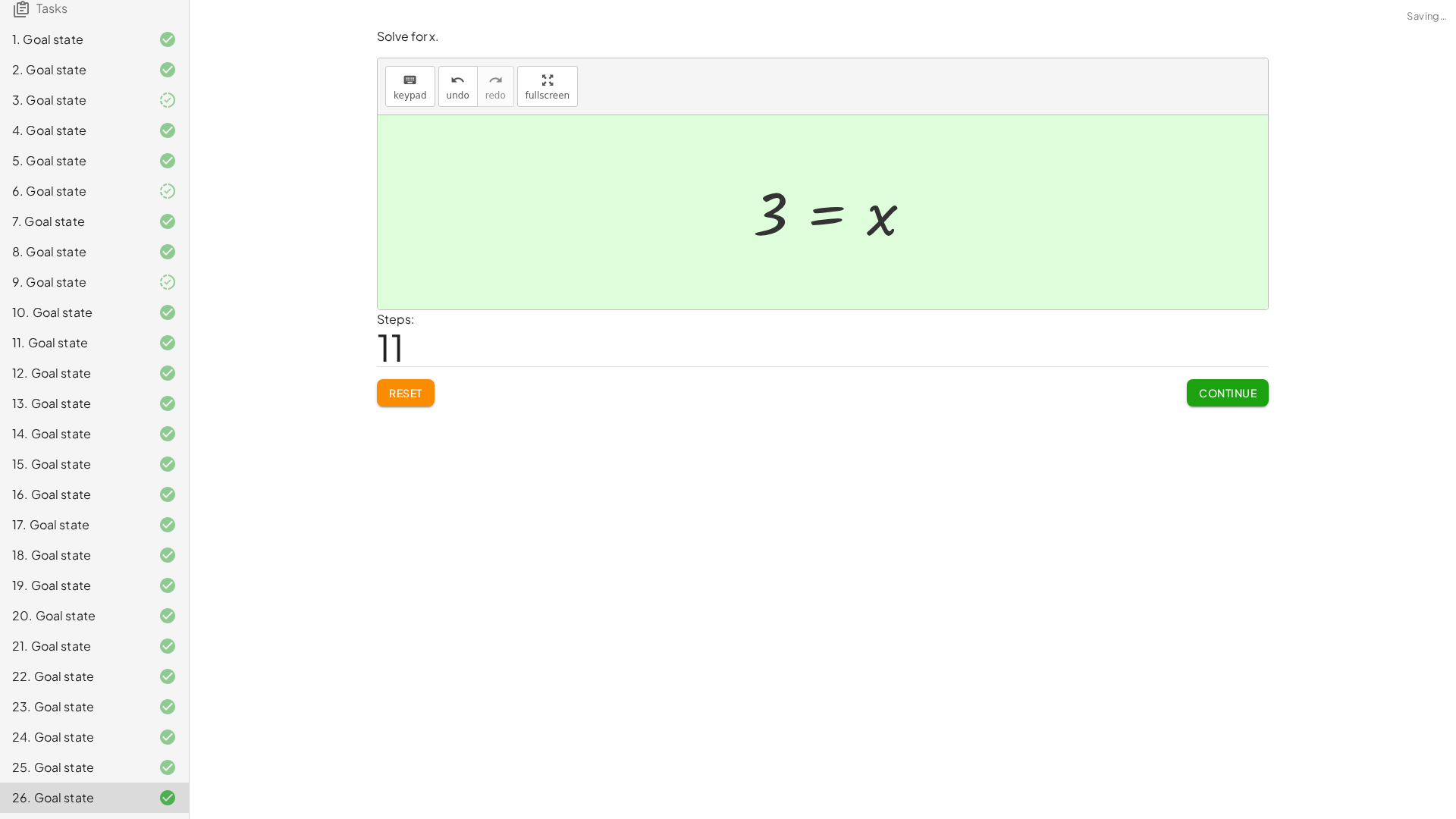
click at [1224, 380] on button "Continue" at bounding box center [1227, 392] width 82 height 27
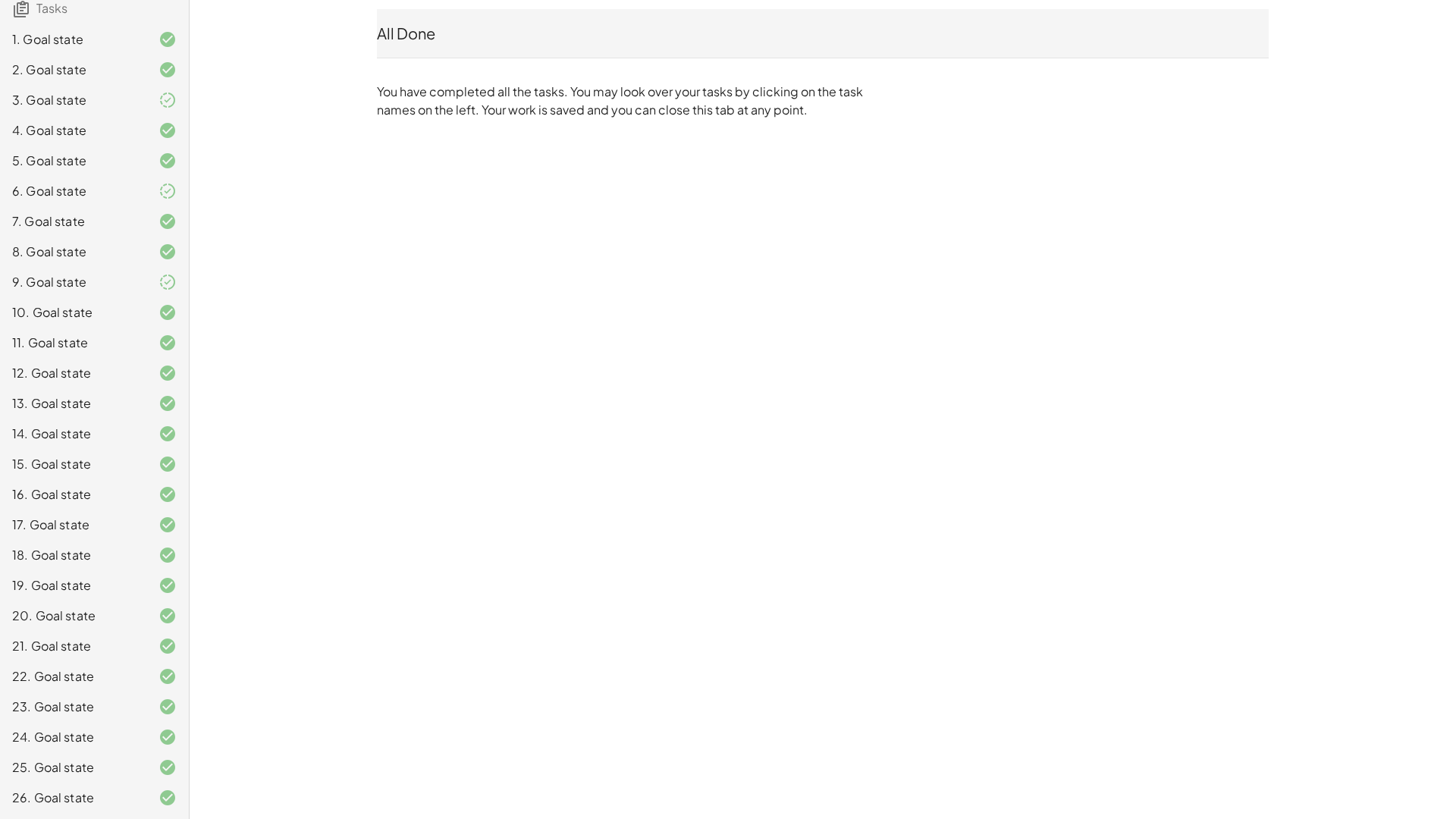
click at [415, 21] on div "All Done" at bounding box center [822, 33] width 891 height 48
click at [705, 57] on div "All Done" at bounding box center [822, 33] width 891 height 48
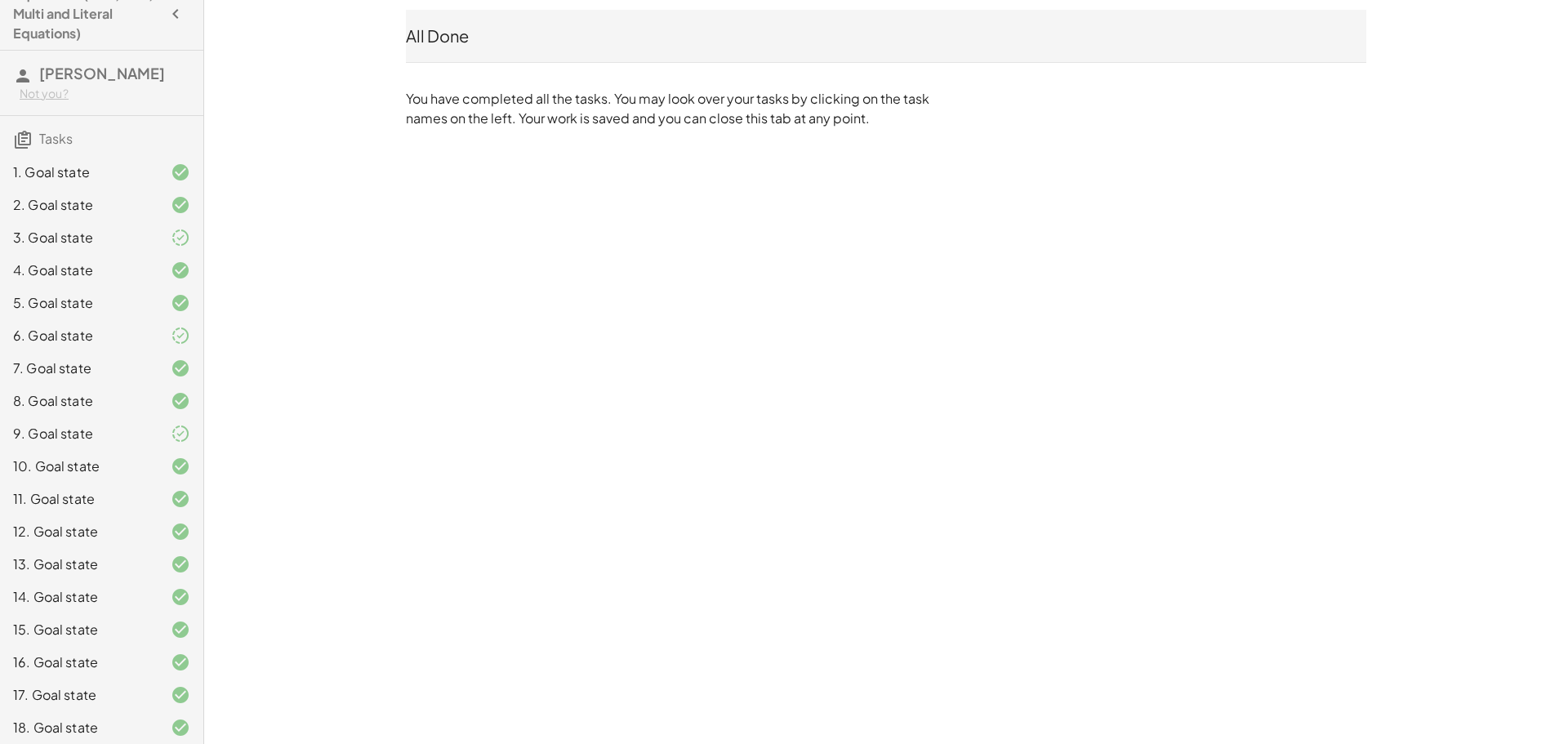
scroll to position [0, 0]
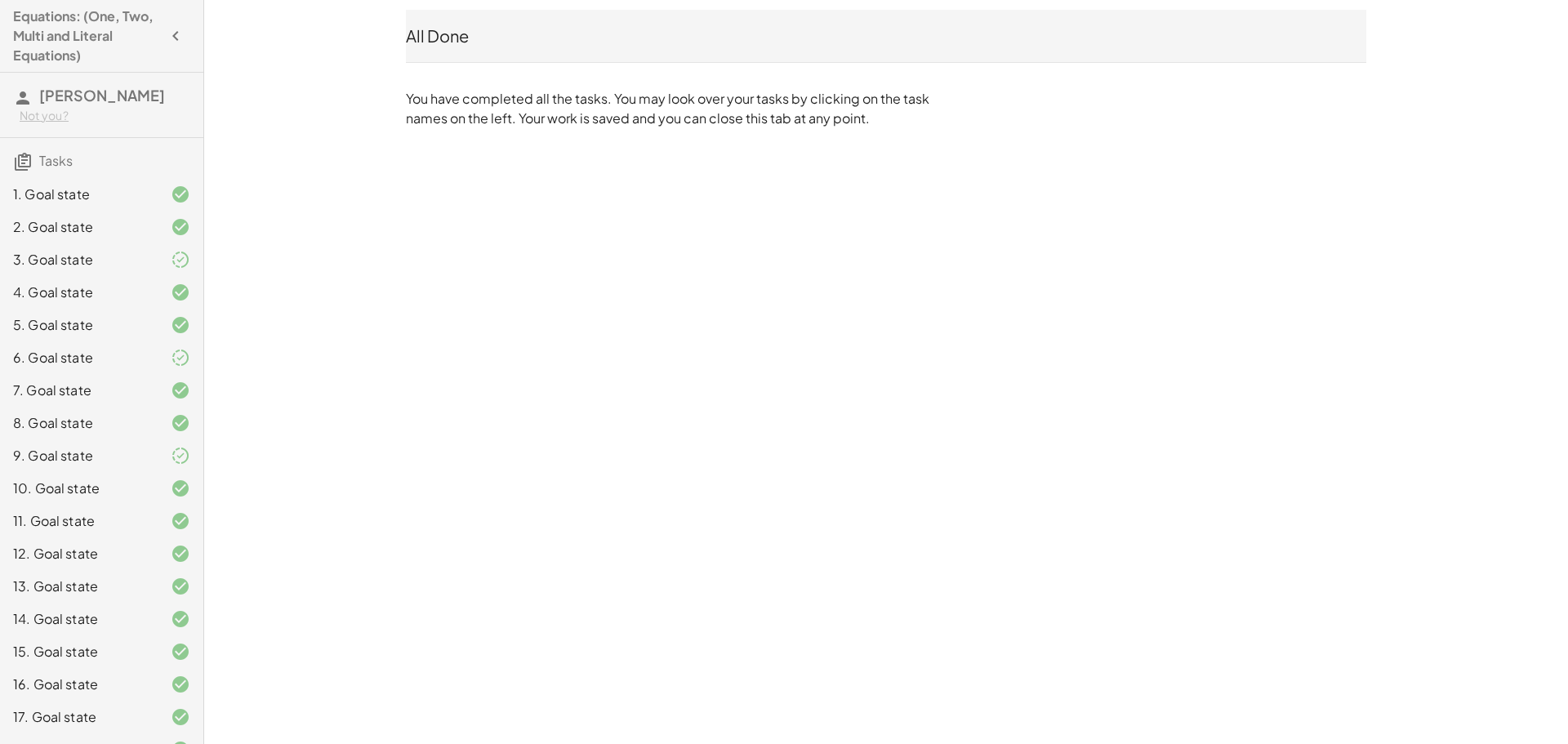
click at [169, 35] on icon "button" at bounding box center [175, 36] width 20 height 20
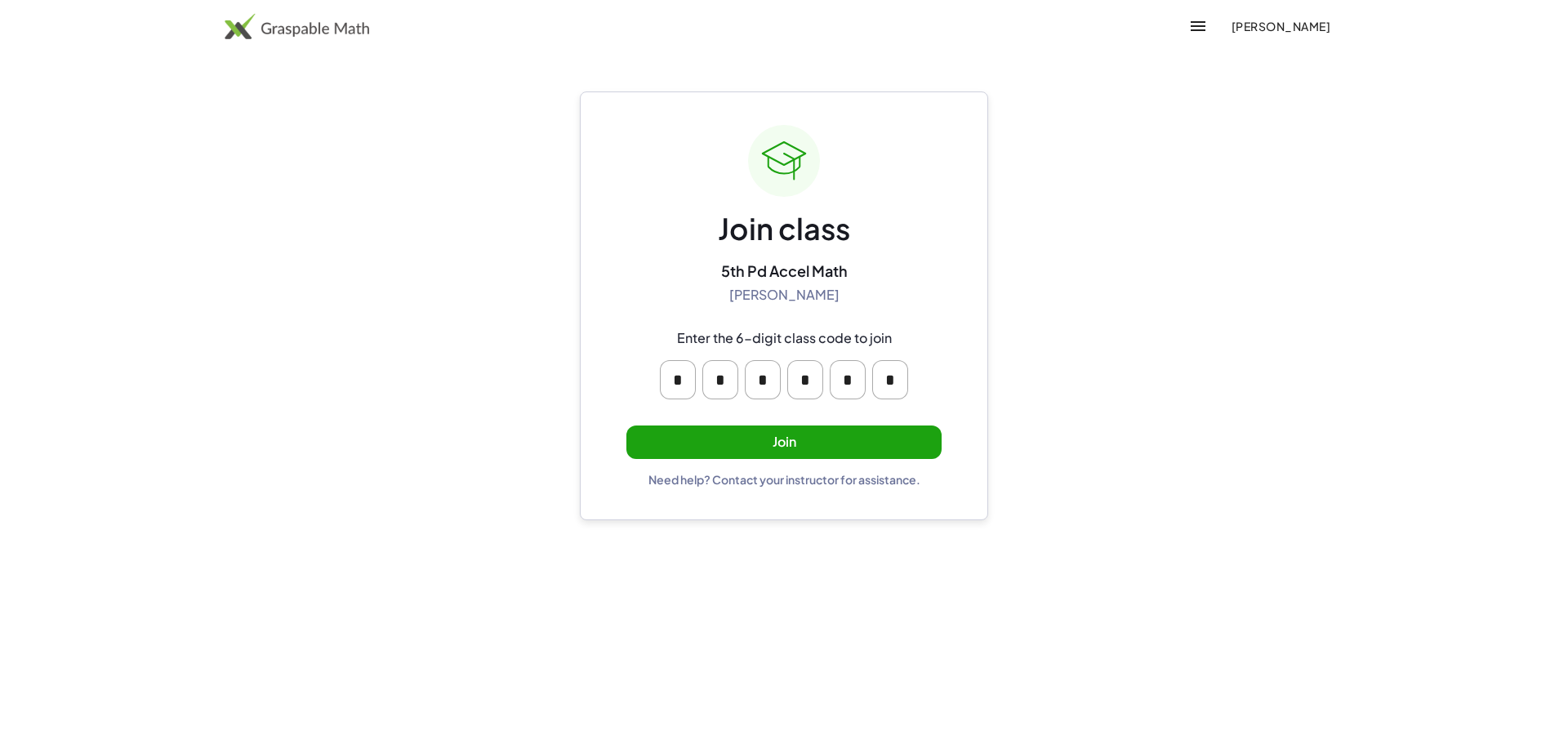
click at [826, 428] on button "Join" at bounding box center [784, 441] width 315 height 33
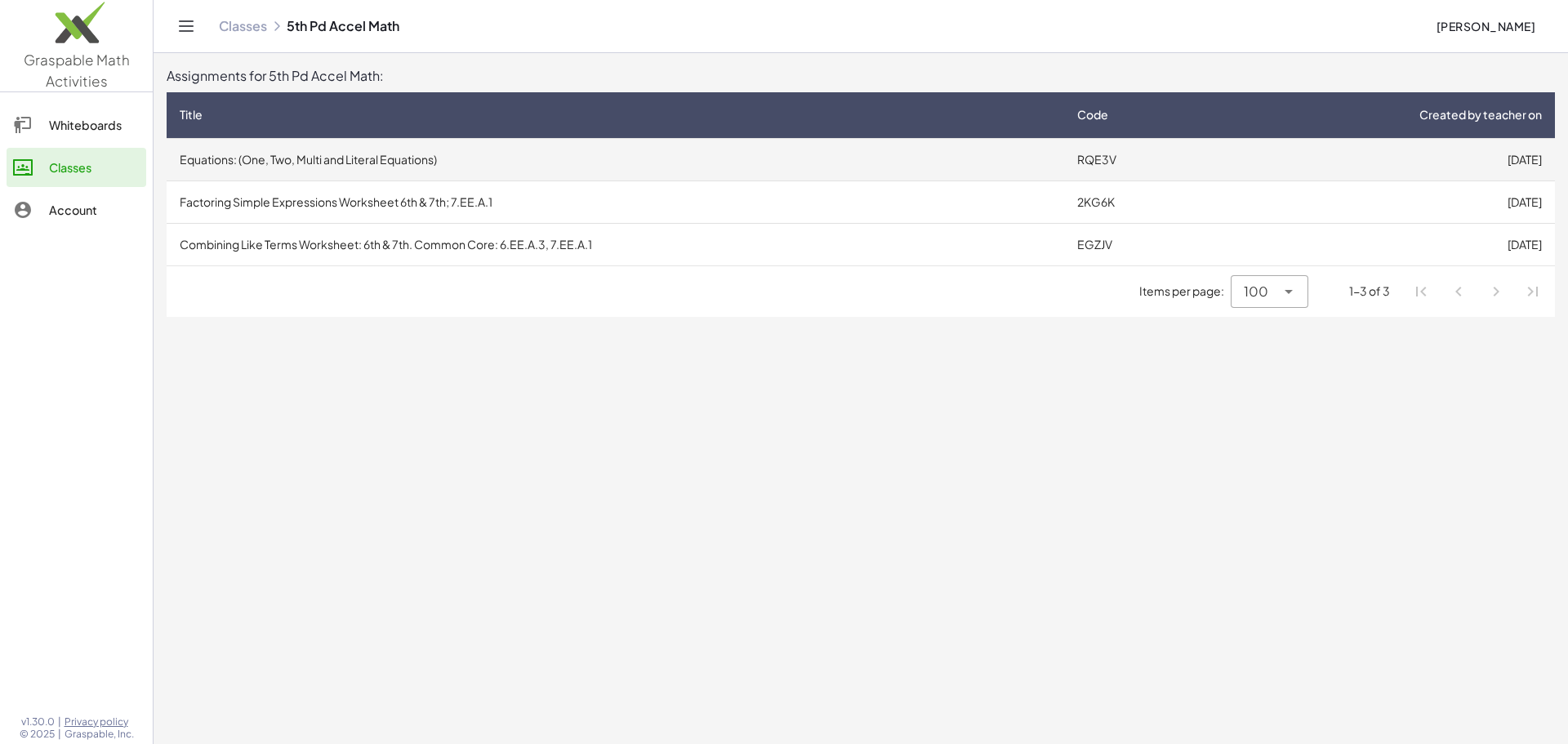
click at [357, 147] on td "Equations: (One, Two, Multi and Literal Equations)" at bounding box center [615, 159] width 897 height 43
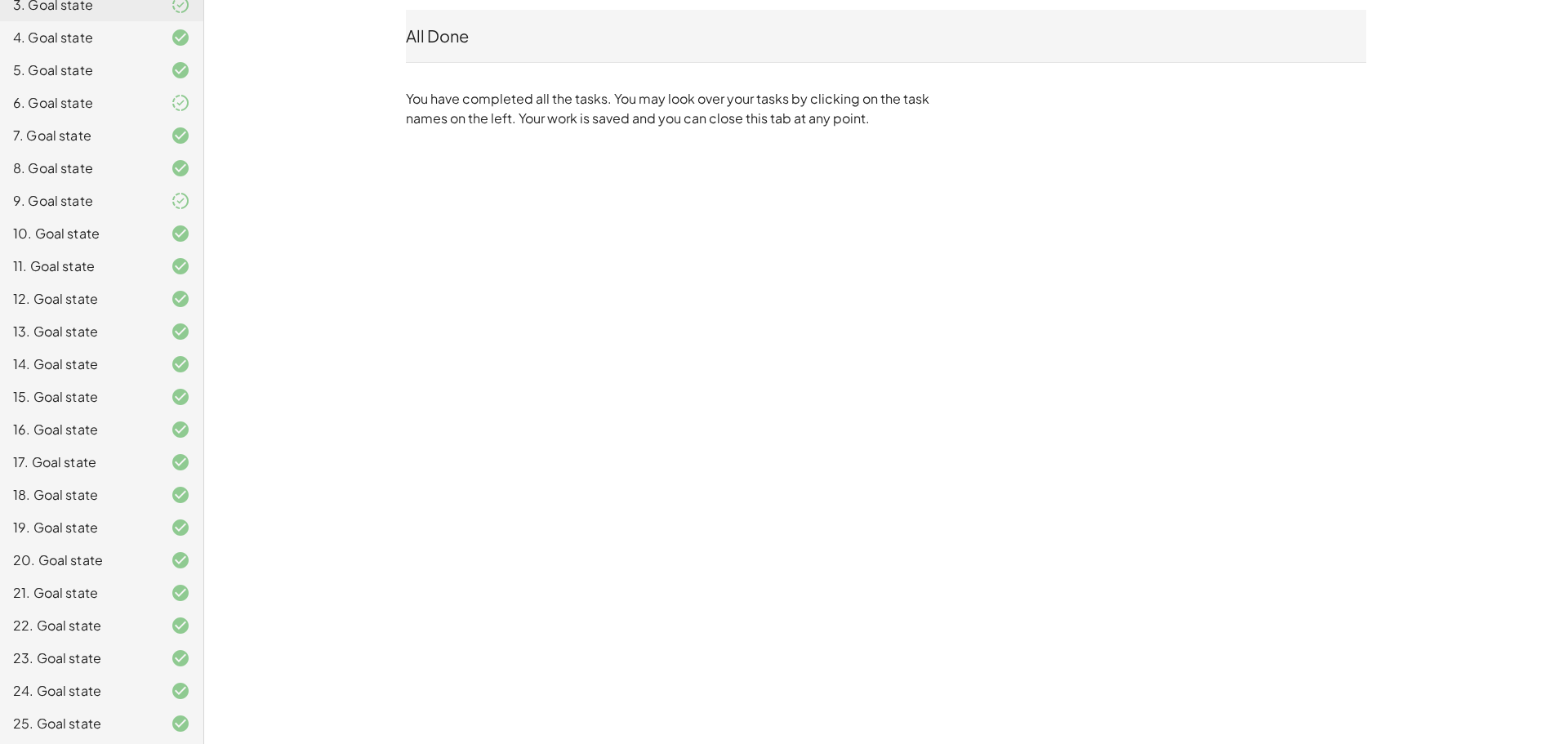
scroll to position [290, 0]
